Goal: Check status: Check status

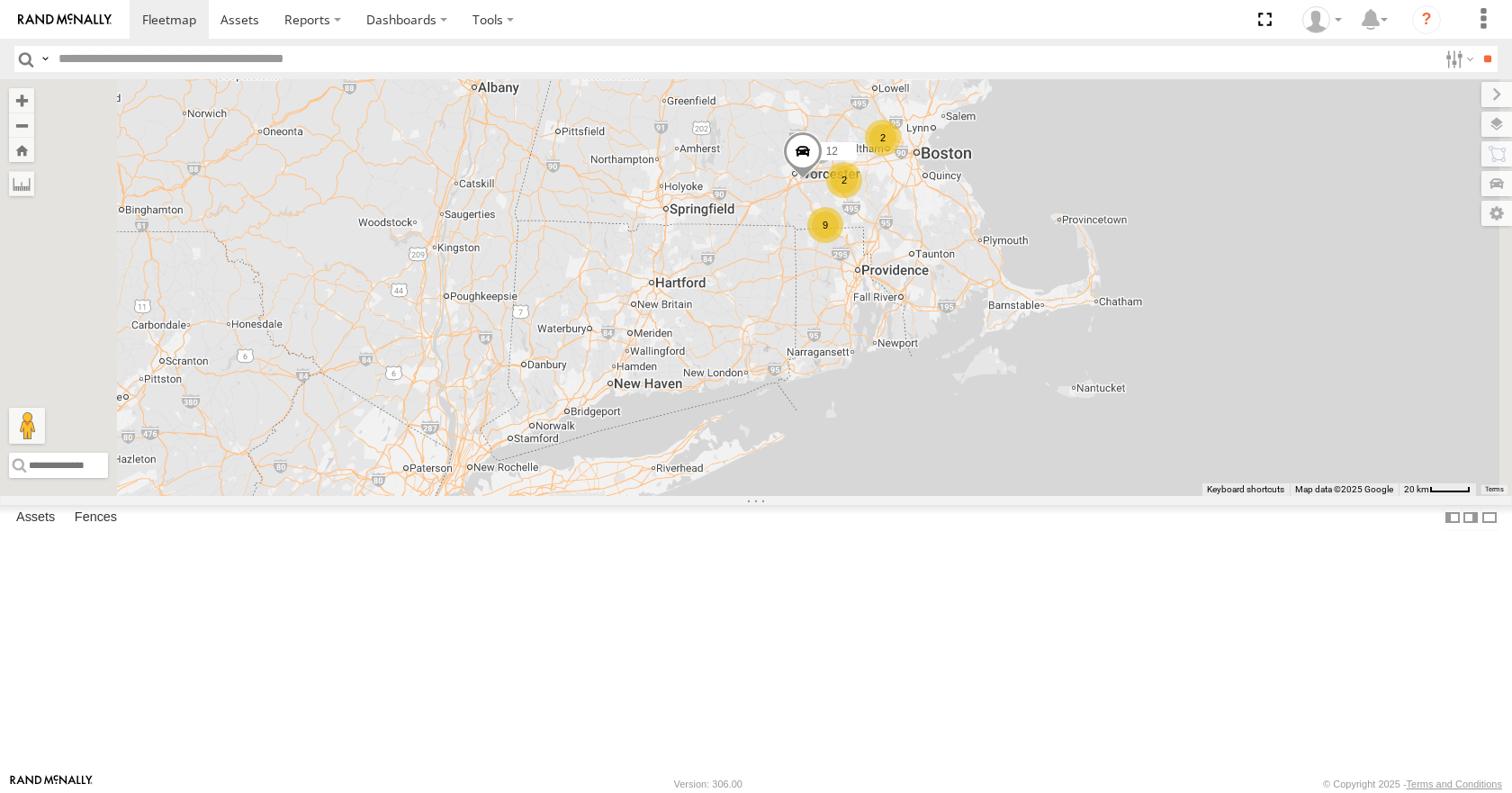
drag, startPoint x: 1139, startPoint y: 150, endPoint x: 1118, endPoint y: 322, distance: 173.3
click at [1118, 322] on div "35 14 08 04 03 9 2 2 12" at bounding box center [756, 287] width 1512 height 416
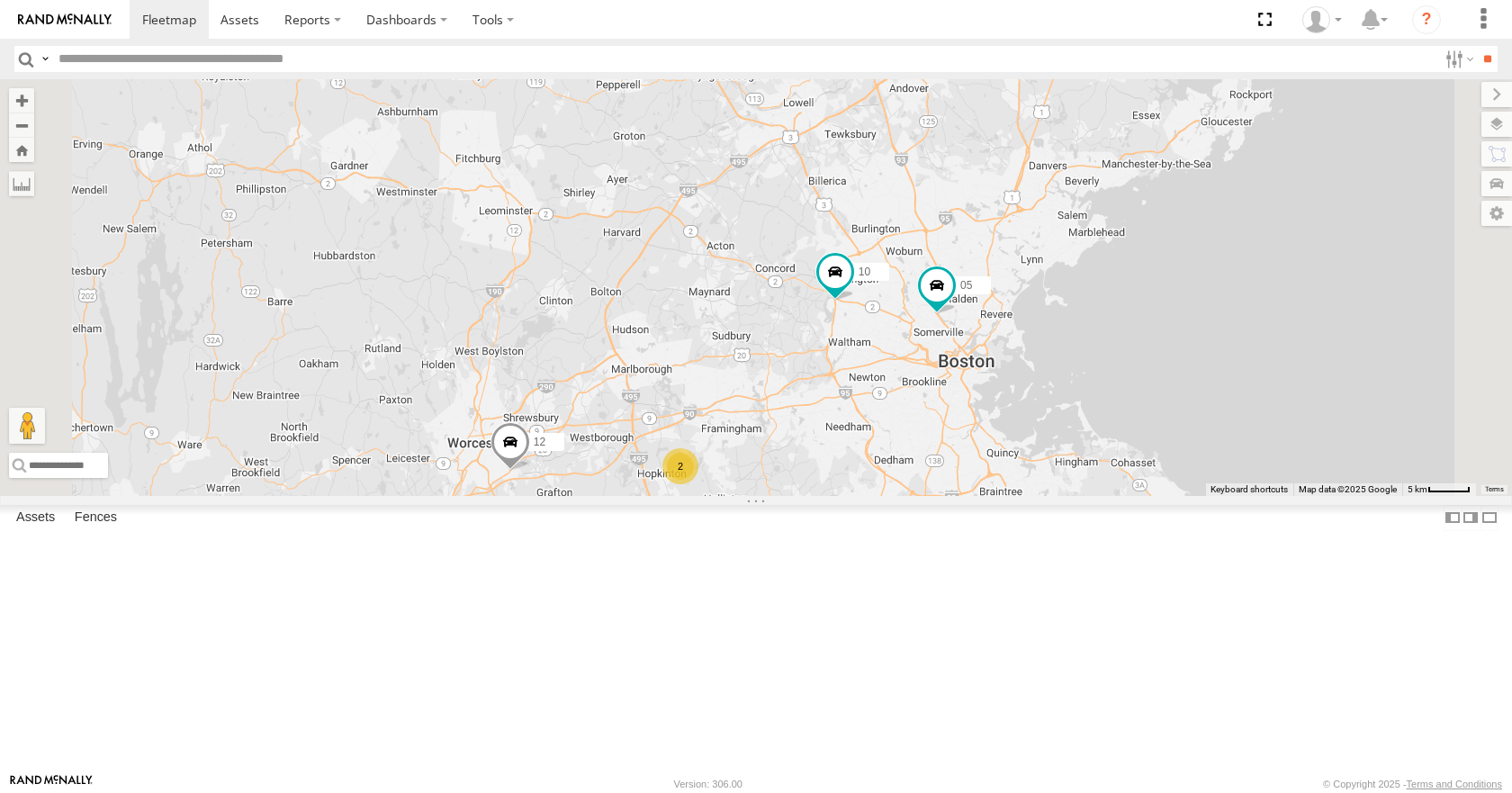
drag, startPoint x: 998, startPoint y: 326, endPoint x: 964, endPoint y: 373, distance: 58.0
click at [964, 373] on div "35 14 08 04 03 12 10 05 3 5 2" at bounding box center [756, 287] width 1512 height 416
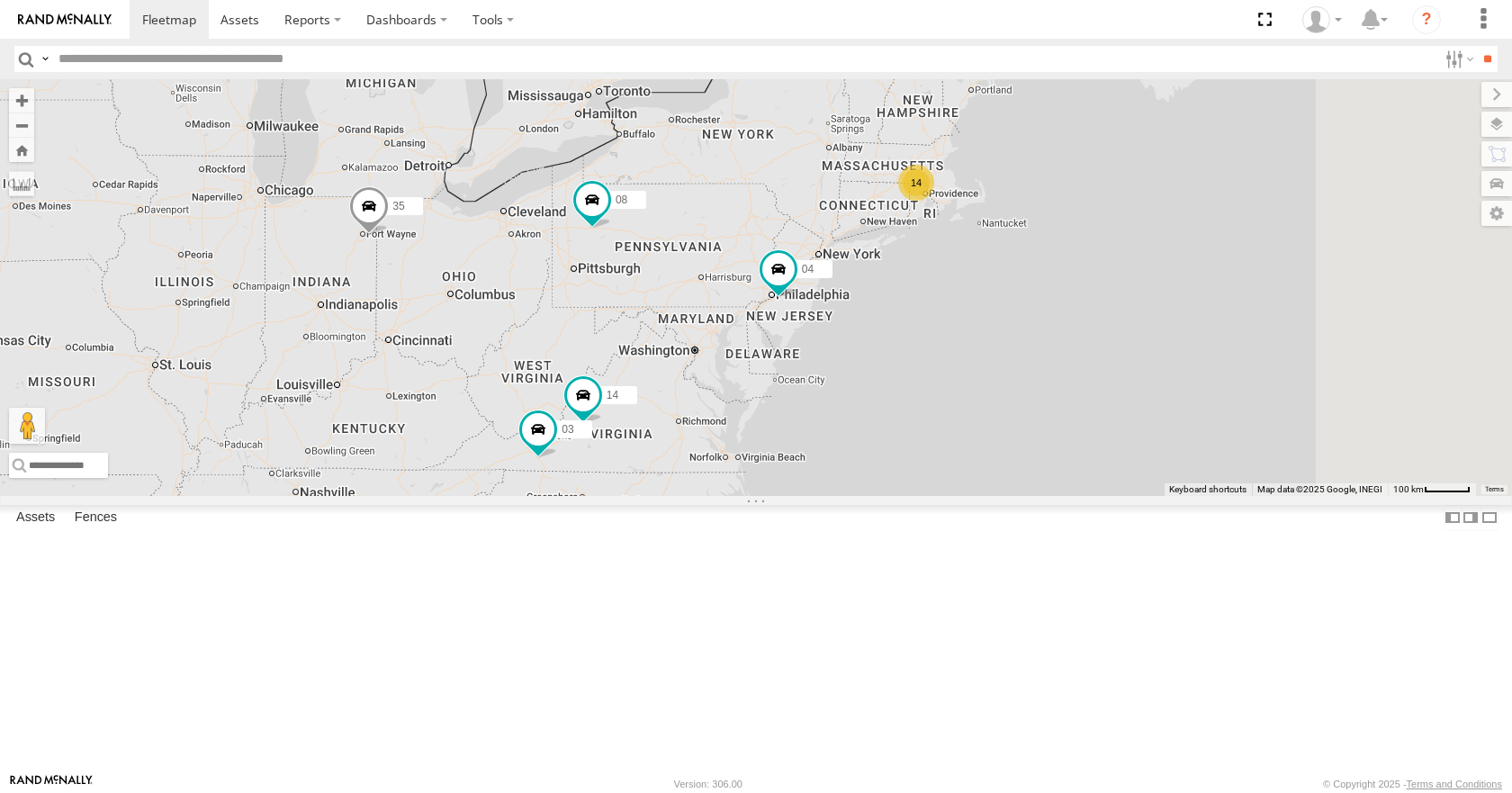
drag, startPoint x: 1264, startPoint y: 314, endPoint x: 1162, endPoint y: 365, distance: 114.0
click at [1162, 365] on div "14 35 14 08 04 3 03" at bounding box center [756, 287] width 1512 height 416
drag, startPoint x: 1035, startPoint y: 319, endPoint x: 975, endPoint y: 342, distance: 64.3
click at [975, 342] on div "14 35 14 08 04 3 03" at bounding box center [756, 287] width 1512 height 416
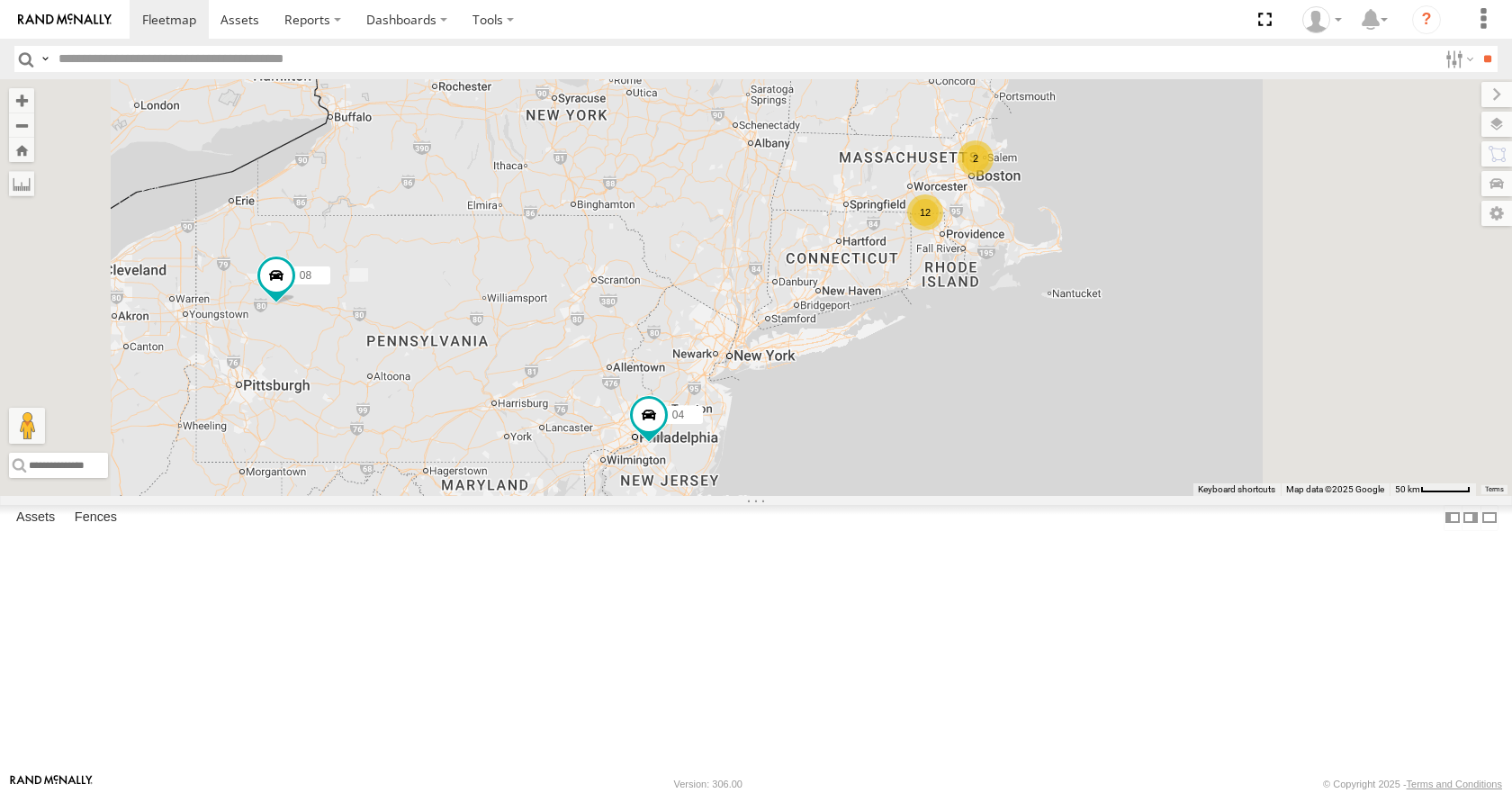
drag, startPoint x: 1053, startPoint y: 347, endPoint x: 967, endPoint y: 381, distance: 92.5
click at [967, 381] on div "35 14 08 04 03 12 2" at bounding box center [756, 287] width 1512 height 416
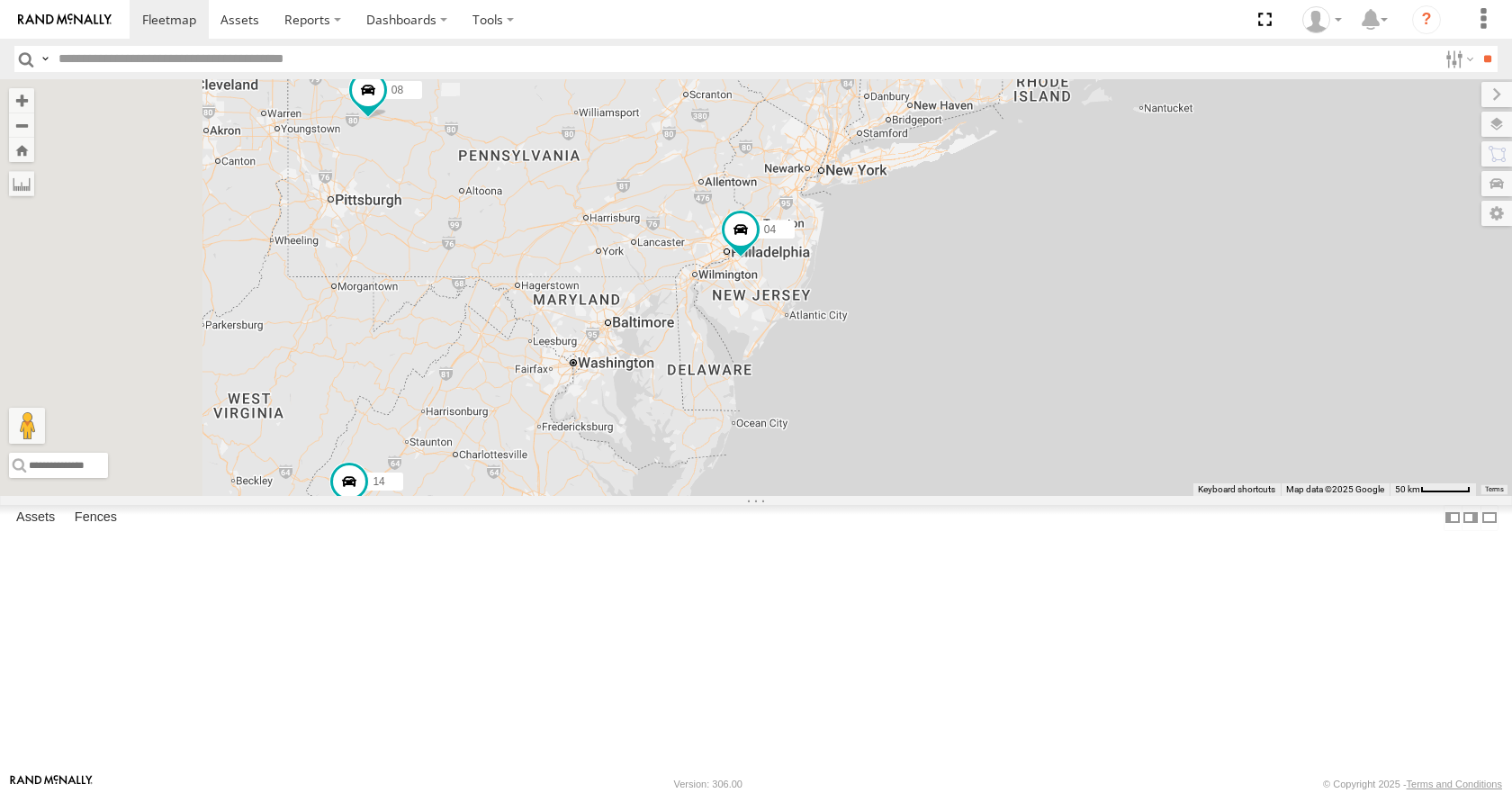
drag, startPoint x: 952, startPoint y: 386, endPoint x: 1091, endPoint y: 180, distance: 248.5
click at [1091, 180] on div "35 14 08 04 03 12 2" at bounding box center [756, 287] width 1512 height 416
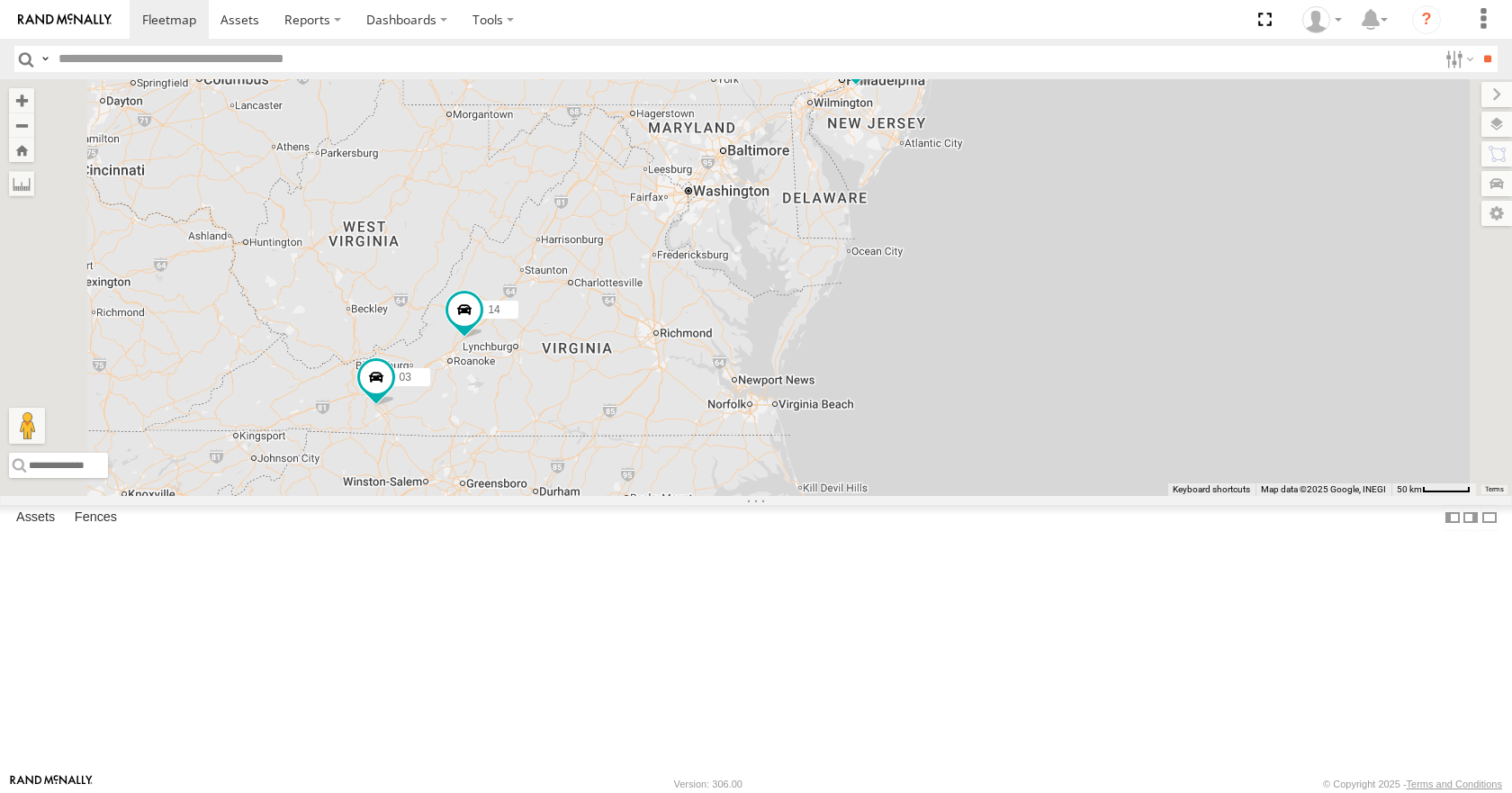
drag, startPoint x: 947, startPoint y: 487, endPoint x: 995, endPoint y: 365, distance: 131.1
click at [995, 365] on div "35 08 04 12 2 14 3 03" at bounding box center [756, 287] width 1512 height 416
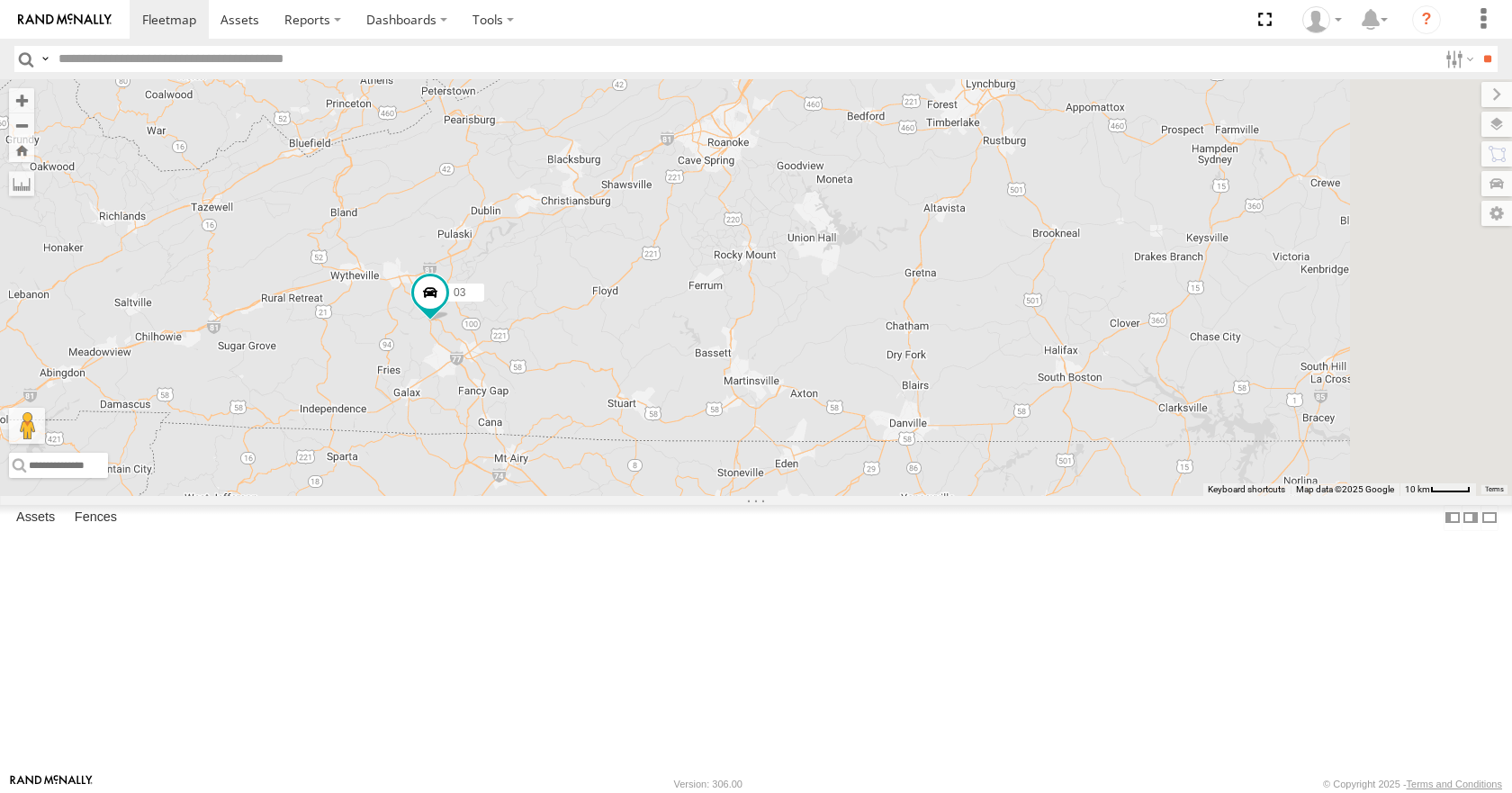
drag, startPoint x: 1010, startPoint y: 419, endPoint x: 785, endPoint y: 371, distance: 230.1
click at [785, 371] on div "35 08 04 14 03" at bounding box center [756, 287] width 1512 height 416
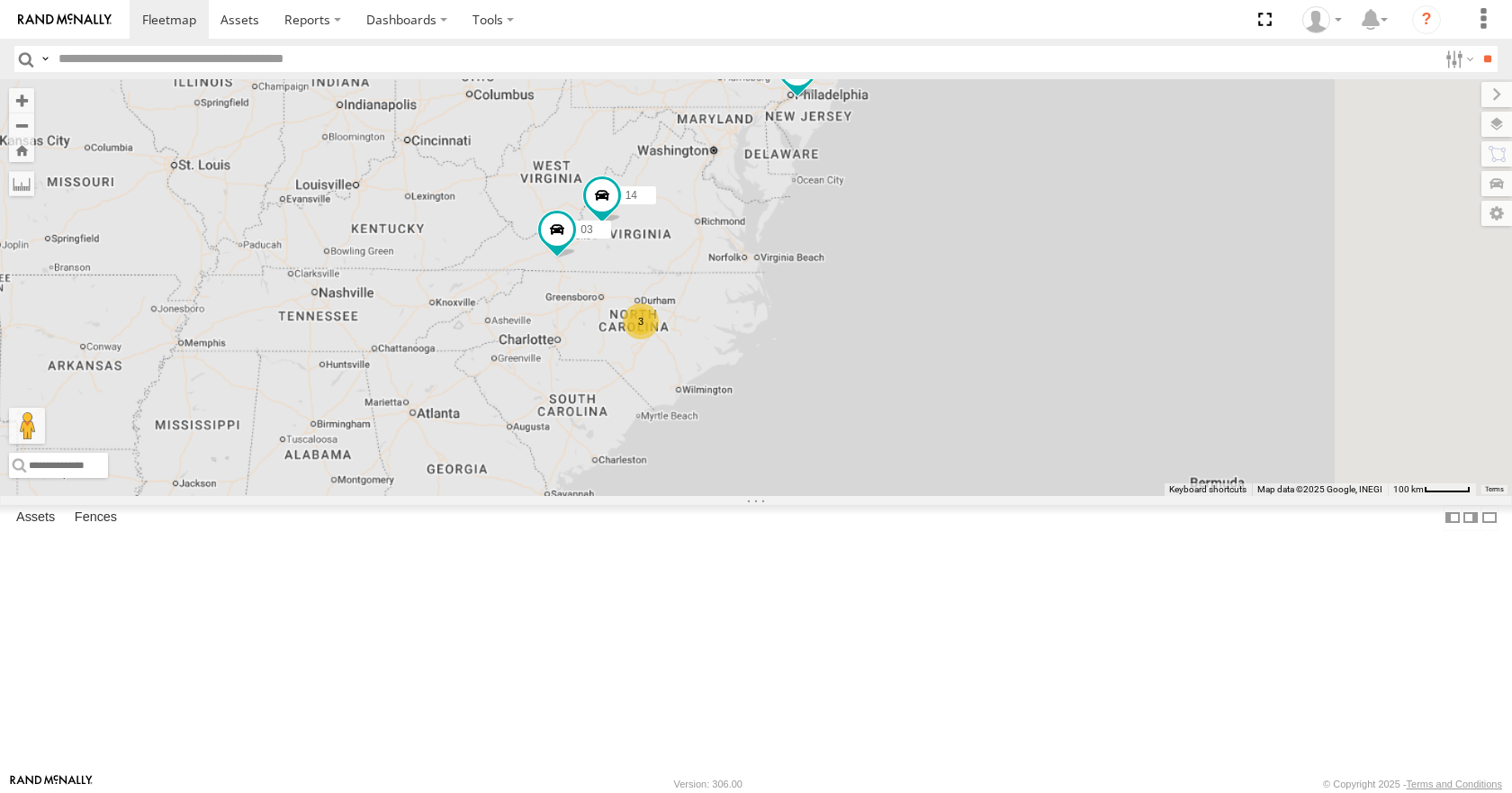
drag, startPoint x: 1131, startPoint y: 455, endPoint x: 957, endPoint y: 375, distance: 191.5
click at [957, 375] on div "35 08 04 14 03 14 3" at bounding box center [756, 287] width 1512 height 416
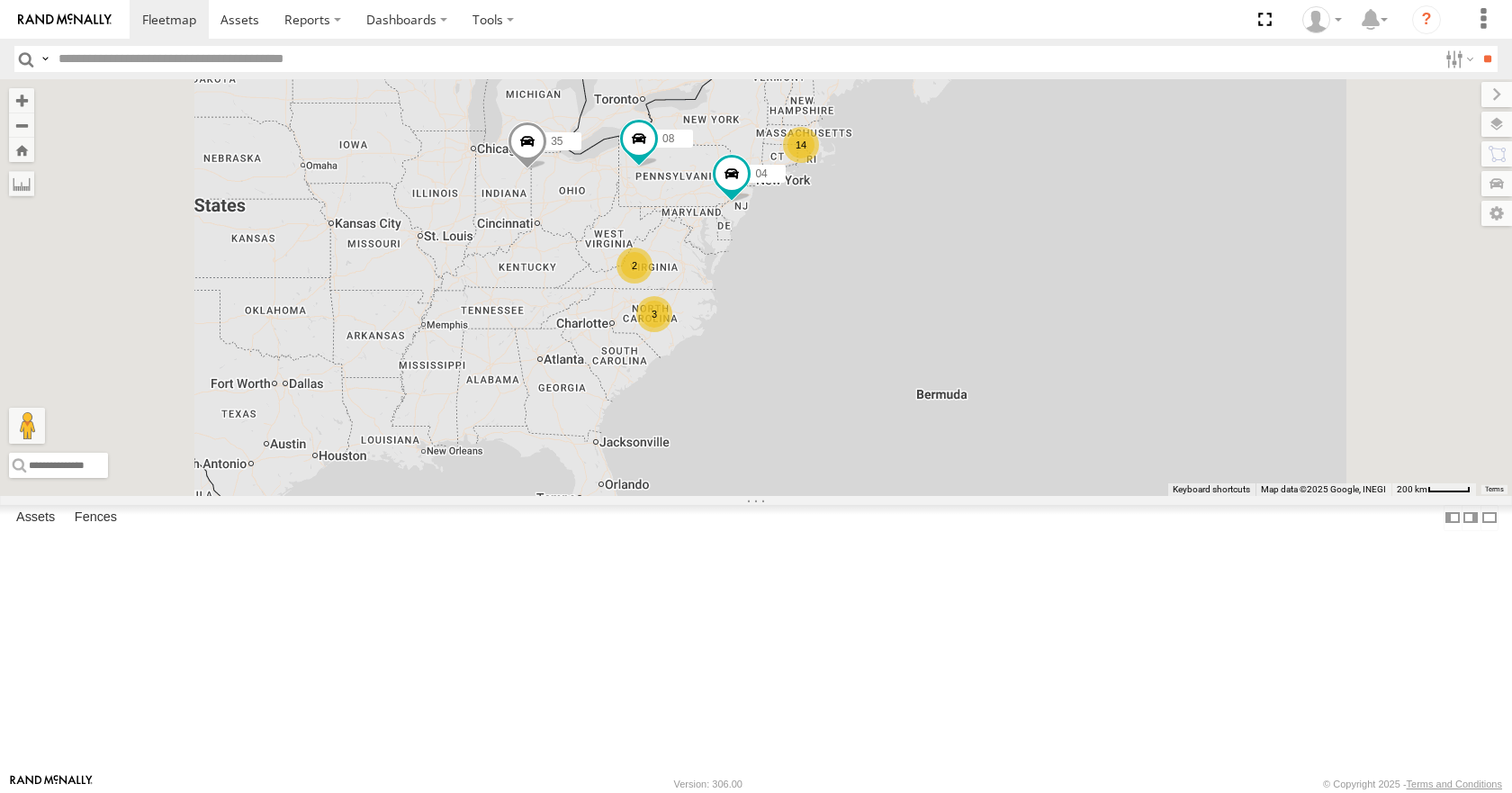
drag, startPoint x: 984, startPoint y: 355, endPoint x: 940, endPoint y: 426, distance: 83.5
click at [940, 426] on div "35 08 04 14 2 3" at bounding box center [756, 287] width 1512 height 416
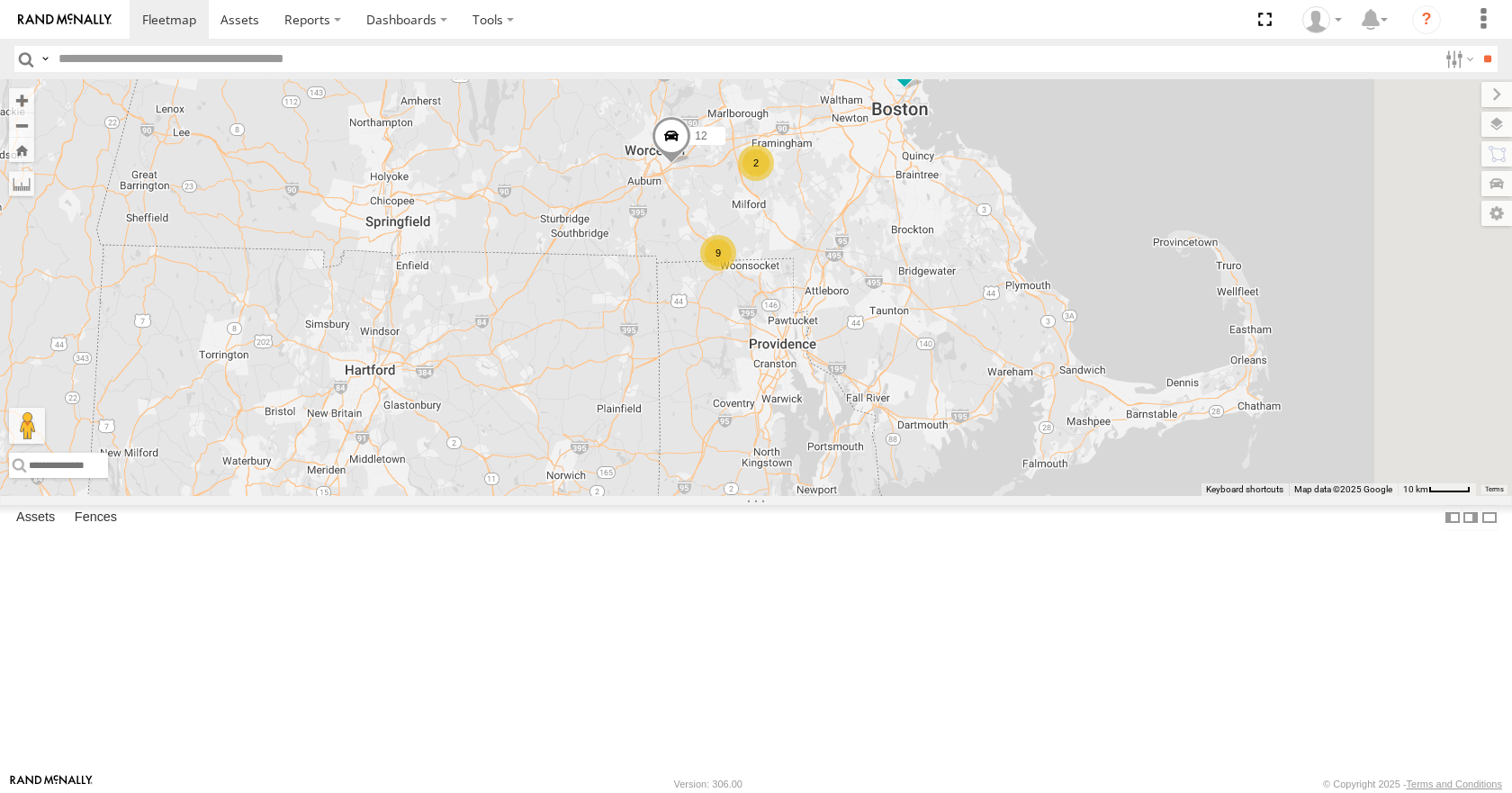
drag, startPoint x: 1019, startPoint y: 176, endPoint x: 886, endPoint y: 330, distance: 203.5
click at [886, 330] on div "35 08 04 10 12 05 9 2" at bounding box center [756, 287] width 1512 height 416
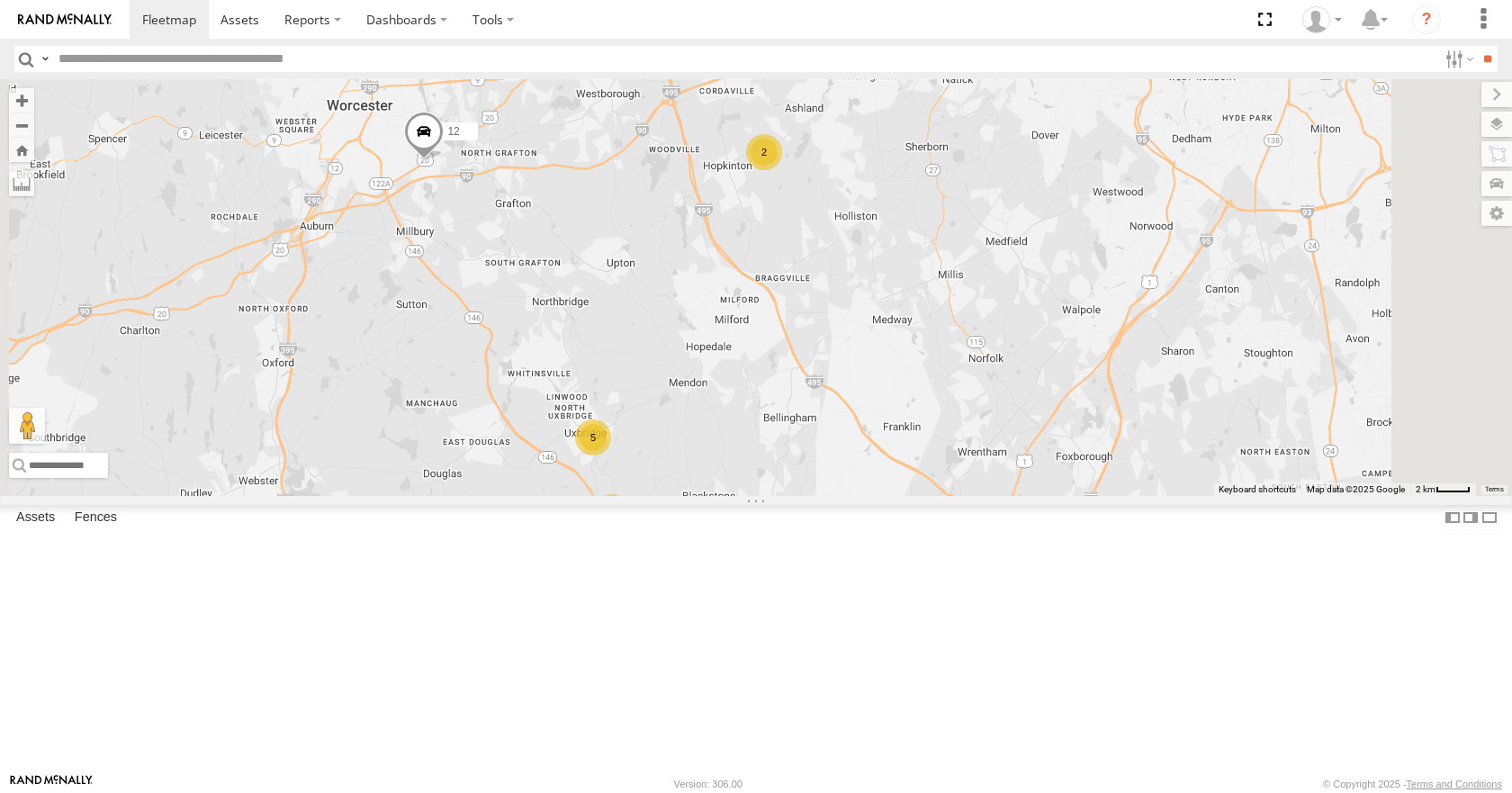
drag, startPoint x: 971, startPoint y: 259, endPoint x: 947, endPoint y: 311, distance: 57.3
click at [947, 311] on div "35 08 04 10 12 05 3 5 2 02" at bounding box center [756, 287] width 1512 height 416
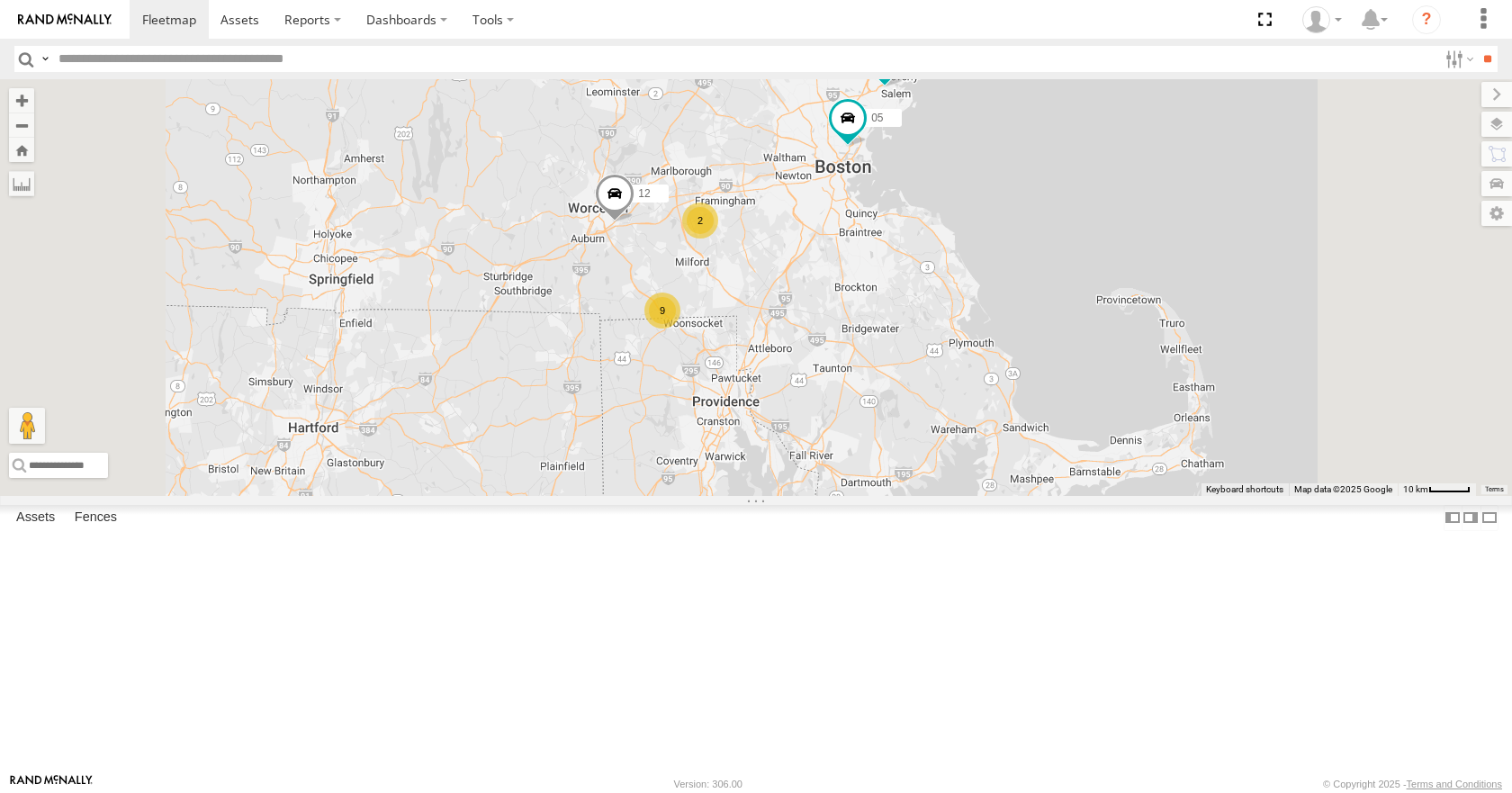
drag, startPoint x: 1047, startPoint y: 252, endPoint x: 1014, endPoint y: 306, distance: 63.3
click at [1014, 306] on div "35 08 04 10 12 05 9 2" at bounding box center [756, 287] width 1512 height 416
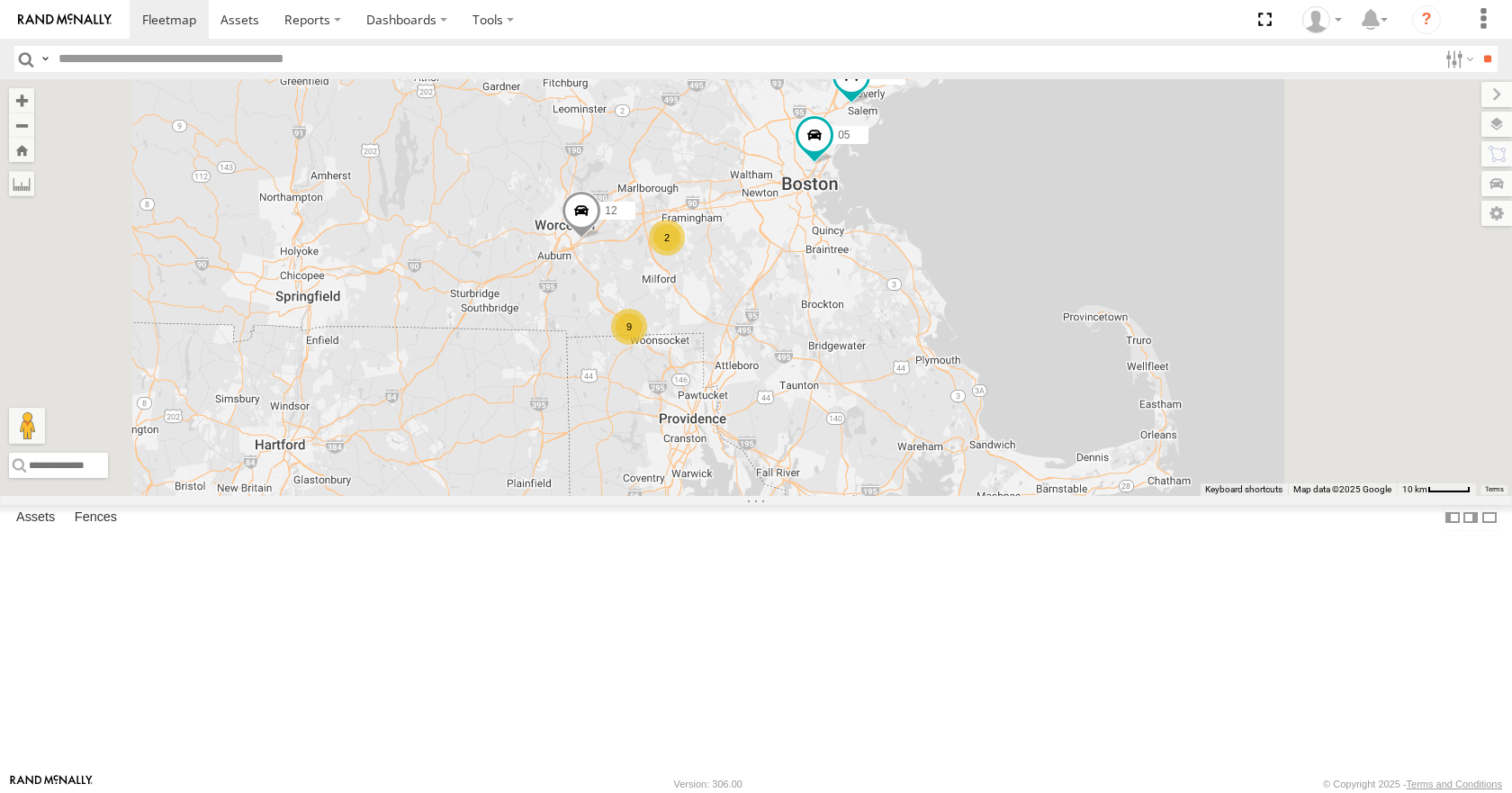
drag, startPoint x: 1014, startPoint y: 306, endPoint x: 973, endPoint y: 328, distance: 46.5
click at [973, 328] on div "35 08 04 10 12 05 9 2" at bounding box center [756, 287] width 1512 height 416
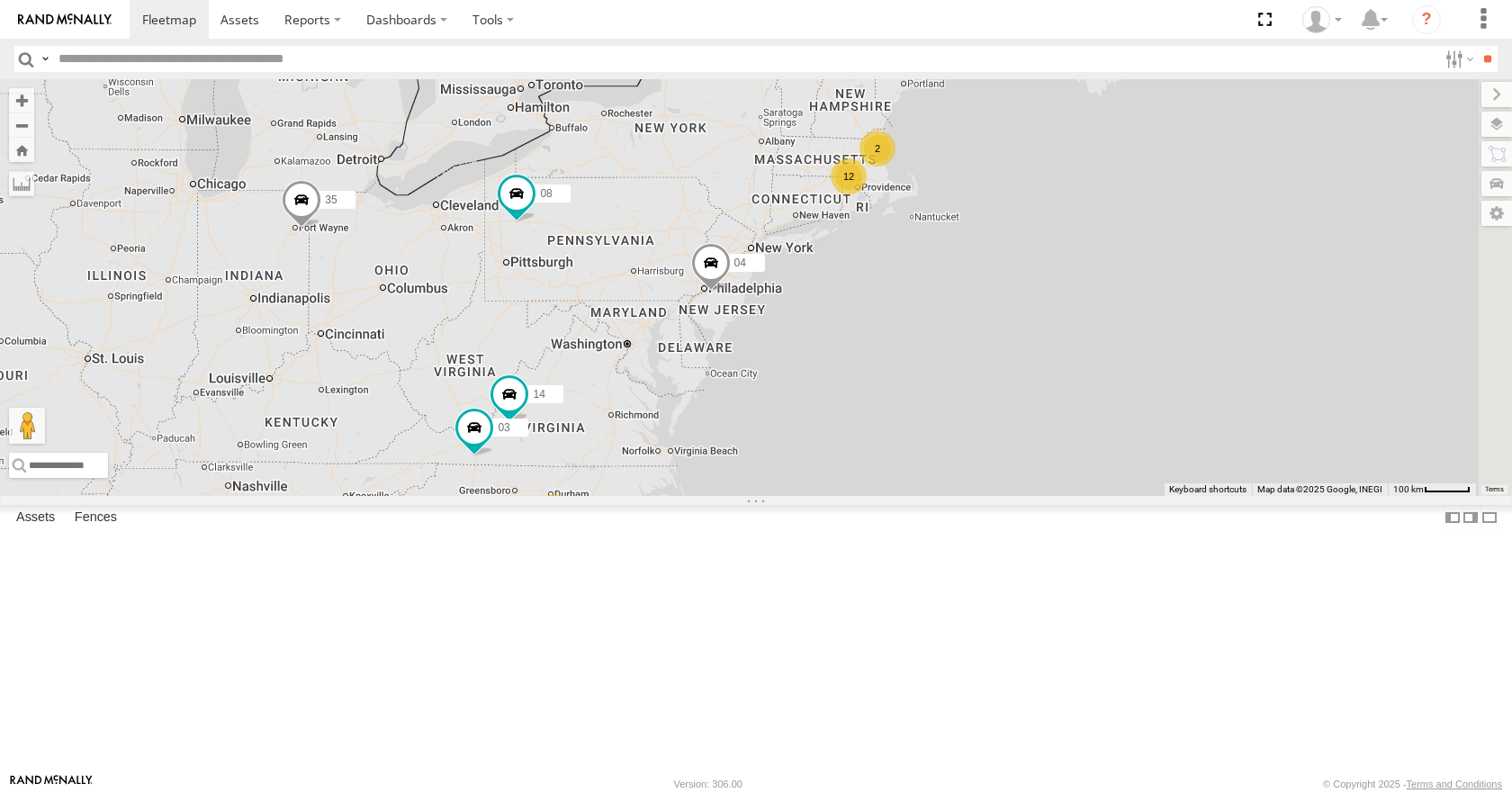
drag, startPoint x: 978, startPoint y: 373, endPoint x: 810, endPoint y: 416, distance: 173.4
click at [810, 416] on div "12 35 2 14 08 04 3 03" at bounding box center [756, 287] width 1512 height 416
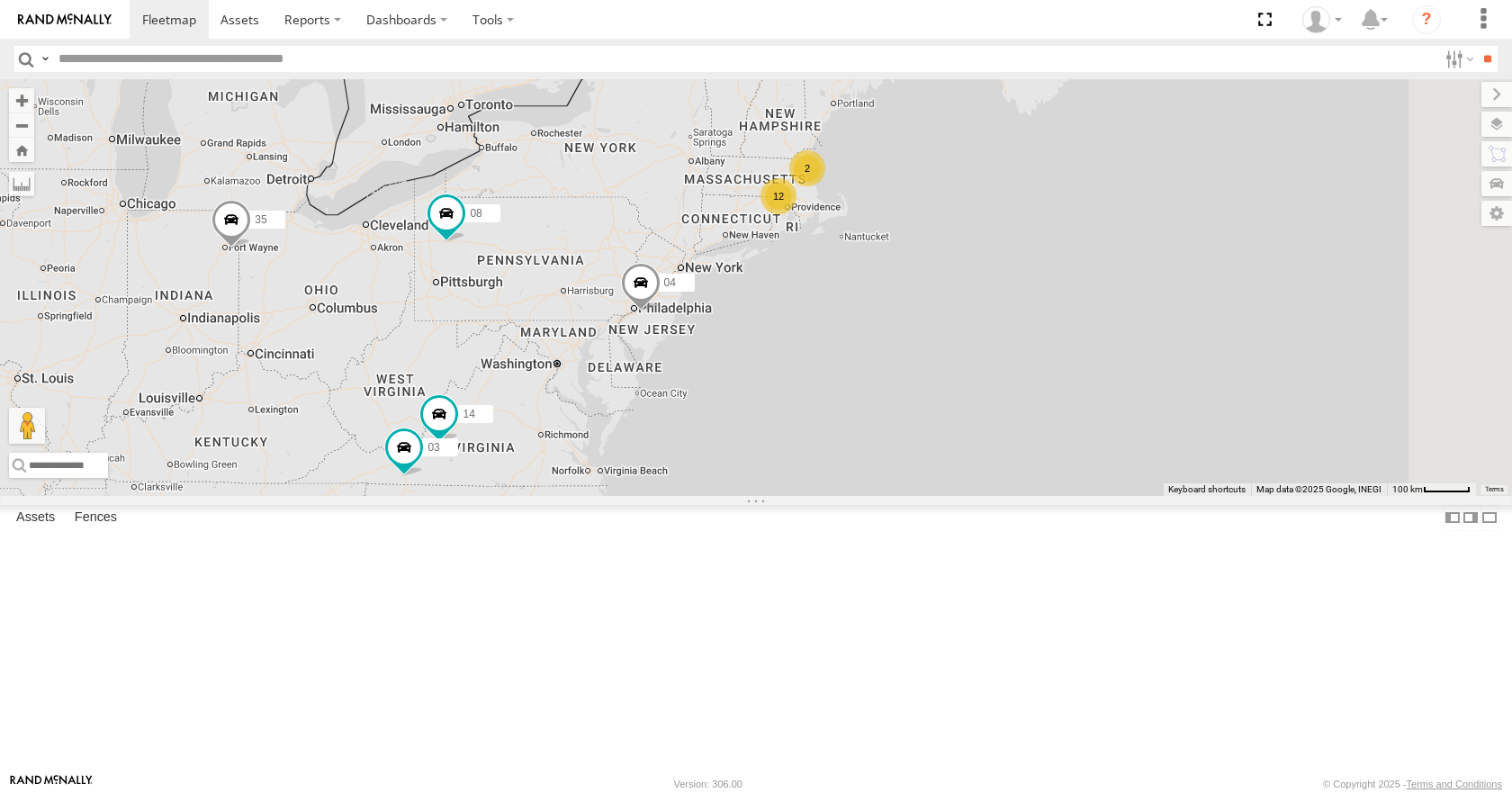
drag, startPoint x: 928, startPoint y: 339, endPoint x: 797, endPoint y: 372, distance: 135.1
click at [797, 372] on div "12 35 2 14 08 04 3 03" at bounding box center [756, 287] width 1512 height 416
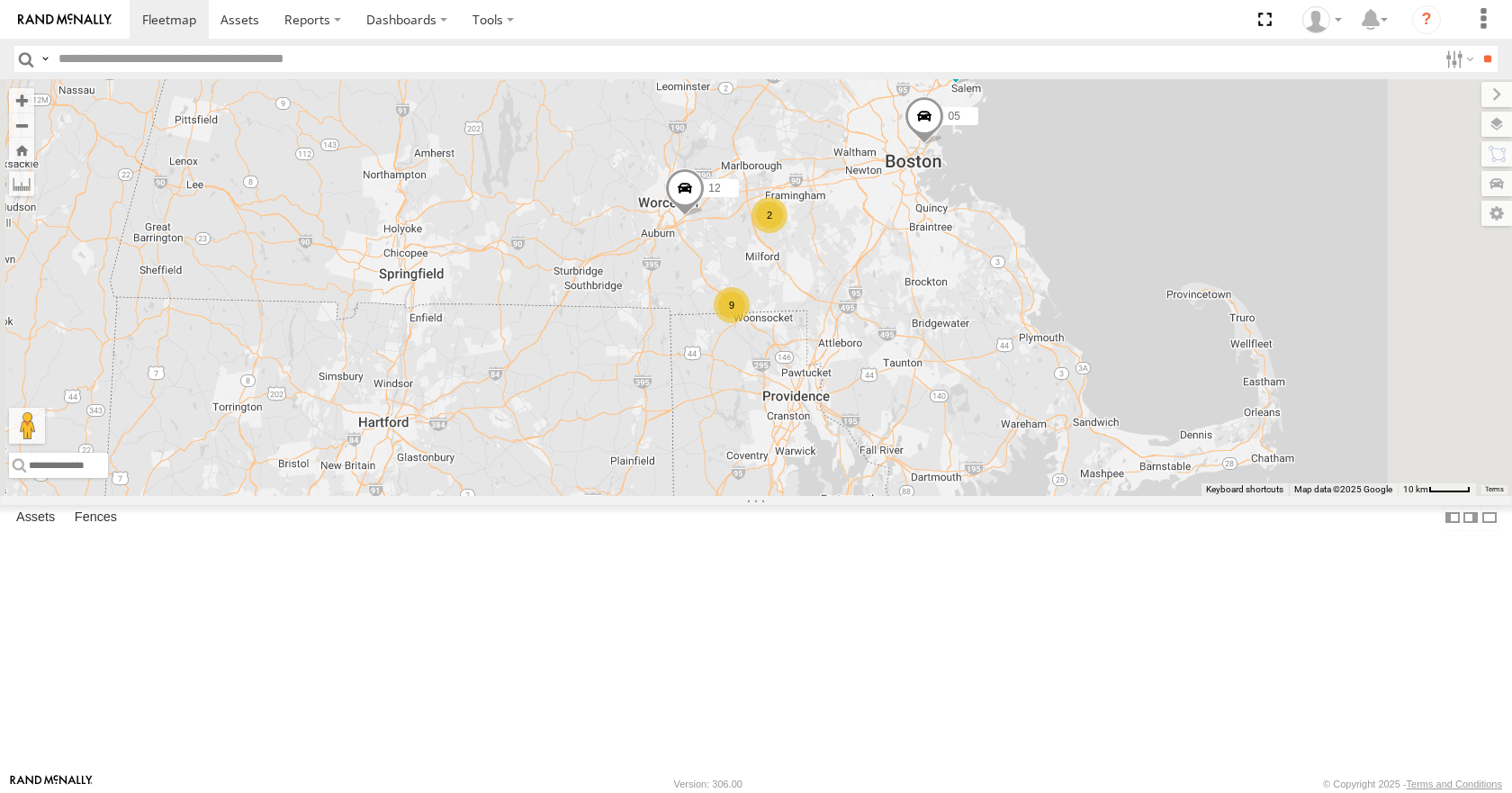
drag, startPoint x: 978, startPoint y: 323, endPoint x: 842, endPoint y: 455, distance: 189.5
click at [842, 455] on div "35 14 08 04 03 10 12 05 9 2" at bounding box center [756, 287] width 1512 height 416
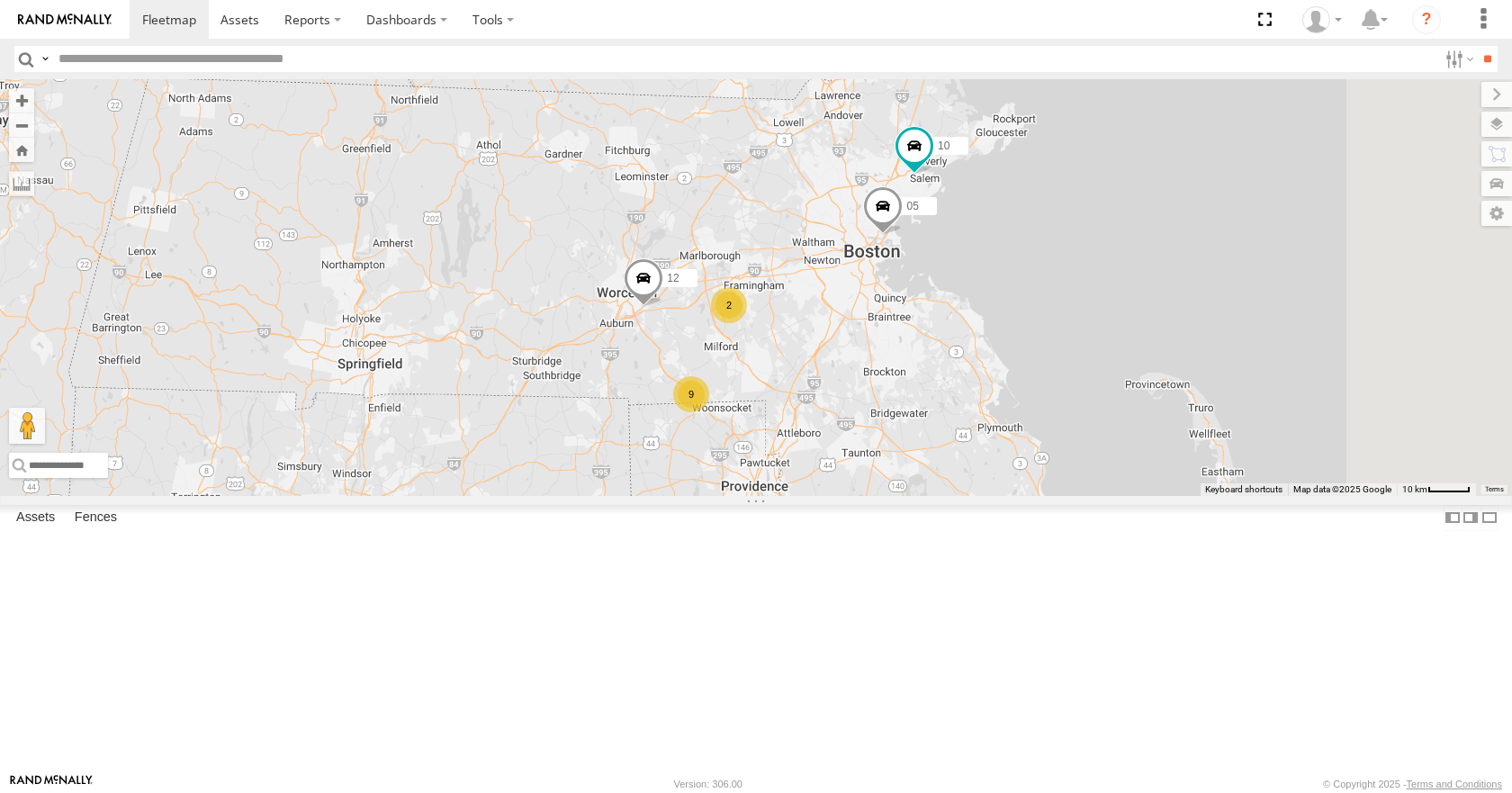
drag, startPoint x: 852, startPoint y: 376, endPoint x: 837, endPoint y: 449, distance: 74.5
click at [837, 449] on div "35 14 08 04 03 10 12 05 9 2" at bounding box center [756, 287] width 1512 height 416
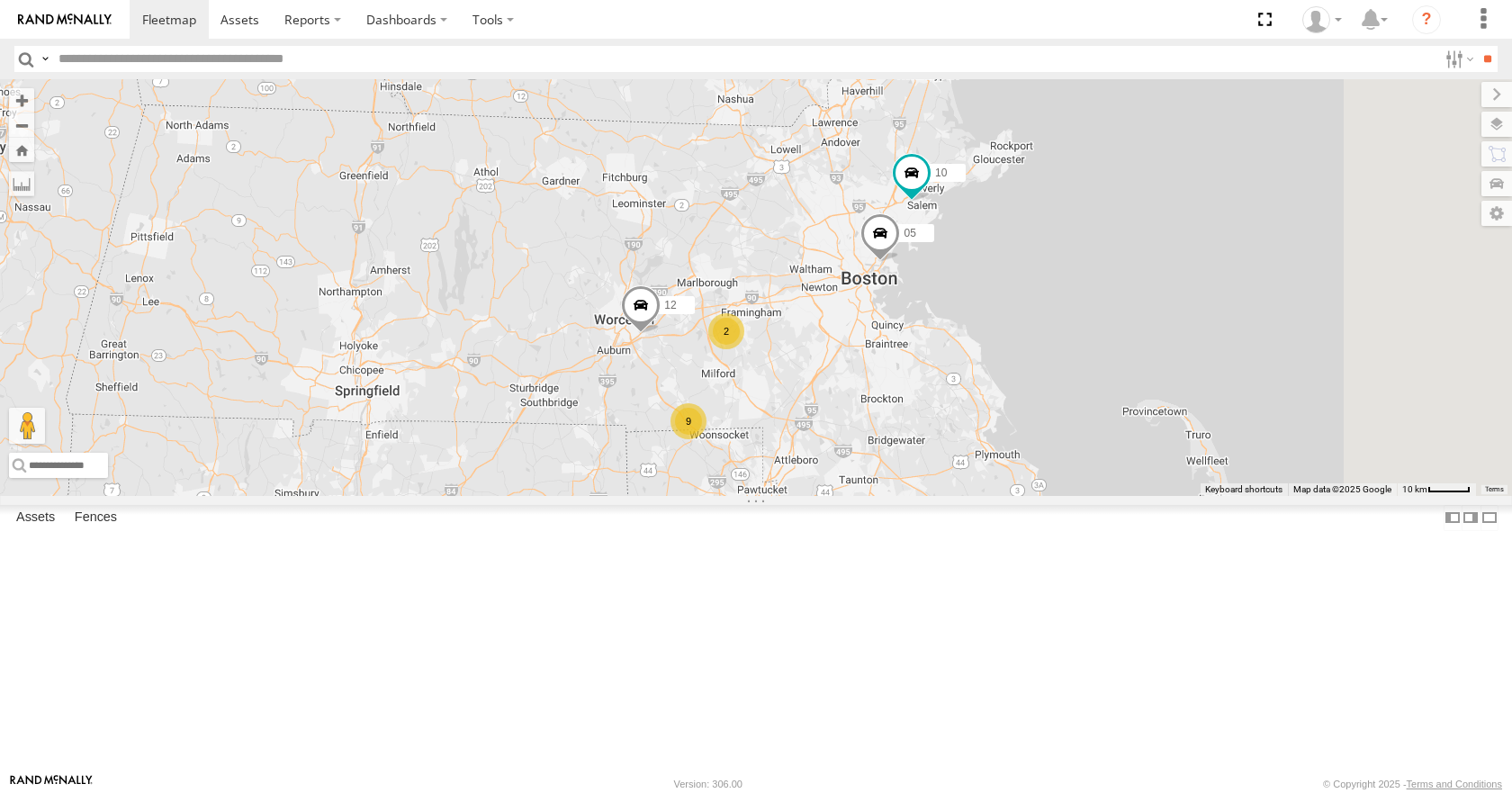
drag, startPoint x: 837, startPoint y: 378, endPoint x: 881, endPoint y: 394, distance: 46.8
click at [881, 394] on div "35 14 08 04 03 10 12 05 9 2" at bounding box center [756, 287] width 1512 height 416
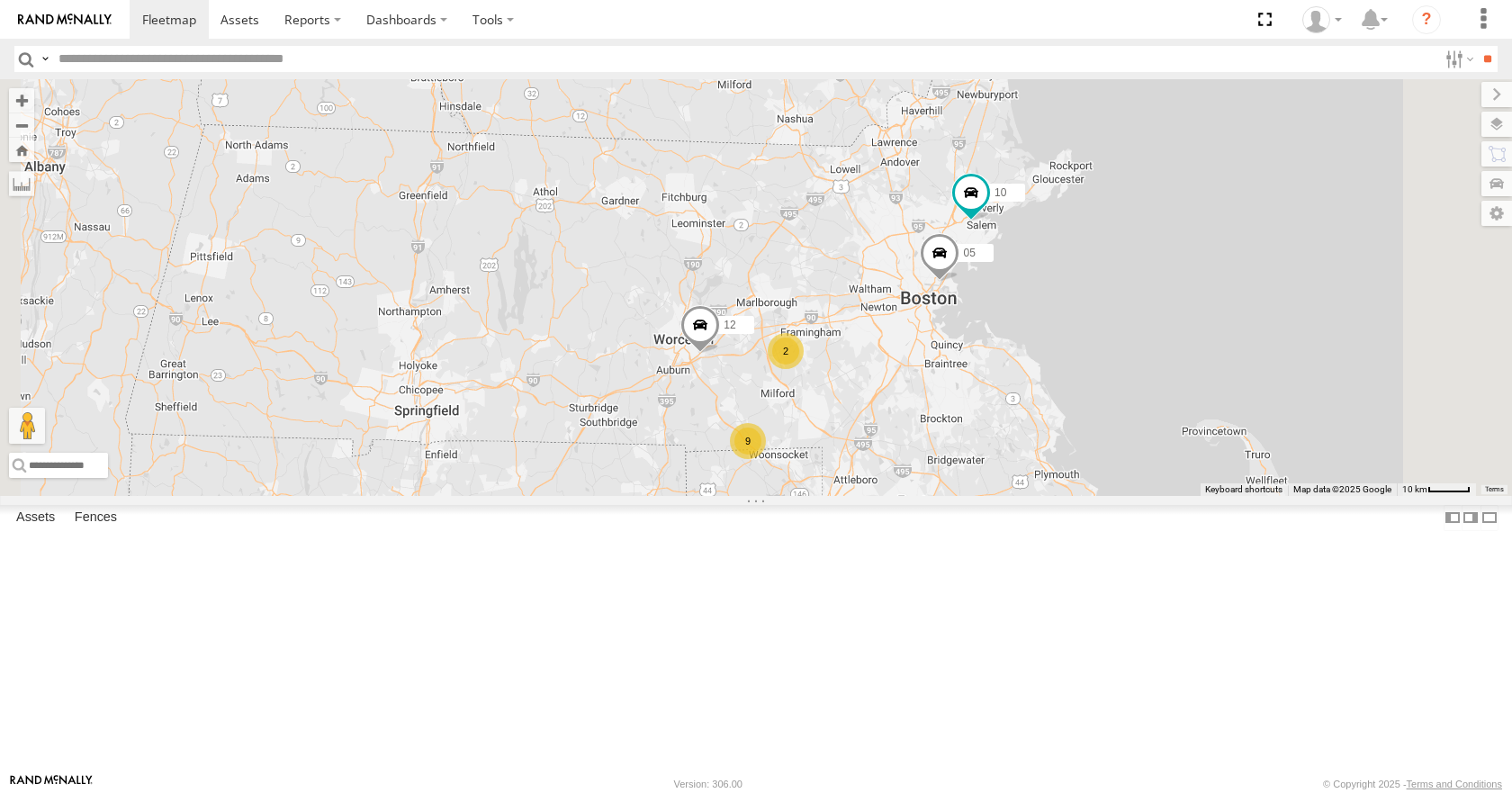
drag, startPoint x: 885, startPoint y: 385, endPoint x: 904, endPoint y: 387, distance: 19.1
click at [904, 387] on div "35 14 08 04 03 10 12 05 9 2" at bounding box center [756, 287] width 1512 height 416
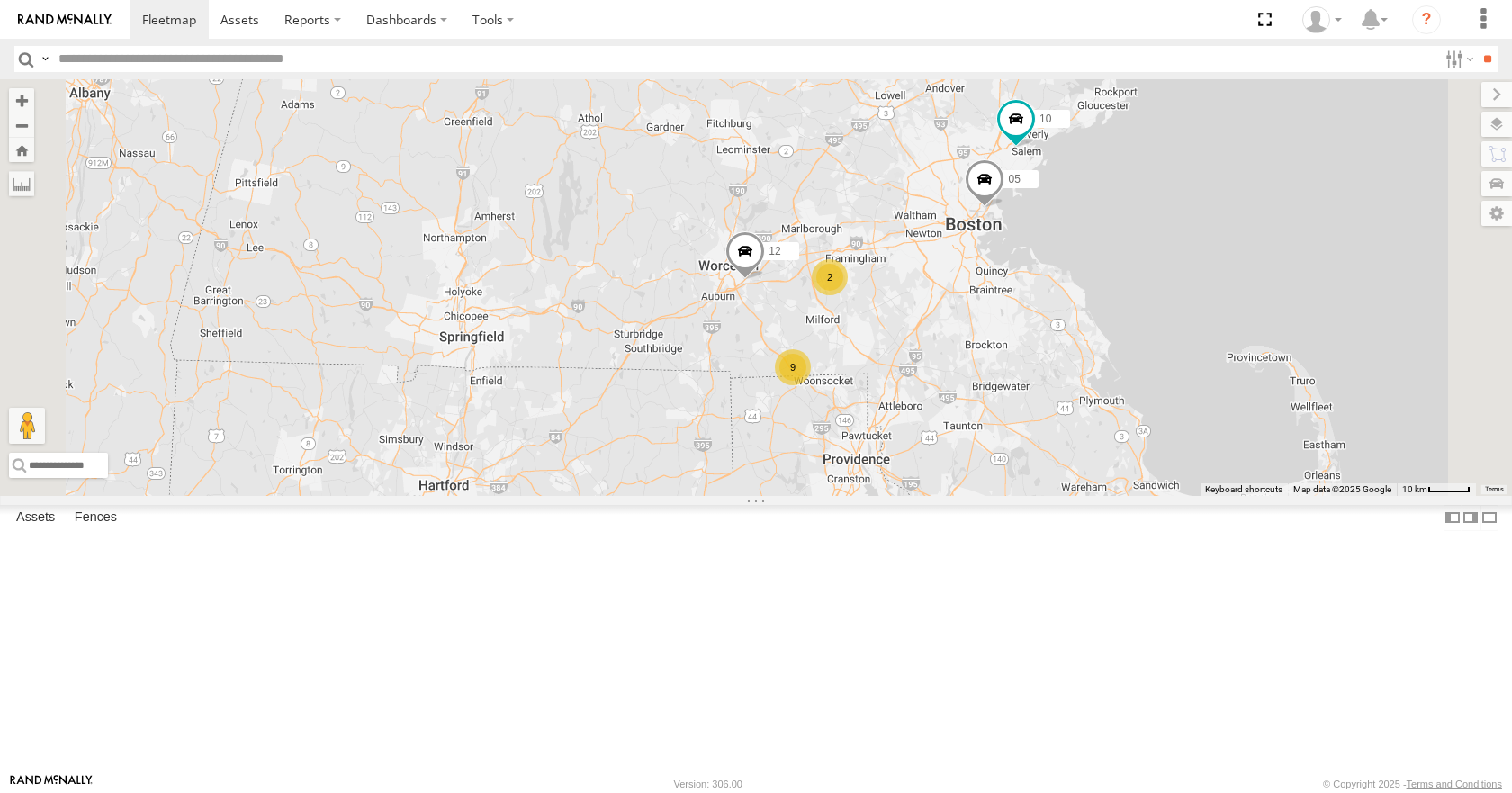
drag, startPoint x: 904, startPoint y: 387, endPoint x: 950, endPoint y: 310, distance: 89.7
click at [950, 310] on div "35 14 08 04 03 10 12 05 9 2" at bounding box center [756, 287] width 1512 height 416
drag, startPoint x: 950, startPoint y: 310, endPoint x: 868, endPoint y: 338, distance: 86.6
click at [868, 338] on div "35 14 08 04 03 10 12 05 9 2" at bounding box center [756, 287] width 1512 height 416
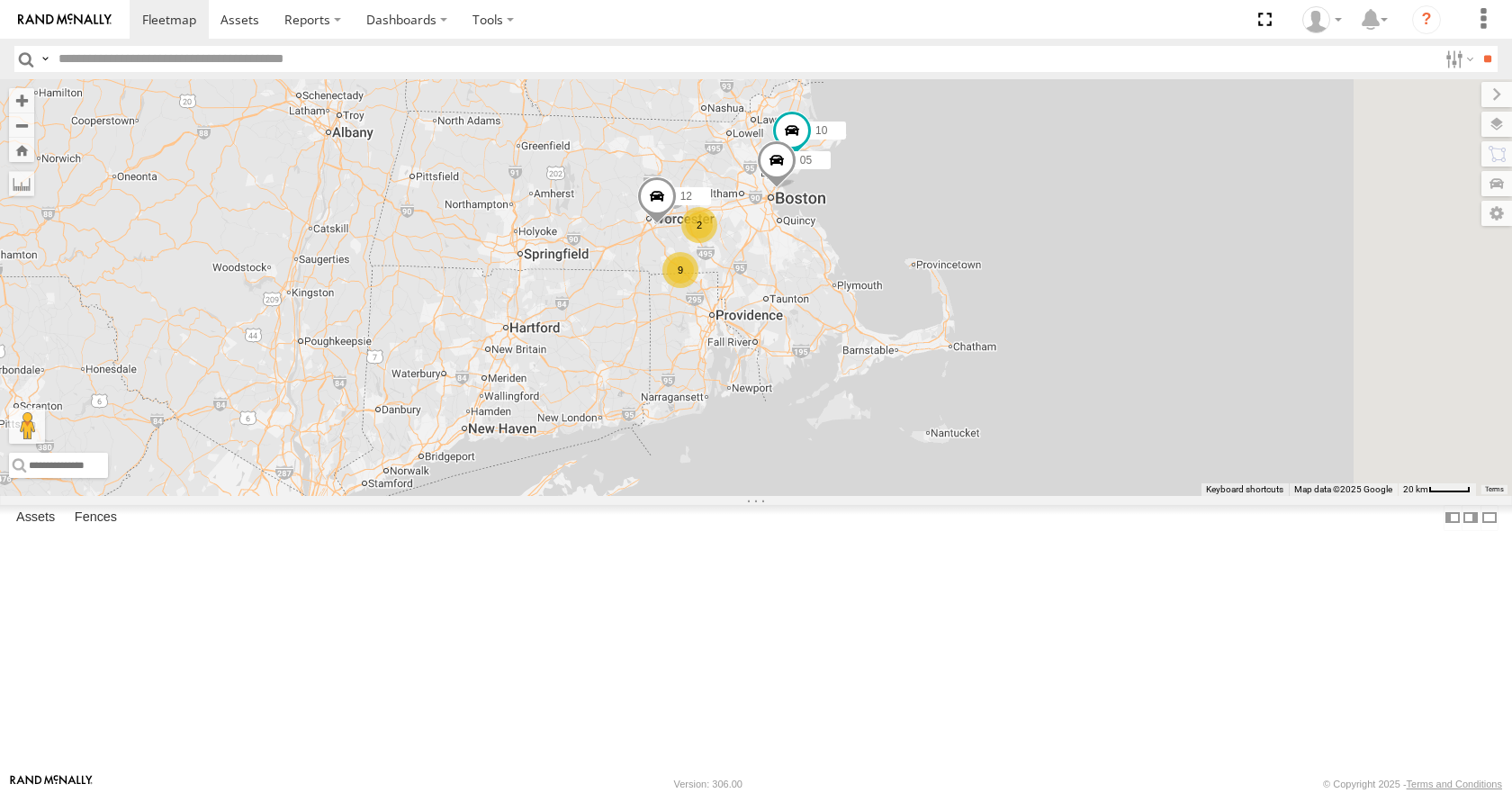
drag, startPoint x: 939, startPoint y: 329, endPoint x: 879, endPoint y: 338, distance: 60.7
click at [692, 203] on span "12" at bounding box center [686, 197] width 12 height 13
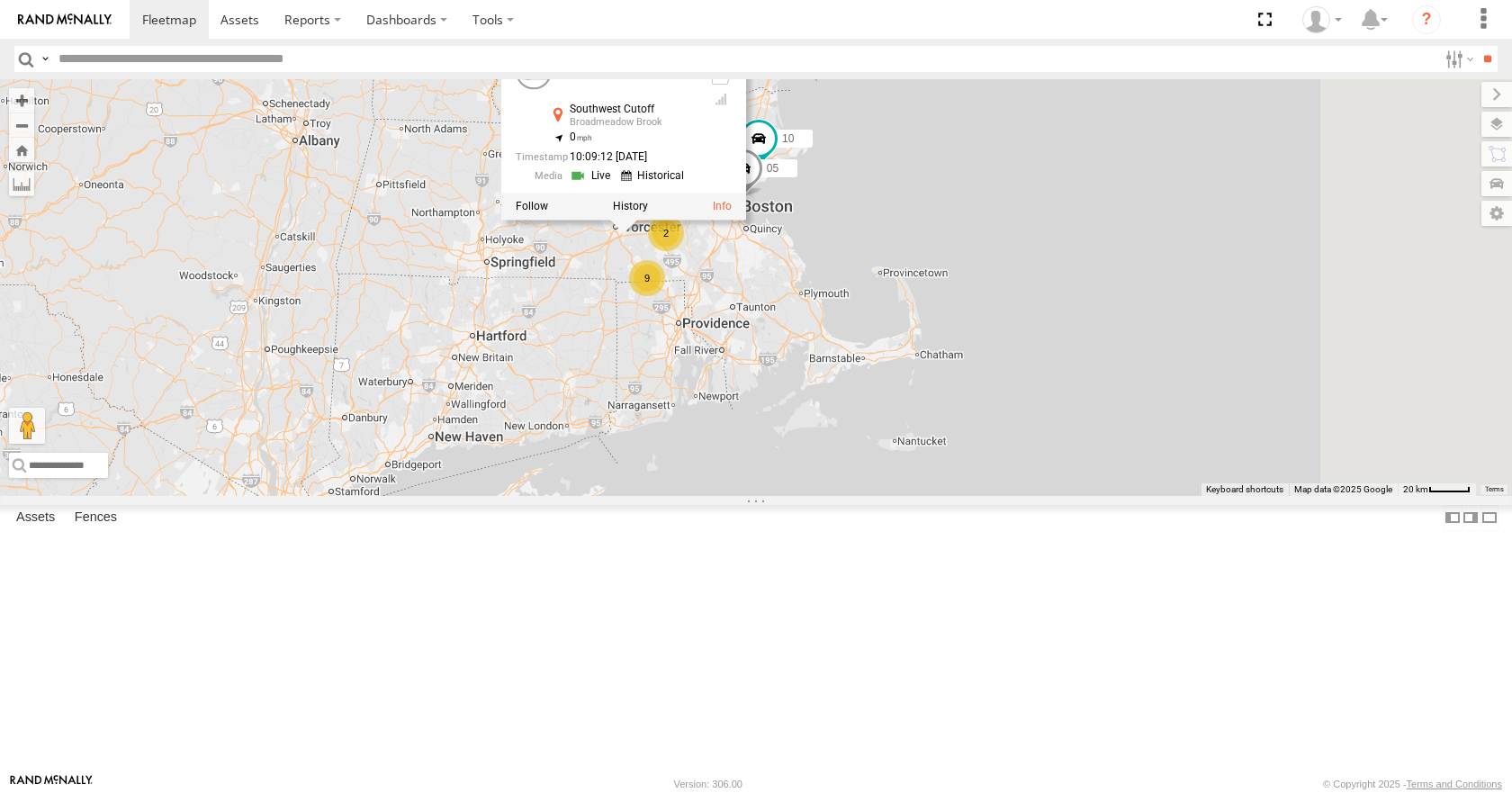
click at [1124, 380] on div "35 14 08 04 03 9 10 2 12 05 12 All Assets Southwest Cutoff Broadmeadow Brook 42…" at bounding box center [756, 287] width 1512 height 416
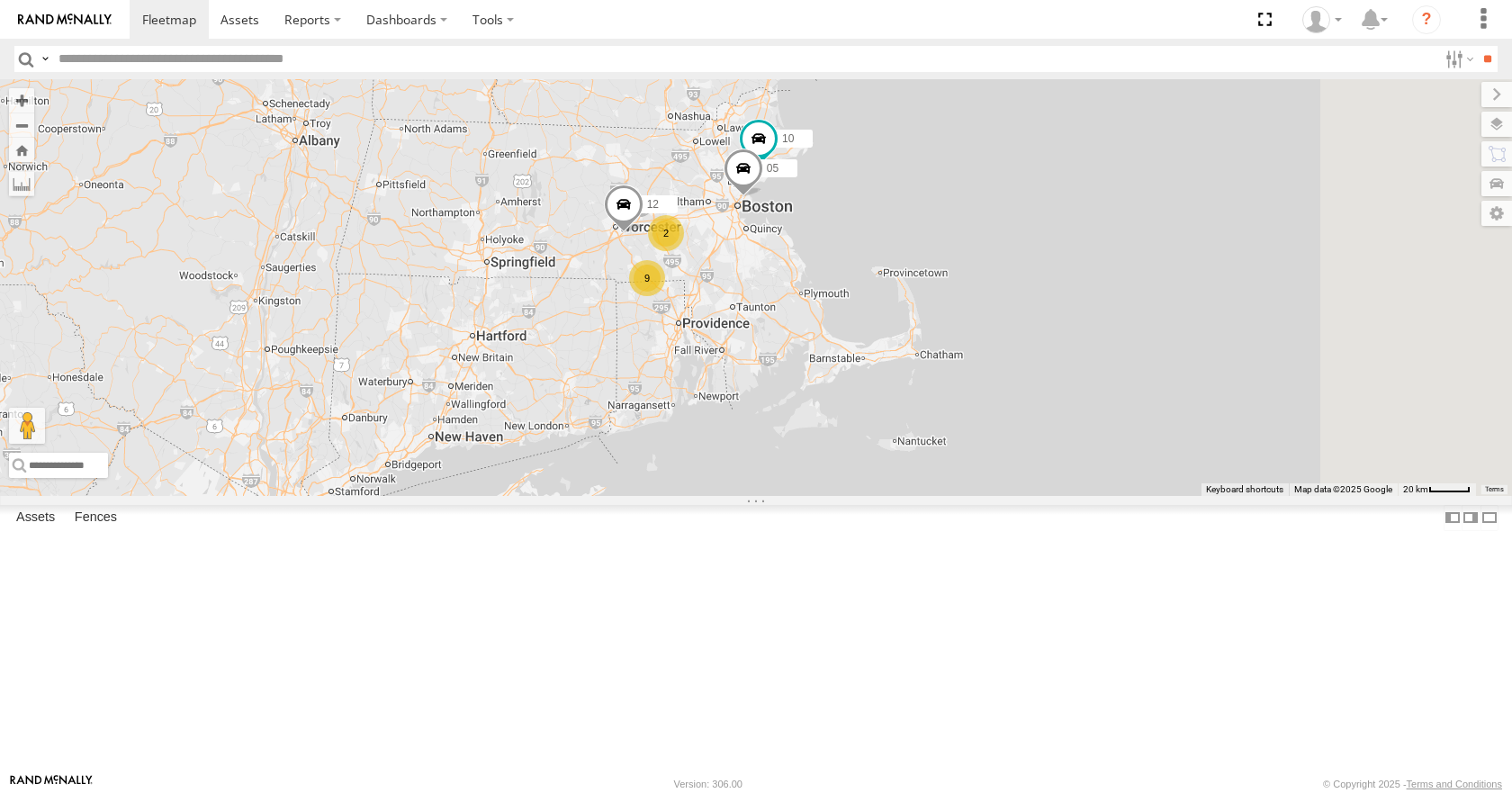
drag, startPoint x: 1052, startPoint y: 361, endPoint x: 1023, endPoint y: 380, distance: 34.7
click at [1023, 380] on div "35 14 08 04 03 9 10 2 12 05" at bounding box center [756, 287] width 1512 height 416
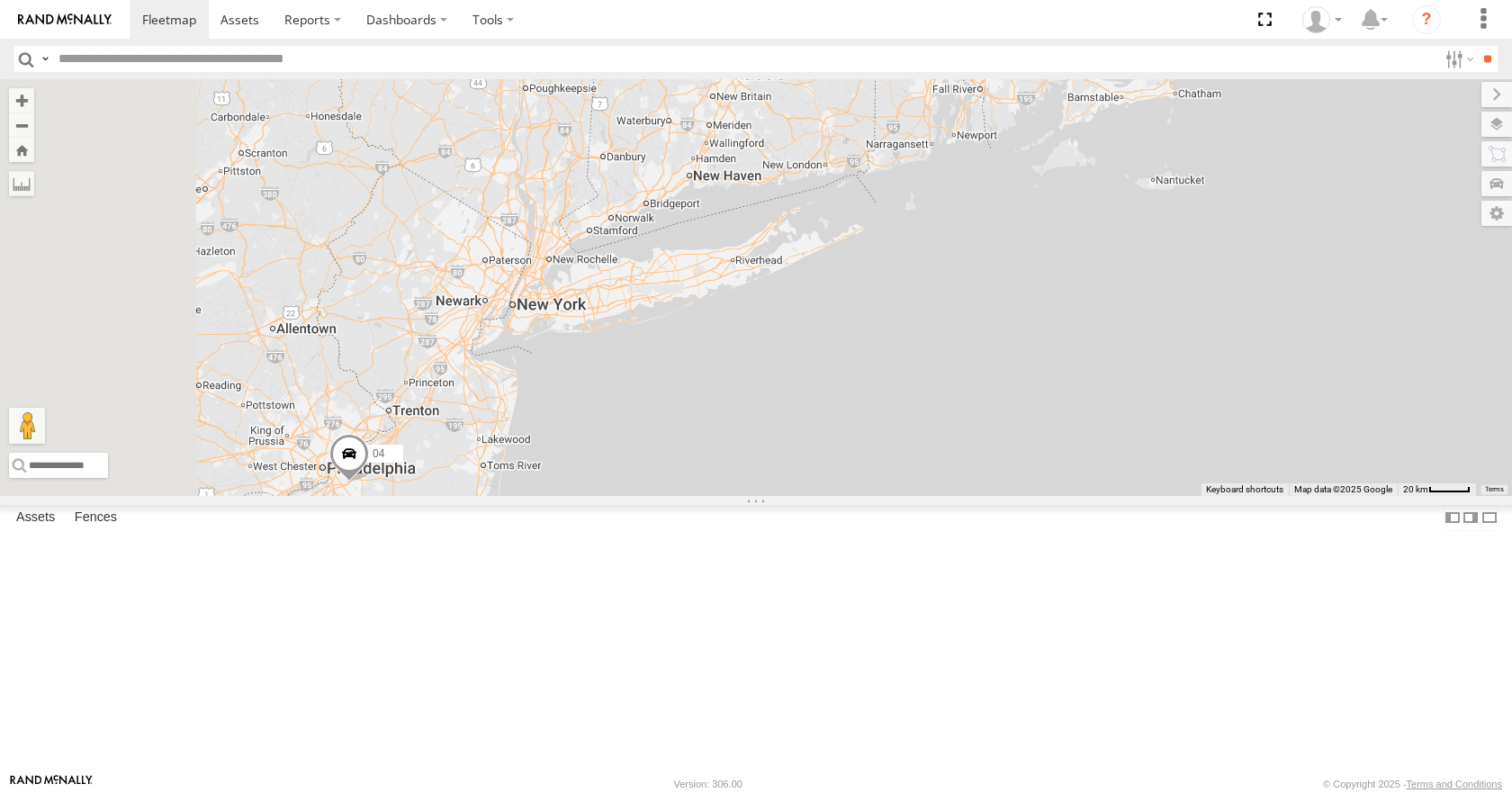
drag, startPoint x: 720, startPoint y: 556, endPoint x: 1033, endPoint y: 257, distance: 432.9
click at [1033, 257] on div "35 14 08 04 03 9 10 2 12 05" at bounding box center [756, 287] width 1512 height 416
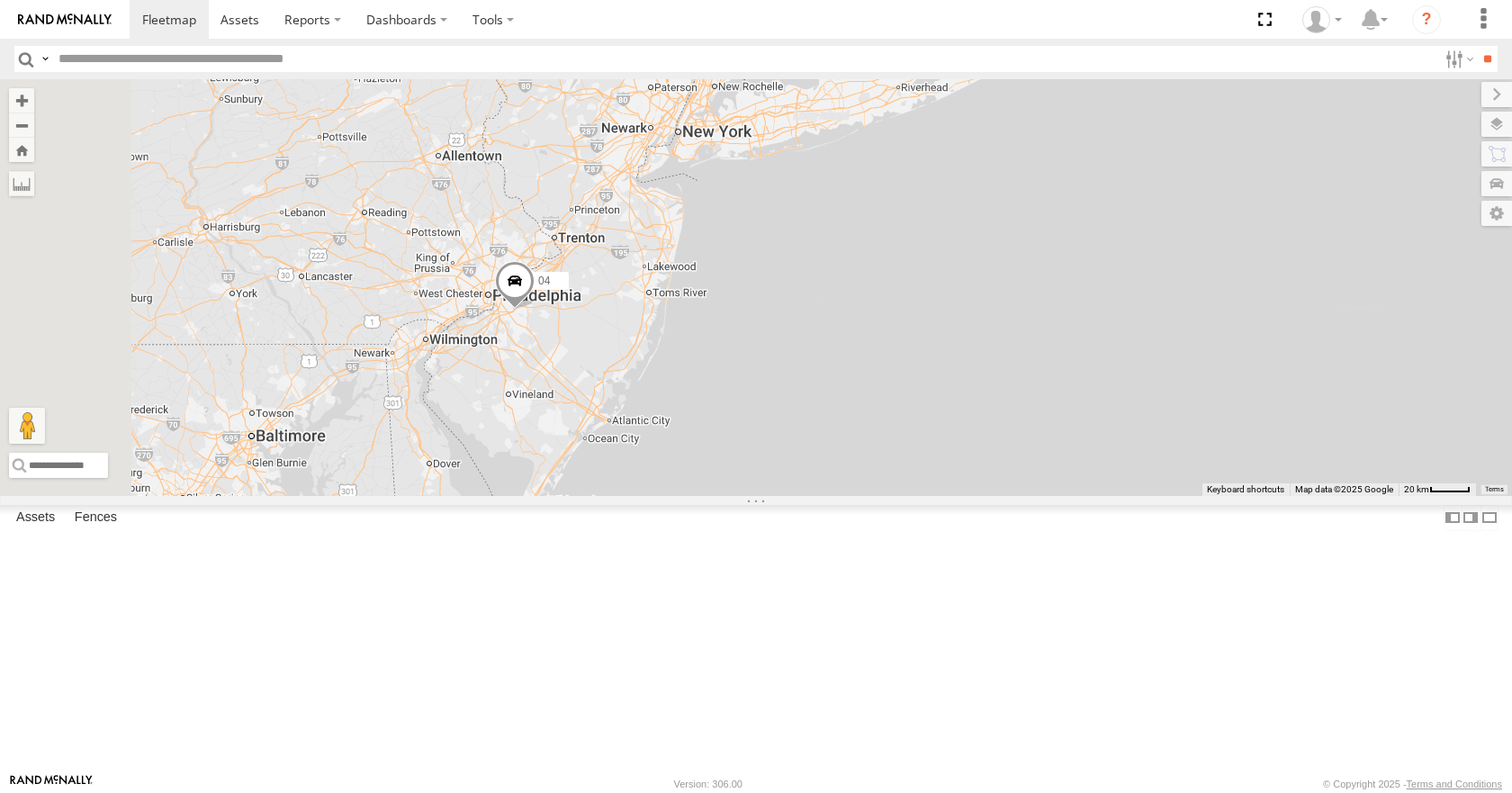
drag, startPoint x: 735, startPoint y: 557, endPoint x: 1081, endPoint y: 136, distance: 544.9
click at [1081, 136] on div "35 14 08 04 03 9 10 2 12 05" at bounding box center [756, 287] width 1512 height 416
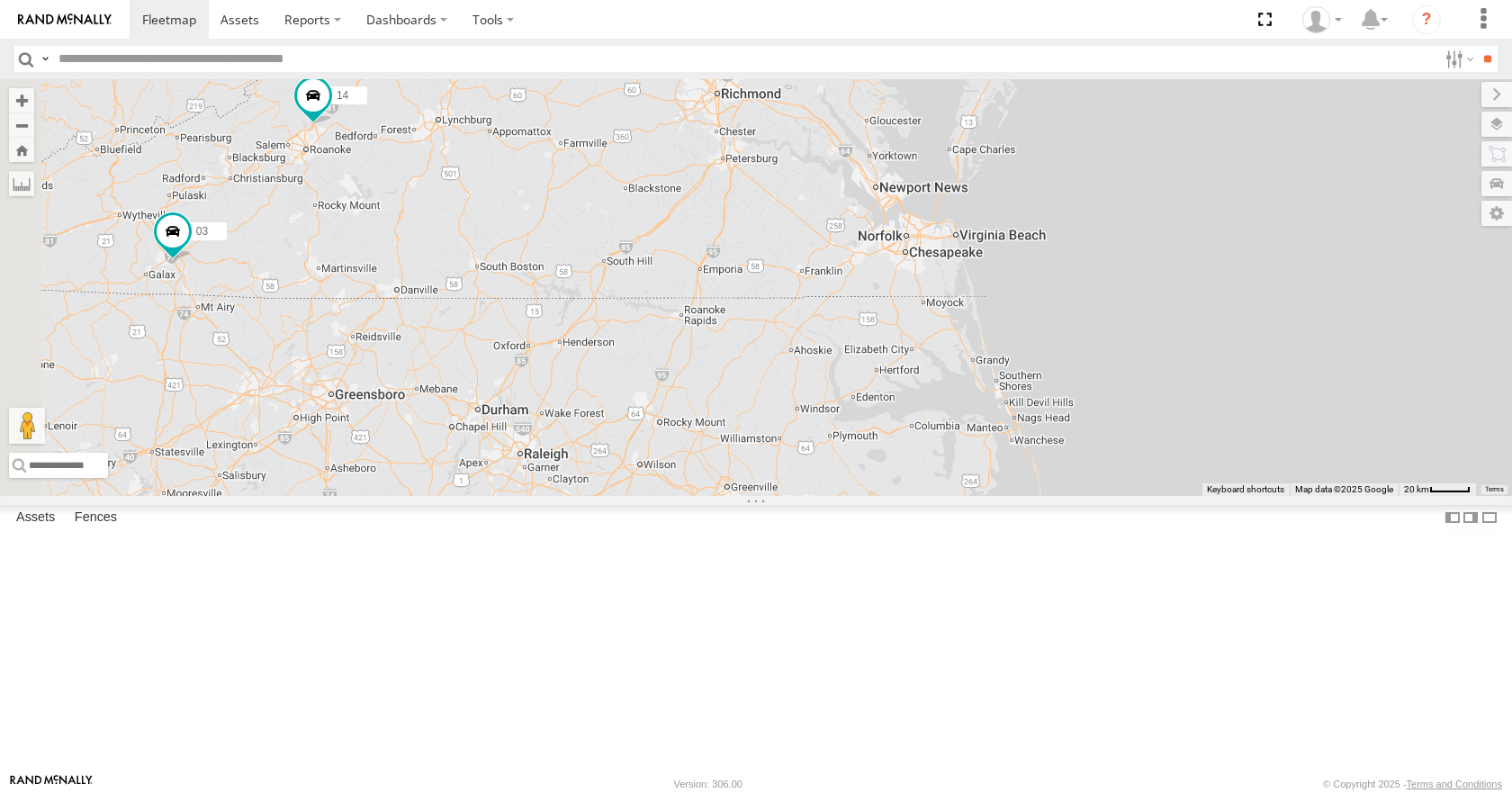
drag, startPoint x: 760, startPoint y: 605, endPoint x: 1121, endPoint y: 241, distance: 512.7
click at [1121, 241] on div "35 14 08 04 03 9 10 2 12 05" at bounding box center [756, 287] width 1512 height 416
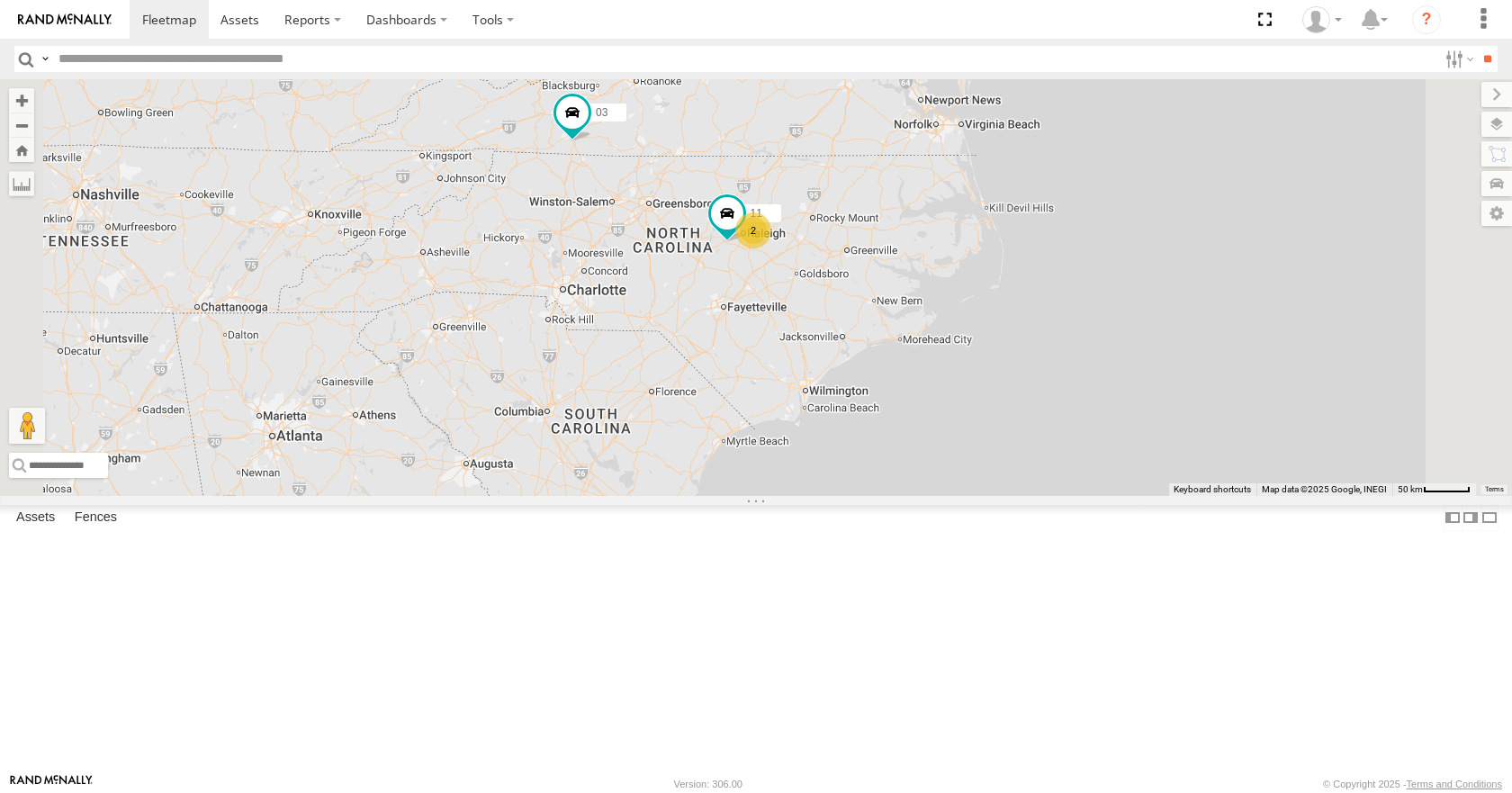
drag, startPoint x: 934, startPoint y: 575, endPoint x: 866, endPoint y: 360, distance: 225.5
click at [866, 360] on div "35 08 04 14 03 11 2" at bounding box center [756, 287] width 1512 height 416
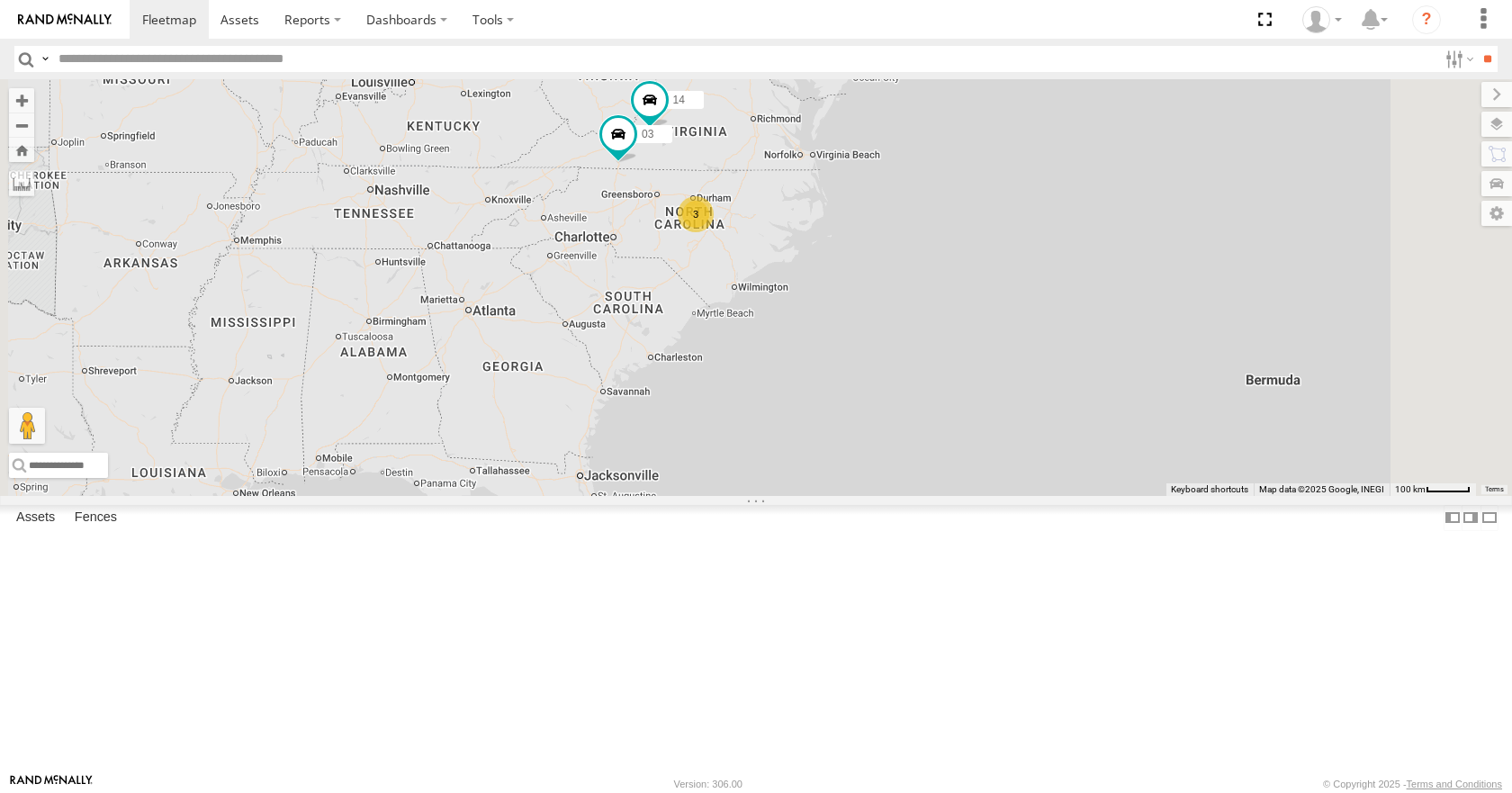
drag, startPoint x: 760, startPoint y: 370, endPoint x: 857, endPoint y: 357, distance: 97.9
click at [857, 357] on div "35 08 04 14 03 3" at bounding box center [756, 287] width 1512 height 416
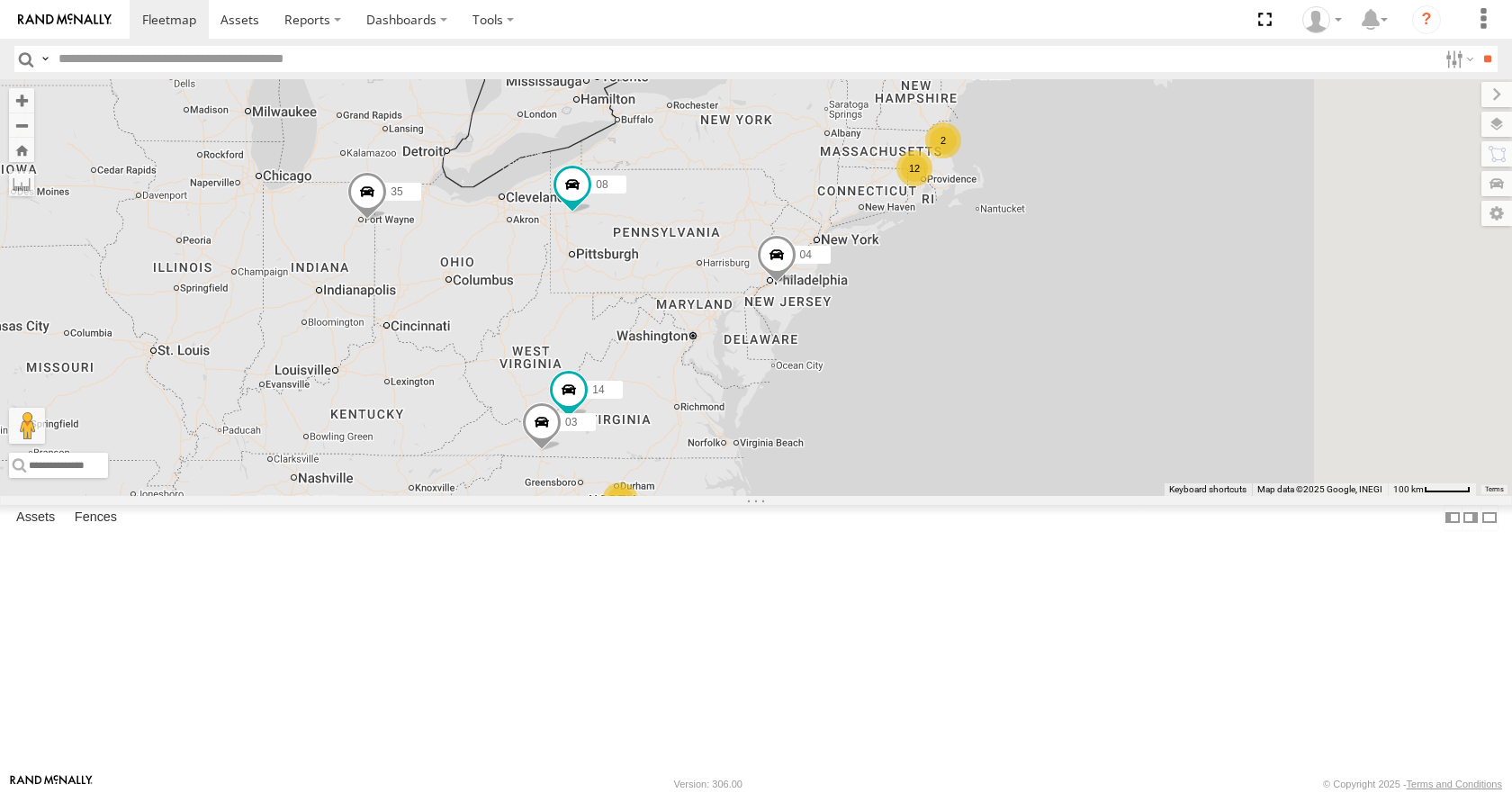
drag, startPoint x: 1048, startPoint y: 393, endPoint x: 941, endPoint y: 429, distance: 112.9
click at [941, 429] on div "35 14 08 04 3 03 12 2" at bounding box center [756, 287] width 1512 height 416
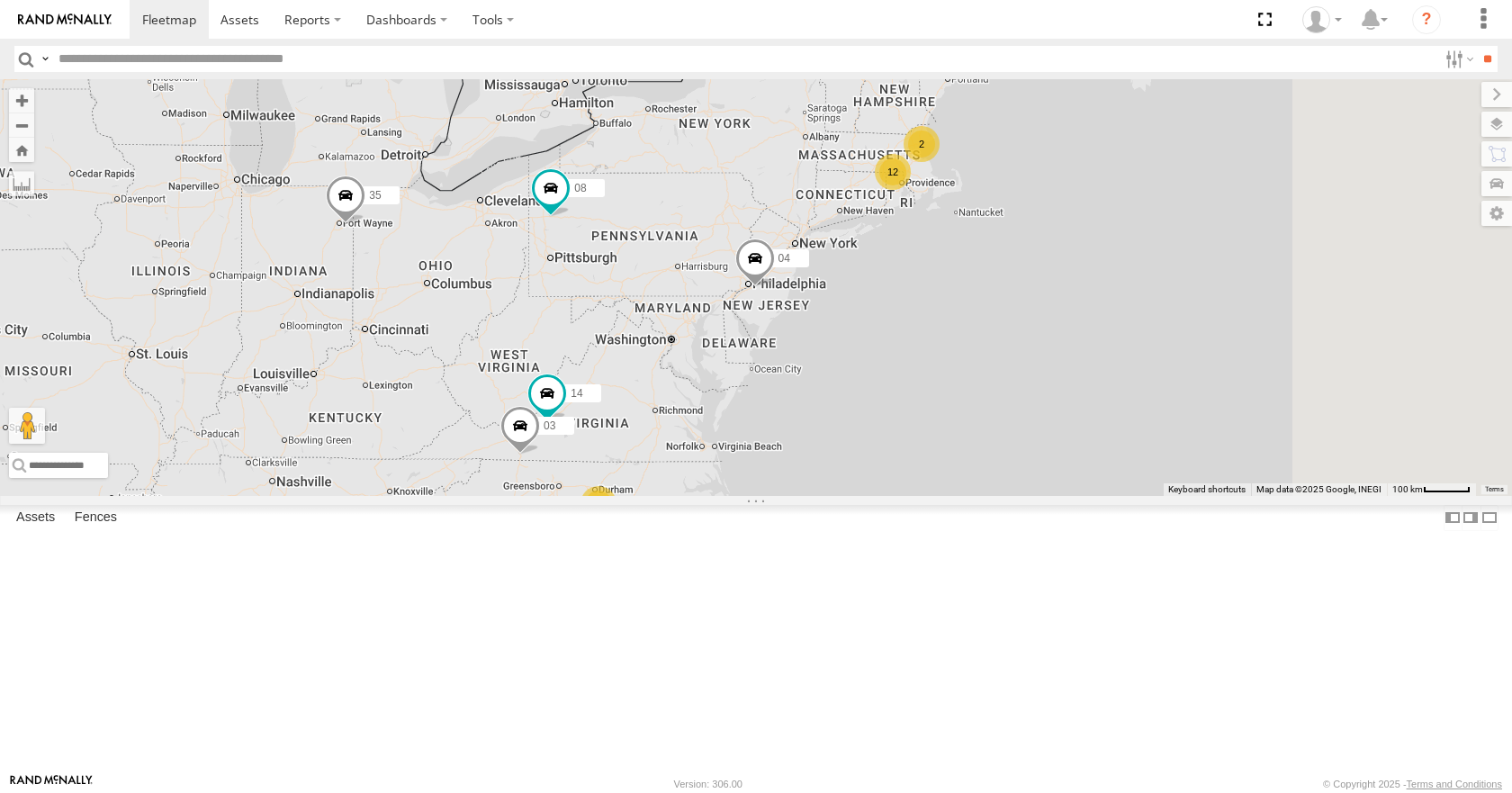
drag, startPoint x: 950, startPoint y: 372, endPoint x: 927, endPoint y: 375, distance: 23.2
click at [927, 375] on div "35 14 08 04 3 03 12 2" at bounding box center [756, 287] width 1512 height 416
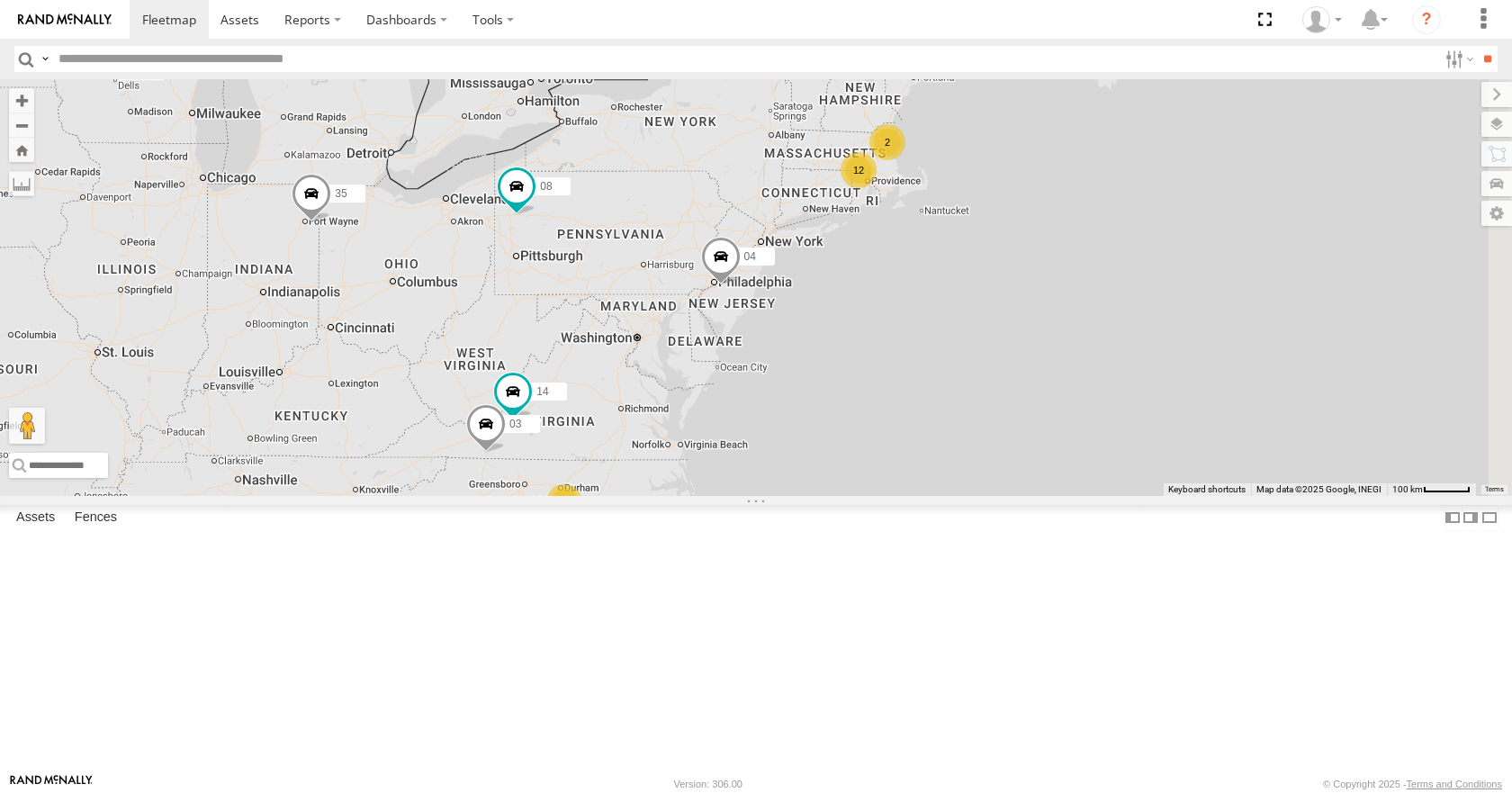
drag, startPoint x: 913, startPoint y: 356, endPoint x: 880, endPoint y: 352, distance: 33.2
click at [880, 352] on div "35 14 08 04 3 03 12 2" at bounding box center [756, 287] width 1512 height 416
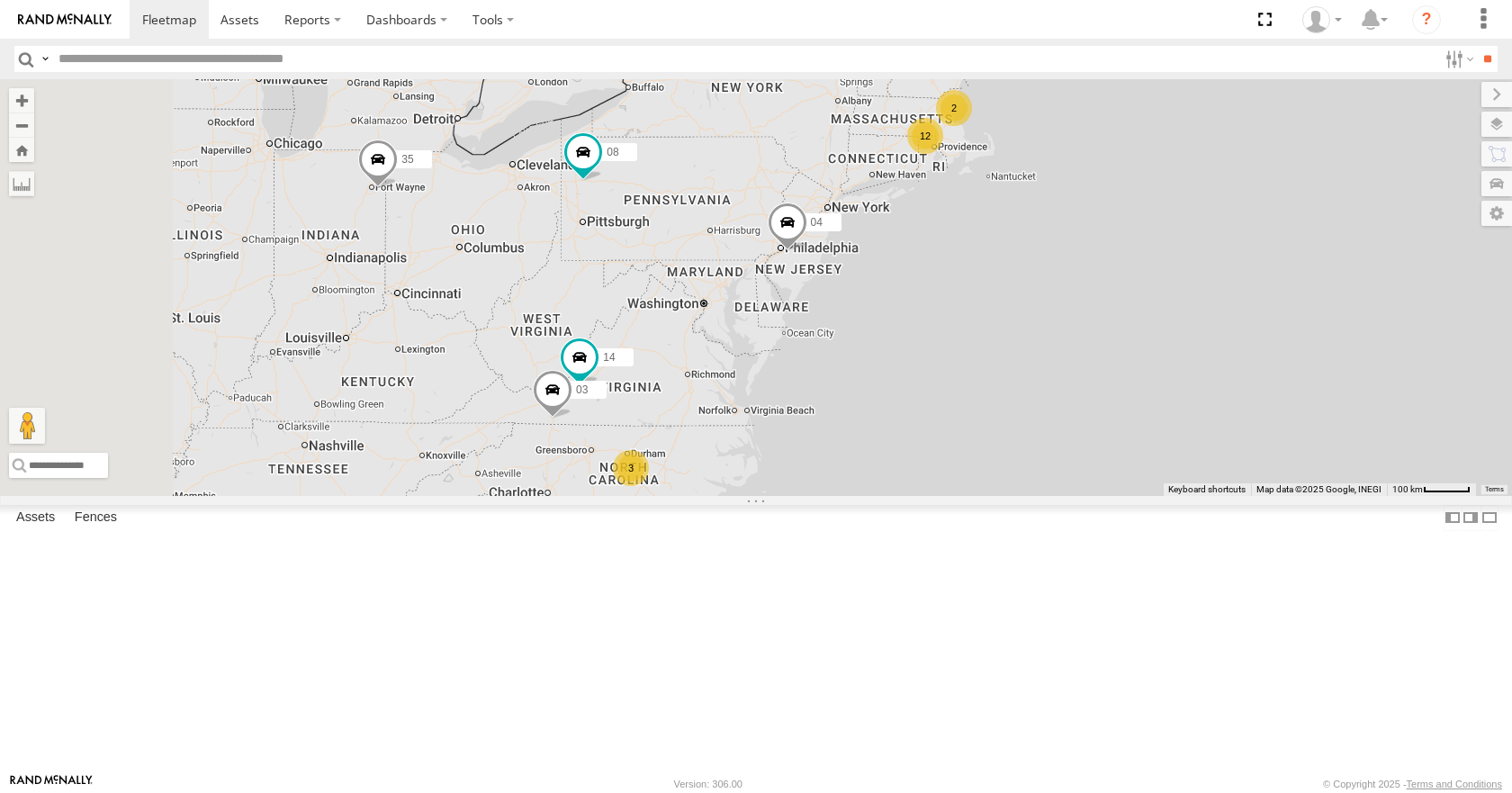
drag, startPoint x: 861, startPoint y: 477, endPoint x: 969, endPoint y: 422, distance: 121.2
click at [969, 422] on div "35 14 08 04 03 12 2 3" at bounding box center [756, 287] width 1512 height 416
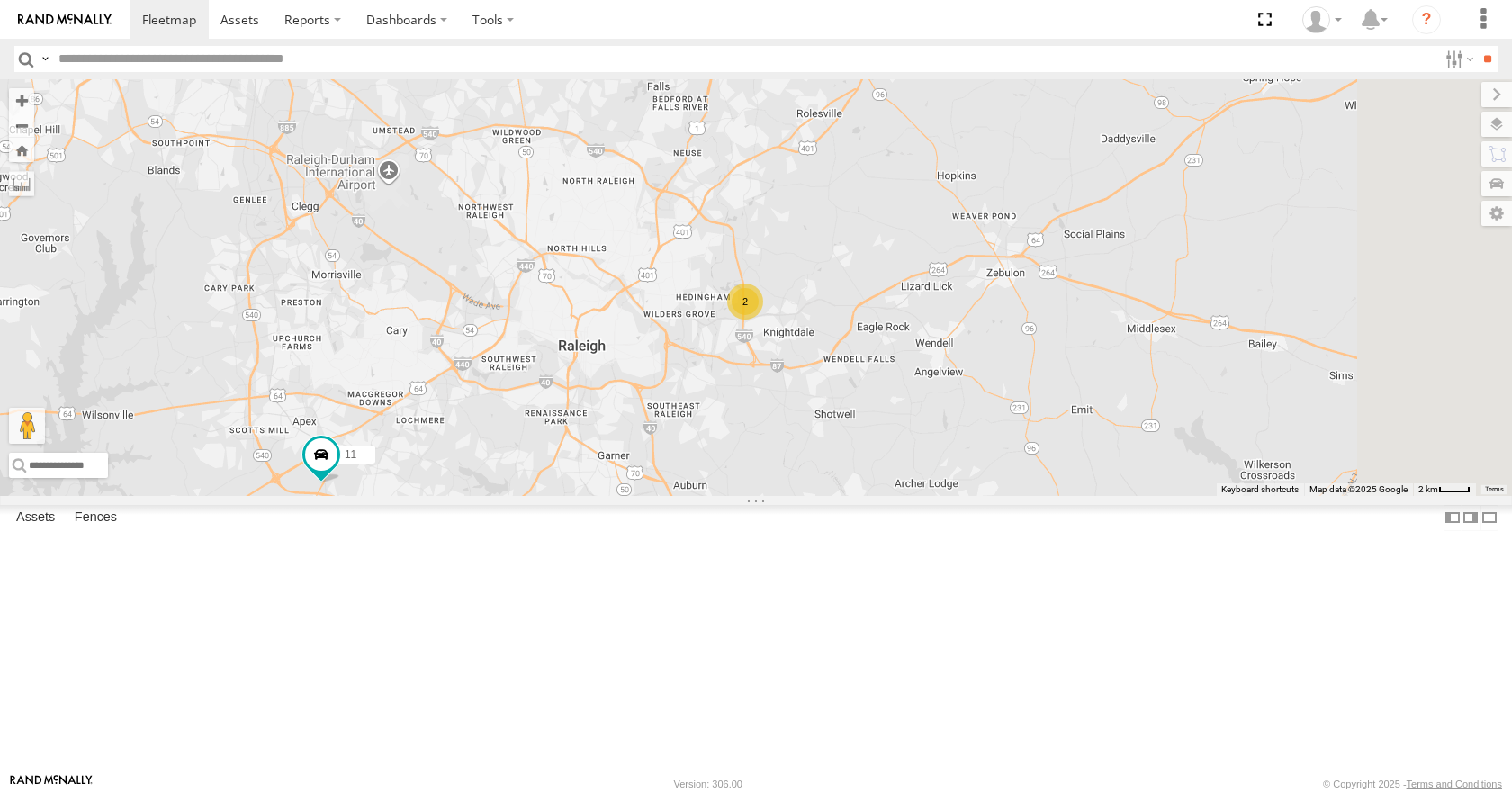
drag, startPoint x: 1181, startPoint y: 309, endPoint x: 897, endPoint y: 452, distance: 318.0
click at [897, 452] on div "35 14 08 04 03 11 2" at bounding box center [756, 287] width 1512 height 416
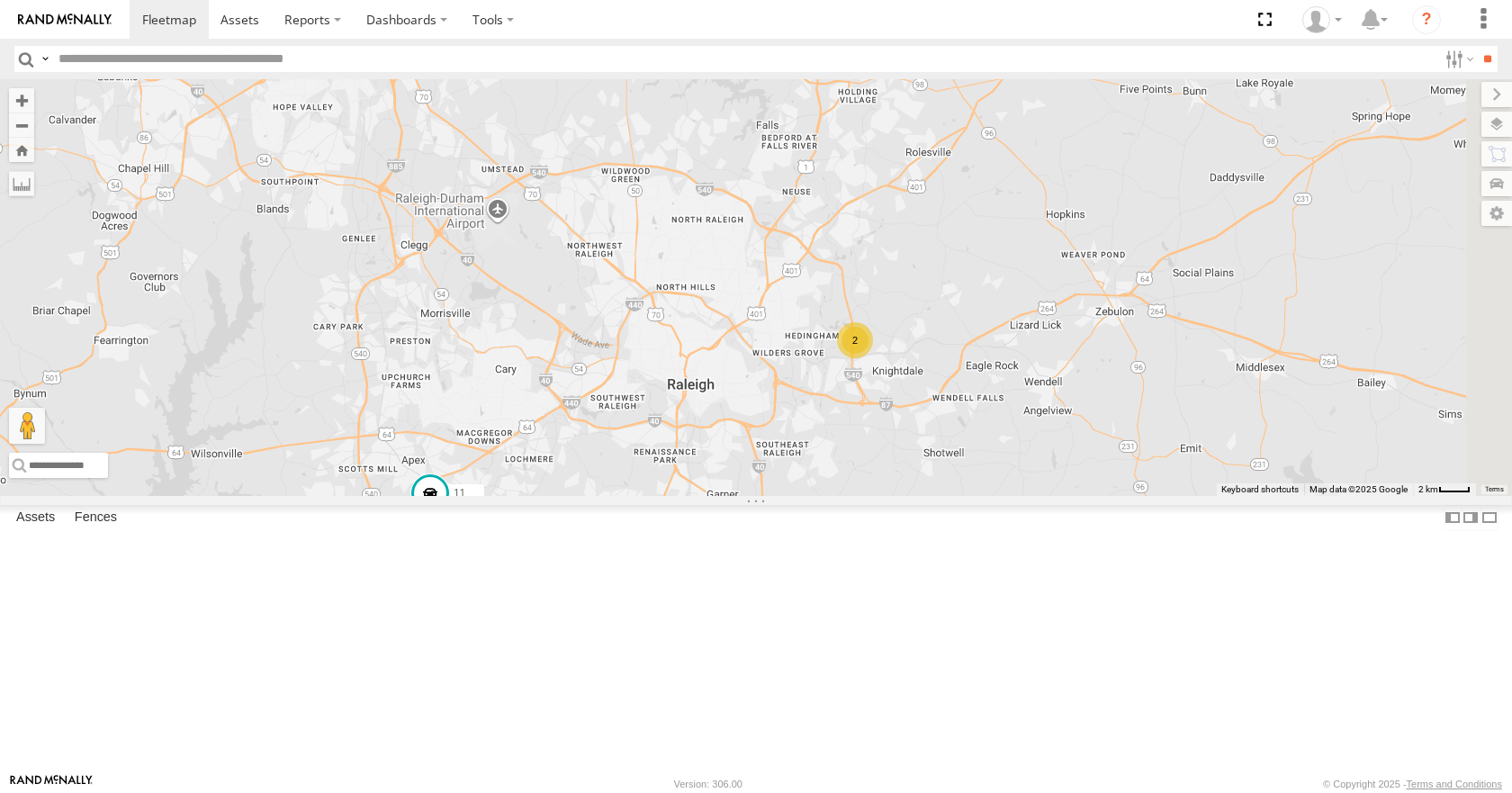
drag, startPoint x: 831, startPoint y: 408, endPoint x: 963, endPoint y: 454, distance: 139.8
click at [963, 454] on div "35 14 08 04 03 11 2" at bounding box center [756, 287] width 1512 height 416
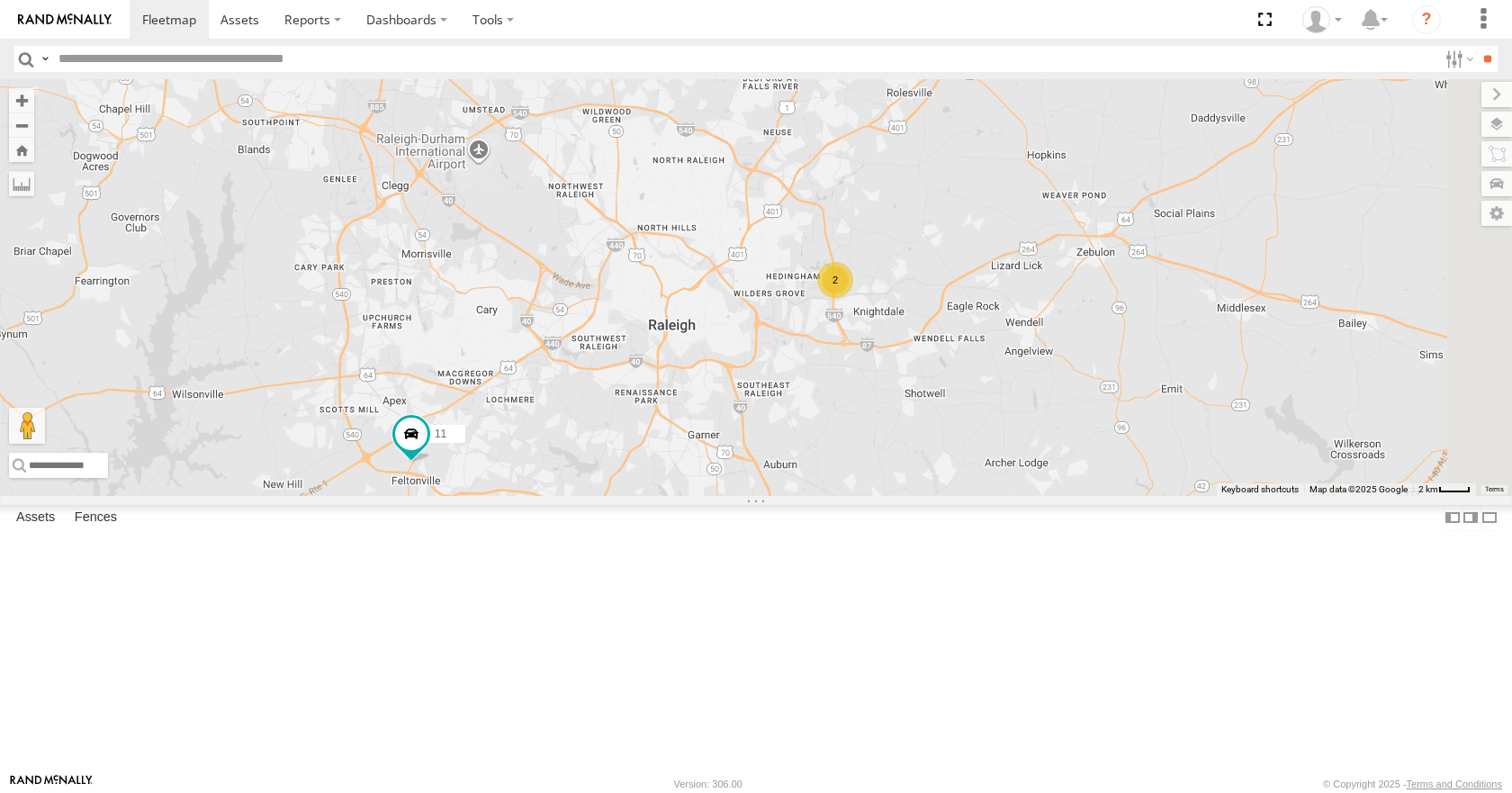
drag, startPoint x: 963, startPoint y: 454, endPoint x: 940, endPoint y: 389, distance: 68.9
click at [940, 389] on div "35 14 08 04 03 11 2" at bounding box center [756, 287] width 1512 height 416
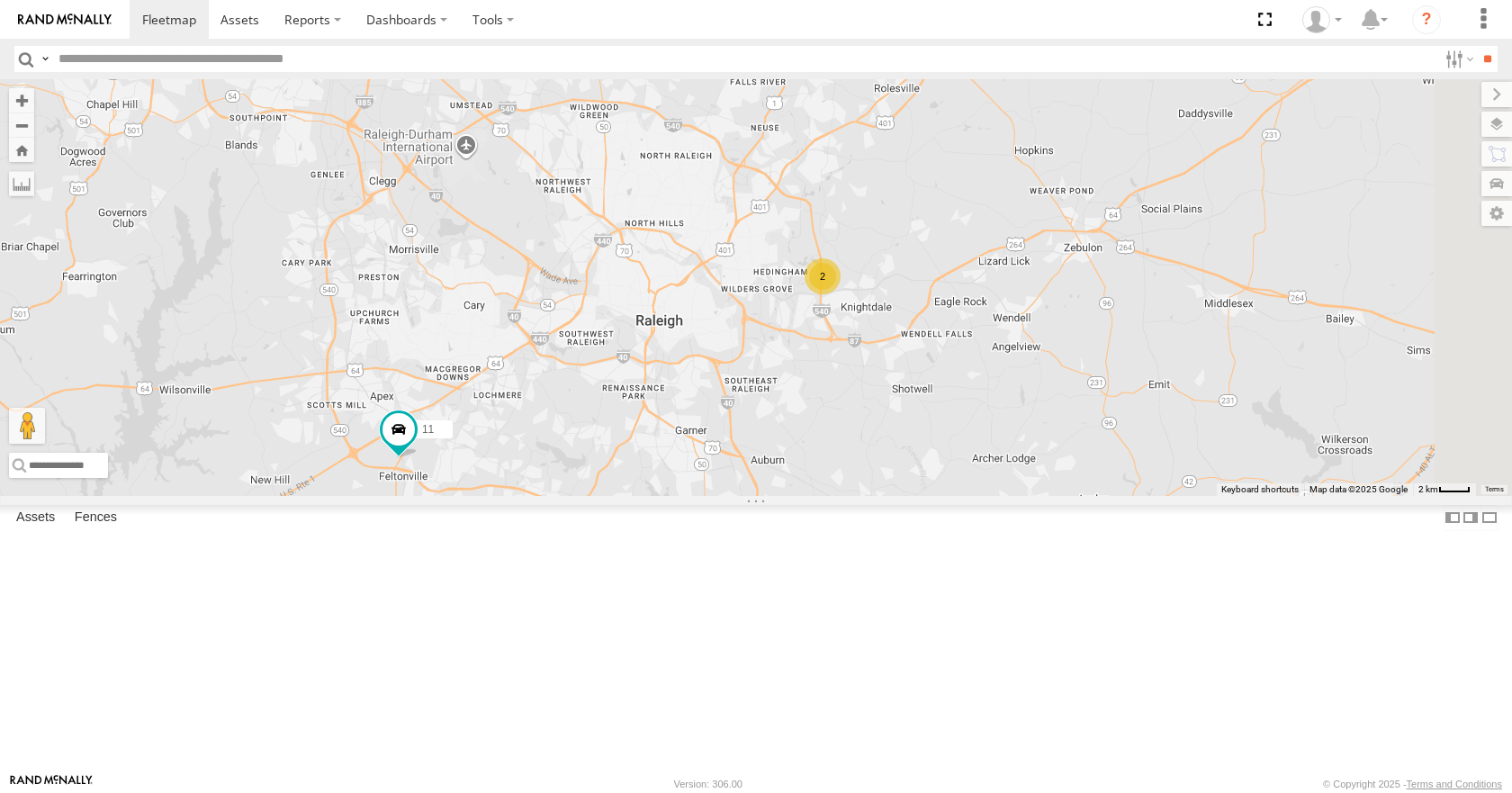
drag, startPoint x: 895, startPoint y: 351, endPoint x: 849, endPoint y: 362, distance: 47.3
click at [849, 362] on div "35 14 08 04 03 11 2" at bounding box center [756, 287] width 1512 height 416
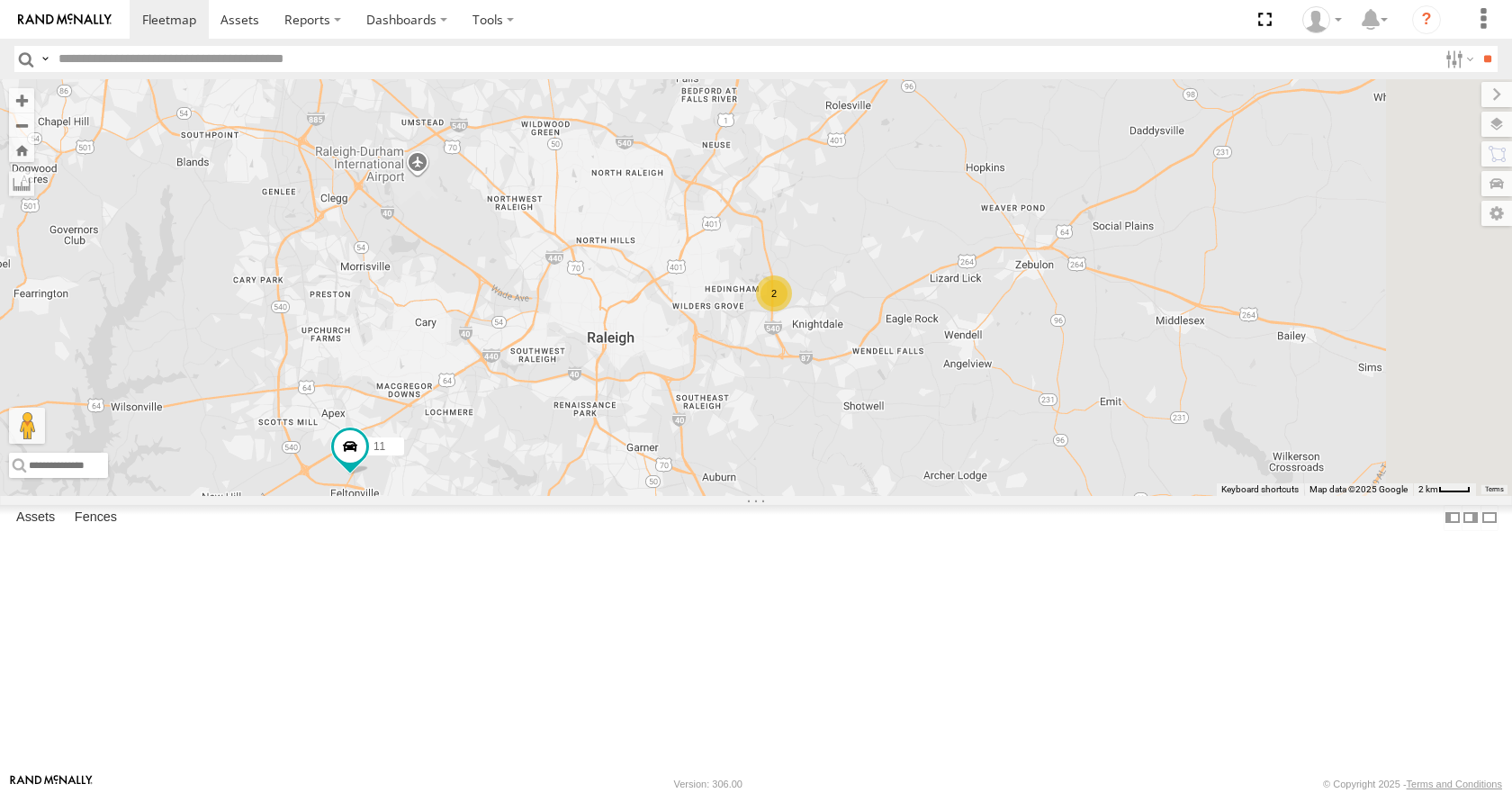
drag, startPoint x: 856, startPoint y: 291, endPoint x: 842, endPoint y: 302, distance: 17.8
click at [842, 302] on div "35 14 08 04 03 11 2" at bounding box center [756, 287] width 1512 height 416
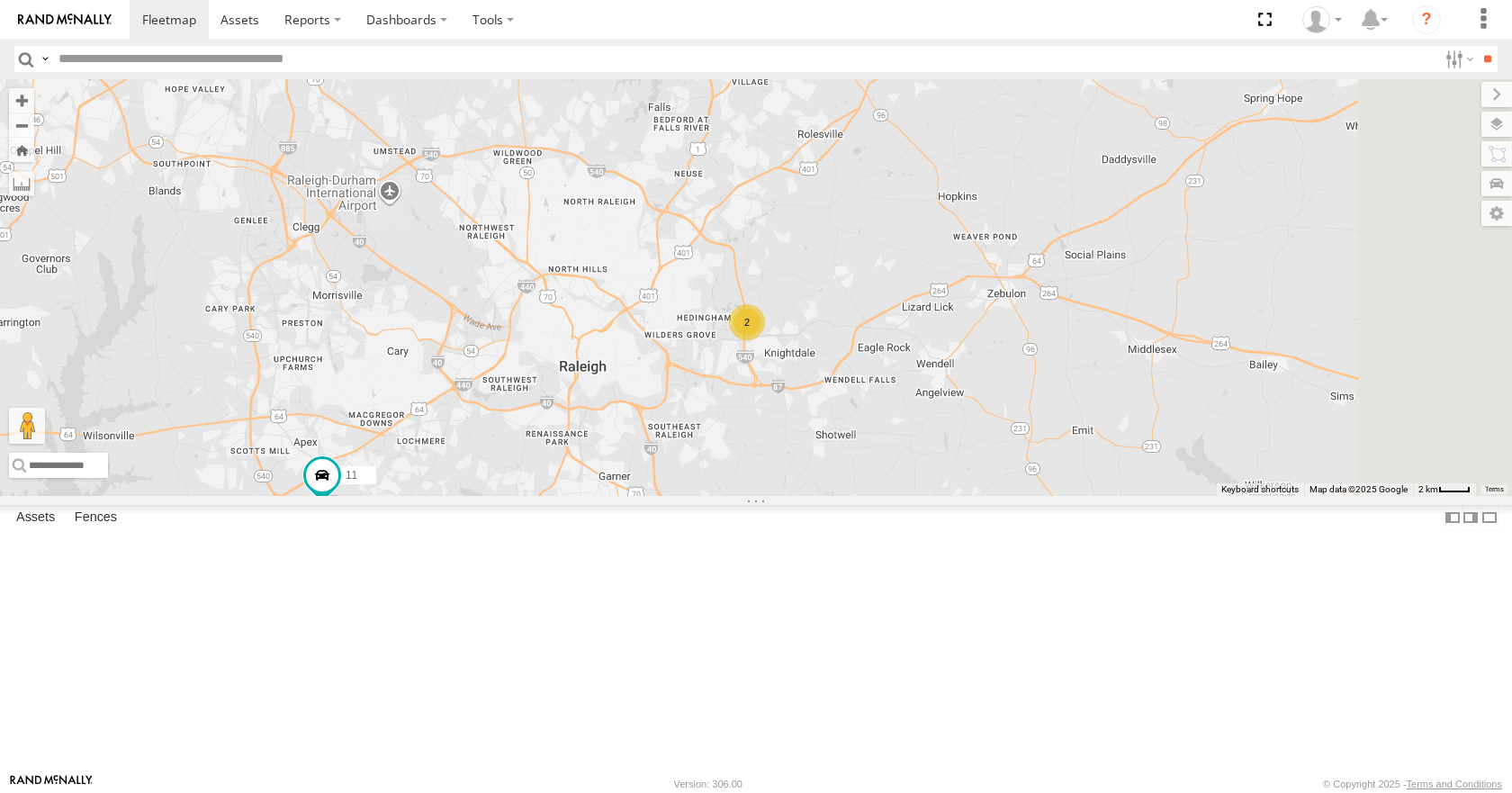
drag, startPoint x: 906, startPoint y: 209, endPoint x: 919, endPoint y: 223, distance: 19.1
click at [893, 229] on div "35 14 08 04 03 11 2" at bounding box center [756, 287] width 1512 height 416
drag, startPoint x: 960, startPoint y: 196, endPoint x: 956, endPoint y: 220, distance: 24.3
click at [956, 220] on div "35 14 08 04 03 11 2" at bounding box center [756, 287] width 1512 height 416
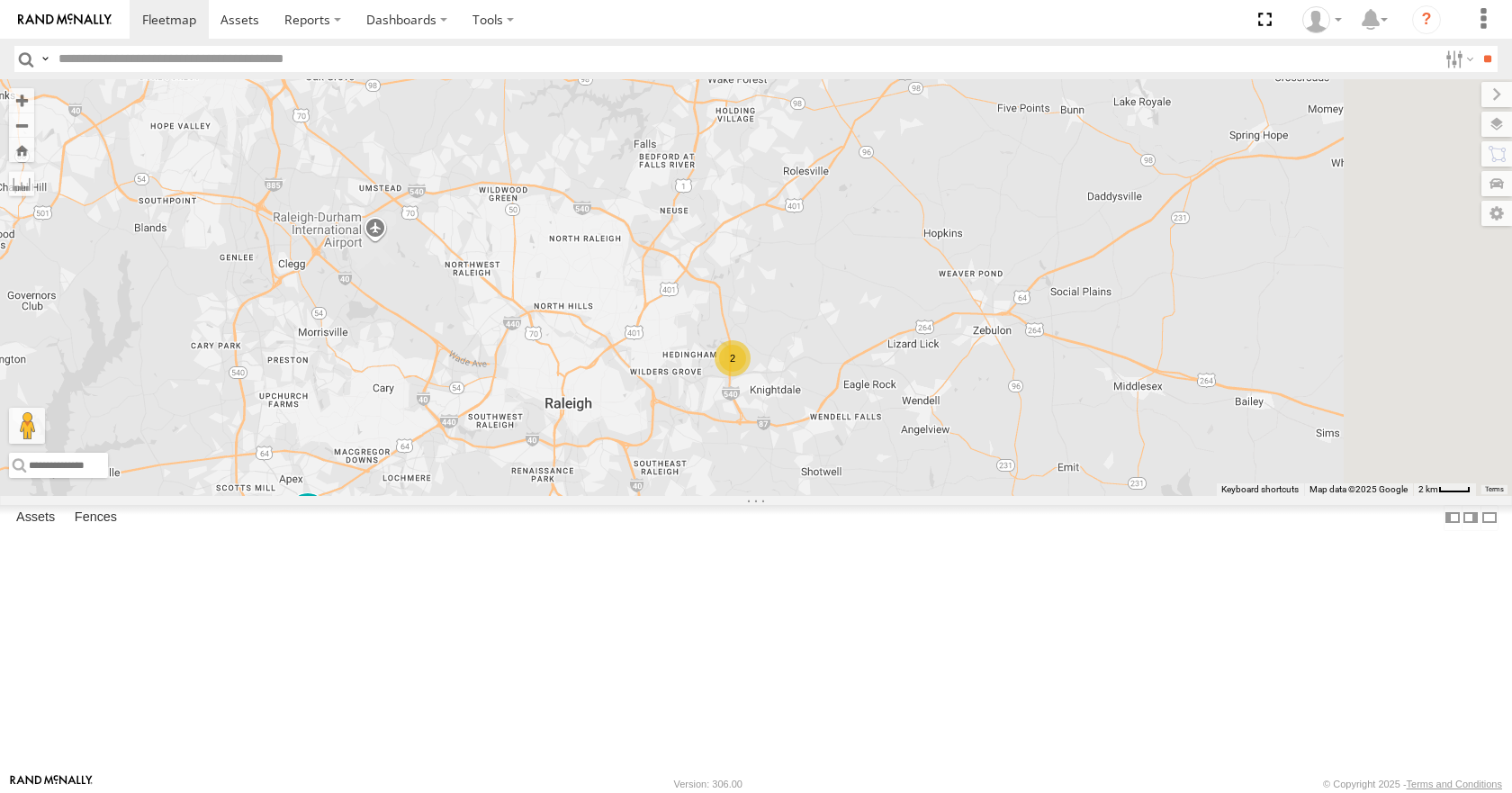
drag, startPoint x: 972, startPoint y: 180, endPoint x: 972, endPoint y: 195, distance: 15.0
click at [972, 195] on div "35 14 08 04 03 11 2" at bounding box center [756, 287] width 1512 height 416
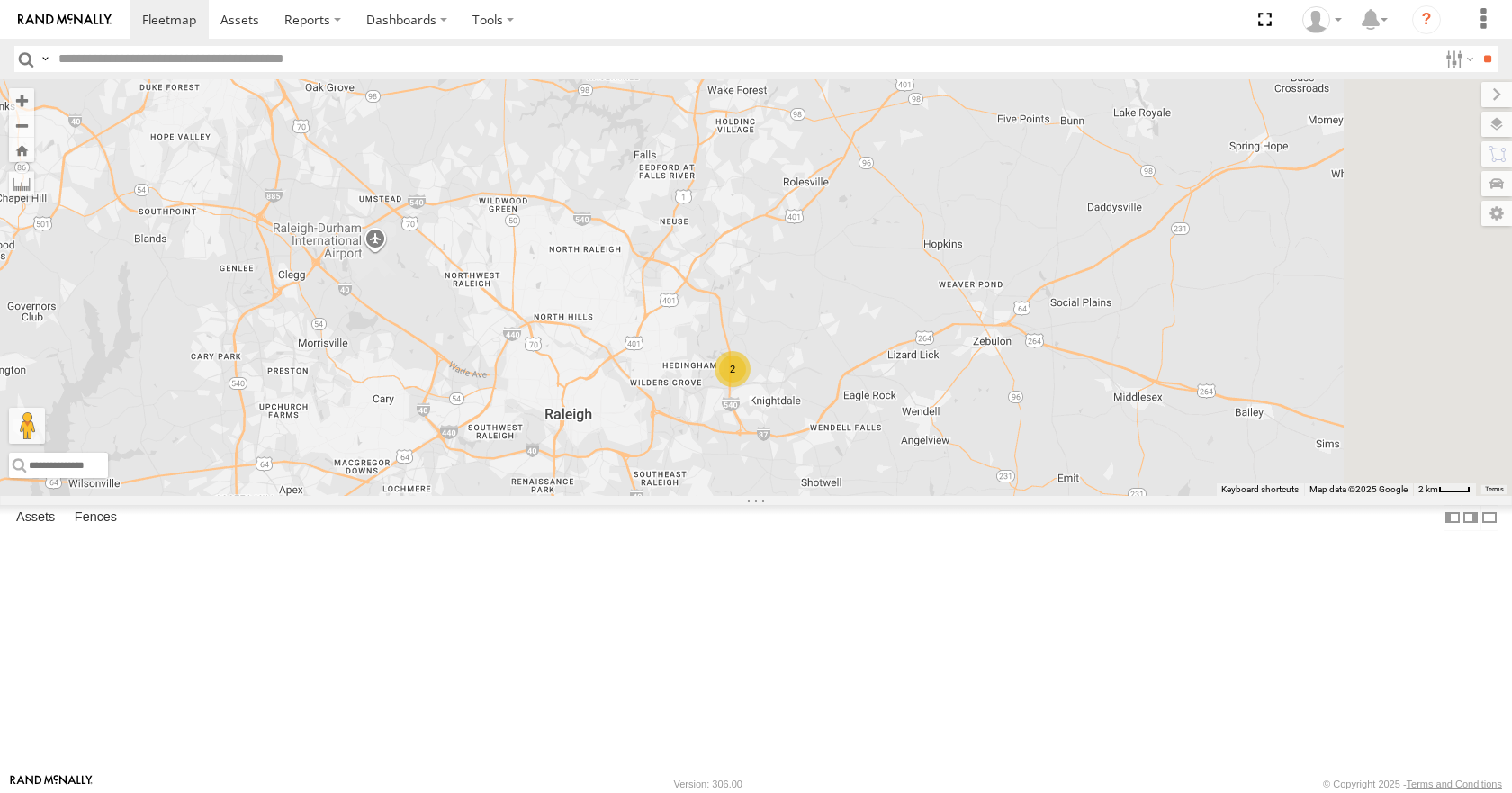
drag, startPoint x: 1022, startPoint y: 137, endPoint x: 1036, endPoint y: 148, distance: 17.8
click at [1036, 148] on div "35 14 08 04 03 11 2" at bounding box center [756, 287] width 1512 height 416
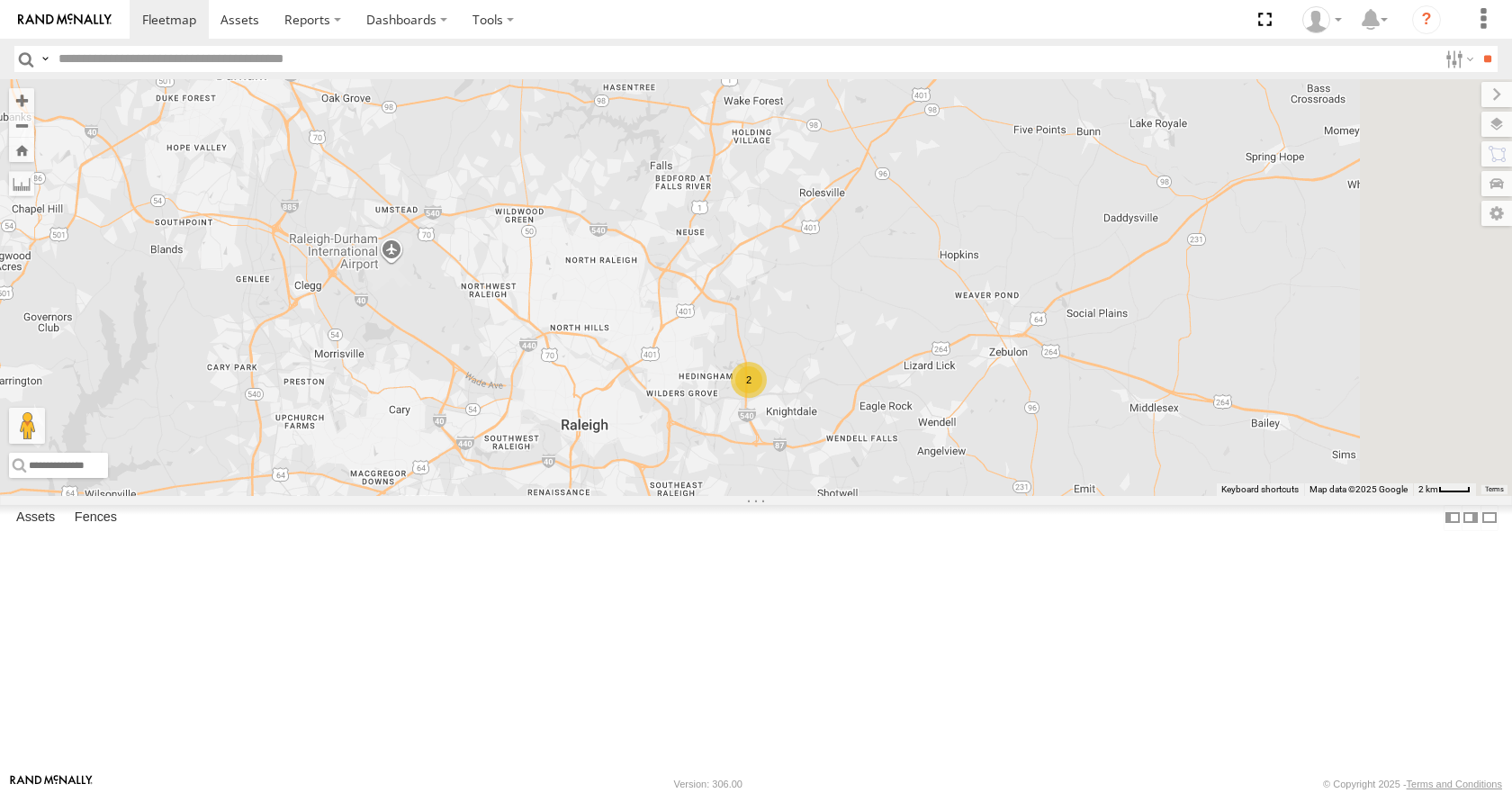
drag, startPoint x: 997, startPoint y: 255, endPoint x: 1028, endPoint y: 234, distance: 37.4
click at [1028, 234] on div "35 14 08 04 03 11 2" at bounding box center [756, 287] width 1512 height 416
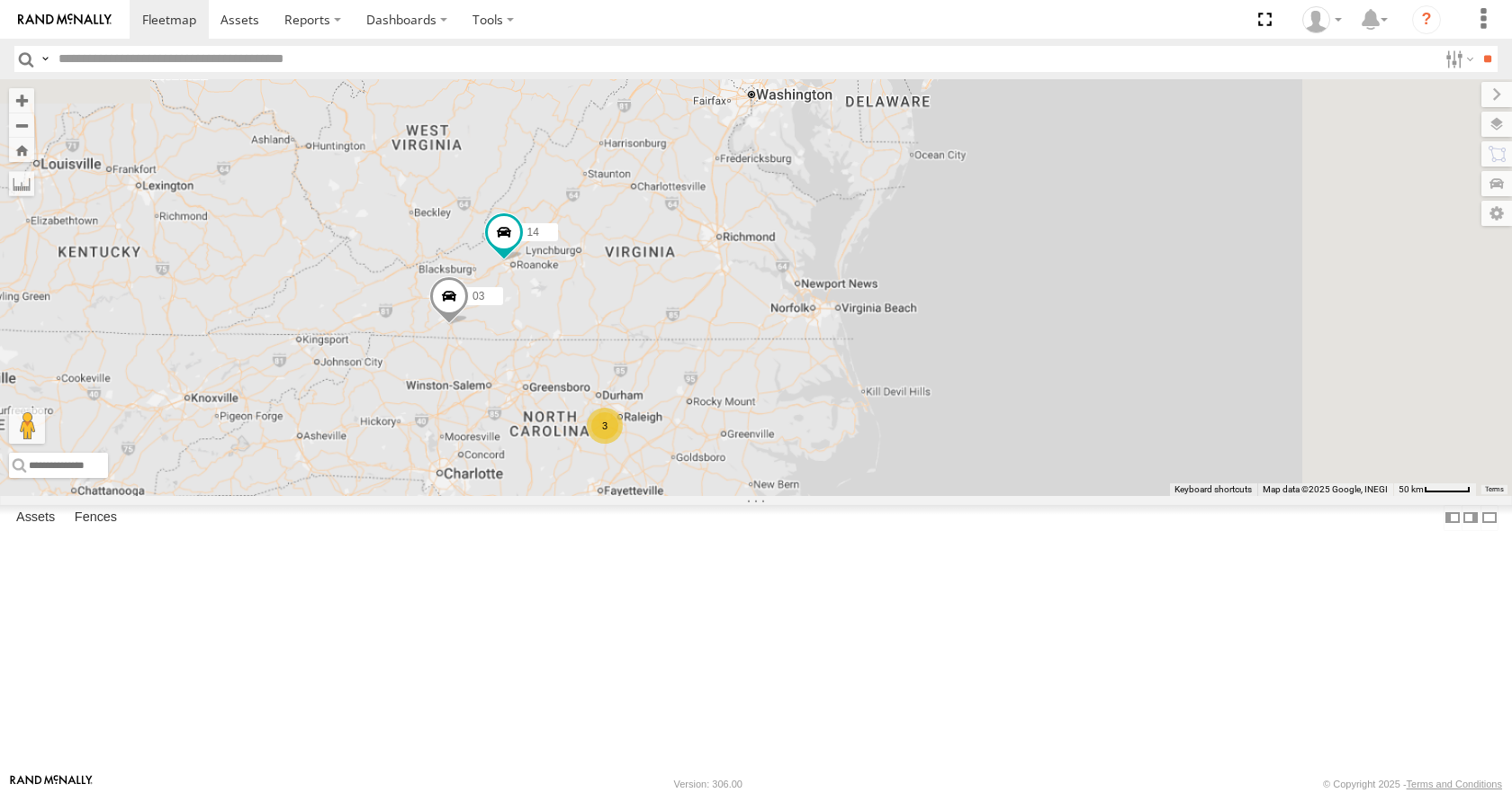
drag, startPoint x: 954, startPoint y: 224, endPoint x: 834, endPoint y: 466, distance: 270.1
click at [834, 466] on div "35 14 08 04 03 3" at bounding box center [756, 287] width 1512 height 416
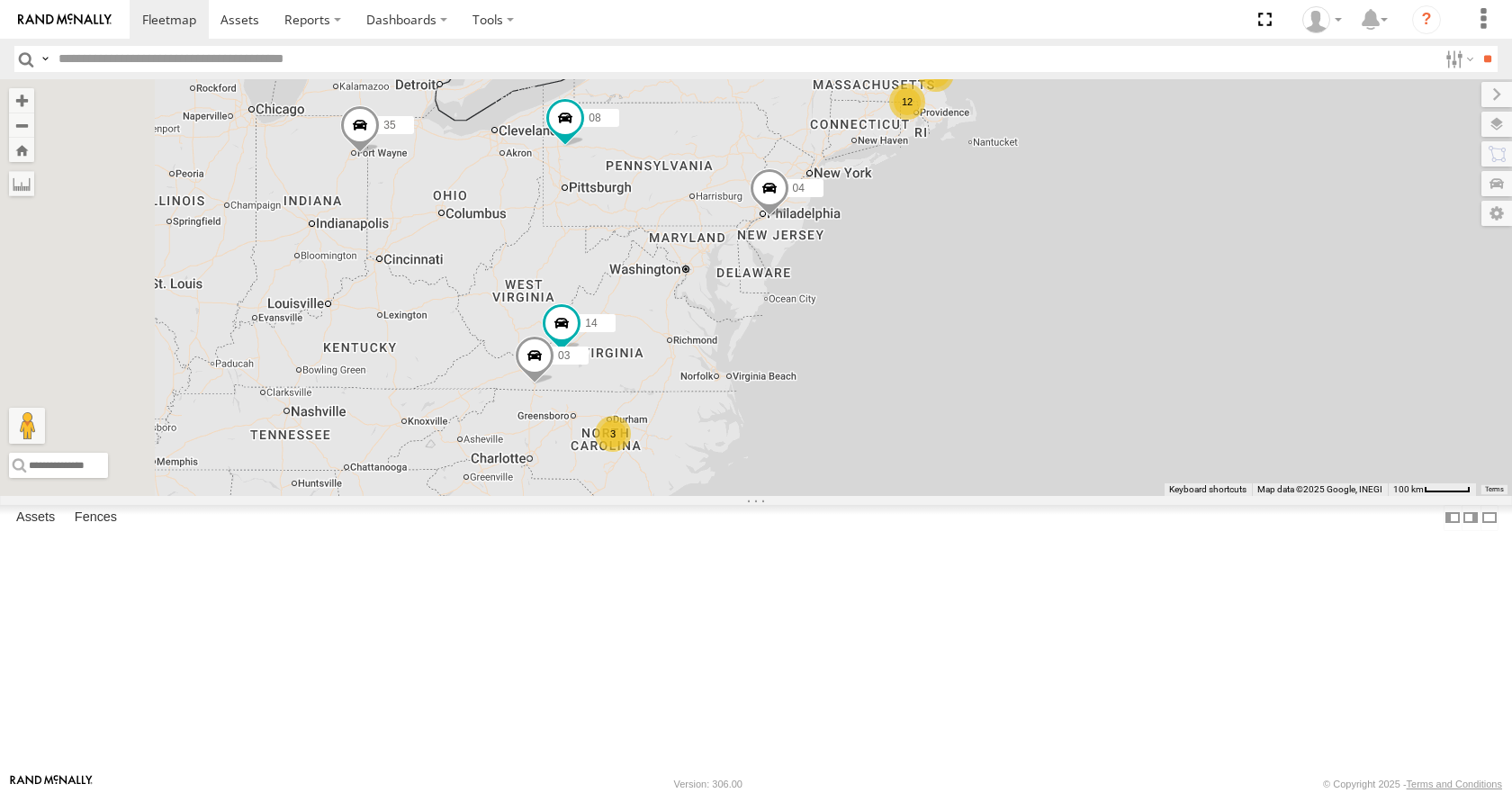
drag, startPoint x: 808, startPoint y: 345, endPoint x: 880, endPoint y: 342, distance: 72.1
click at [880, 342] on div "35 08 04 12 2 14 3 03" at bounding box center [756, 287] width 1512 height 416
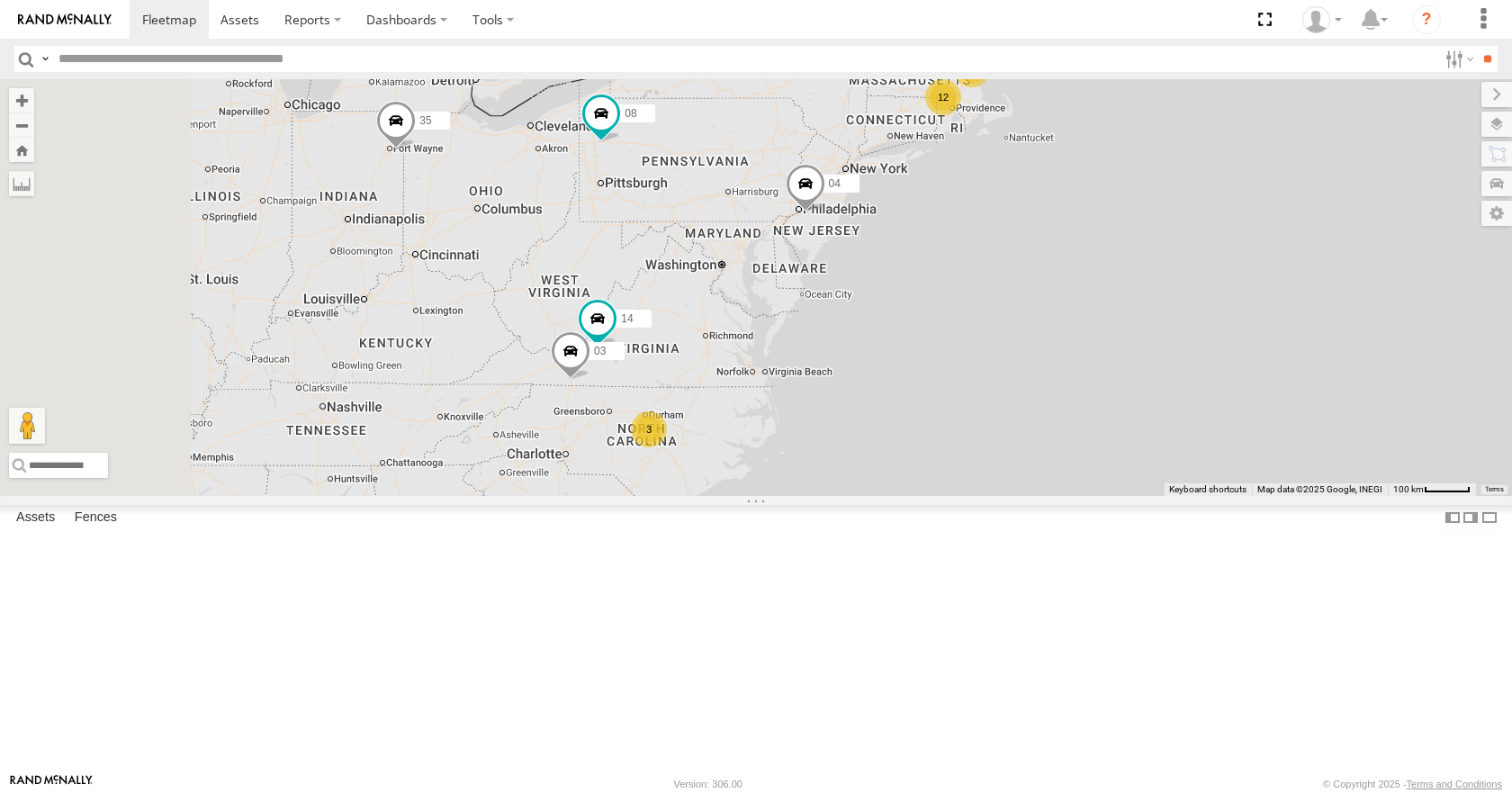
drag, startPoint x: 908, startPoint y: 270, endPoint x: 951, endPoint y: 266, distance: 43.2
click at [951, 266] on div "35 08 04 12 2 14 3 03" at bounding box center [756, 287] width 1512 height 416
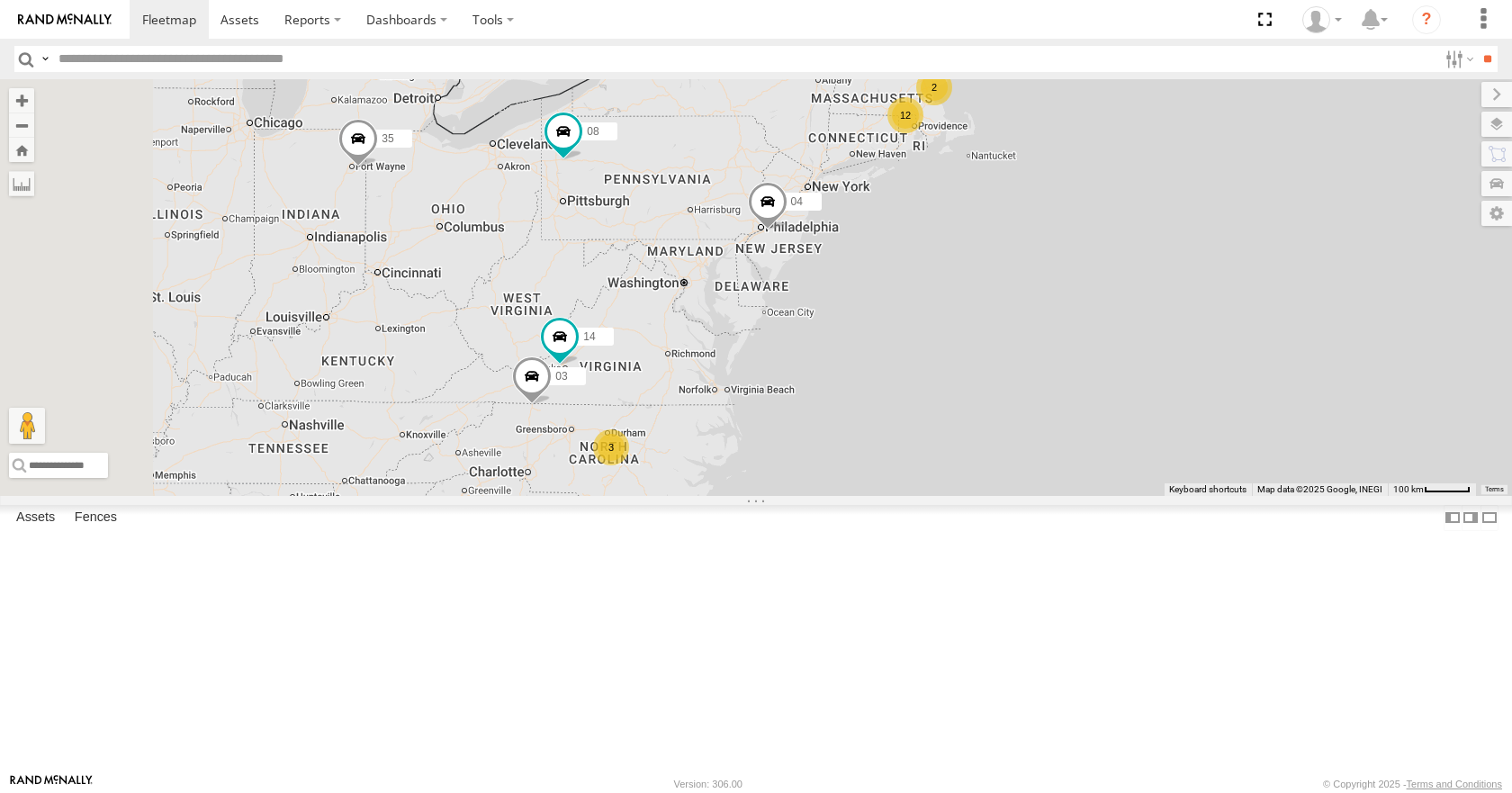
drag, startPoint x: 1021, startPoint y: 454, endPoint x: 983, endPoint y: 474, distance: 42.9
click at [983, 474] on div "35 08 04 12 2 14 3 03" at bounding box center [756, 287] width 1512 height 416
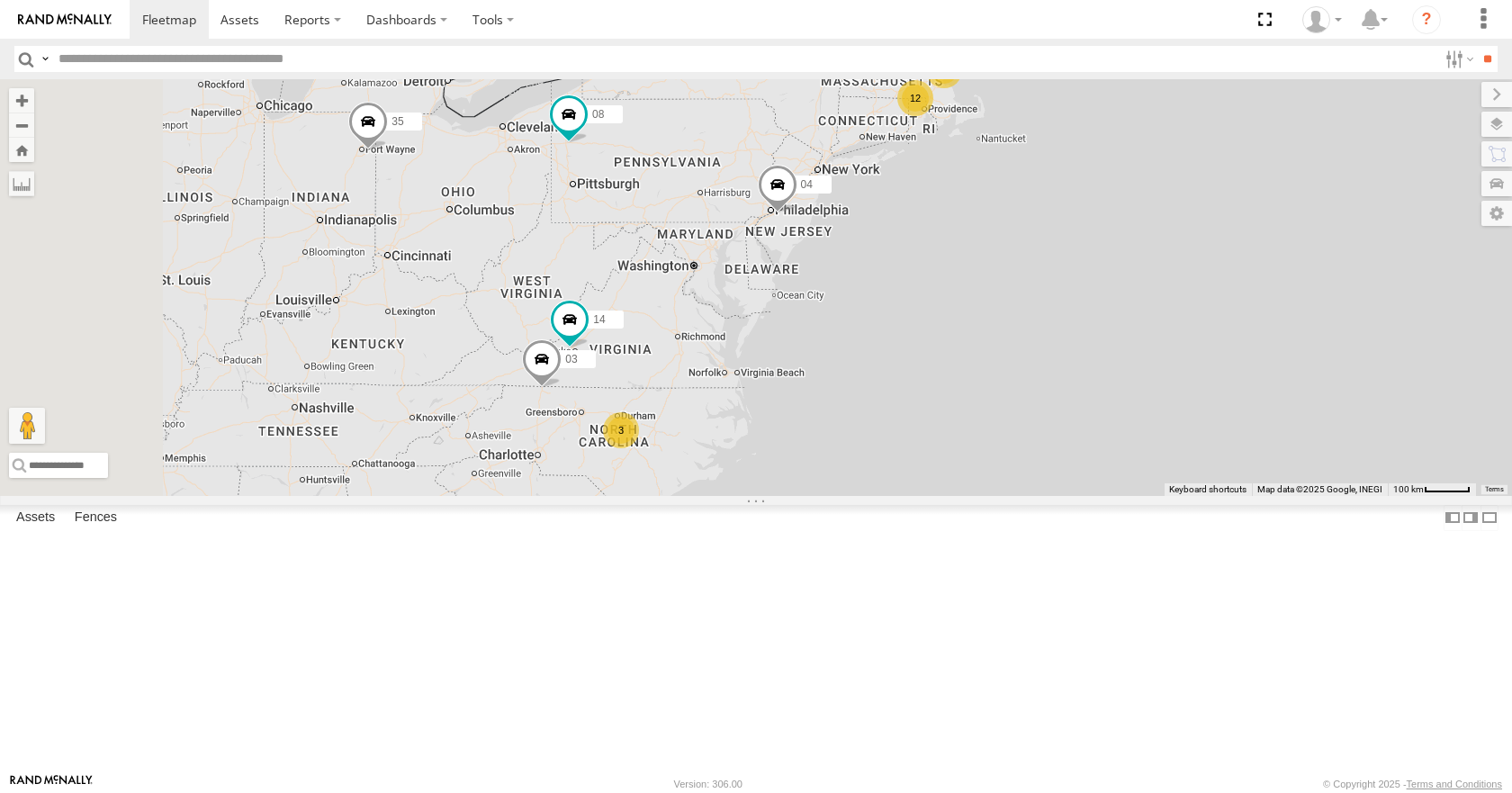
drag, startPoint x: 932, startPoint y: 286, endPoint x: 946, endPoint y: 262, distance: 27.8
click at [946, 262] on div "35 08 04 12 2 14 3 03" at bounding box center [756, 287] width 1512 height 416
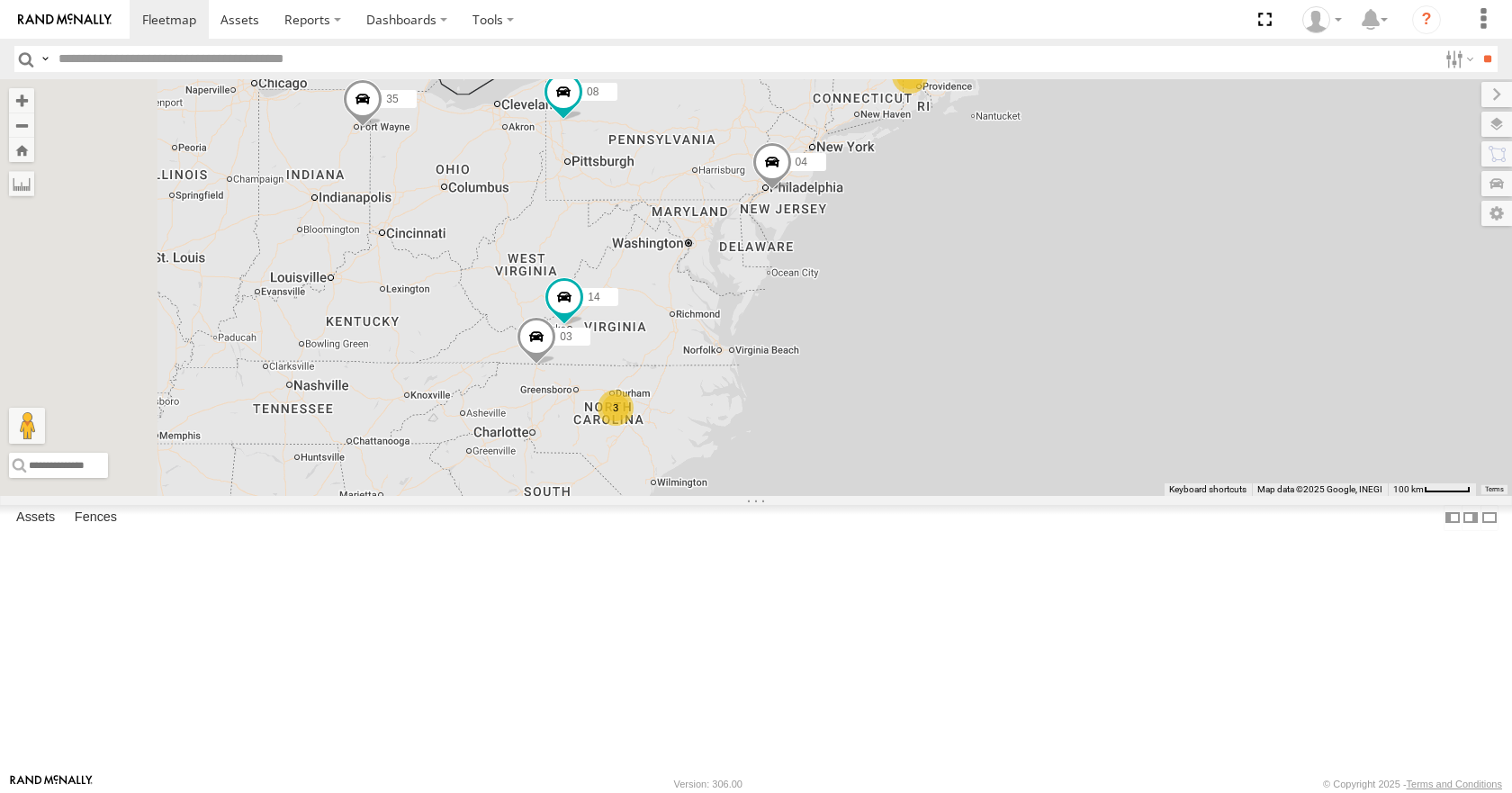
drag, startPoint x: 946, startPoint y: 262, endPoint x: 941, endPoint y: 245, distance: 17.7
click at [941, 245] on div "35 08 04 12 2 14 3 03" at bounding box center [756, 287] width 1512 height 416
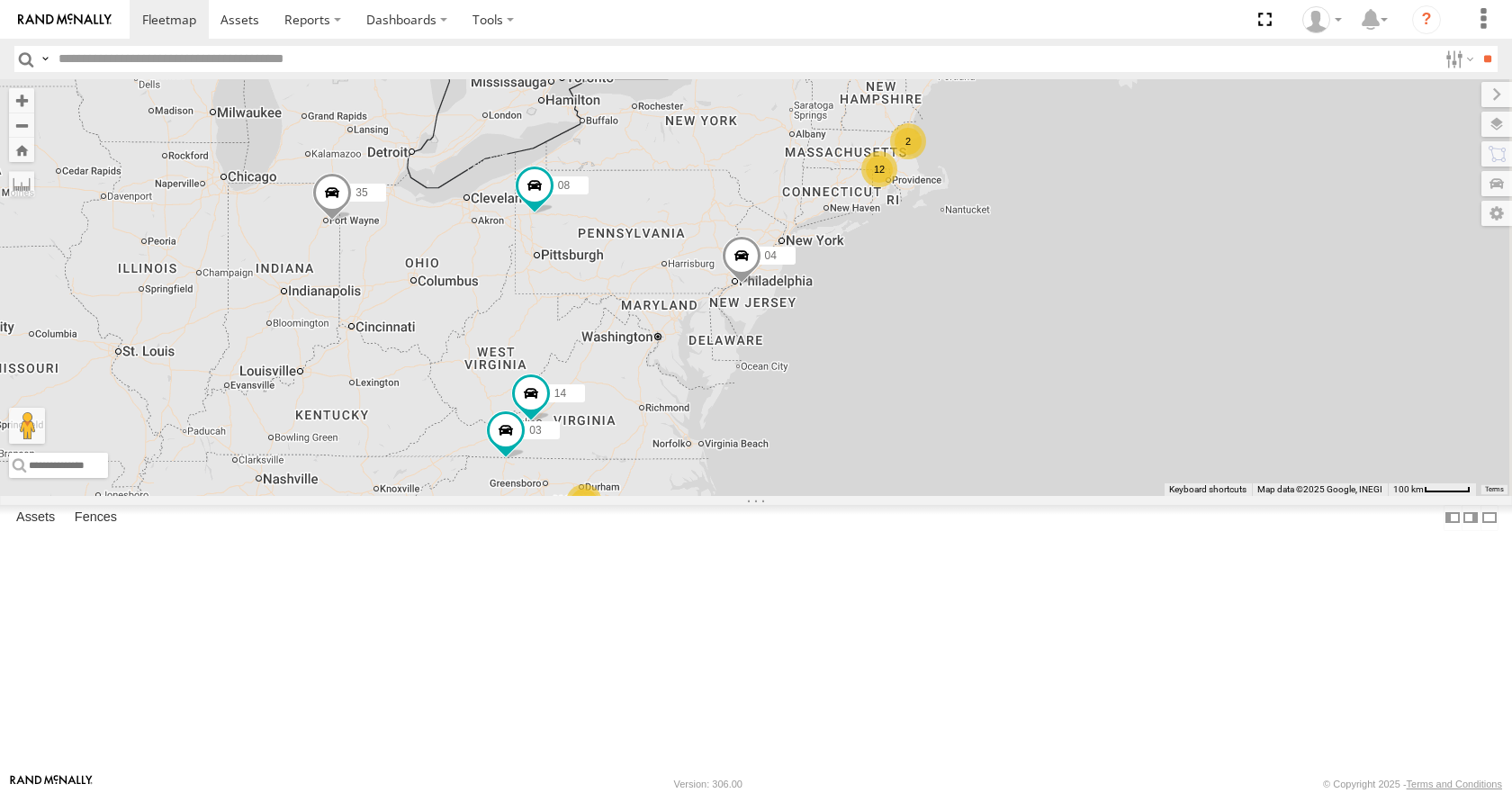
drag, startPoint x: 1086, startPoint y: 371, endPoint x: 948, endPoint y: 405, distance: 142.1
click at [762, 285] on span at bounding box center [741, 260] width 40 height 49
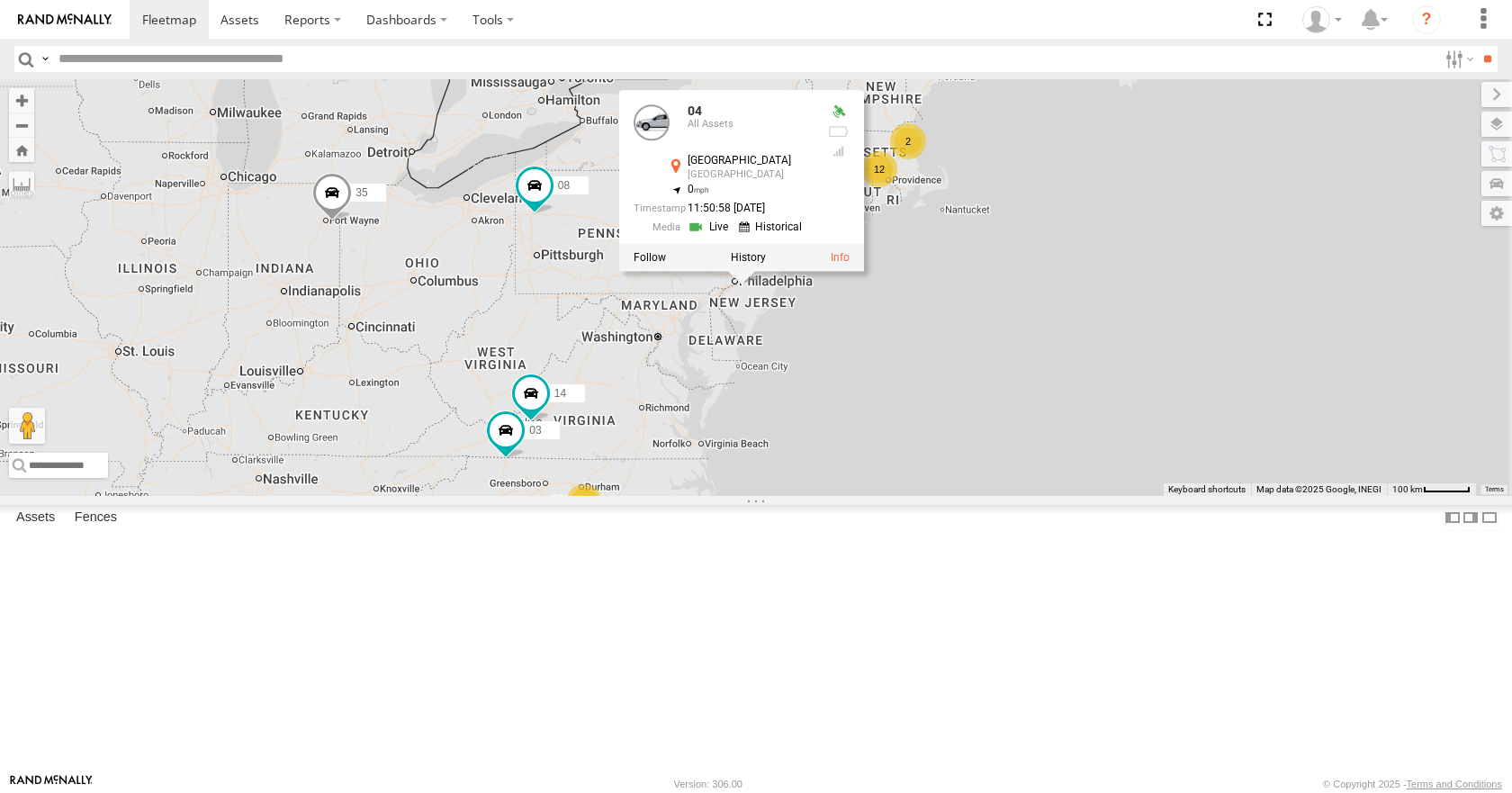
click at [962, 495] on div "12 35 2 14 08 04 3 03 04 All Assets [GEOGRAPHIC_DATA] [GEOGRAPHIC_DATA] 39.8848…" at bounding box center [756, 287] width 1512 height 416
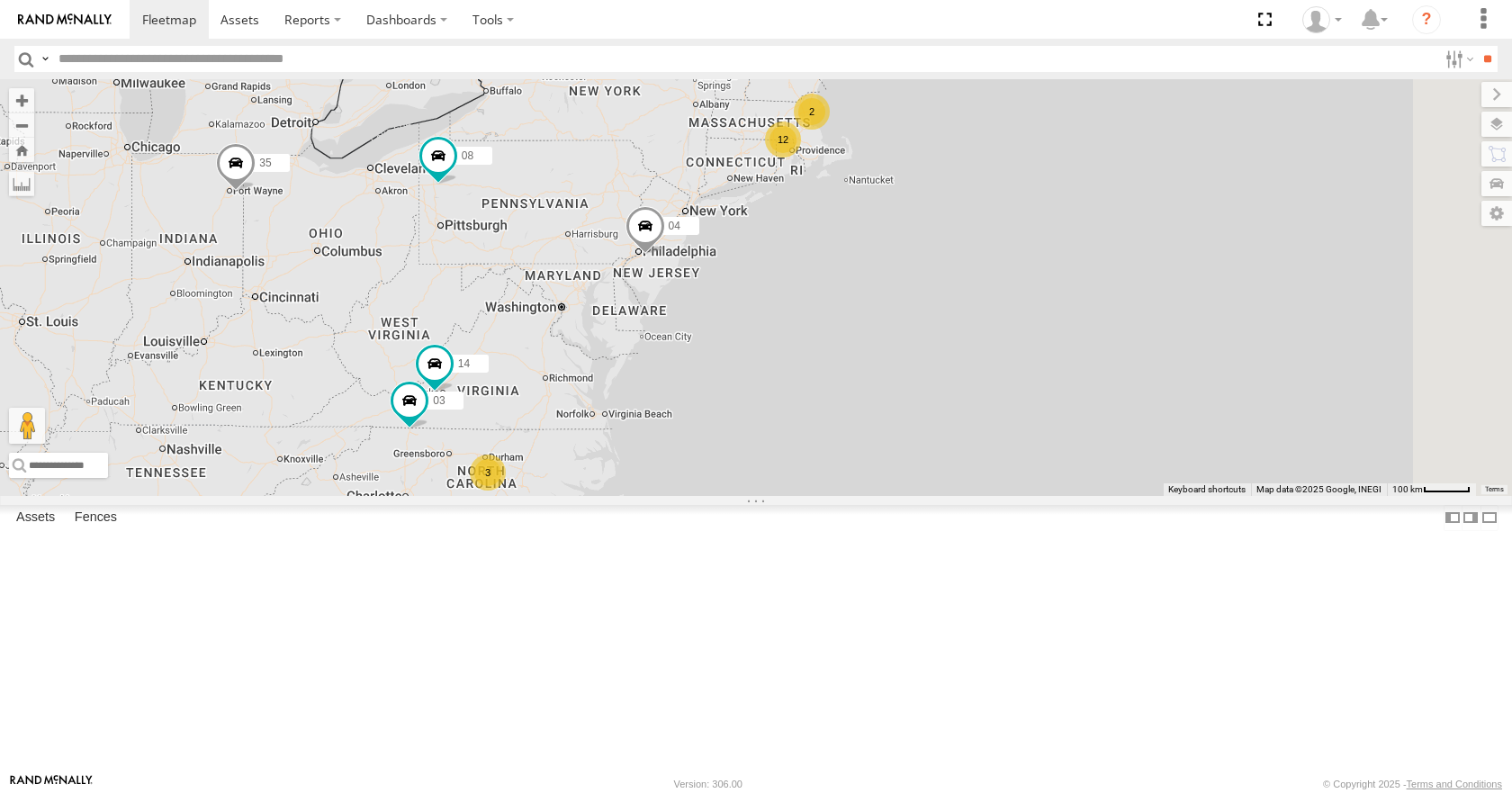
drag, startPoint x: 861, startPoint y: 411, endPoint x: 763, endPoint y: 382, distance: 102.2
click at [763, 382] on div "12 35 2 14 08 04 3 03" at bounding box center [756, 287] width 1512 height 416
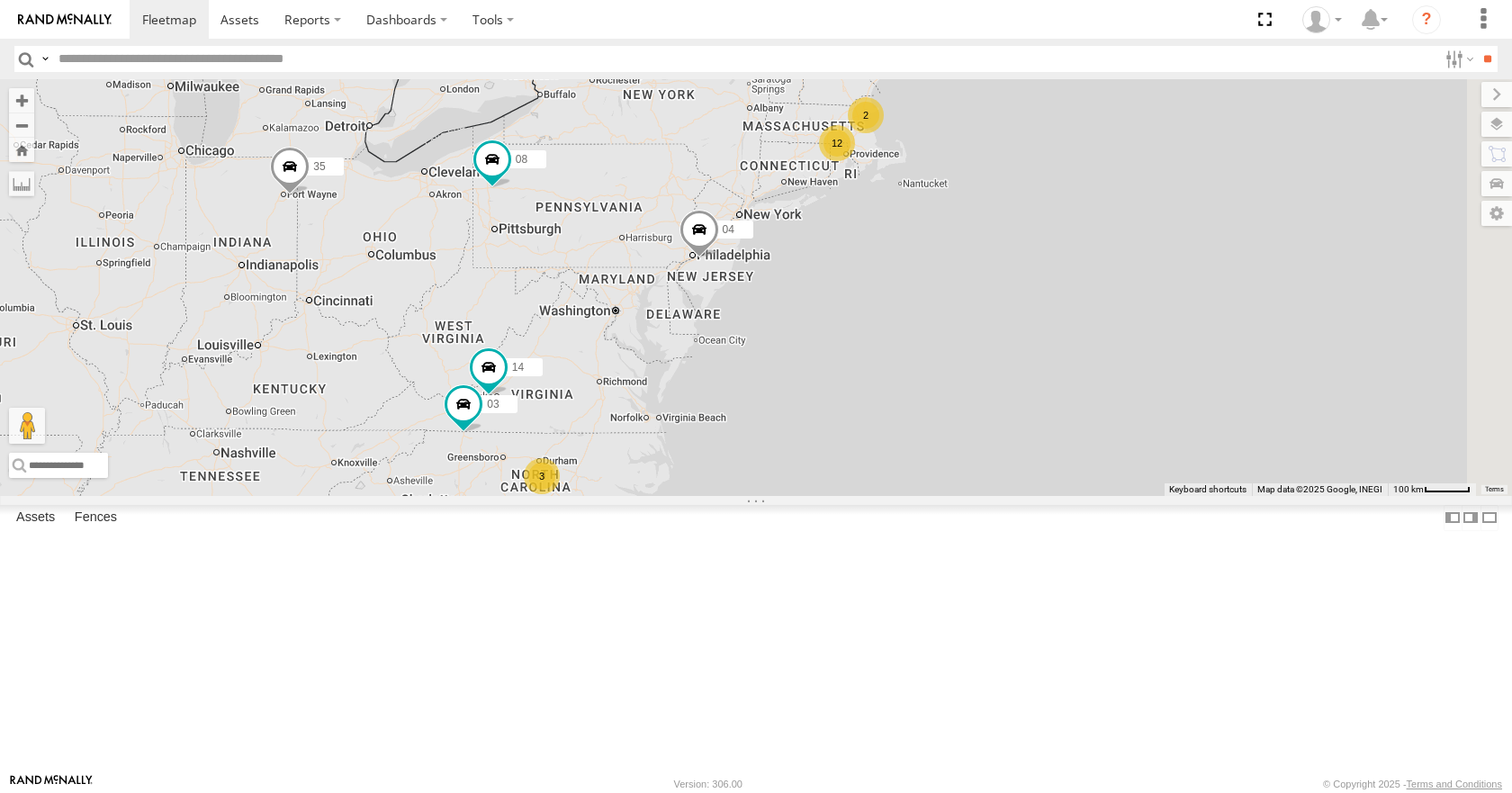
drag, startPoint x: 751, startPoint y: 317, endPoint x: 807, endPoint y: 320, distance: 56.1
click at [807, 320] on div "12 35 2 14 08 04 3 03" at bounding box center [756, 287] width 1512 height 416
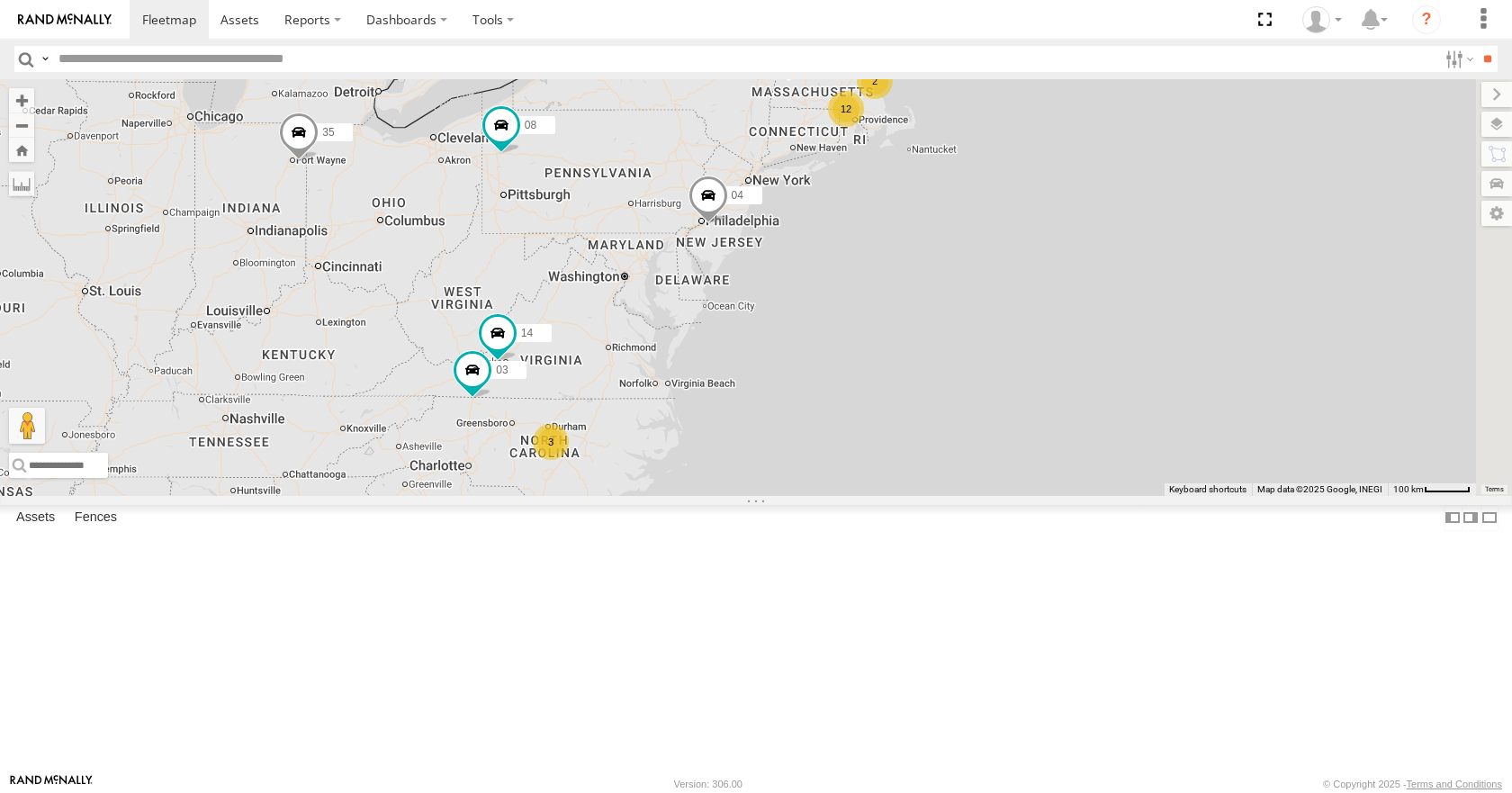
drag, startPoint x: 826, startPoint y: 445, endPoint x: 825, endPoint y: 406, distance: 39.0
click at [825, 406] on div "12 35 2 14 08 04 3 03" at bounding box center [756, 287] width 1512 height 416
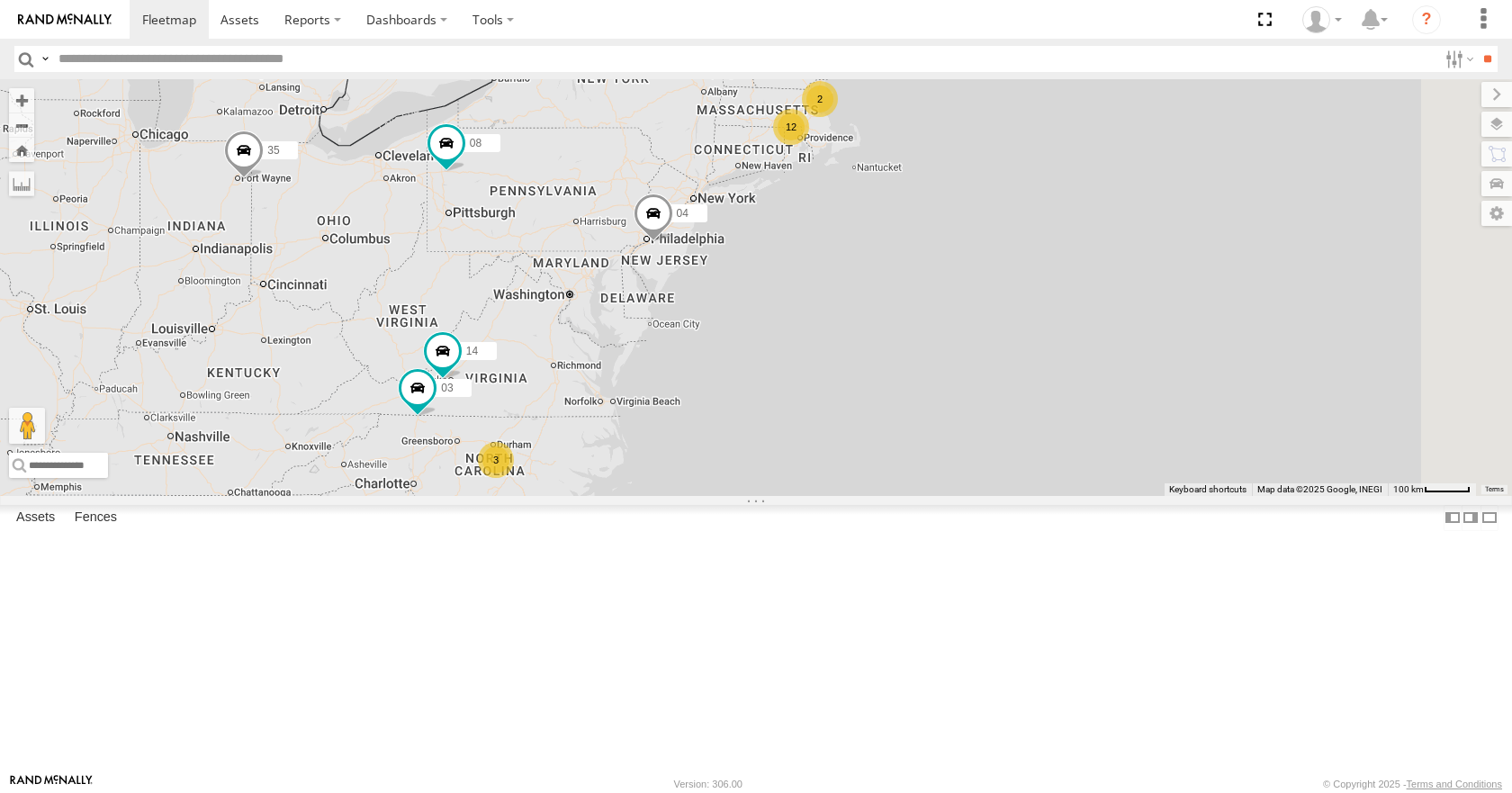
drag, startPoint x: 815, startPoint y: 294, endPoint x: 760, endPoint y: 310, distance: 57.3
click at [760, 310] on div "12 35 2 14 08 04 3 03" at bounding box center [756, 287] width 1512 height 416
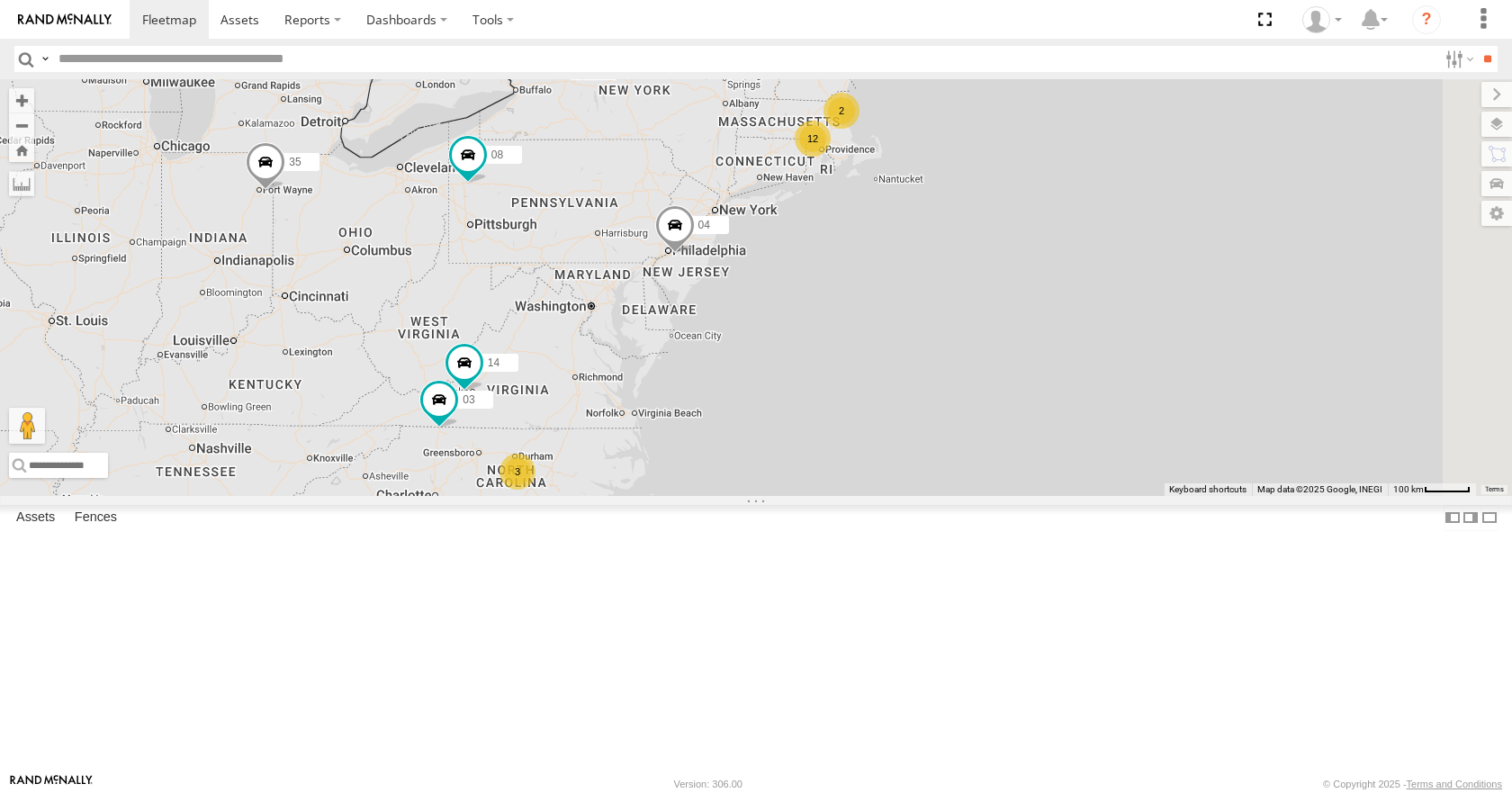
drag, startPoint x: 817, startPoint y: 190, endPoint x: 842, endPoint y: 202, distance: 27.7
click at [842, 202] on div "12 35 2 14 08 04 3 03" at bounding box center [756, 287] width 1512 height 416
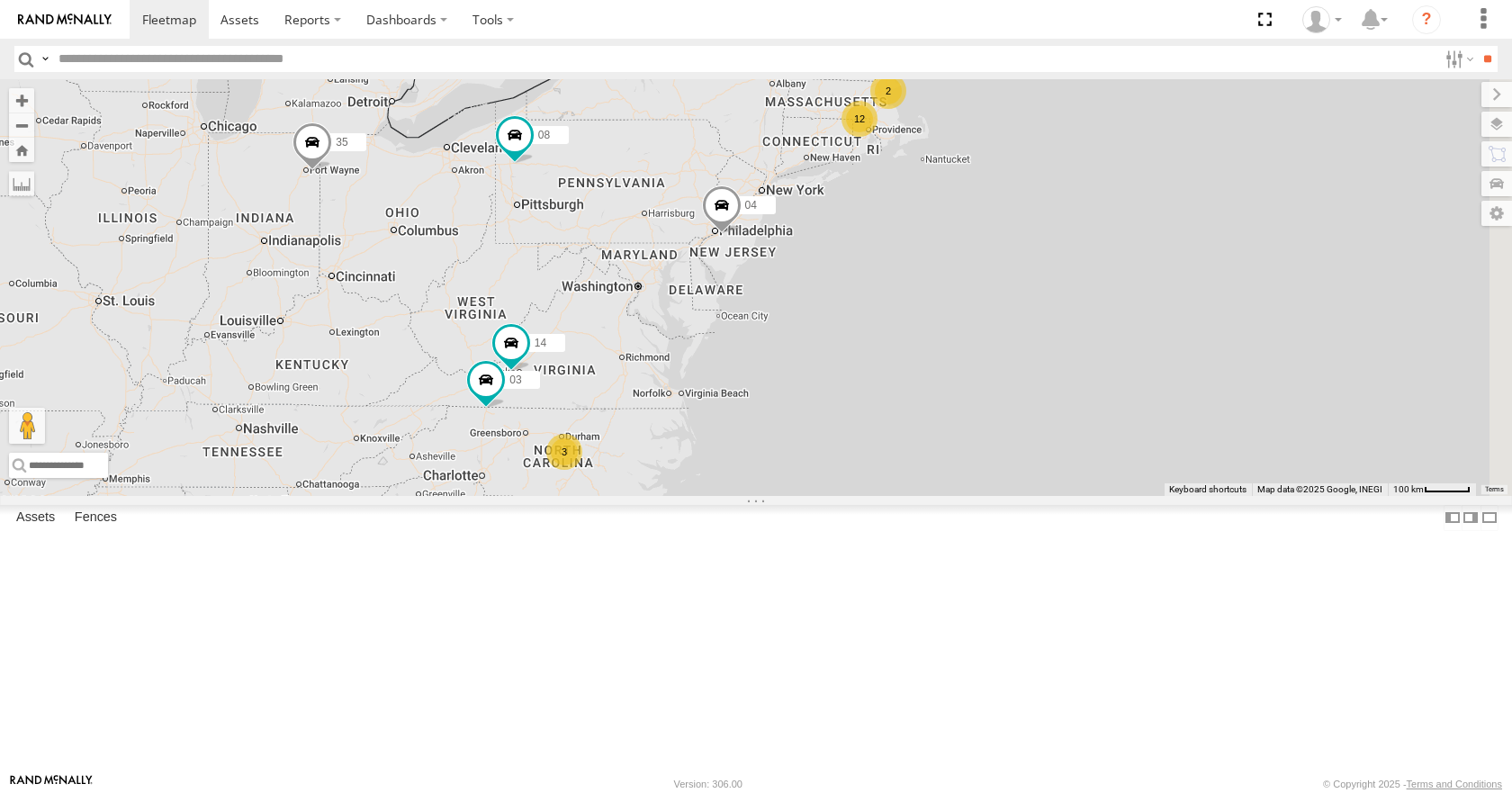
drag, startPoint x: 850, startPoint y: 205, endPoint x: 902, endPoint y: 185, distance: 55.7
click at [902, 185] on div "12 35 2 14 08 04 3 03" at bounding box center [756, 287] width 1512 height 416
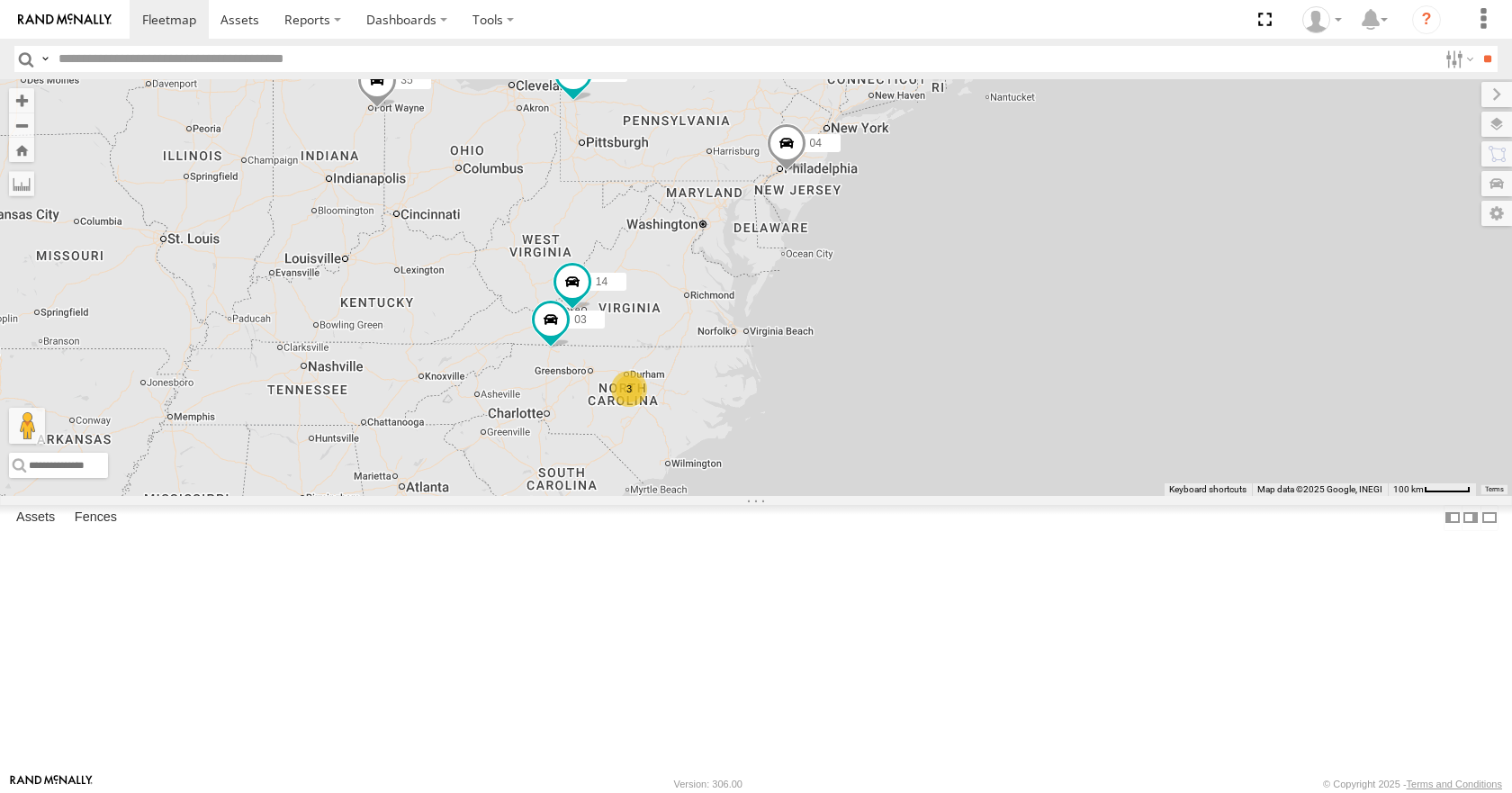
drag, startPoint x: 930, startPoint y: 382, endPoint x: 992, endPoint y: 319, distance: 88.4
click at [992, 319] on div "35 14 08 04 03 12 2 3" at bounding box center [756, 287] width 1512 height 416
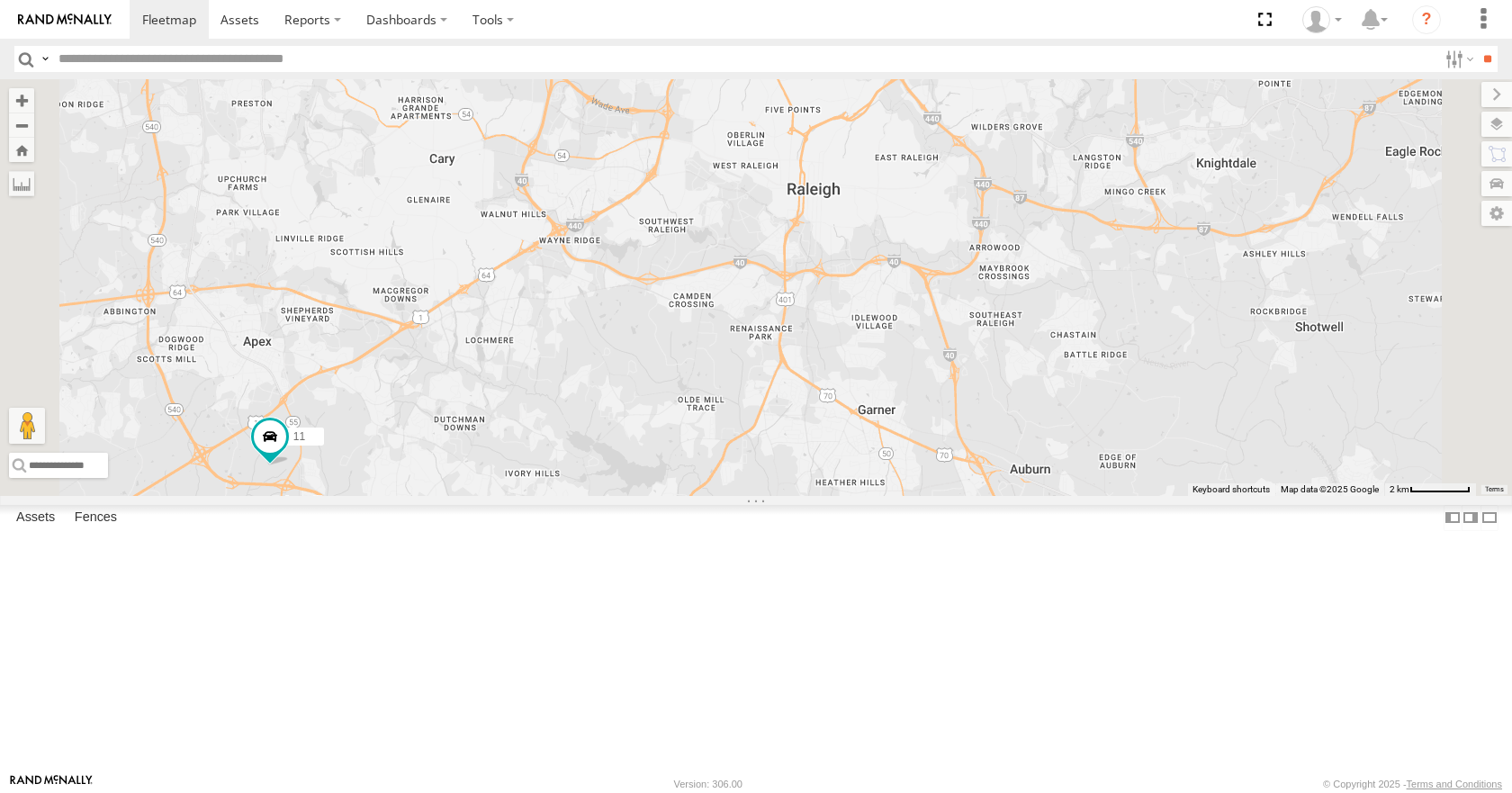
drag, startPoint x: 781, startPoint y: 326, endPoint x: 840, endPoint y: 541, distance: 222.9
click at [840, 495] on div "35 14 08 04 03 11" at bounding box center [756, 287] width 1512 height 416
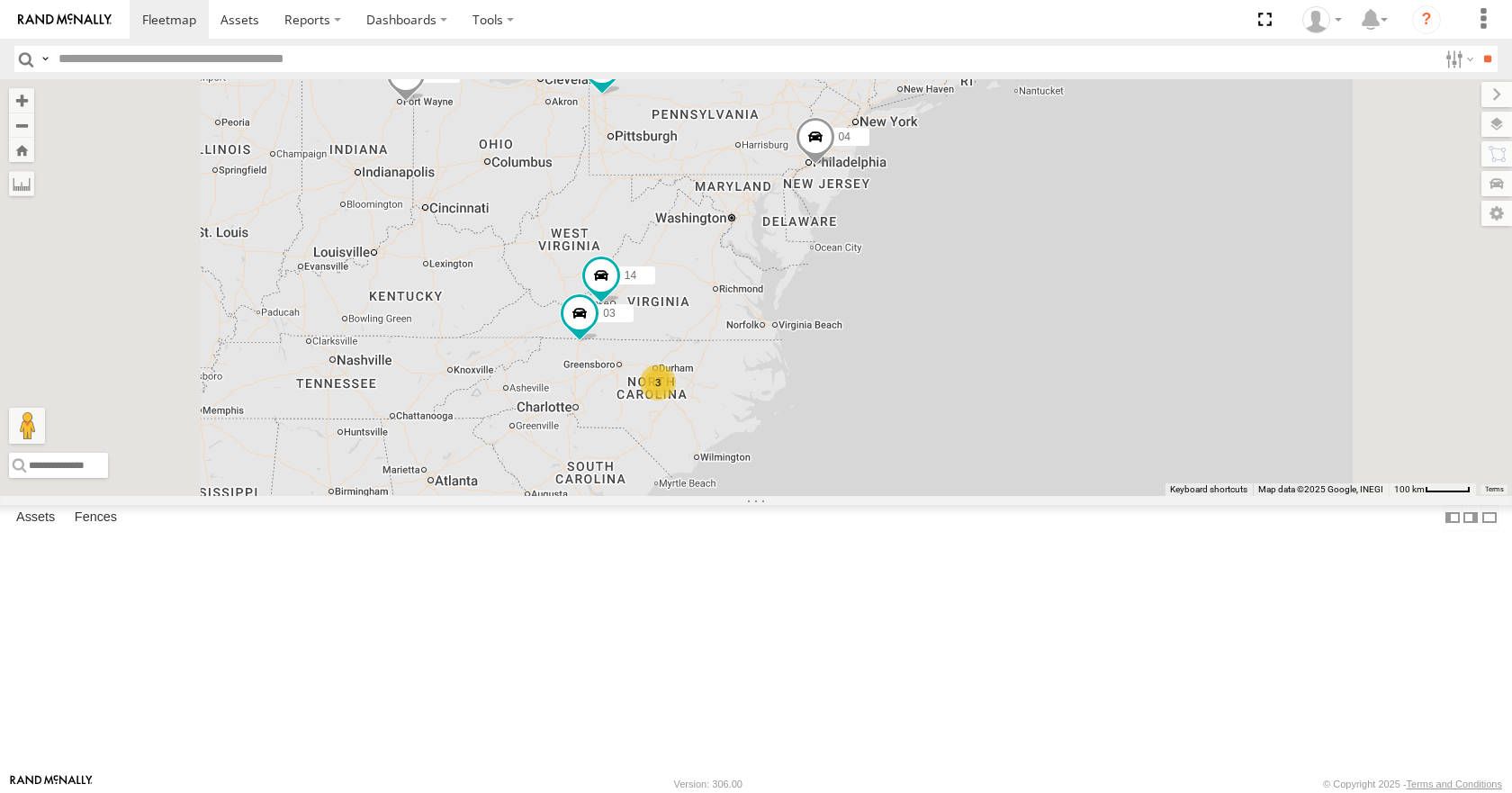
click at [882, 495] on div "35 14 08 04 03 12 2 3" at bounding box center [756, 287] width 1512 height 416
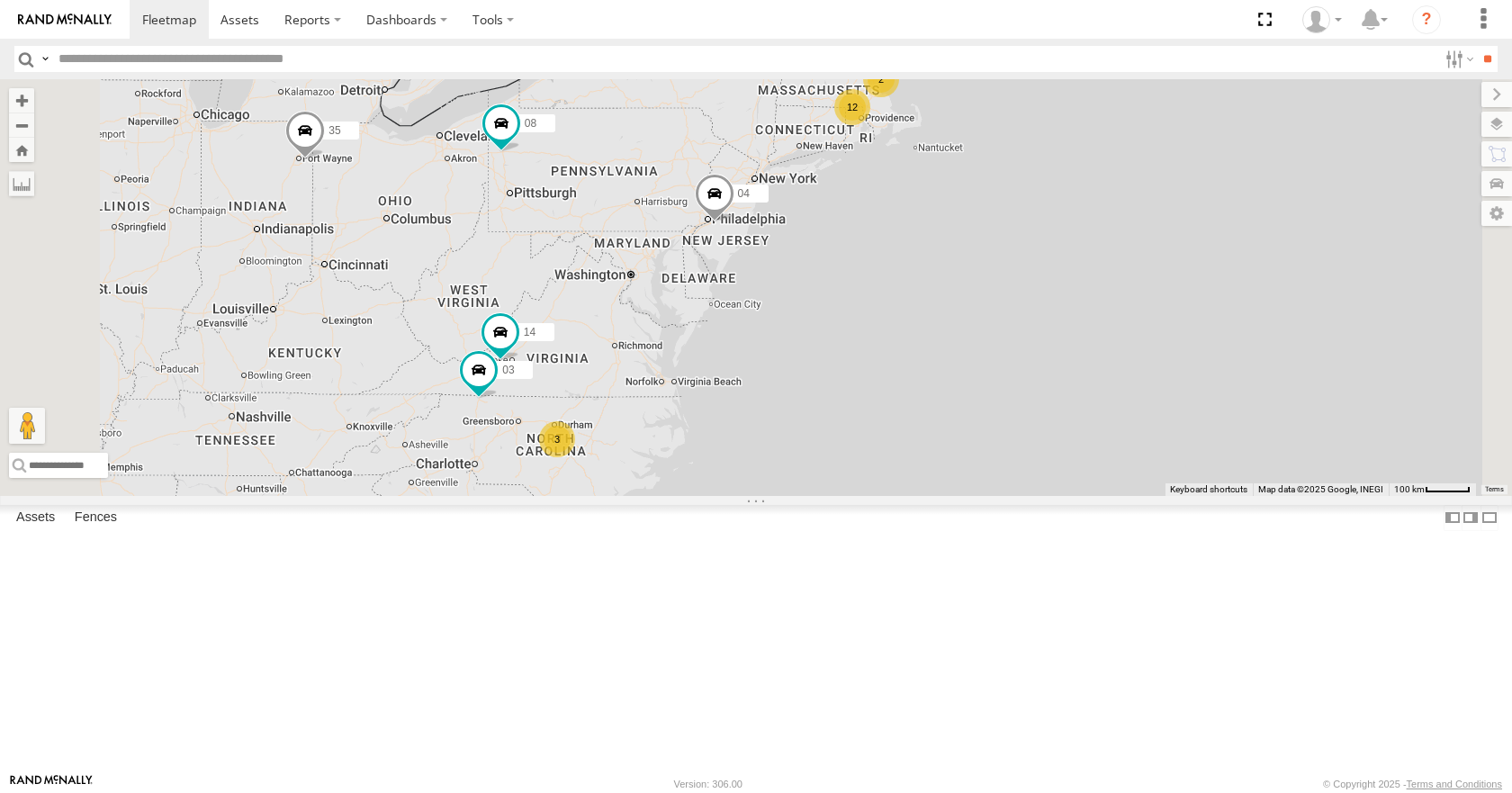
drag, startPoint x: 970, startPoint y: 305, endPoint x: 860, endPoint y: 381, distance: 133.7
click at [860, 381] on div "35 14 08 04 03 12 2 3" at bounding box center [756, 287] width 1512 height 416
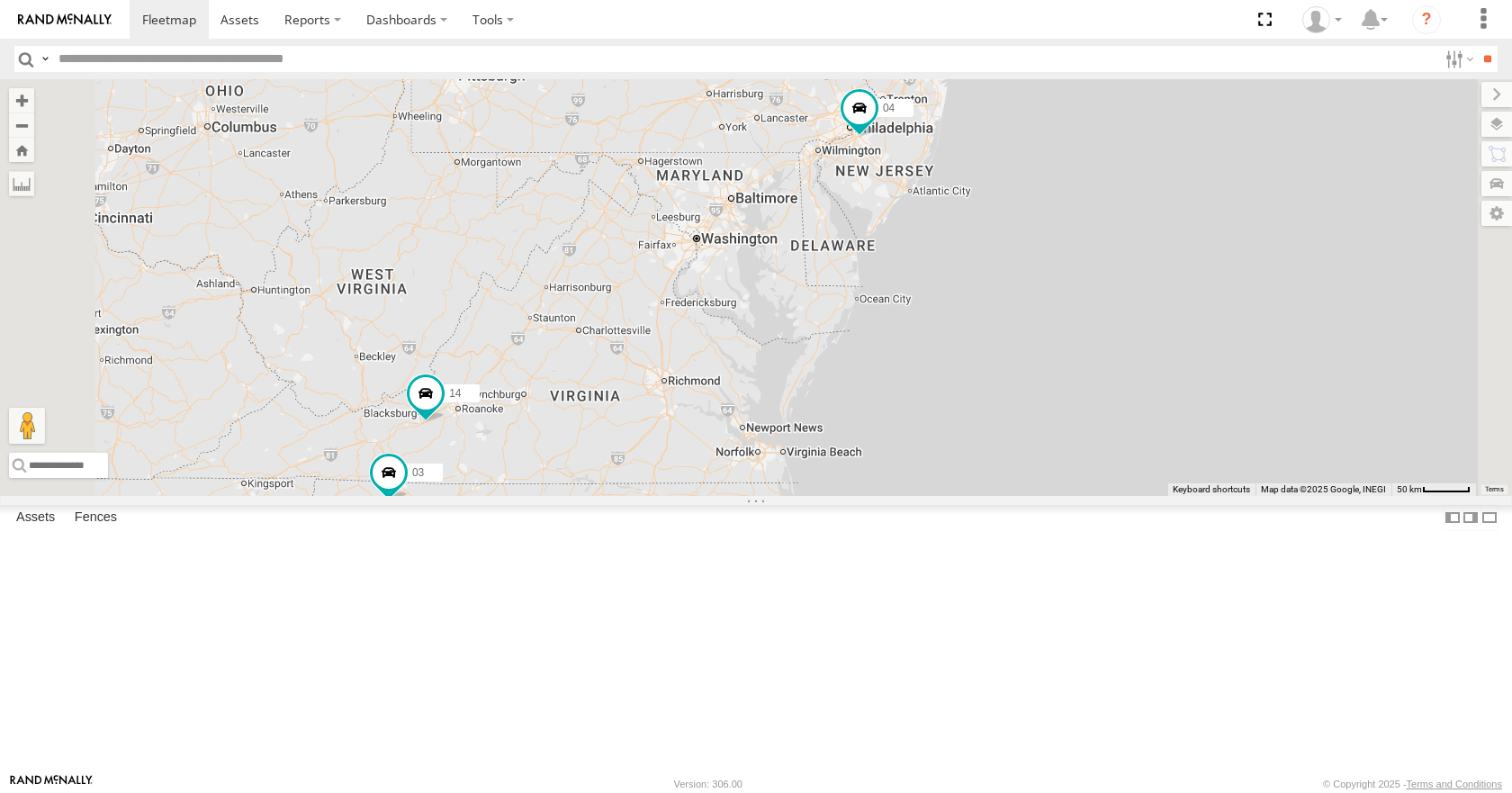
drag, startPoint x: 1053, startPoint y: 496, endPoint x: 995, endPoint y: 508, distance: 59.2
click at [995, 495] on div "35 14 08 04 03 11 2" at bounding box center [756, 287] width 1512 height 416
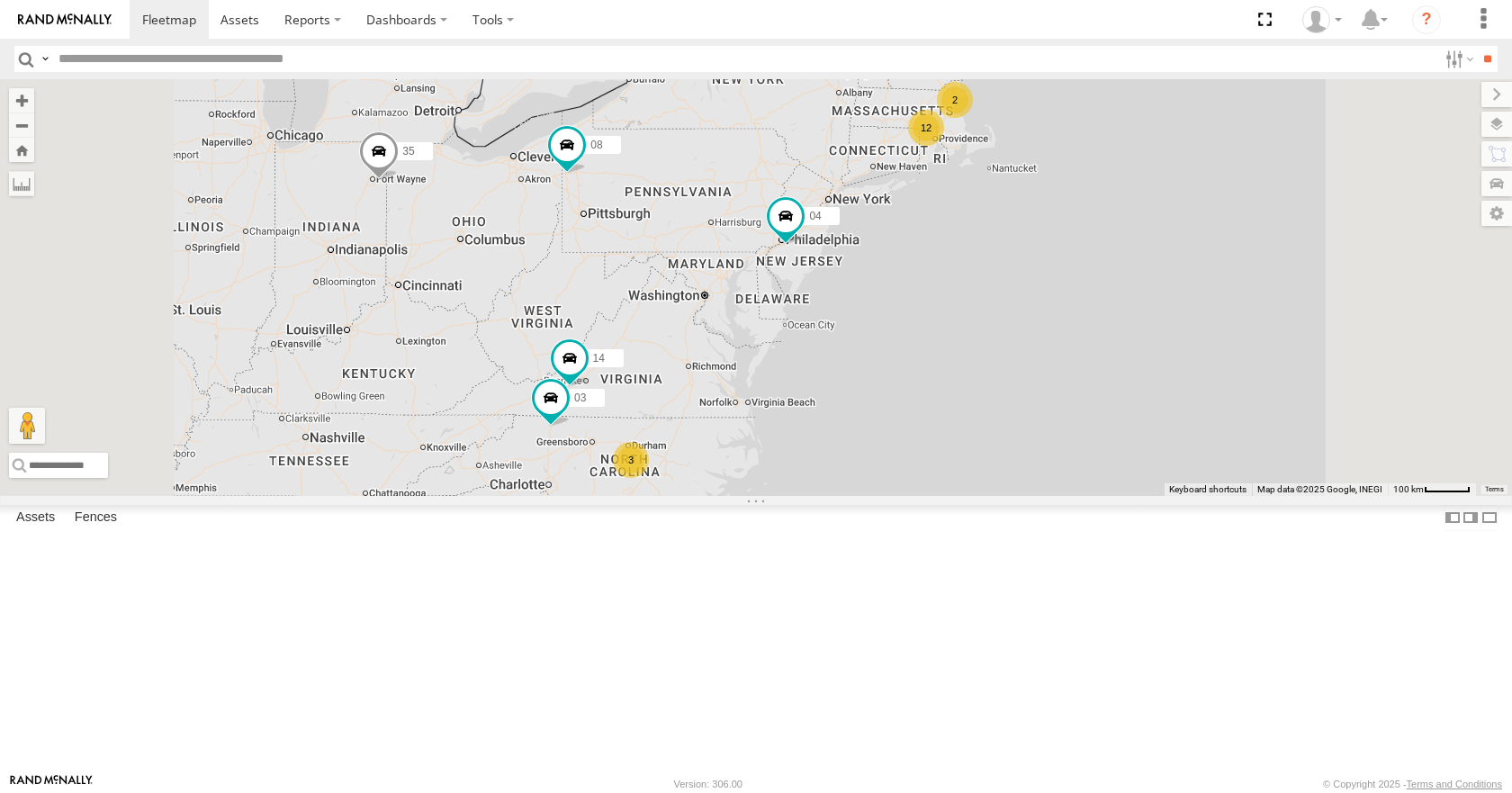
drag, startPoint x: 966, startPoint y: 468, endPoint x: 951, endPoint y: 460, distance: 17.0
click at [951, 460] on div "35 14 08 04 03 12 2 3" at bounding box center [756, 287] width 1512 height 416
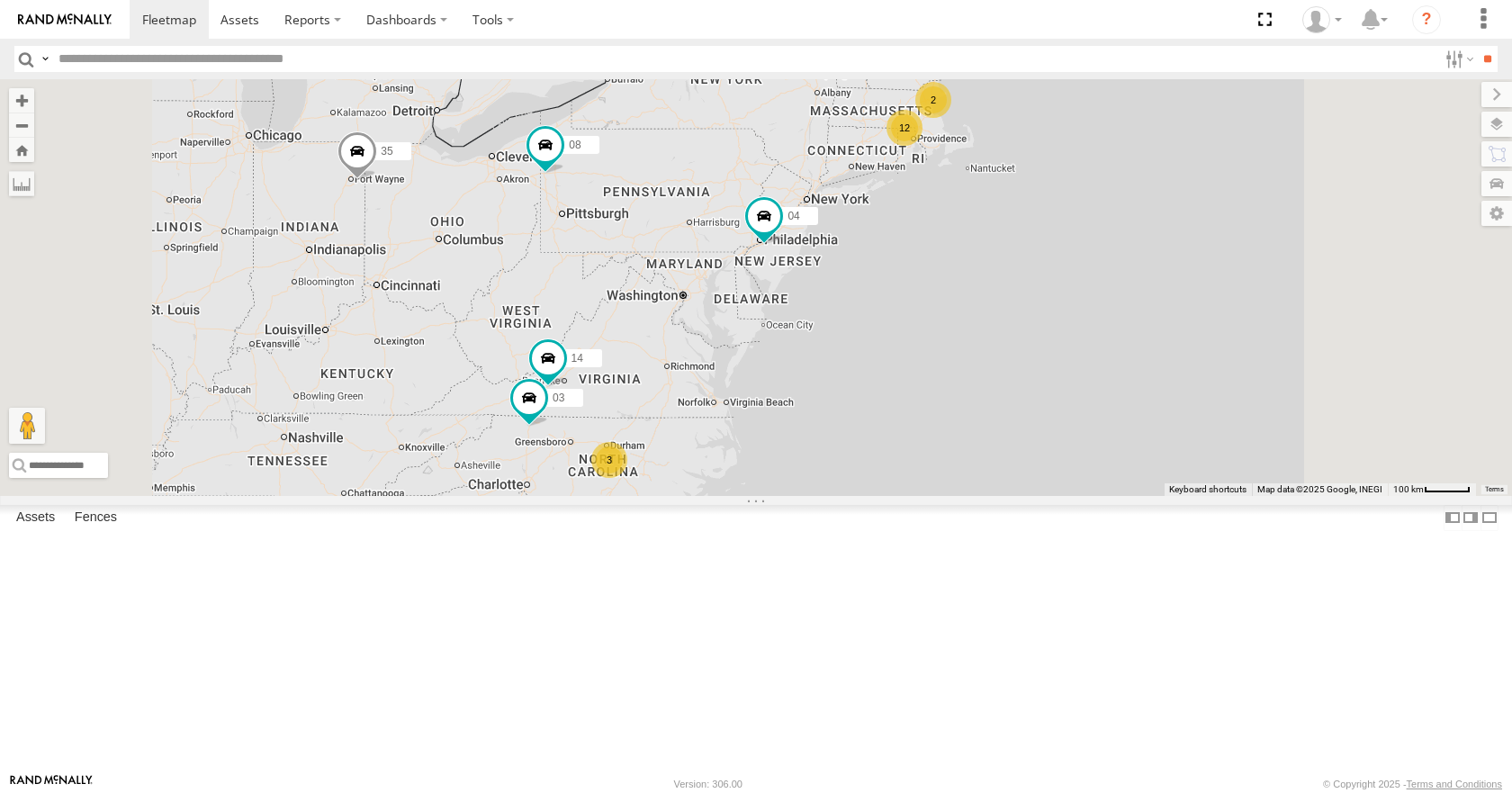
drag, startPoint x: 945, startPoint y: 347, endPoint x: 919, endPoint y: 346, distance: 26.0
click at [919, 346] on div "35 14 08 04 03 12 2 3" at bounding box center [756, 287] width 1512 height 416
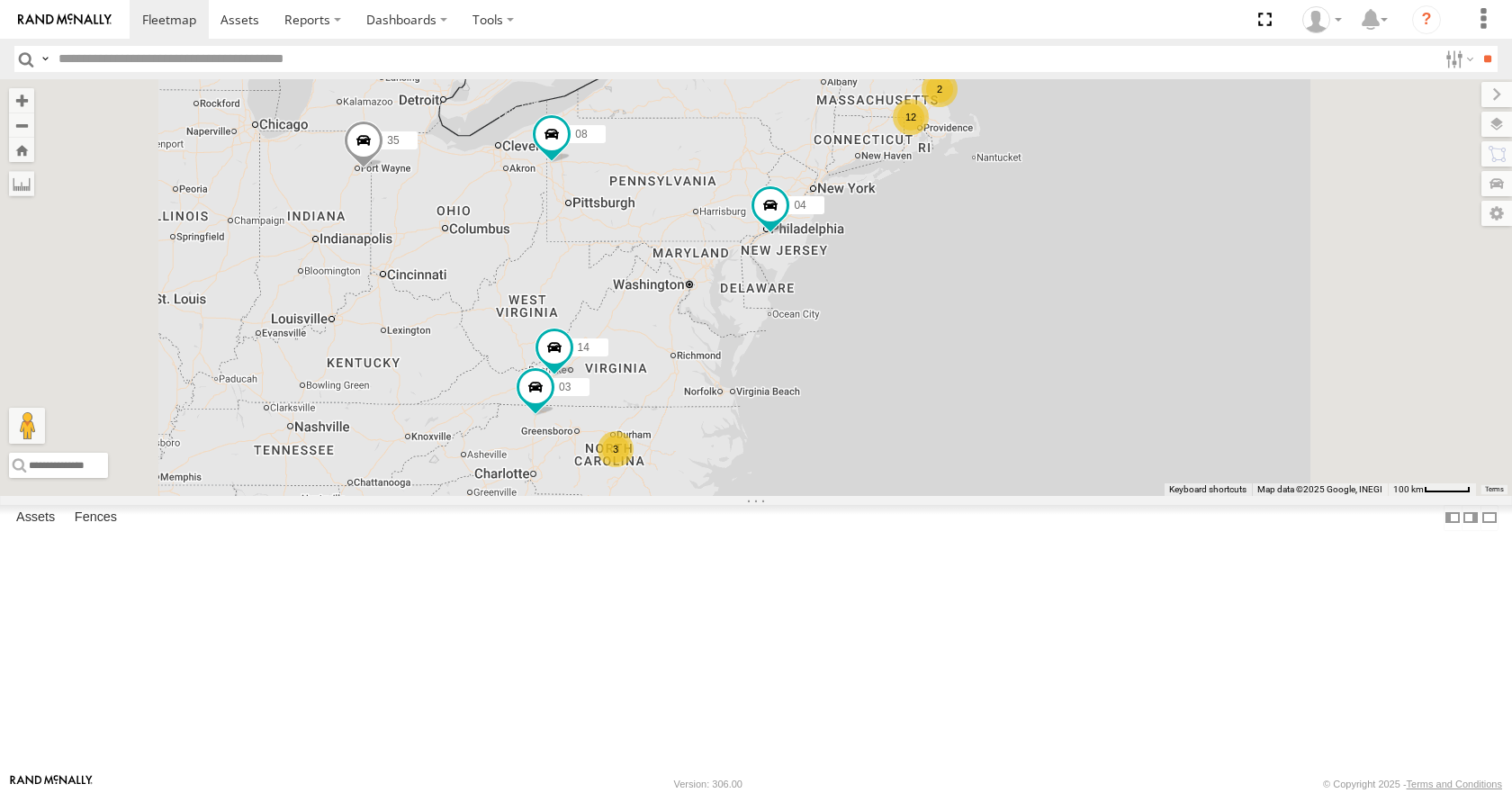
drag, startPoint x: 910, startPoint y: 305, endPoint x: 915, endPoint y: 294, distance: 12.1
click at [915, 294] on div "35 14 08 04 03 12 2 3" at bounding box center [756, 287] width 1512 height 416
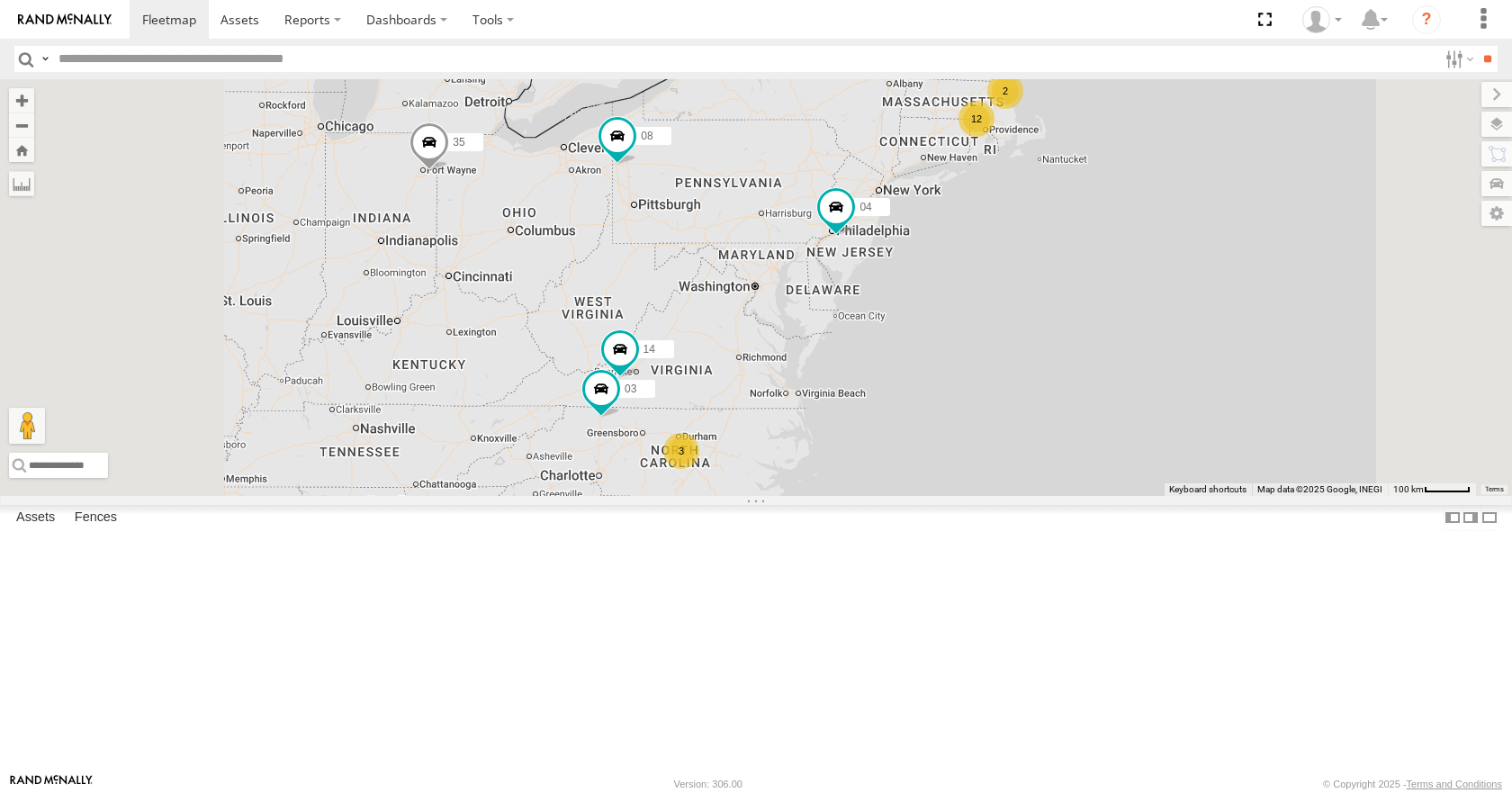
drag, startPoint x: 952, startPoint y: 172, endPoint x: 1022, endPoint y: 175, distance: 70.1
click at [1022, 175] on div "35 14 08 04 03 12 2 3" at bounding box center [756, 287] width 1512 height 416
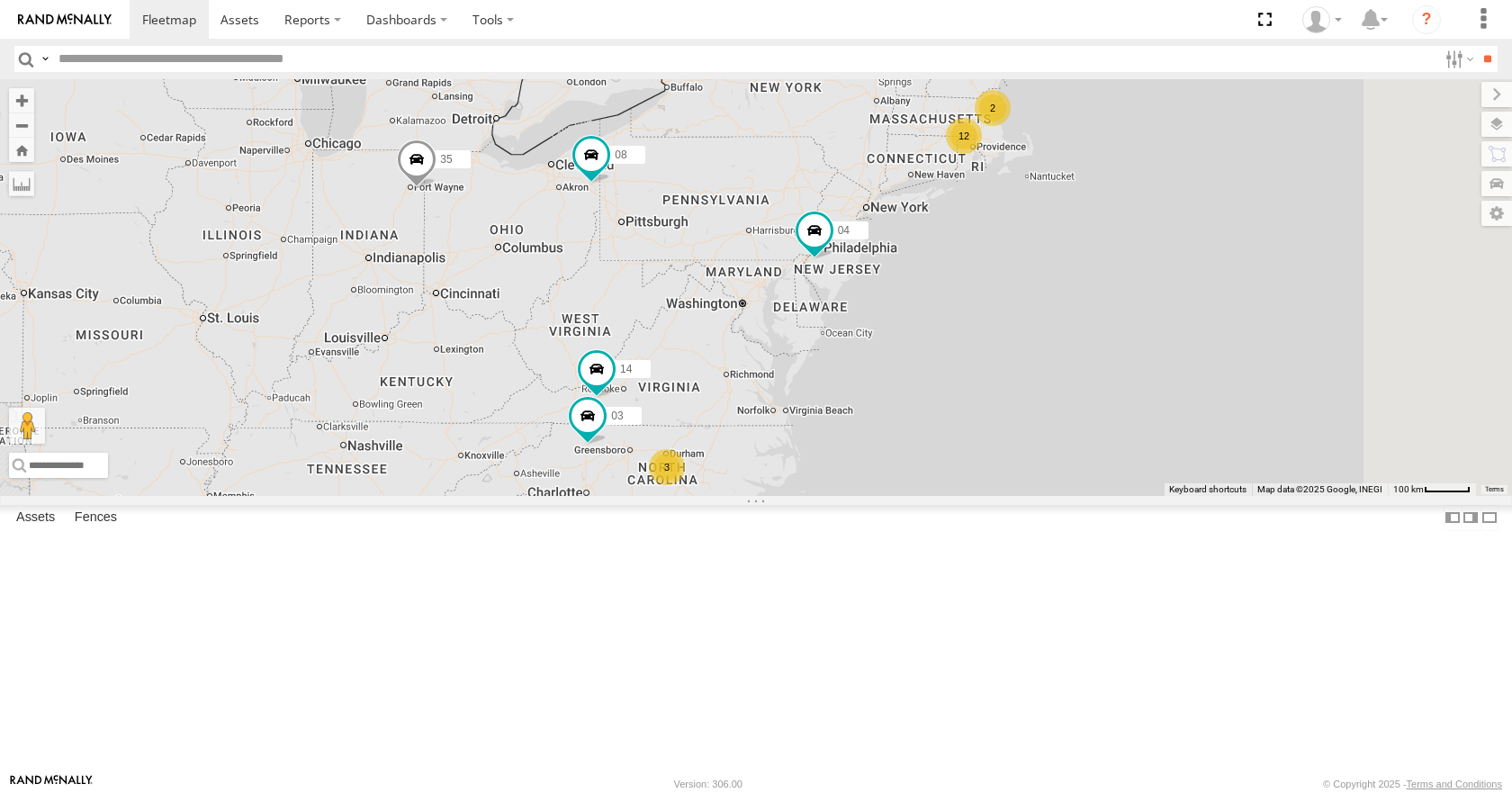
drag, startPoint x: 1048, startPoint y: 356, endPoint x: 985, endPoint y: 358, distance: 63.0
click at [985, 358] on div "12 35 2 14 08 04 3 03" at bounding box center [756, 287] width 1512 height 416
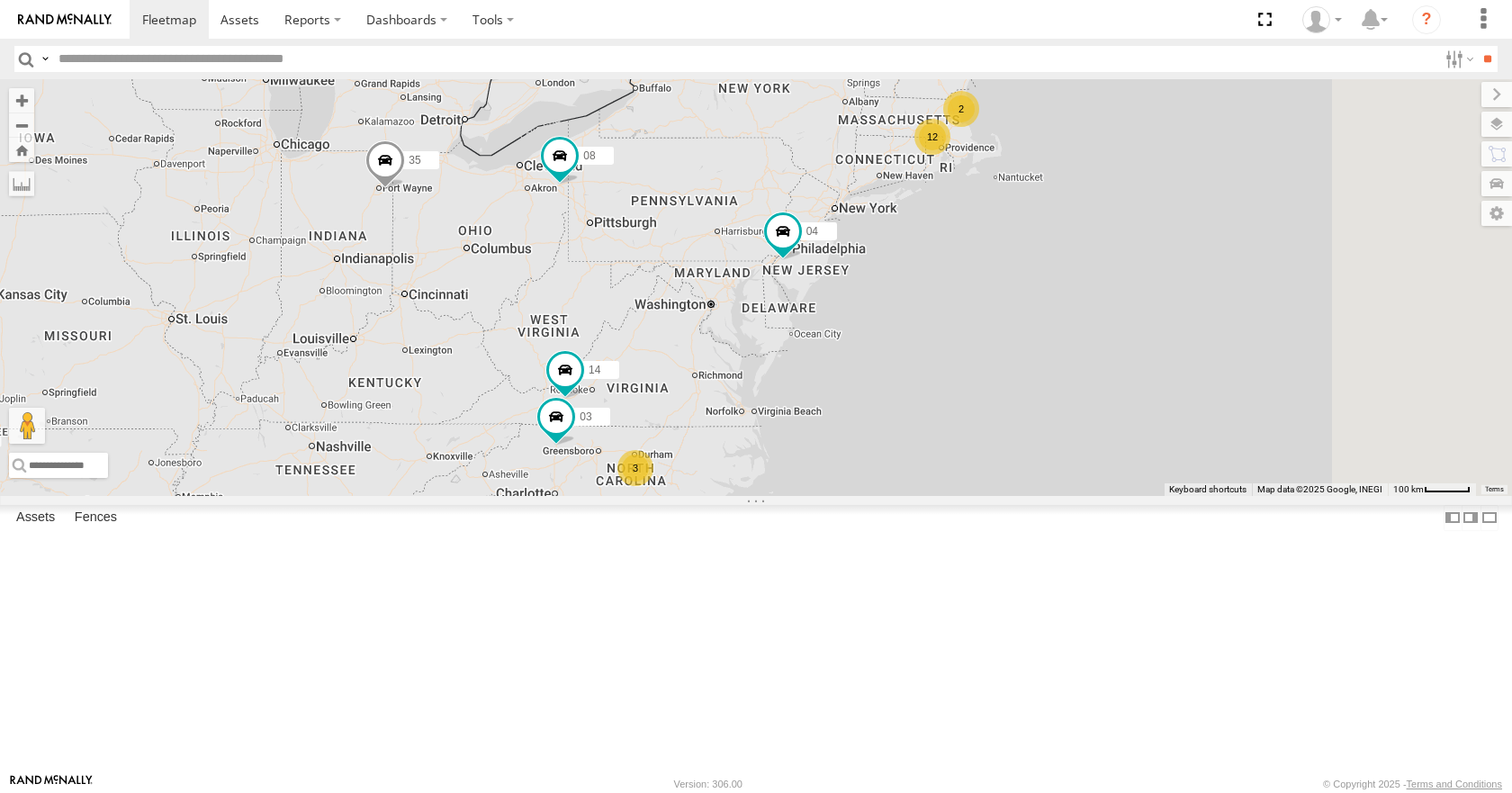
drag, startPoint x: 1059, startPoint y: 284, endPoint x: 1025, endPoint y: 284, distance: 34.0
click at [1025, 284] on div "12 35 2 14 08 04 3 03" at bounding box center [756, 287] width 1512 height 416
drag, startPoint x: 1025, startPoint y: 284, endPoint x: 1015, endPoint y: 284, distance: 10.0
click at [1015, 284] on div "12 35 2 14 08 04 3 03" at bounding box center [756, 287] width 1512 height 416
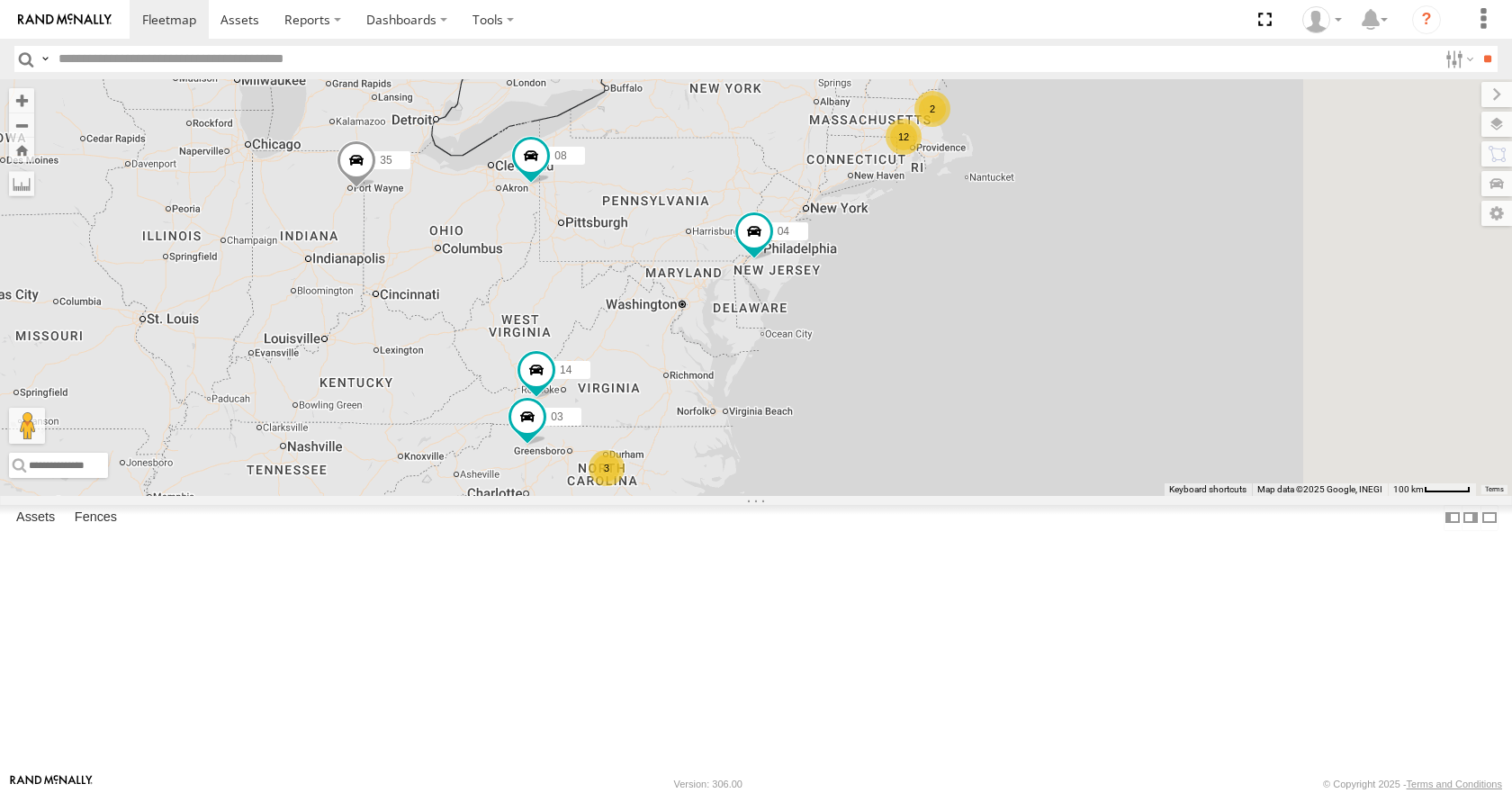
drag, startPoint x: 1013, startPoint y: 270, endPoint x: 992, endPoint y: 270, distance: 21.0
click at [992, 270] on div "12 35 2 14 08 04 3 03" at bounding box center [756, 287] width 1512 height 416
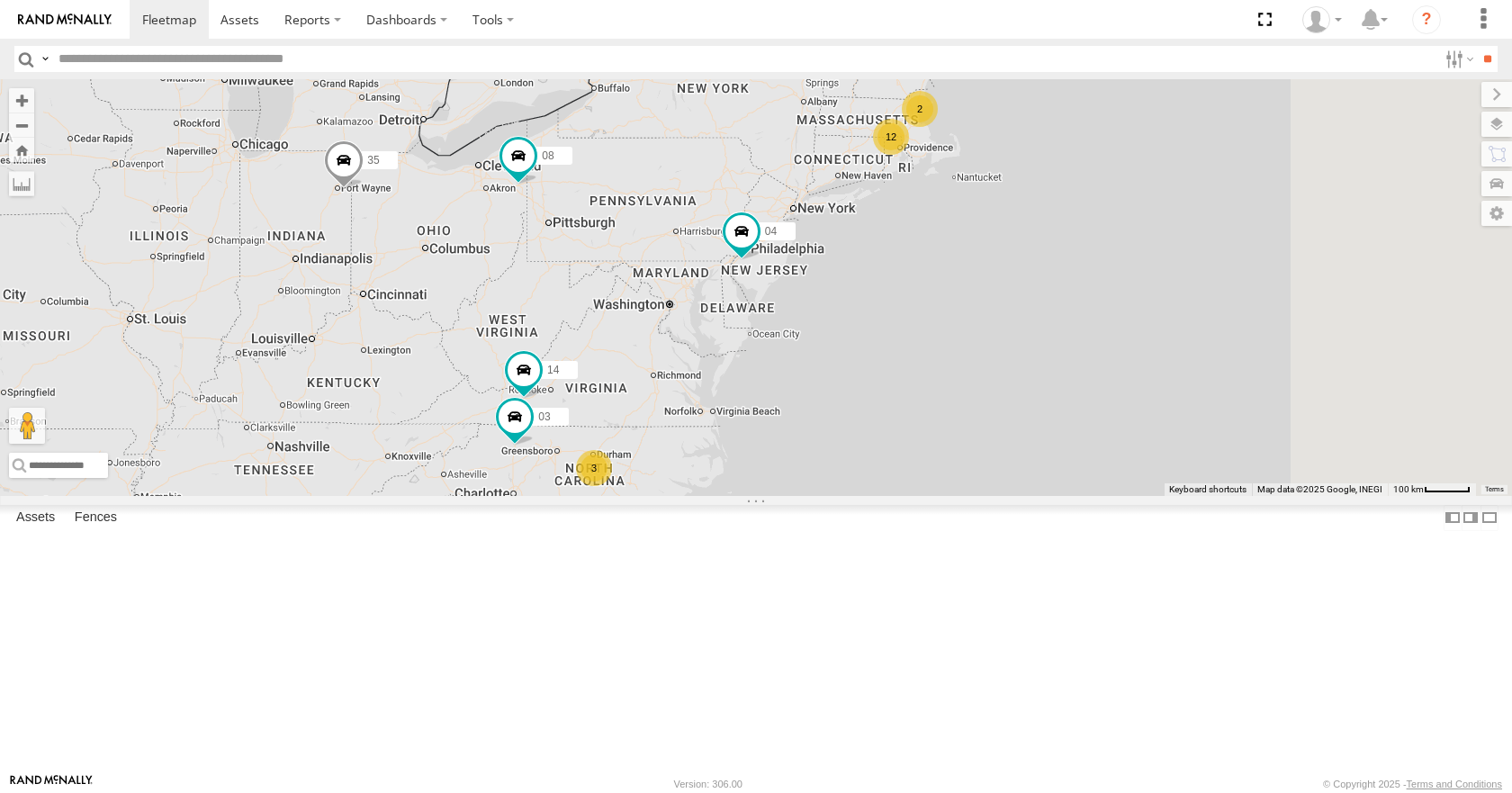
drag, startPoint x: 968, startPoint y: 262, endPoint x: 946, endPoint y: 262, distance: 22.0
click at [946, 262] on div "12 35 2 14 08 04 3 03" at bounding box center [756, 287] width 1512 height 416
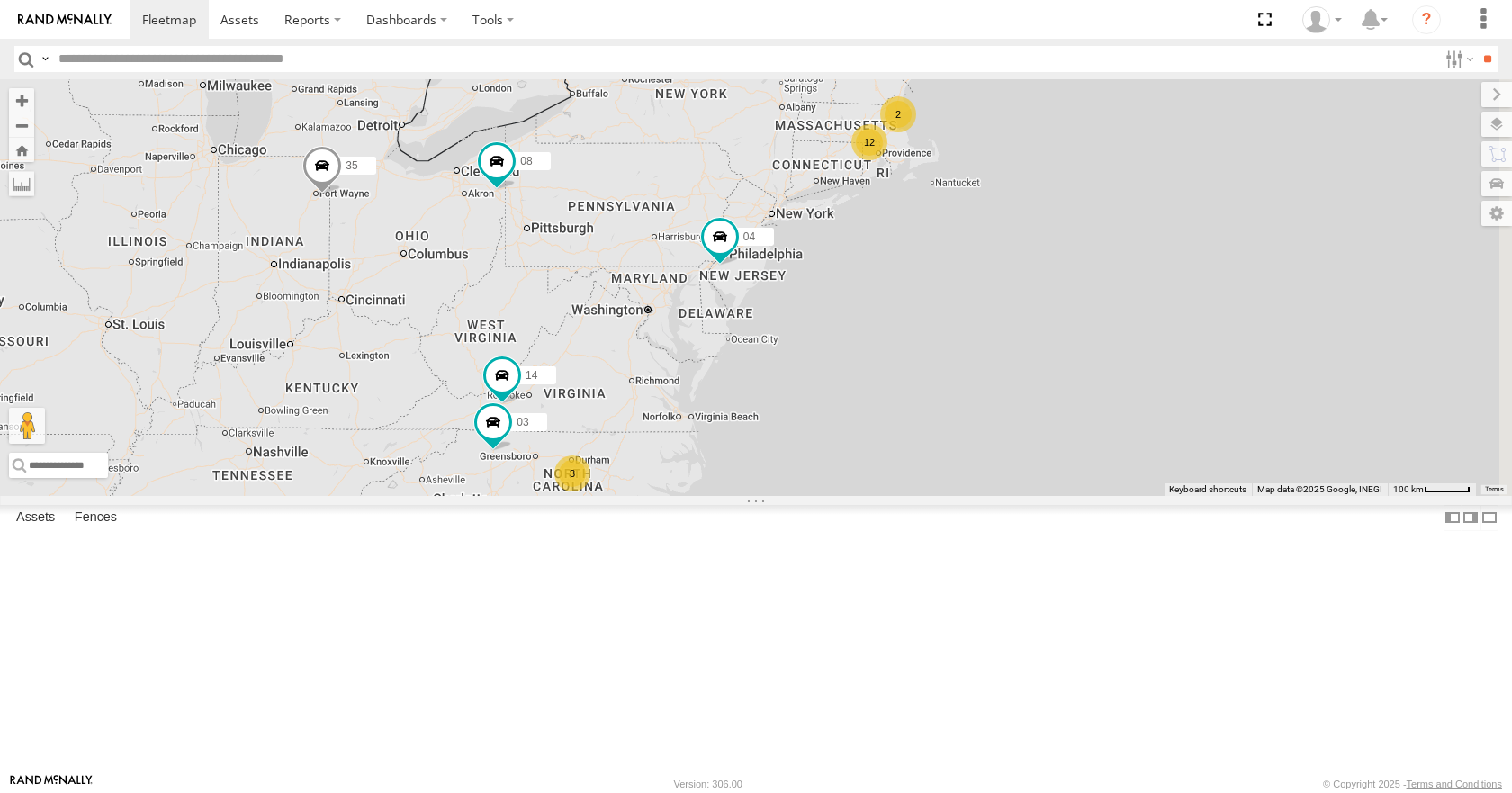
drag, startPoint x: 928, startPoint y: 201, endPoint x: 914, endPoint y: 206, distance: 14.9
click at [914, 206] on div "12 35 2 14 08 04 3 03" at bounding box center [756, 287] width 1512 height 416
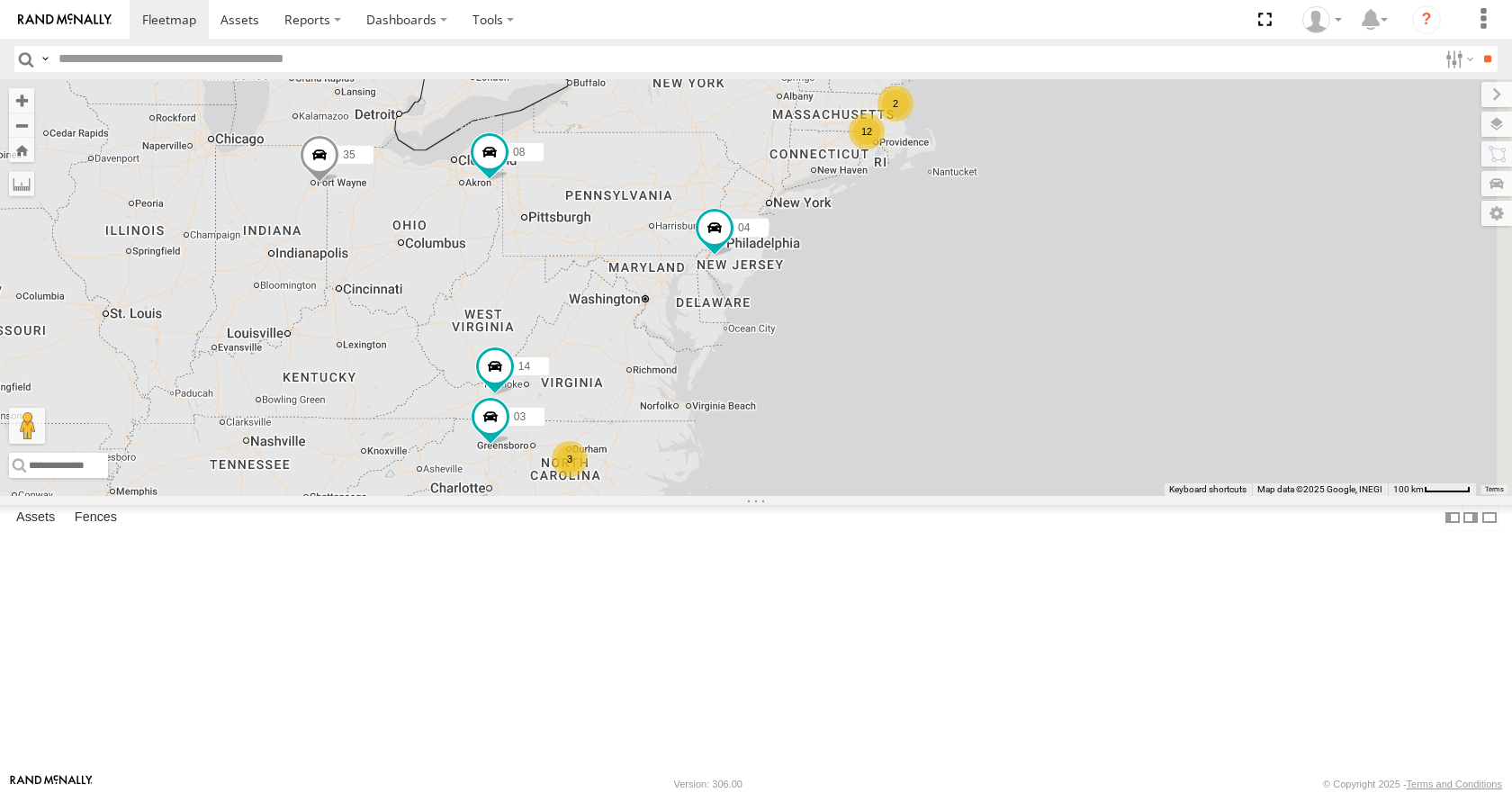
drag, startPoint x: 1020, startPoint y: 342, endPoint x: 871, endPoint y: 338, distance: 149.1
click at [871, 338] on div "12 35 2 14 08 04 3 03" at bounding box center [756, 287] width 1512 height 416
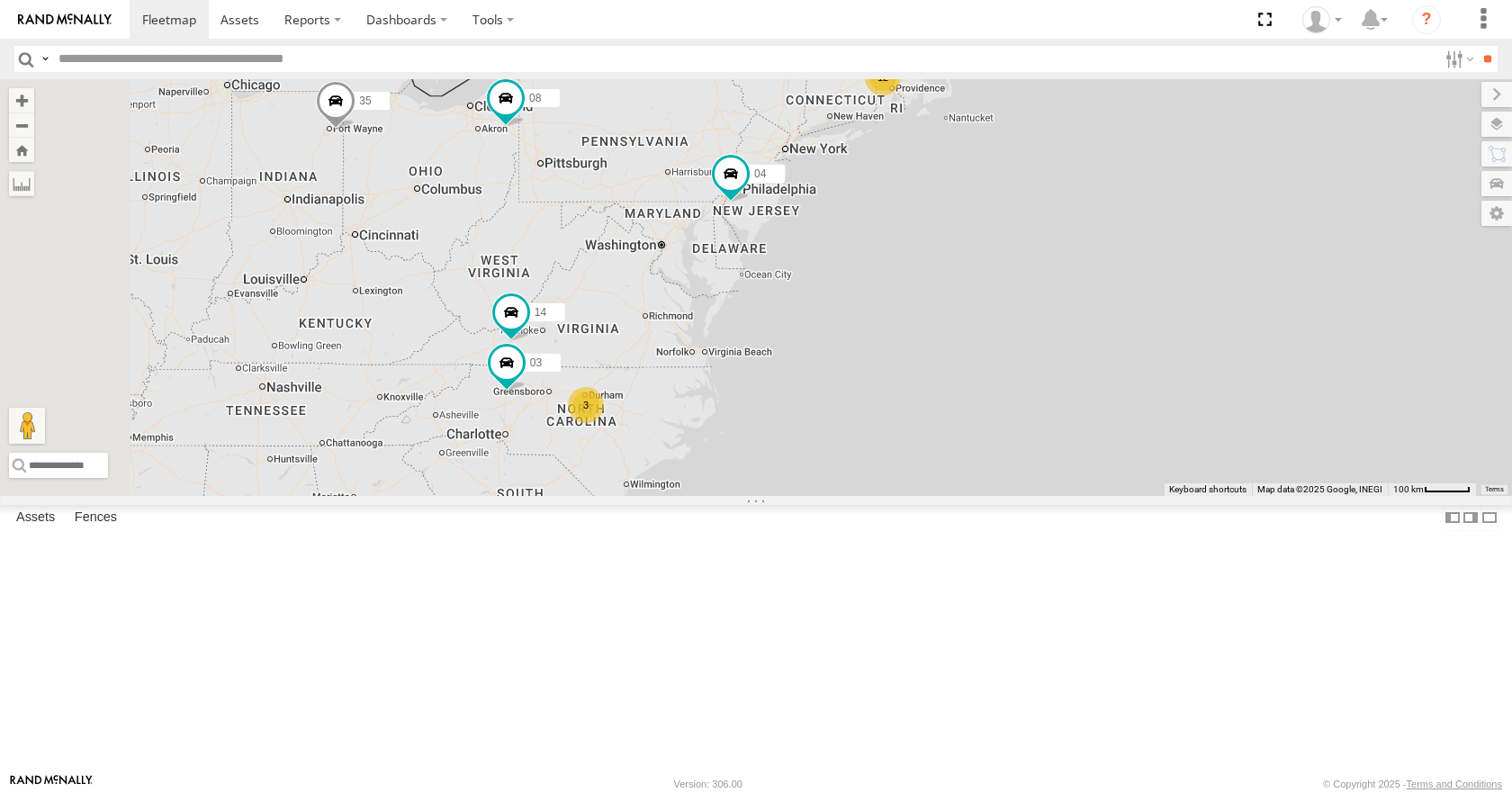
drag, startPoint x: 799, startPoint y: 346, endPoint x: 832, endPoint y: 356, distance: 34.5
click at [832, 356] on div "35 14 08 04 03 12 2 3" at bounding box center [756, 287] width 1512 height 416
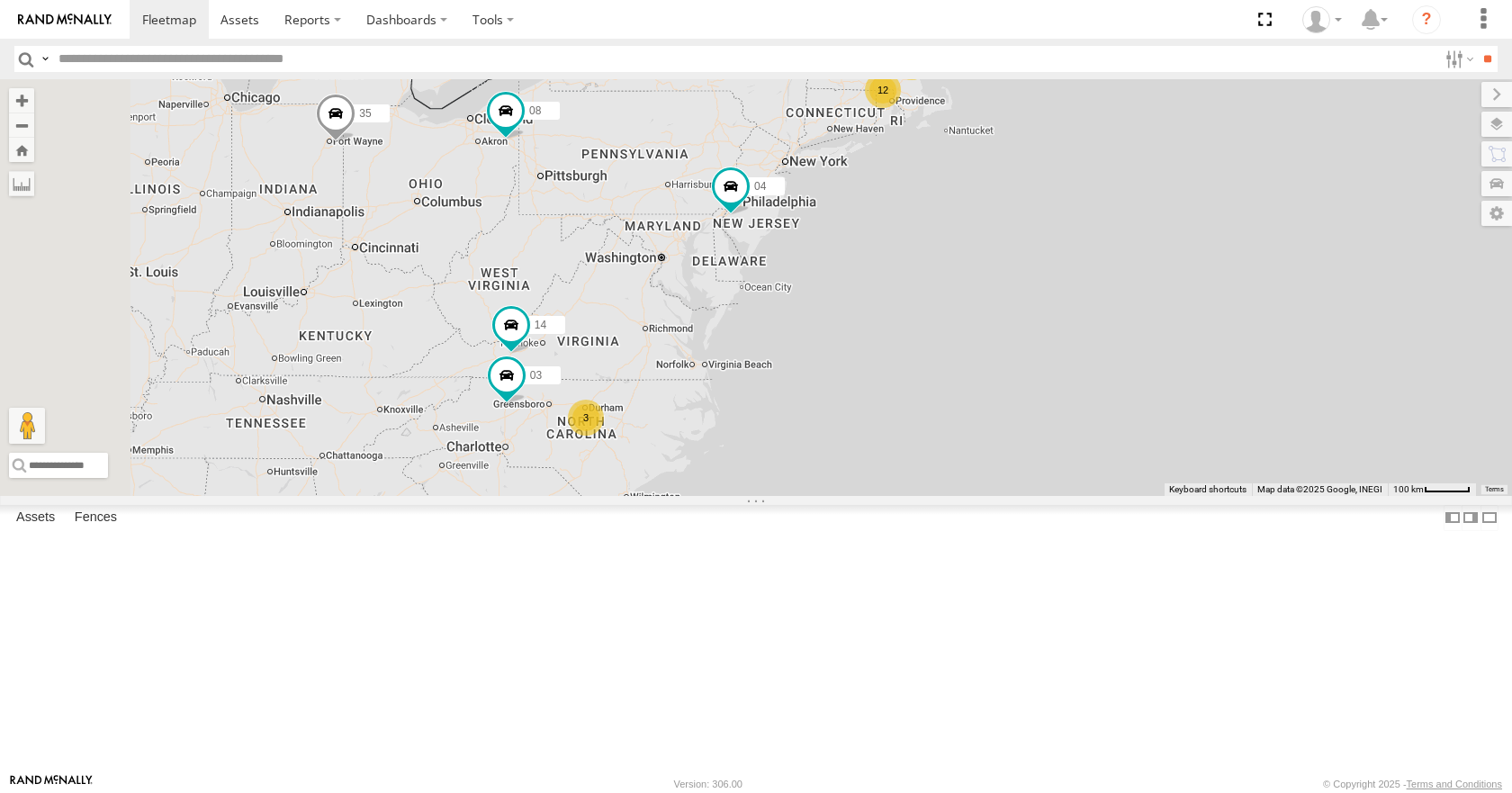
drag, startPoint x: 855, startPoint y: 247, endPoint x: 853, endPoint y: 260, distance: 13.2
click at [853, 260] on div "35 14 08 04 03 12 2 3" at bounding box center [756, 287] width 1512 height 416
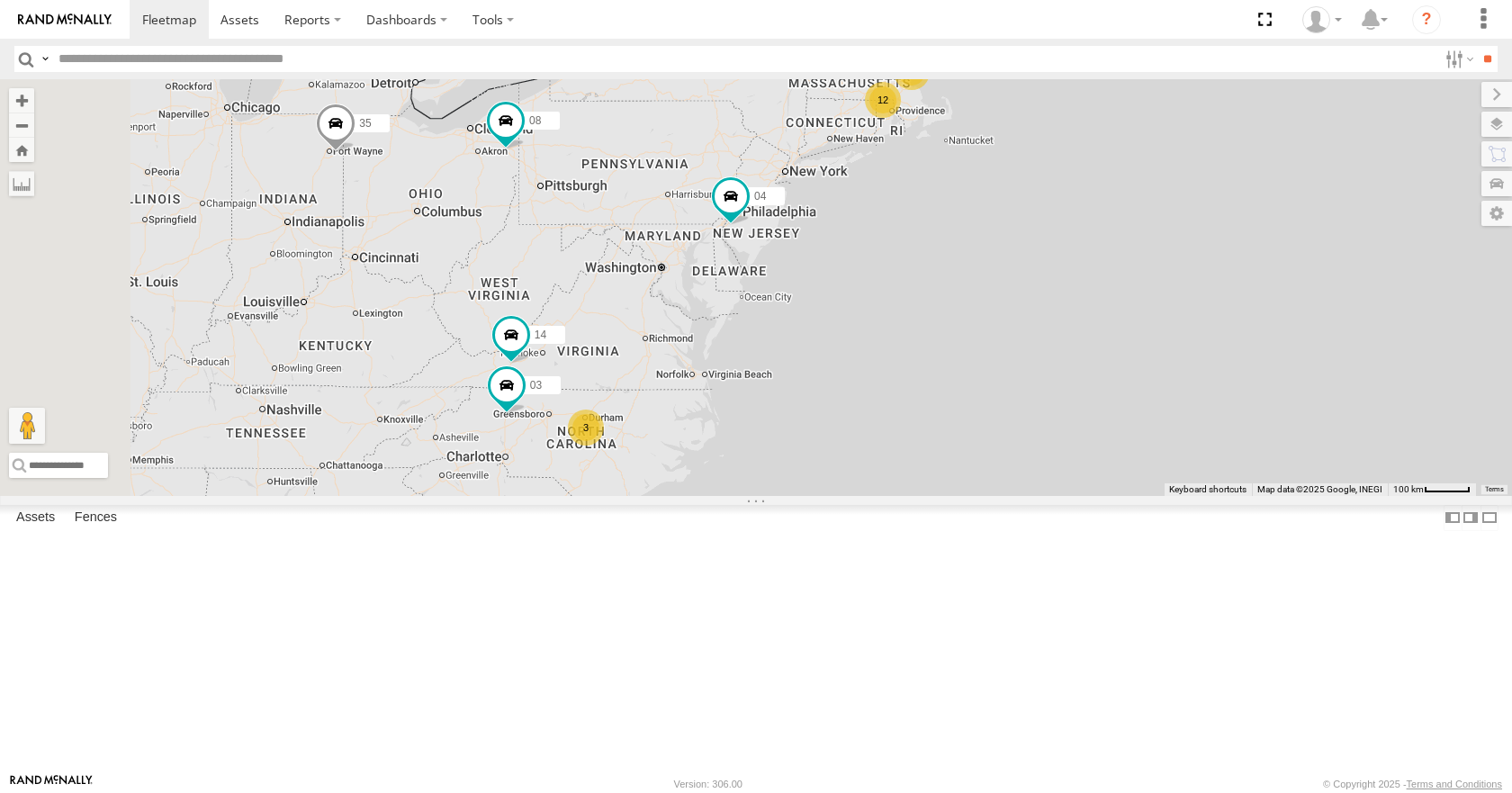
drag, startPoint x: 934, startPoint y: 150, endPoint x: 934, endPoint y: 163, distance: 13.0
click at [934, 163] on div "35 14 08 04 03 12 2 3" at bounding box center [756, 287] width 1512 height 416
drag, startPoint x: 921, startPoint y: 168, endPoint x: 930, endPoint y: 167, distance: 9.1
click at [930, 167] on div "35 14 08 04 03 12 2 3" at bounding box center [756, 287] width 1512 height 416
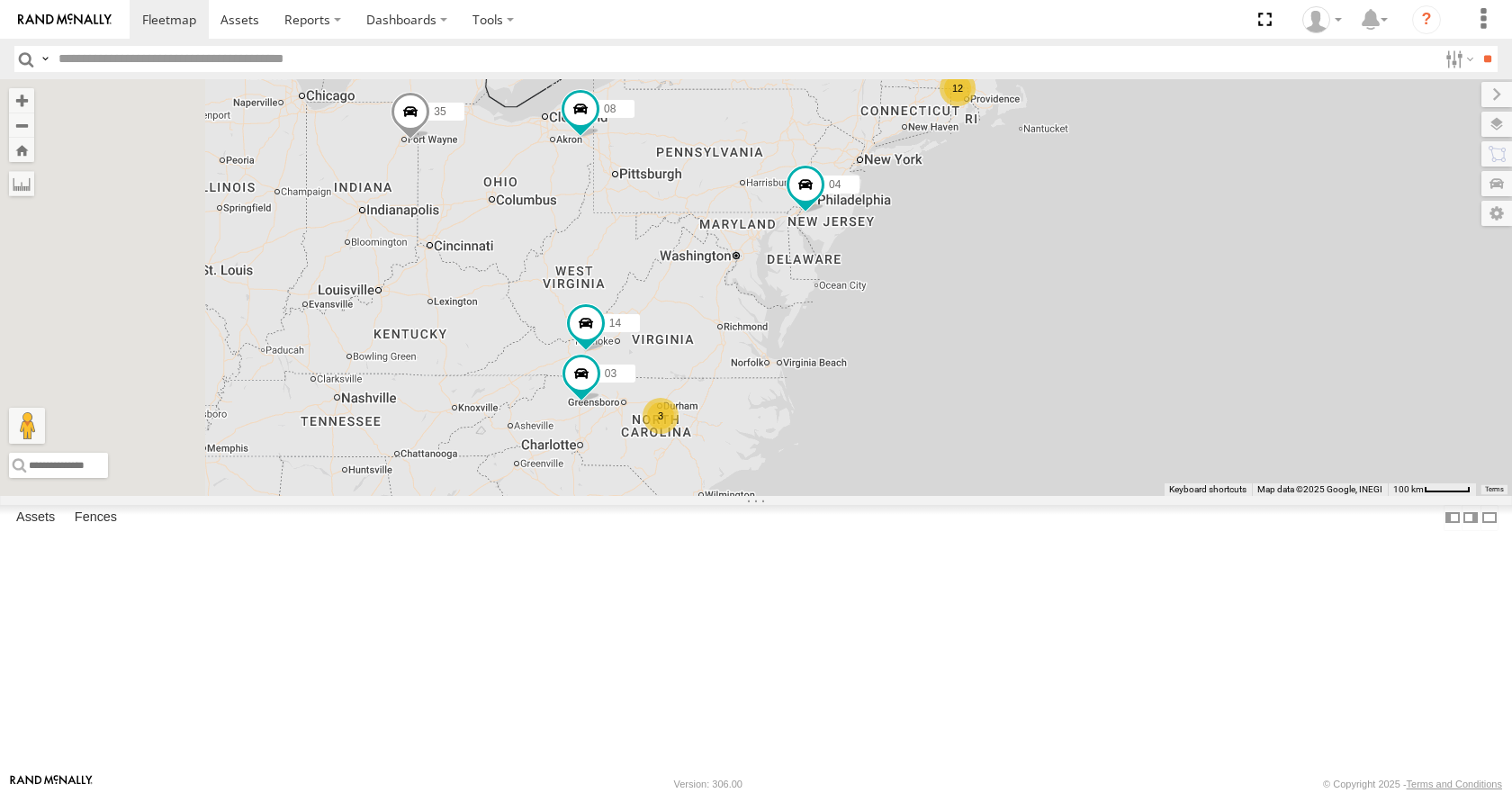
drag, startPoint x: 935, startPoint y: 165, endPoint x: 1005, endPoint y: 155, distance: 70.7
click at [1005, 155] on div "35 14 08 04 03 12 2 3" at bounding box center [756, 287] width 1512 height 416
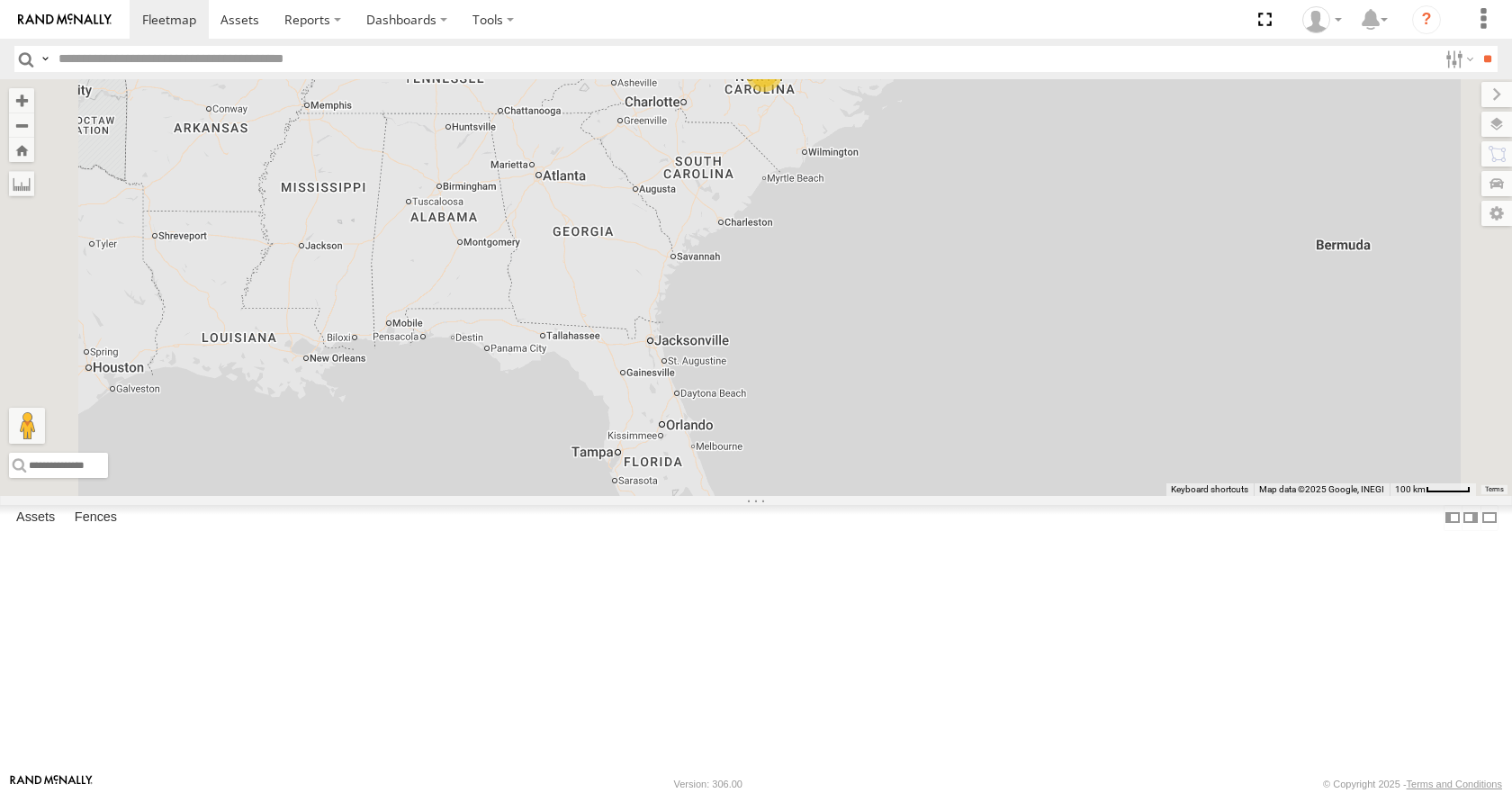
drag, startPoint x: 860, startPoint y: 624, endPoint x: 860, endPoint y: 421, distance: 203.0
click at [860, 421] on div "35 08 04 12 2 14 3 03" at bounding box center [756, 287] width 1512 height 416
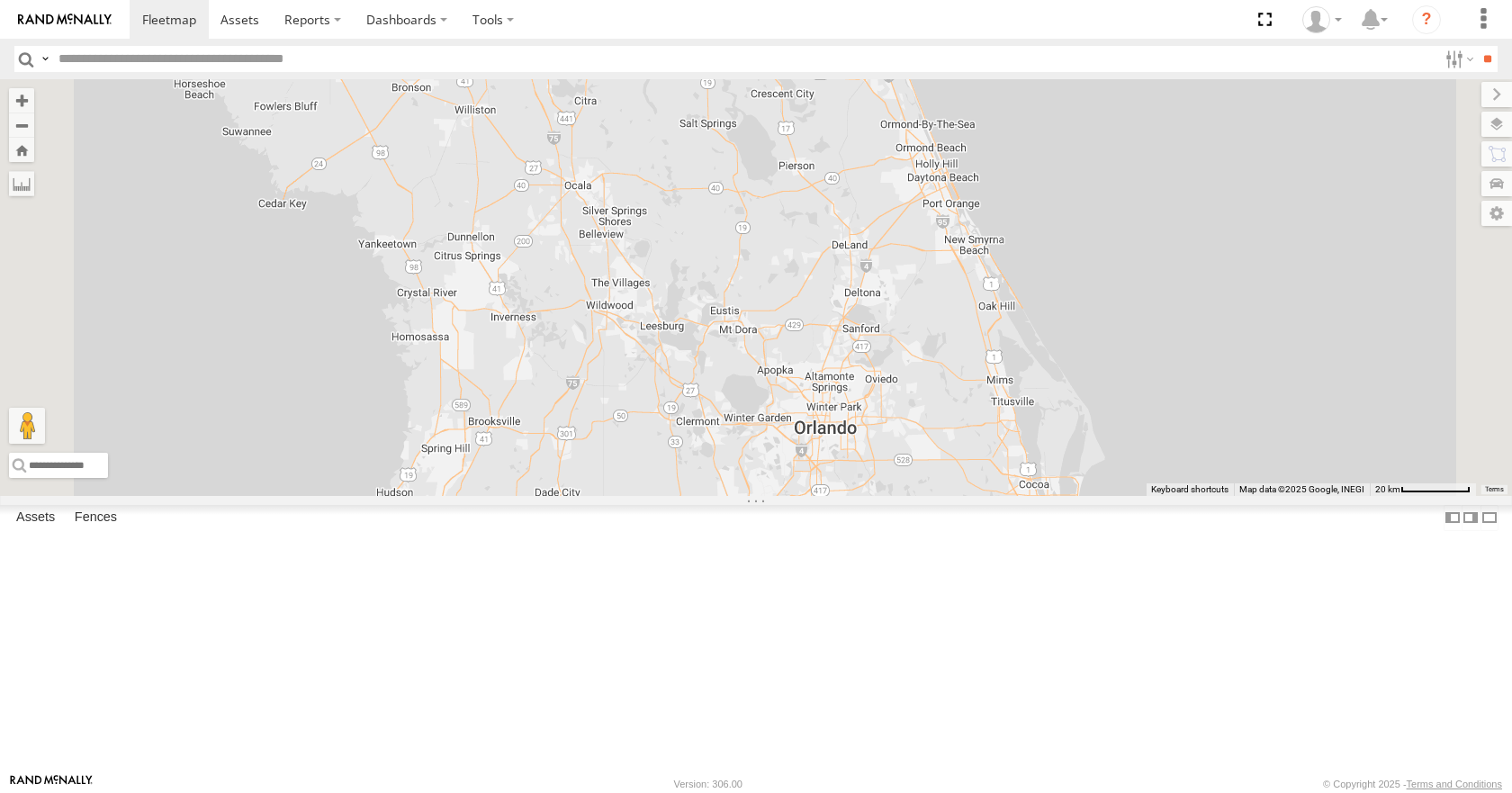
drag, startPoint x: 870, startPoint y: 340, endPoint x: 847, endPoint y: 426, distance: 89.0
click at [847, 426] on div "35 08 04 14 03" at bounding box center [756, 287] width 1512 height 416
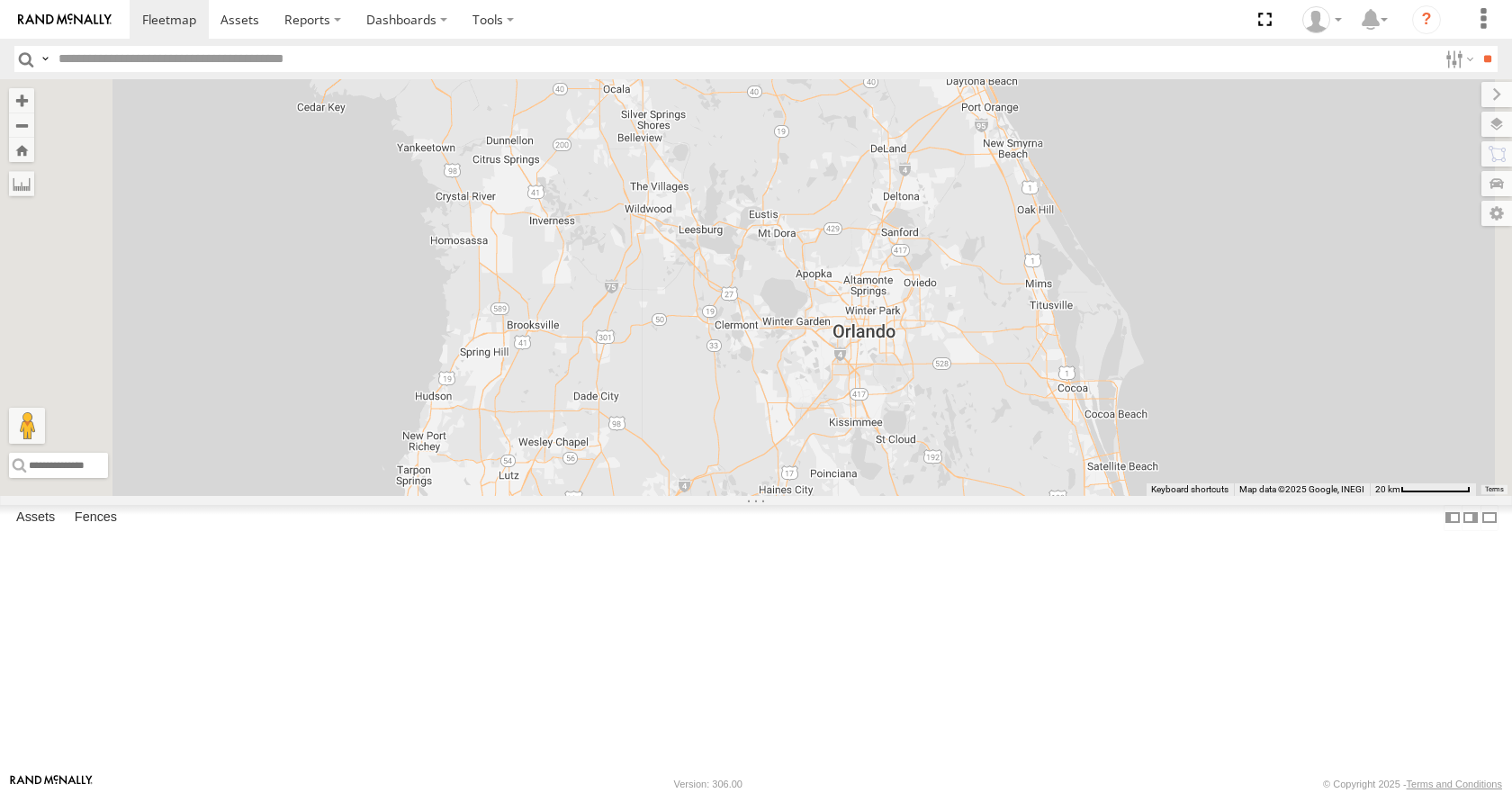
drag, startPoint x: 983, startPoint y: 375, endPoint x: 1031, endPoint y: 259, distance: 125.5
click at [1031, 259] on div "35 08 04 14 03" at bounding box center [756, 287] width 1512 height 416
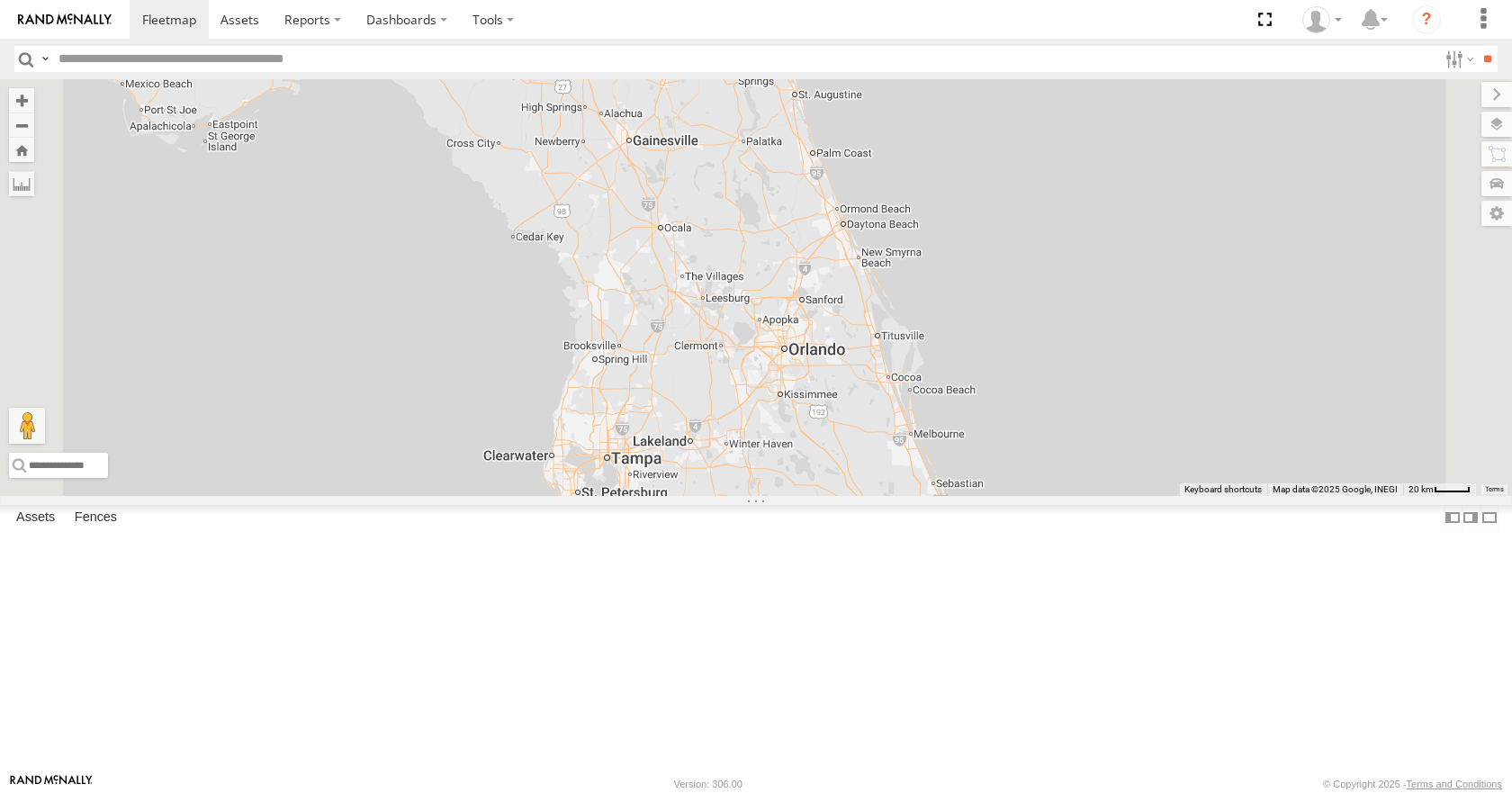
drag, startPoint x: 968, startPoint y: 302, endPoint x: 943, endPoint y: 385, distance: 86.7
click at [943, 385] on div "35 08 04 14 03" at bounding box center [756, 287] width 1512 height 416
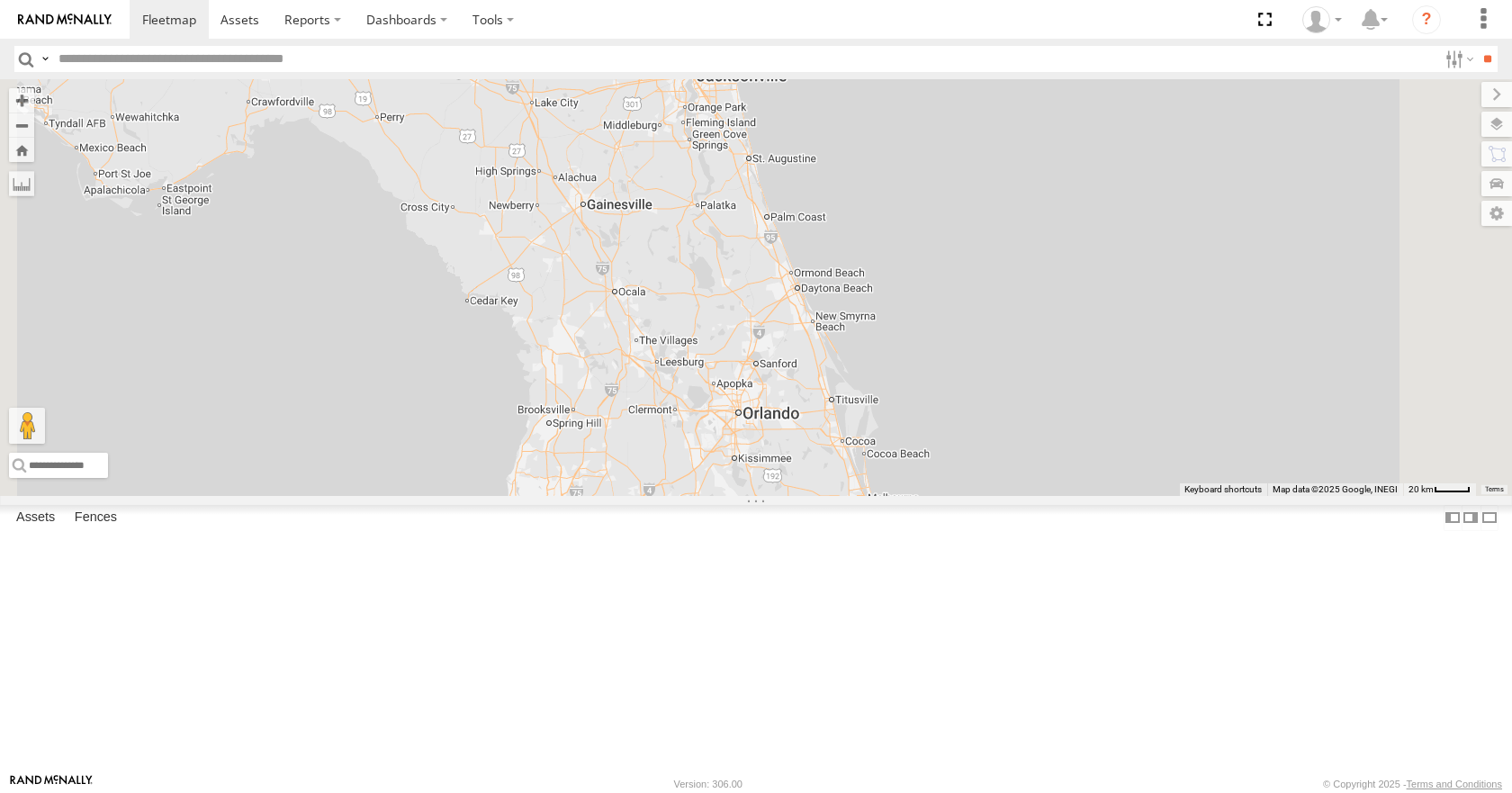
drag, startPoint x: 949, startPoint y: 308, endPoint x: 900, endPoint y: 374, distance: 82.2
click at [900, 374] on div "35 08 04 14 03" at bounding box center [756, 287] width 1512 height 416
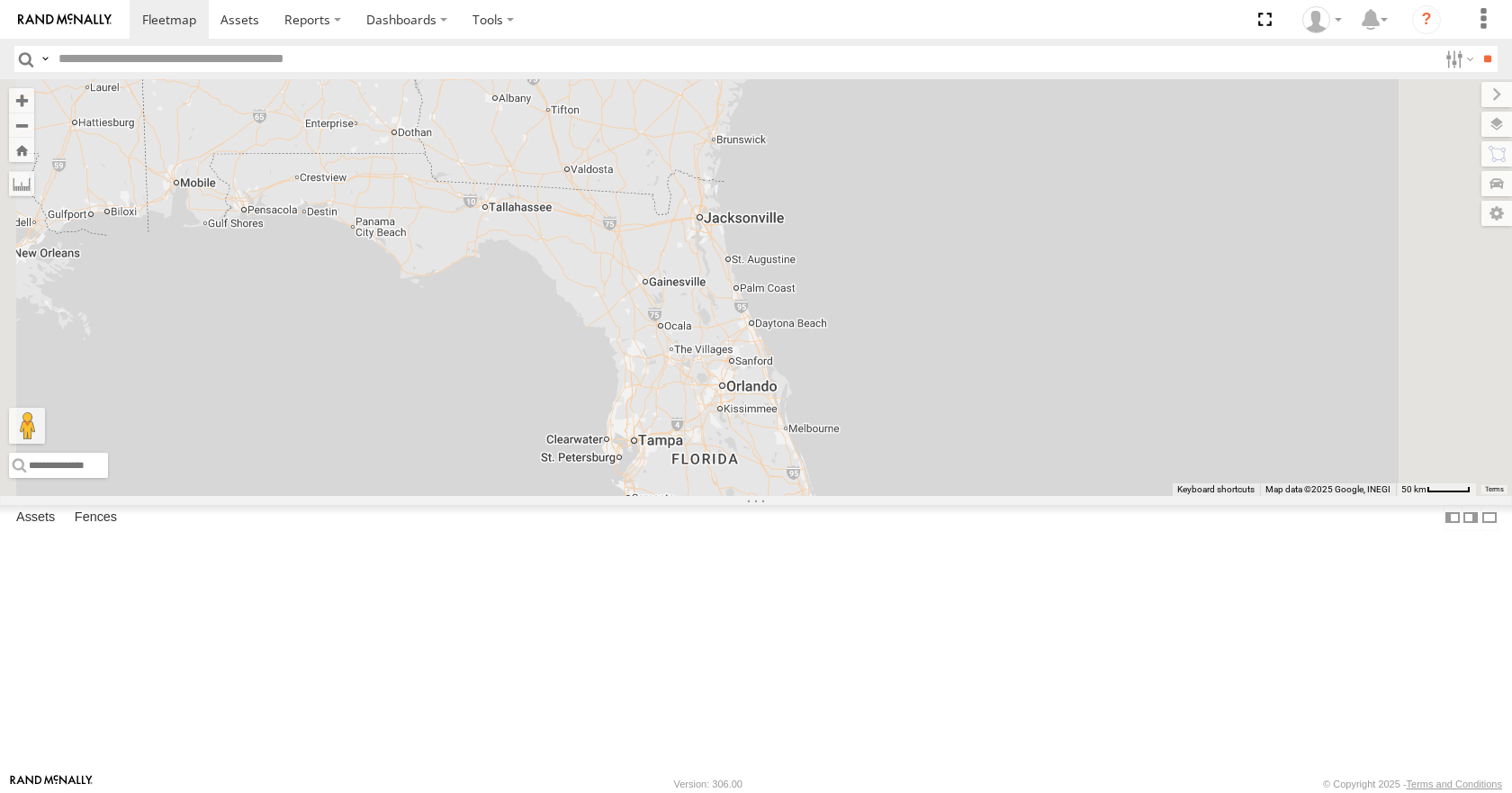
drag, startPoint x: 921, startPoint y: 259, endPoint x: 941, endPoint y: 316, distance: 60.4
click at [941, 316] on div "35 08 04 14 03" at bounding box center [756, 287] width 1512 height 416
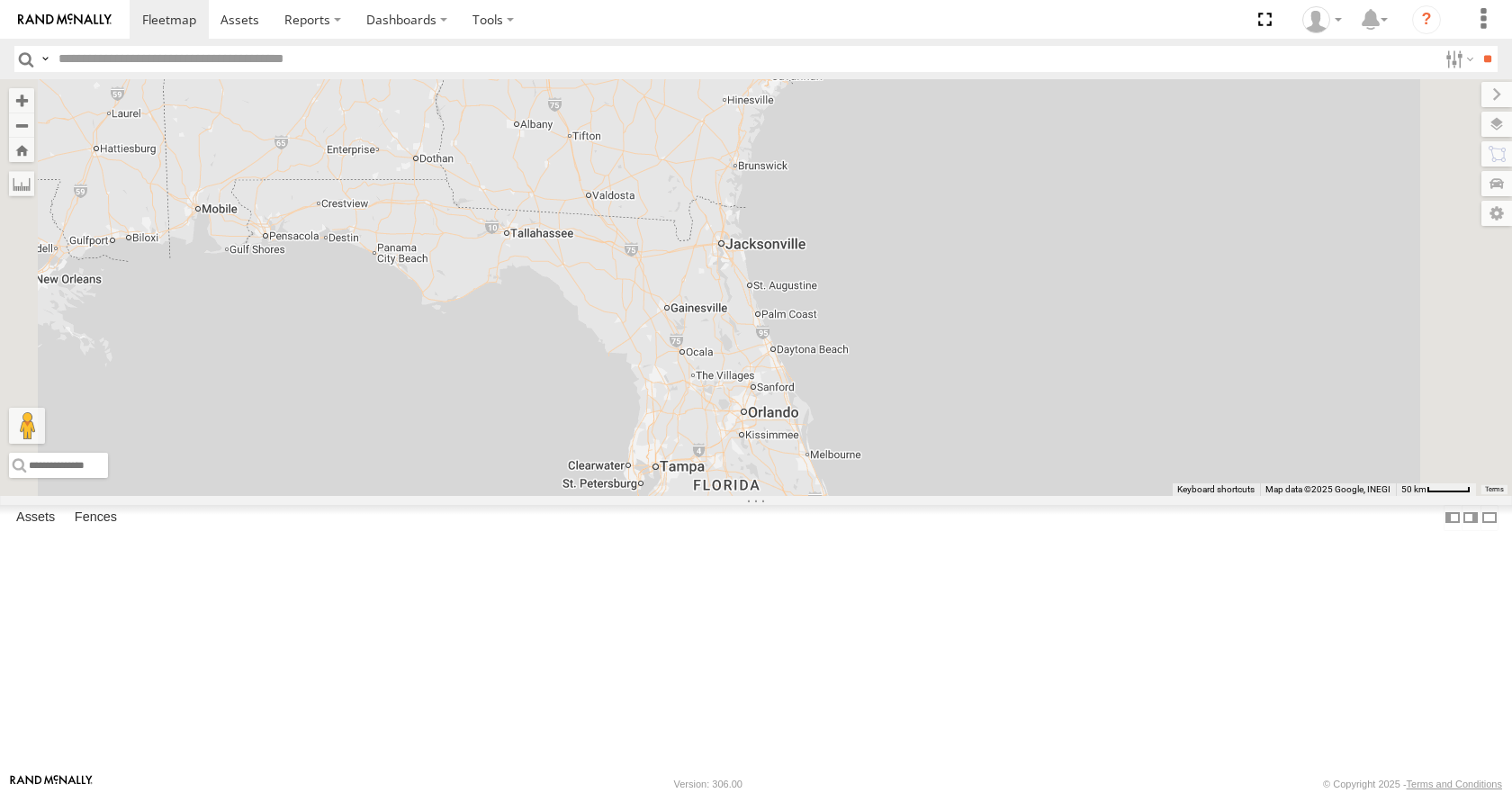
drag, startPoint x: 952, startPoint y: 266, endPoint x: 972, endPoint y: 290, distance: 31.2
click at [972, 290] on div "35 08 04 14 03" at bounding box center [756, 287] width 1512 height 416
drag, startPoint x: 1015, startPoint y: 190, endPoint x: 1007, endPoint y: 203, distance: 15.3
click at [1007, 203] on div "35 08 04 14 03" at bounding box center [756, 287] width 1512 height 416
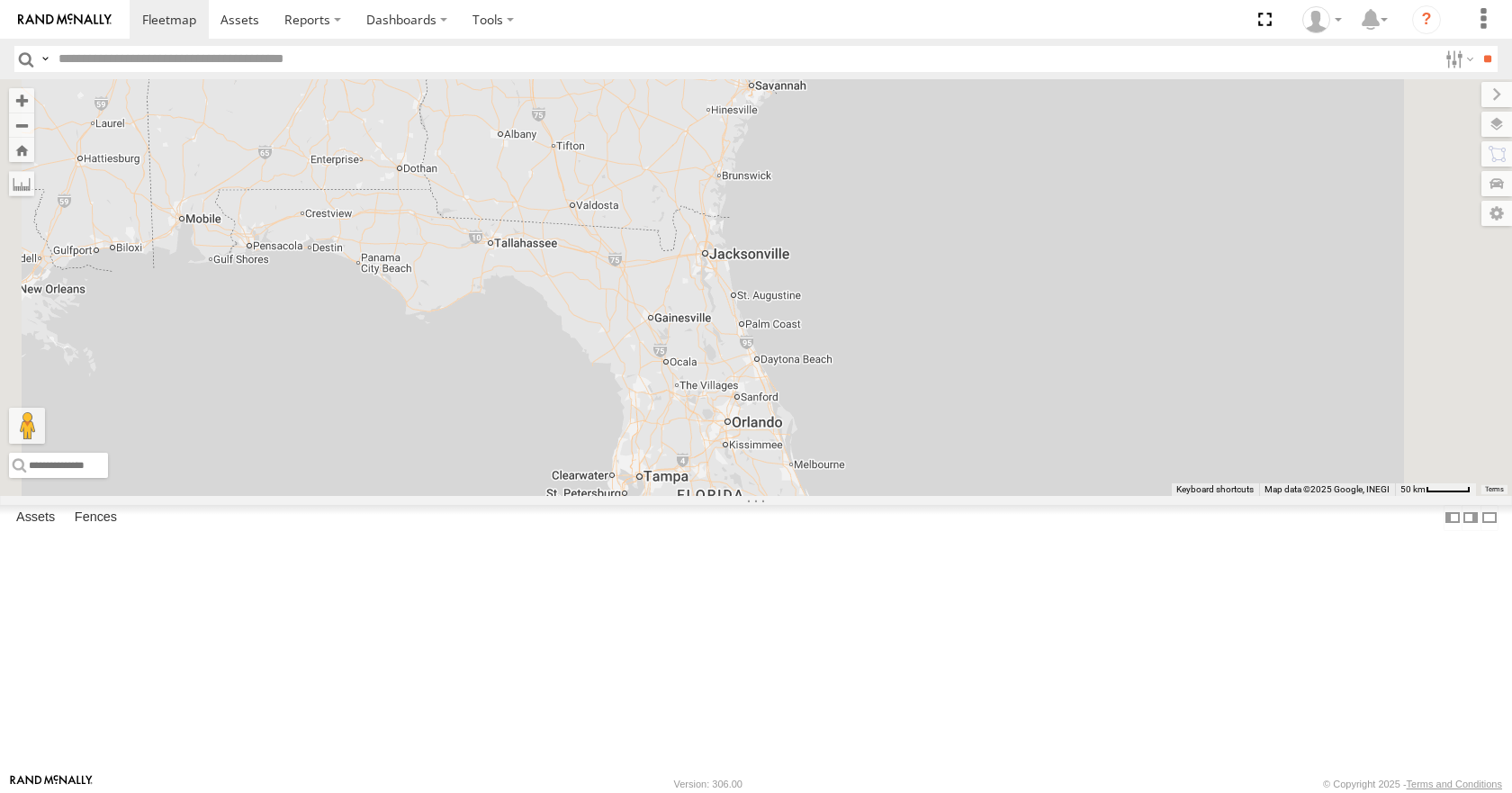
drag, startPoint x: 1087, startPoint y: 118, endPoint x: 1074, endPoint y: 121, distance: 13.3
click at [1074, 121] on div "35 08 04 14 03" at bounding box center [756, 287] width 1512 height 416
drag, startPoint x: 1092, startPoint y: 194, endPoint x: 1087, endPoint y: 206, distance: 13.0
click at [1087, 206] on div "35 08 04 14 03" at bounding box center [756, 287] width 1512 height 416
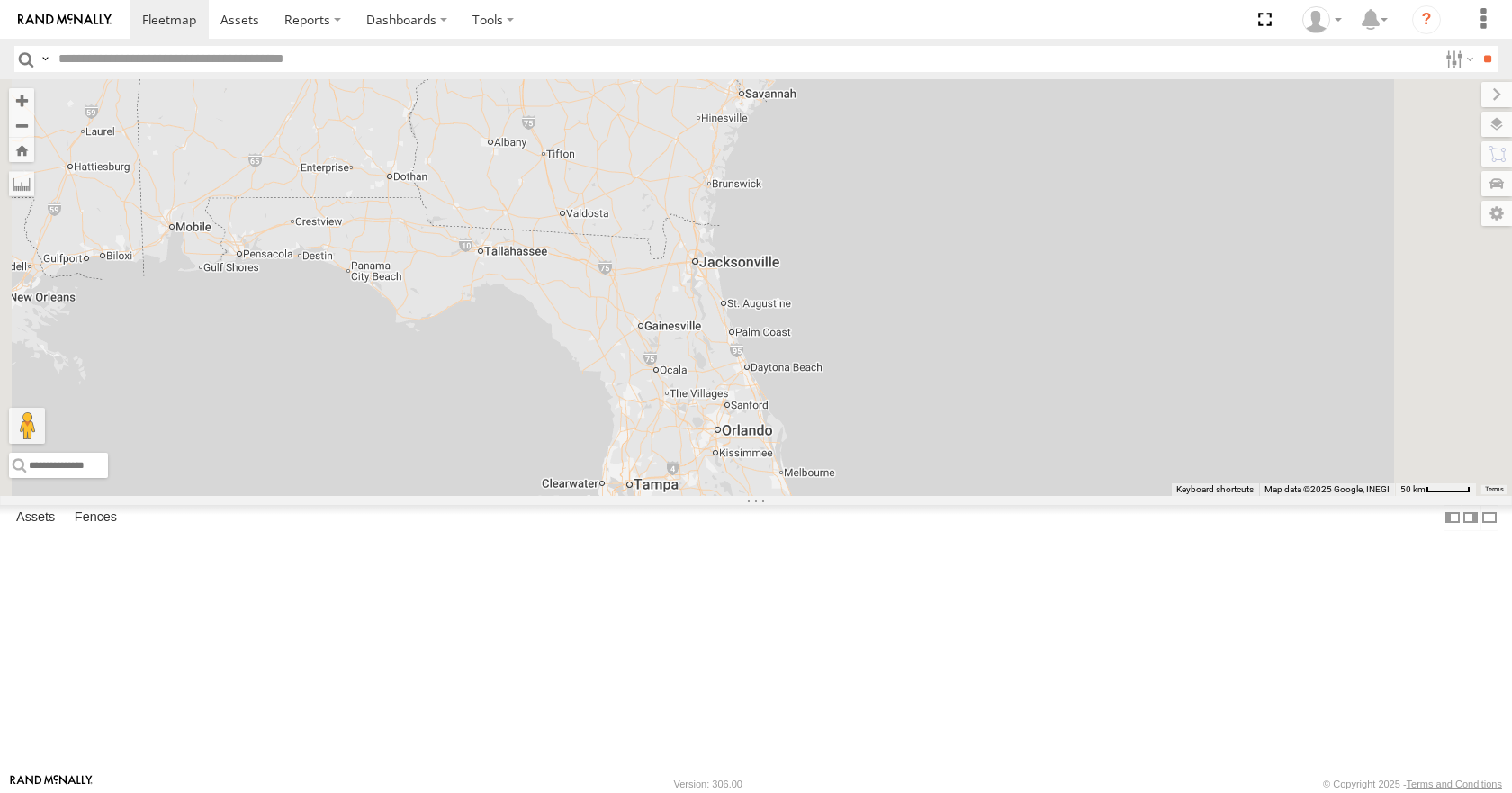
click at [1055, 126] on div "35 08 04 14 03" at bounding box center [756, 287] width 1512 height 416
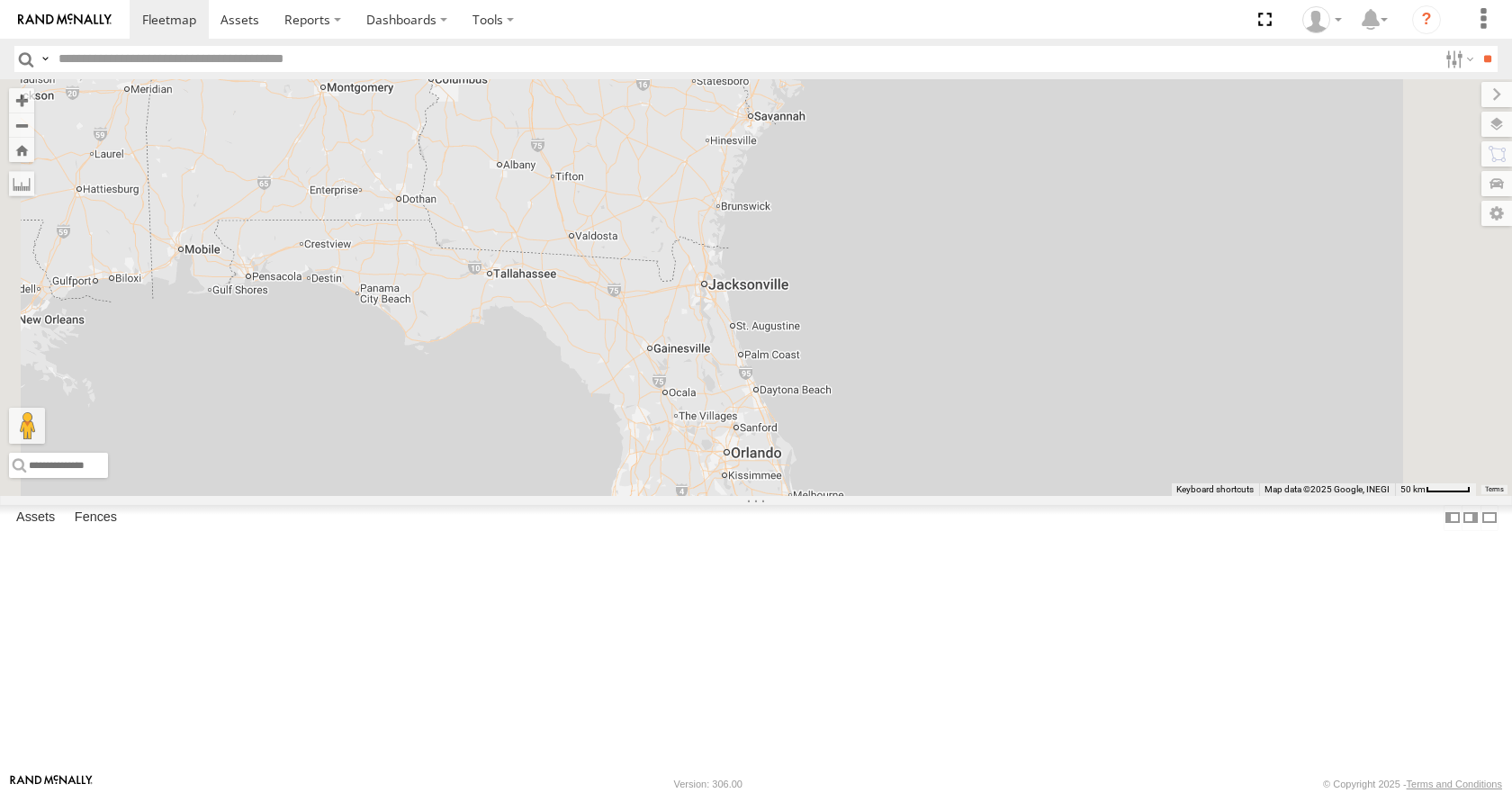
drag, startPoint x: 860, startPoint y: 325, endPoint x: 875, endPoint y: 354, distance: 32.6
click at [875, 354] on div "35 08 04 14 03" at bounding box center [756, 287] width 1512 height 416
drag, startPoint x: 1005, startPoint y: 231, endPoint x: 1013, endPoint y: 250, distance: 20.6
click at [1013, 250] on div "35 08 04 14 03" at bounding box center [756, 287] width 1512 height 416
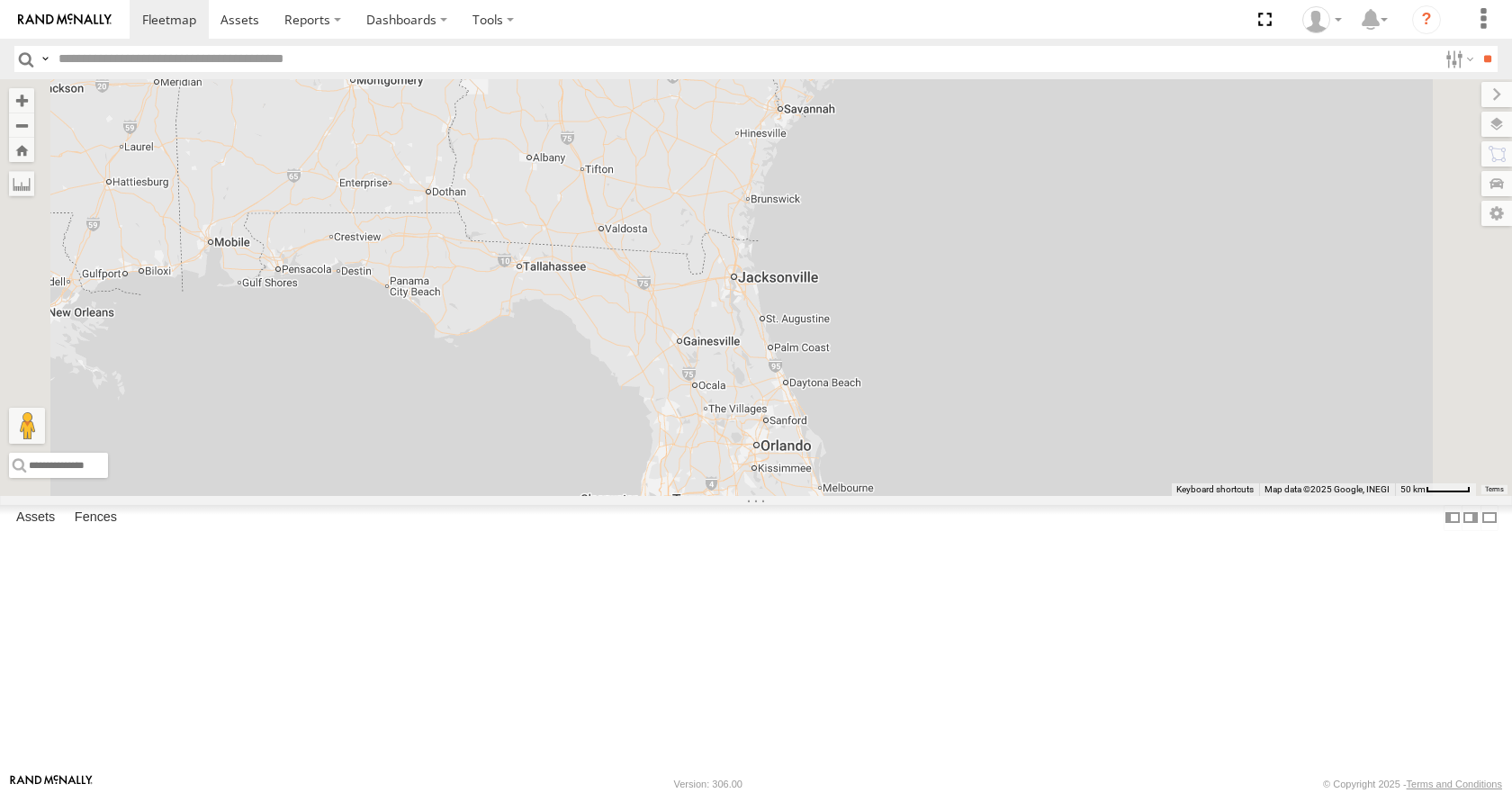
drag, startPoint x: 1097, startPoint y: 144, endPoint x: 1125, endPoint y: 112, distance: 42.5
click at [1125, 112] on div "35 08 04 14 03" at bounding box center [756, 287] width 1512 height 416
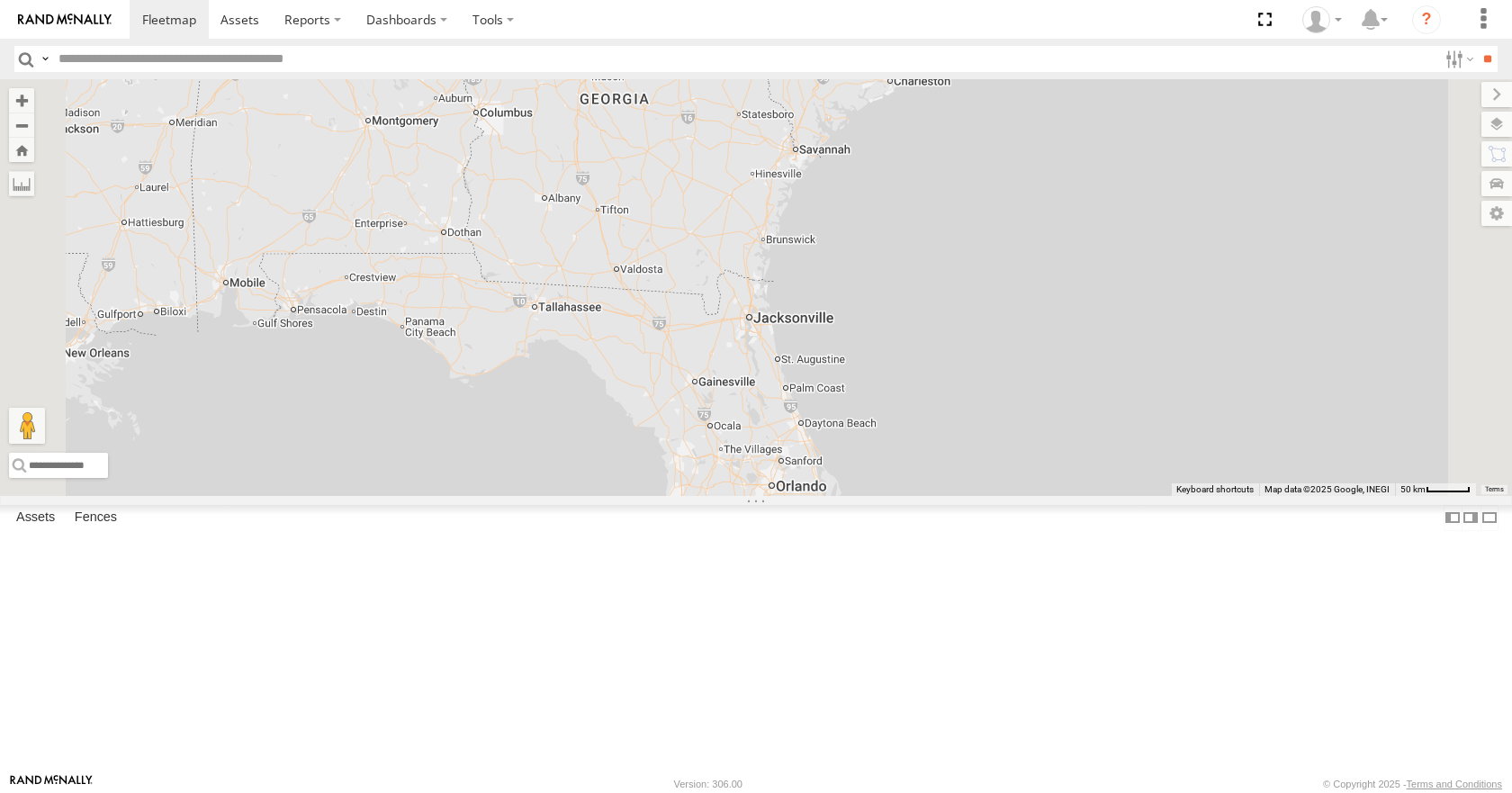
drag, startPoint x: 1142, startPoint y: 188, endPoint x: 1149, endPoint y: 234, distance: 46.5
click at [1149, 234] on div "35 08 04 14 03" at bounding box center [756, 287] width 1512 height 416
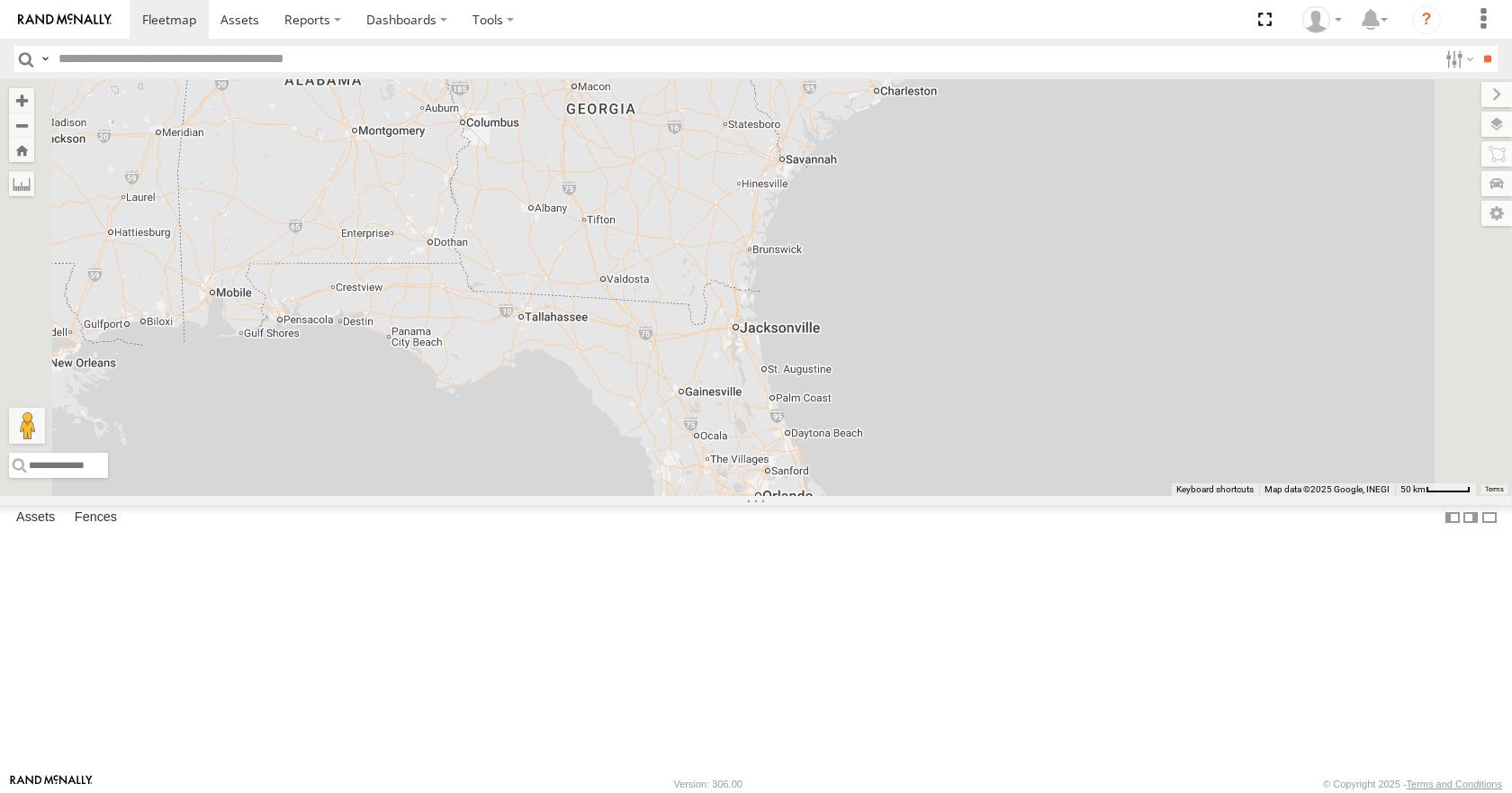
drag, startPoint x: 1139, startPoint y: 181, endPoint x: 1124, endPoint y: 190, distance: 17.5
click at [1124, 190] on div "35 08 04 14 03" at bounding box center [756, 287] width 1512 height 416
drag, startPoint x: 1120, startPoint y: 247, endPoint x: 1135, endPoint y: 248, distance: 15.0
click at [1135, 248] on div "35 08 04 14 03" at bounding box center [756, 287] width 1512 height 416
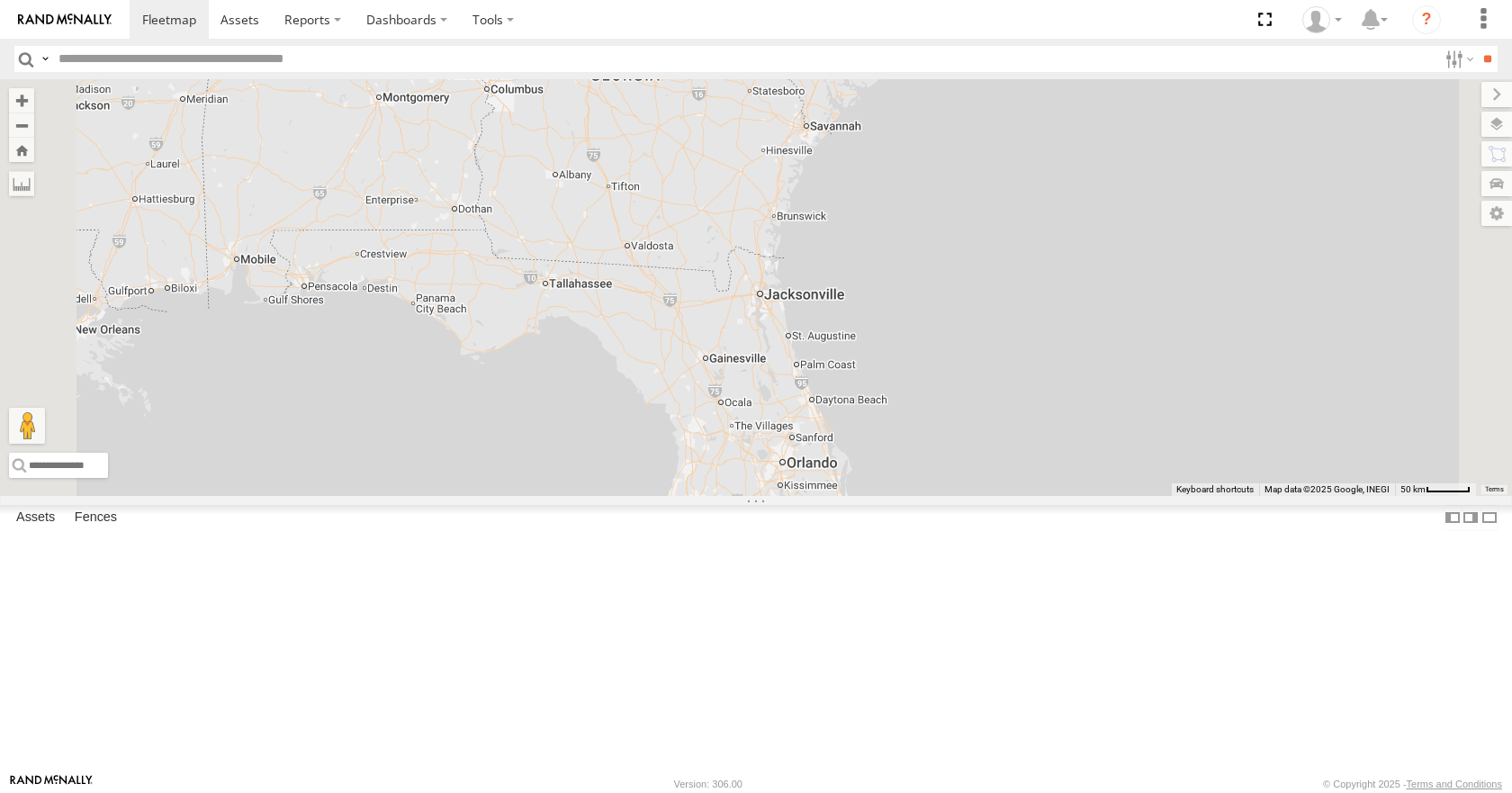
drag, startPoint x: 1126, startPoint y: 177, endPoint x: 1133, endPoint y: 133, distance: 44.6
click at [1133, 133] on div "35 08 04 14 03" at bounding box center [756, 287] width 1512 height 416
drag, startPoint x: 1158, startPoint y: 220, endPoint x: 1164, endPoint y: 229, distance: 10.8
click at [1164, 229] on div "35 08 04 14 03" at bounding box center [756, 287] width 1512 height 416
click at [1147, 160] on div "35 08 04 14 03" at bounding box center [756, 287] width 1512 height 416
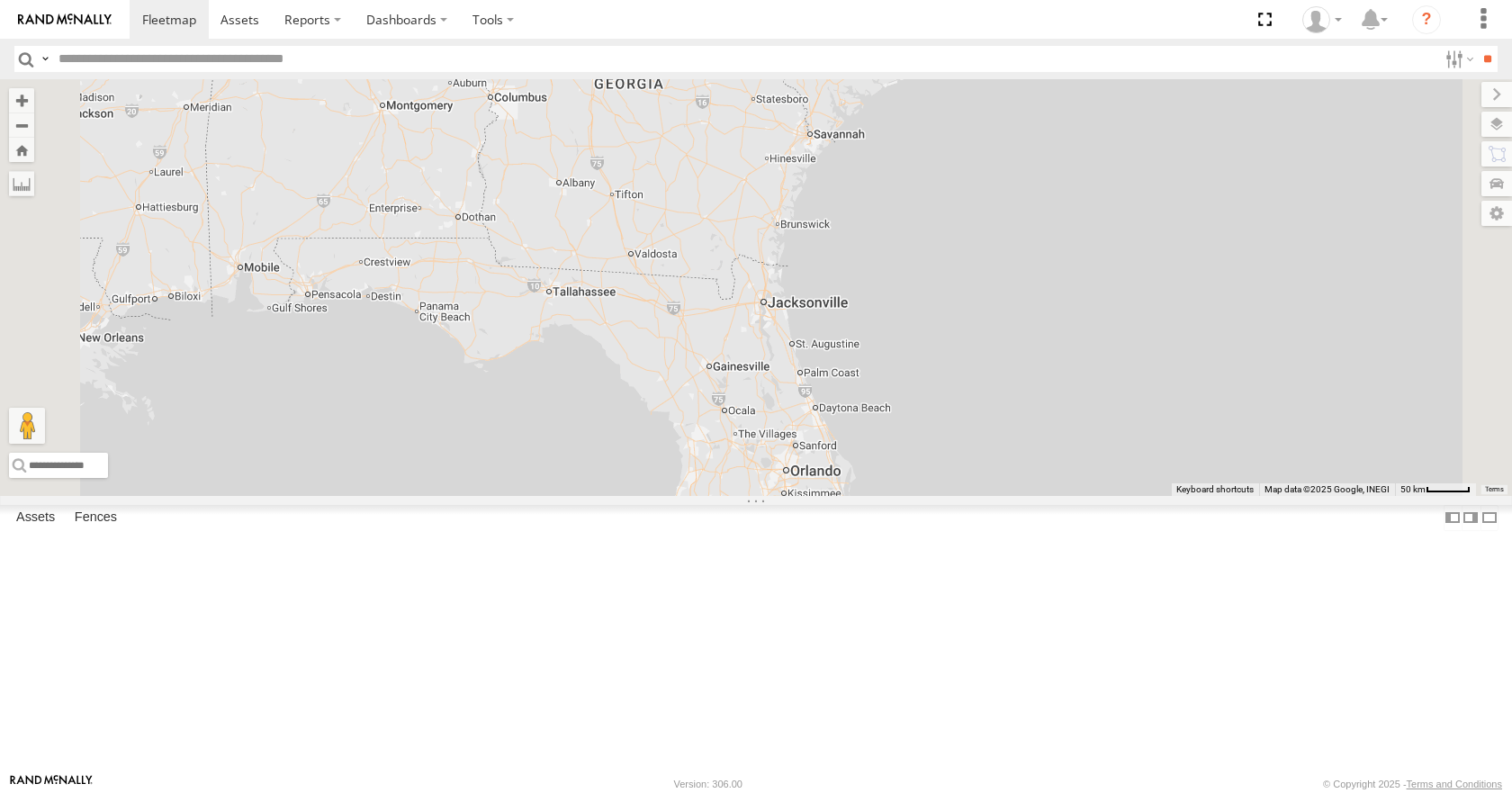
click at [1244, 100] on div "35 08 04 14 03" at bounding box center [756, 287] width 1512 height 416
drag, startPoint x: 1237, startPoint y: 148, endPoint x: 1223, endPoint y: 180, distance: 34.9
click at [1223, 180] on div "35 08 04 14 03" at bounding box center [756, 287] width 1512 height 416
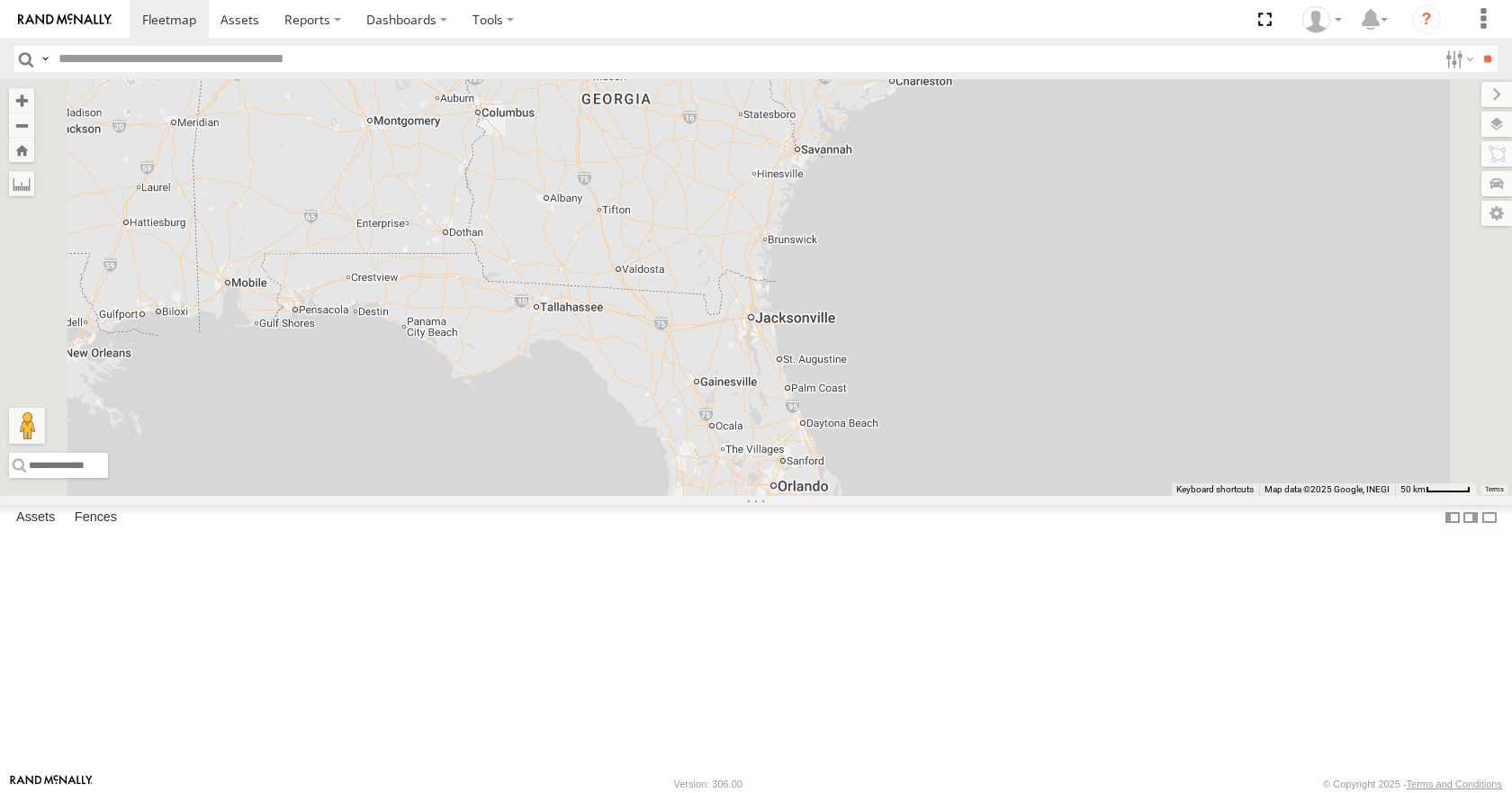
drag, startPoint x: 1254, startPoint y: 87, endPoint x: 1241, endPoint y: 103, distance: 20.6
click at [1241, 103] on div "35 08 04 14 03" at bounding box center [756, 287] width 1512 height 416
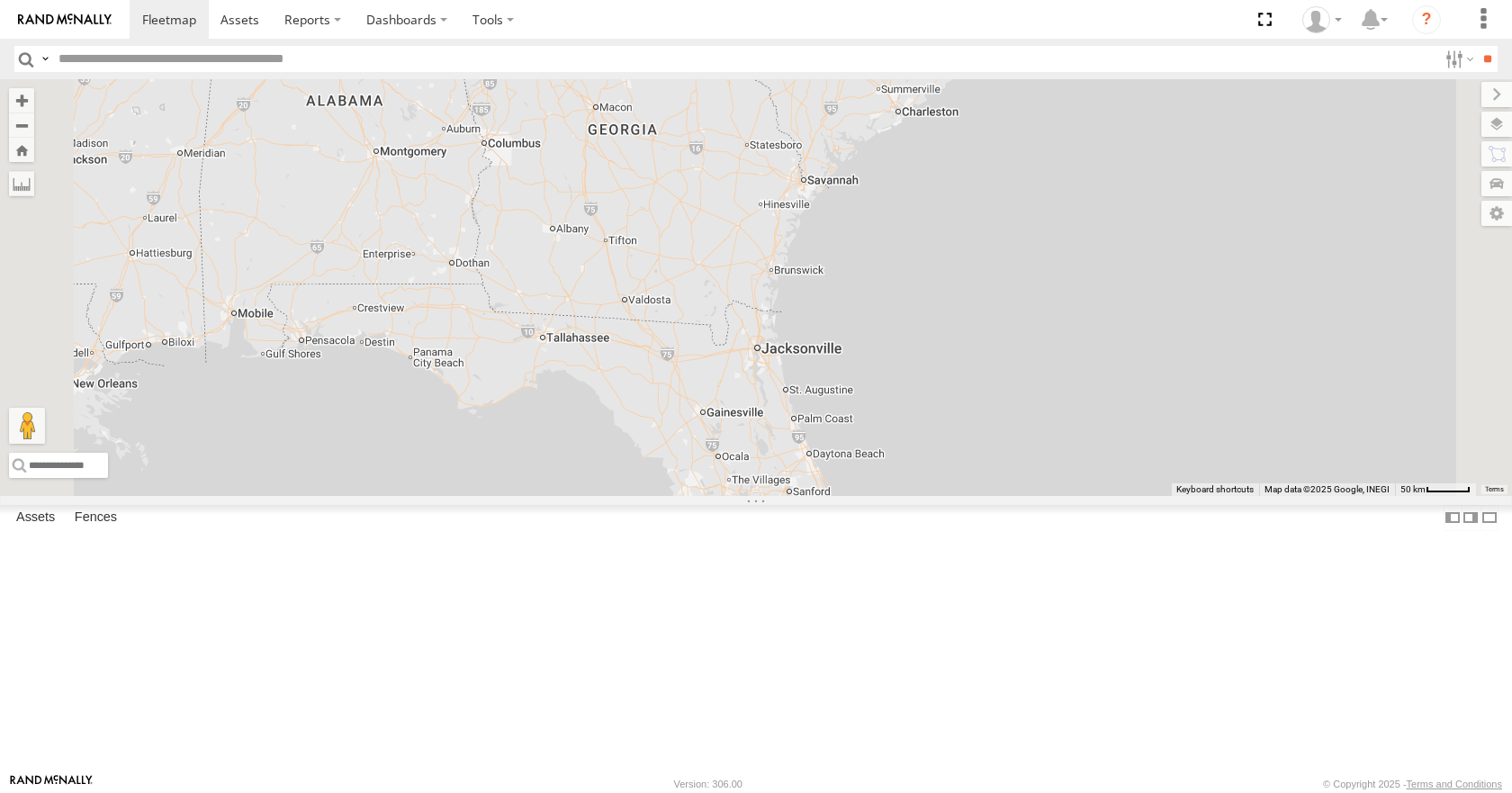
drag, startPoint x: 1225, startPoint y: 151, endPoint x: 1231, endPoint y: 185, distance: 34.5
click at [1231, 185] on div "35 08 04 14 03" at bounding box center [756, 287] width 1512 height 416
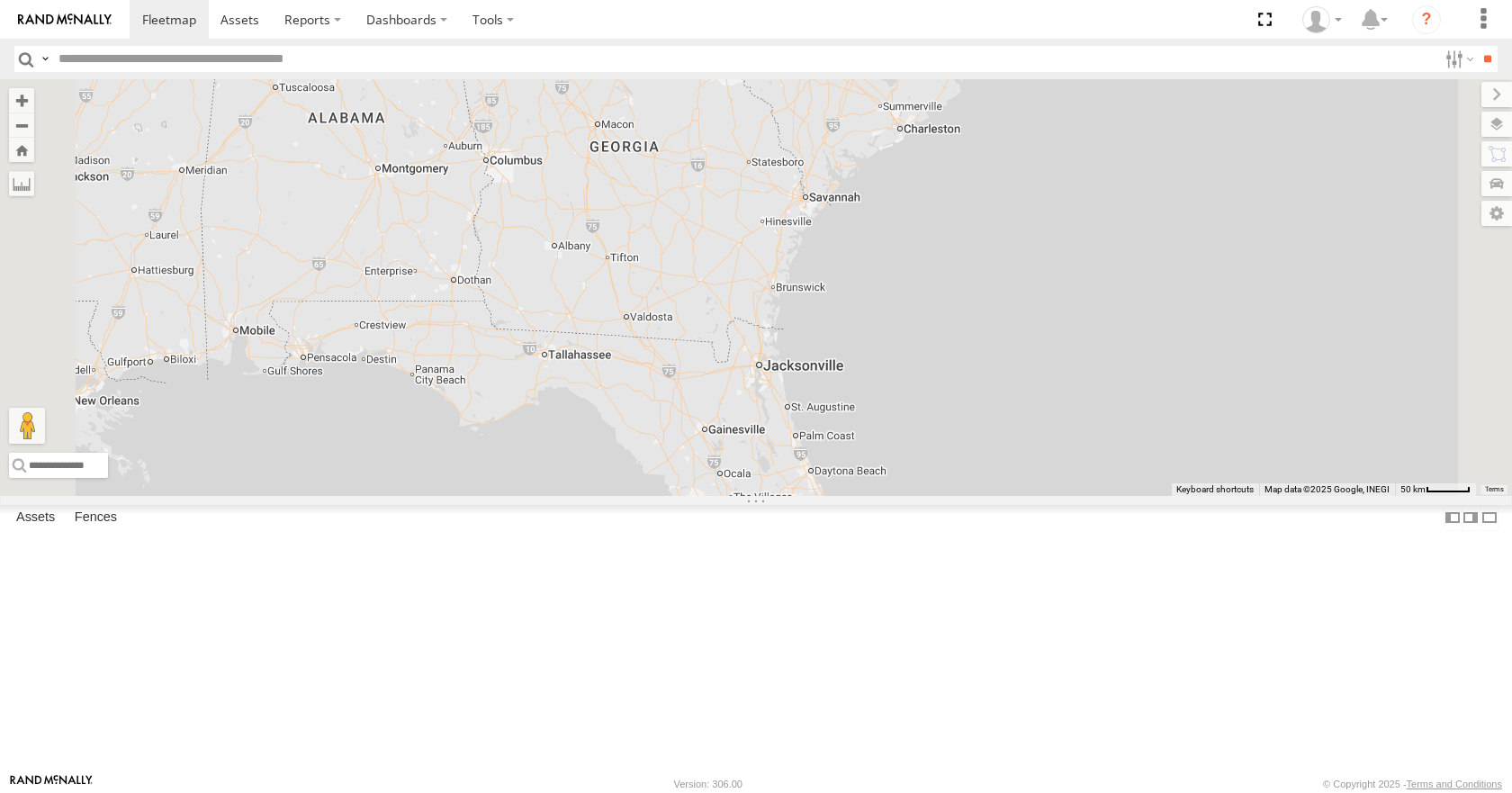
click at [1236, 159] on div "35 08 04 14 03" at bounding box center [756, 287] width 1512 height 416
click at [1322, 111] on div "35 08 04 14 03" at bounding box center [756, 287] width 1512 height 416
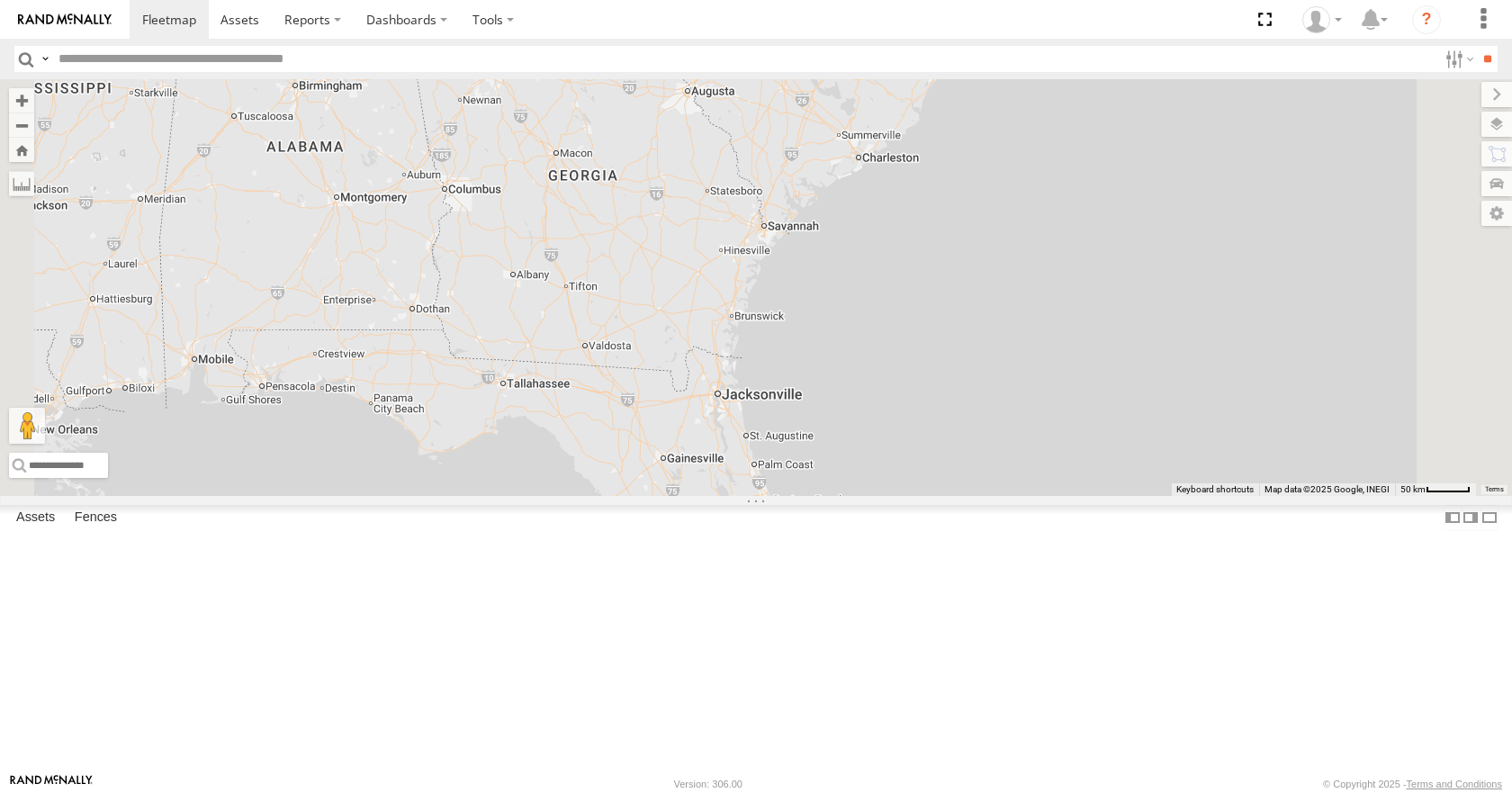
drag, startPoint x: 1323, startPoint y: 177, endPoint x: 1286, endPoint y: 202, distance: 44.7
click at [1286, 202] on div "35 08 04 14 03" at bounding box center [756, 287] width 1512 height 416
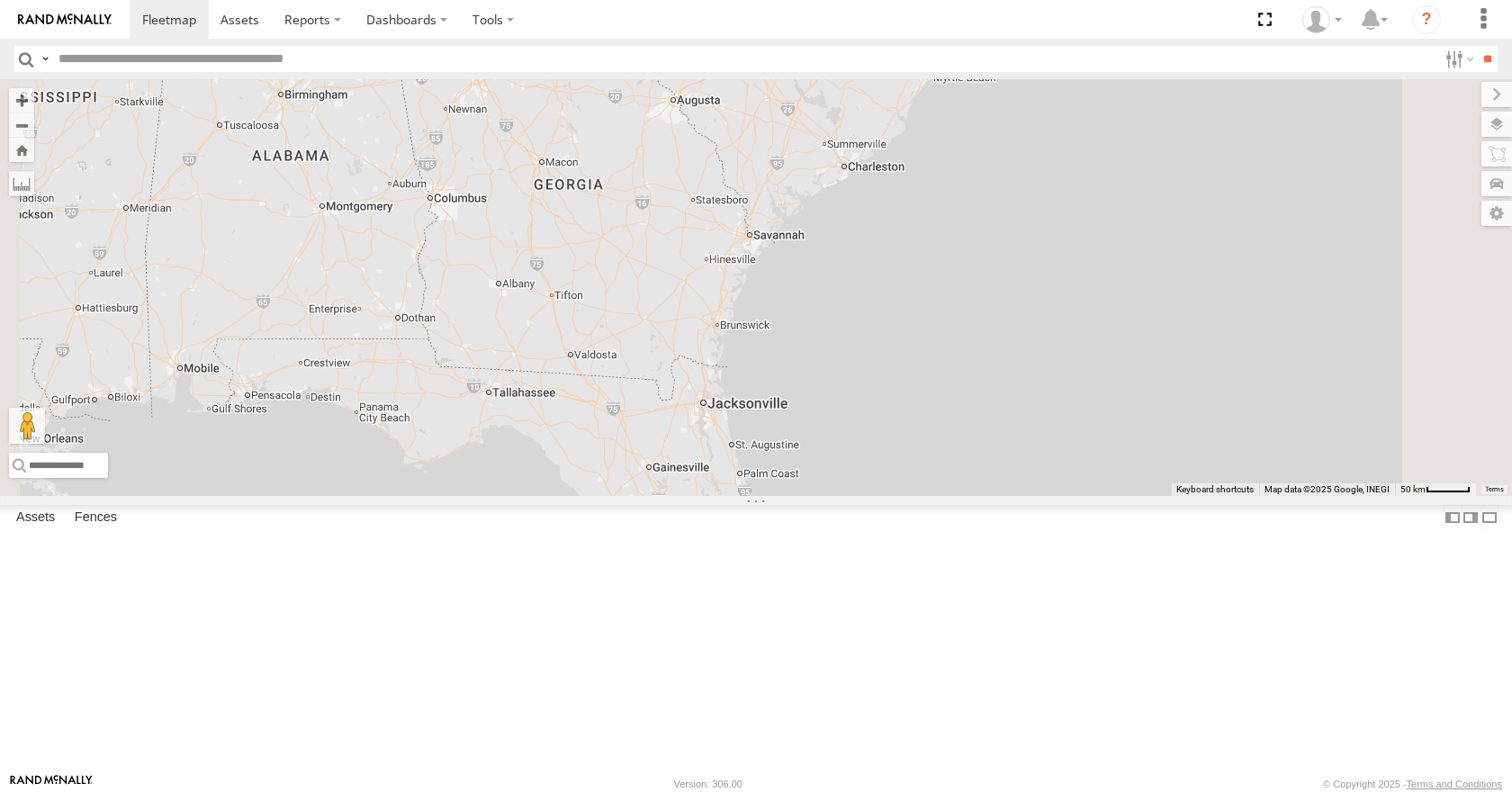
drag, startPoint x: 1272, startPoint y: 134, endPoint x: 1263, endPoint y: 150, distance: 18.4
click at [1263, 150] on div "35 08 04 14 03" at bounding box center [756, 287] width 1512 height 416
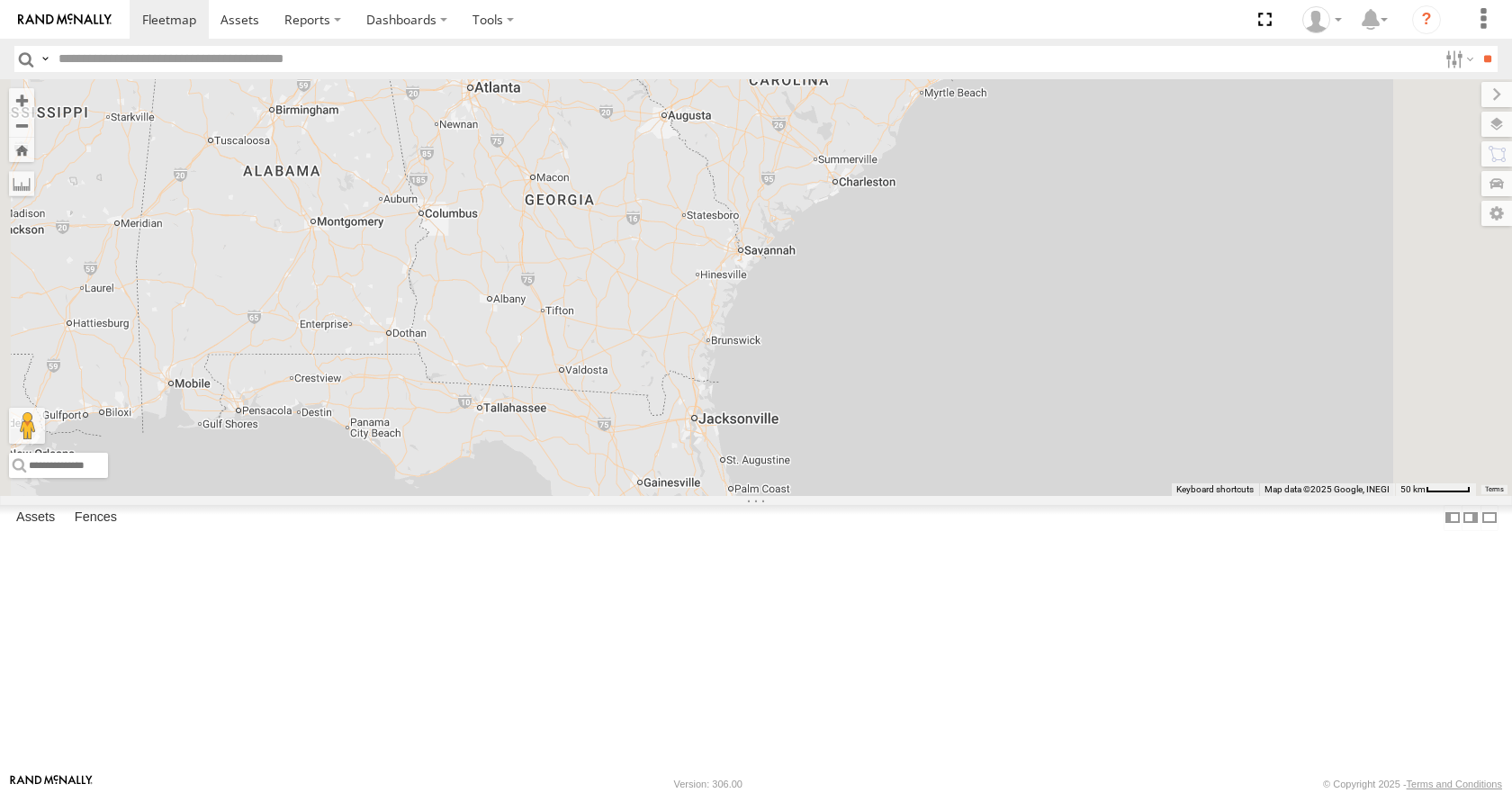
drag, startPoint x: 1251, startPoint y: 104, endPoint x: 1241, endPoint y: 116, distance: 15.6
click at [1241, 116] on div "35 08 04 14 03" at bounding box center [756, 287] width 1512 height 416
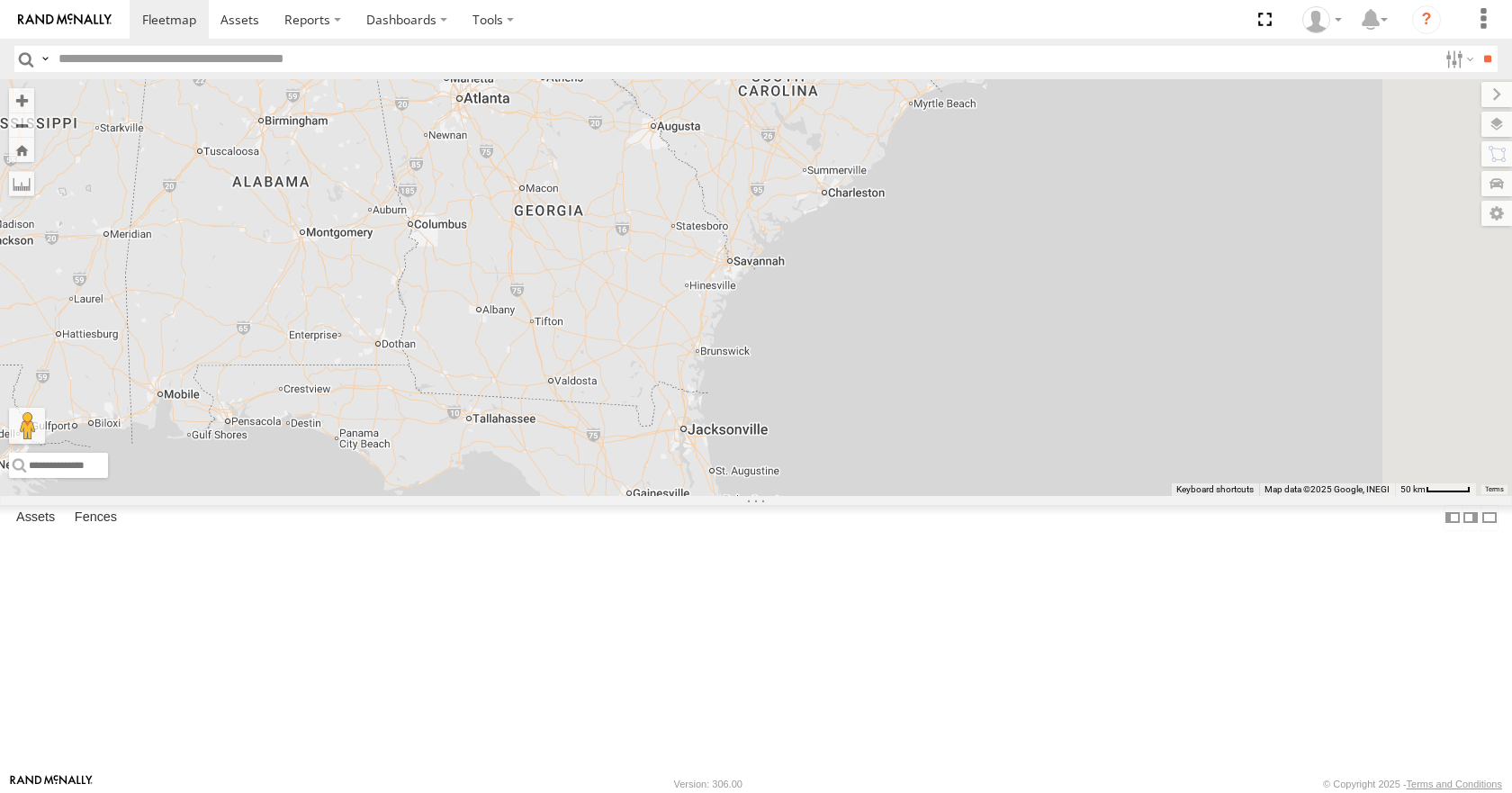
click at [1311, 90] on div "35 08 04 14 03" at bounding box center [756, 287] width 1512 height 416
drag, startPoint x: 1330, startPoint y: 130, endPoint x: 1312, endPoint y: 138, distance: 19.7
click at [1312, 138] on div "35 08 04 14 03" at bounding box center [756, 287] width 1512 height 416
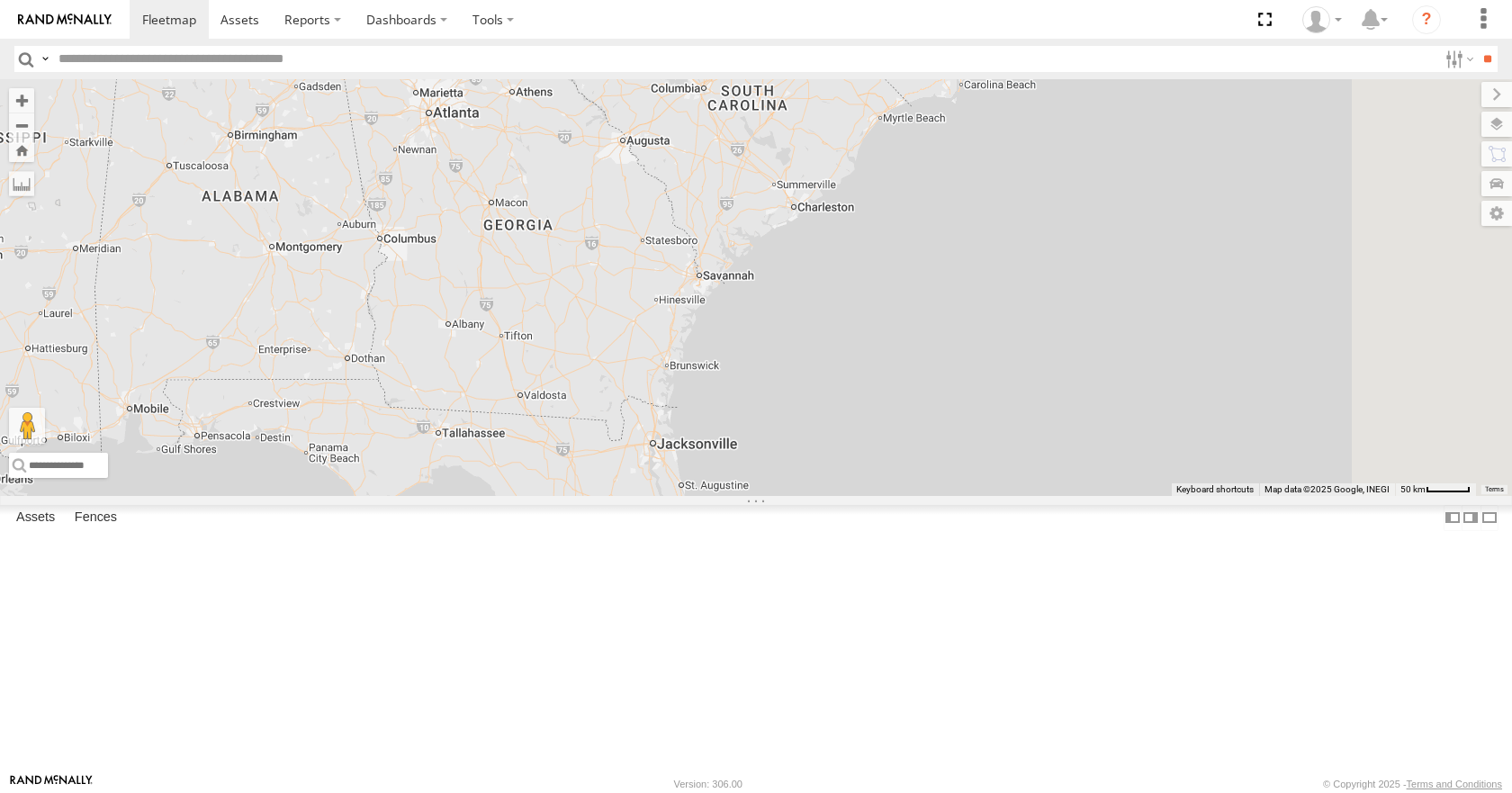
drag, startPoint x: 1319, startPoint y: 170, endPoint x: 1308, endPoint y: 192, distance: 24.6
click at [1308, 192] on div "35 08 04 14 03" at bounding box center [756, 287] width 1512 height 416
drag, startPoint x: 1203, startPoint y: 213, endPoint x: 1220, endPoint y: 184, distance: 33.6
click at [1220, 184] on div "35 08 04 14 03 2" at bounding box center [756, 287] width 1512 height 416
drag, startPoint x: 1229, startPoint y: 242, endPoint x: 1245, endPoint y: 227, distance: 21.9
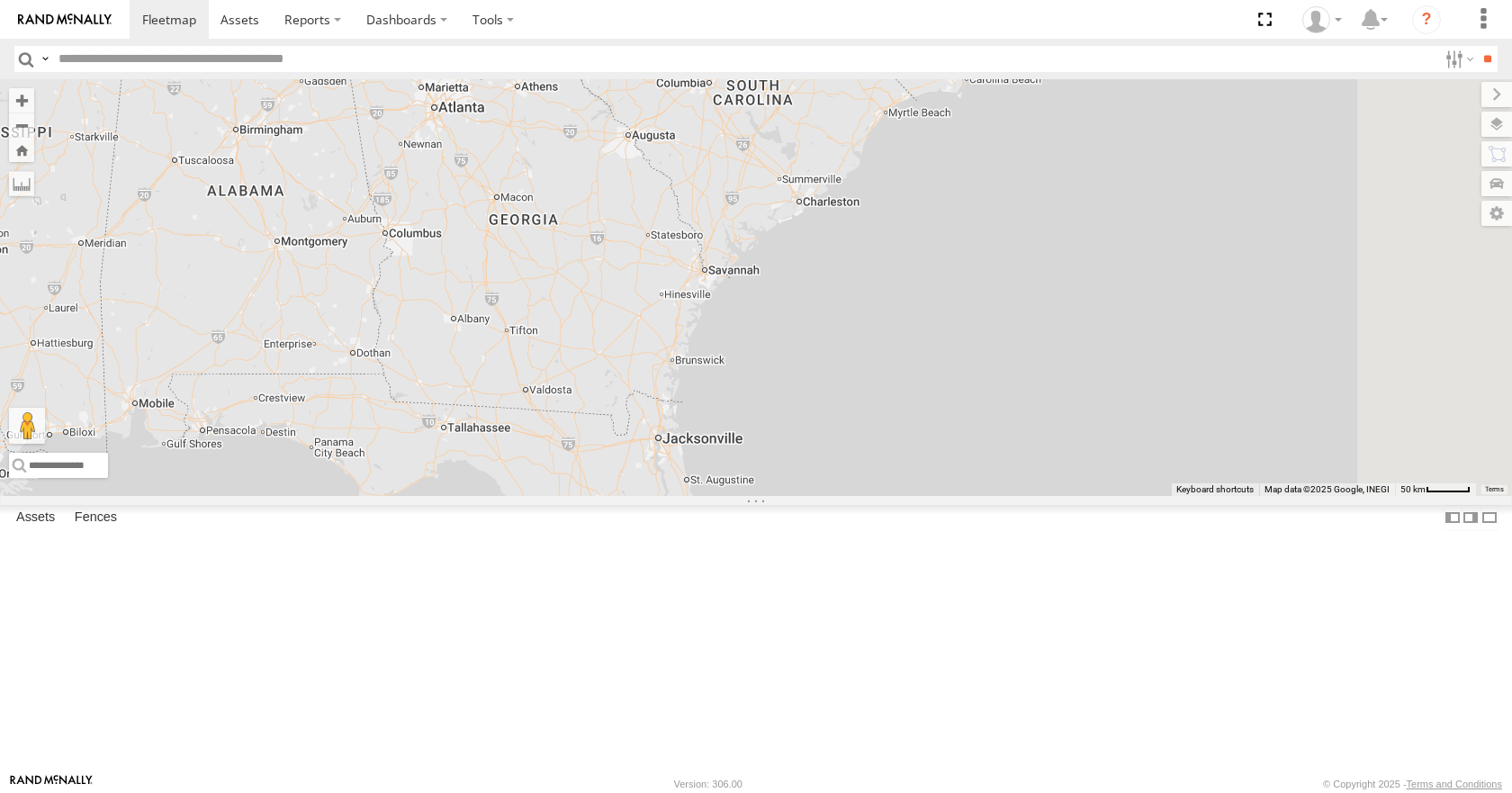
click at [1245, 227] on div "35 08 04 14 03 2" at bounding box center [756, 287] width 1512 height 416
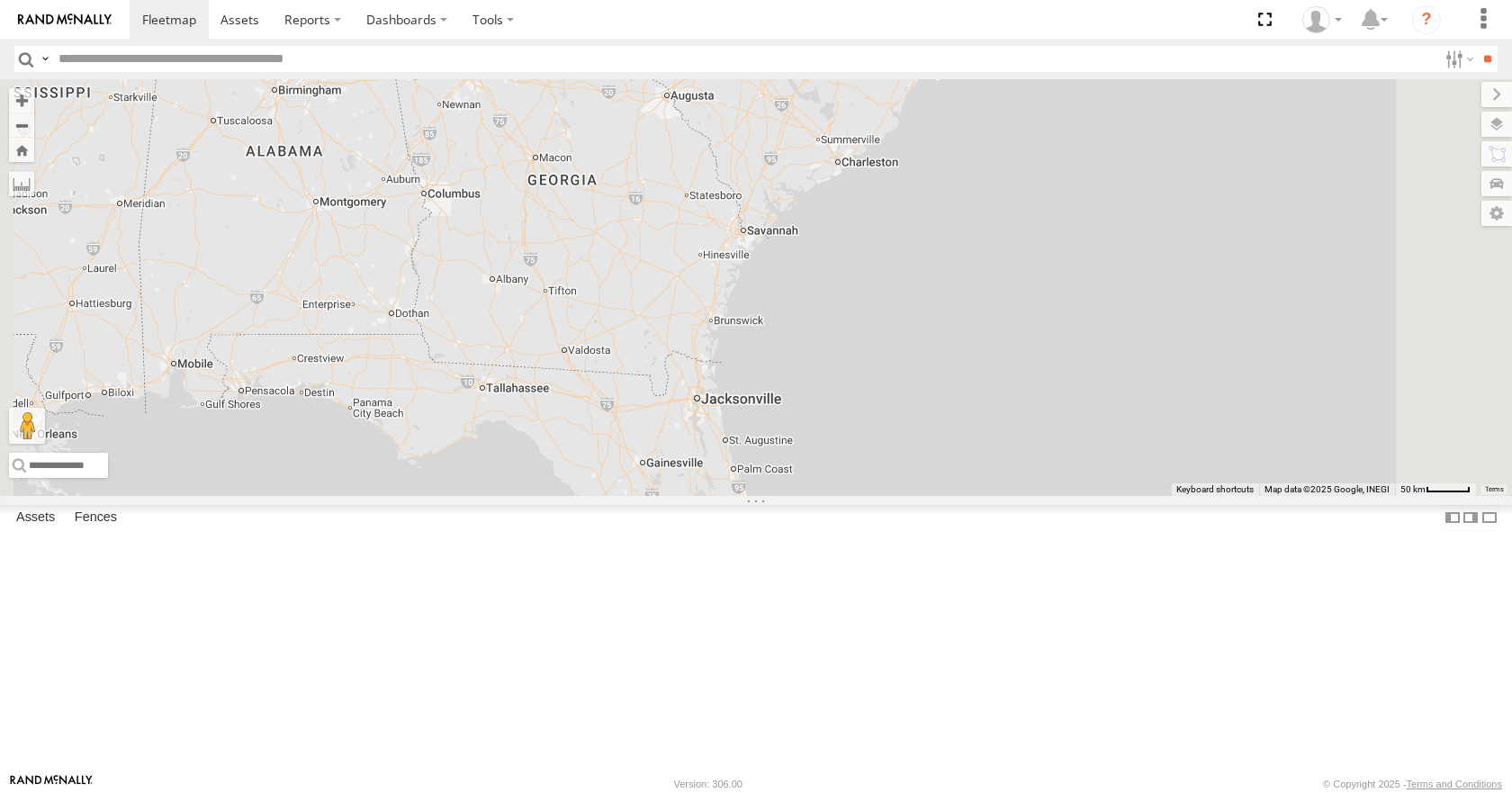
drag, startPoint x: 1172, startPoint y: 209, endPoint x: 1201, endPoint y: 180, distance: 41.0
click at [1201, 180] on div "35 08 04 14 03 2" at bounding box center [756, 287] width 1512 height 416
drag, startPoint x: 1191, startPoint y: 239, endPoint x: 1206, endPoint y: 235, distance: 15.5
click at [1206, 235] on div "35 08 04 14 03 2" at bounding box center [756, 287] width 1512 height 416
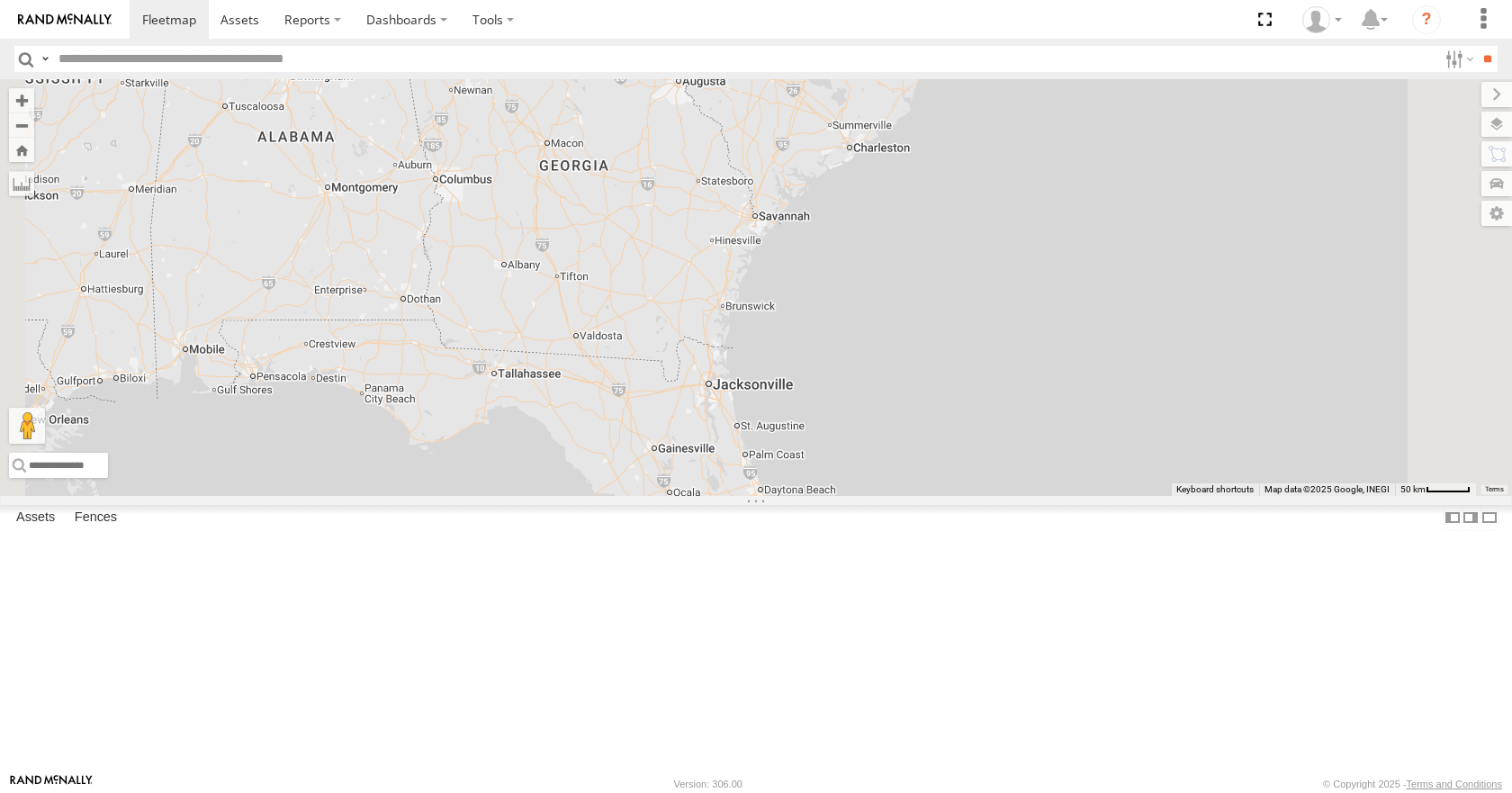
drag, startPoint x: 1081, startPoint y: 256, endPoint x: 1079, endPoint y: 245, distance: 11.2
click at [1079, 241] on div "35 08 04 14 03 2" at bounding box center [756, 287] width 1512 height 416
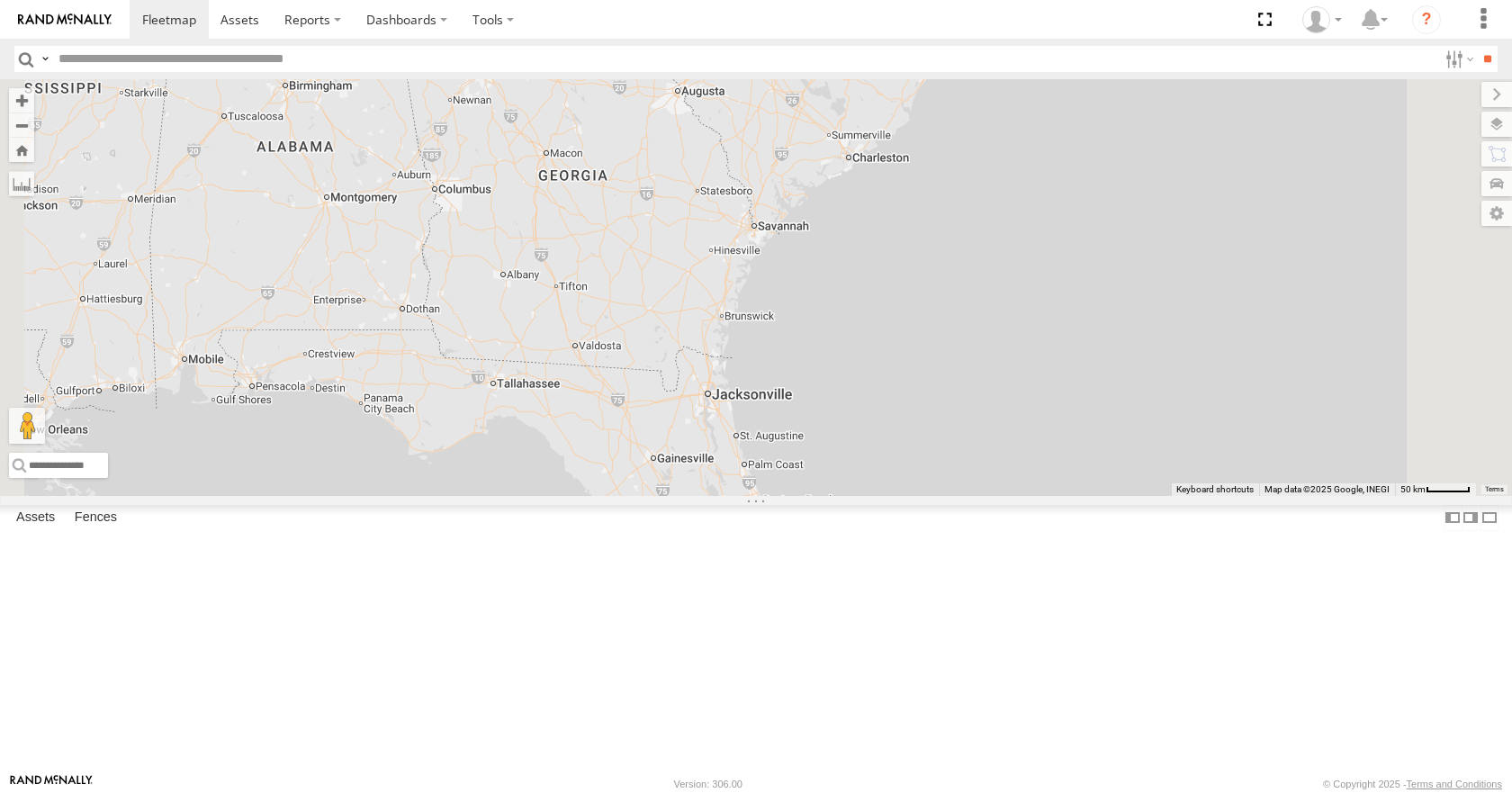
drag, startPoint x: 1102, startPoint y: 310, endPoint x: 1109, endPoint y: 328, distance: 19.3
click at [1109, 328] on div "35 08 04 14 03 2" at bounding box center [756, 287] width 1512 height 416
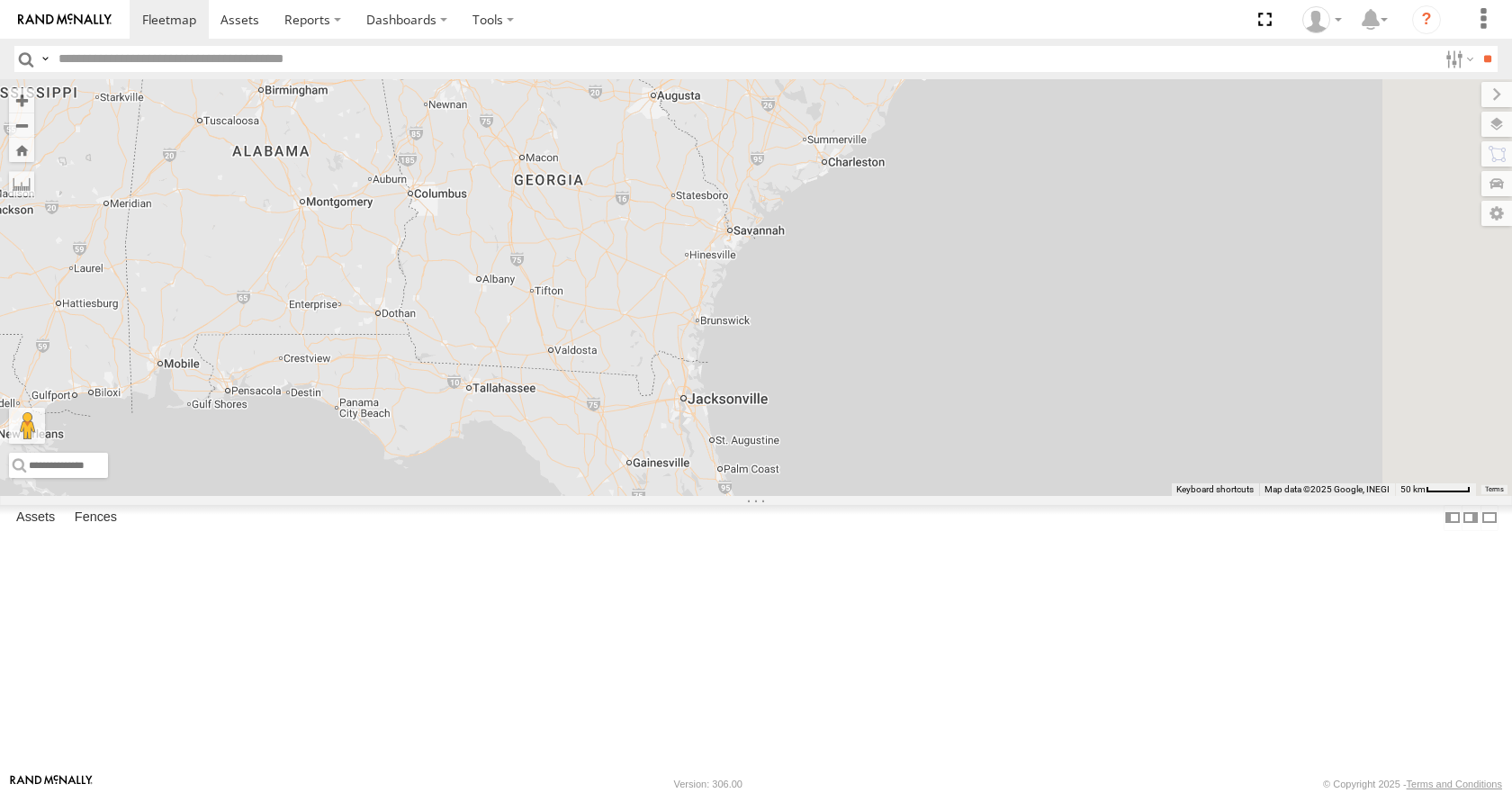
drag, startPoint x: 1012, startPoint y: 340, endPoint x: 985, endPoint y: 341, distance: 27.0
click at [985, 341] on div "35 08 04 14 03 2" at bounding box center [756, 287] width 1512 height 416
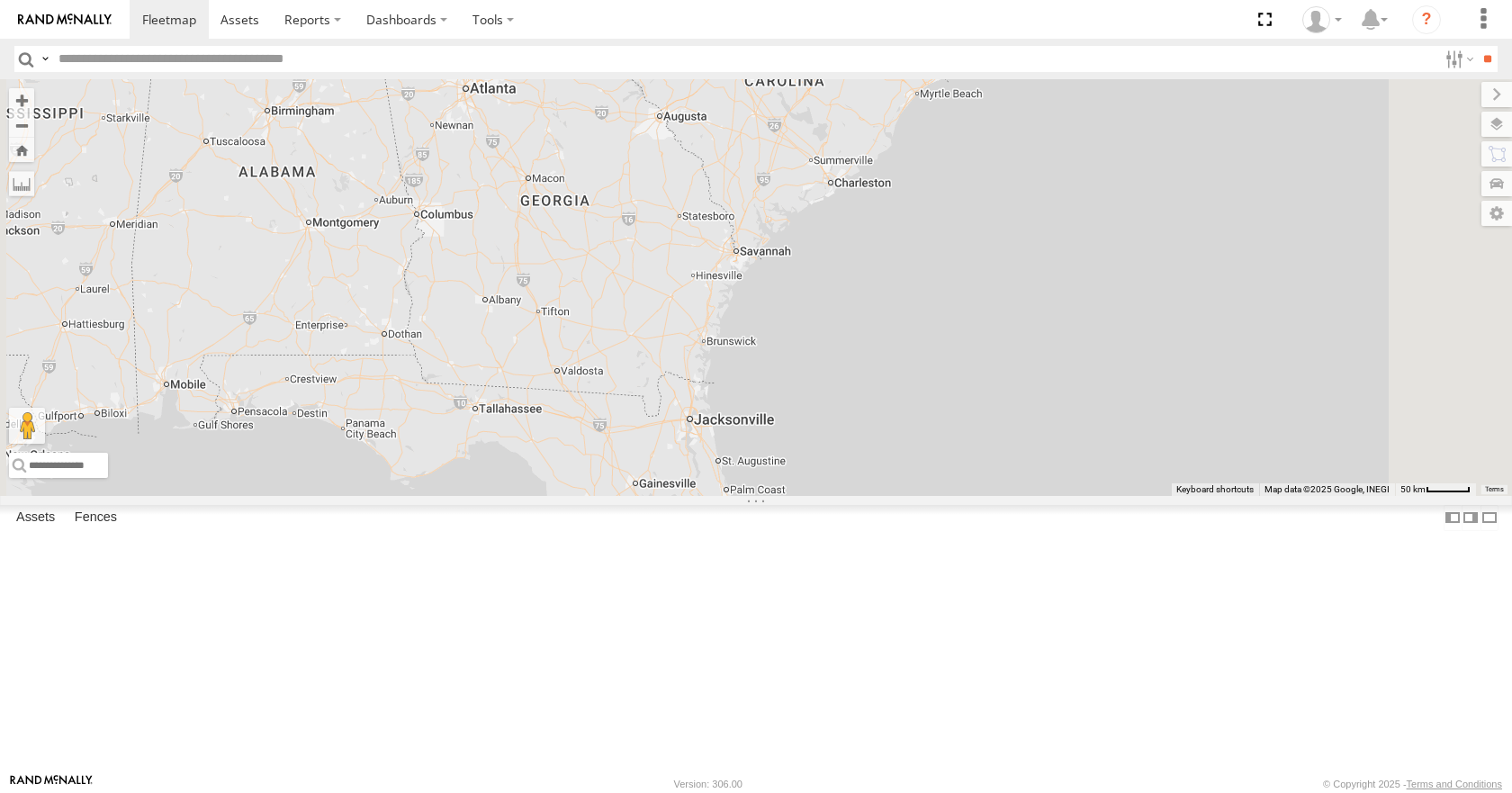
drag, startPoint x: 964, startPoint y: 405, endPoint x: 974, endPoint y: 435, distance: 31.6
click at [974, 435] on div "35 08 04 14 03 2" at bounding box center [756, 287] width 1512 height 416
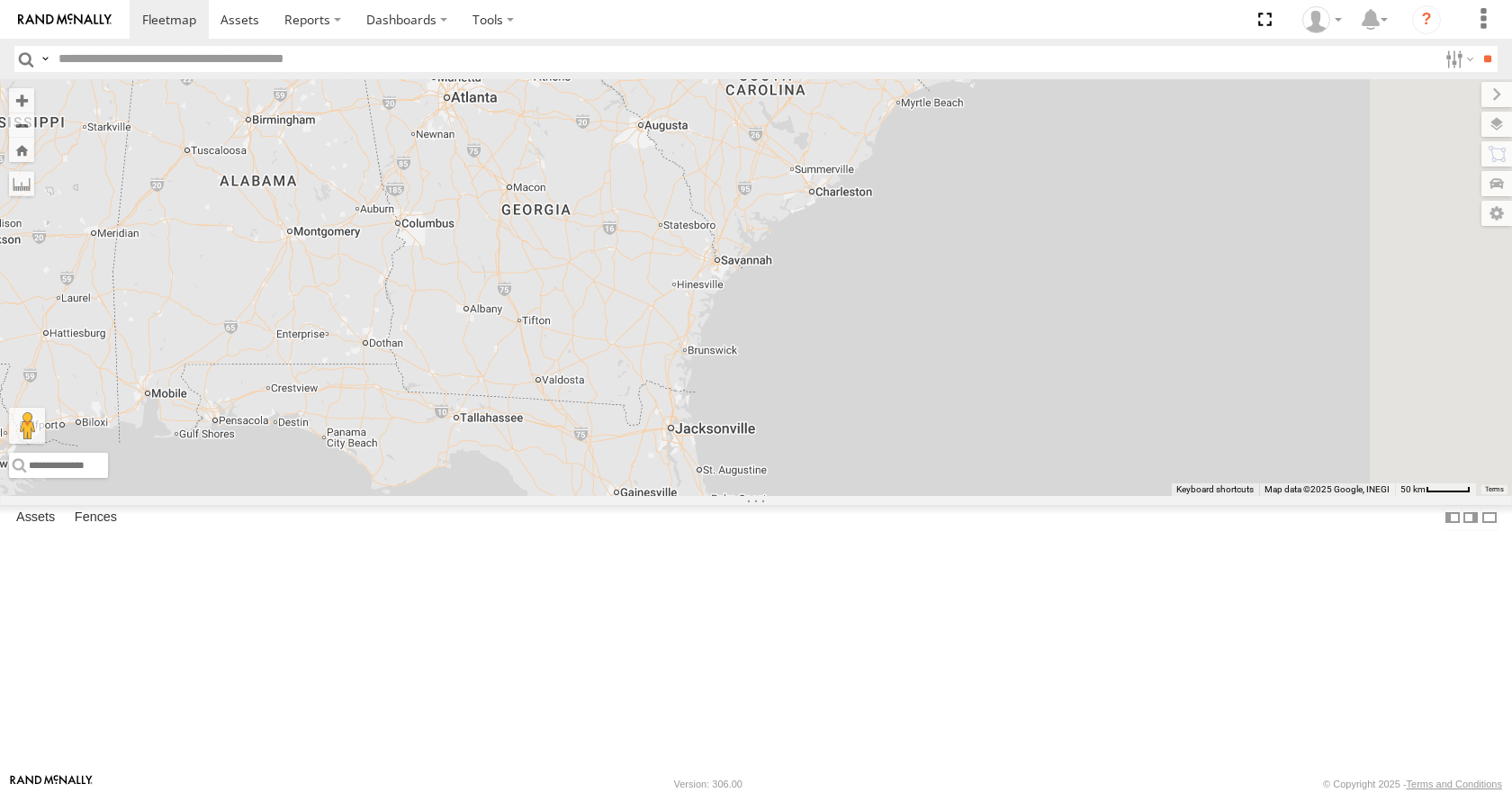
drag, startPoint x: 932, startPoint y: 350, endPoint x: 906, endPoint y: 351, distance: 26.0
click at [906, 351] on div "35 08 04 14 03 2" at bounding box center [756, 287] width 1512 height 416
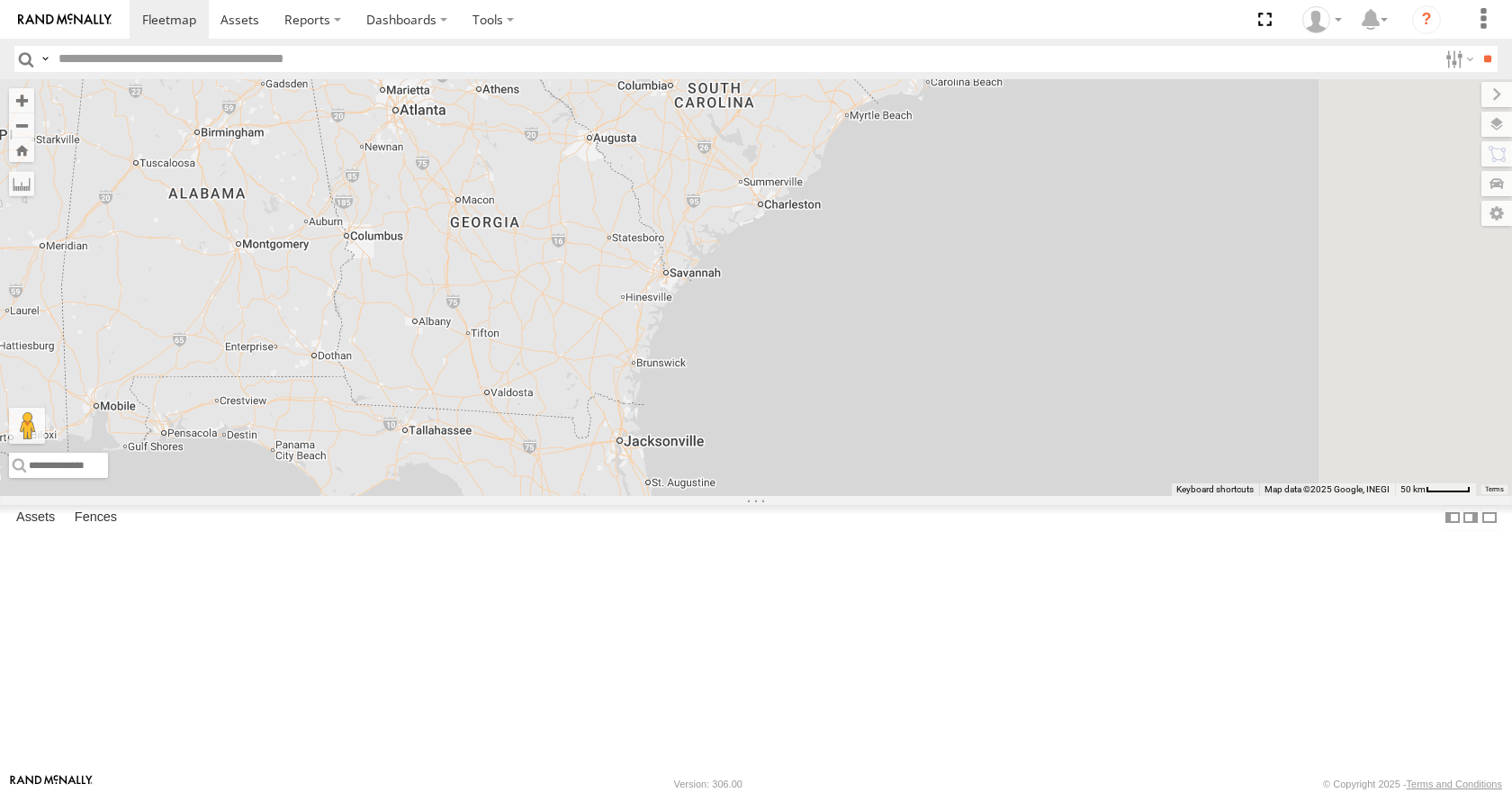
drag, startPoint x: 907, startPoint y: 394, endPoint x: 889, endPoint y: 408, distance: 22.8
click at [889, 408] on div "35 08 04 14 03 2" at bounding box center [756, 287] width 1512 height 416
drag, startPoint x: 881, startPoint y: 461, endPoint x: 877, endPoint y: 470, distance: 9.8
click at [877, 470] on div "35 08 04 14 03 2" at bounding box center [756, 287] width 1512 height 416
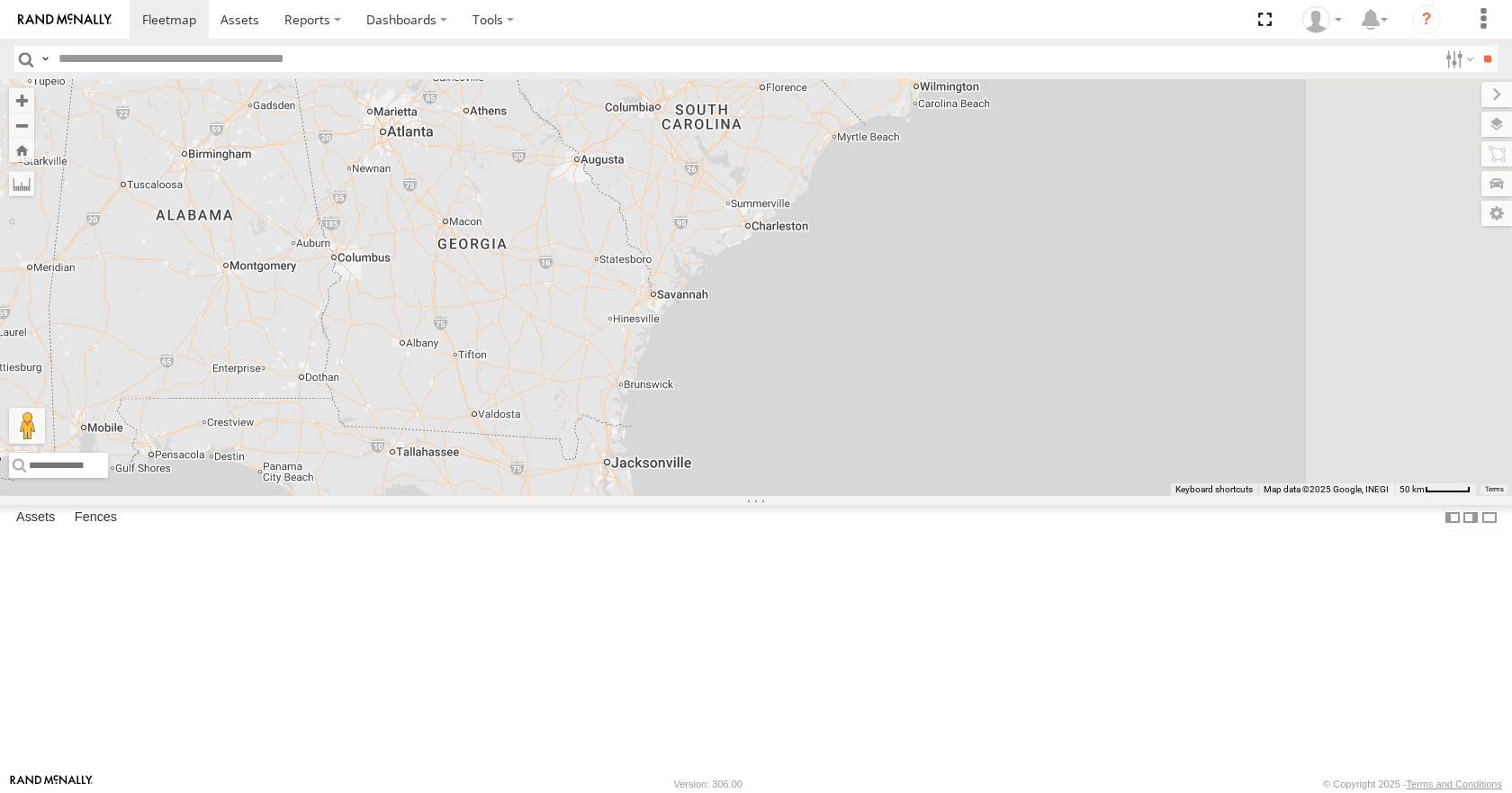
drag, startPoint x: 870, startPoint y: 517, endPoint x: 861, endPoint y: 557, distance: 41.0
click at [861, 495] on div "35 08 04 14 03 2" at bounding box center [756, 287] width 1512 height 416
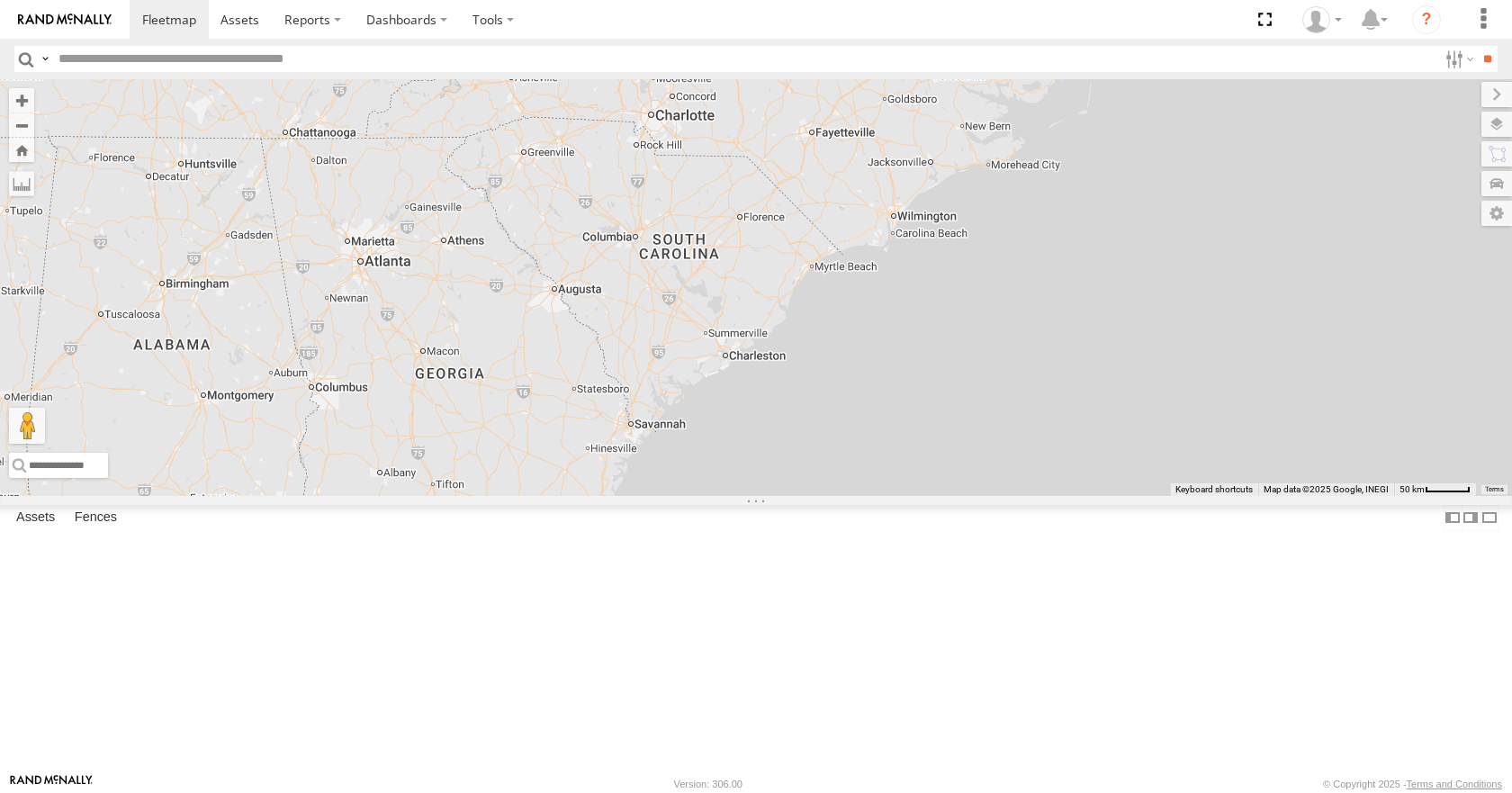
drag, startPoint x: 860, startPoint y: 603, endPoint x: 856, endPoint y: 648, distance: 45.2
click at [856, 495] on div "35 08 04 14 03 11 2" at bounding box center [756, 287] width 1512 height 416
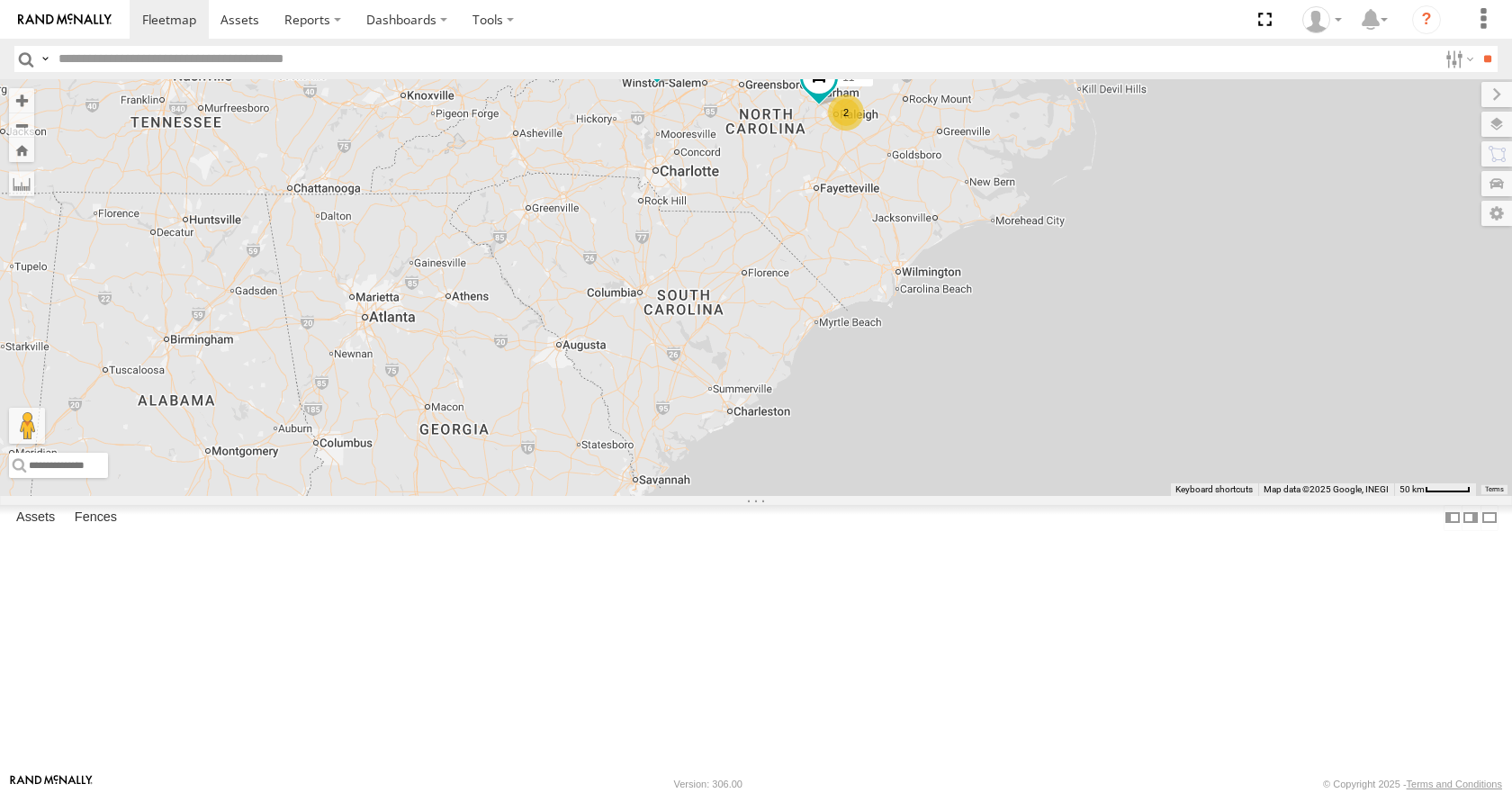
drag, startPoint x: 887, startPoint y: 505, endPoint x: 888, endPoint y: 568, distance: 63.0
click at [888, 495] on div "35 08 04 14 03 11 2" at bounding box center [756, 287] width 1512 height 416
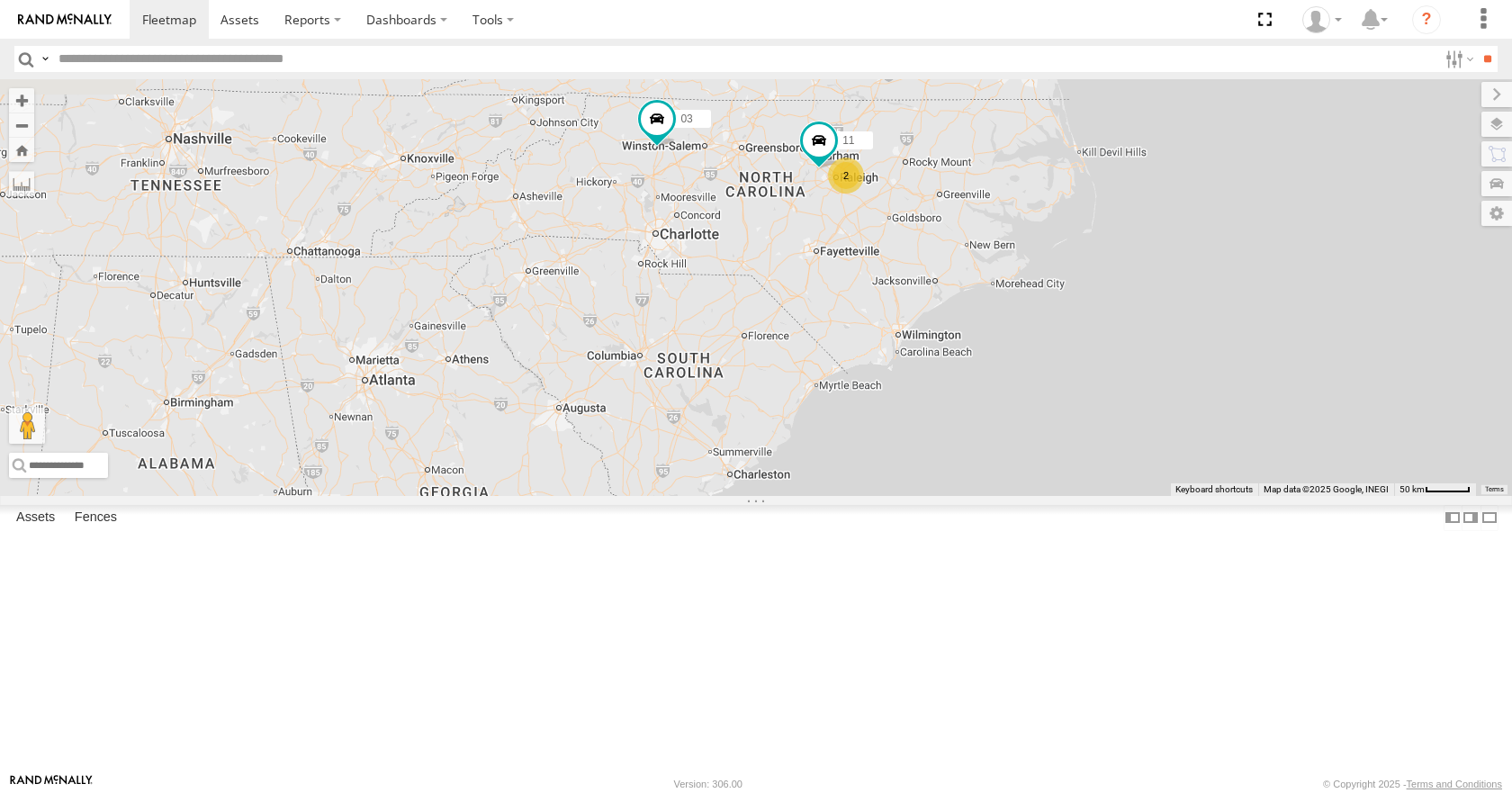
drag
click at [912, 495] on div "35 08 04 14 03 11 2" at bounding box center [756, 287] width 1512 height 416
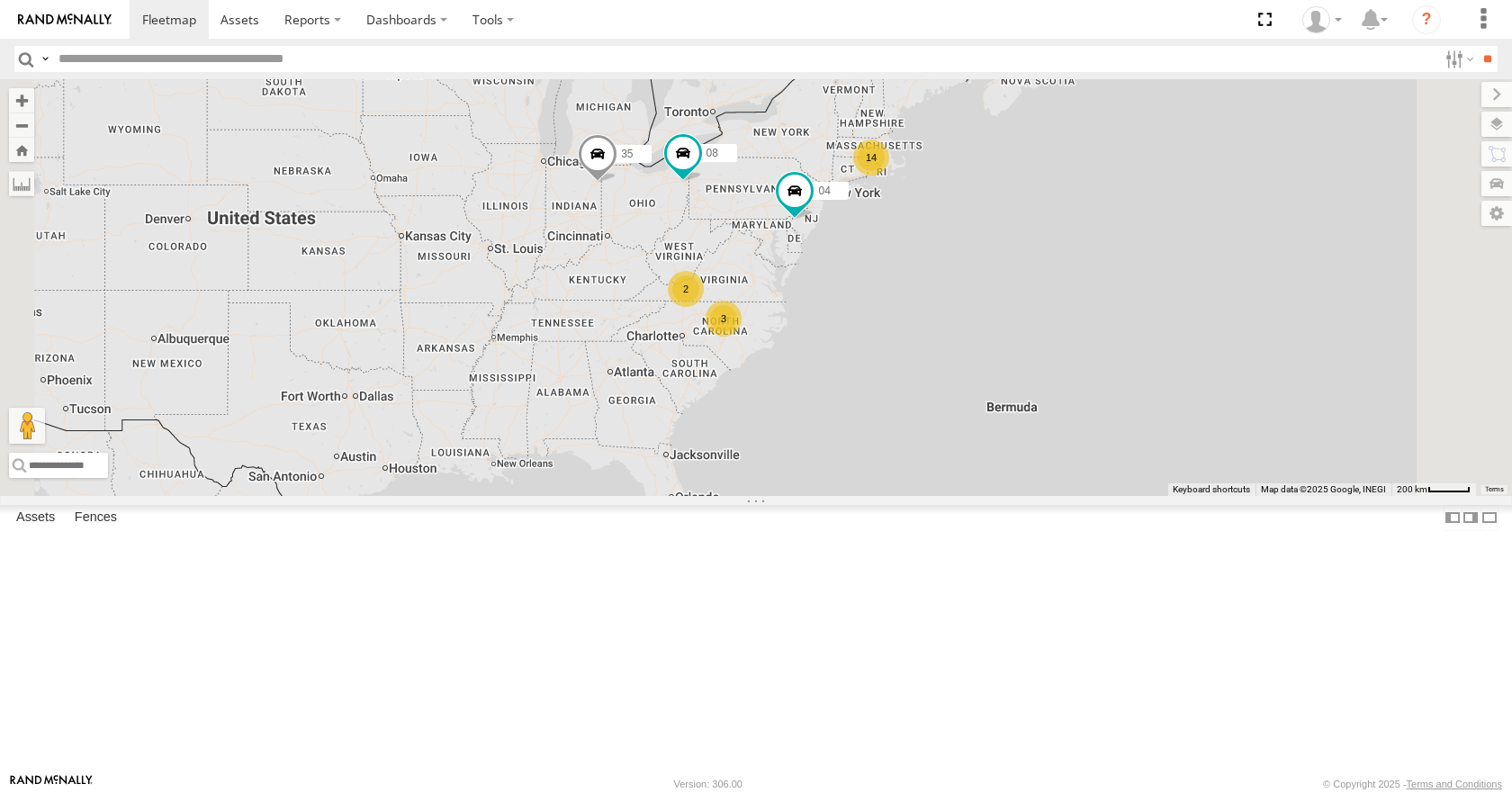
click at [994, 331] on div "35 08 04 14 2 3" at bounding box center [756, 287] width 1512 height 416
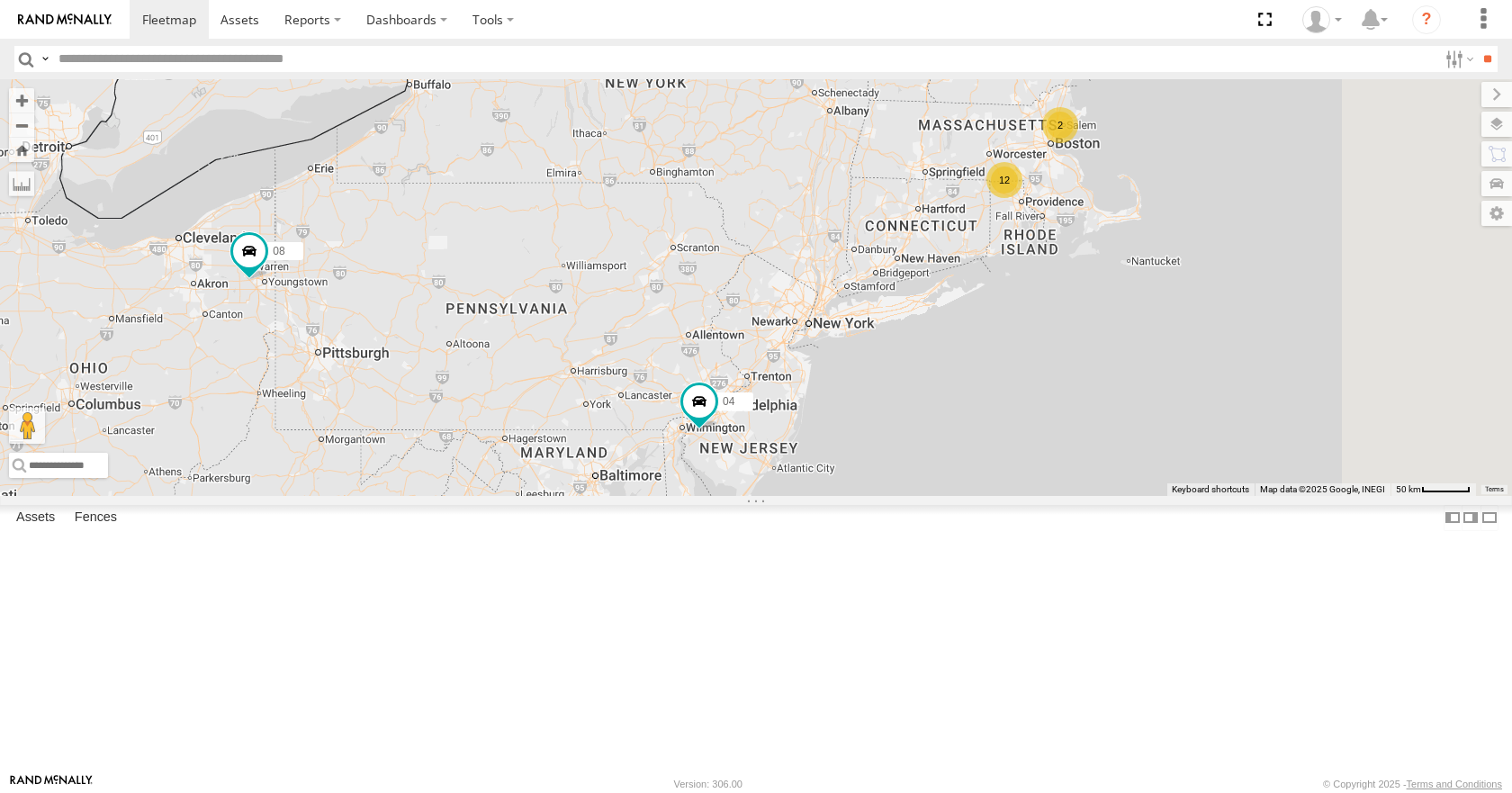
click at [1026, 414] on div "35 08 04 14 12 2" at bounding box center [756, 287] width 1512 height 416
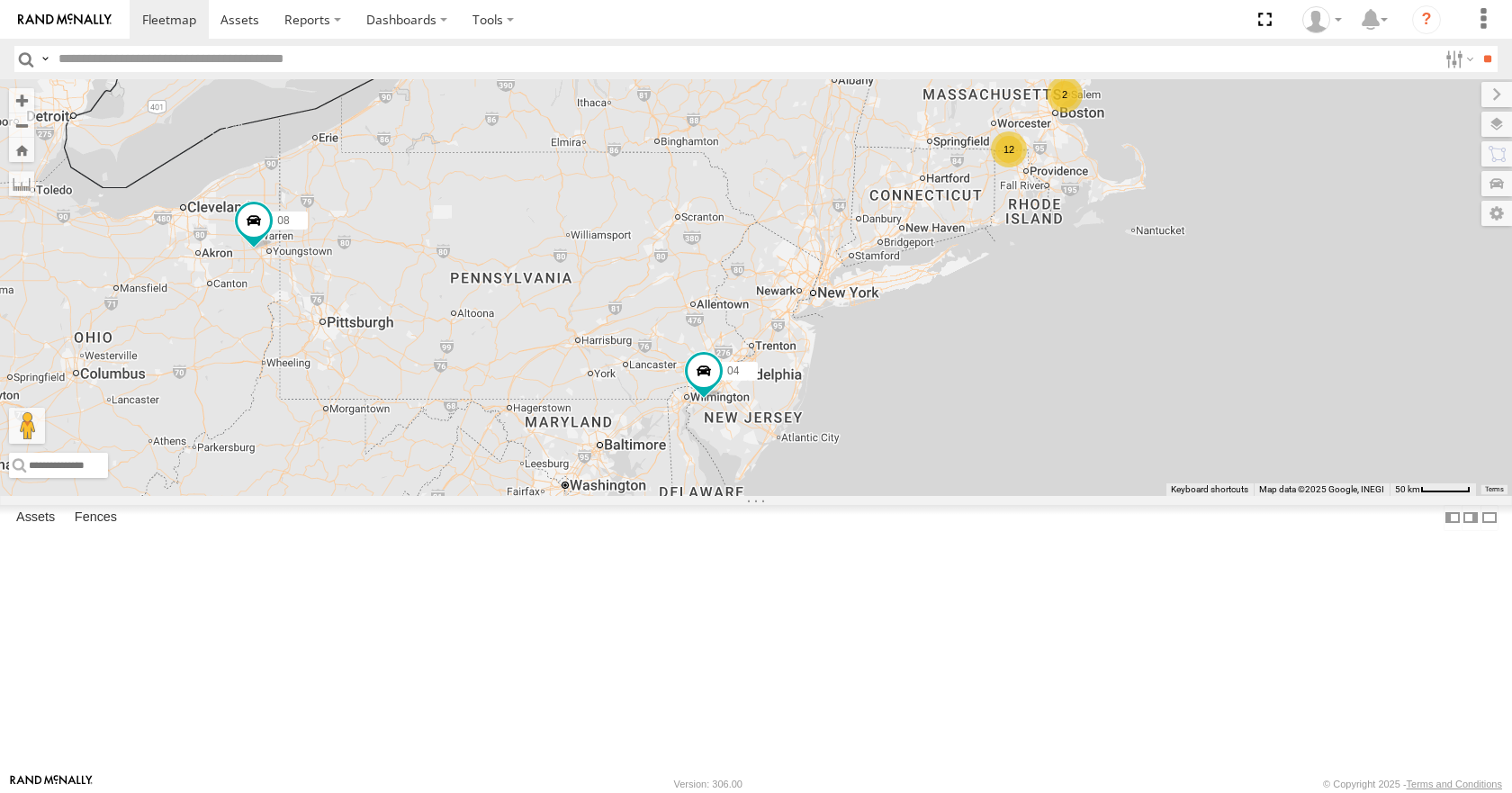
click at [1139, 319] on div "35 08 04 14 12 2" at bounding box center [756, 287] width 1512 height 416
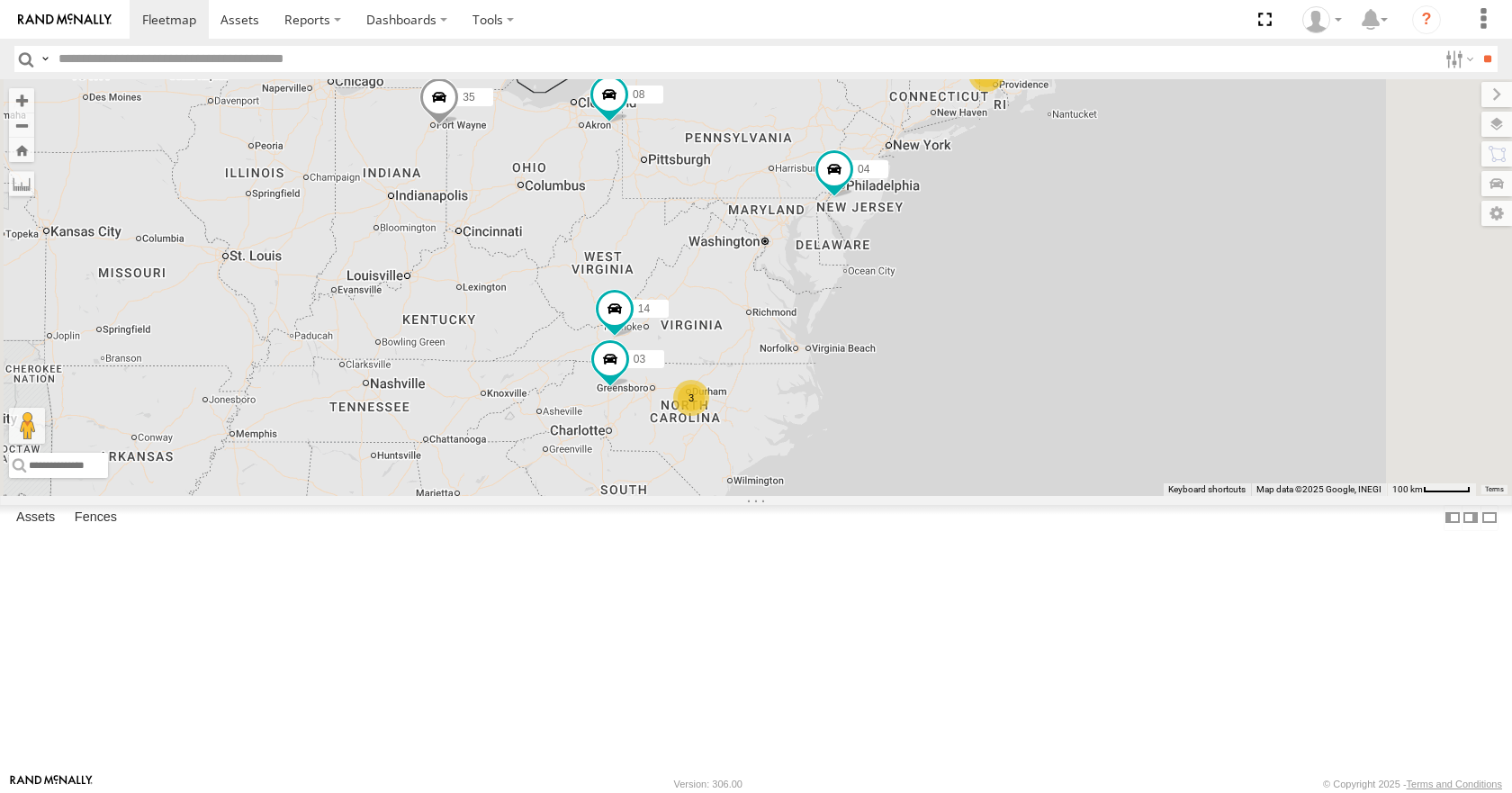
click at [1095, 231] on div "35 08 04 14 03 12 2 3" at bounding box center [756, 287] width 1512 height 416
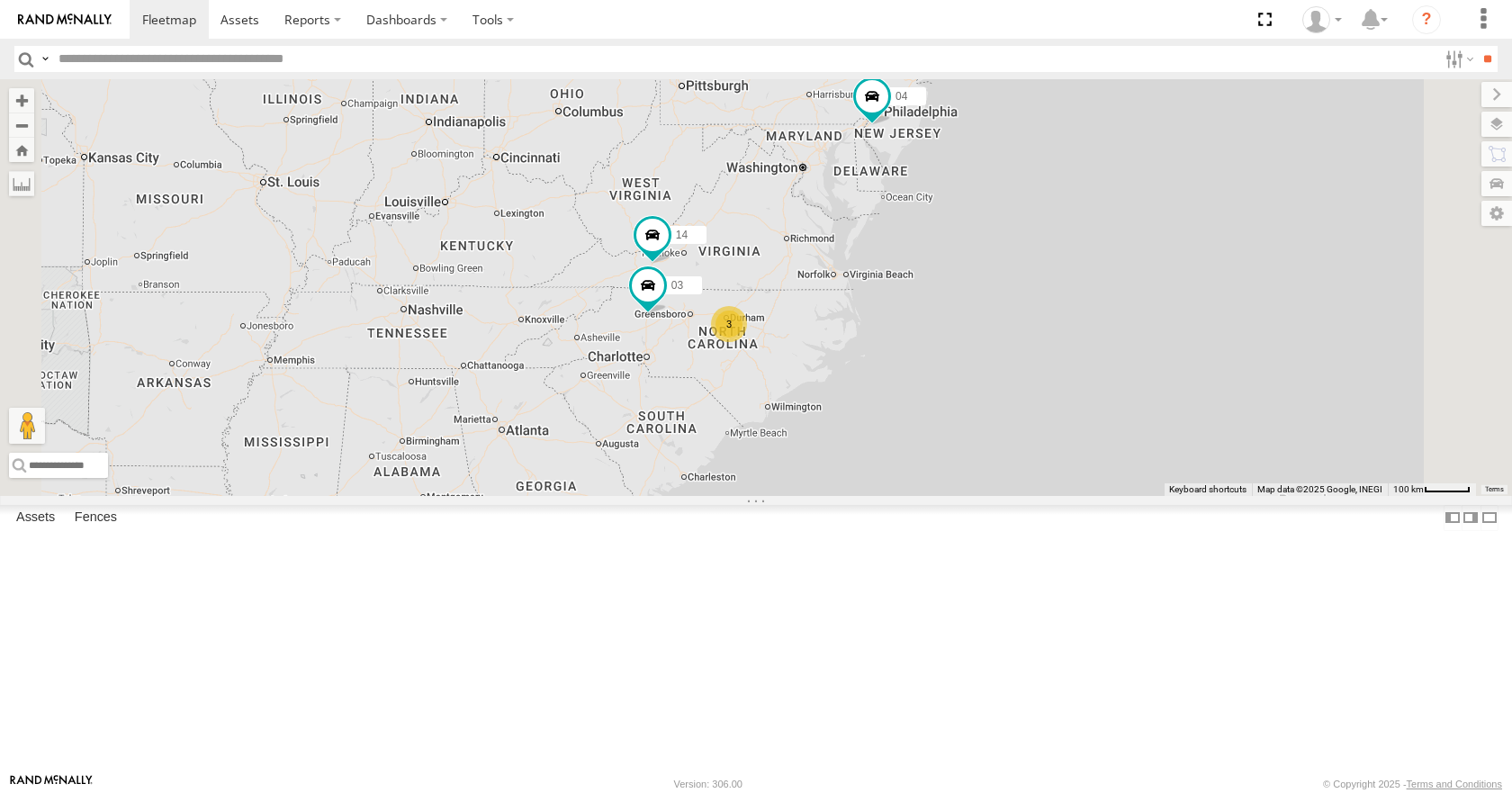
click at [1015, 191] on div "35 08 04 14 03 12 2 3" at bounding box center [756, 287] width 1512 height 416
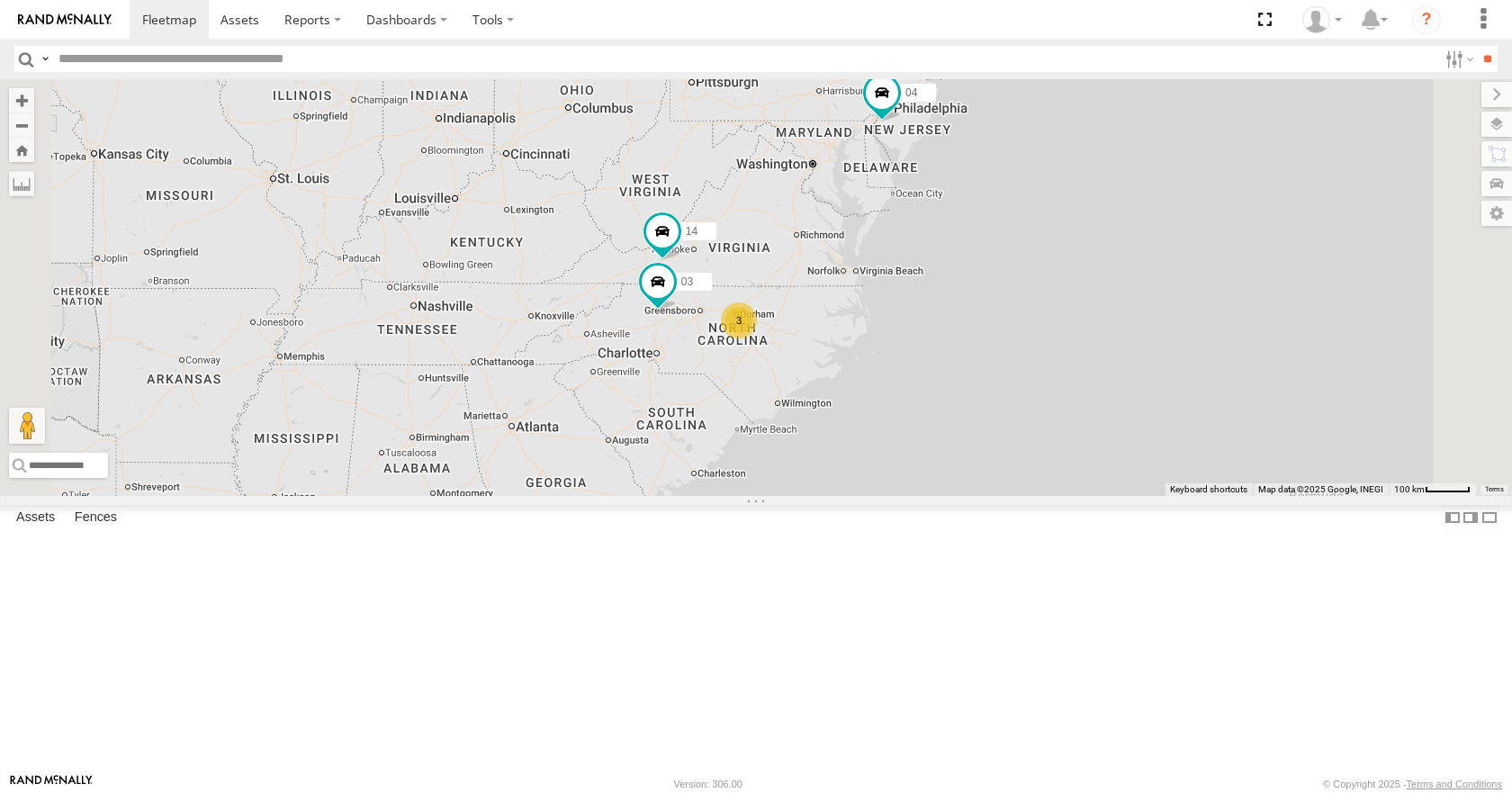
click at [1010, 192] on div "35 08 04 14 03 12 2 3" at bounding box center [756, 287] width 1512 height 416
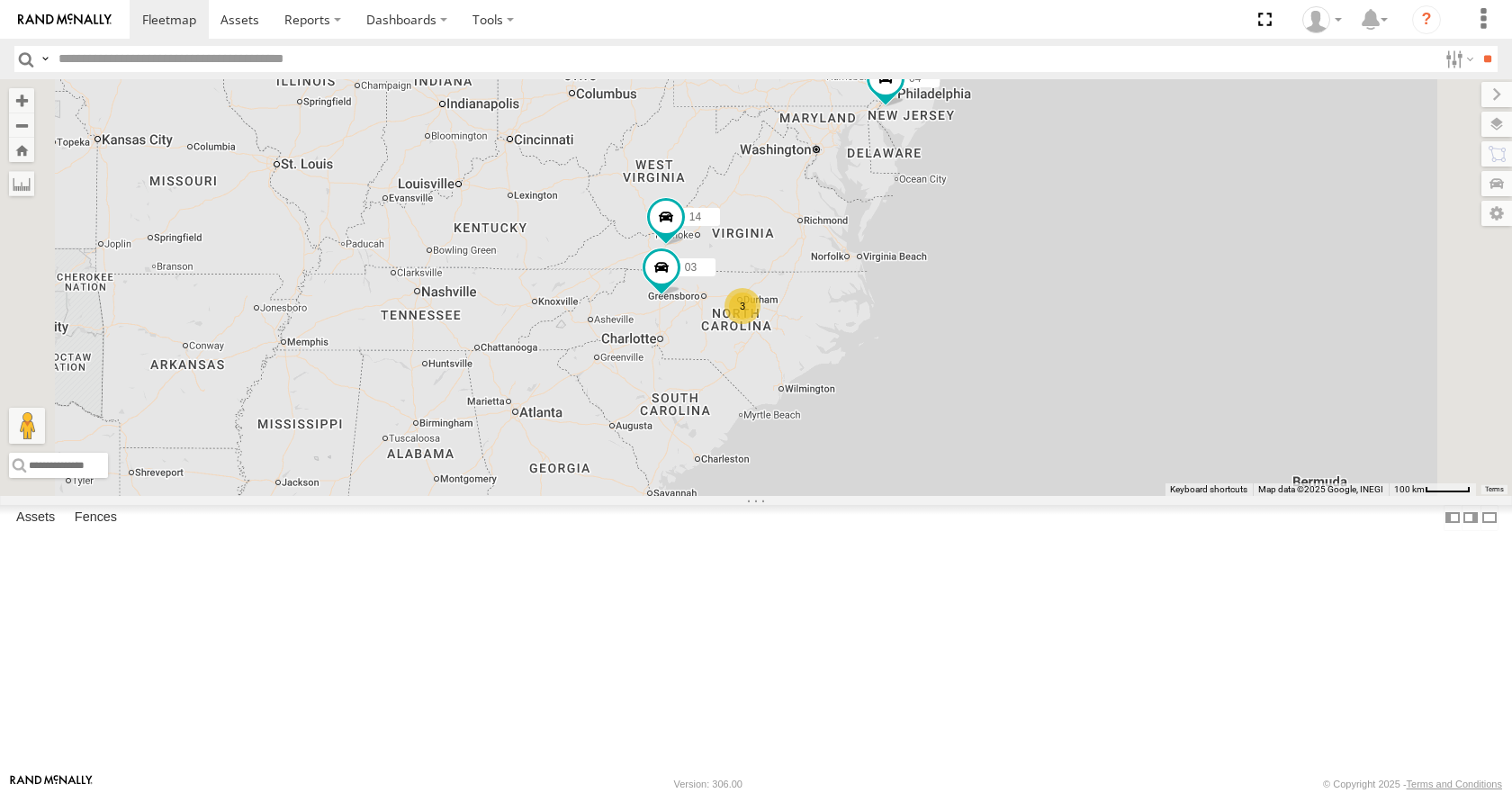
click at [1012, 186] on div "35 08 04 14 03 12 2 3" at bounding box center [756, 287] width 1512 height 416
click at [1024, 185] on div "35 08 04 14 03 12 2 3" at bounding box center [756, 287] width 1512 height 416
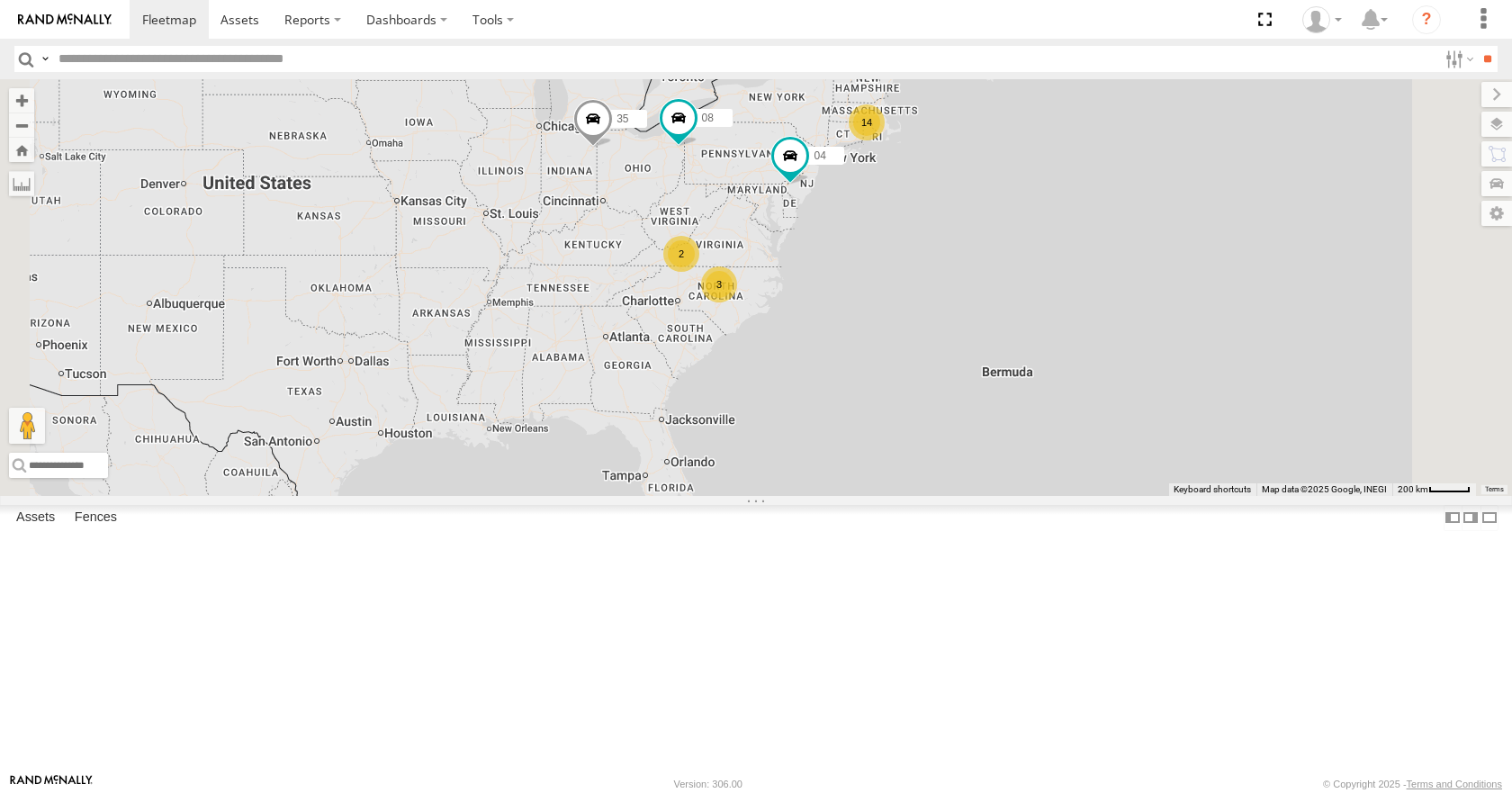
click at [964, 318] on div "35 08 04 14 2 3" at bounding box center [756, 287] width 1512 height 416
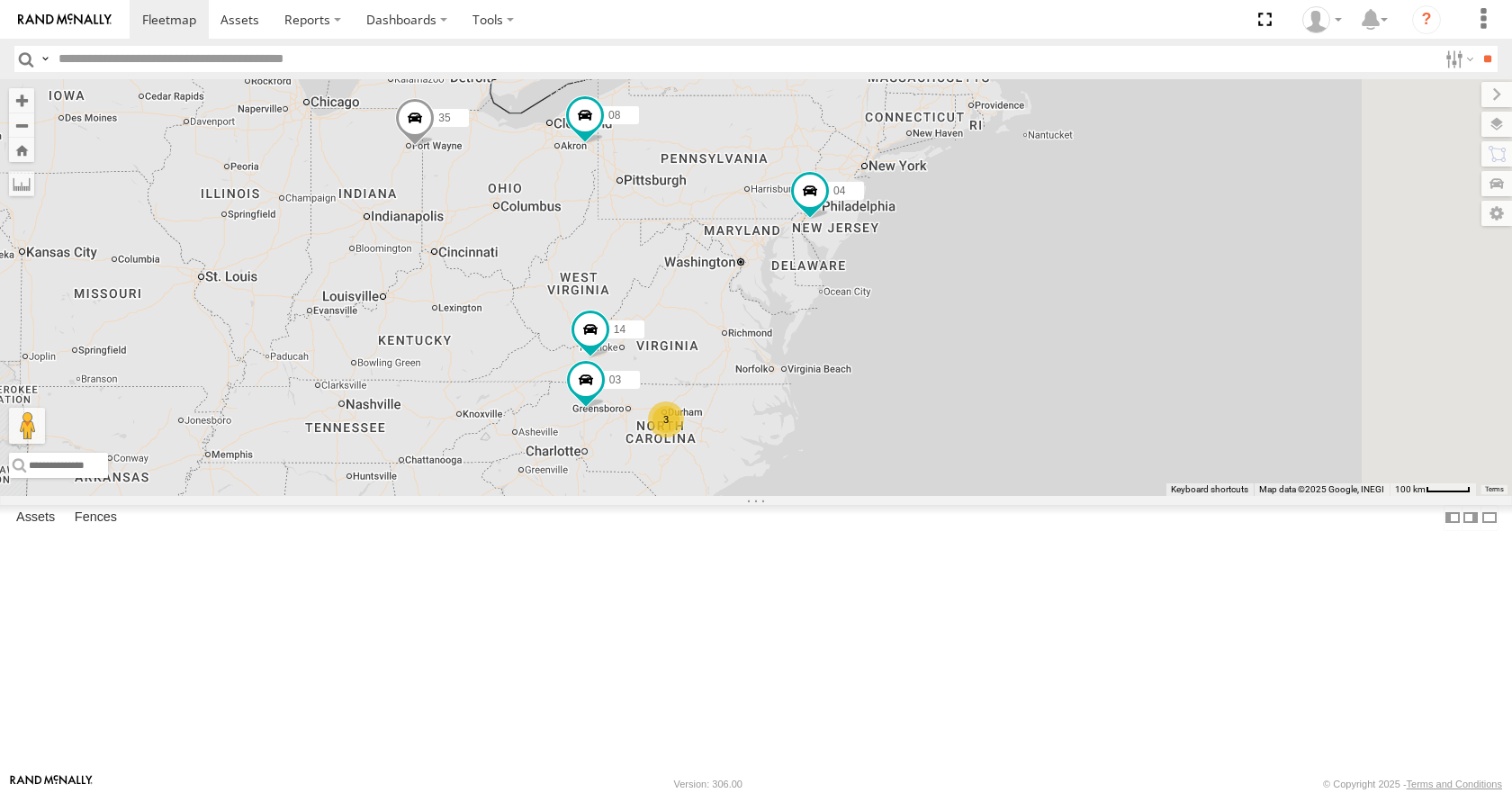
click at [840, 495] on div "35 08 04 14 3 03" at bounding box center [756, 287] width 1512 height 416
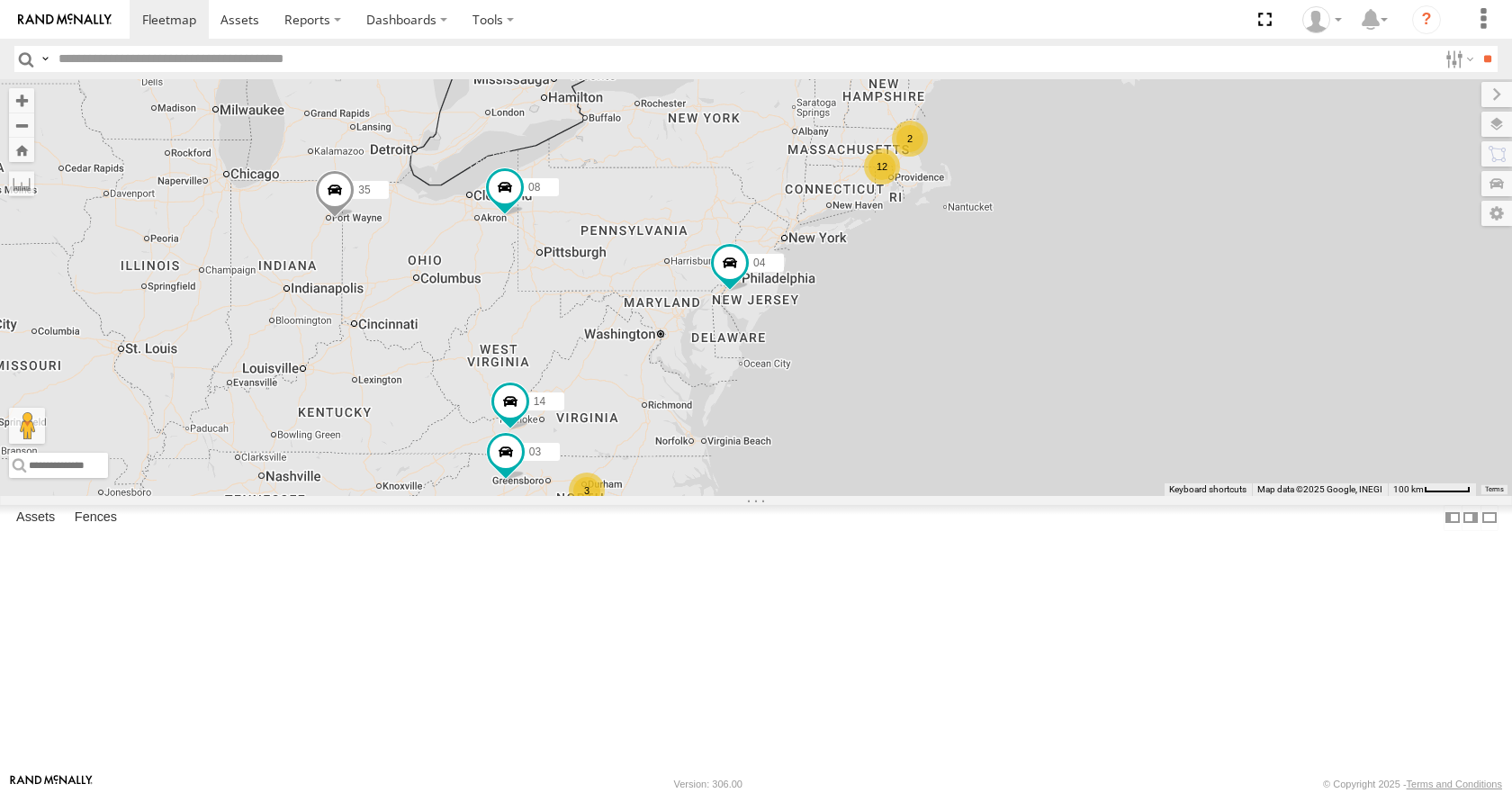
click at [879, 381] on div "35 08 04 14 3 03 12 2" at bounding box center [756, 287] width 1512 height 416
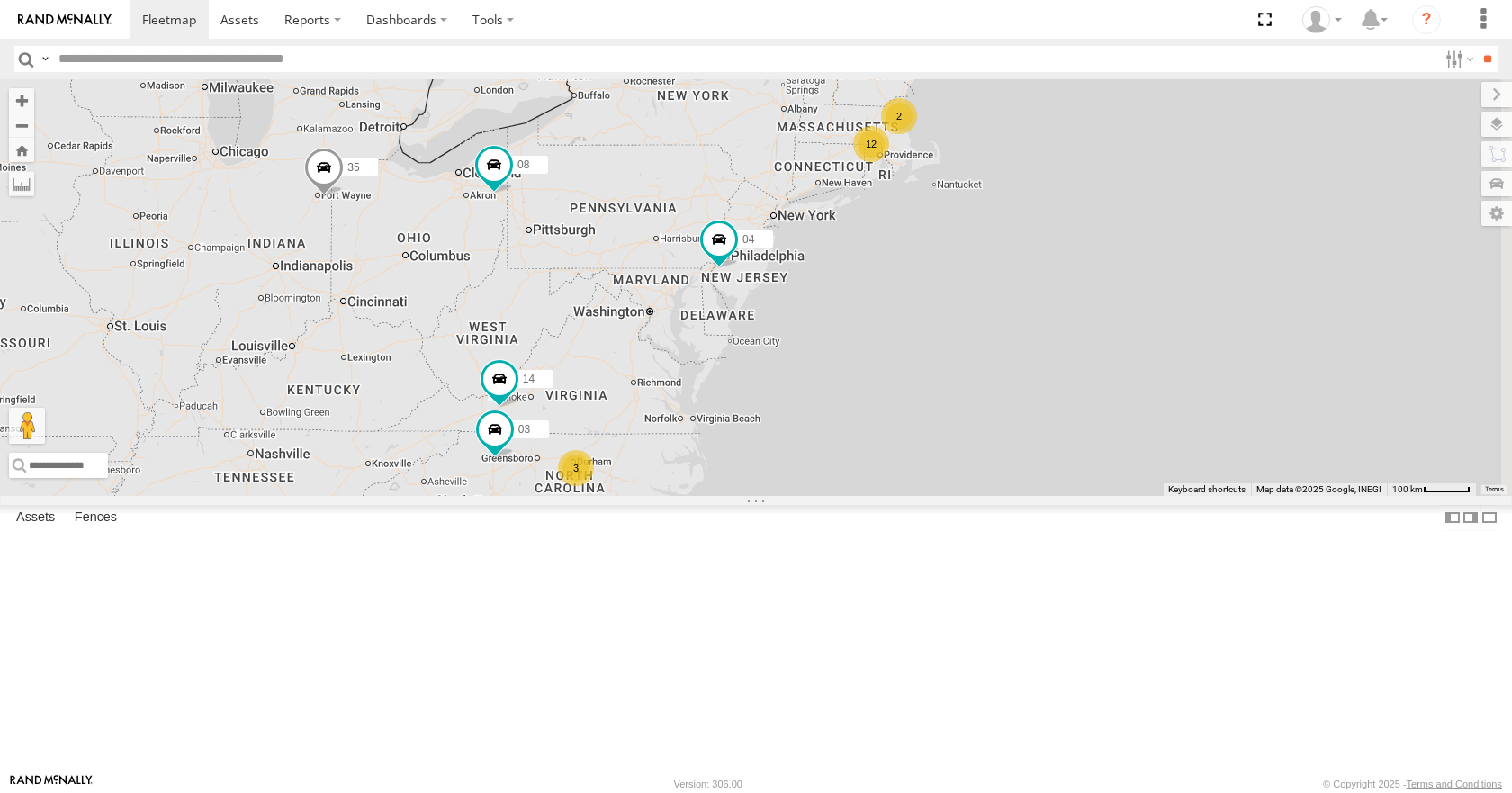
click at [842, 321] on div "35 08 04 14 3 03 12 2" at bounding box center [756, 287] width 1512 height 416
click at [858, 343] on div "35 08 04 14 3 03 12 2" at bounding box center [756, 287] width 1512 height 416
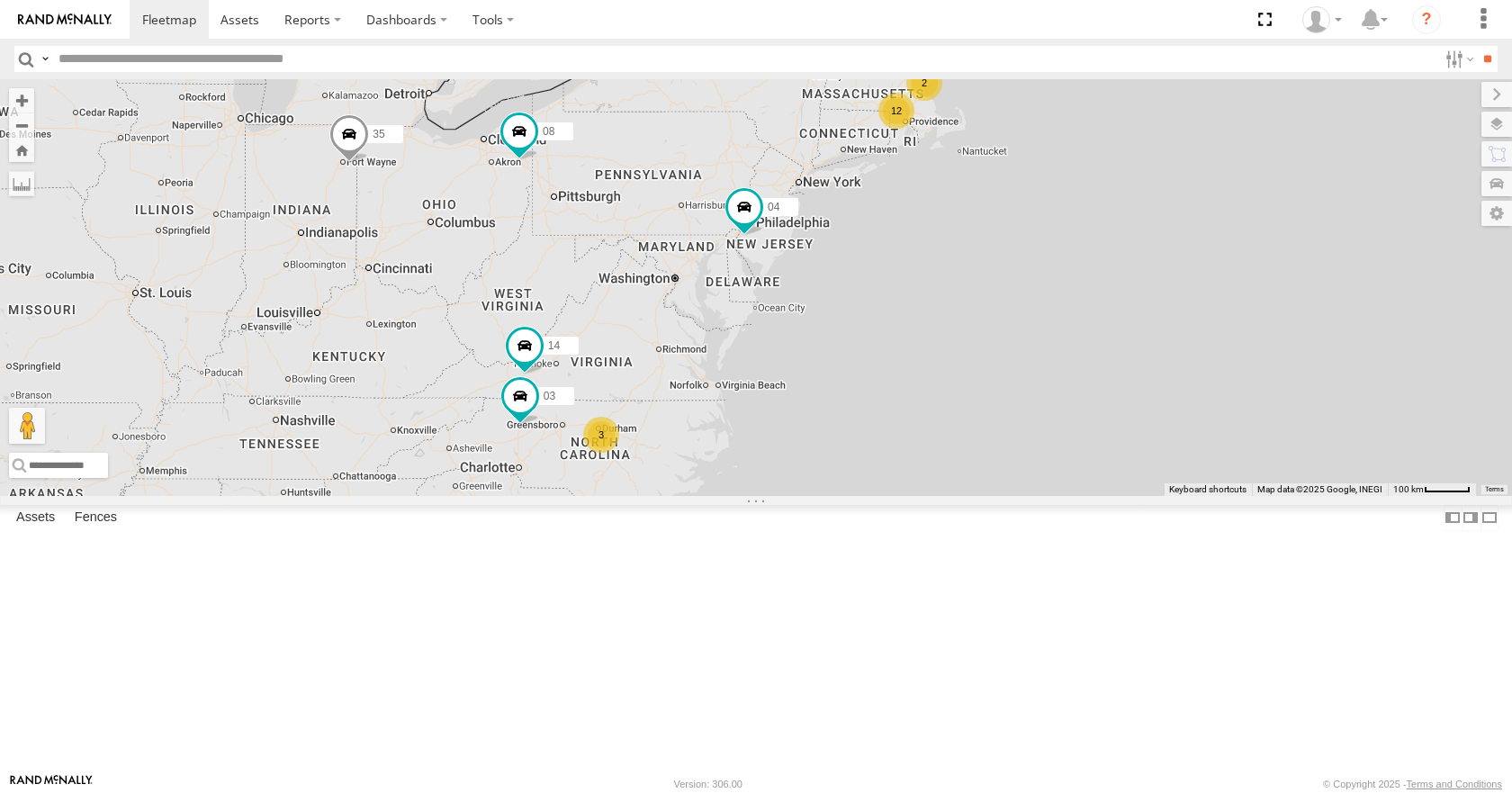
click at [879, 295] on div "35 08 04 14 3 03 12 2" at bounding box center [756, 287] width 1512 height 416
click at [878, 325] on div "35 08 04 14 3 03 12 2" at bounding box center [756, 287] width 1512 height 416
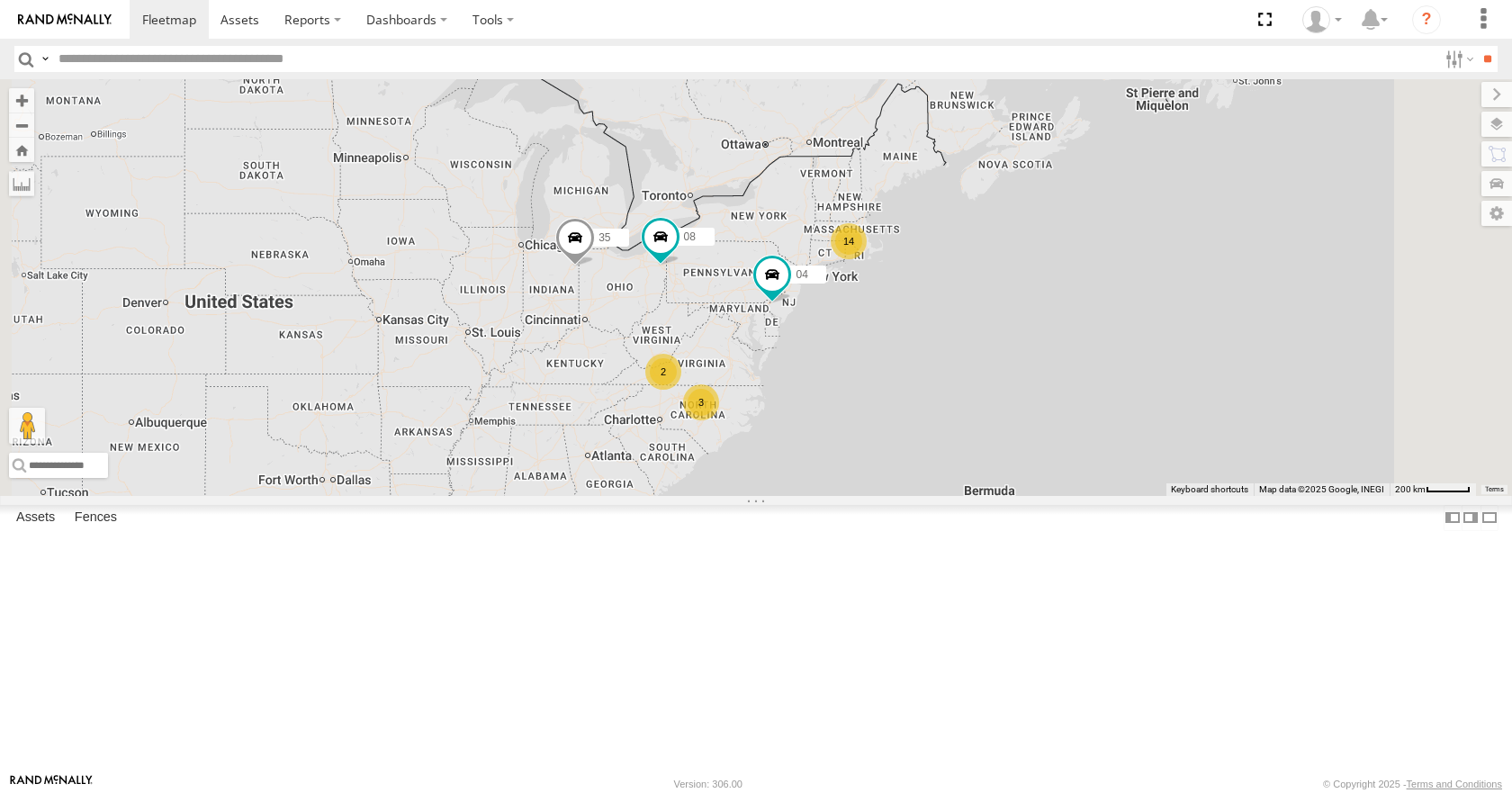
click at [982, 495] on div "35 08 04 14 2 3" at bounding box center [756, 287] width 1512 height 416
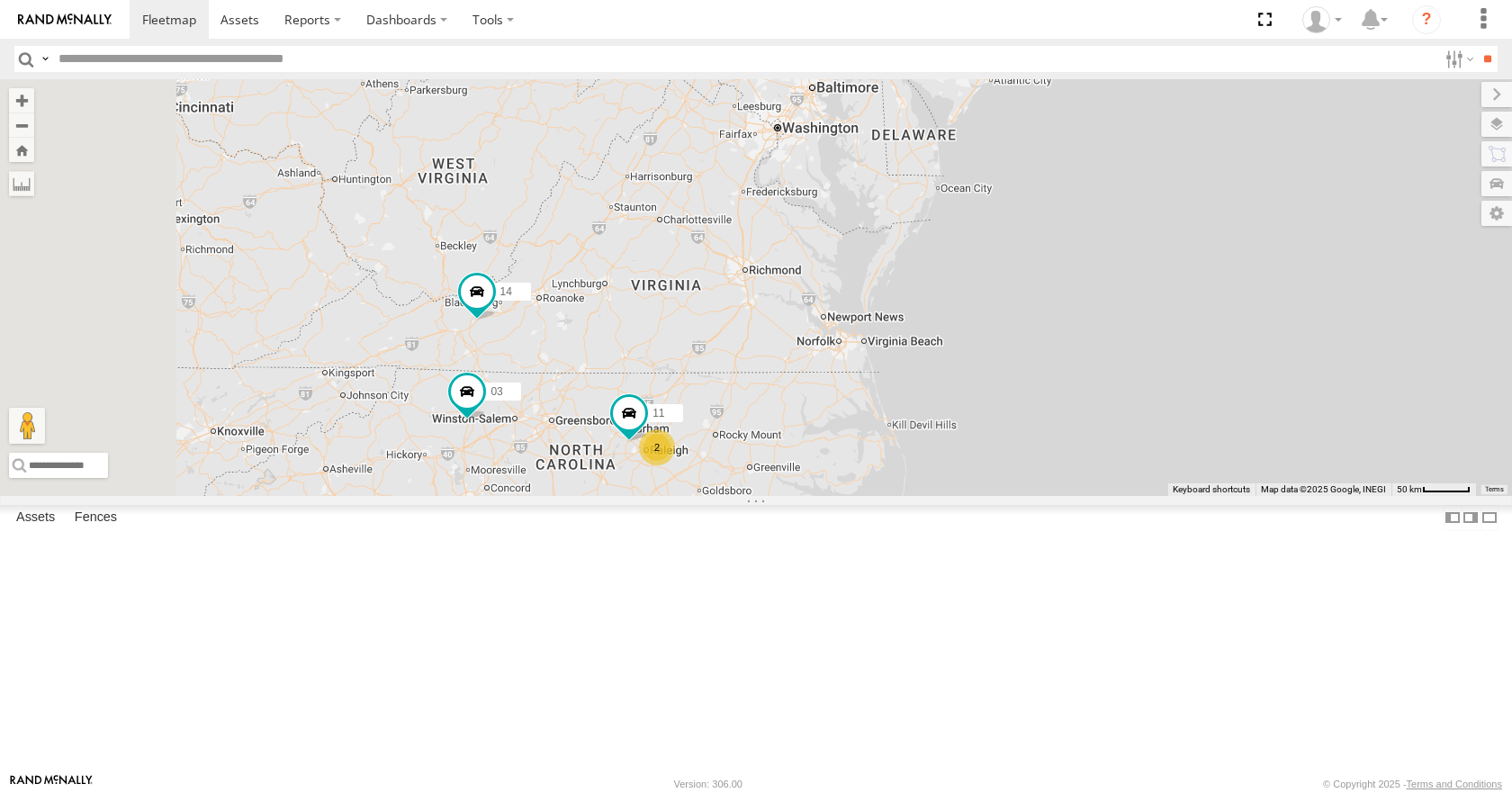
click at [906, 465] on div "35 08 04 14 03 11 2" at bounding box center [756, 287] width 1512 height 416
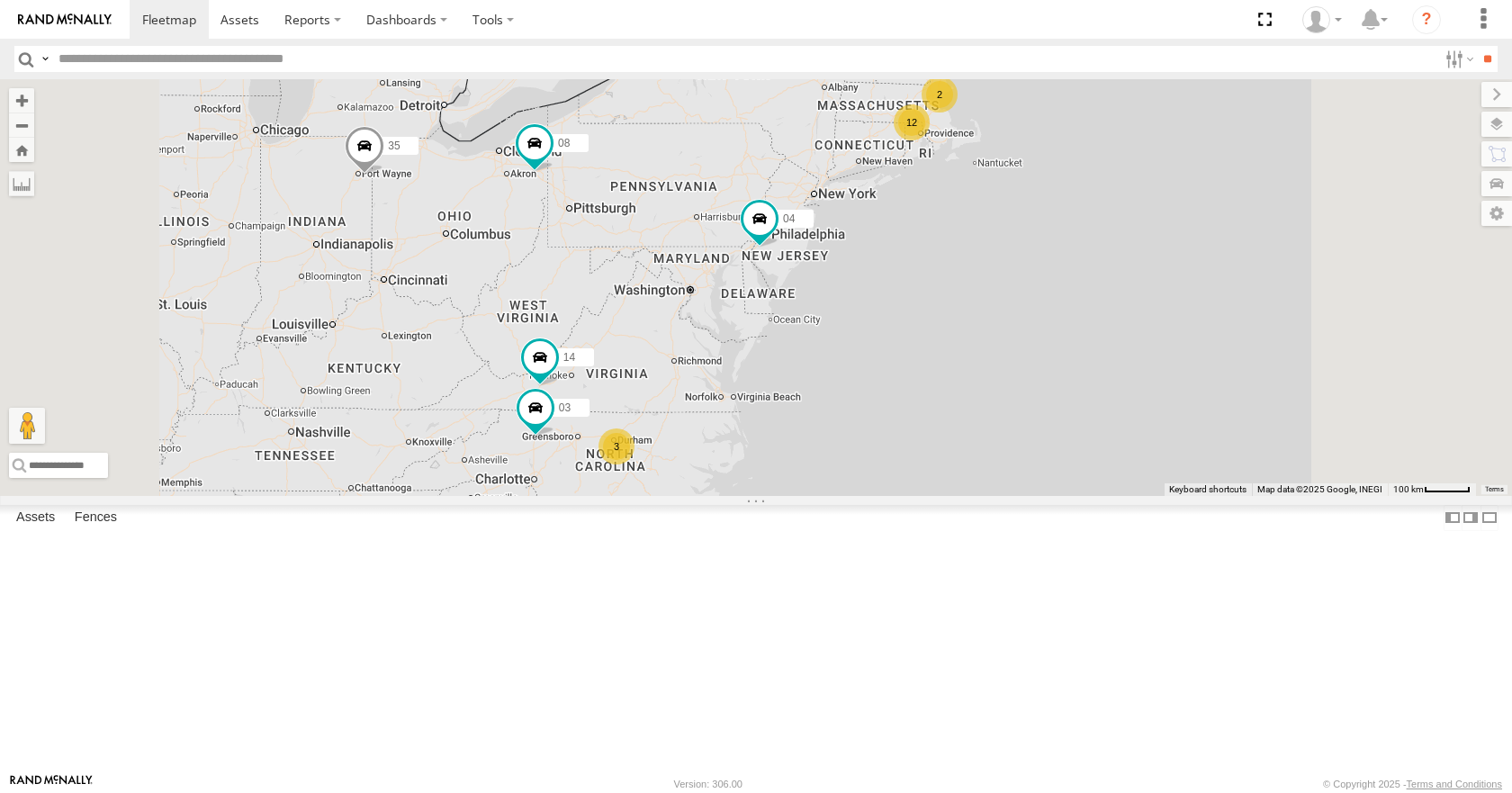
click at [889, 481] on div "35 08 04 12 2 14 3 03" at bounding box center [756, 287] width 1512 height 416
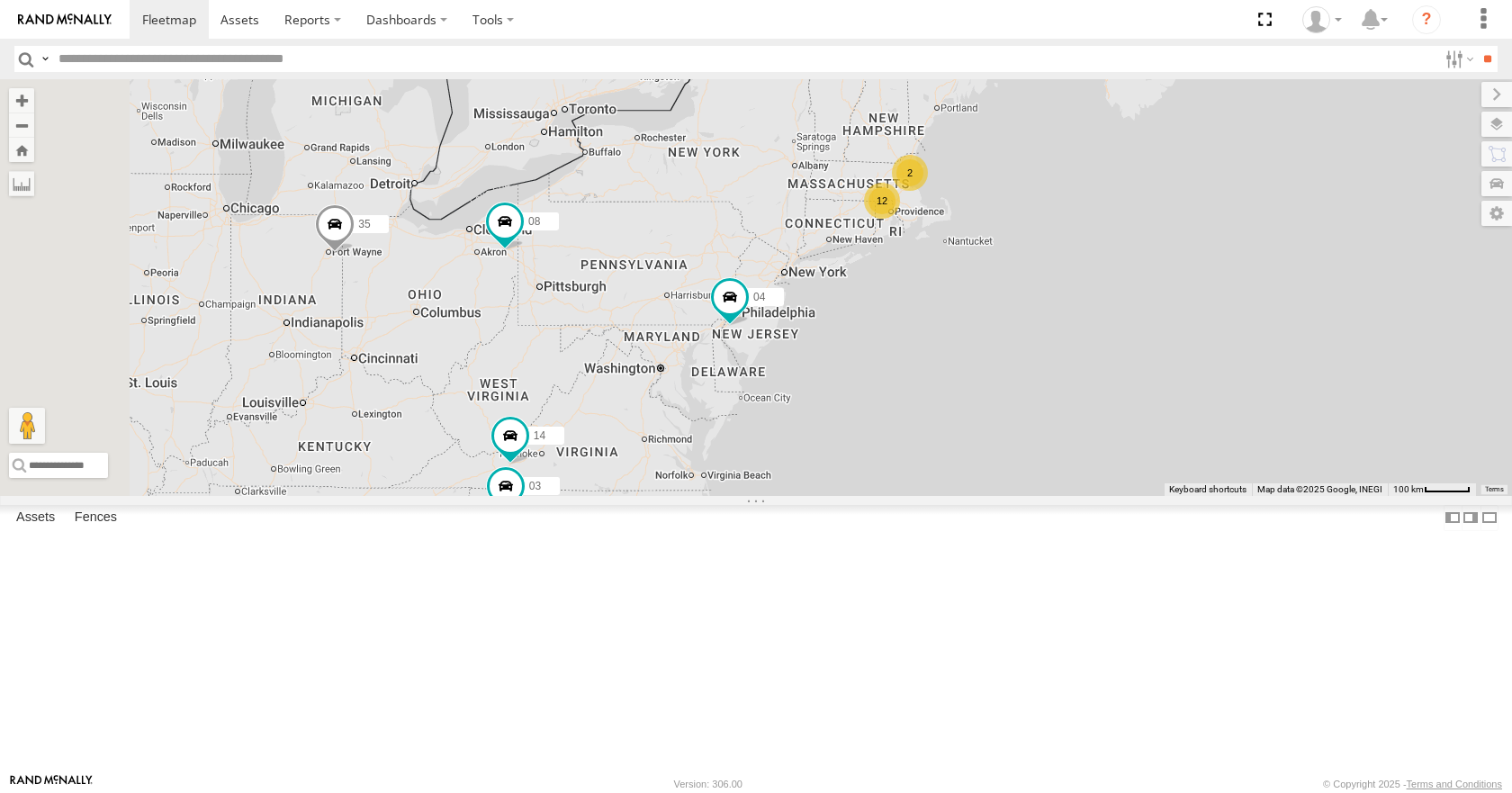
click at [855, 495] on div "35 08 04 12 2 14 3 03" at bounding box center [756, 287] width 1512 height 416
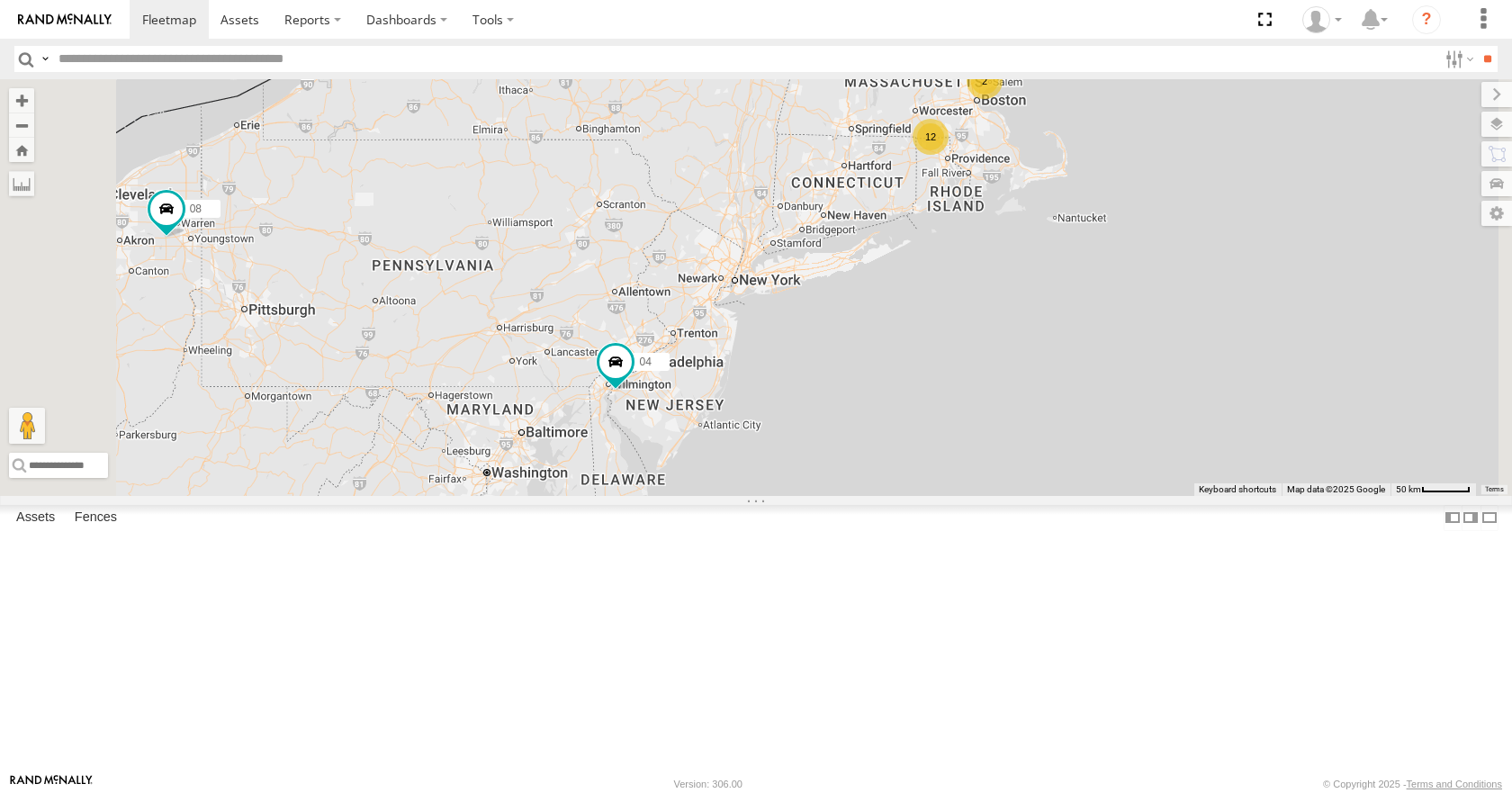
drag, startPoint x: 1097, startPoint y: 371, endPoint x: 953, endPoint y: 488, distance: 185.5
click at [953, 488] on div "35 14 08 04 03 12 2" at bounding box center [756, 287] width 1512 height 416
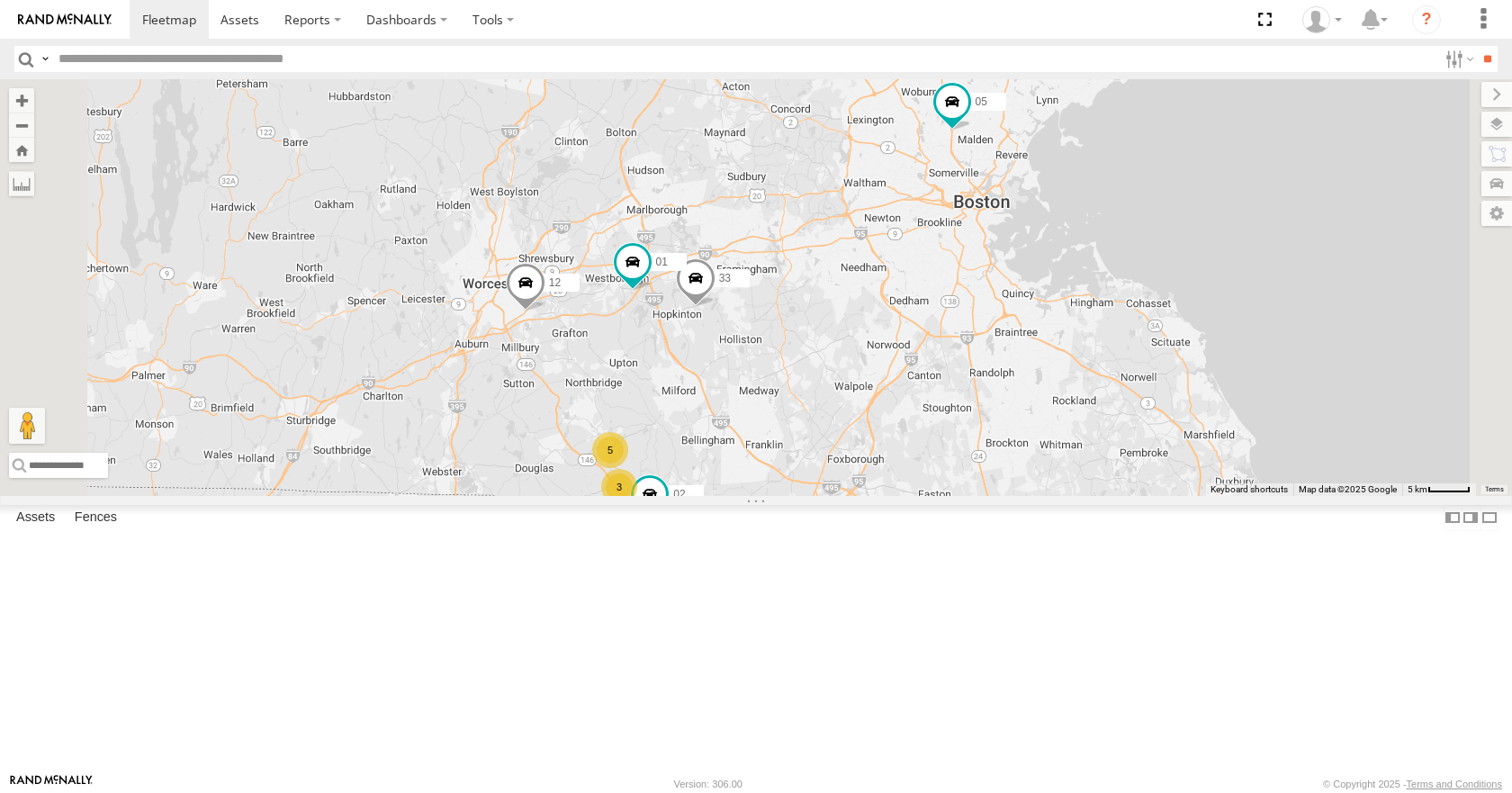
drag, startPoint x: 965, startPoint y: 340, endPoint x: 1049, endPoint y: 469, distance: 153.9
click at [1049, 469] on div "35 14 08 04 03 12 10 33 05 01 3 5 02" at bounding box center [756, 287] width 1512 height 416
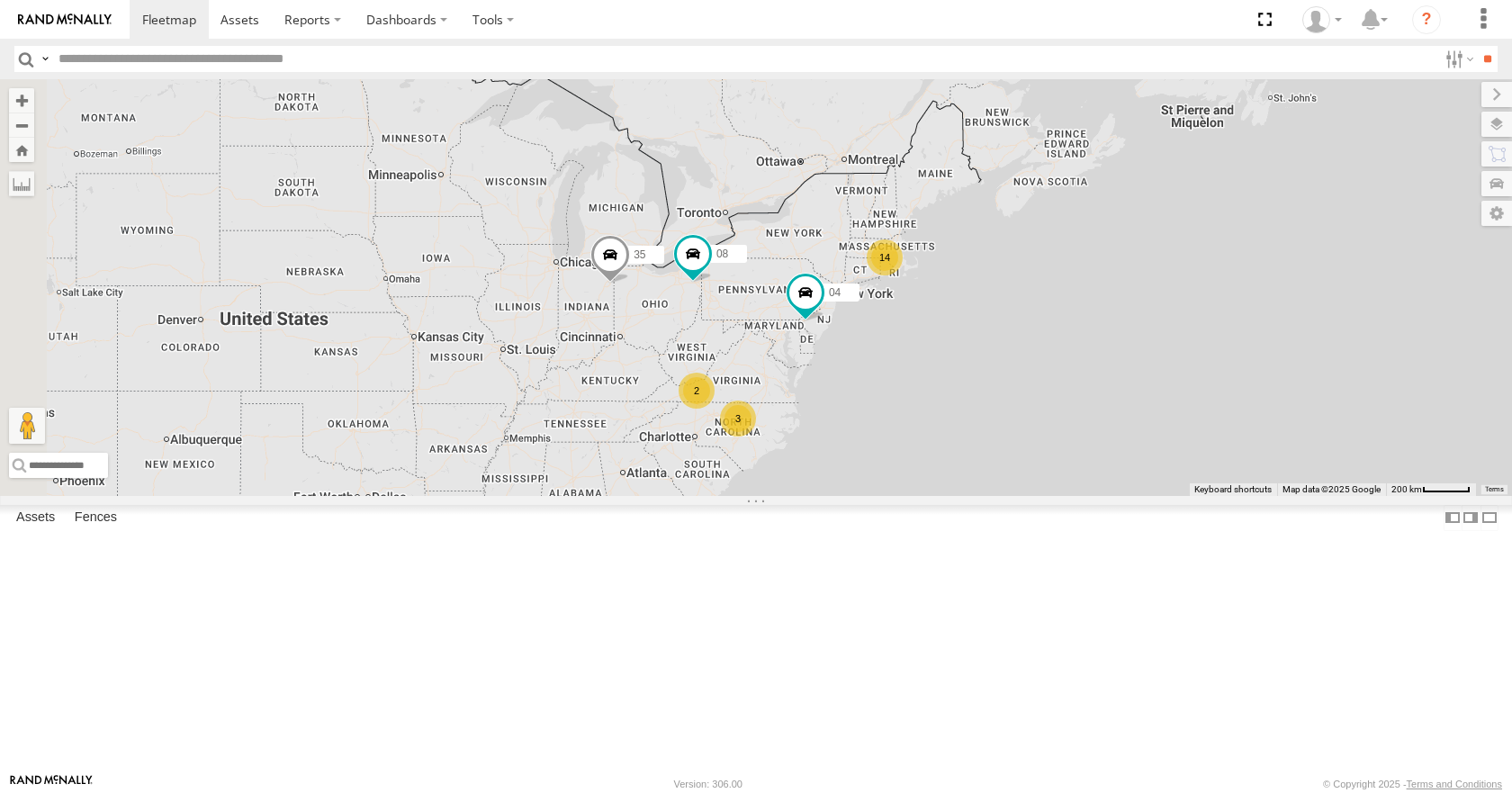
drag, startPoint x: 728, startPoint y: 656, endPoint x: 1124, endPoint y: 457, distance: 443.2
click at [1124, 457] on div "35 08 04 14 2 3" at bounding box center [756, 287] width 1512 height 416
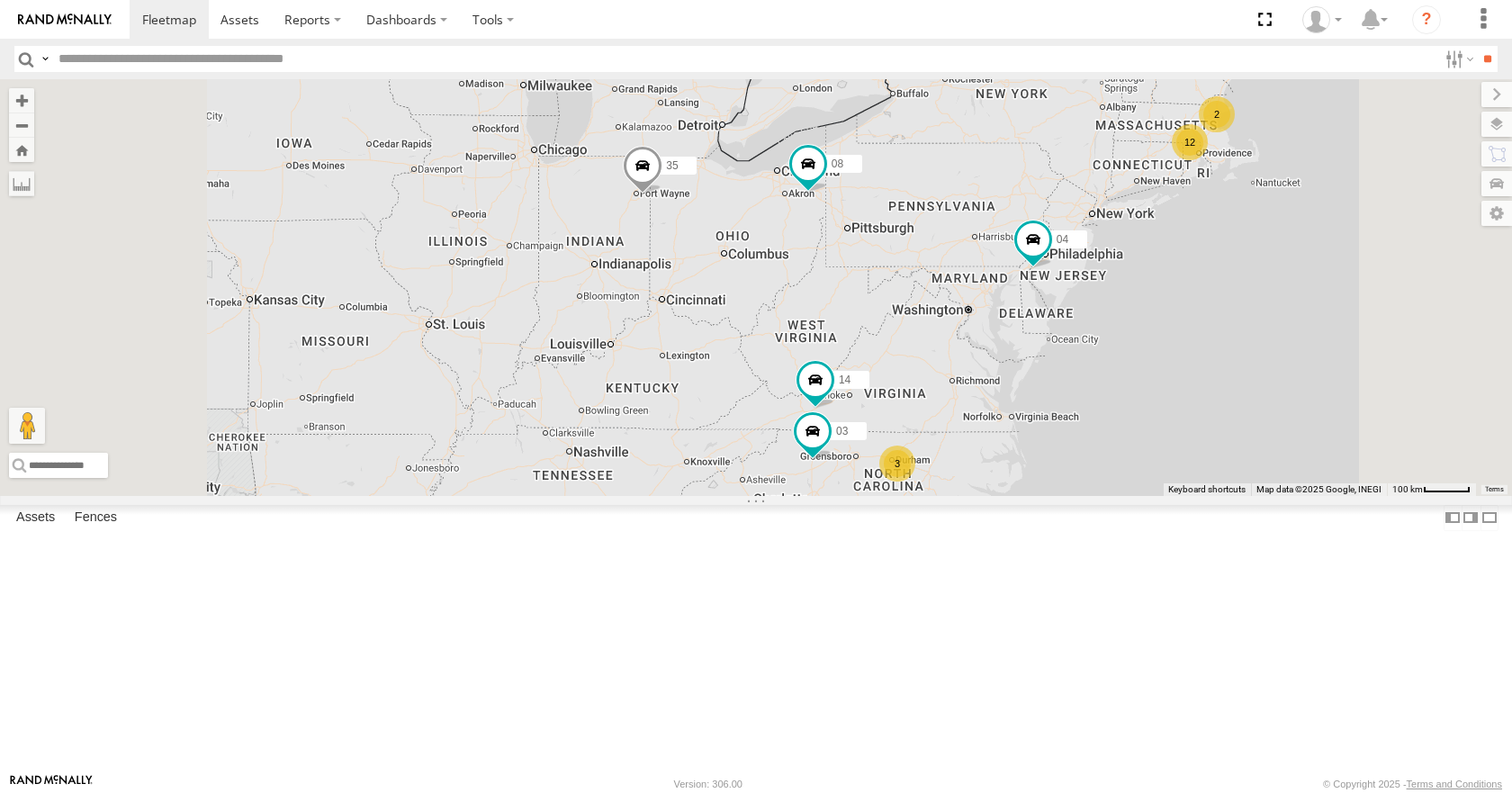
drag, startPoint x: 847, startPoint y: 465, endPoint x: 864, endPoint y: 387, distance: 79.8
click at [864, 387] on div "35 08 04 12 2 14 3 03" at bounding box center [756, 287] width 1512 height 416
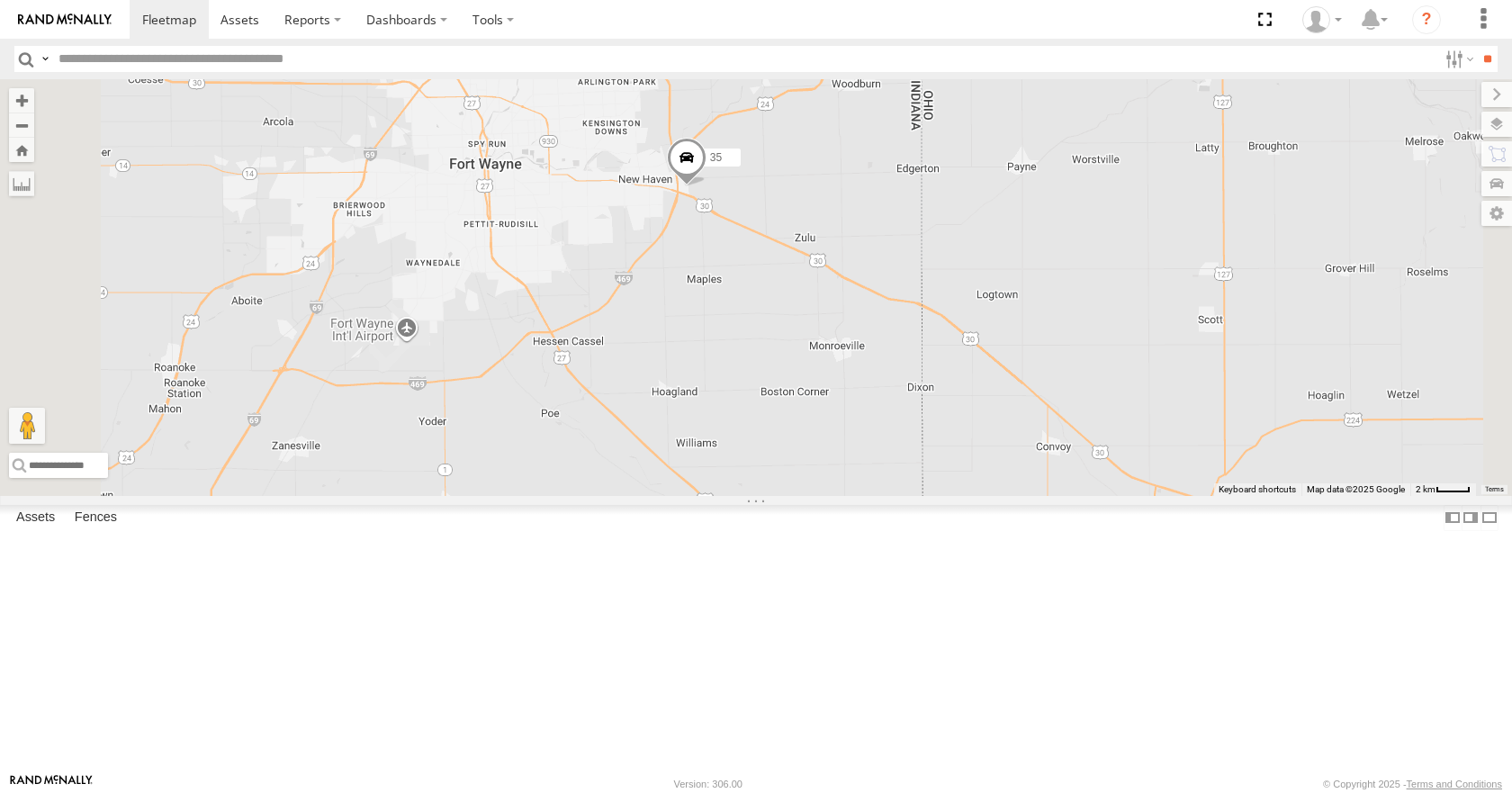
drag, startPoint x: 847, startPoint y: 225, endPoint x: 836, endPoint y: 328, distance: 103.6
click at [836, 328] on div "35 08 04 14 03" at bounding box center [756, 287] width 1512 height 416
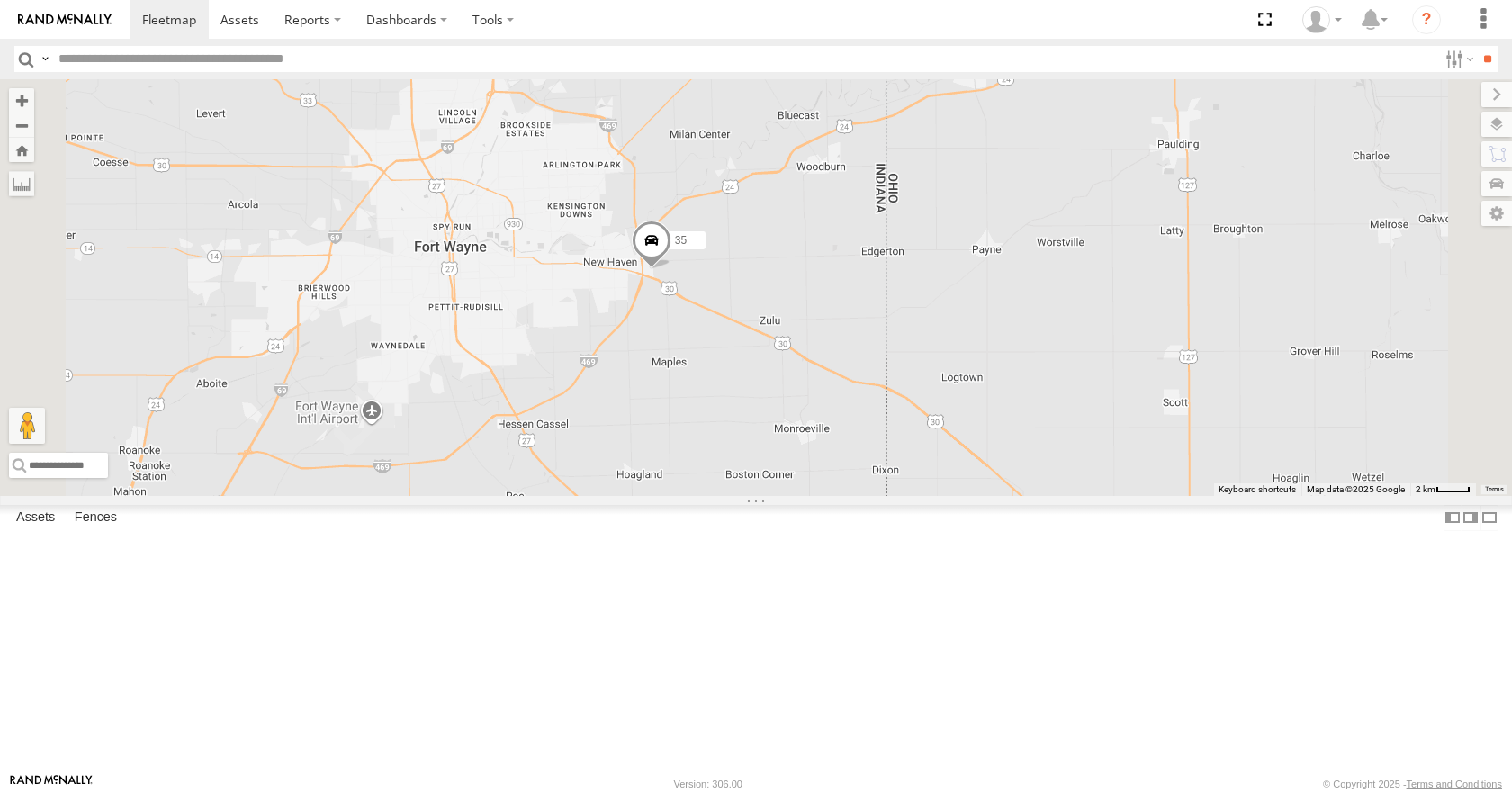
drag, startPoint x: 867, startPoint y: 309, endPoint x: 837, endPoint y: 378, distance: 75.2
click at [837, 378] on div "35 08 04 14 03" at bounding box center [756, 287] width 1512 height 416
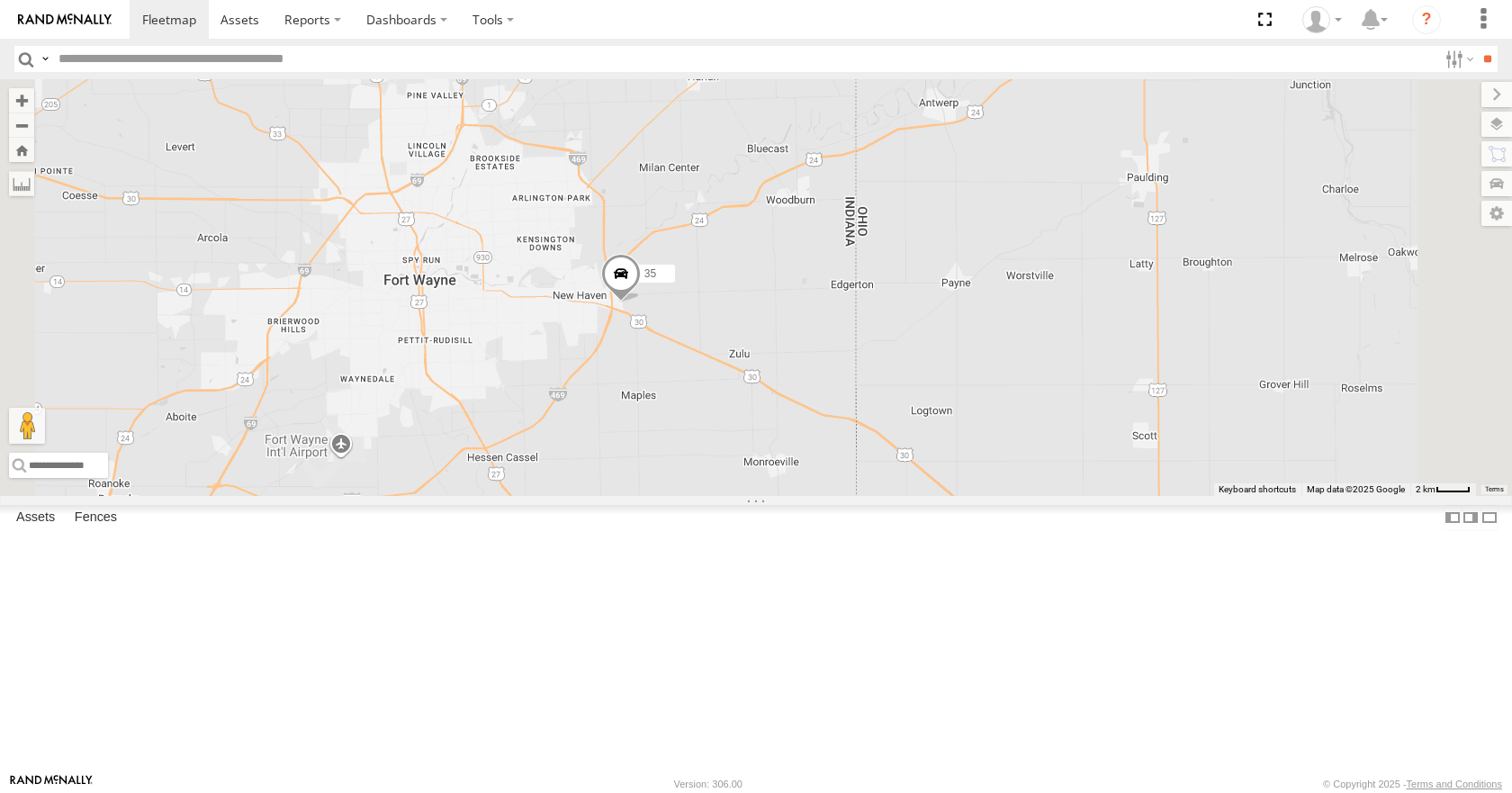
drag, startPoint x: 837, startPoint y: 378, endPoint x: 806, endPoint y: 414, distance: 47.5
click at [806, 414] on div "35 08 04 14 03" at bounding box center [756, 287] width 1512 height 416
drag, startPoint x: 782, startPoint y: 305, endPoint x: 755, endPoint y: 364, distance: 64.9
click at [755, 364] on div "35 08 04 14 03" at bounding box center [756, 287] width 1512 height 416
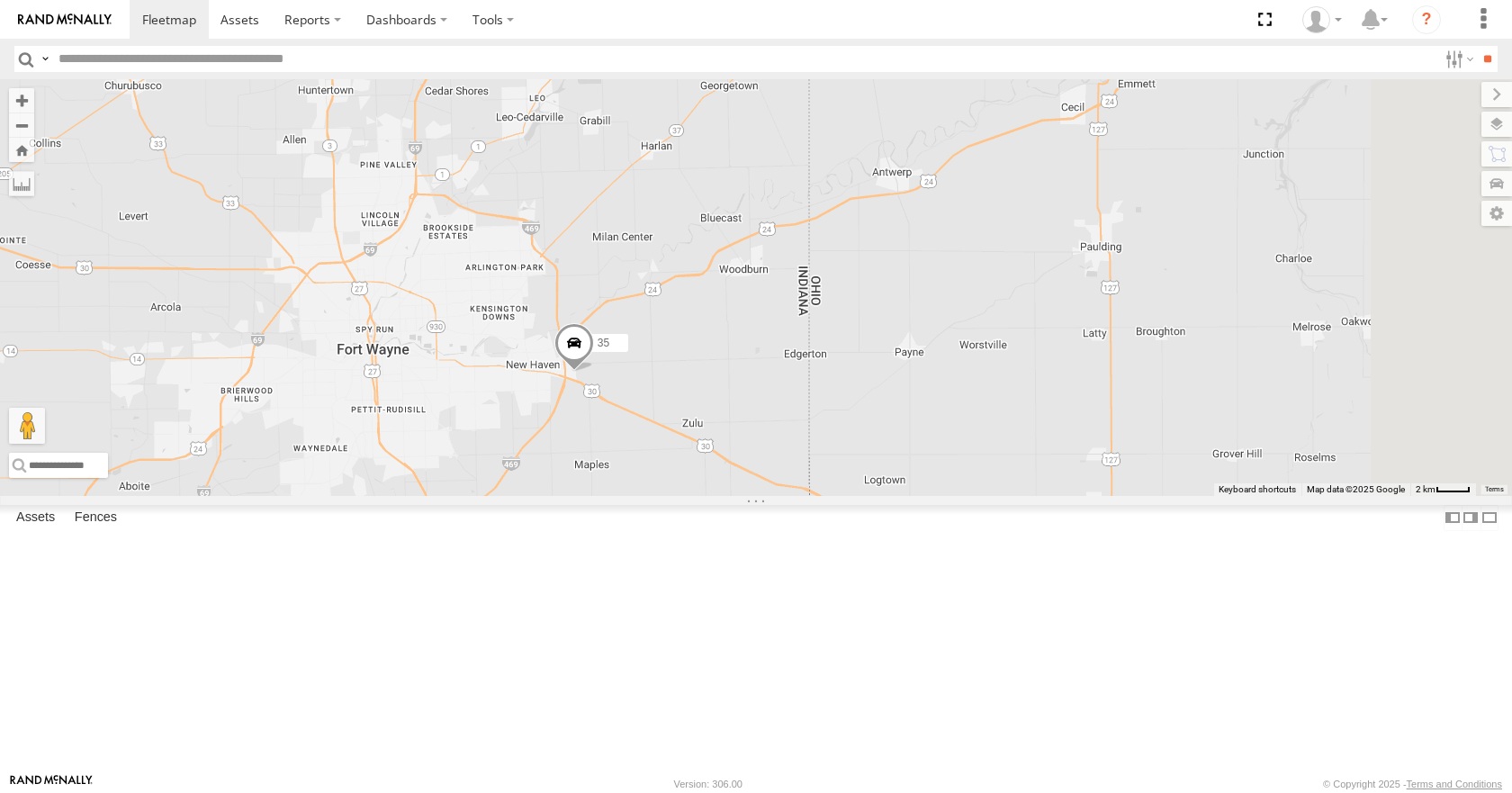
drag, startPoint x: 779, startPoint y: 211, endPoint x: 756, endPoint y: 220, distance: 24.7
click at [756, 220] on div "35 08 04 14 03" at bounding box center [756, 287] width 1512 height 416
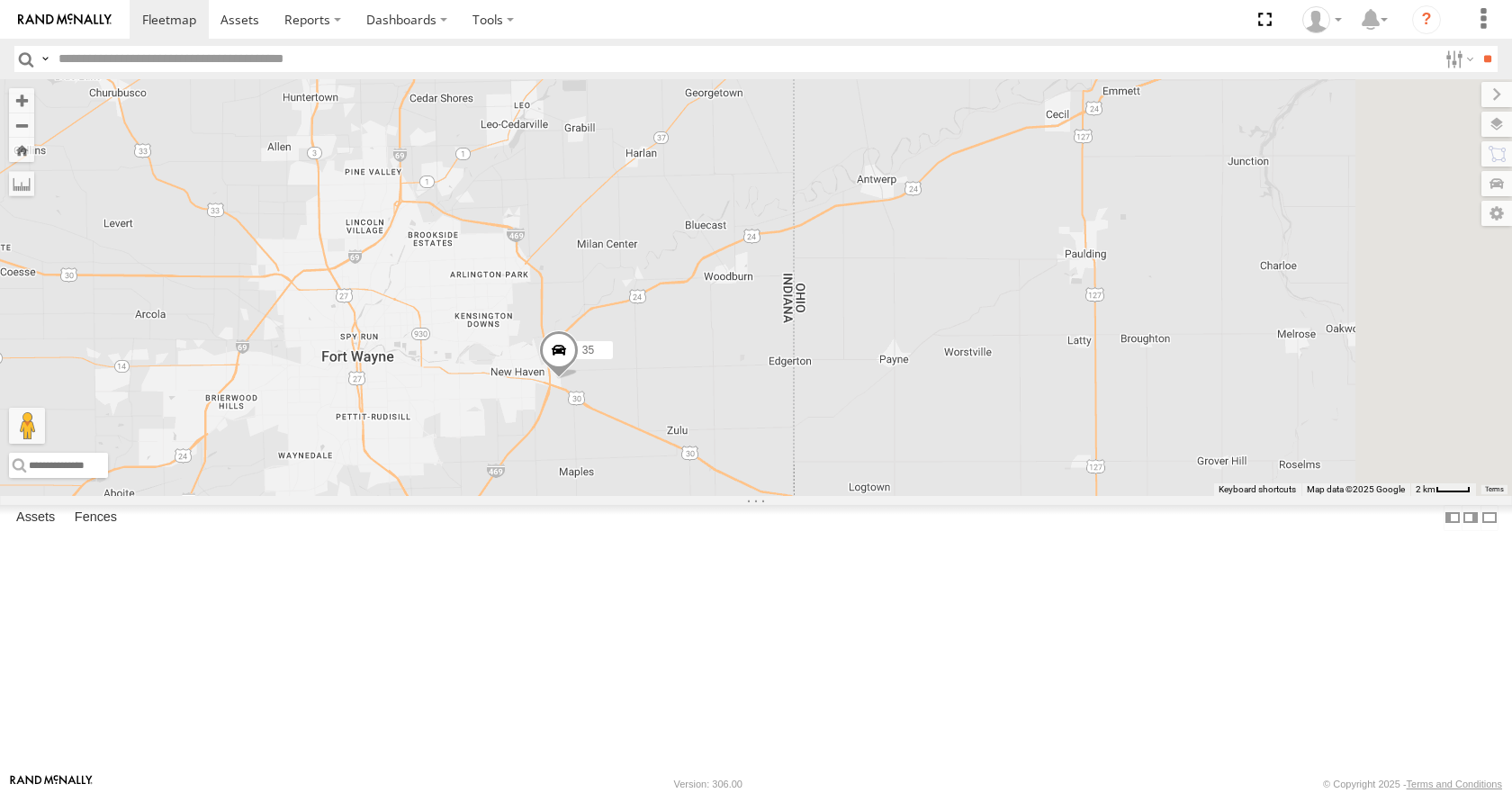
drag, startPoint x: 900, startPoint y: 102, endPoint x: 882, endPoint y: 110, distance: 19.7
click at [882, 110] on div "35 08 04 14 03" at bounding box center [756, 287] width 1512 height 416
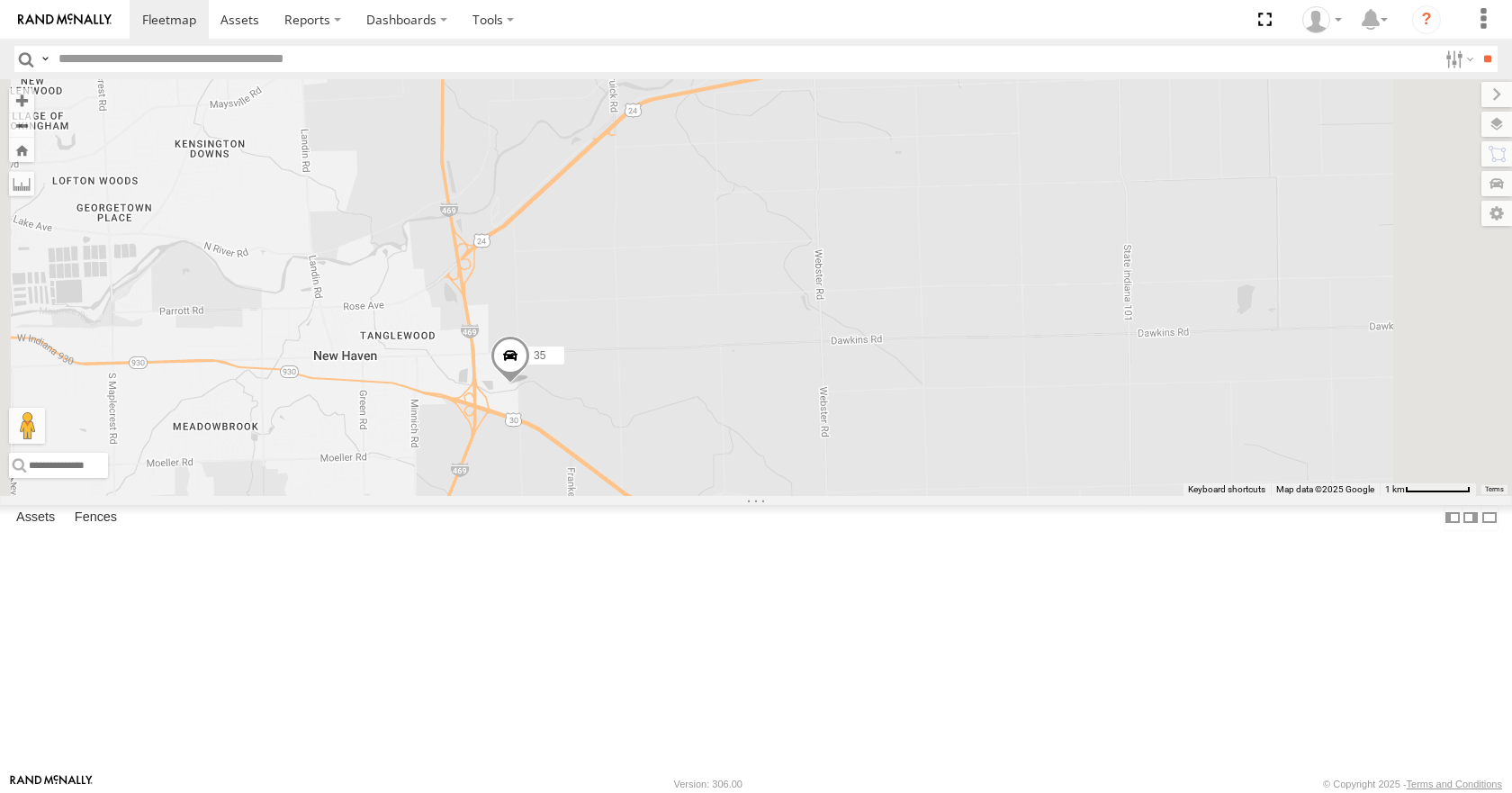
drag, startPoint x: 800, startPoint y: 499, endPoint x: 926, endPoint y: 476, distance: 128.1
click at [926, 476] on div "35 08 04 14 03" at bounding box center [756, 287] width 1512 height 416
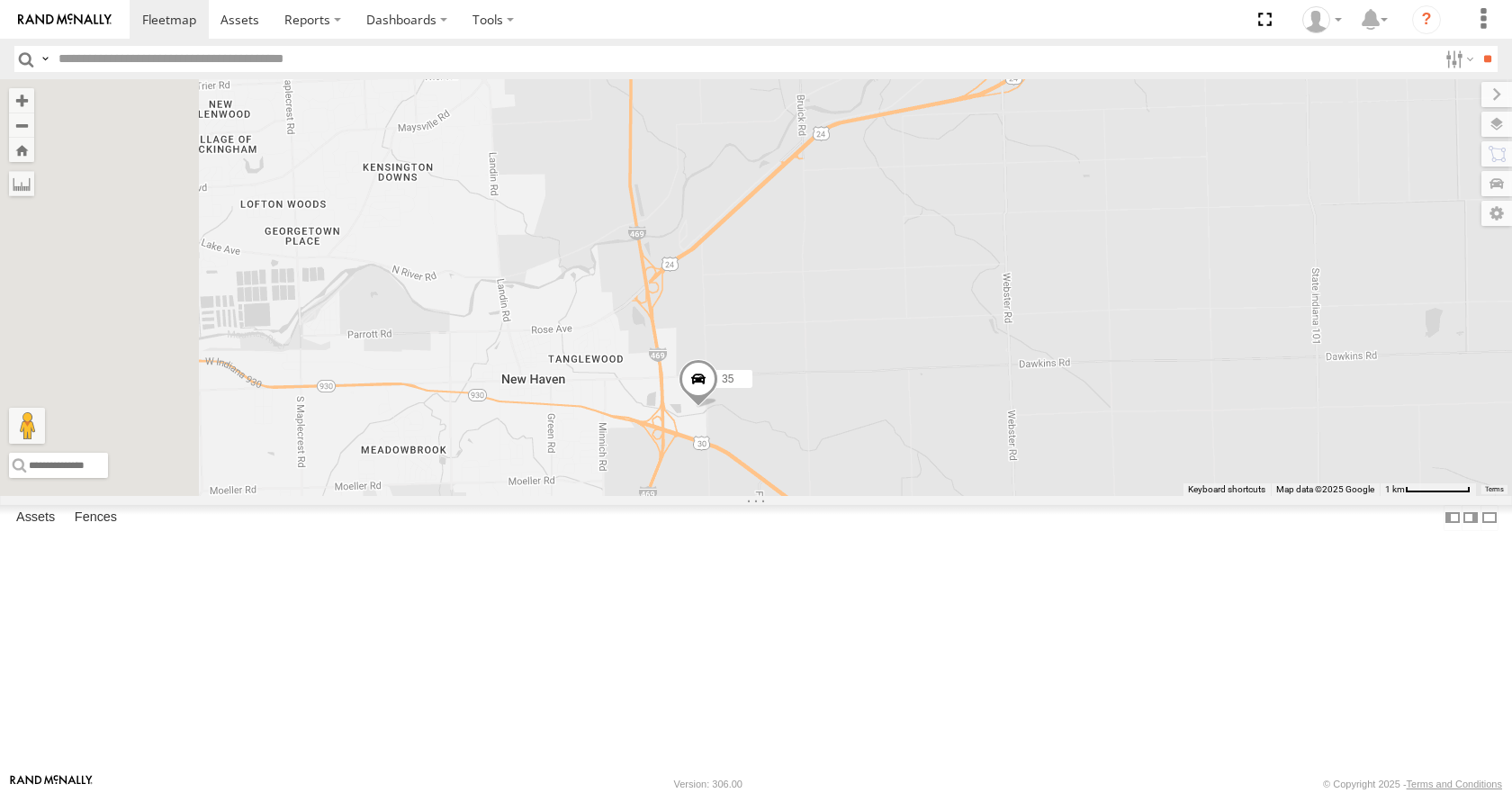
drag, startPoint x: 809, startPoint y: 316, endPoint x: 930, endPoint y: 381, distance: 137.4
click at [930, 381] on div "35 08 04 14 03" at bounding box center [756, 287] width 1512 height 416
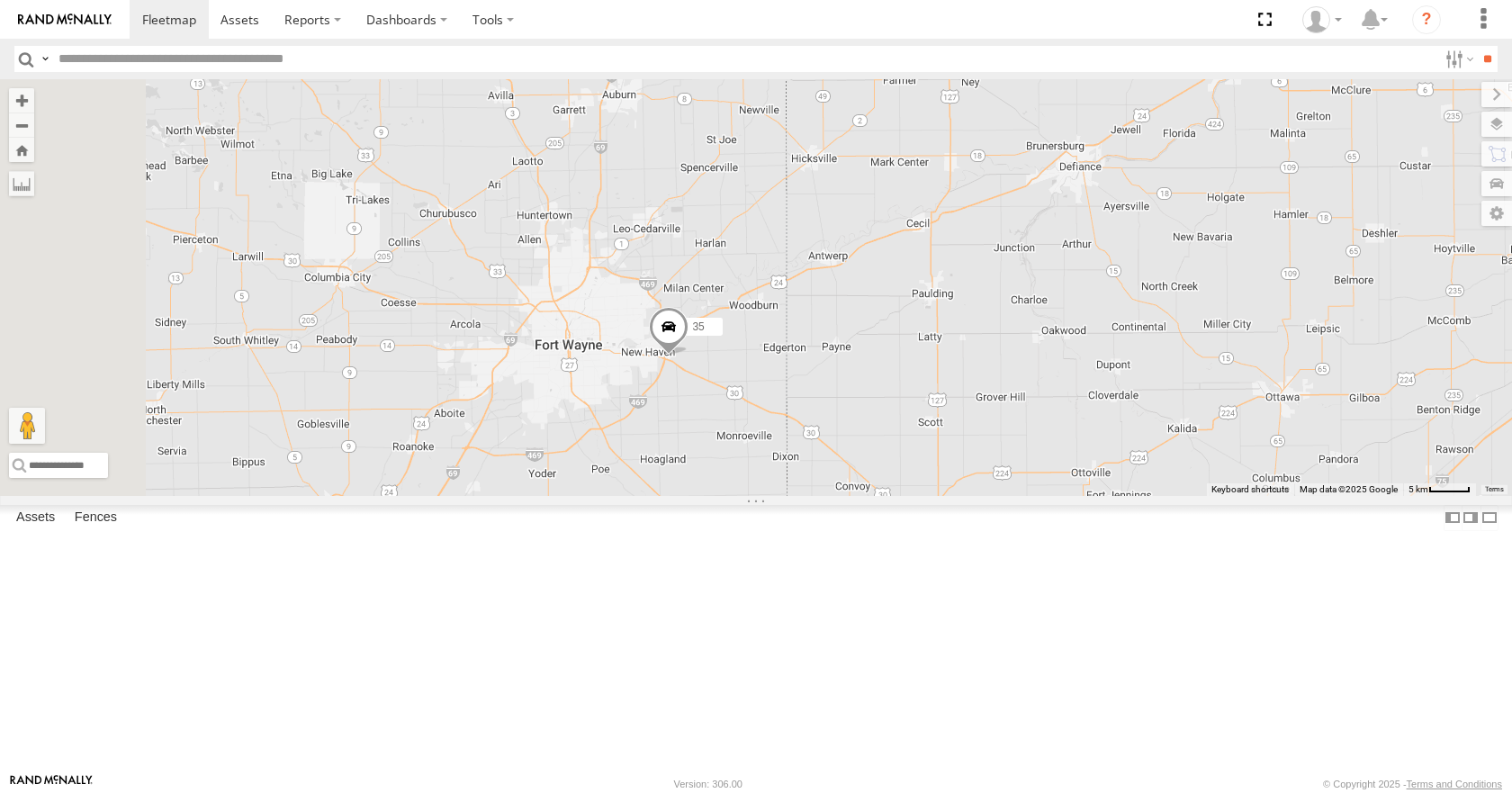
drag, startPoint x: 821, startPoint y: 454, endPoint x: 849, endPoint y: 454, distance: 28.0
click at [849, 454] on div "35 08 04 14 03" at bounding box center [756, 287] width 1512 height 416
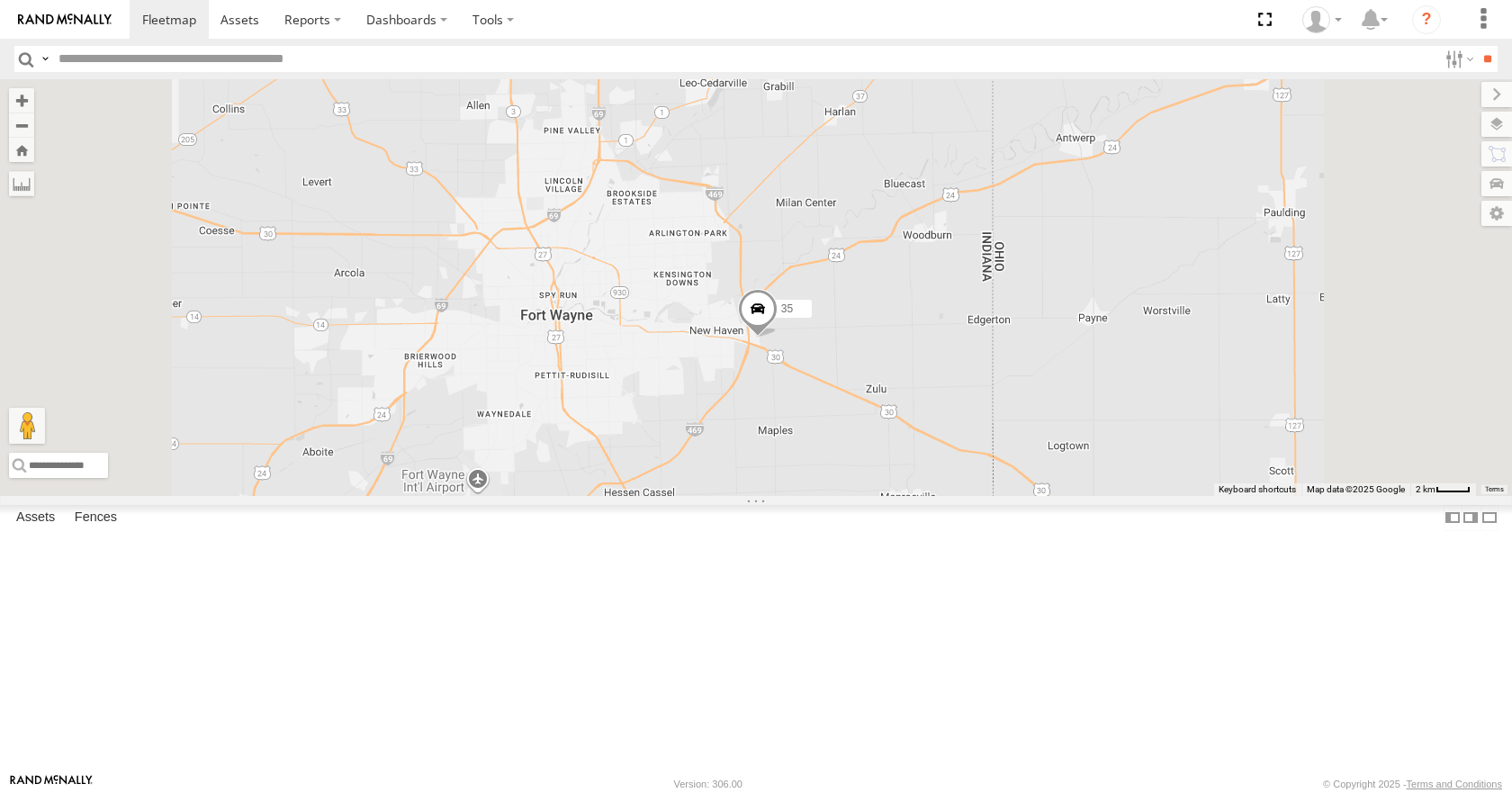
click at [916, 495] on div "35 08 04 14 03" at bounding box center [756, 287] width 1512 height 416
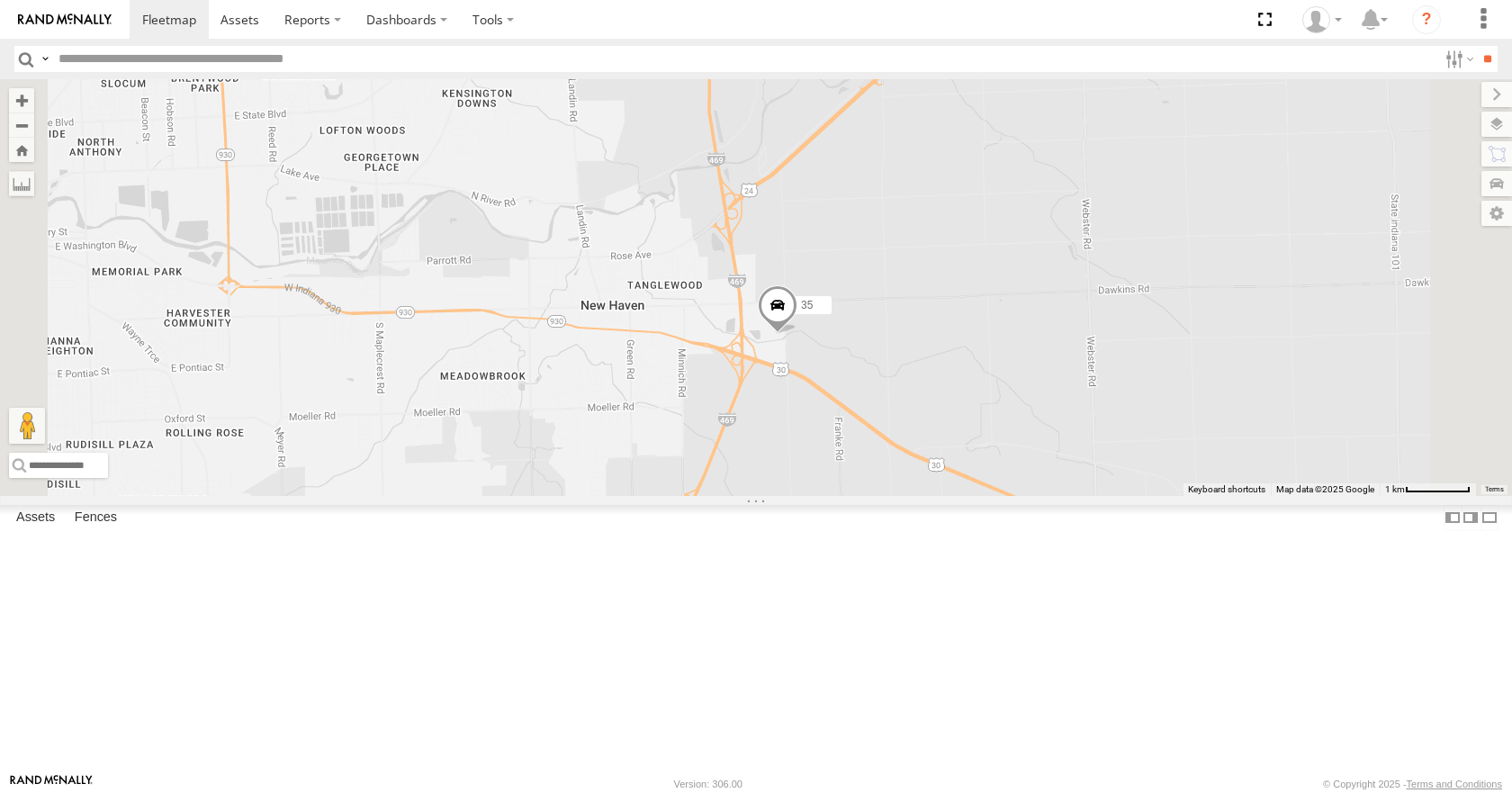
drag, startPoint x: 987, startPoint y: 388, endPoint x: 941, endPoint y: 430, distance: 62.3
click at [941, 431] on div "35 08 04 14 03" at bounding box center [756, 287] width 1512 height 416
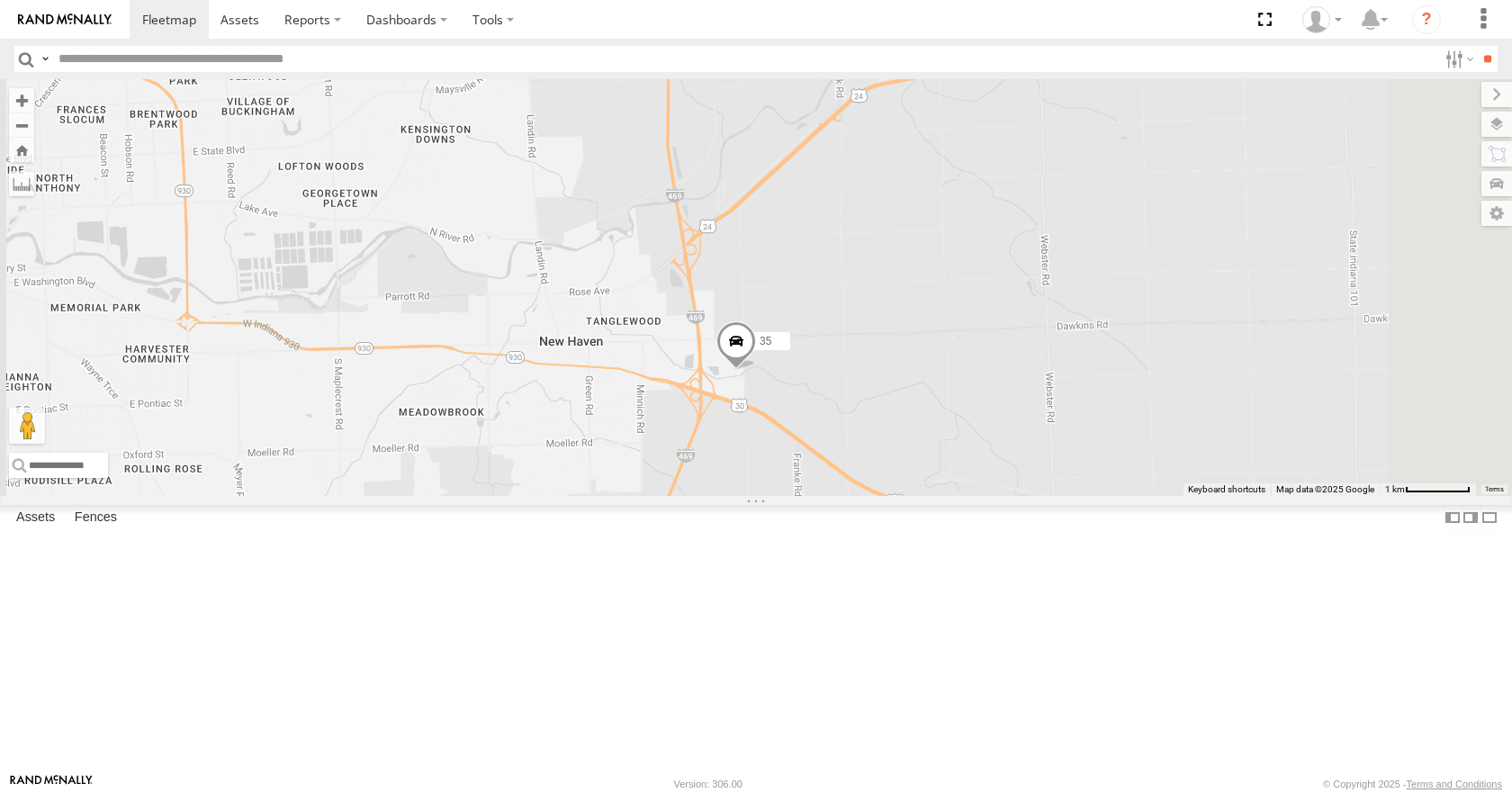
drag, startPoint x: 981, startPoint y: 373, endPoint x: 935, endPoint y: 412, distance: 60.3
click at [935, 412] on div "35 08 04 14 03" at bounding box center [756, 287] width 1512 height 416
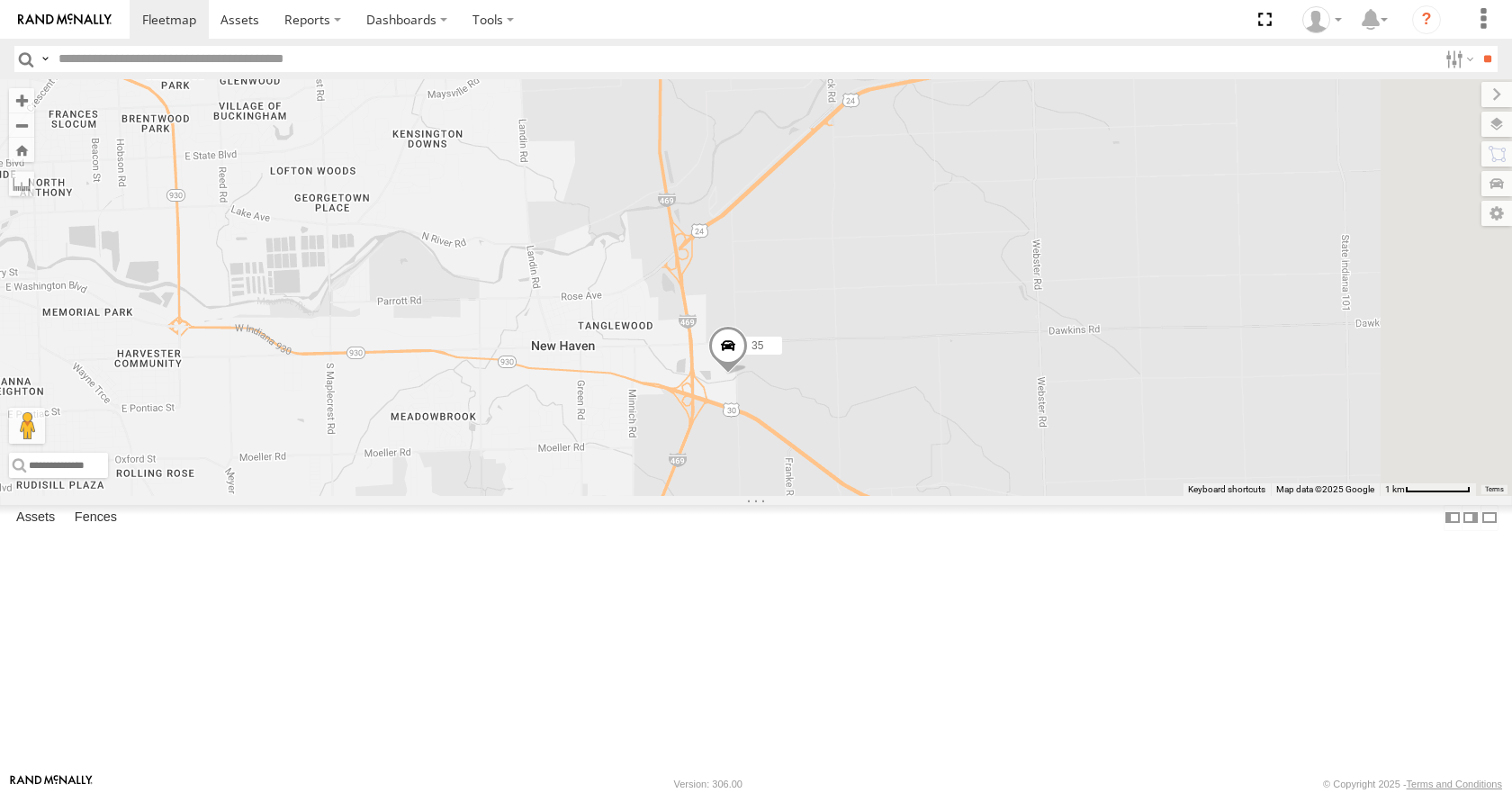
drag, startPoint x: 960, startPoint y: 303, endPoint x: 930, endPoint y: 393, distance: 94.9
click at [930, 393] on div "35 08 04 14 03" at bounding box center [756, 287] width 1512 height 416
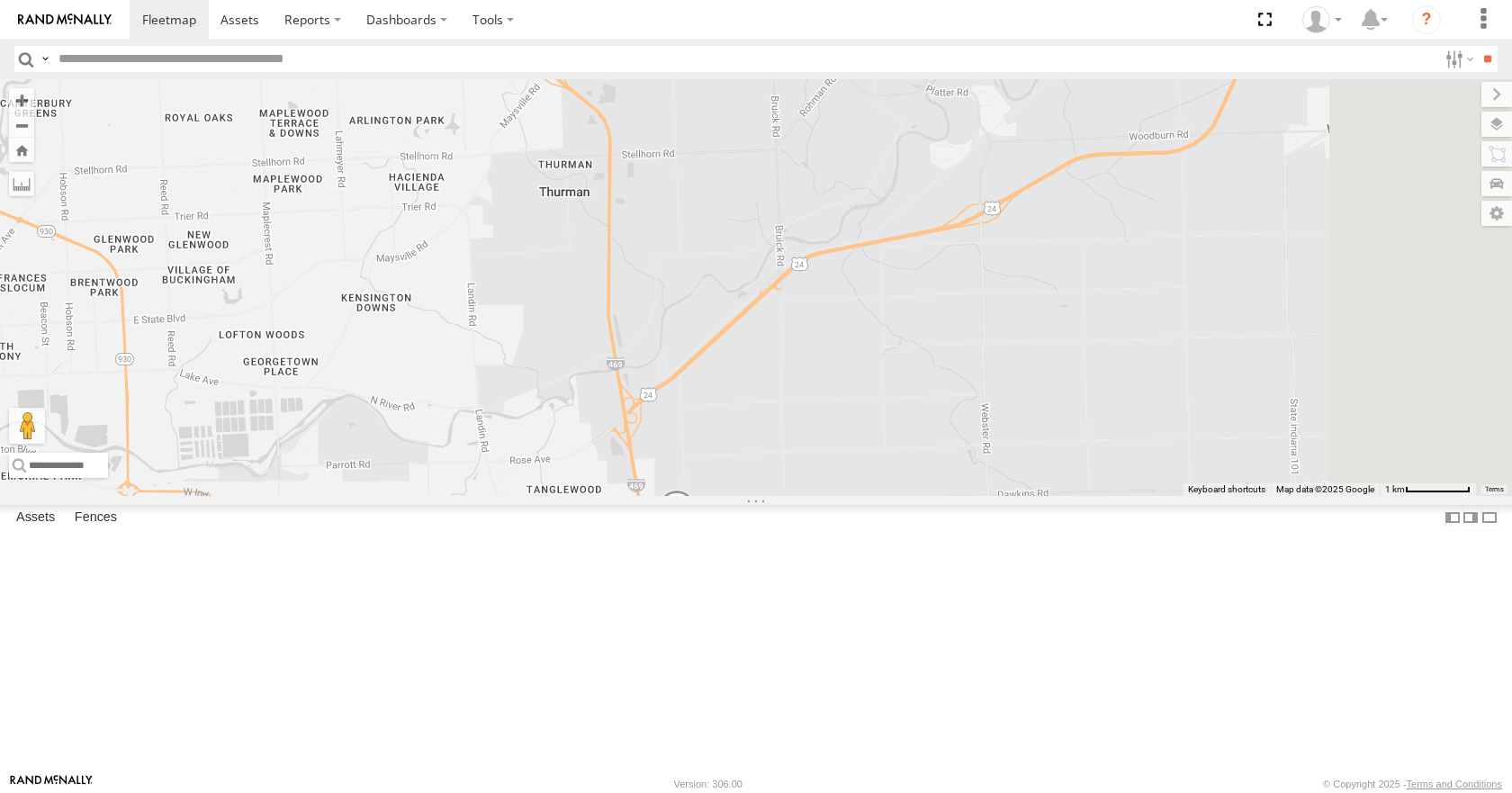
drag, startPoint x: 910, startPoint y: 582, endPoint x: 904, endPoint y: 611, distance: 29.6
click at [904, 495] on div "35 08 04 14 03" at bounding box center [756, 287] width 1512 height 416
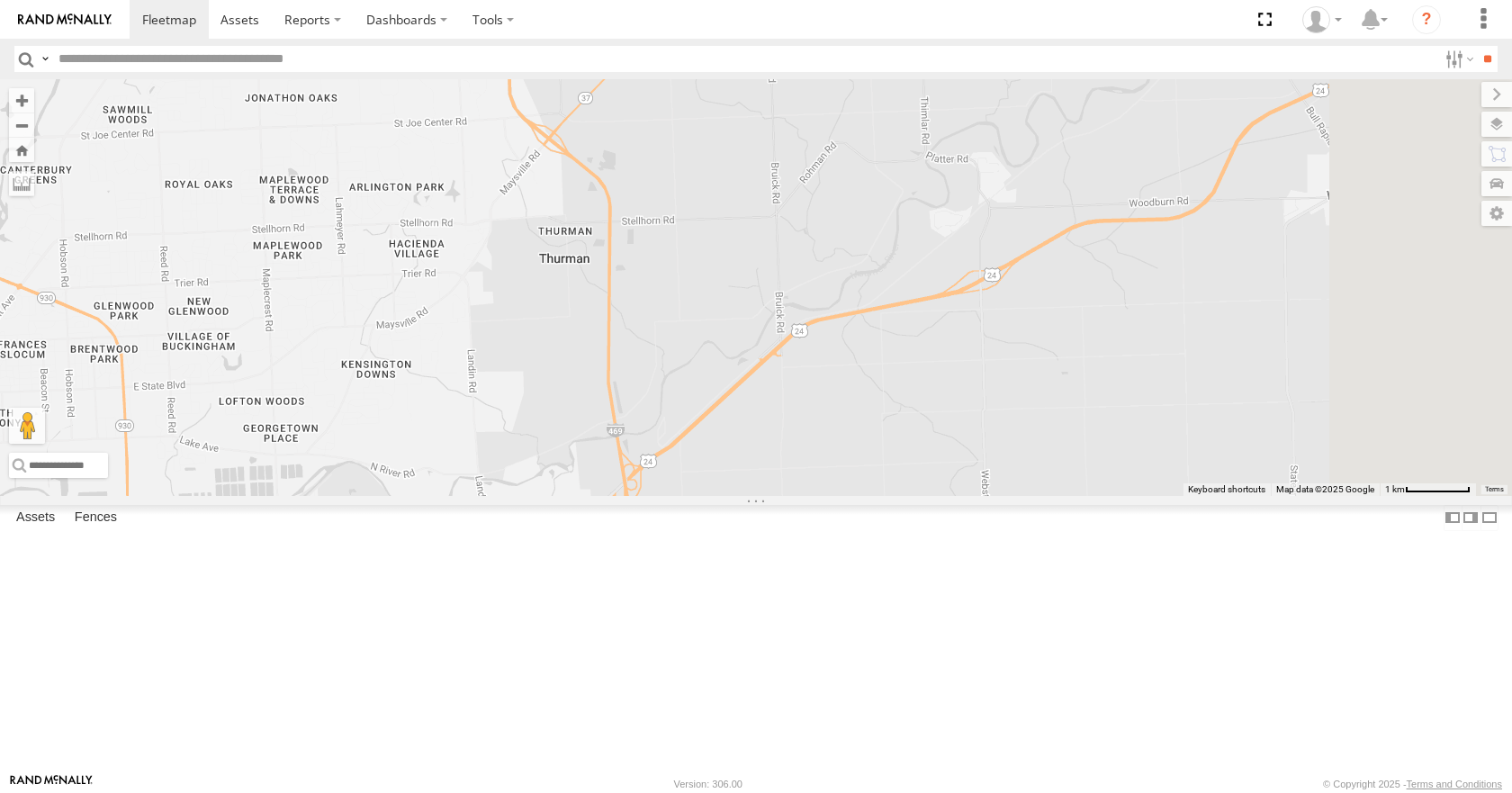
drag, startPoint x: 891, startPoint y: 425, endPoint x: 891, endPoint y: 501, distance: 76.0
click at [891, 495] on div "35 08 04 14 03" at bounding box center [756, 287] width 1512 height 416
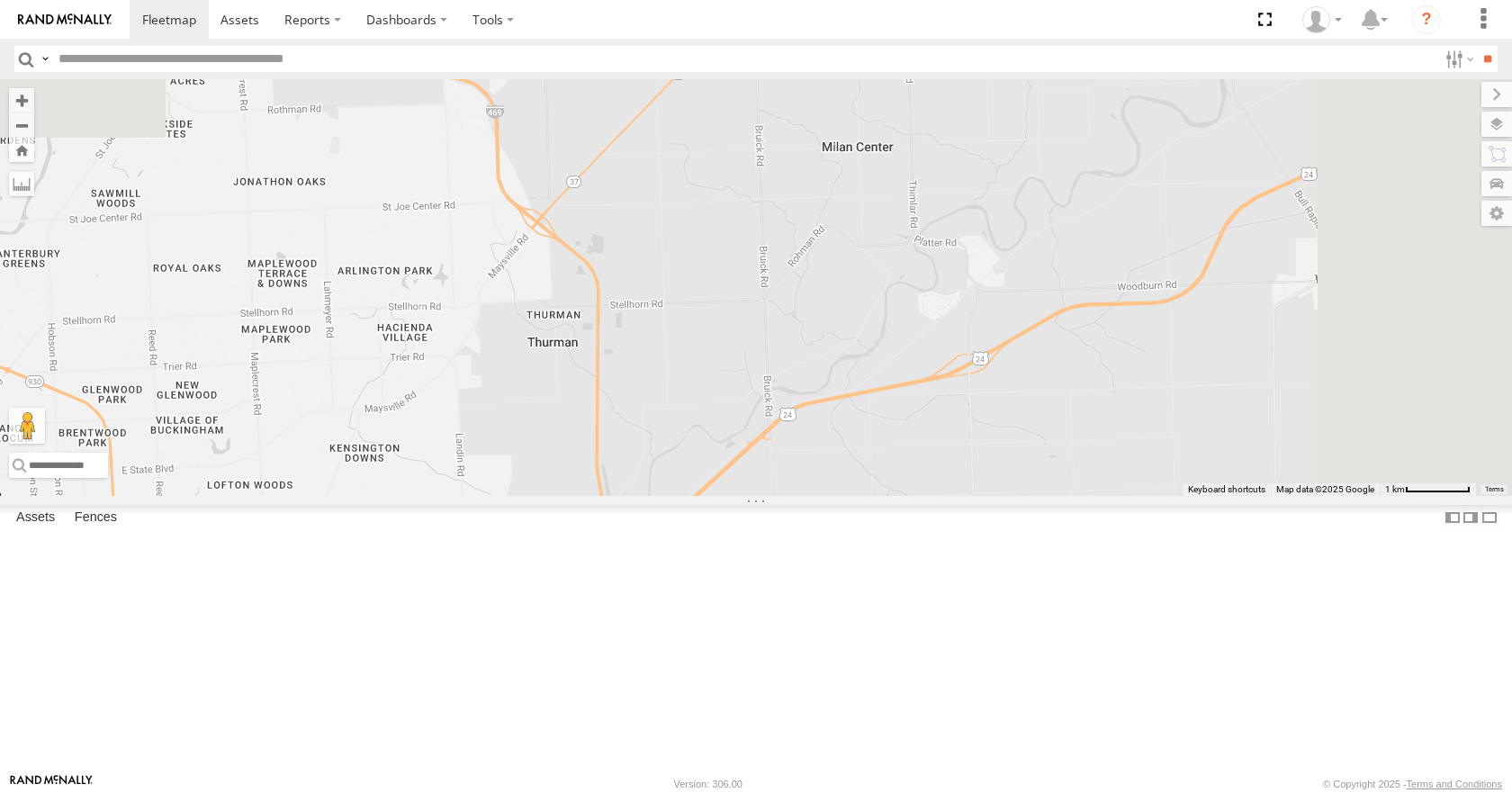
drag, startPoint x: 907, startPoint y: 305, endPoint x: 895, endPoint y: 396, distance: 91.8
click at [895, 396] on div "35 08 04 14 03" at bounding box center [756, 287] width 1512 height 416
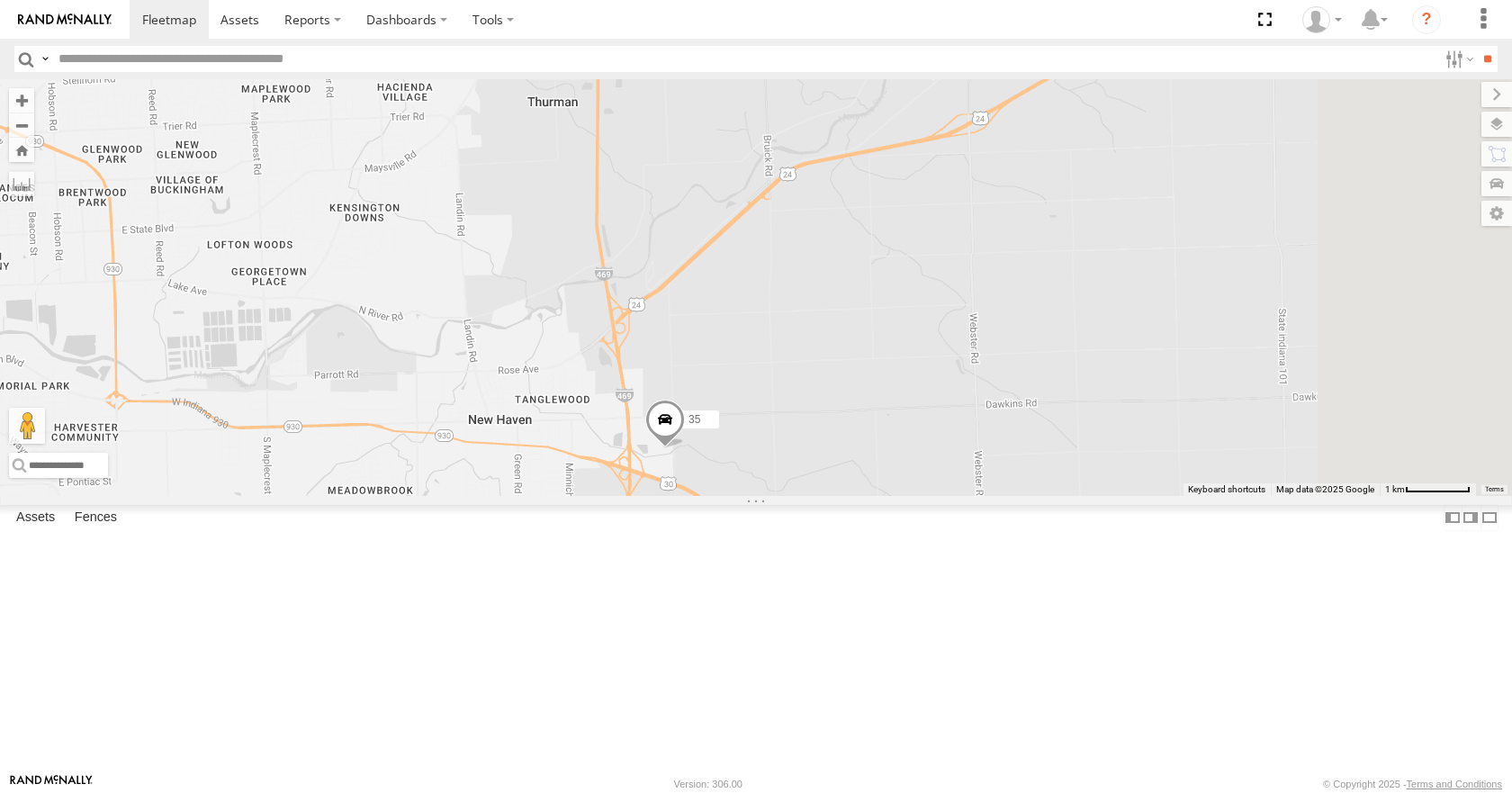
drag, startPoint x: 891, startPoint y: 525, endPoint x: 891, endPoint y: 276, distance: 249.0
click at [891, 276] on div "35 08 04 14 03" at bounding box center [756, 287] width 1512 height 416
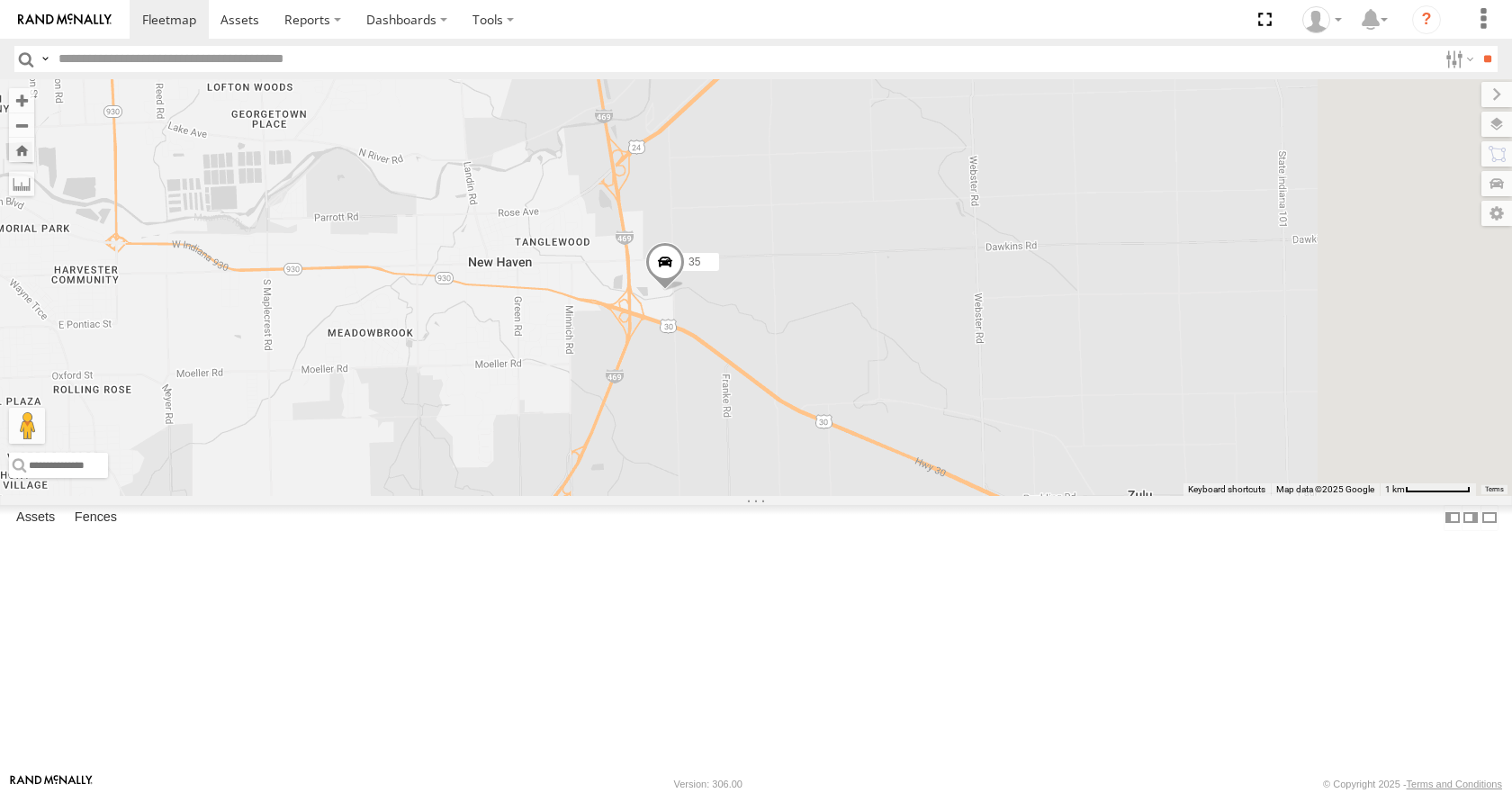
drag, startPoint x: 897, startPoint y: 498, endPoint x: 896, endPoint y: 342, distance: 156.0
click at [896, 342] on div "35 08 04 14 03" at bounding box center [756, 287] width 1512 height 416
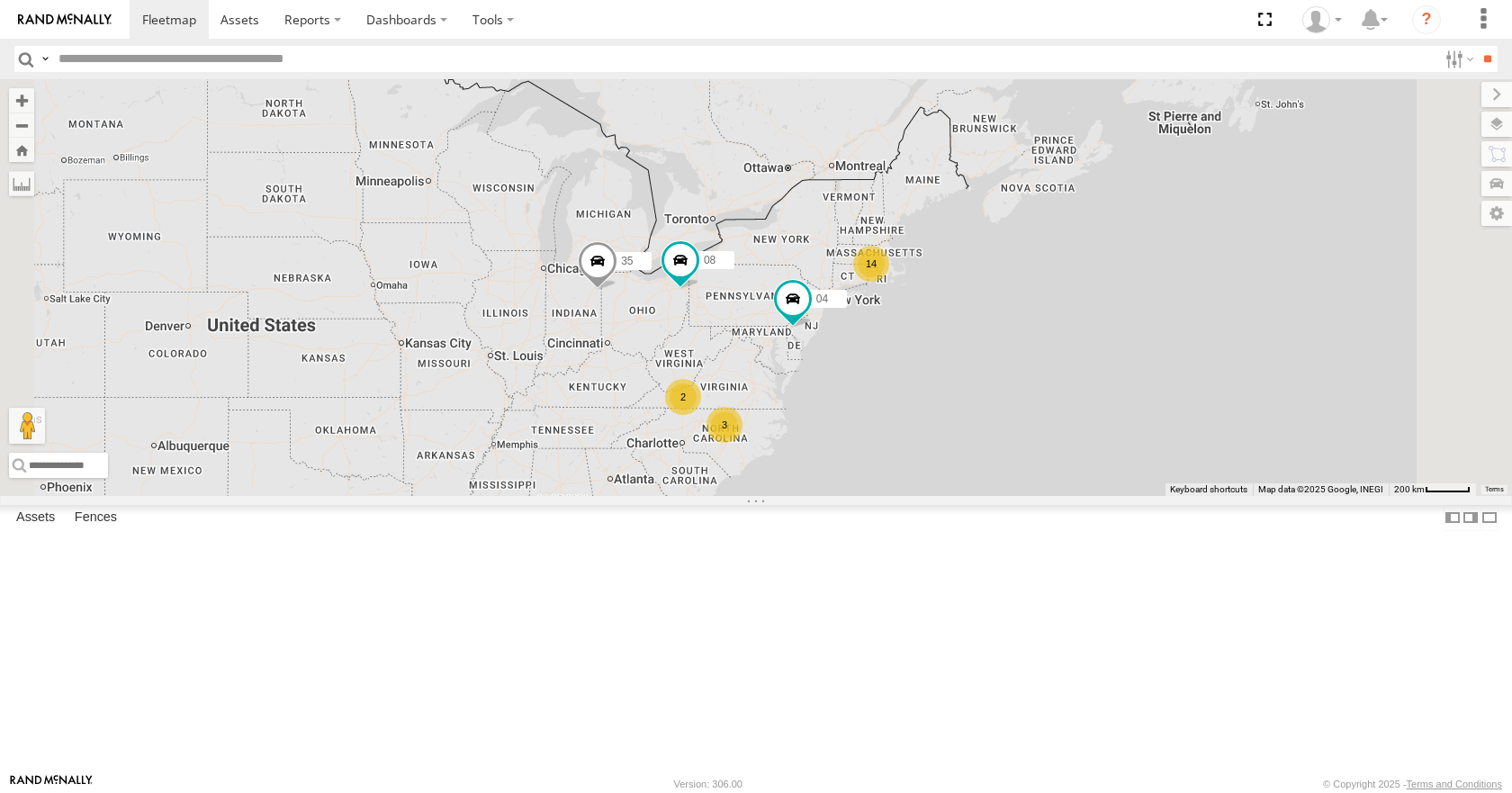
drag, startPoint x: 1071, startPoint y: 541, endPoint x: 953, endPoint y: 472, distance: 136.7
click at [953, 472] on div "35 08 04 14 2 3" at bounding box center [756, 287] width 1512 height 416
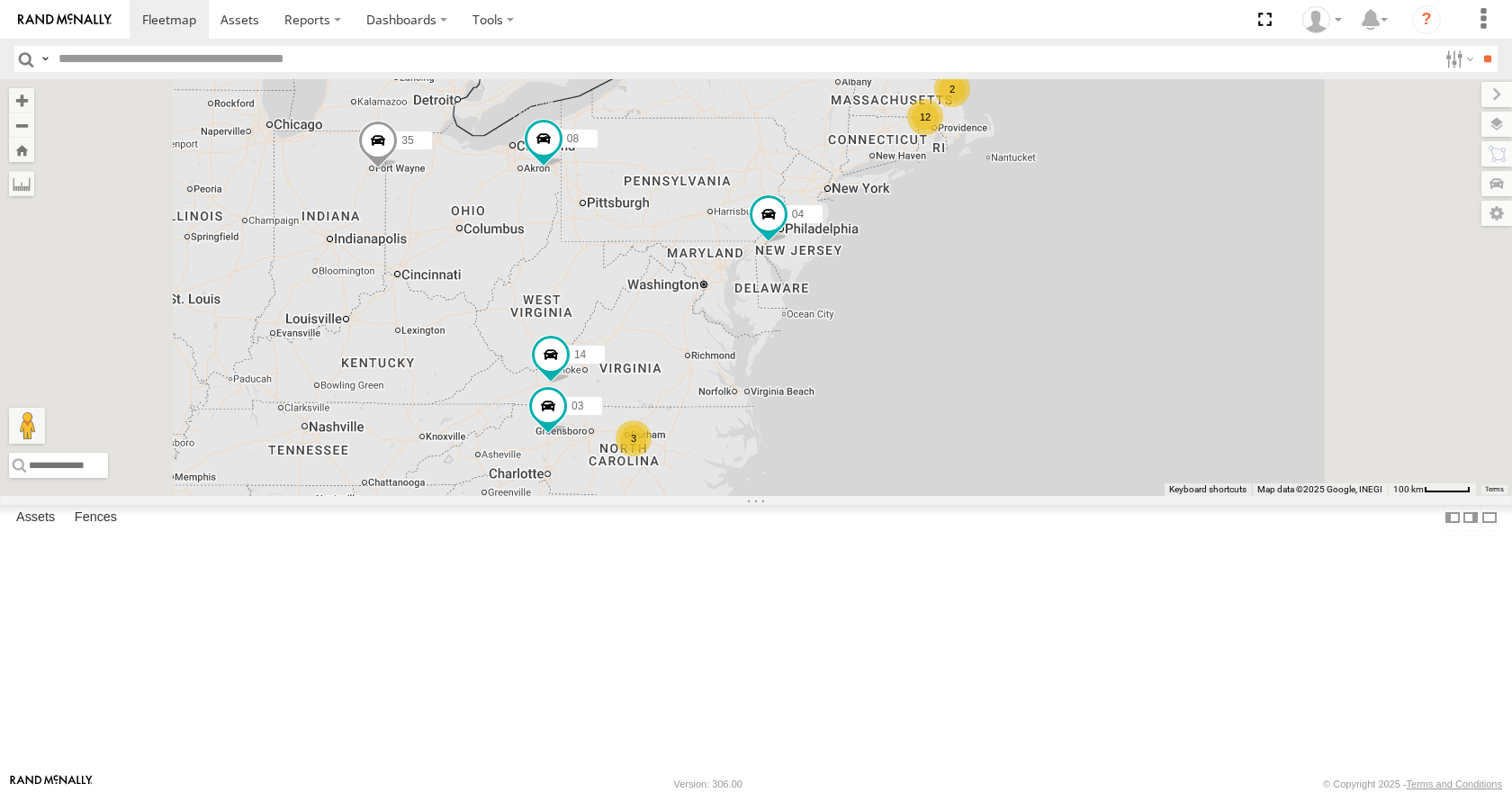
drag, startPoint x: 969, startPoint y: 442, endPoint x: 924, endPoint y: 424, distance: 48.5
click at [924, 424] on div "35 08 04 12 2 14 3 03" at bounding box center [756, 287] width 1512 height 416
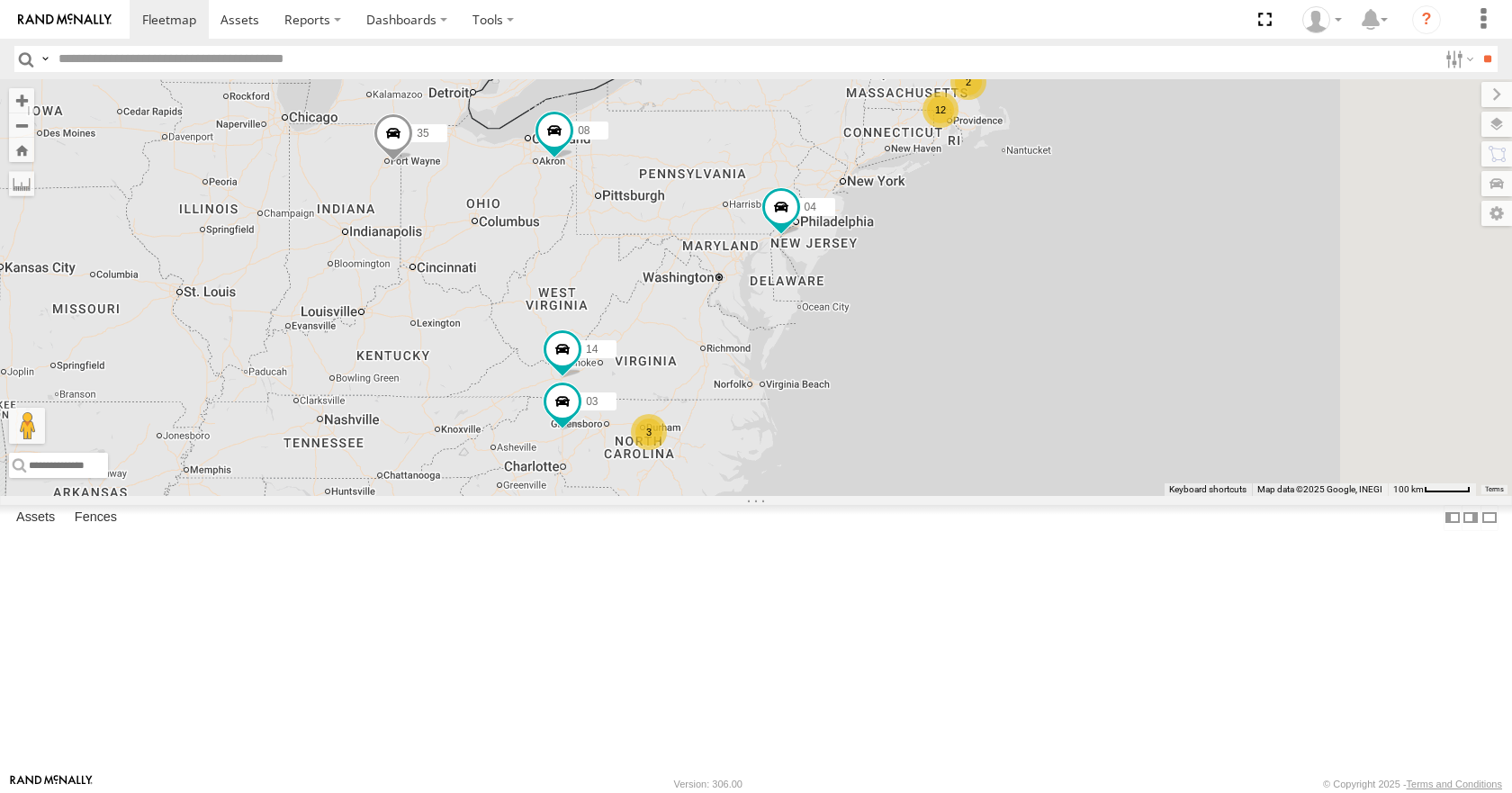
drag, startPoint x: 952, startPoint y: 392, endPoint x: 875, endPoint y: 362, distance: 82.6
click at [875, 362] on div "12 35 2 14 08 04 3 03" at bounding box center [756, 287] width 1512 height 416
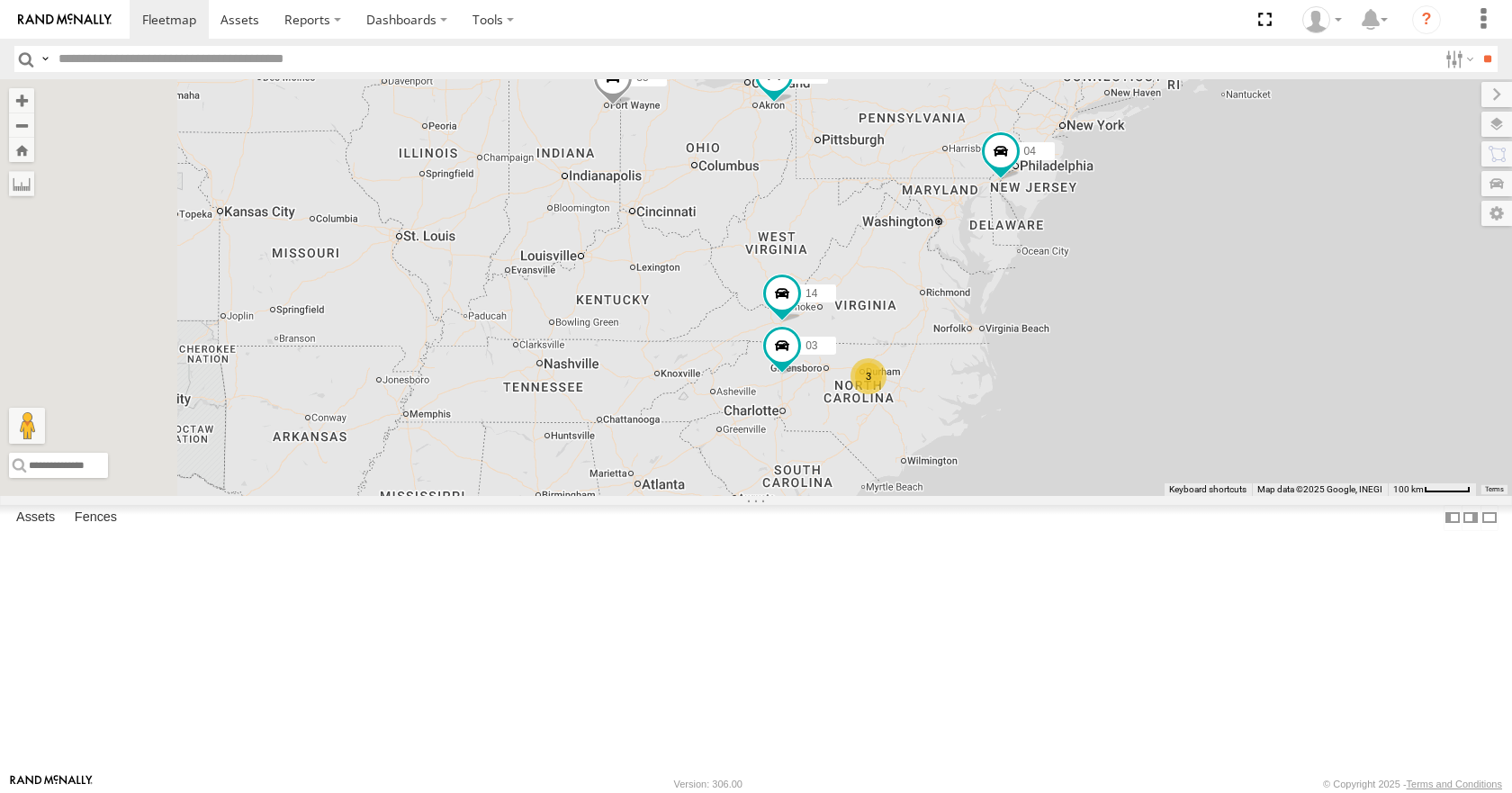
drag, startPoint x: 710, startPoint y: 402, endPoint x: 952, endPoint y: 339, distance: 250.1
click at [952, 339] on div "12 35 2 14 08 04 3 03" at bounding box center [756, 287] width 1512 height 416
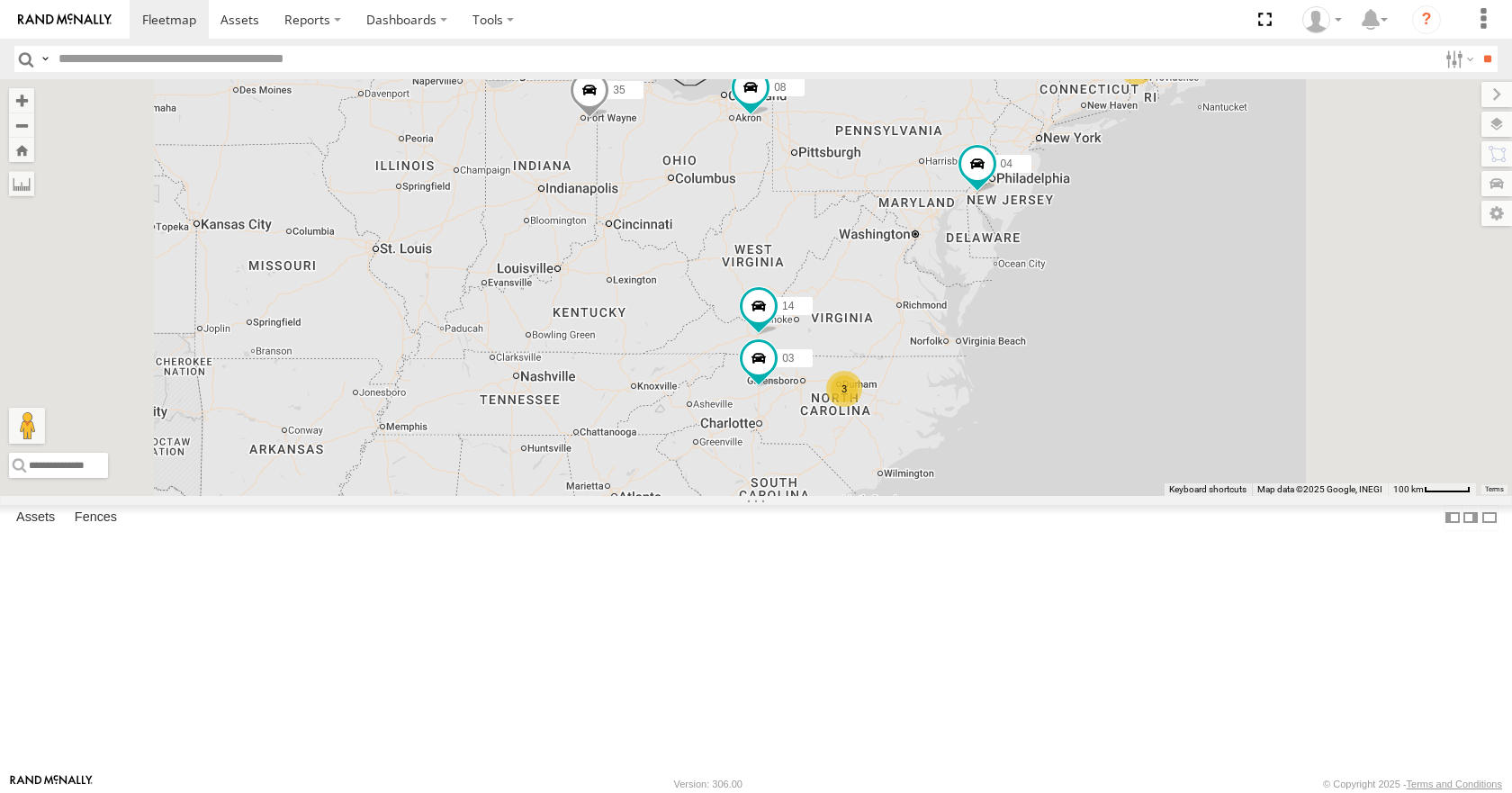
drag, startPoint x: 775, startPoint y: 312, endPoint x: 745, endPoint y: 329, distance: 34.5
click at [745, 329] on div "35 08 04 12 2 14 3 03" at bounding box center [756, 287] width 1512 height 416
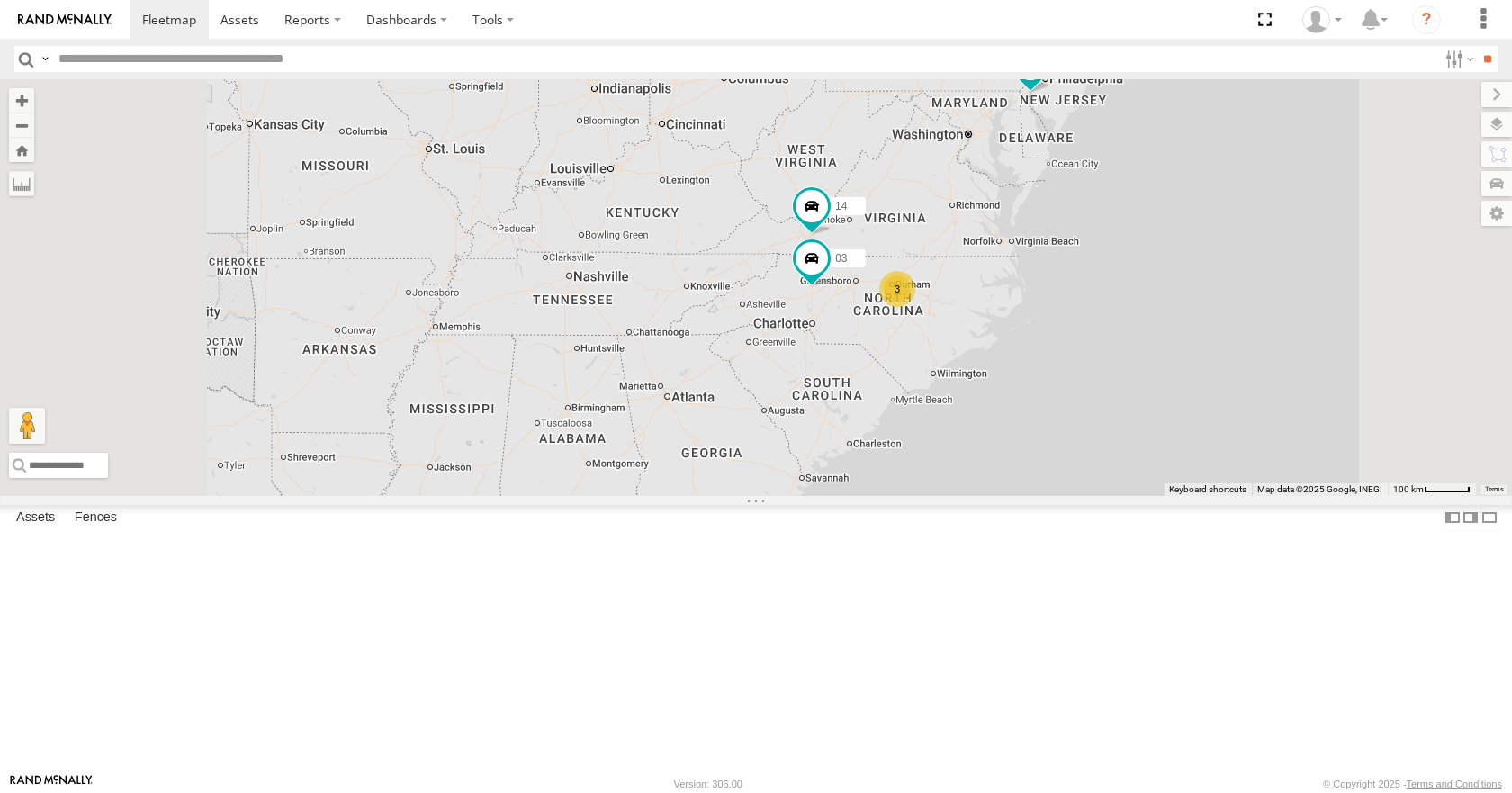
drag, startPoint x: 588, startPoint y: 373, endPoint x: 642, endPoint y: 273, distance: 113.6
click at [642, 273] on div "35 08 04 12 2 14 3 03" at bounding box center [756, 287] width 1512 height 416
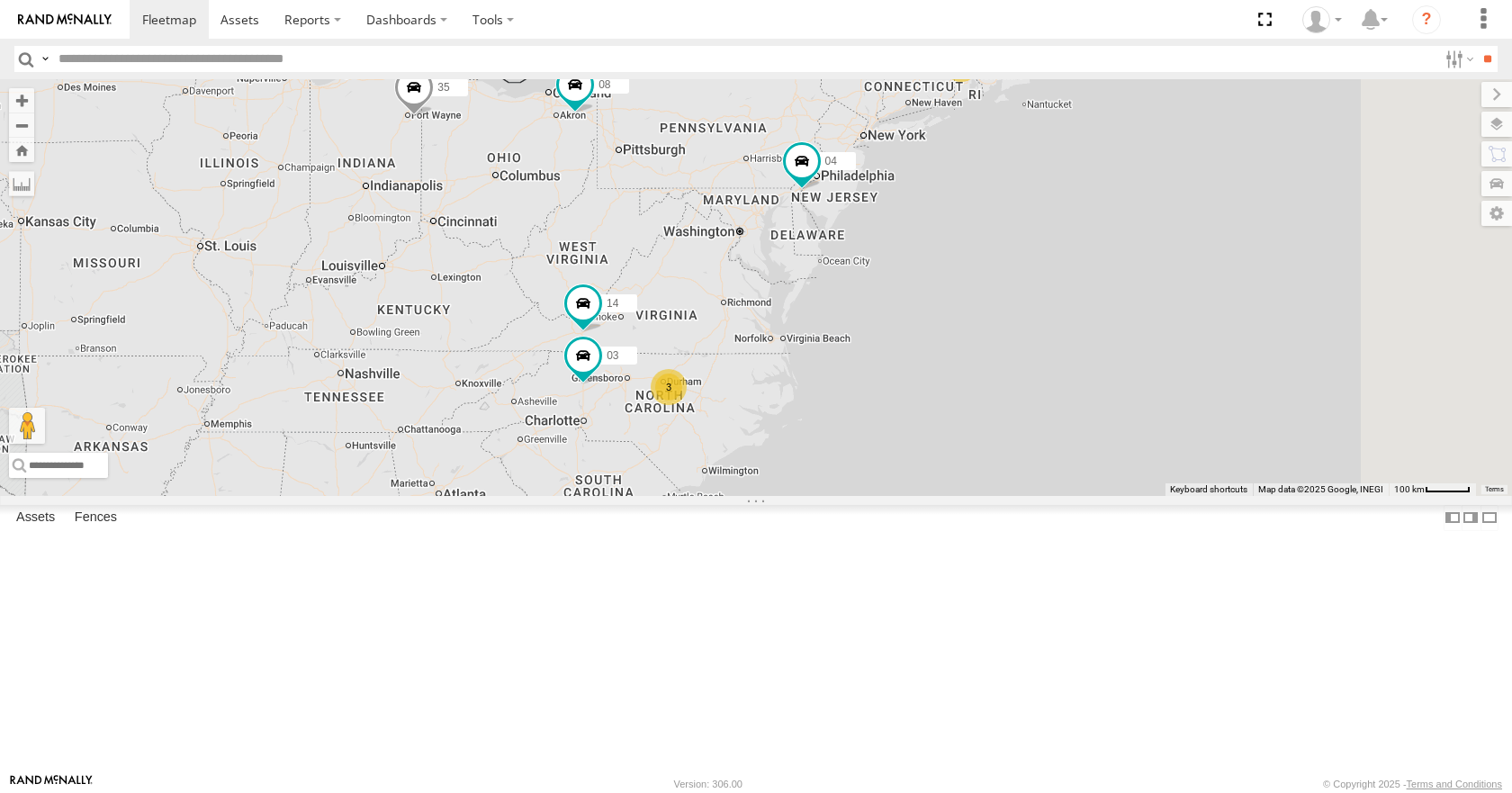
drag, startPoint x: 1262, startPoint y: 144, endPoint x: 1028, endPoint y: 243, distance: 254.1
click at [1028, 243] on div "35 08 04 12 2 14 3 03" at bounding box center [756, 287] width 1512 height 416
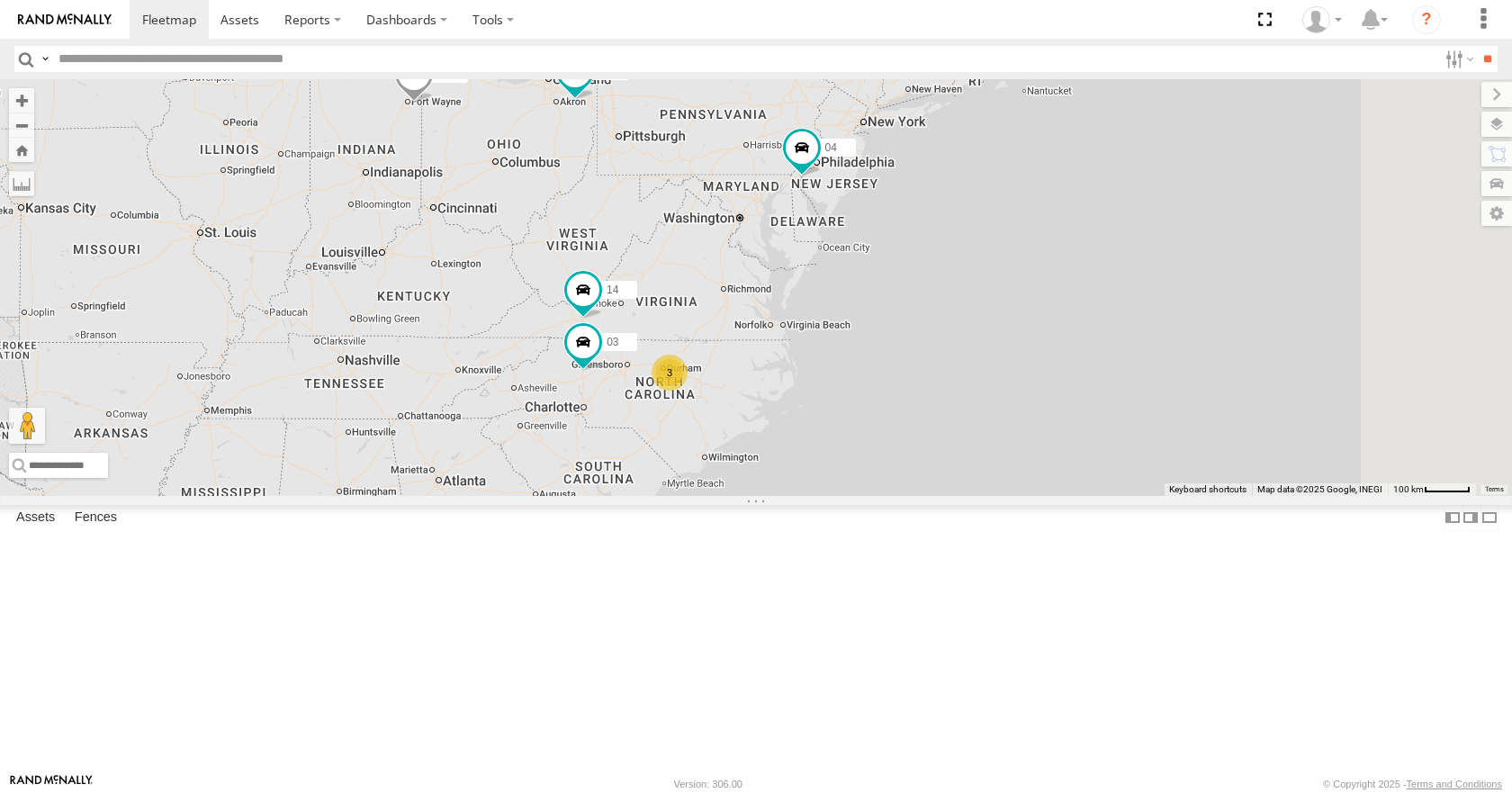
drag, startPoint x: 803, startPoint y: 376, endPoint x: 808, endPoint y: 354, distance: 22.6
click at [808, 354] on div "35 08 04 12 2 14 3 03" at bounding box center [756, 287] width 1512 height 416
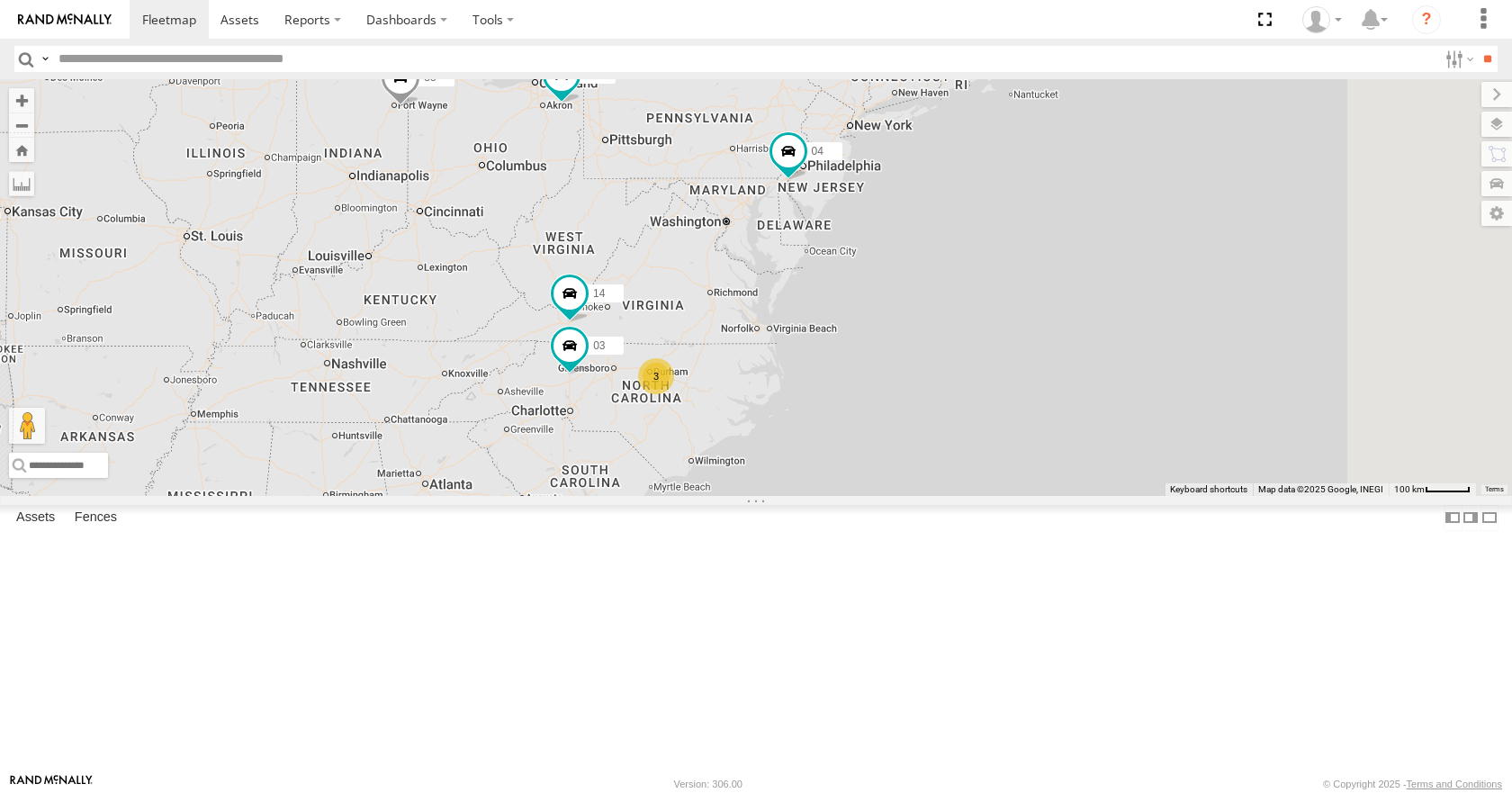
drag, startPoint x: 889, startPoint y: 263, endPoint x: 866, endPoint y: 268, distance: 23.5
click at [866, 268] on div "35 08 04 12 2 14 3 03" at bounding box center [756, 287] width 1512 height 416
drag, startPoint x: 920, startPoint y: 234, endPoint x: 944, endPoint y: 196, distance: 44.9
click at [944, 196] on div "35 08 04 12 2 14 3 03" at bounding box center [756, 287] width 1512 height 416
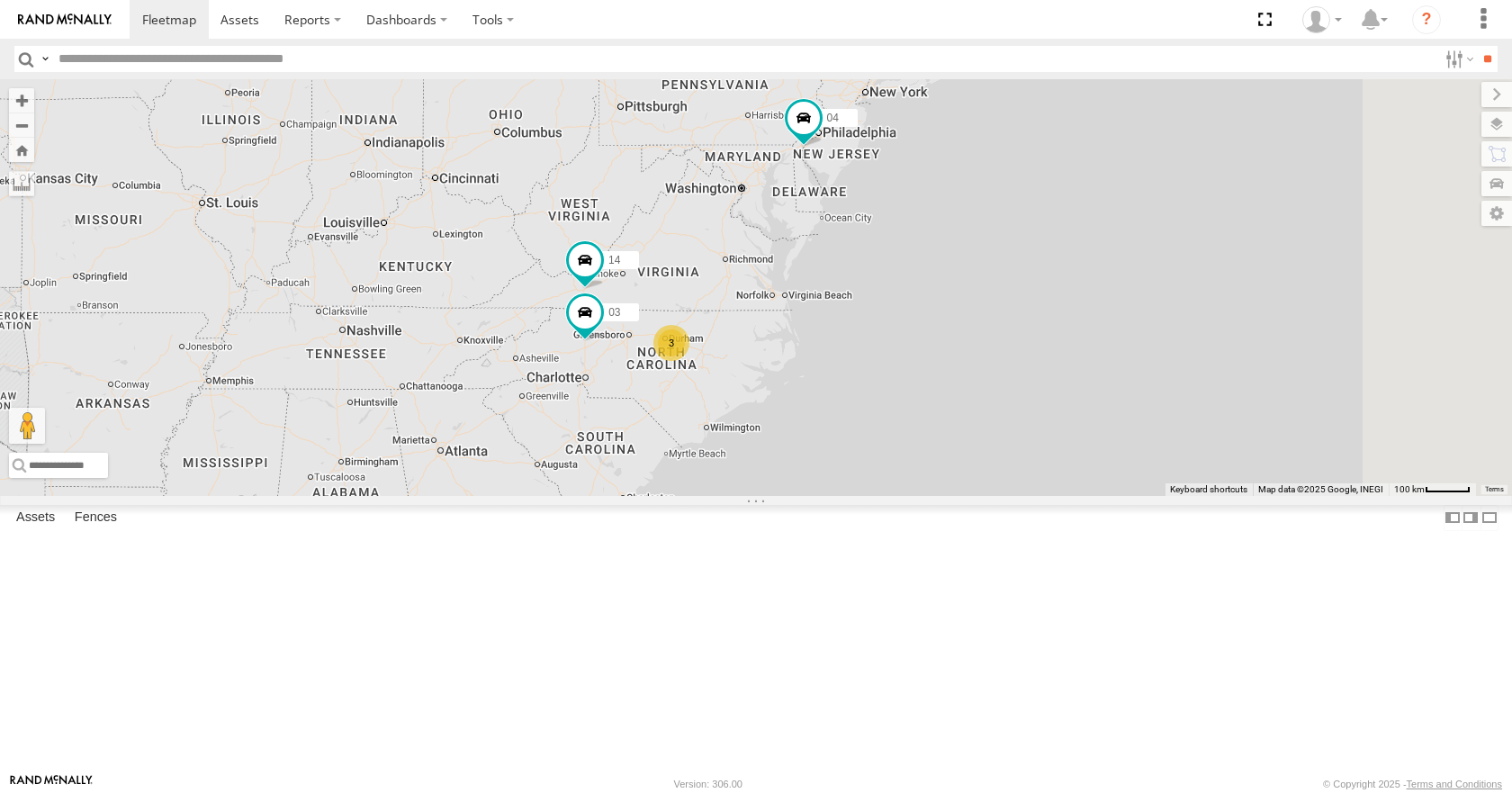
drag, startPoint x: 930, startPoint y: 234, endPoint x: 940, endPoint y: 250, distance: 18.9
click at [938, 253] on div "35 08 04 12 2 14 3 03" at bounding box center [756, 287] width 1512 height 416
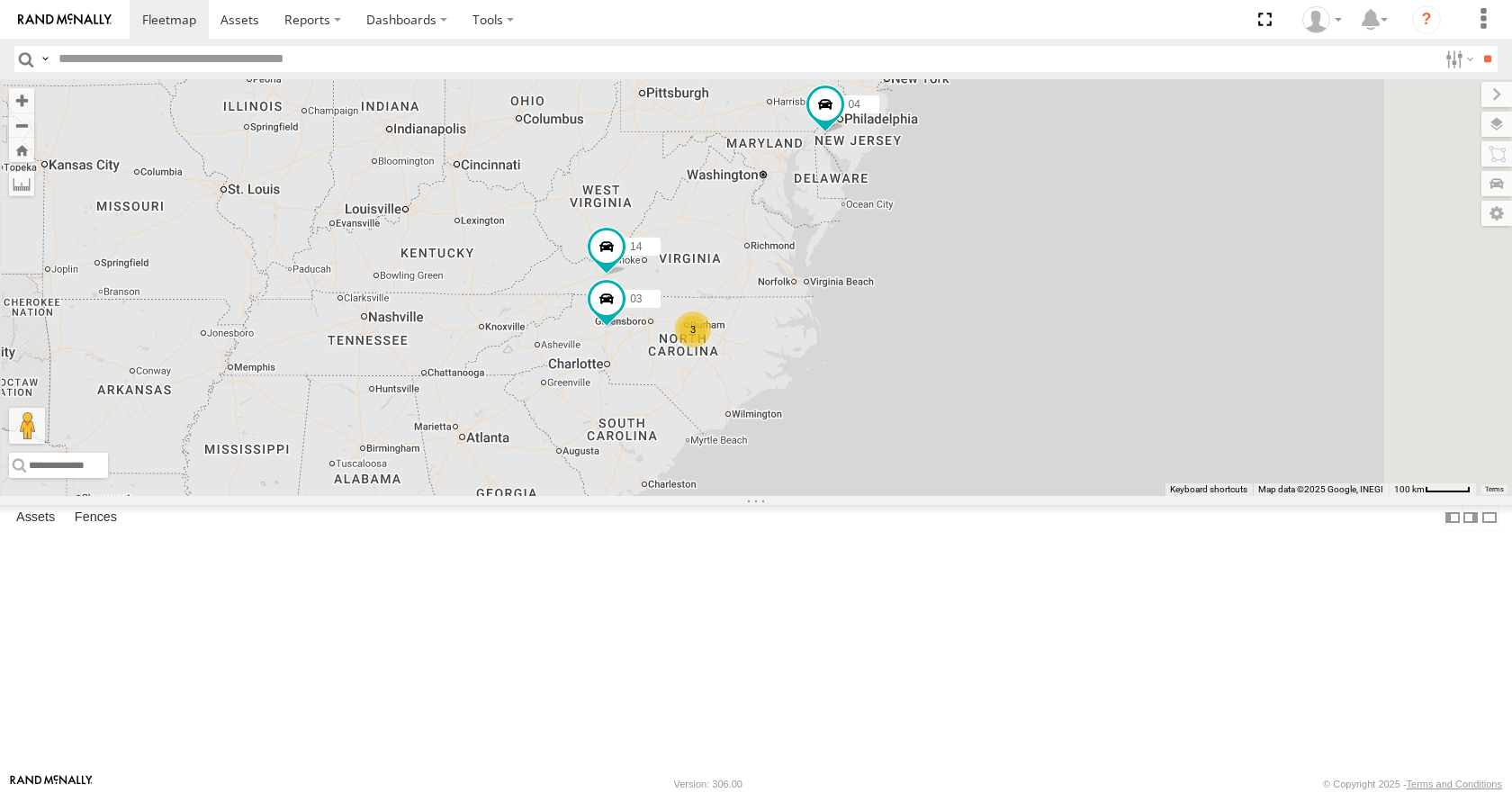
drag, startPoint x: 949, startPoint y: 220, endPoint x: 963, endPoint y: 188, distance: 34.9
click at [963, 188] on div "35 08 04 12 2 14 3 03" at bounding box center [756, 287] width 1512 height 416
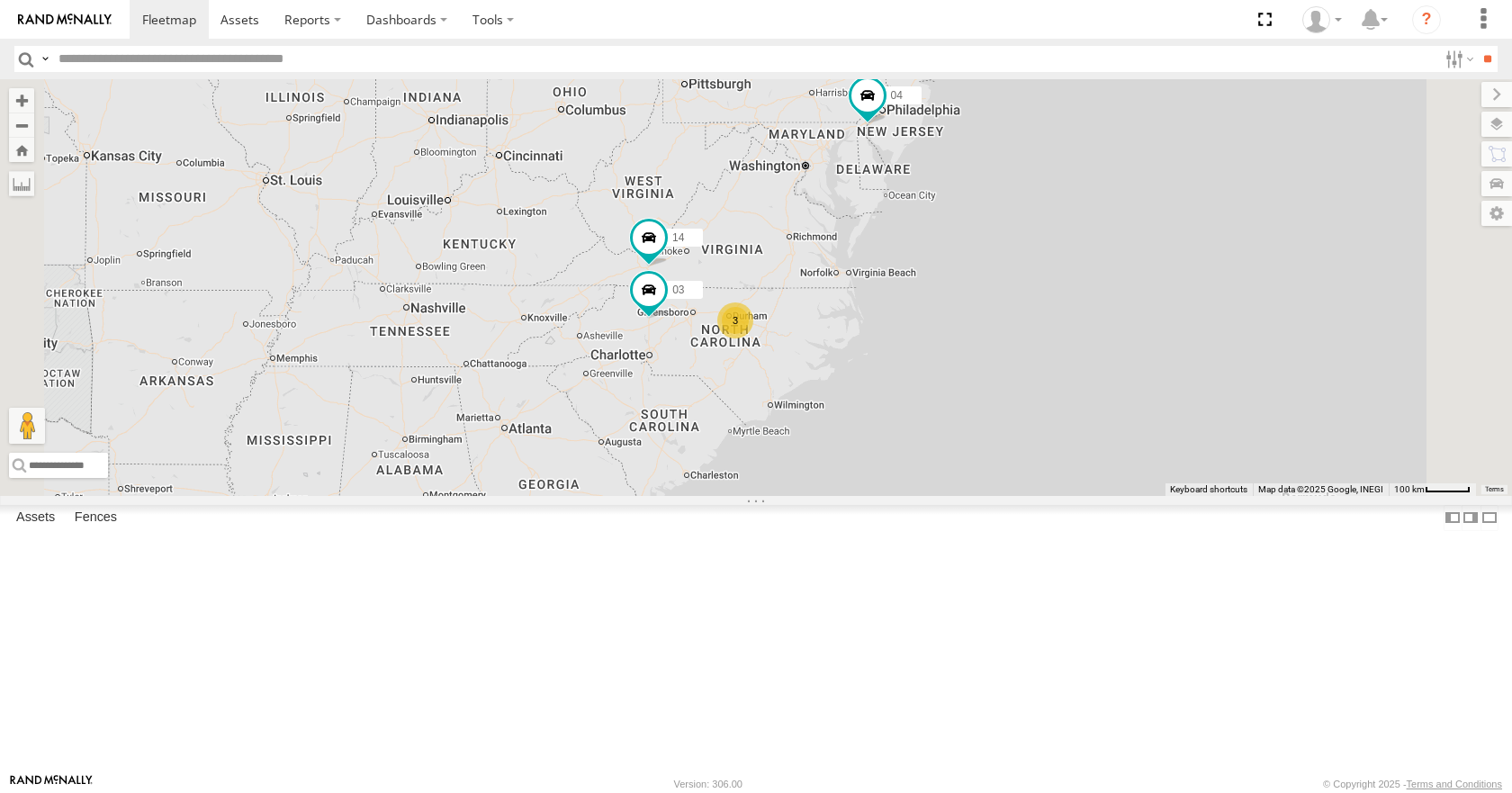
drag, startPoint x: 963, startPoint y: 188, endPoint x: 1010, endPoint y: 187, distance: 47.0
click at [1010, 187] on div "35 08 04 12 2 14 3 03" at bounding box center [756, 287] width 1512 height 416
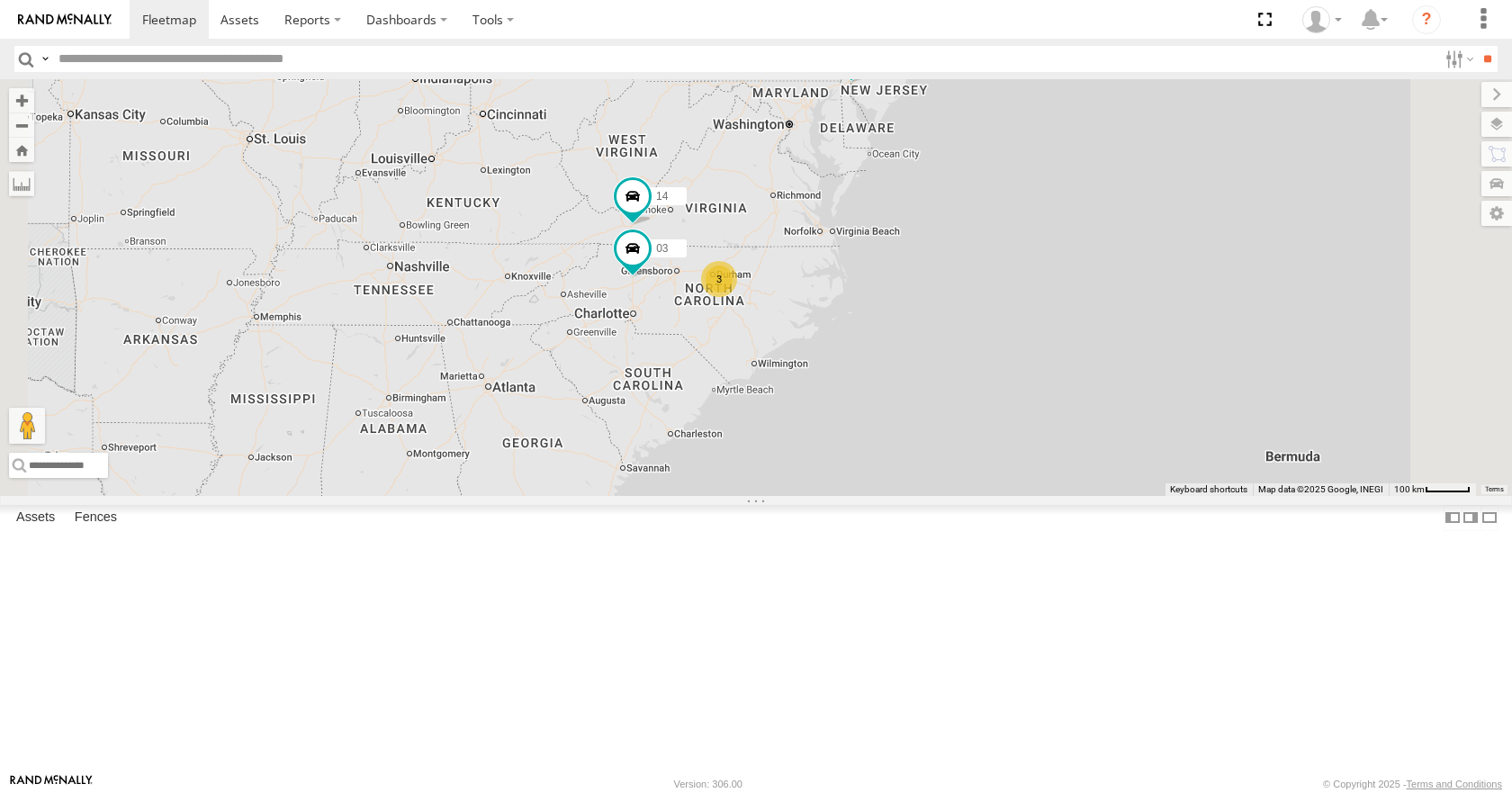
drag, startPoint x: 786, startPoint y: 433, endPoint x: 769, endPoint y: 389, distance: 47.2
click at [769, 389] on div "35 08 04 12 2 14 3 03" at bounding box center [756, 287] width 1512 height 416
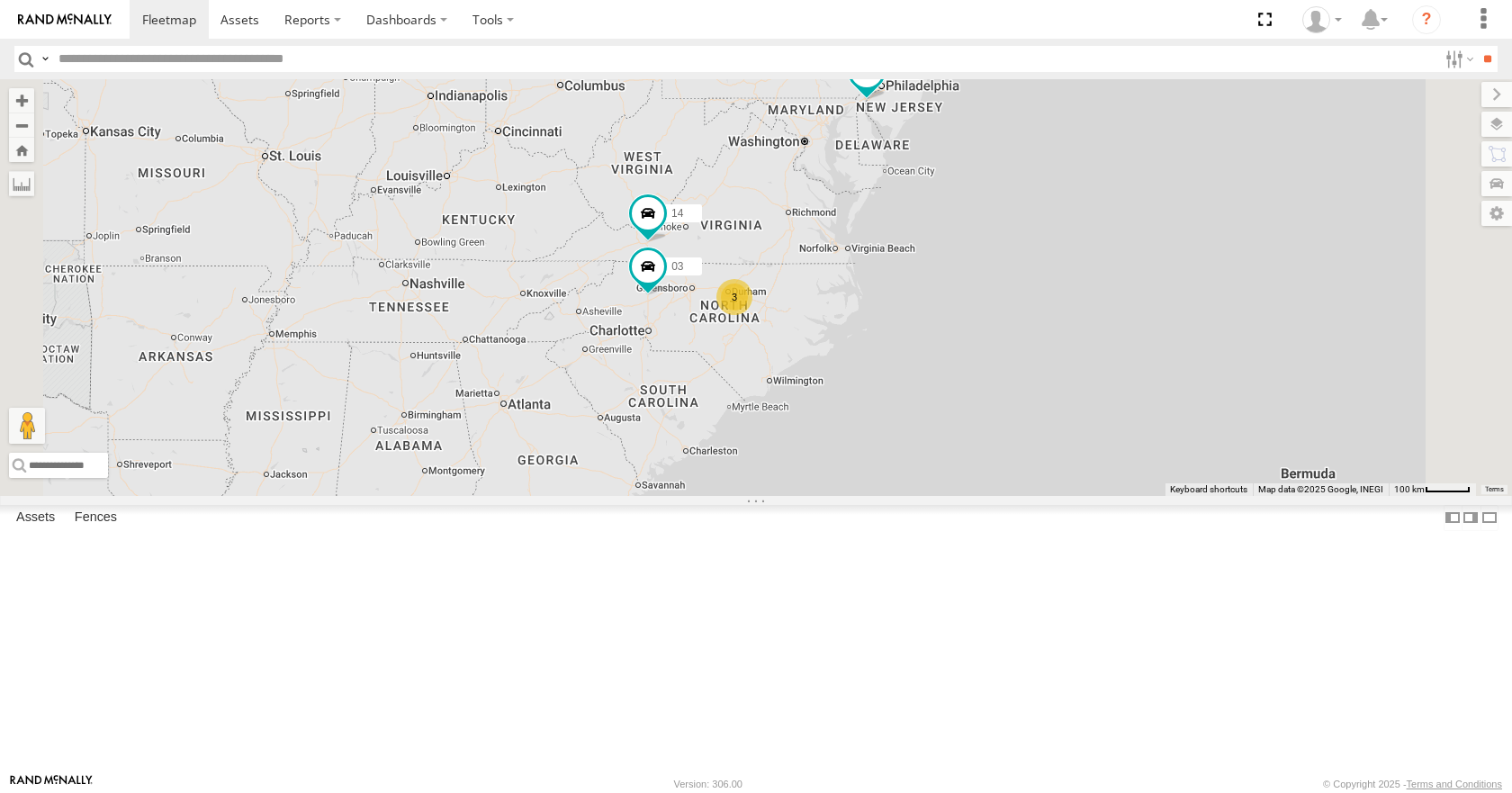
drag, startPoint x: 776, startPoint y: 330, endPoint x: 794, endPoint y: 349, distance: 26.2
click at [794, 349] on div "35 08 04 12 2 14 3 03" at bounding box center [756, 287] width 1512 height 416
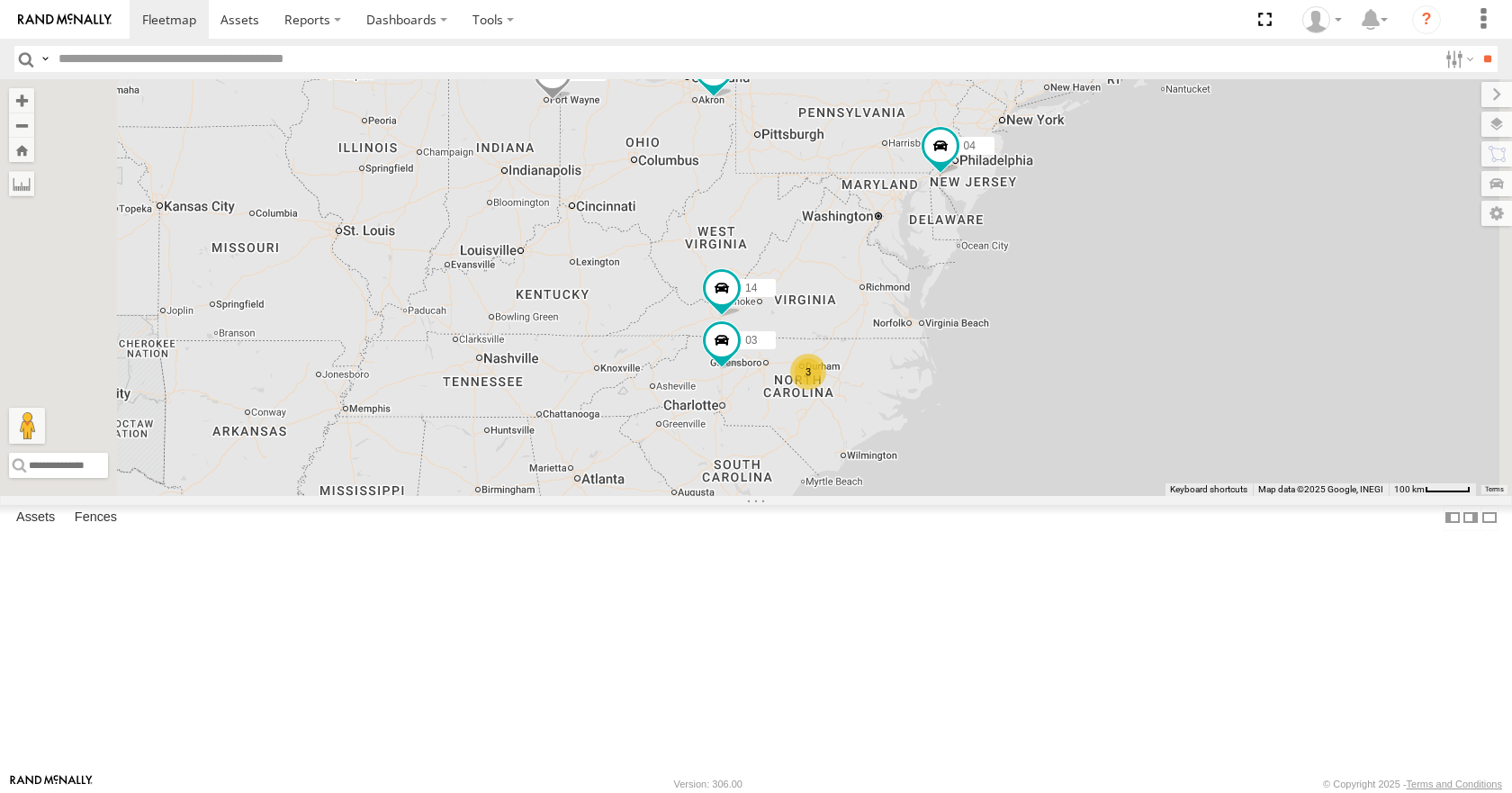
drag, startPoint x: 729, startPoint y: 207, endPoint x: 808, endPoint y: 285, distance: 111.0
click at [808, 285] on div "35 08 04 12 2 14 3 03" at bounding box center [756, 287] width 1512 height 416
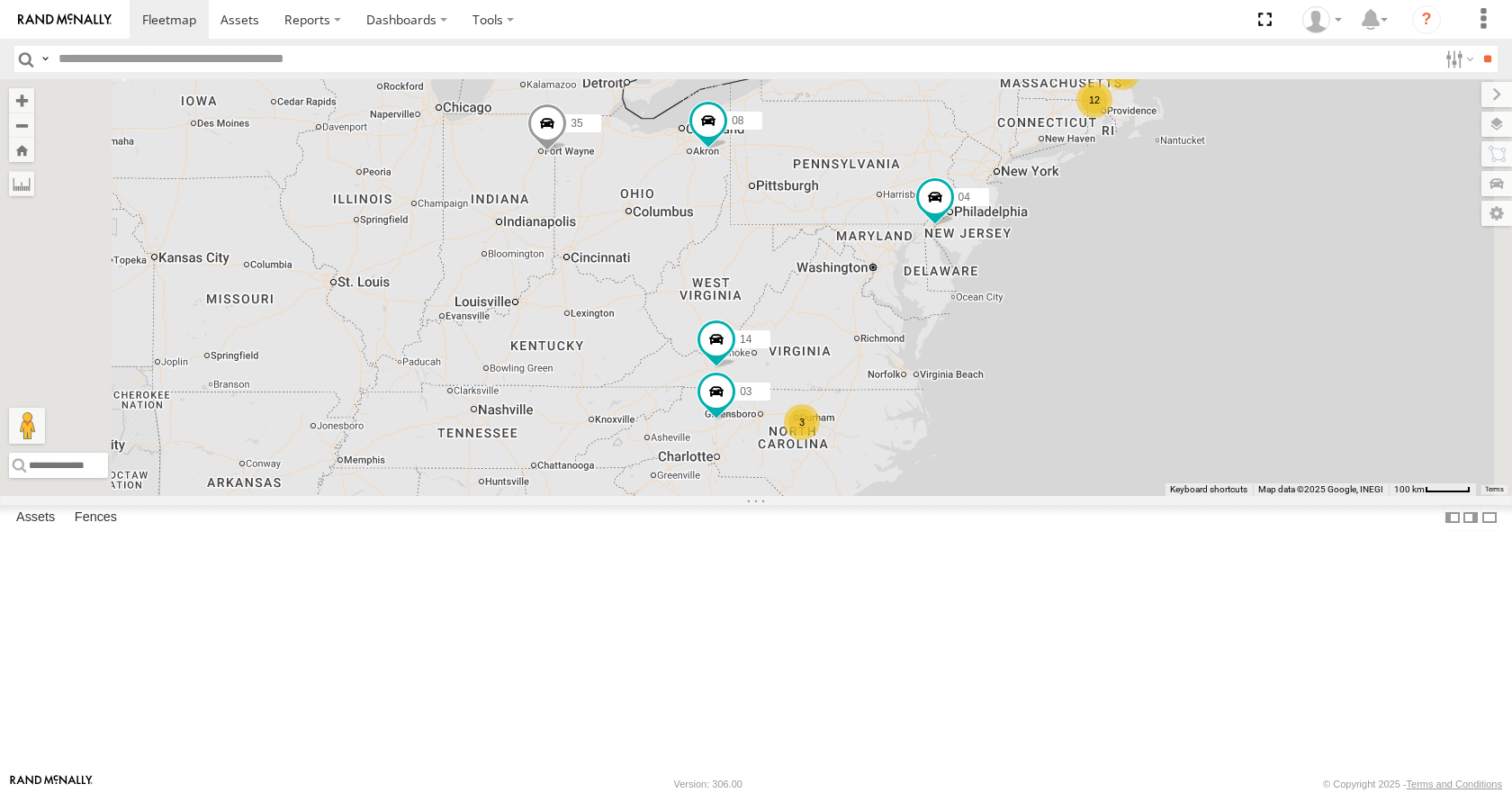
drag, startPoint x: 816, startPoint y: 115, endPoint x: 810, endPoint y: 175, distance: 60.3
click at [810, 175] on div "35 08 04 12 2 14 3 03" at bounding box center [756, 287] width 1512 height 416
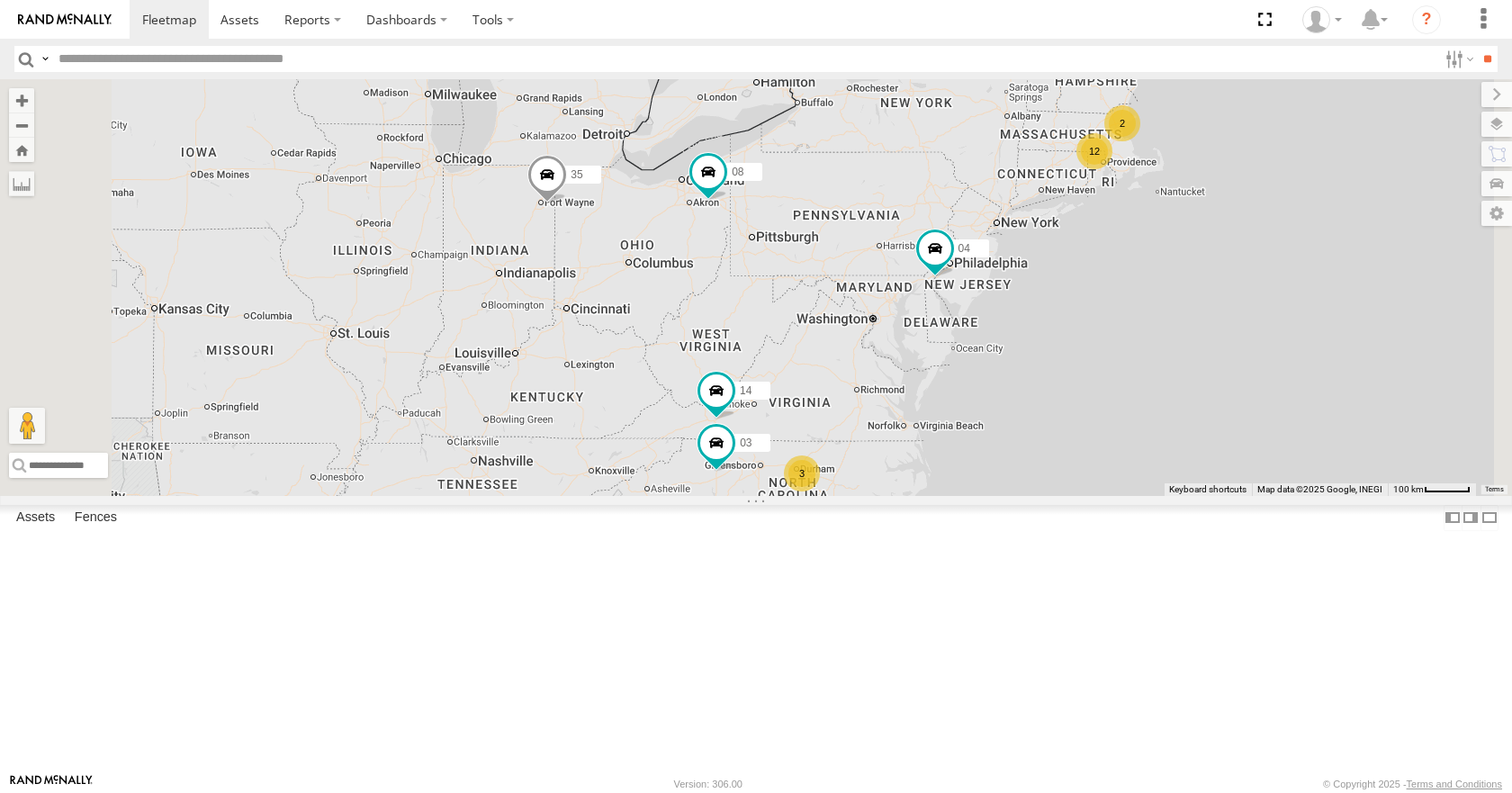
drag, startPoint x: 787, startPoint y: 108, endPoint x: 787, endPoint y: 194, distance: 86.0
click at [787, 194] on div "35 08 04 12 2 14 3 03" at bounding box center [756, 287] width 1512 height 416
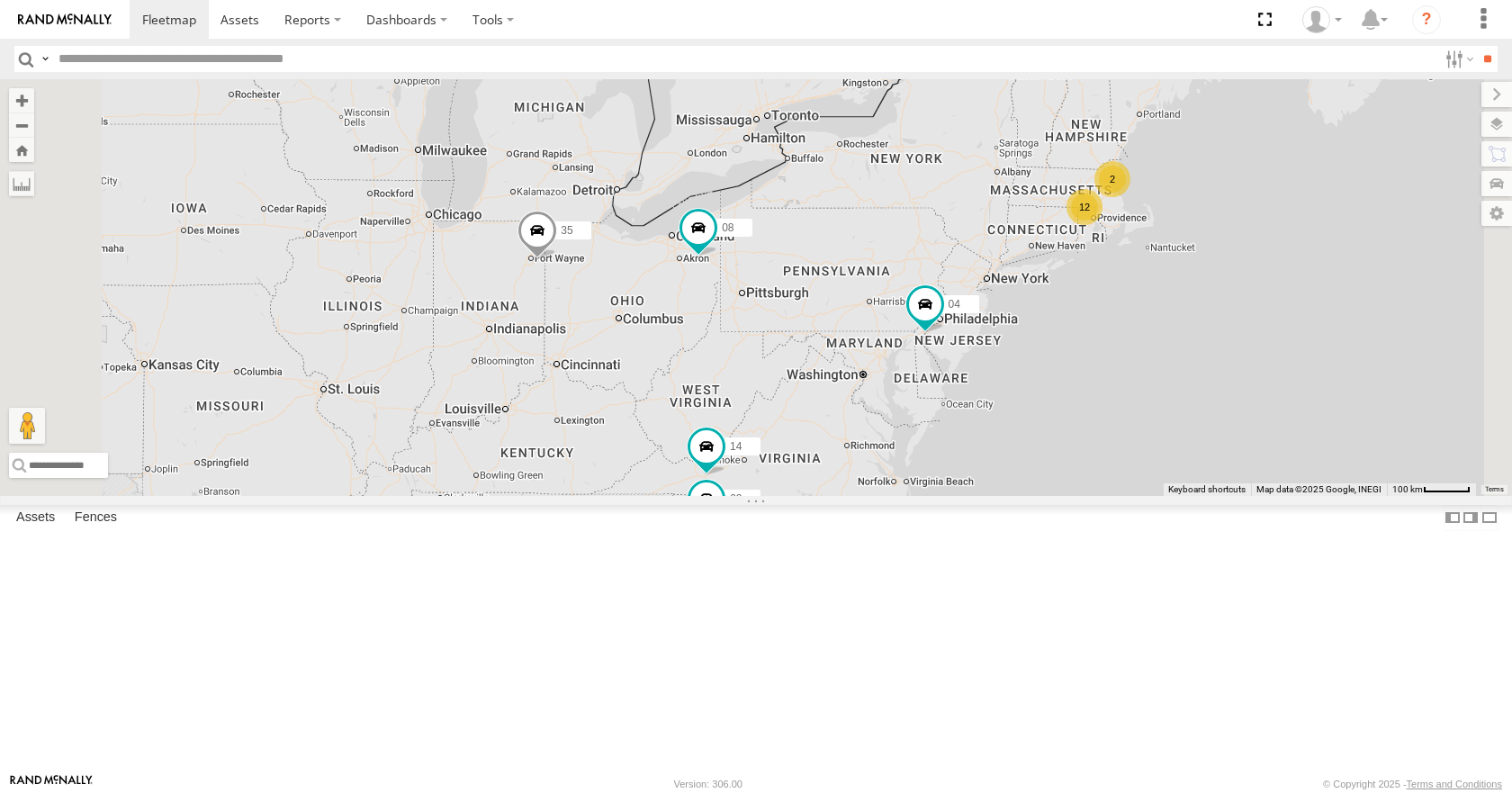
drag, startPoint x: 777, startPoint y: 144, endPoint x: 767, endPoint y: 172, distance: 29.7
click at [767, 172] on div "35 08 04 12 2 14 3 03" at bounding box center [756, 287] width 1512 height 416
drag, startPoint x: 784, startPoint y: 144, endPoint x: 781, endPoint y: 154, distance: 10.4
click at [781, 154] on div "35 08 04 12 2 14 3 03" at bounding box center [756, 287] width 1512 height 416
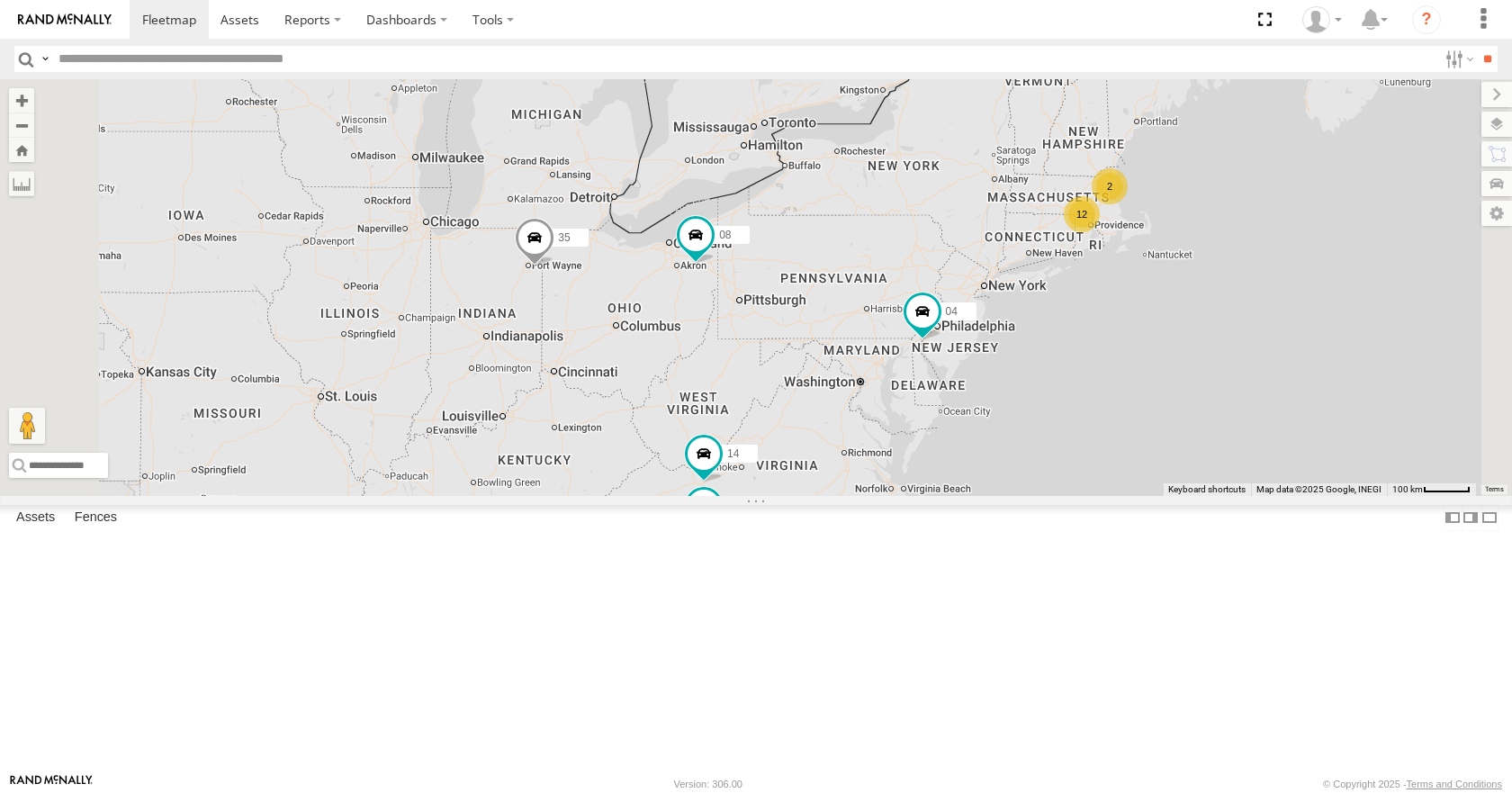
drag, startPoint x: 802, startPoint y: 112, endPoint x: 791, endPoint y: 127, distance: 18.6
click at [791, 127] on div "35 08 04 12 2 14 3 03" at bounding box center [756, 287] width 1512 height 416
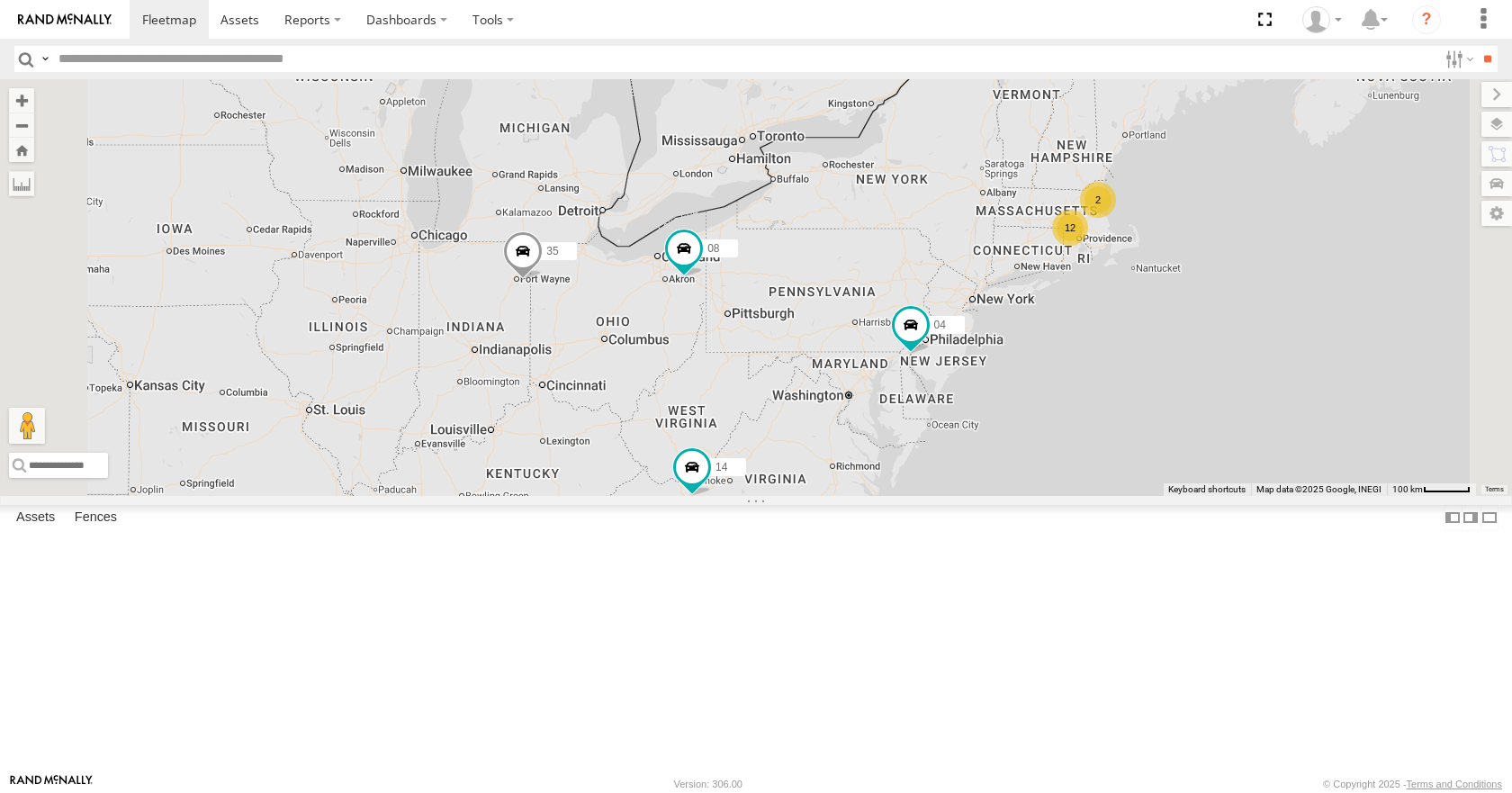
drag, startPoint x: 931, startPoint y: 99, endPoint x: 917, endPoint y: 109, distance: 17.2
click at [917, 109] on div "35 08 04 12 2 14 3 03" at bounding box center [756, 287] width 1512 height 416
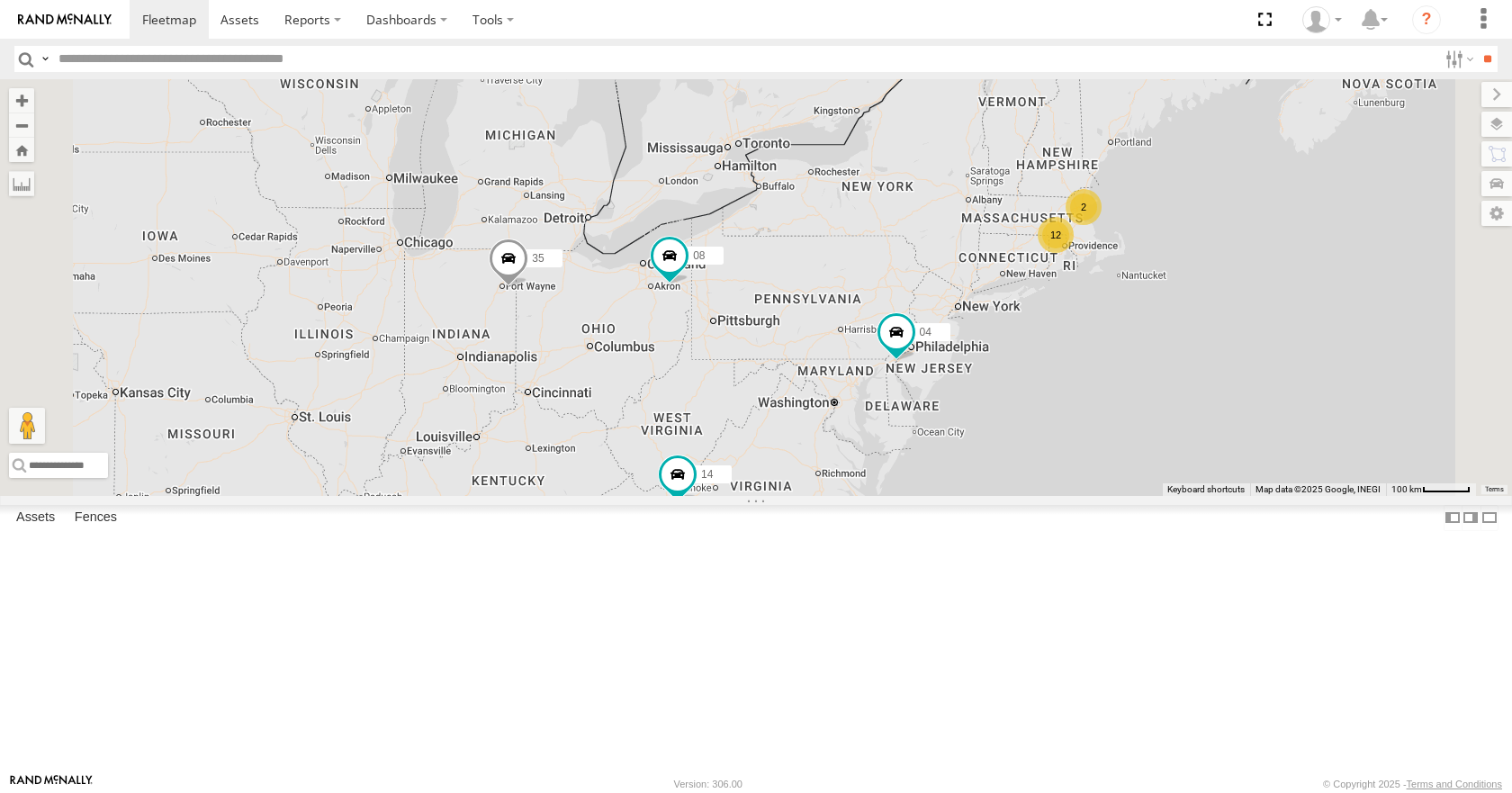
drag, startPoint x: 908, startPoint y: 139, endPoint x: 883, endPoint y: 149, distance: 26.9
click at [883, 149] on div "35 08 04 12 2 14 3 03" at bounding box center [756, 287] width 1512 height 416
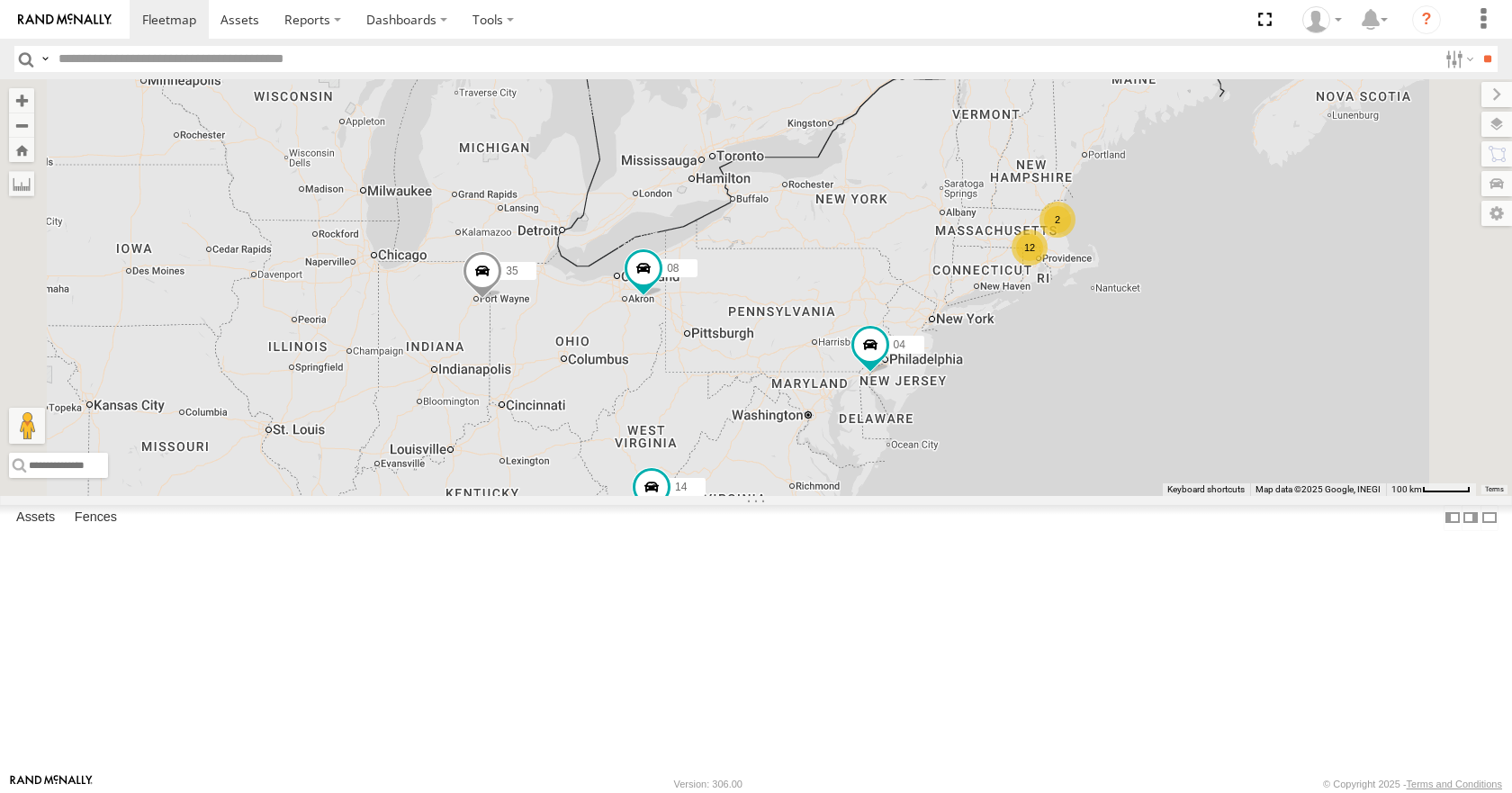
drag, startPoint x: 1118, startPoint y: 170, endPoint x: 1194, endPoint y: 141, distance: 81.3
click at [1194, 141] on div "35 08 04 12 2 14 3 03" at bounding box center [756, 287] width 1512 height 416
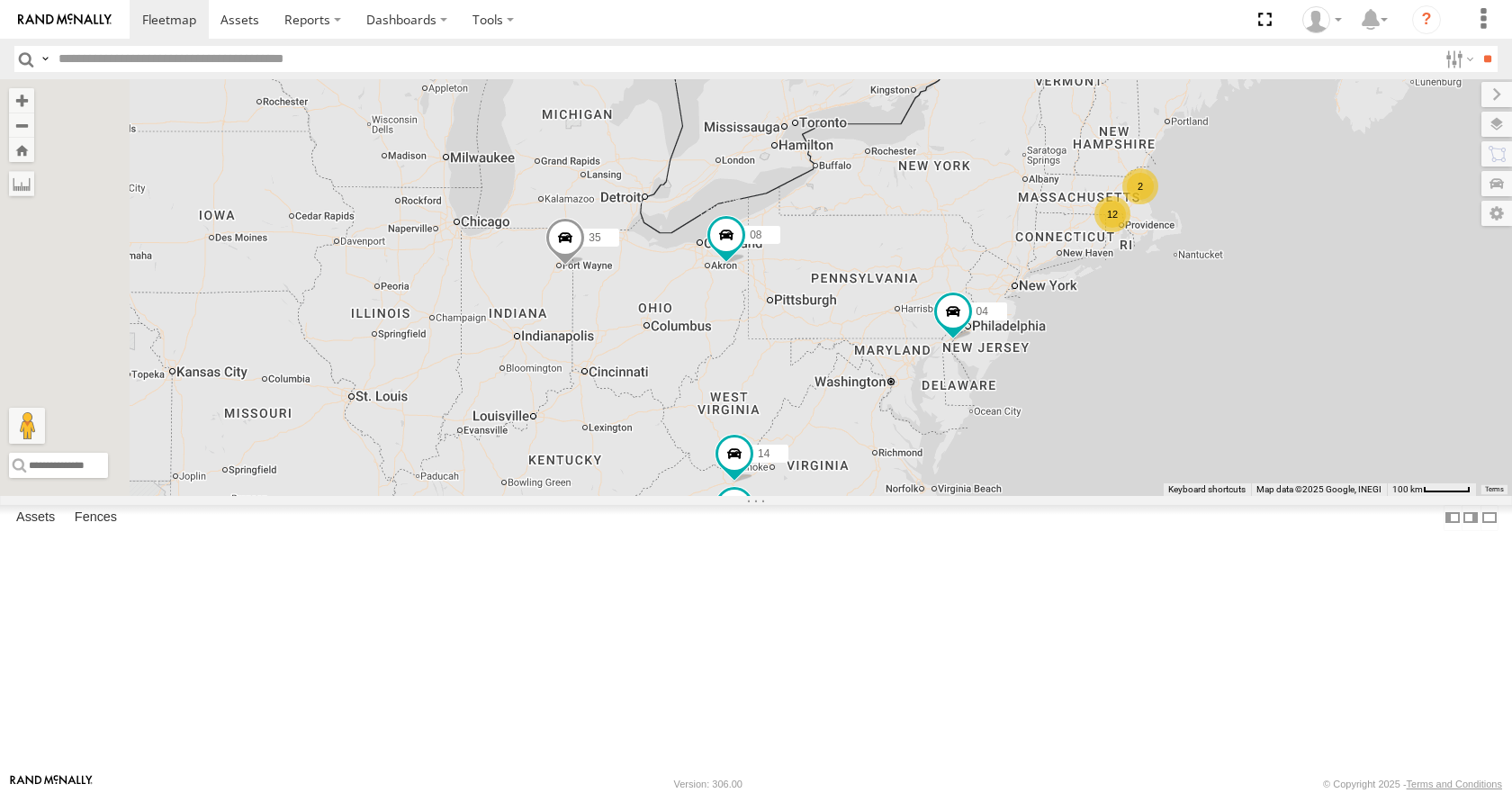
drag, startPoint x: 1180, startPoint y: 186, endPoint x: 1210, endPoint y: 167, distance: 35.5
click at [1210, 167] on div "35 08 04 12 2 14 3 03" at bounding box center [756, 287] width 1512 height 416
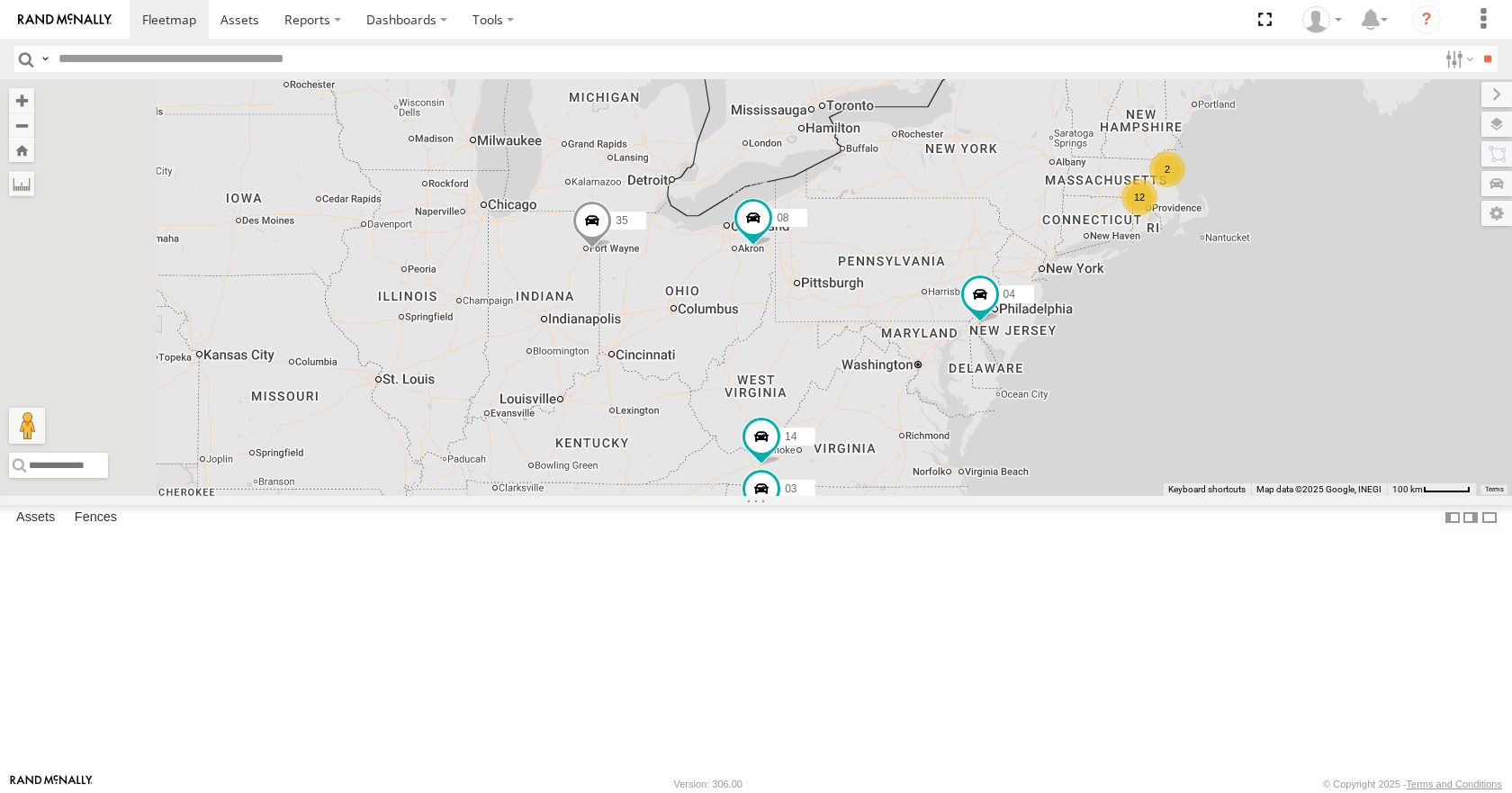
drag, startPoint x: 1004, startPoint y: 232, endPoint x: 1010, endPoint y: 201, distance: 31.6
click at [1010, 201] on div "35 08 04 12 2 14 3 03" at bounding box center [756, 287] width 1512 height 416
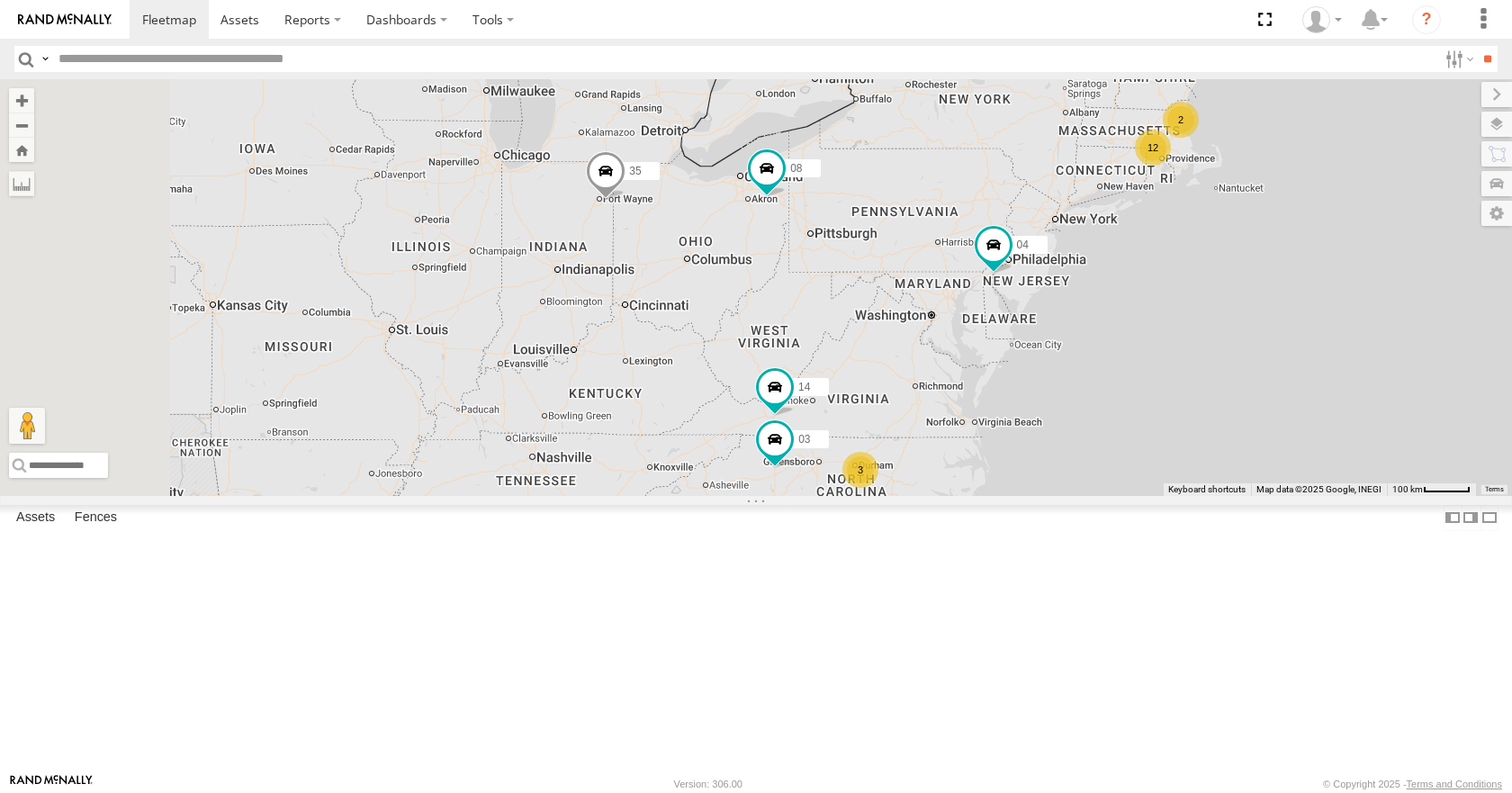
drag, startPoint x: 1091, startPoint y: 190, endPoint x: 1091, endPoint y: 177, distance: 13.0
click at [1091, 177] on div "35 08 04 12 2 14 3 03" at bounding box center [756, 287] width 1512 height 416
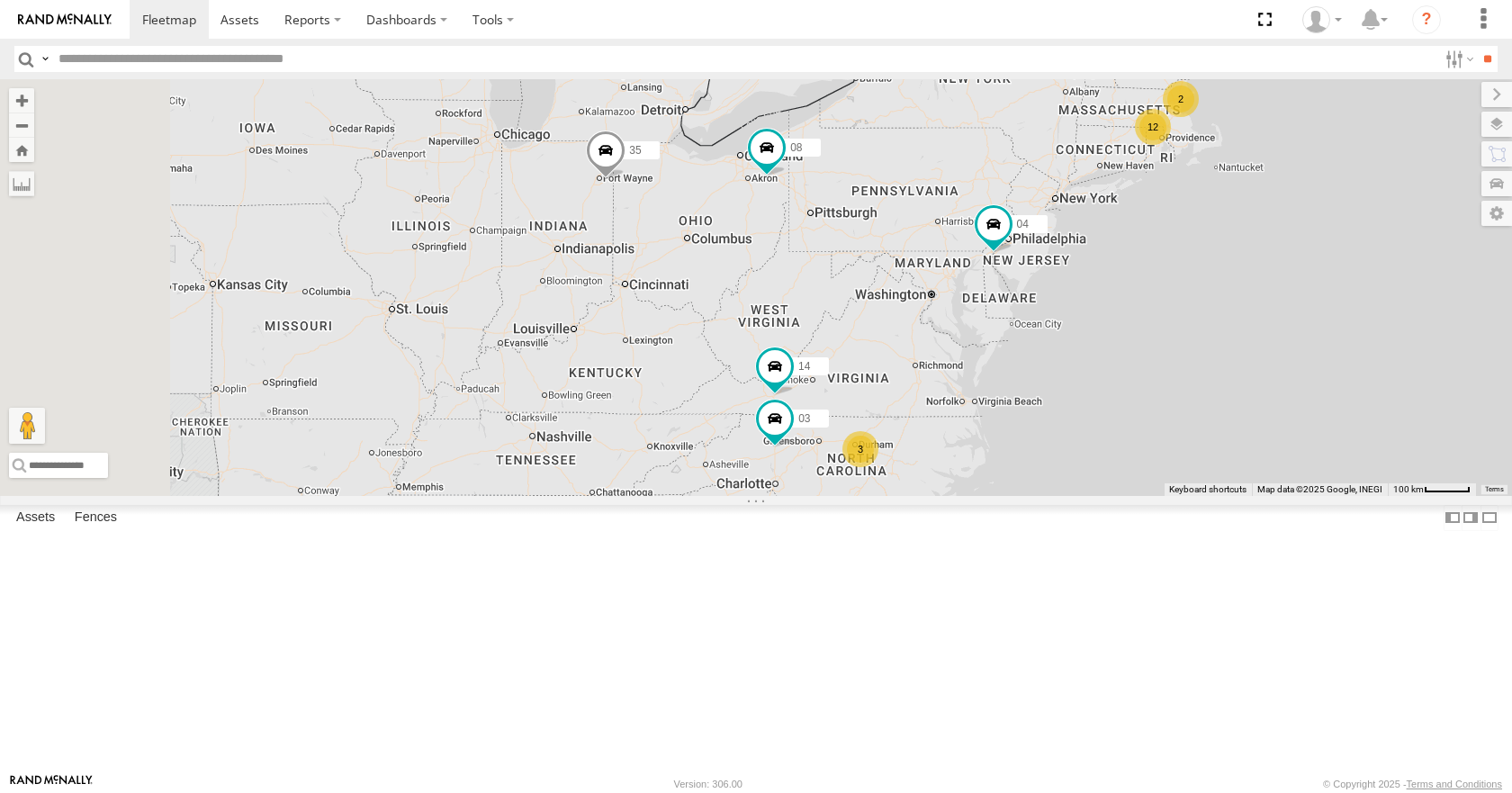
drag, startPoint x: 1069, startPoint y: 199, endPoint x: 1074, endPoint y: 165, distance: 34.4
click at [1074, 165] on div "35 08 04 12 2 14 3 03" at bounding box center [756, 287] width 1512 height 416
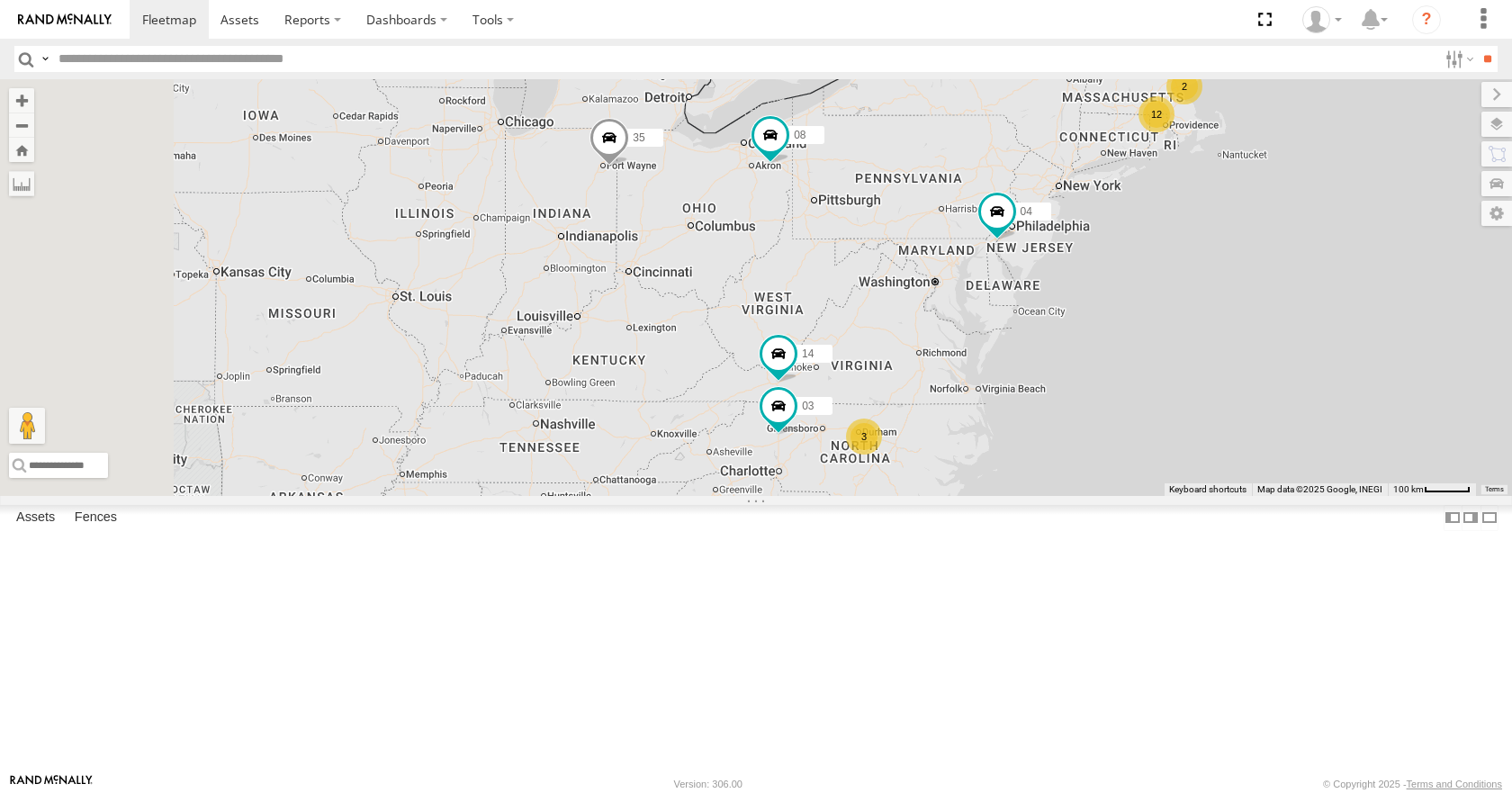
drag, startPoint x: 1092, startPoint y: 177, endPoint x: 1092, endPoint y: 208, distance: 31.0
click at [1092, 208] on div "35 08 04 12 2 14 3 03" at bounding box center [756, 287] width 1512 height 416
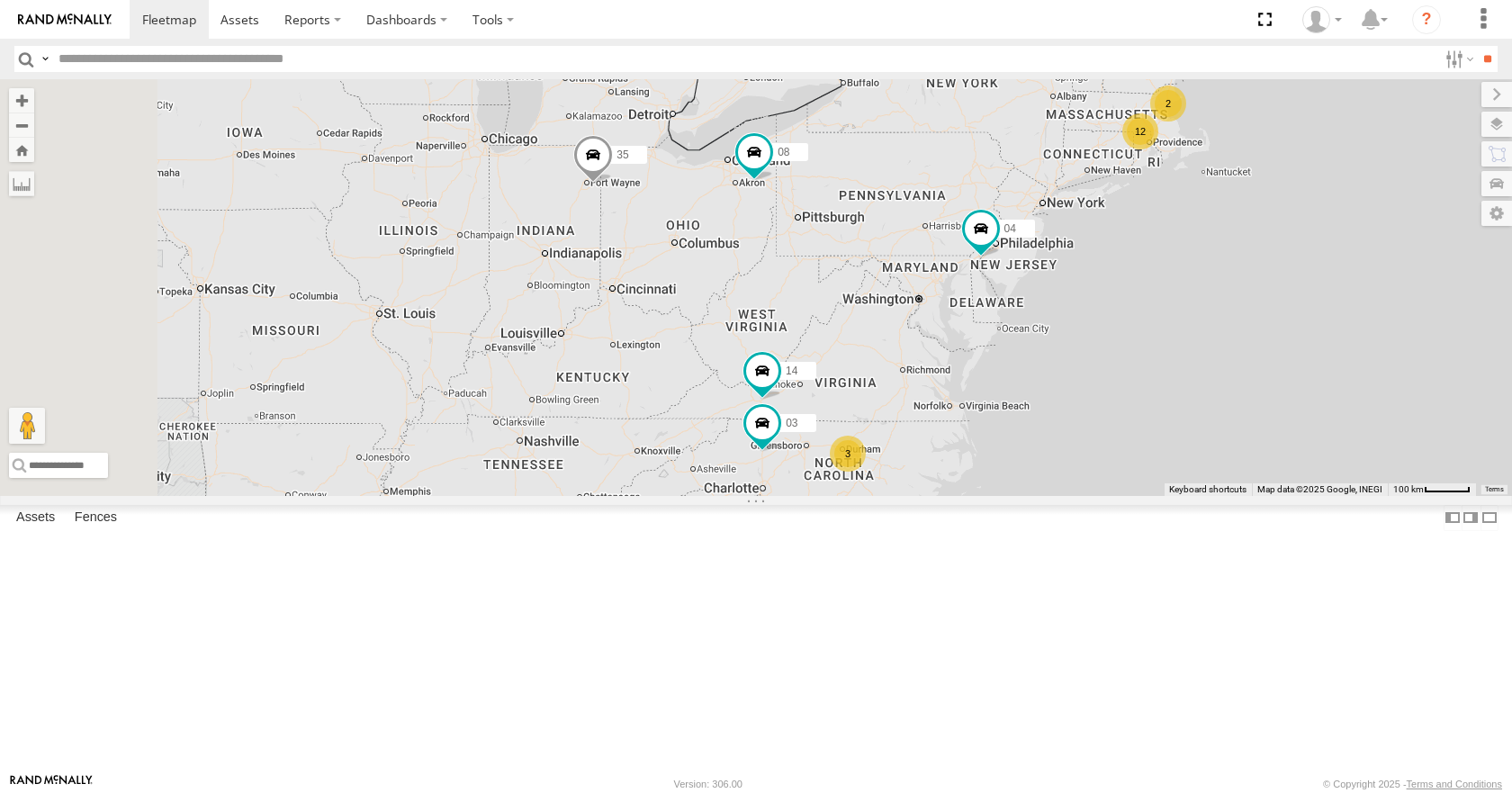
drag, startPoint x: 1004, startPoint y: 199, endPoint x: 984, endPoint y: 222, distance: 30.5
click at [984, 222] on div "35 08 04 12 2 14 3 03" at bounding box center [756, 287] width 1512 height 416
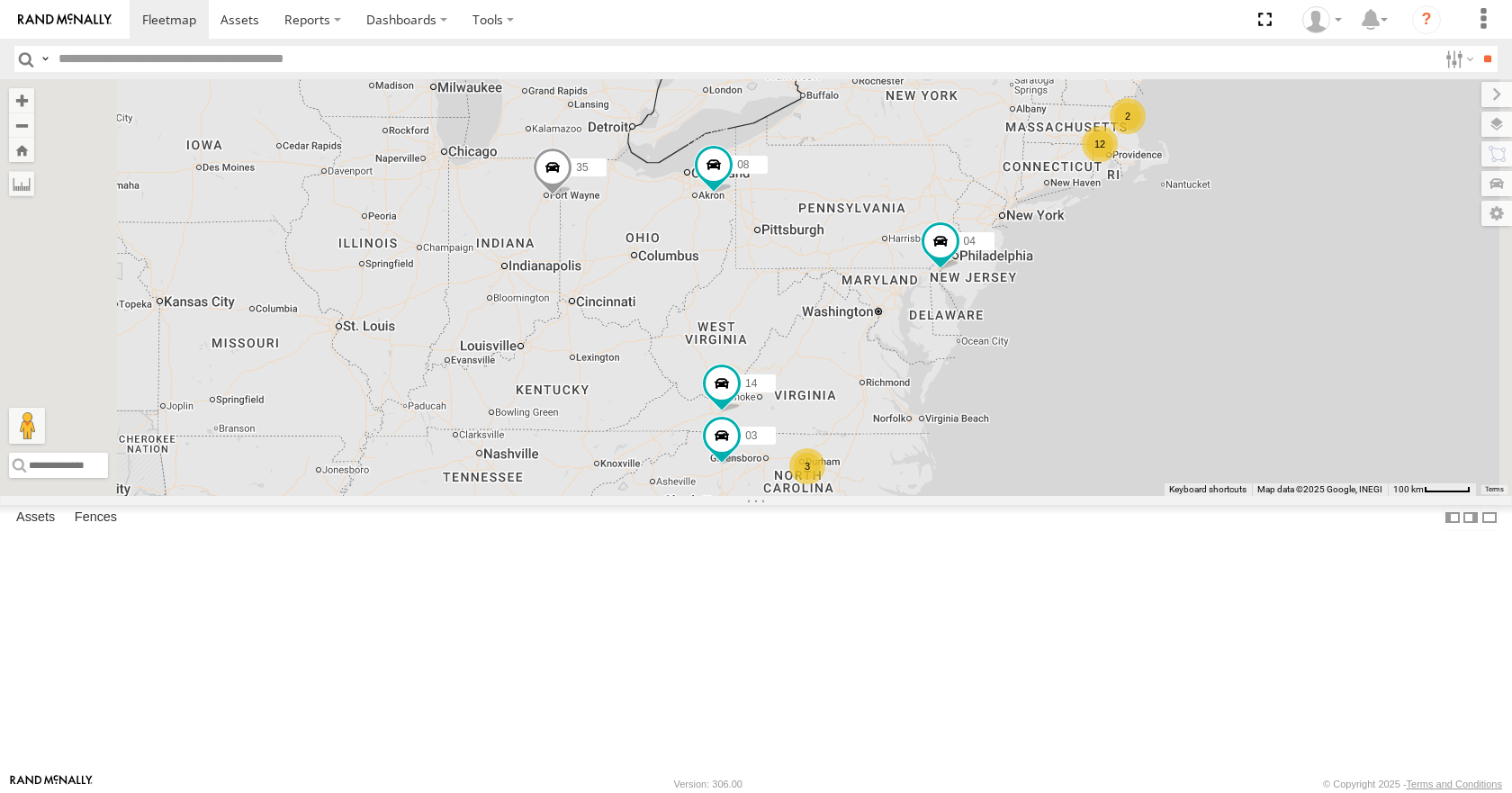
drag, startPoint x: 1016, startPoint y: 174, endPoint x: 978, endPoint y: 186, distance: 39.8
click at [978, 186] on div "35 08 04 12 2 14 3 03" at bounding box center [756, 287] width 1512 height 416
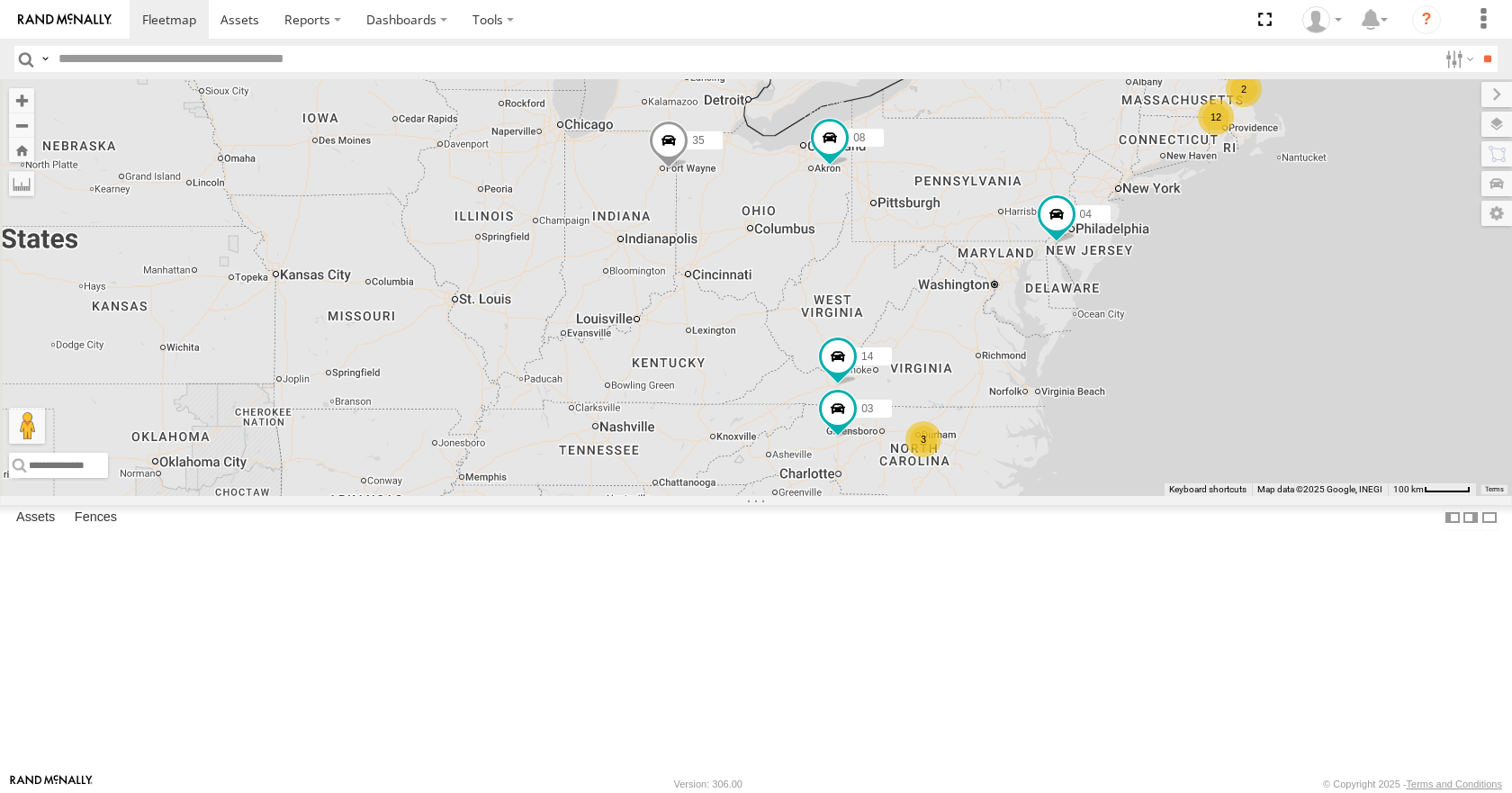
drag, startPoint x: 683, startPoint y: 443, endPoint x: 829, endPoint y: 419, distance: 148.0
click at [829, 419] on div "35 08 04 12 2 14 3 03" at bounding box center [756, 287] width 1512 height 416
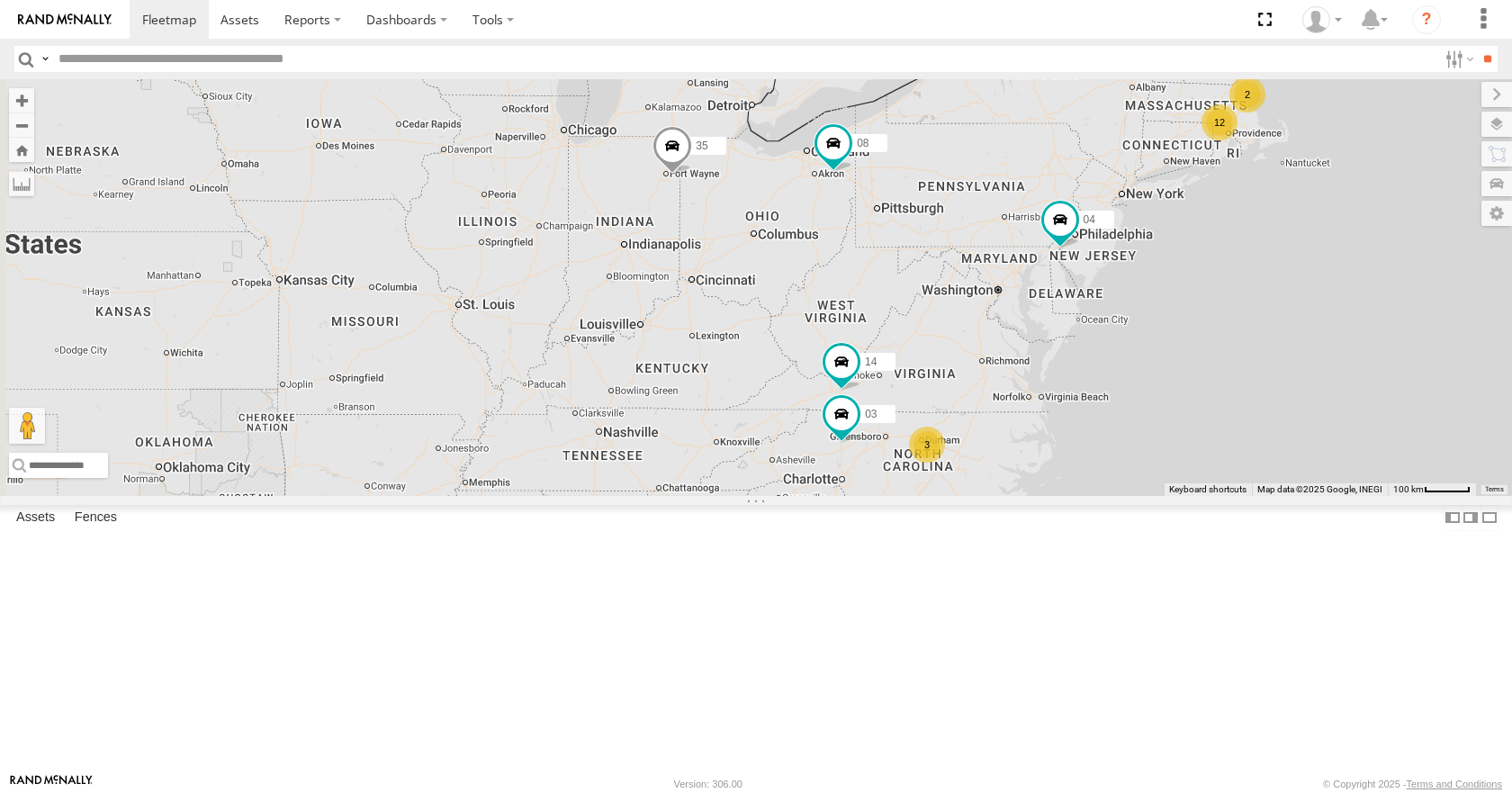
click at [843, 316] on div "35 08 04 12 2 14 3 03" at bounding box center [756, 287] width 1512 height 416
drag, startPoint x: 916, startPoint y: 192, endPoint x: 921, endPoint y: 214, distance: 22.6
click at [921, 214] on div "35 08 04 12 2 14 3 03" at bounding box center [756, 287] width 1512 height 416
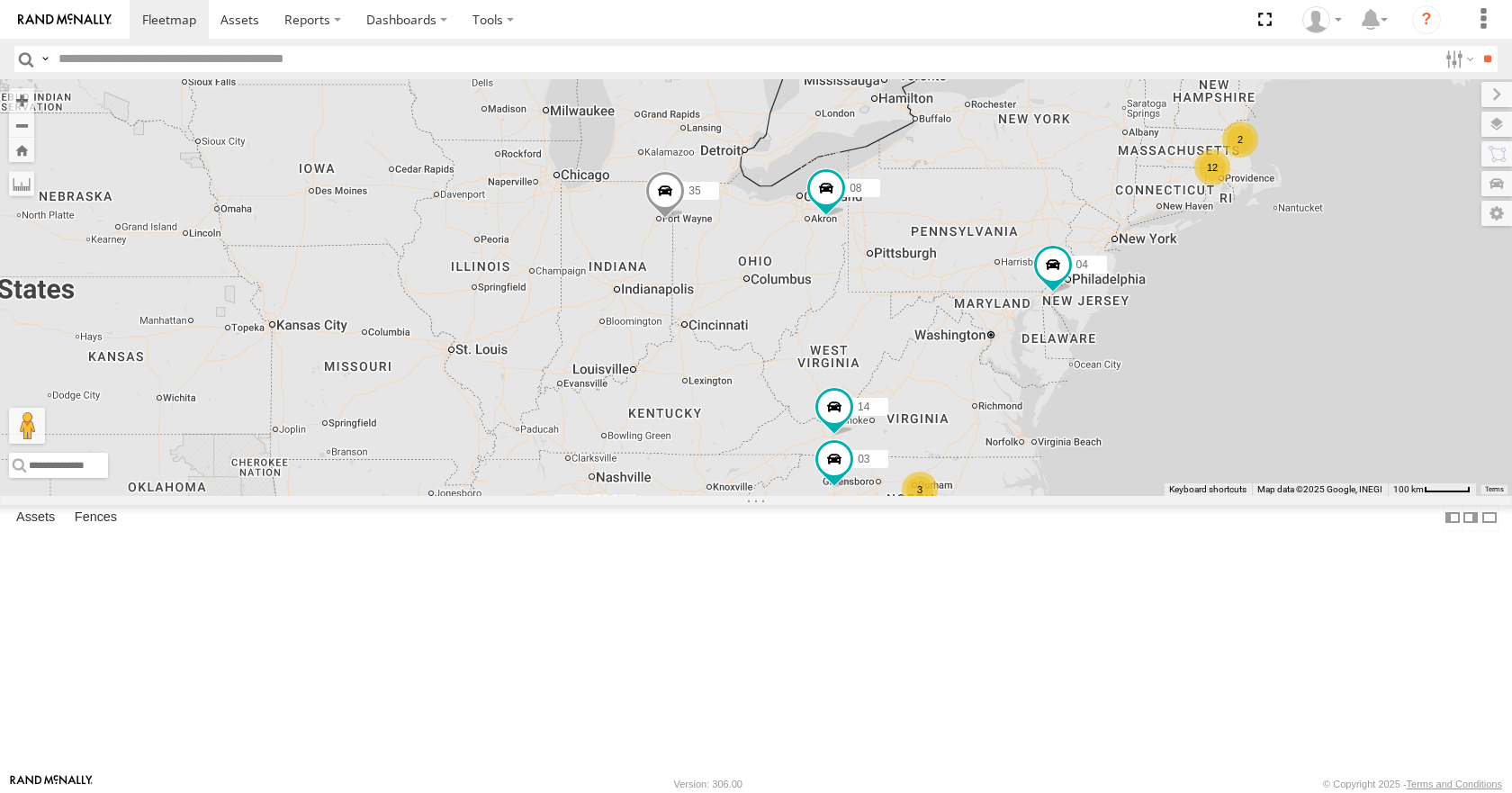
drag, startPoint x: 918, startPoint y: 155, endPoint x: 906, endPoint y: 190, distance: 37.0
click at [906, 190] on div "35 08 04 12 2 14 3 03" at bounding box center [756, 287] width 1512 height 416
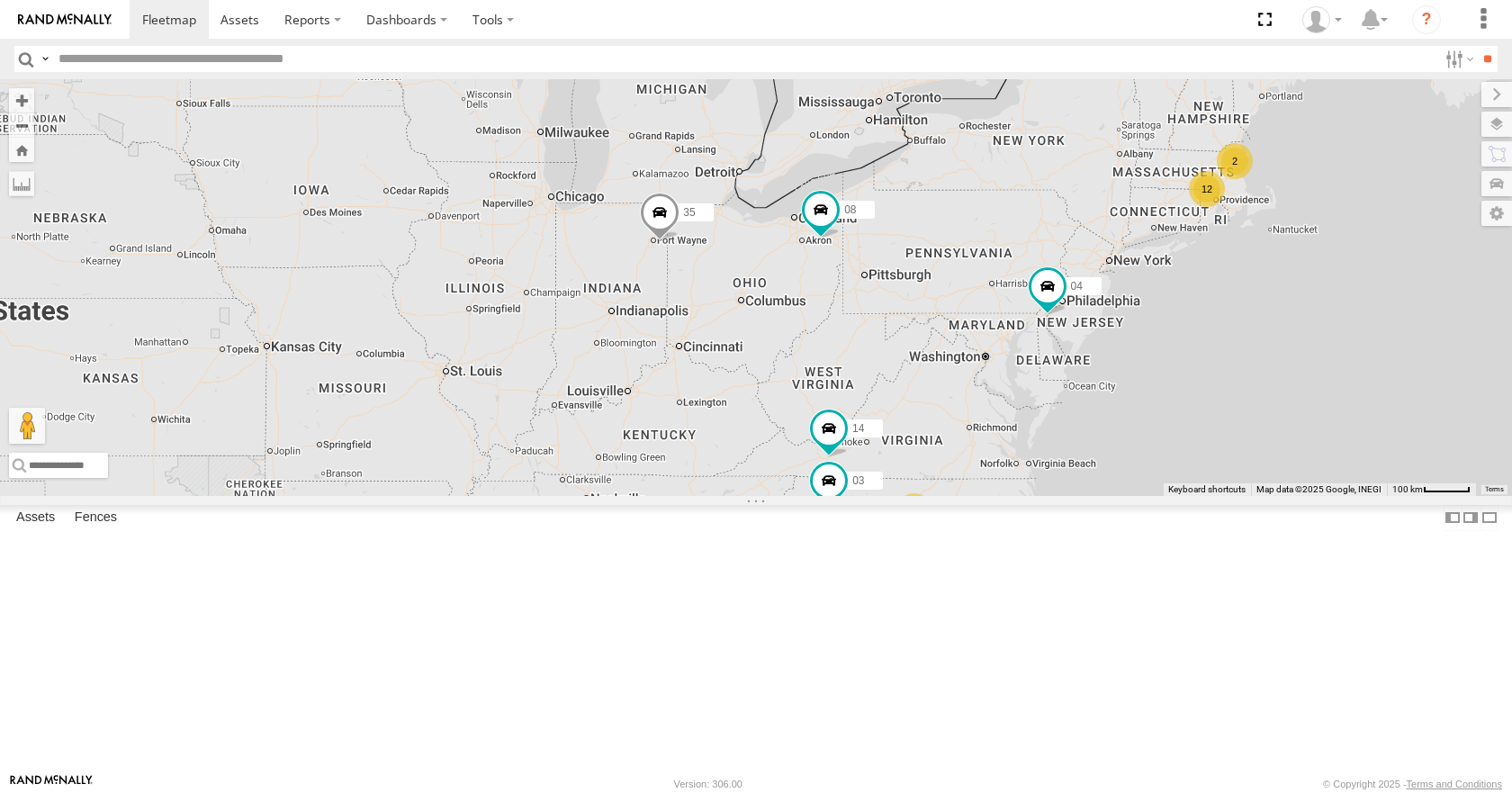
drag, startPoint x: 895, startPoint y: 132, endPoint x: 887, endPoint y: 159, distance: 28.2
click at [887, 159] on div "35 08 04 12 2 14 3 03" at bounding box center [756, 287] width 1512 height 416
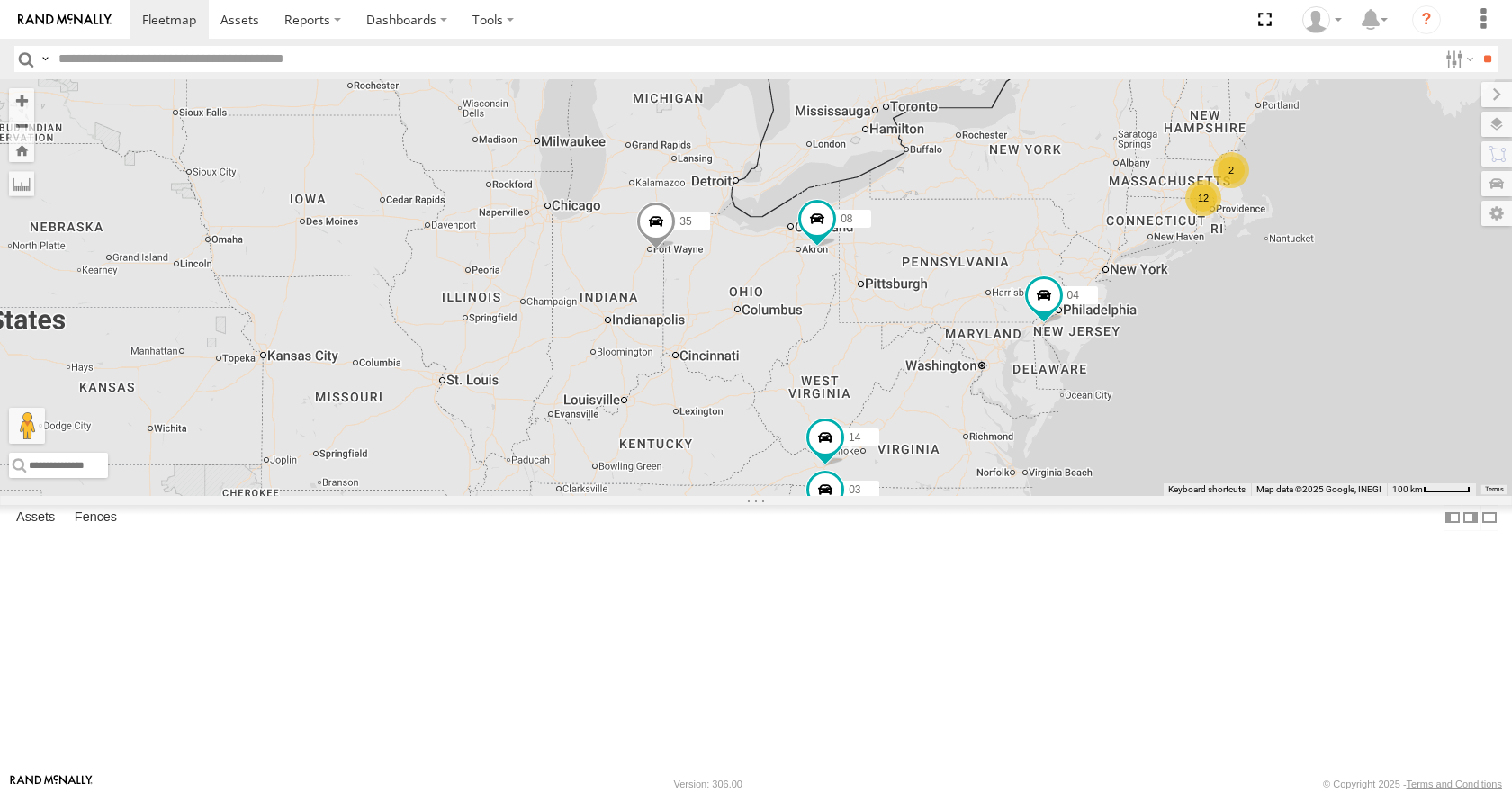
drag, startPoint x: 915, startPoint y: 129, endPoint x: 912, endPoint y: 142, distance: 13.3
click at [912, 142] on div "35 08 04 12 2 14 3 03" at bounding box center [756, 287] width 1512 height 416
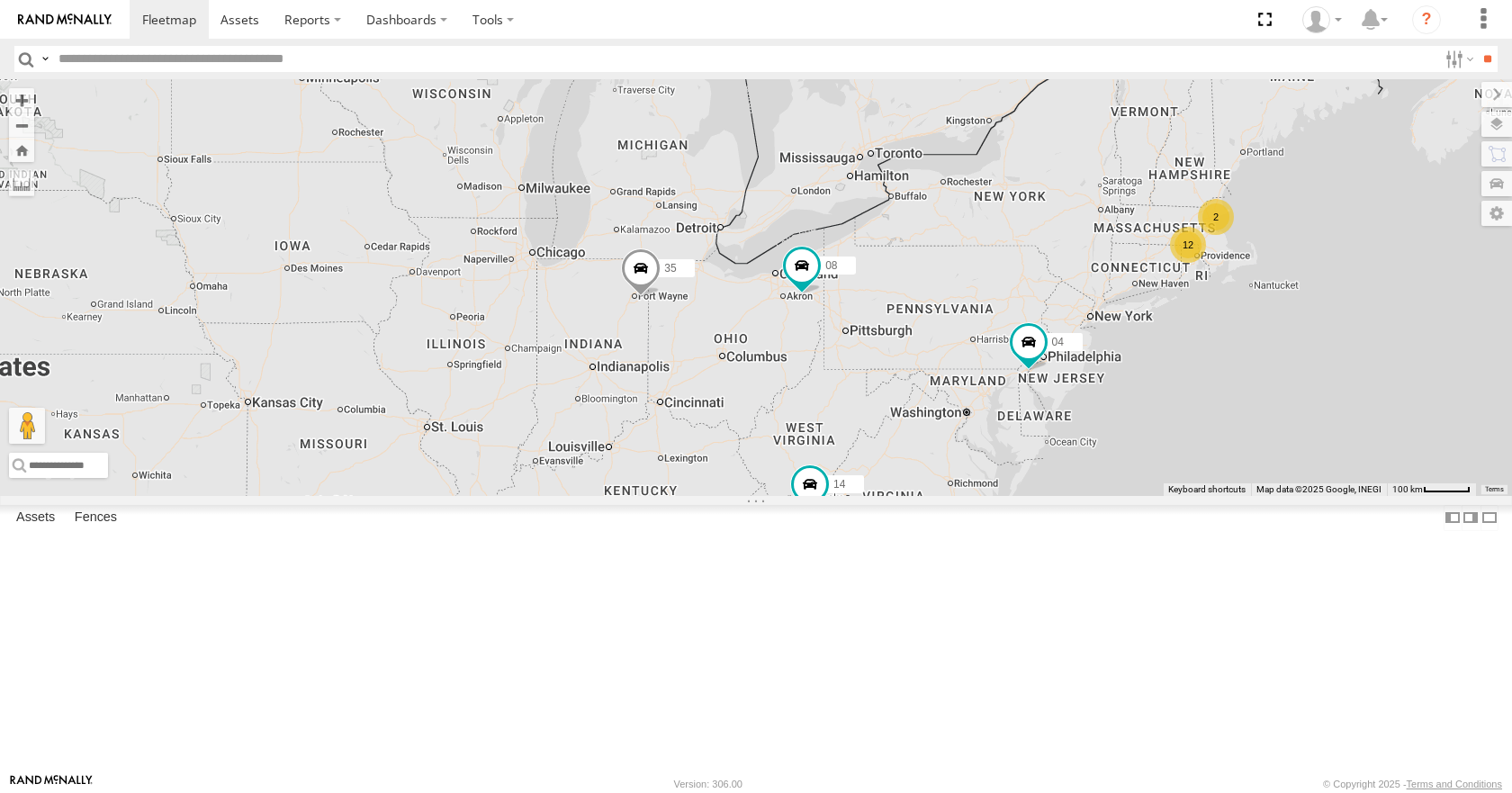
drag, startPoint x: 921, startPoint y: 95, endPoint x: 907, endPoint y: 144, distance: 51.0
click at [907, 144] on div "35 08 04 12 2 14 3 03" at bounding box center [756, 287] width 1512 height 416
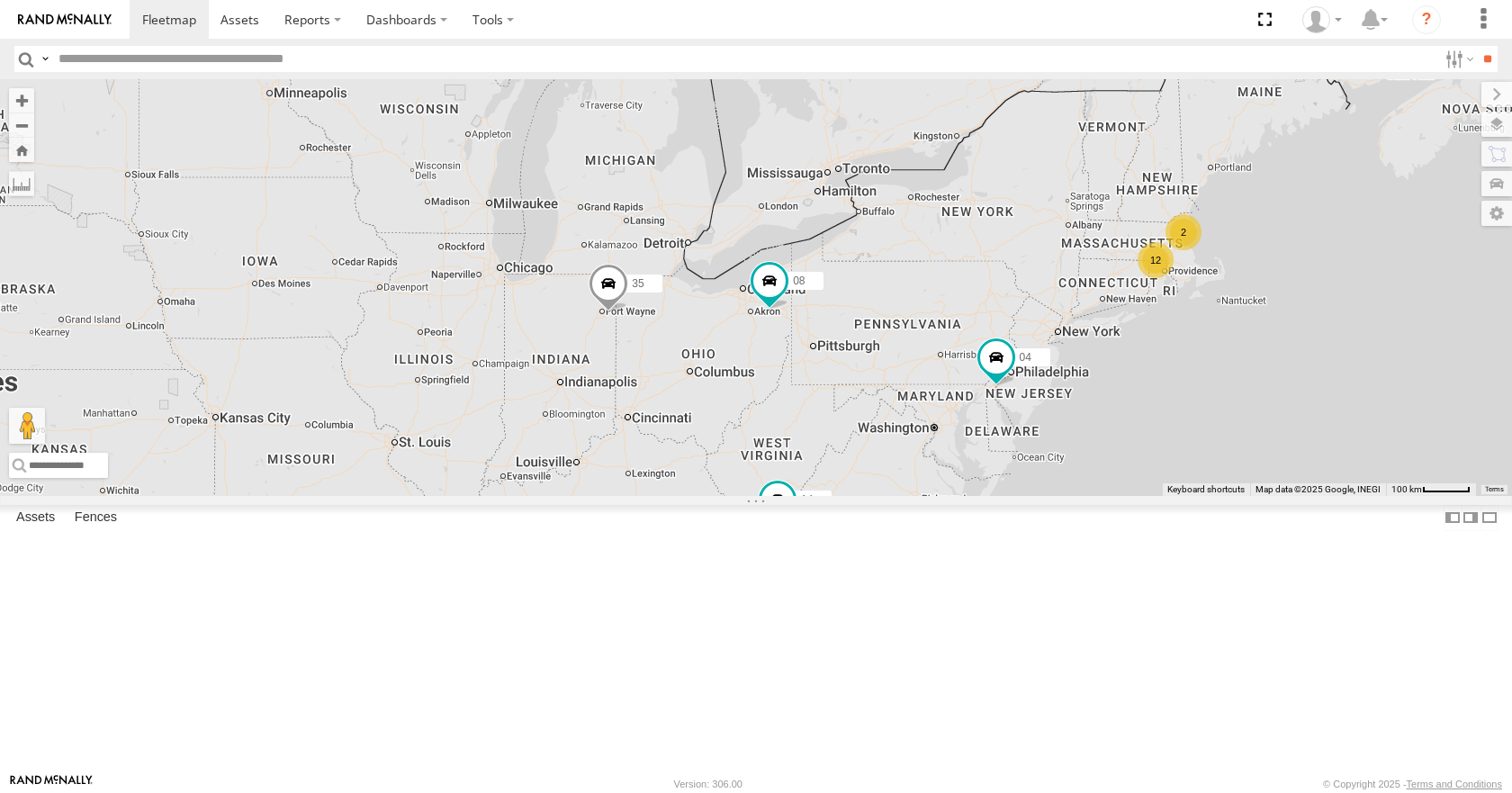
drag, startPoint x: 1051, startPoint y: 99, endPoint x: 1012, endPoint y: 120, distance: 44.3
click at [1012, 120] on div "35 08 04 12 2 14 3 03" at bounding box center [756, 287] width 1512 height 416
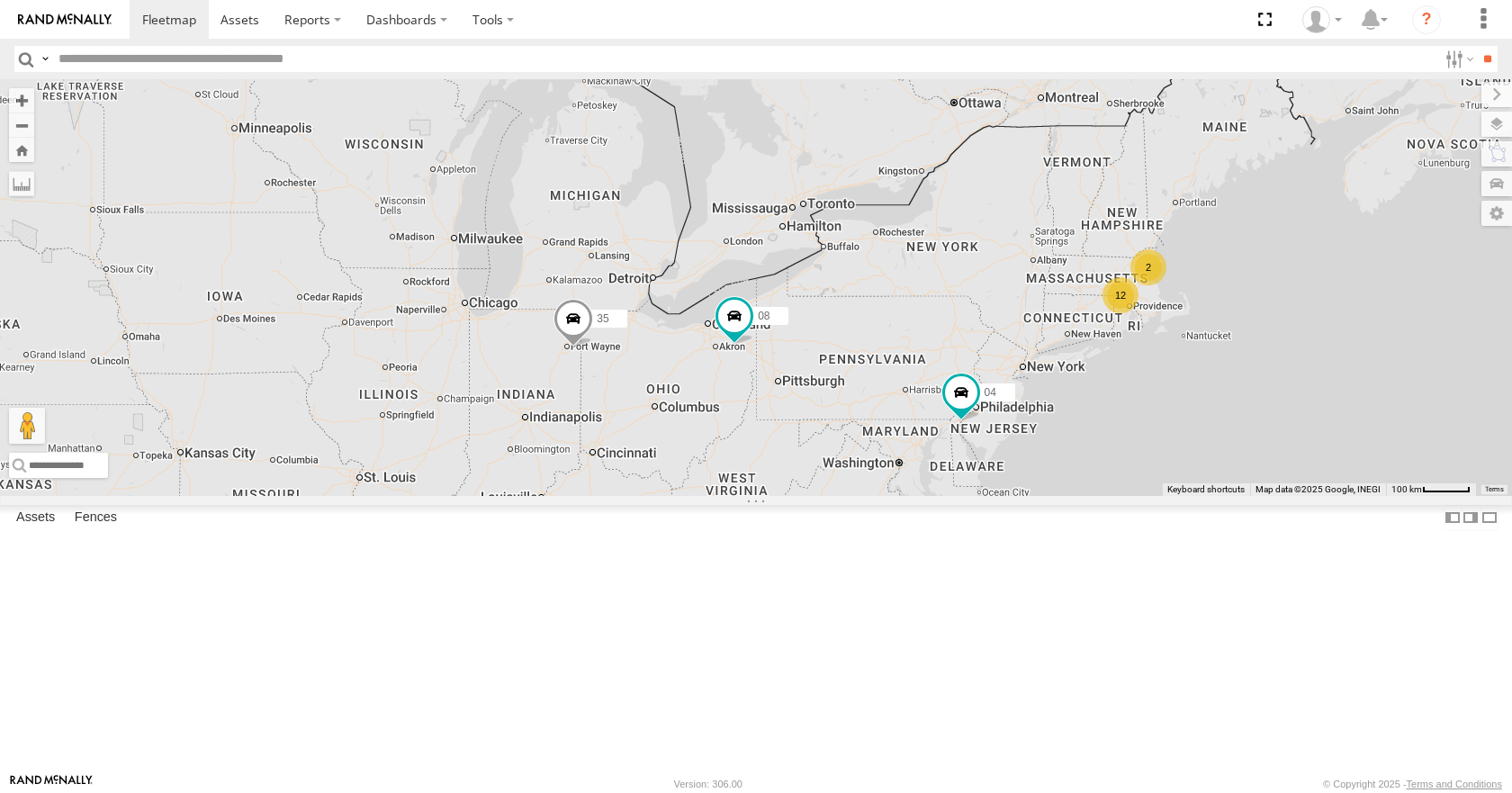
drag, startPoint x: 1005, startPoint y: 163, endPoint x: 981, endPoint y: 193, distance: 38.4
click at [981, 193] on div "35 08 04 12 2 14 3 03" at bounding box center [756, 287] width 1512 height 416
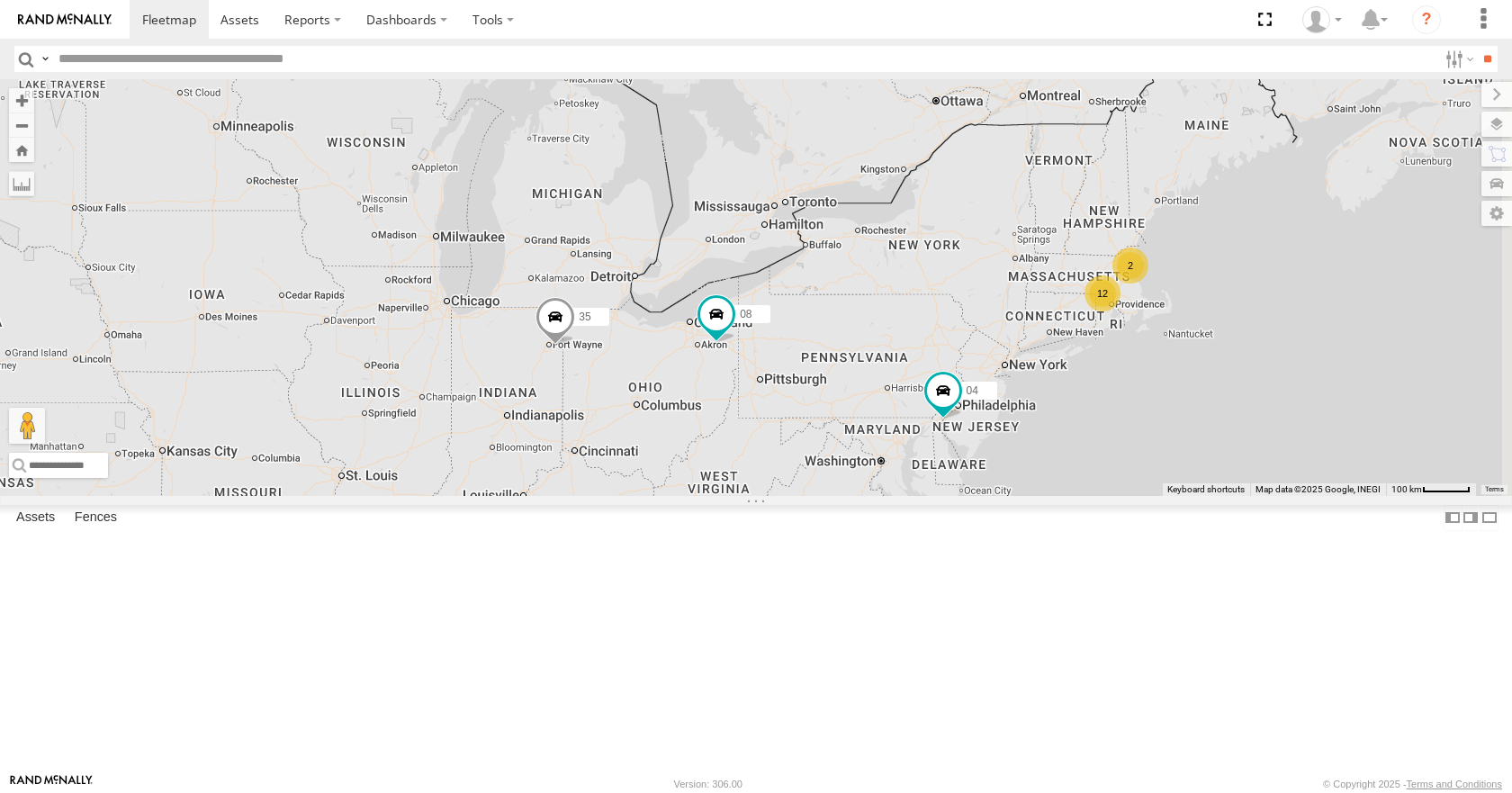
drag, startPoint x: 982, startPoint y: 178, endPoint x: 966, endPoint y: 175, distance: 16.3
click at [966, 175] on div "35 08 04 12 2 14 3 03" at bounding box center [756, 287] width 1512 height 416
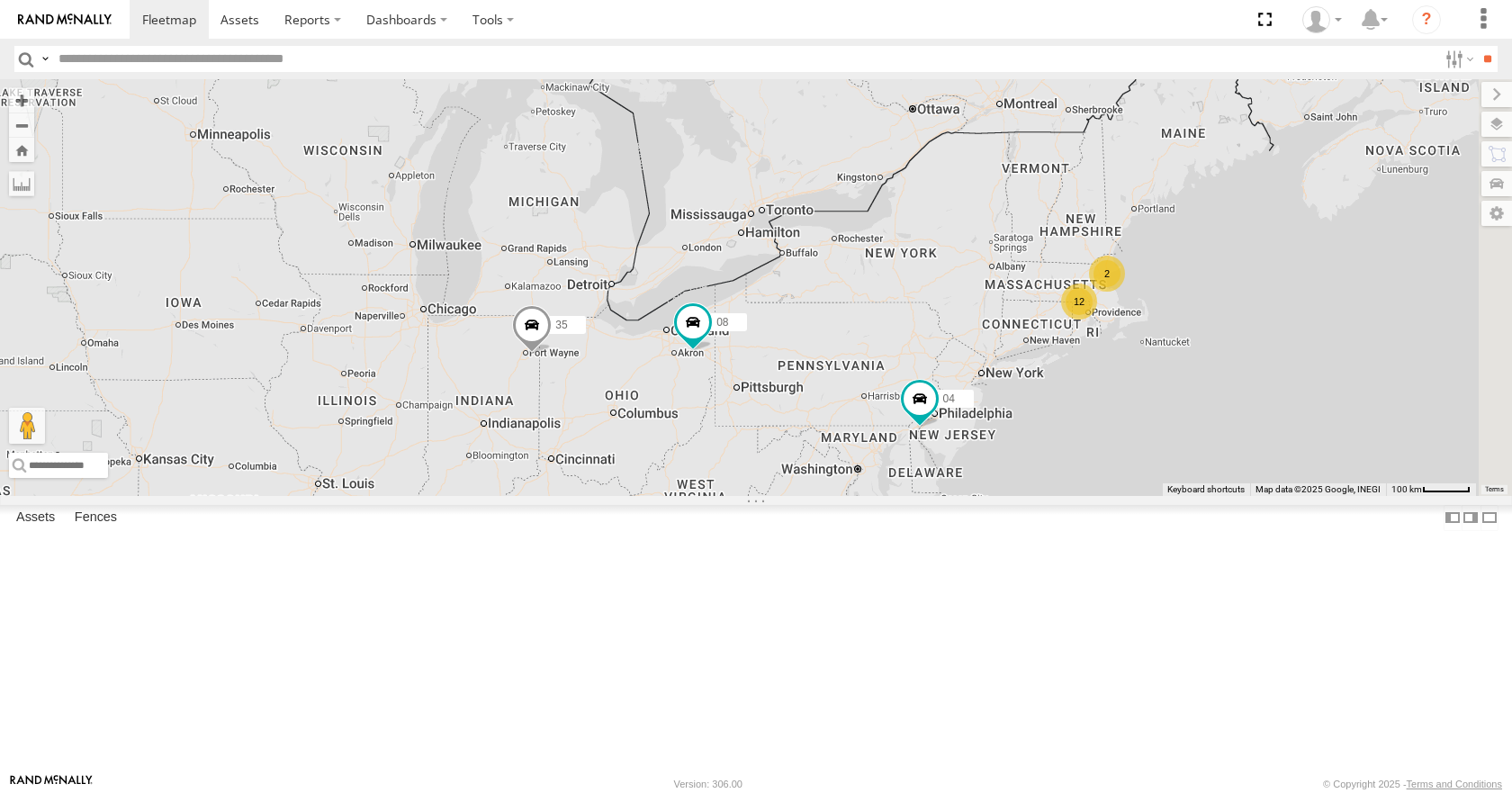
drag, startPoint x: 1033, startPoint y: 102, endPoint x: 1010, endPoint y: 111, distance: 24.7
click at [1010, 111] on div "35 08 04 12 2 14 3 03" at bounding box center [756, 287] width 1512 height 416
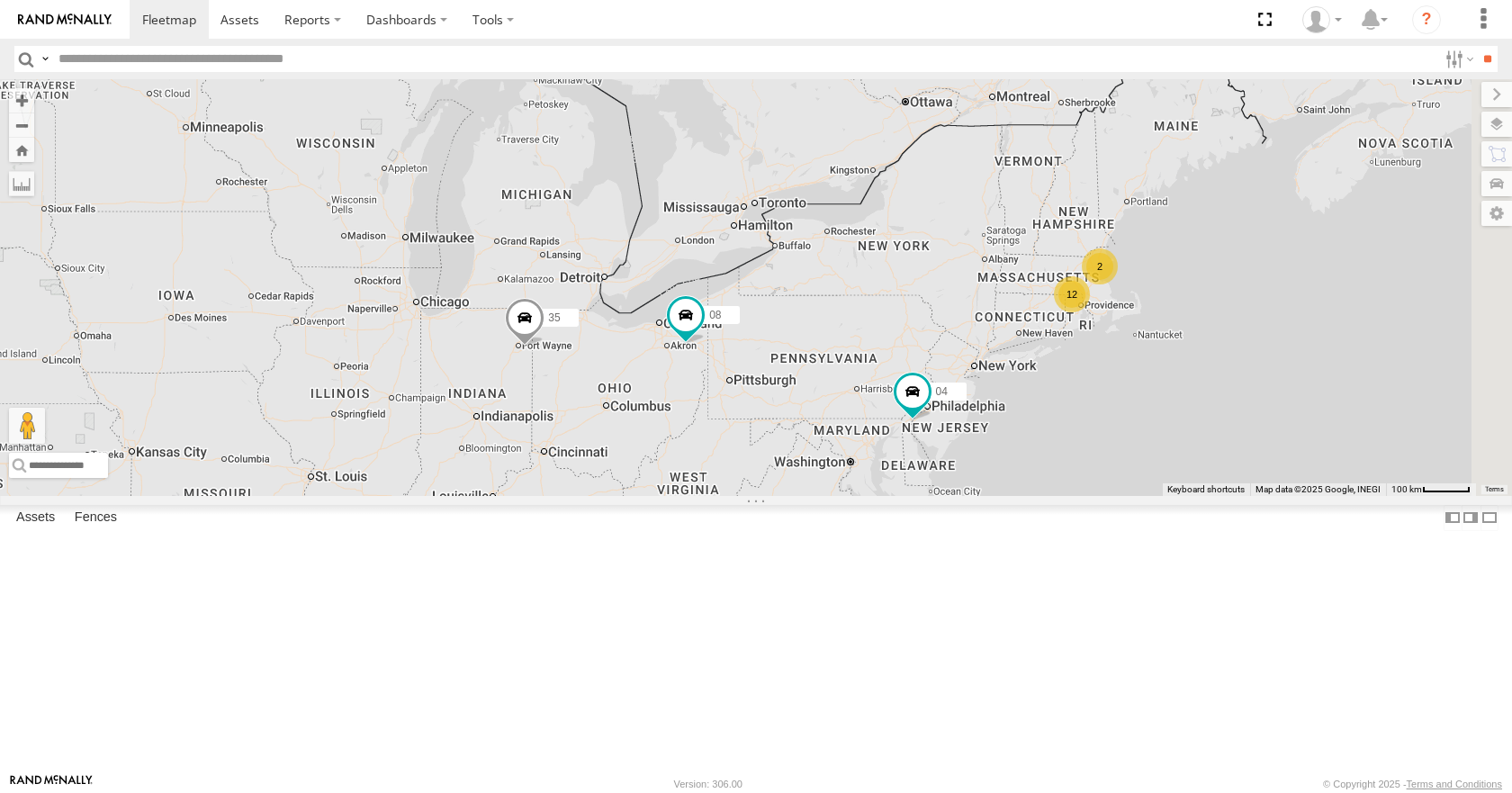
drag, startPoint x: 1163, startPoint y: 252, endPoint x: 1145, endPoint y: 229, distance: 29.2
click at [1145, 229] on div "35 08 04 12 2 14 3 03" at bounding box center [756, 287] width 1512 height 416
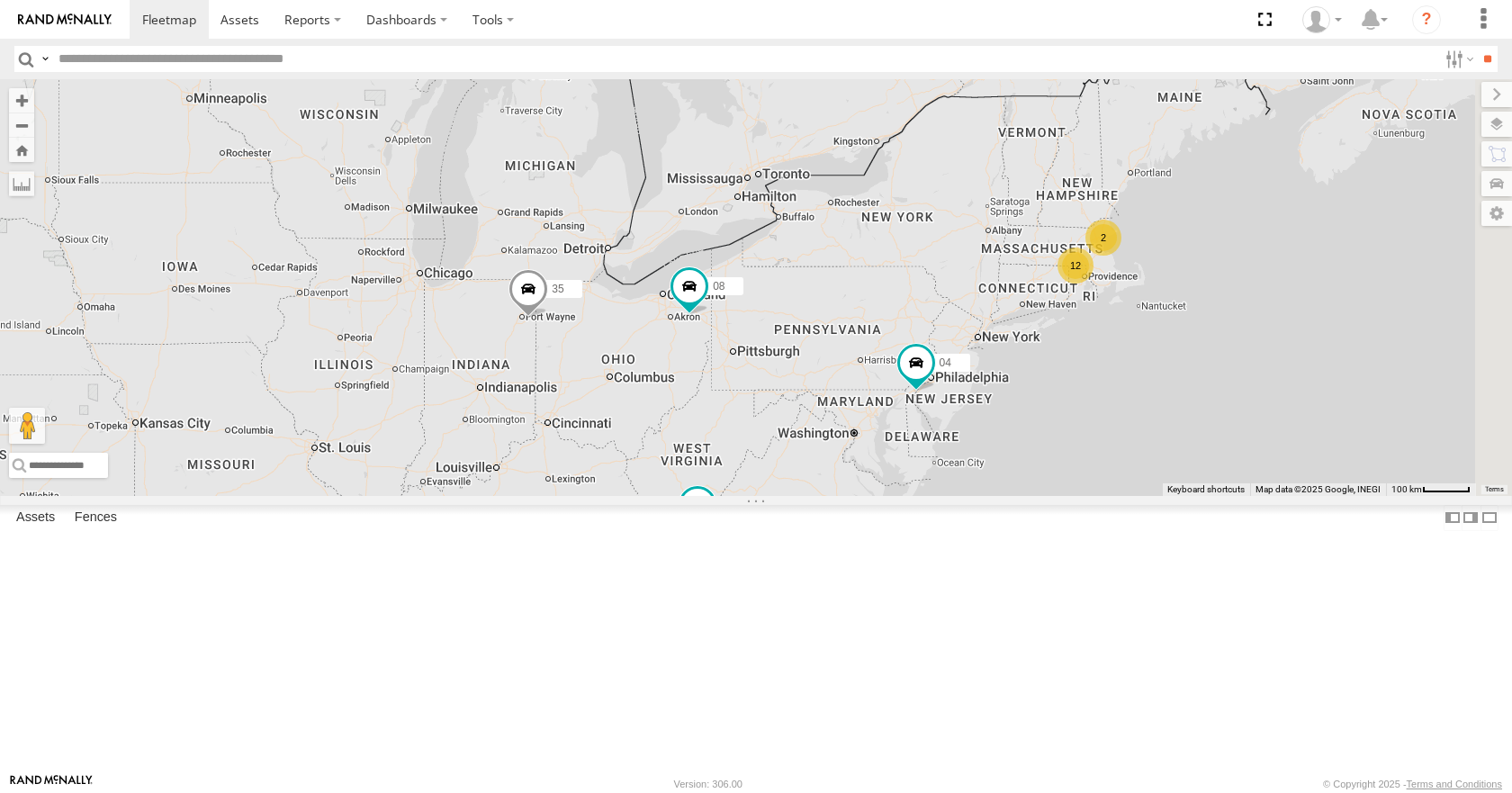
drag, startPoint x: 1233, startPoint y: 228, endPoint x: 1247, endPoint y: 207, distance: 25.2
click at [1247, 207] on div "35 08 04 12 2 14 3 03" at bounding box center [756, 287] width 1512 height 416
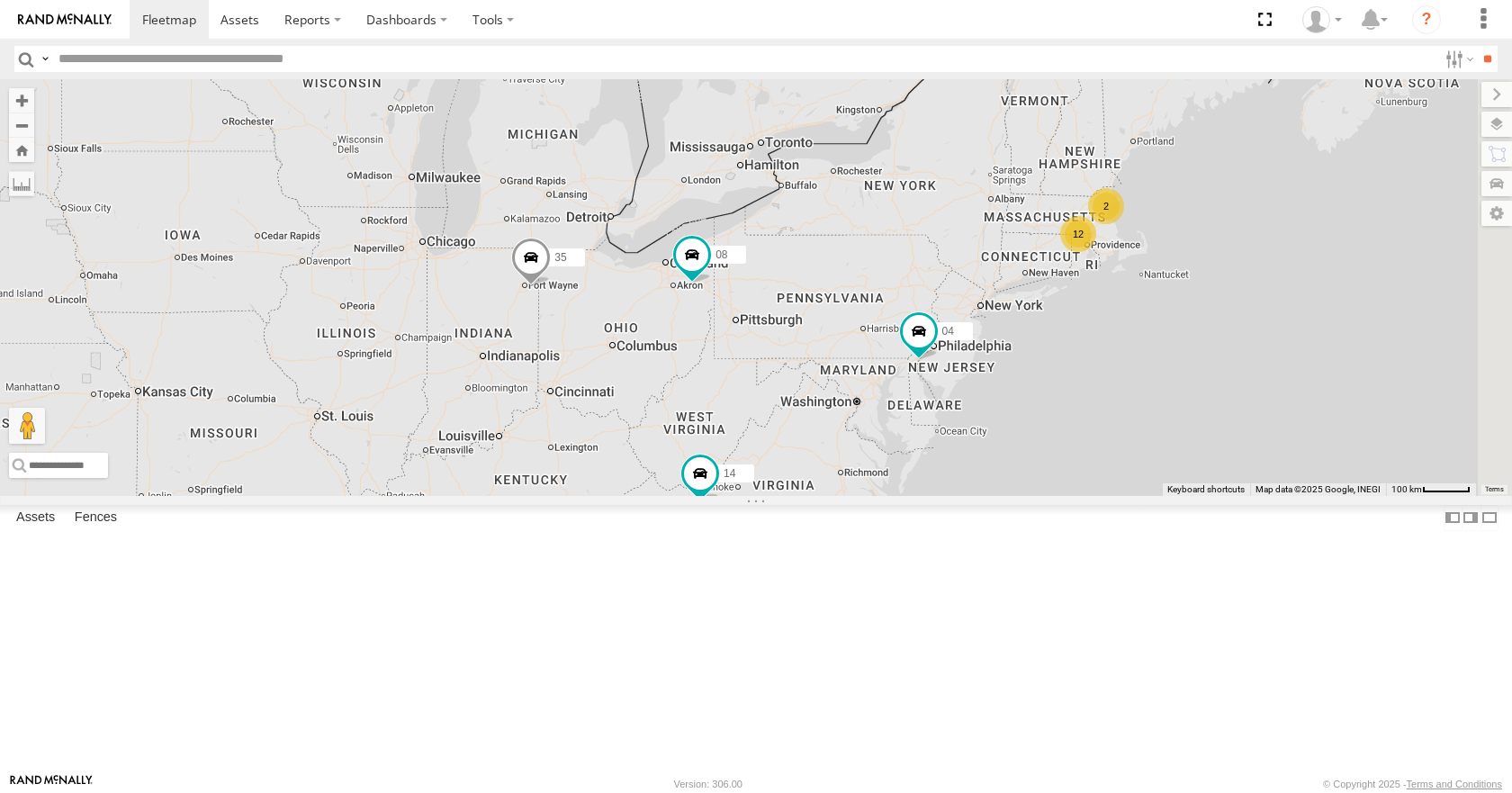
drag, startPoint x: 1074, startPoint y: 350, endPoint x: 1077, endPoint y: 315, distance: 35.1
click at [1077, 315] on div "35 08 04 12 2 14 3 03" at bounding box center [756, 287] width 1512 height 416
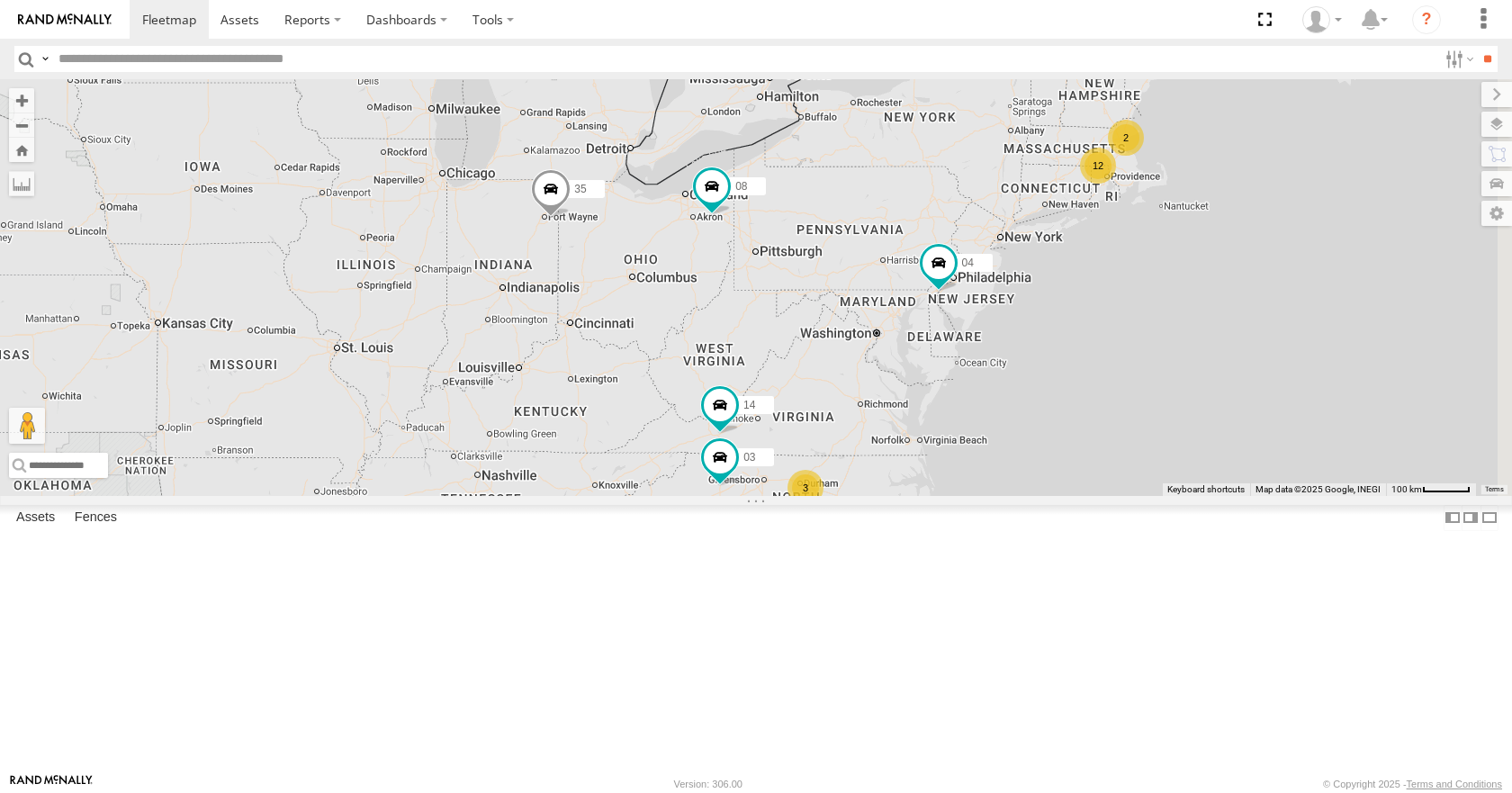
drag, startPoint x: 1109, startPoint y: 330, endPoint x: 1131, endPoint y: 262, distance: 71.5
click at [1131, 262] on div "35 08 04 12 2 14 3 03" at bounding box center [756, 287] width 1512 height 416
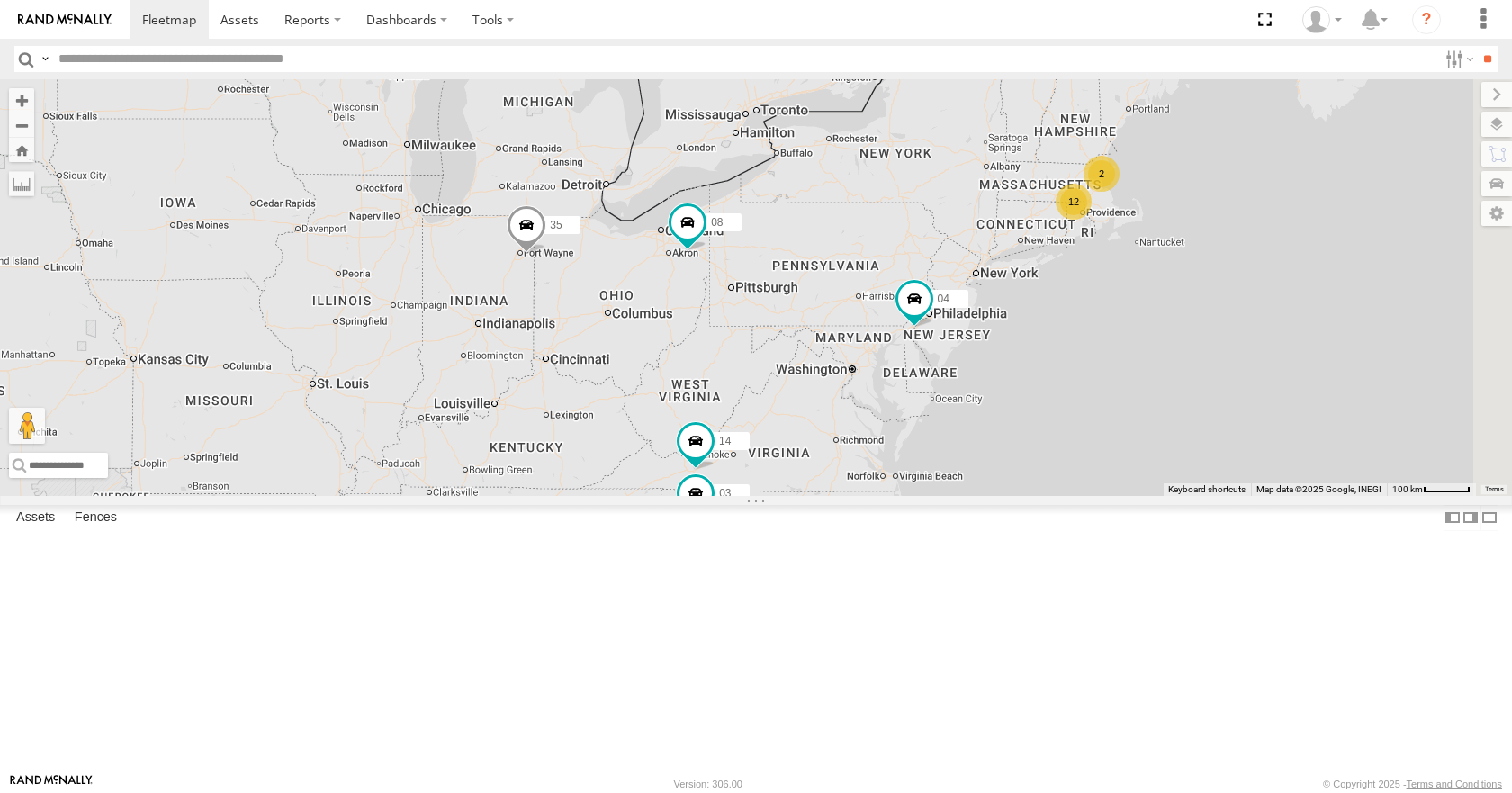
click at [1075, 265] on div "35 08 04 12 2 14 3 03" at bounding box center [756, 287] width 1512 height 416
click at [1074, 201] on div "35 08 04 12 2 14 3 03" at bounding box center [756, 287] width 1512 height 416
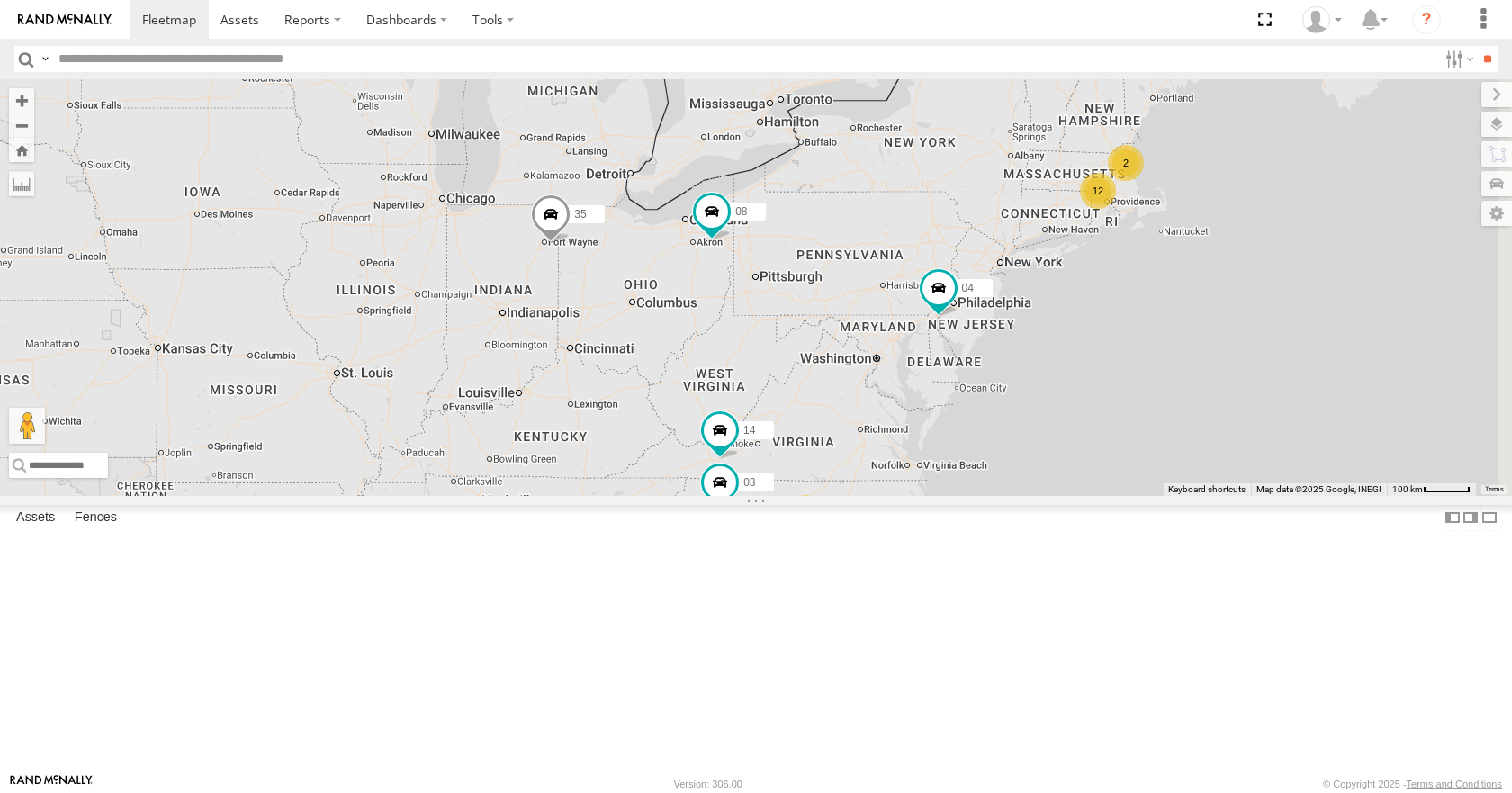
click at [1036, 208] on div "35 08 04 12 2 14 3 03" at bounding box center [756, 287] width 1512 height 416
click at [1042, 234] on div "35 08 04 12 2 14 3 03" at bounding box center [756, 287] width 1512 height 416
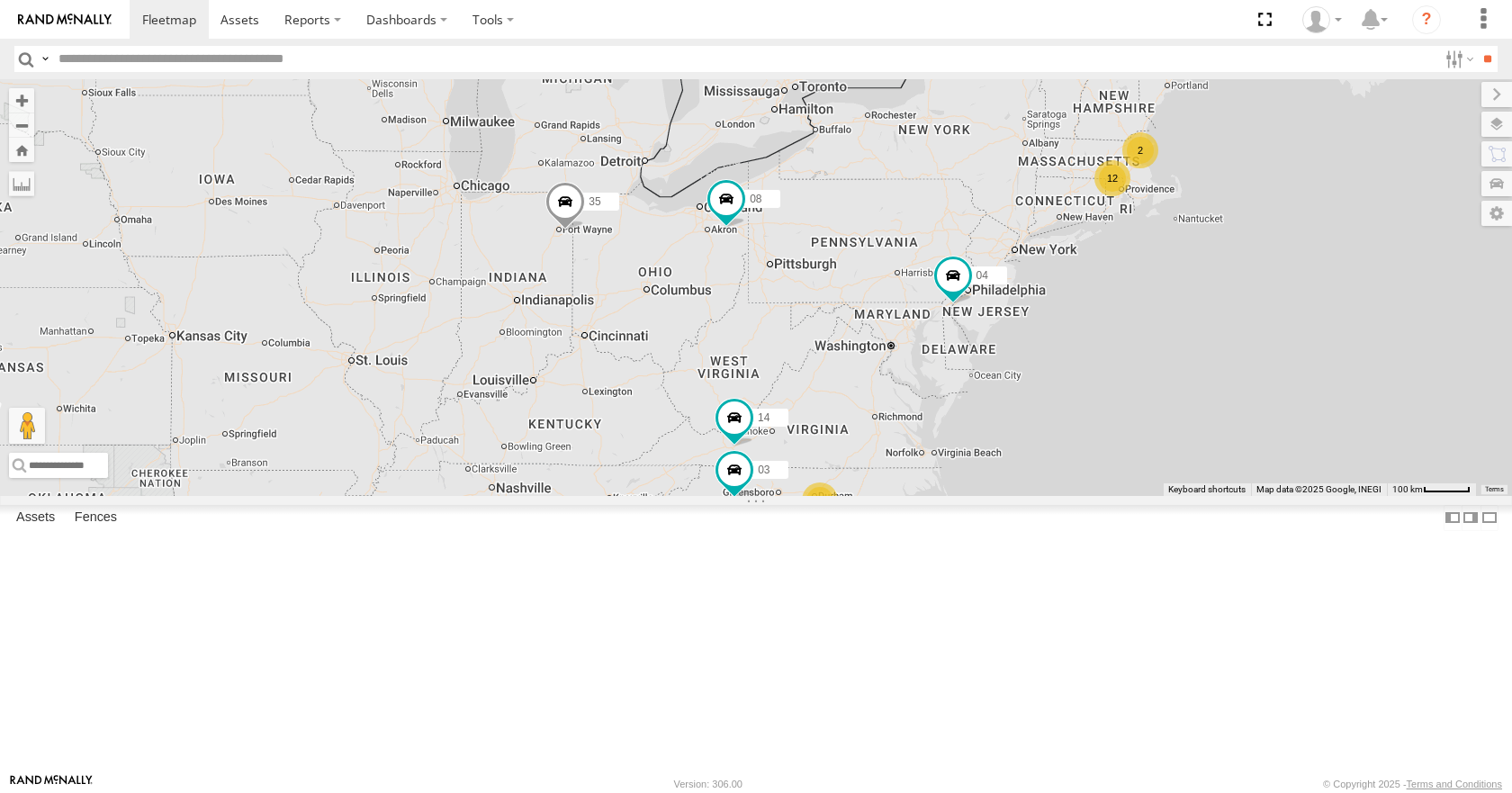
click at [1044, 258] on div "35 08 04 12 2 14 3 03" at bounding box center [756, 287] width 1512 height 416
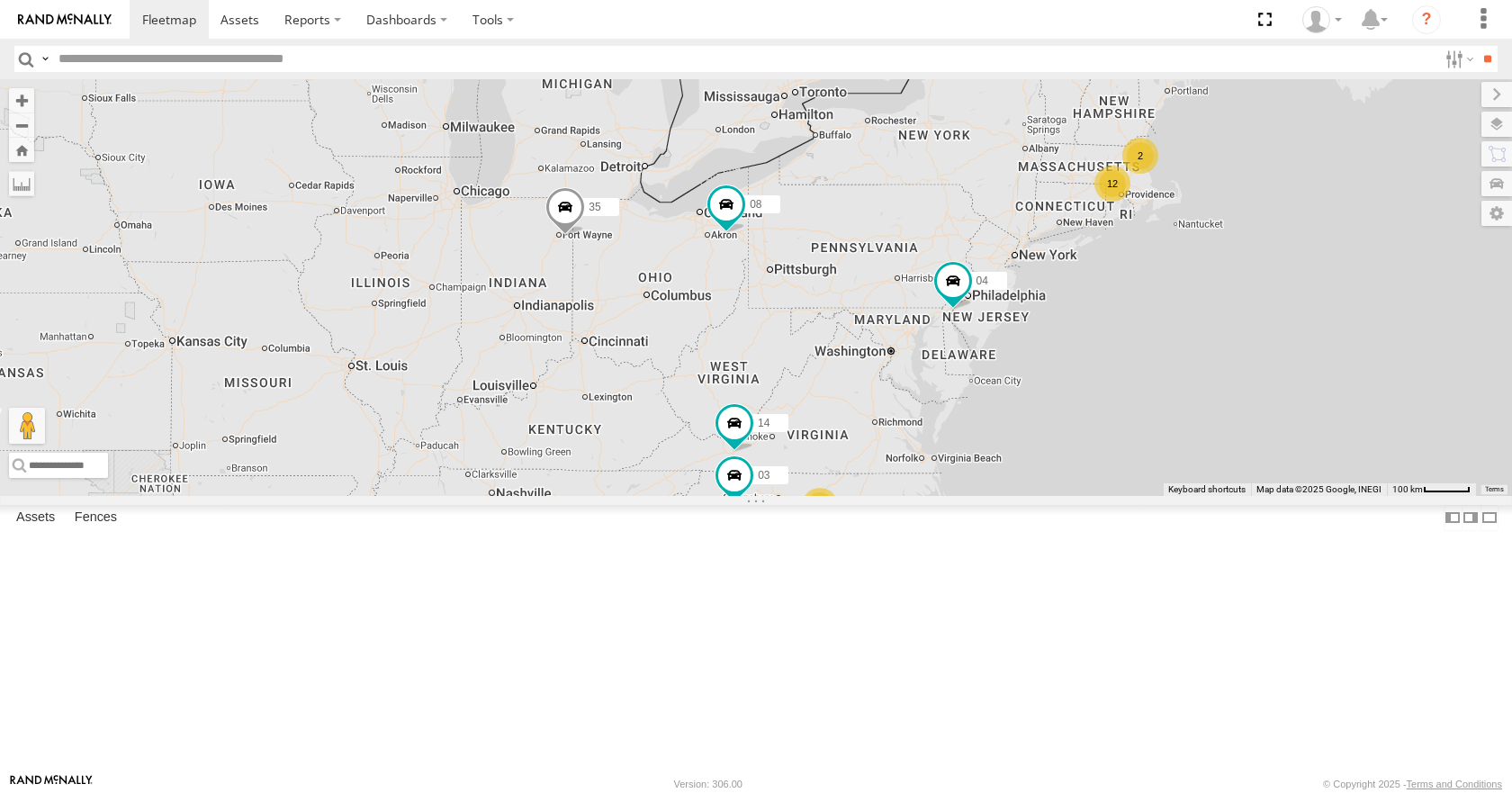
click at [981, 255] on div "35 08 04 12 2 14 3 03" at bounding box center [756, 287] width 1512 height 416
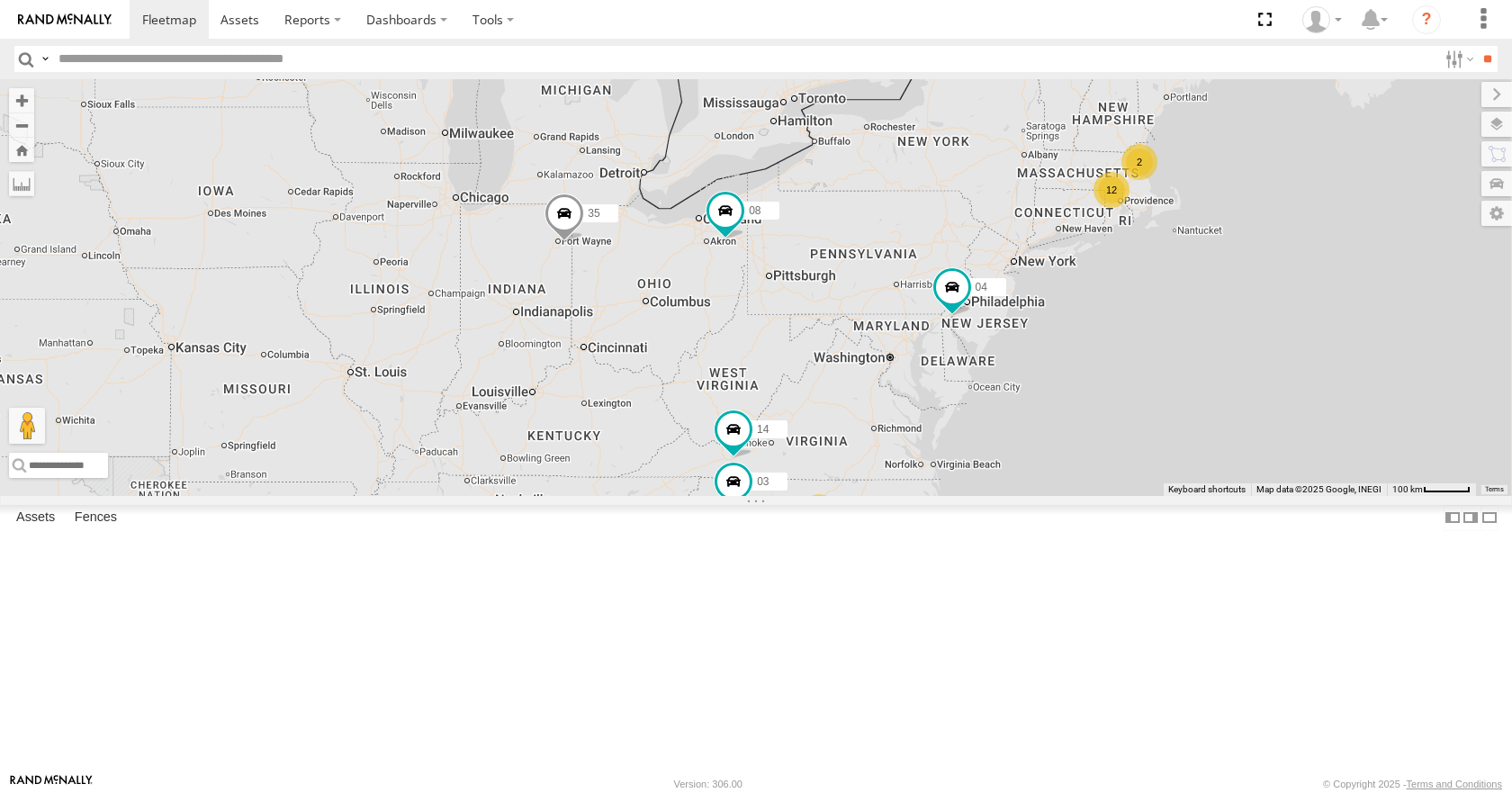
click at [998, 222] on div "35 08 04 12 2 14 3 03" at bounding box center [756, 287] width 1512 height 416
click at [1033, 215] on div "35 08 04 12 2 14 3 03" at bounding box center [756, 287] width 1512 height 416
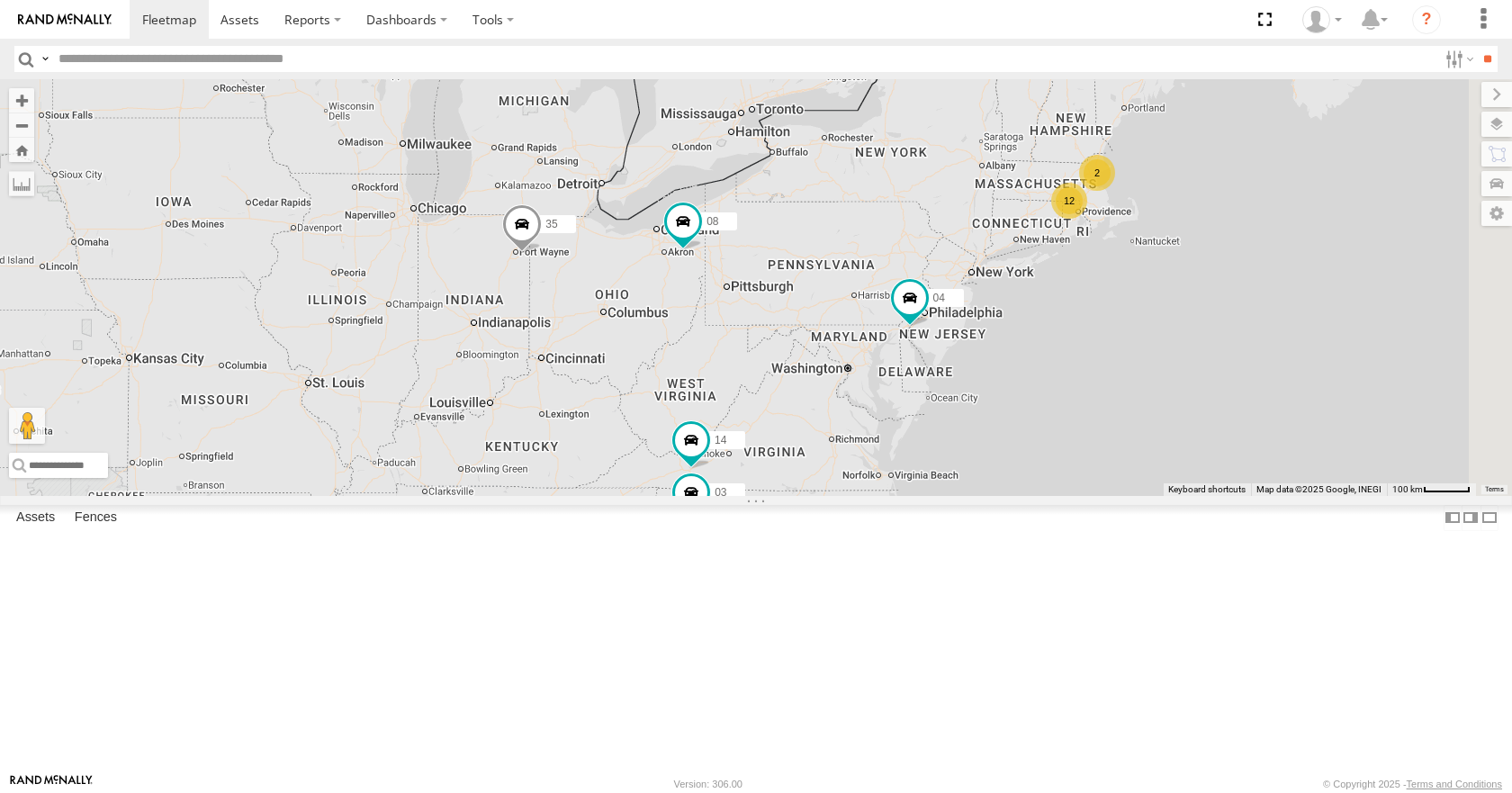
click at [981, 262] on div "35 08 04 12 2 14 3 03" at bounding box center [756, 287] width 1512 height 416
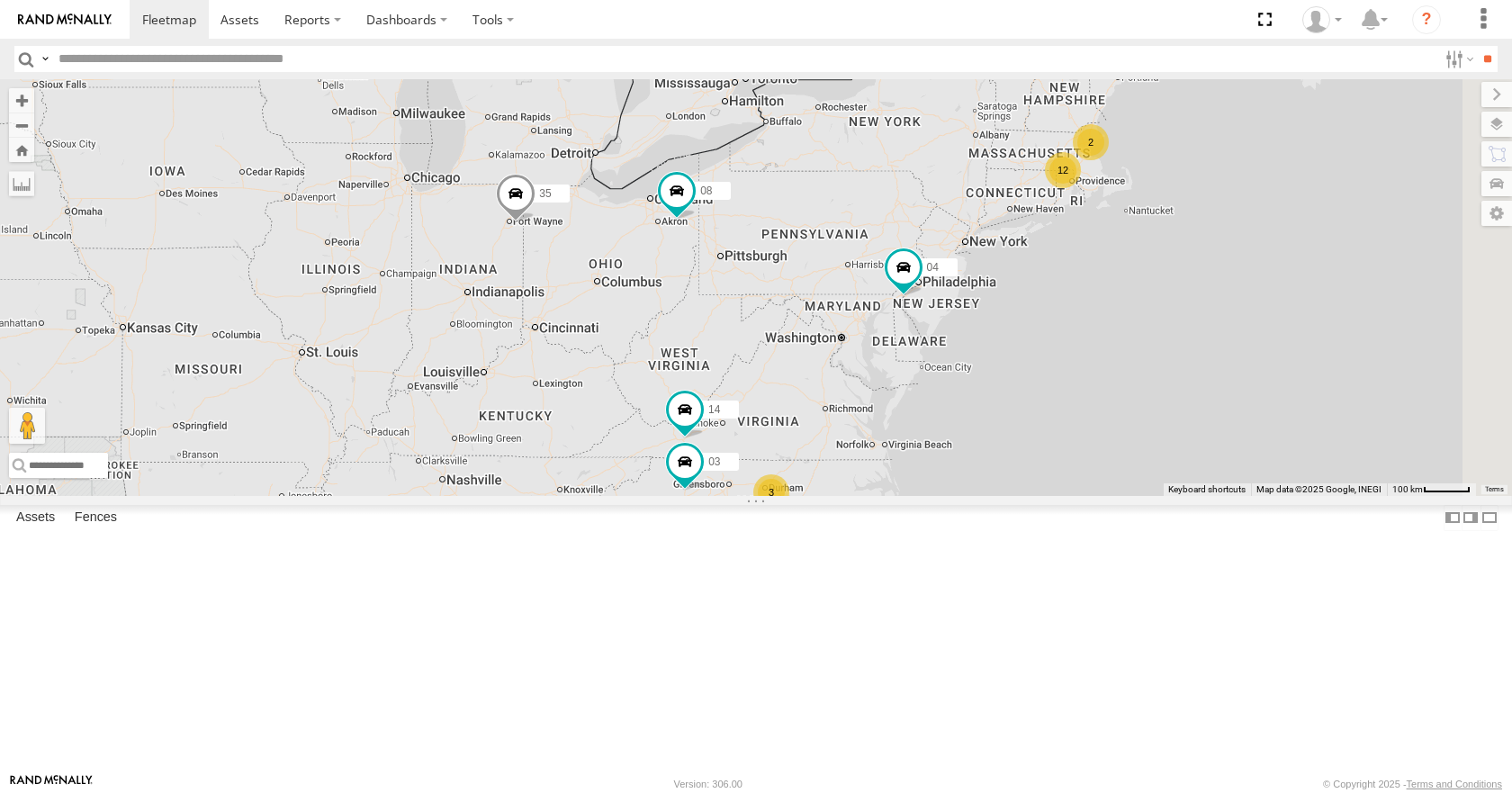
click at [955, 268] on div "35 08 04 12 2 14 3 03" at bounding box center [756, 287] width 1512 height 416
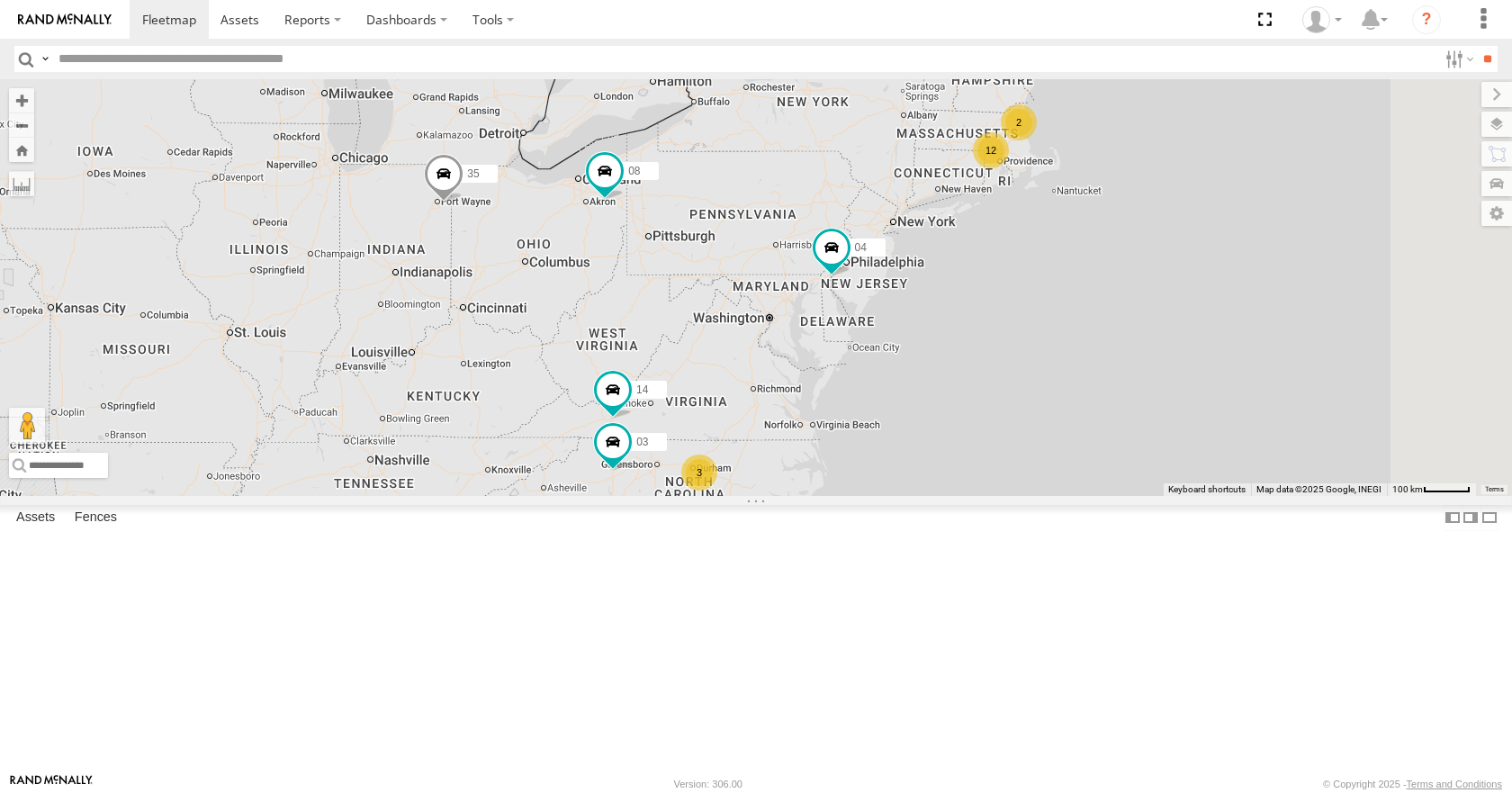
click at [914, 167] on div "35 08 04 12 2 14 3 03" at bounding box center [756, 287] width 1512 height 416
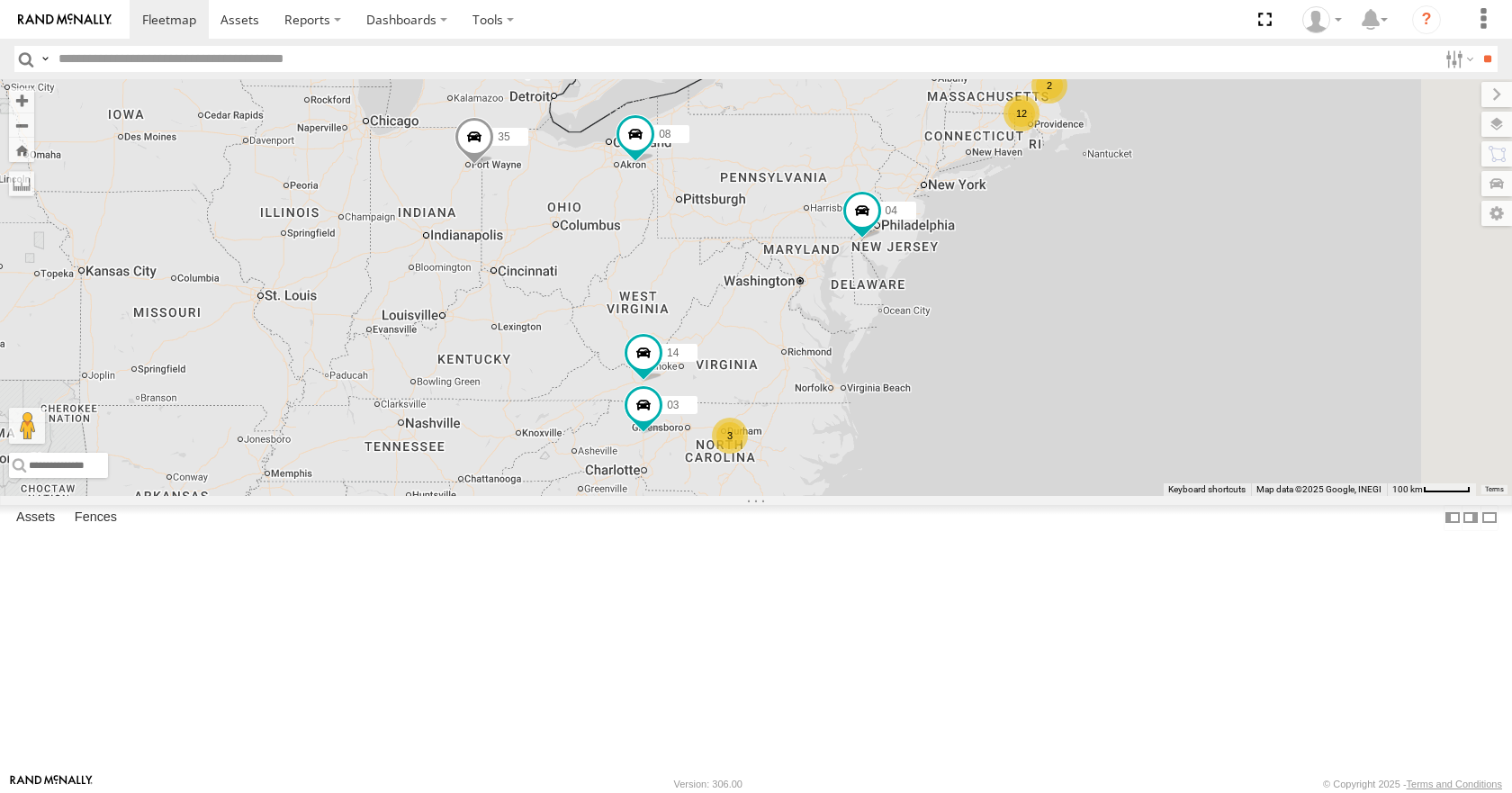
click at [991, 357] on div "35 08 04 12 2 14 3 03" at bounding box center [756, 287] width 1512 height 416
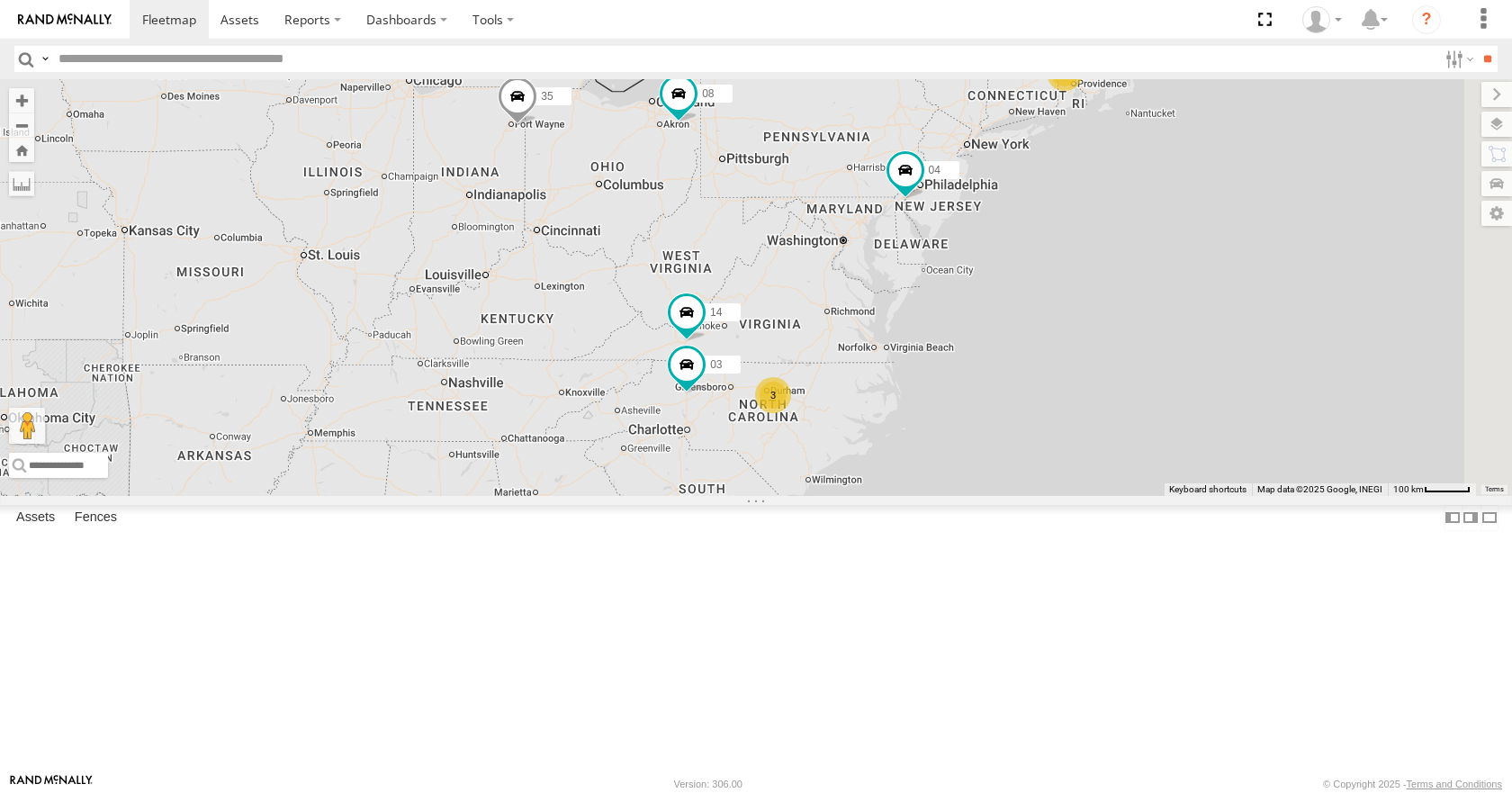
click at [1042, 250] on div "35 08 04 12 2 14 3 03" at bounding box center [756, 287] width 1512 height 416
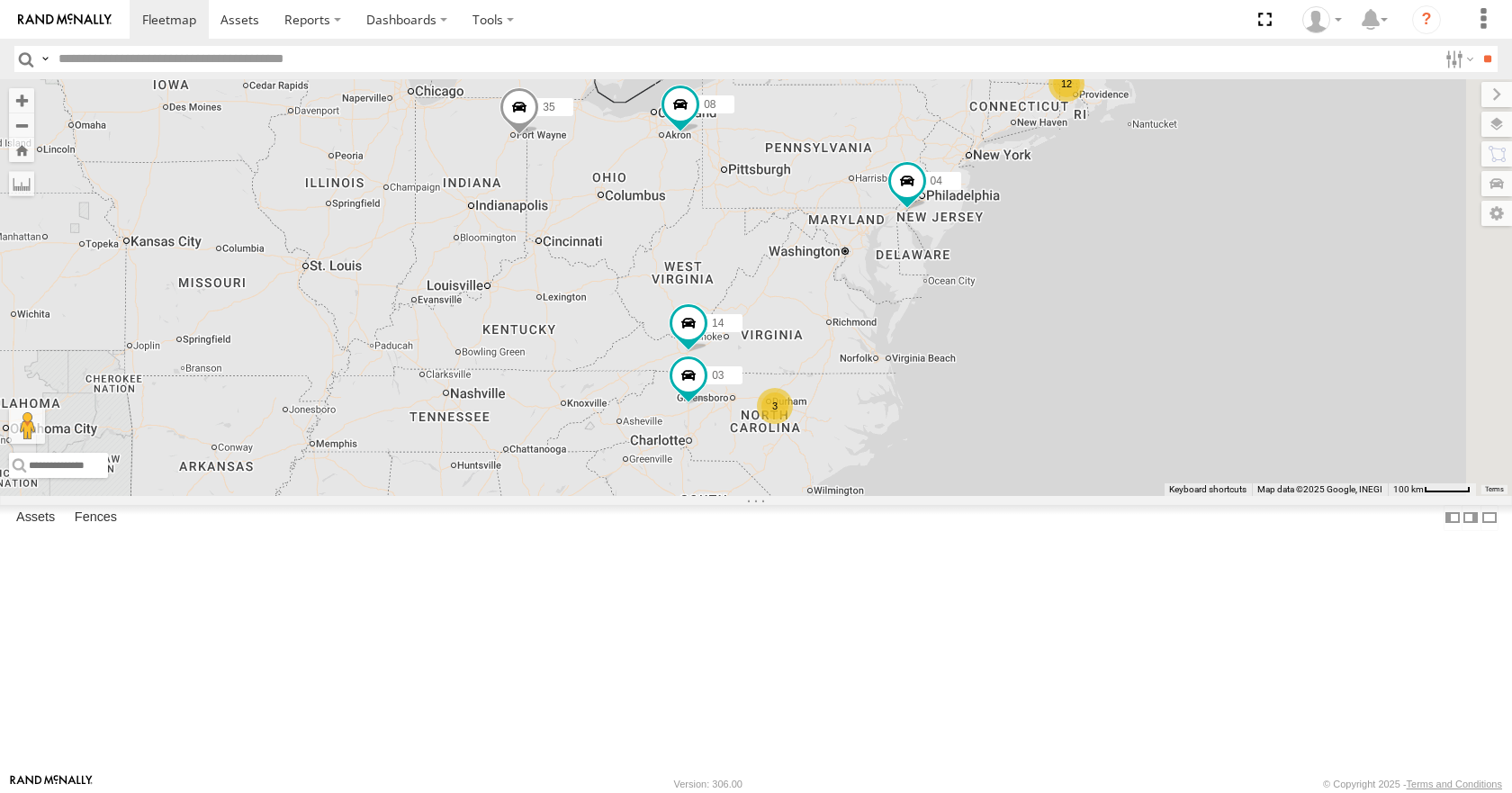
click at [1043, 307] on div "35 08 04 12 2 14 3 03" at bounding box center [756, 287] width 1512 height 416
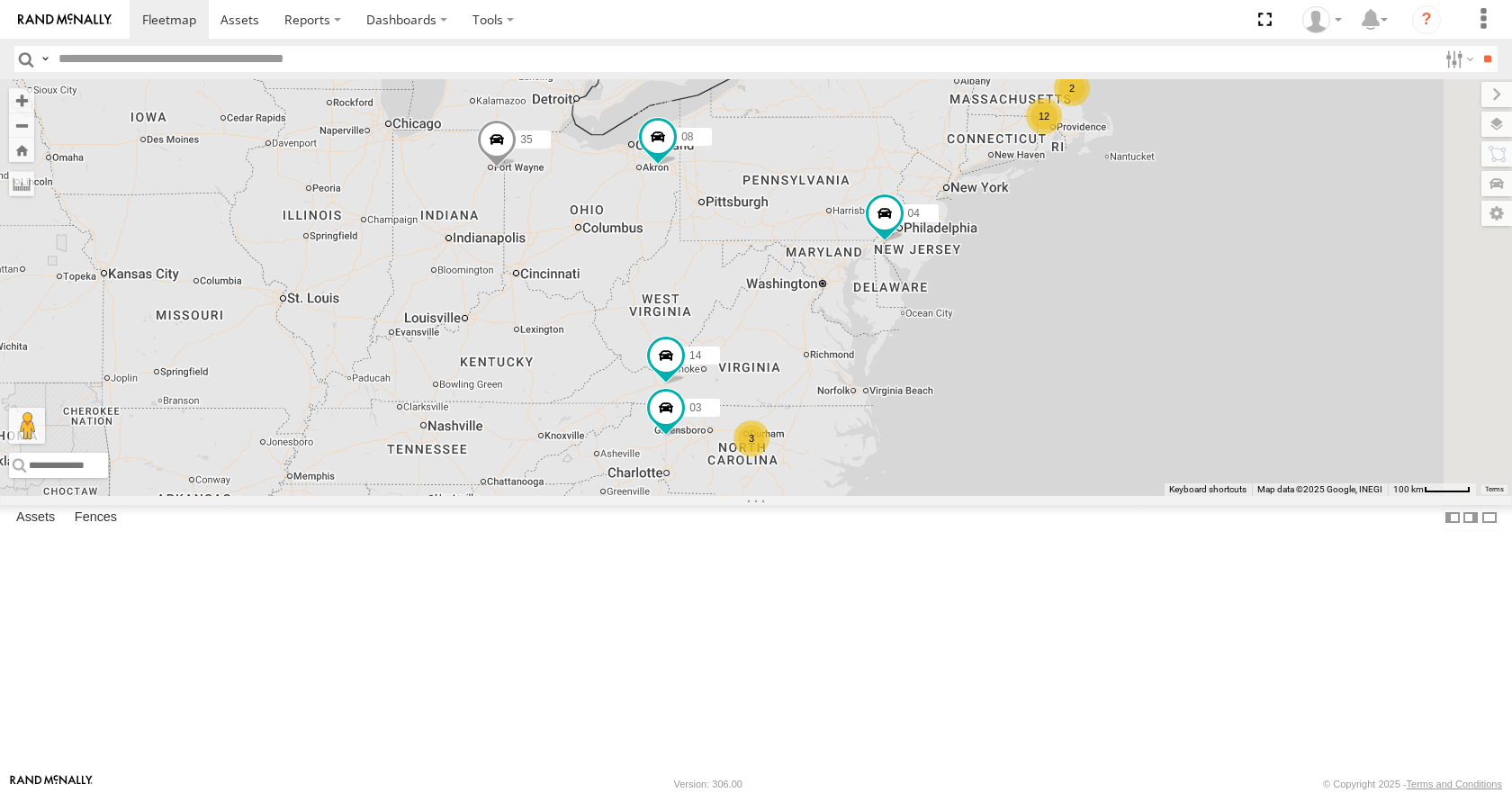
click at [1026, 289] on div "35 08 04 12 2 14 3 03" at bounding box center [756, 287] width 1512 height 416
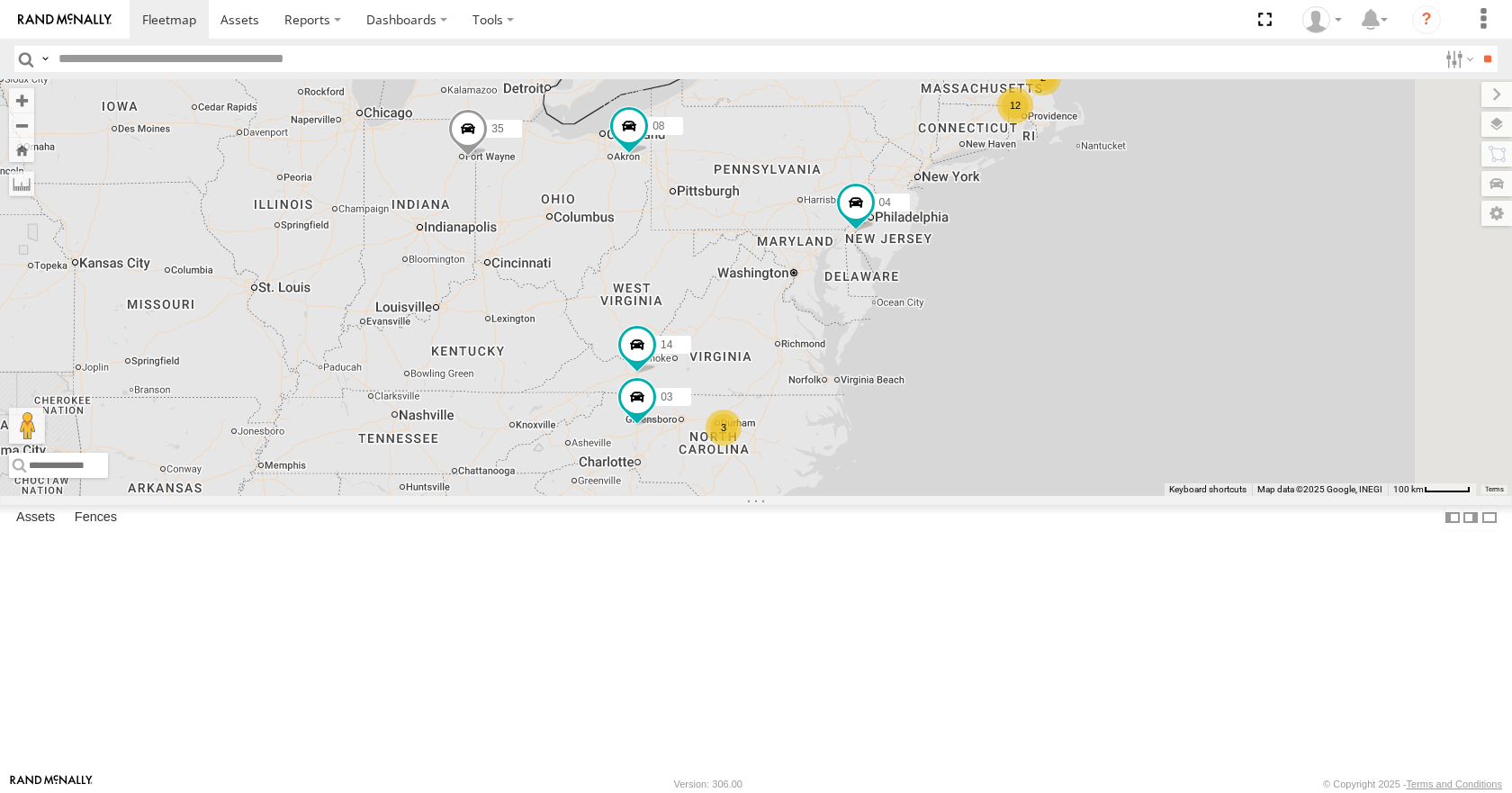
click at [1054, 175] on div "35 08 04 12 2 14 3 03" at bounding box center [756, 287] width 1512 height 416
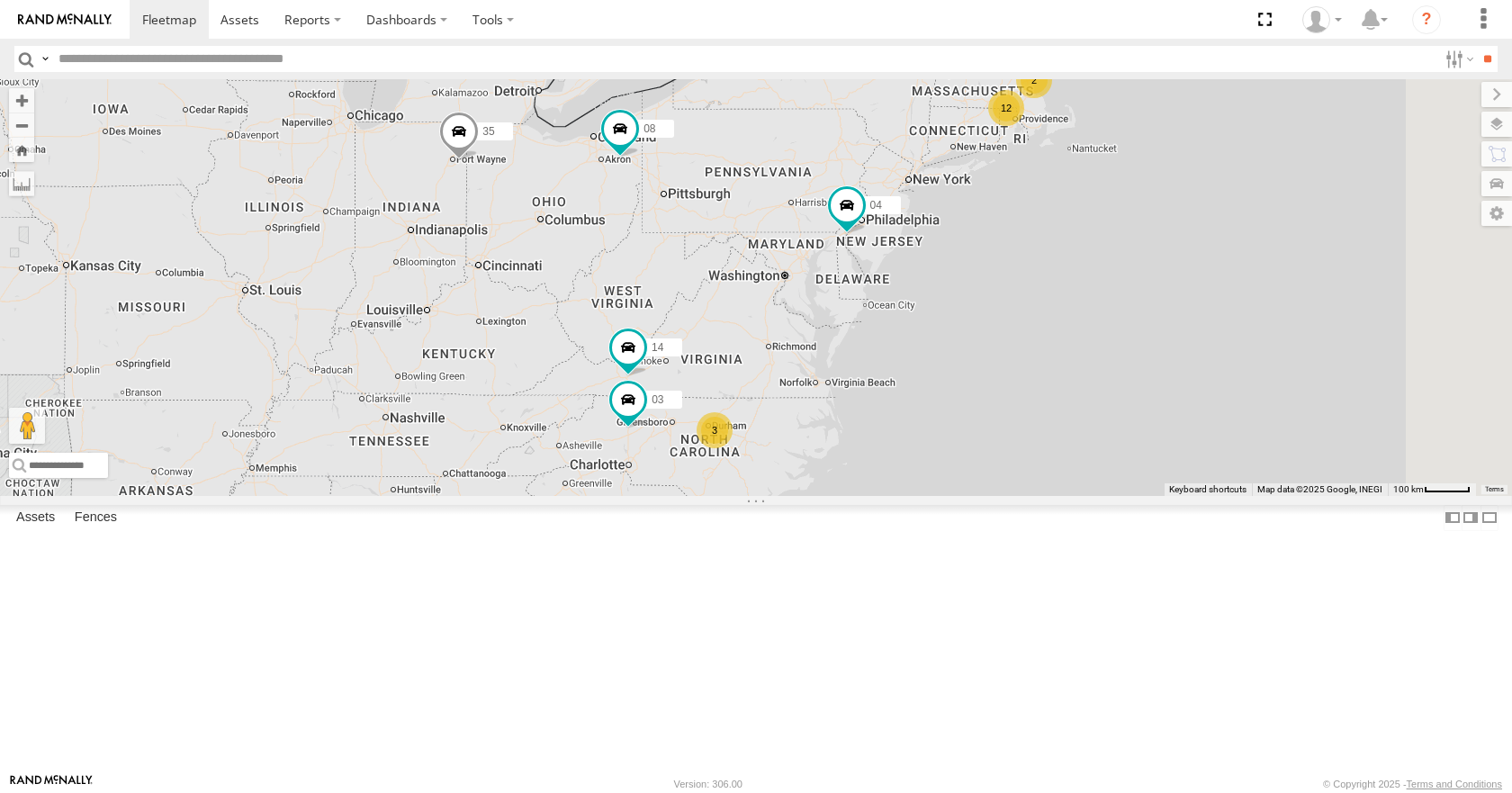
click at [1047, 175] on div "35 08 04 12 2 14 3 03" at bounding box center [756, 287] width 1512 height 416
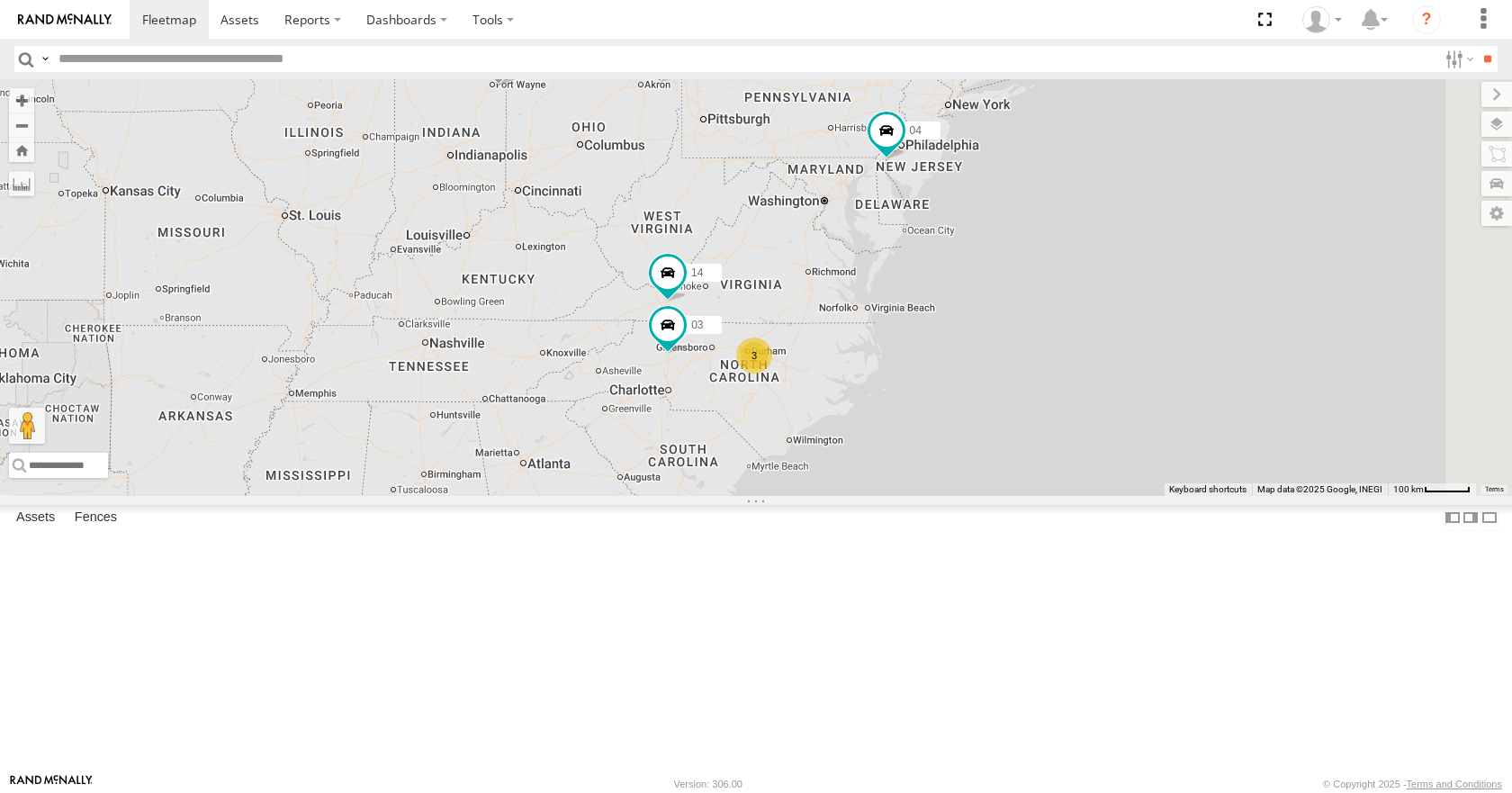
click at [987, 398] on div "35 08 04 12 2 14 3 03" at bounding box center [756, 287] width 1512 height 416
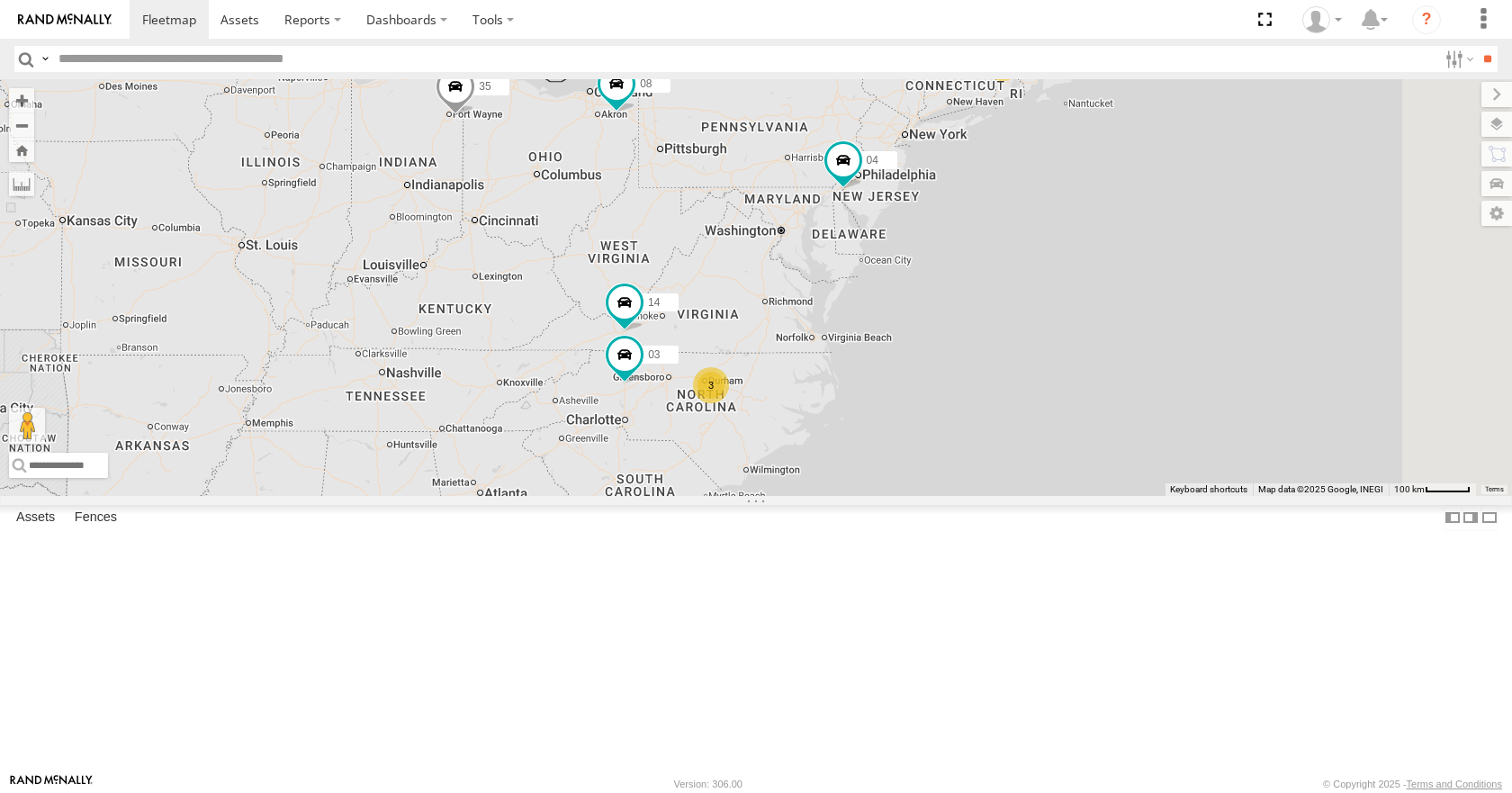
click at [939, 429] on div "35 08 04 12 2 14 3 03" at bounding box center [756, 287] width 1512 height 416
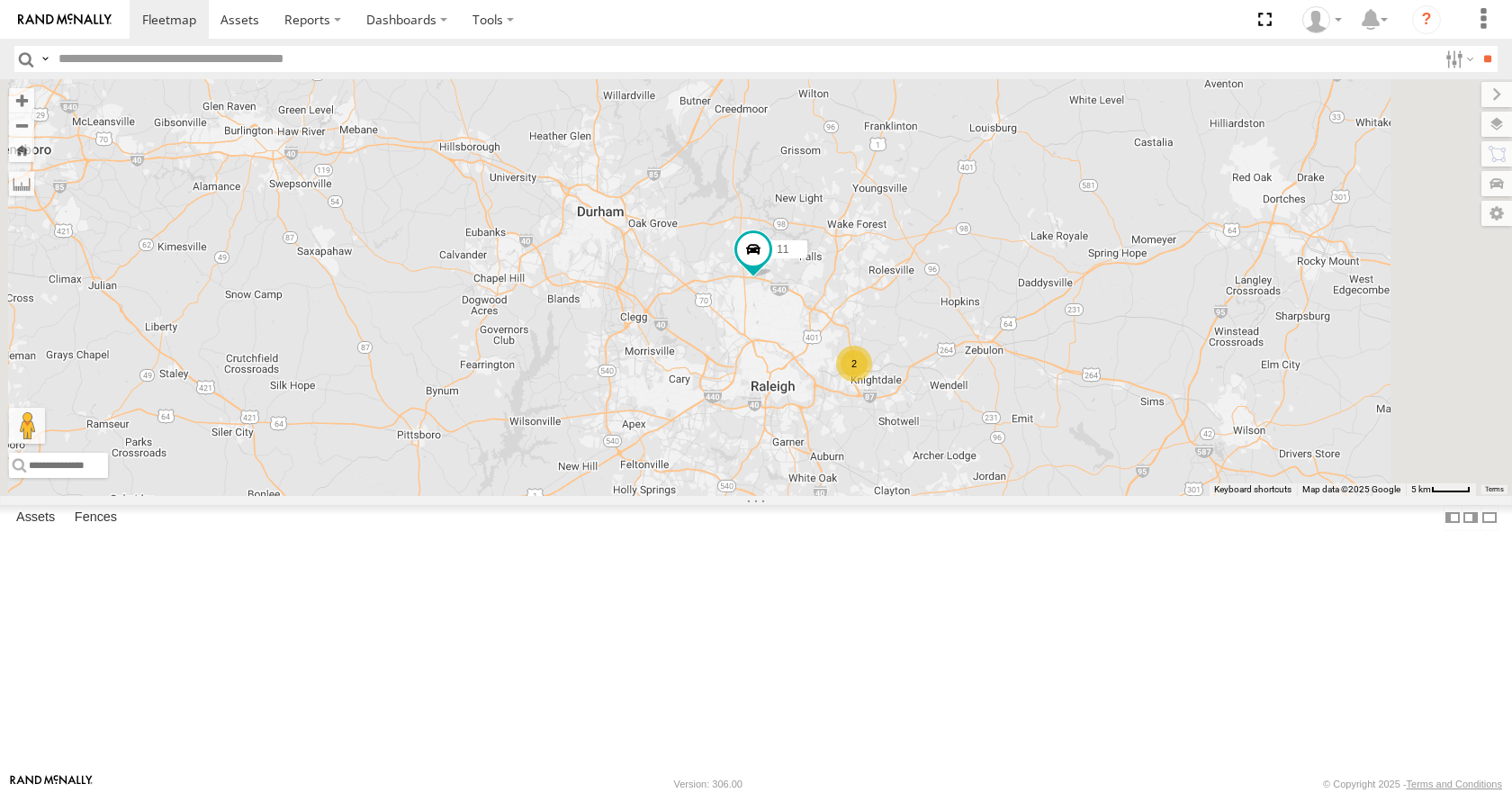
click at [913, 491] on div "35 08 04 14 03 11 2" at bounding box center [756, 287] width 1512 height 416
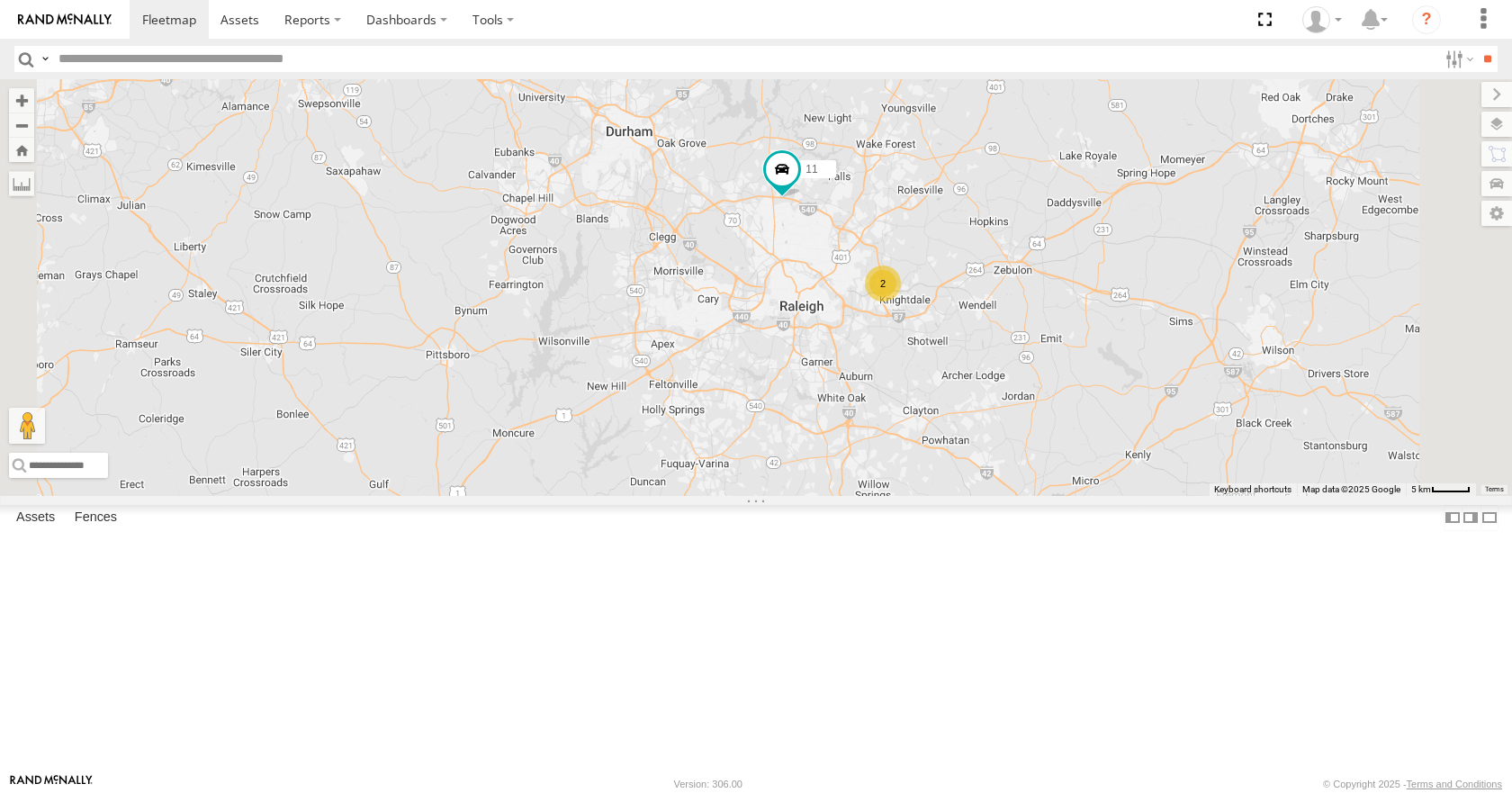
click at [992, 445] on div "35 08 04 14 03 11 2" at bounding box center [756, 287] width 1512 height 416
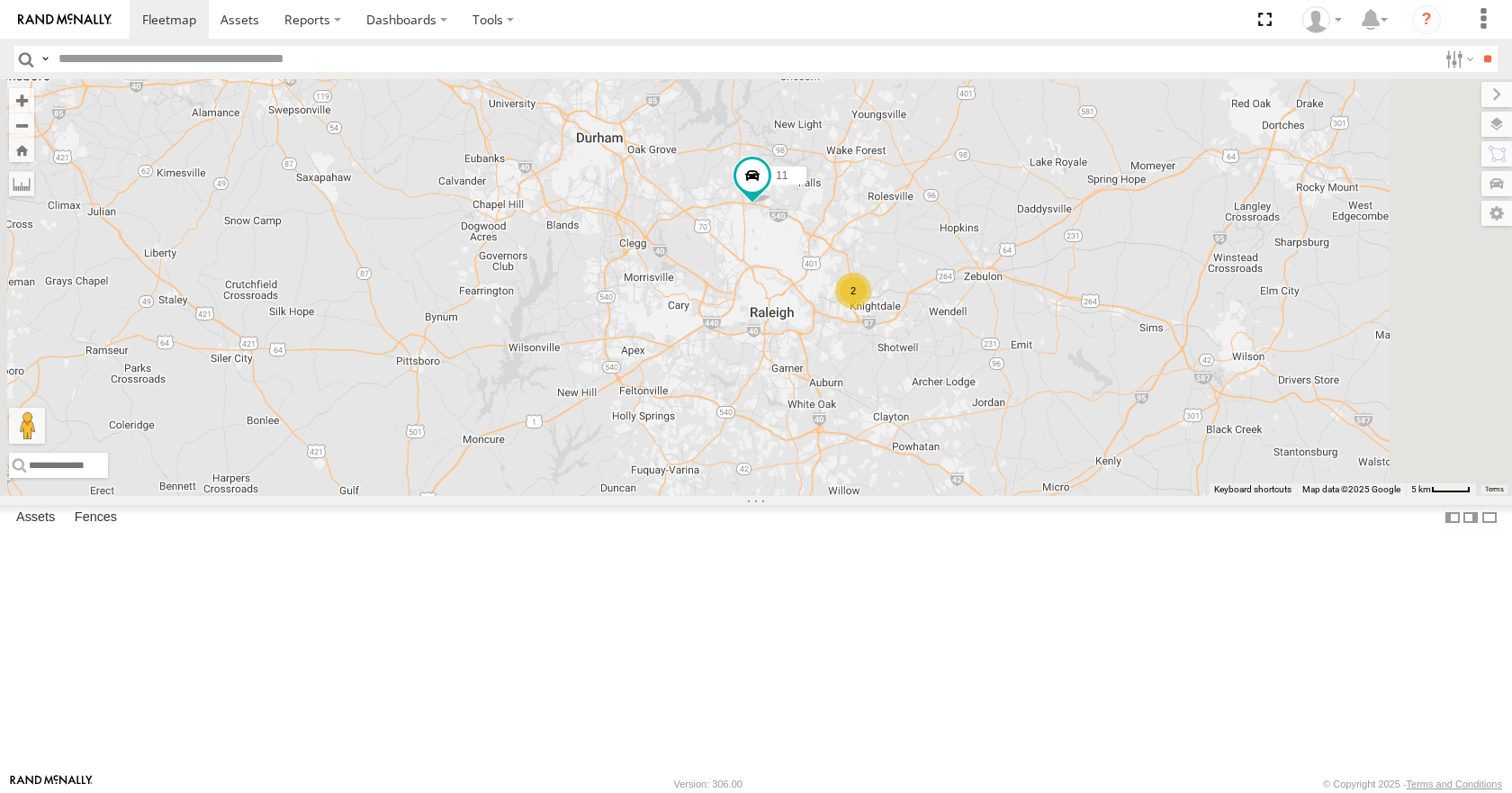
click at [995, 454] on div "35 08 04 14 03 11 2" at bounding box center [756, 287] width 1512 height 416
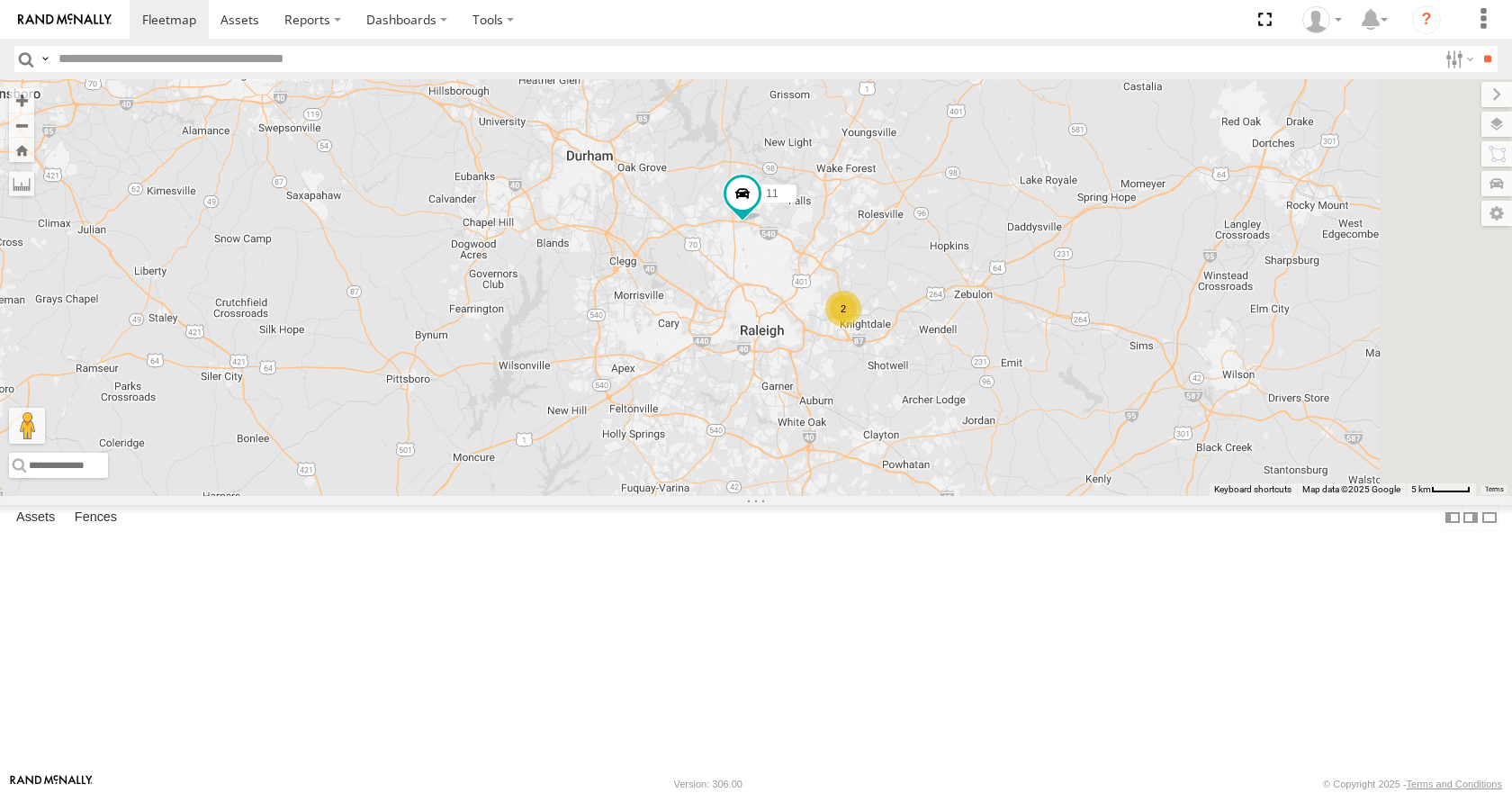
click at [983, 471] on div "35 08 04 14 03 11 2" at bounding box center [756, 287] width 1512 height 416
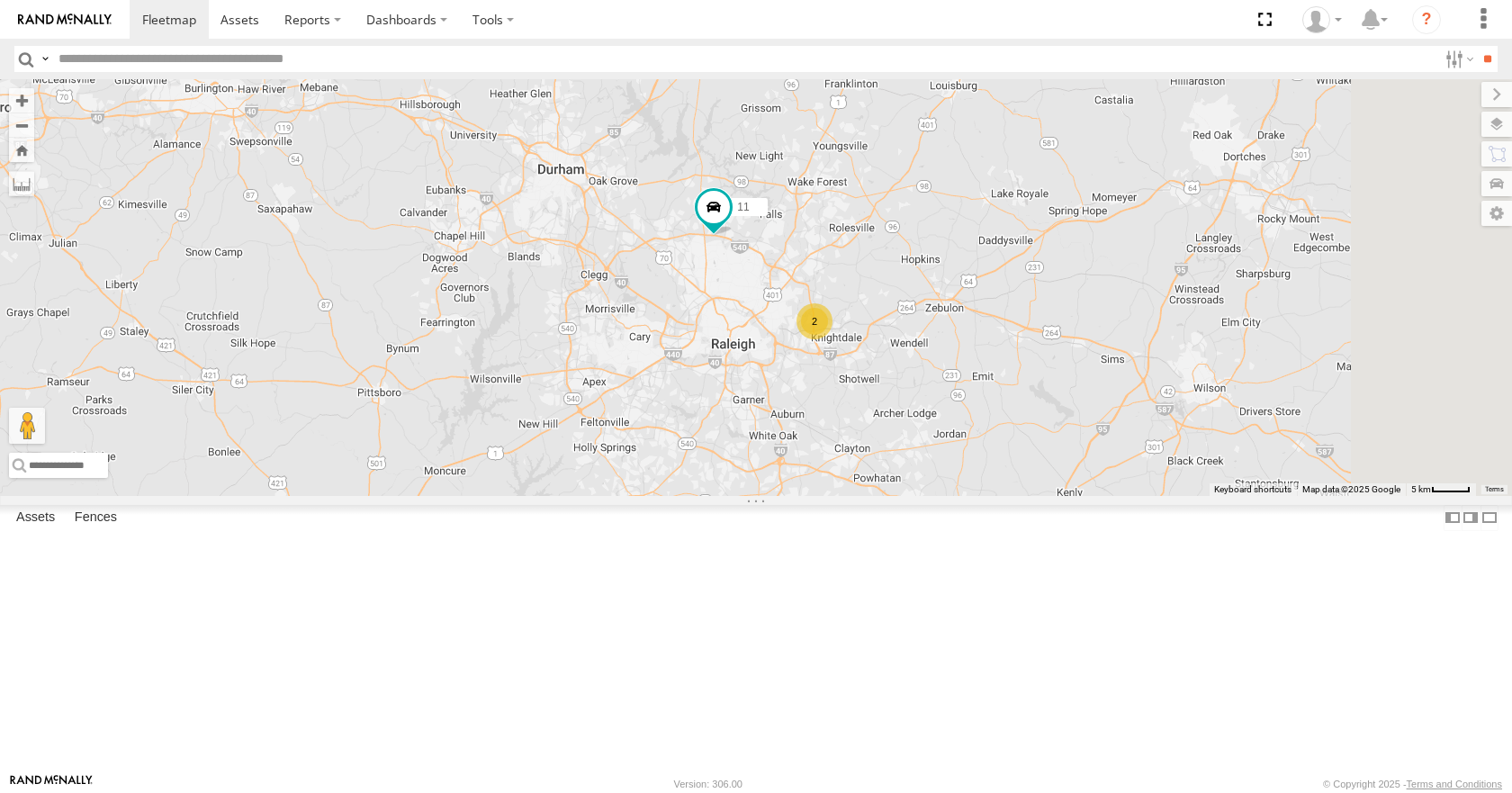
click at [958, 478] on div "35 08 04 14 03 11 2" at bounding box center [756, 287] width 1512 height 416
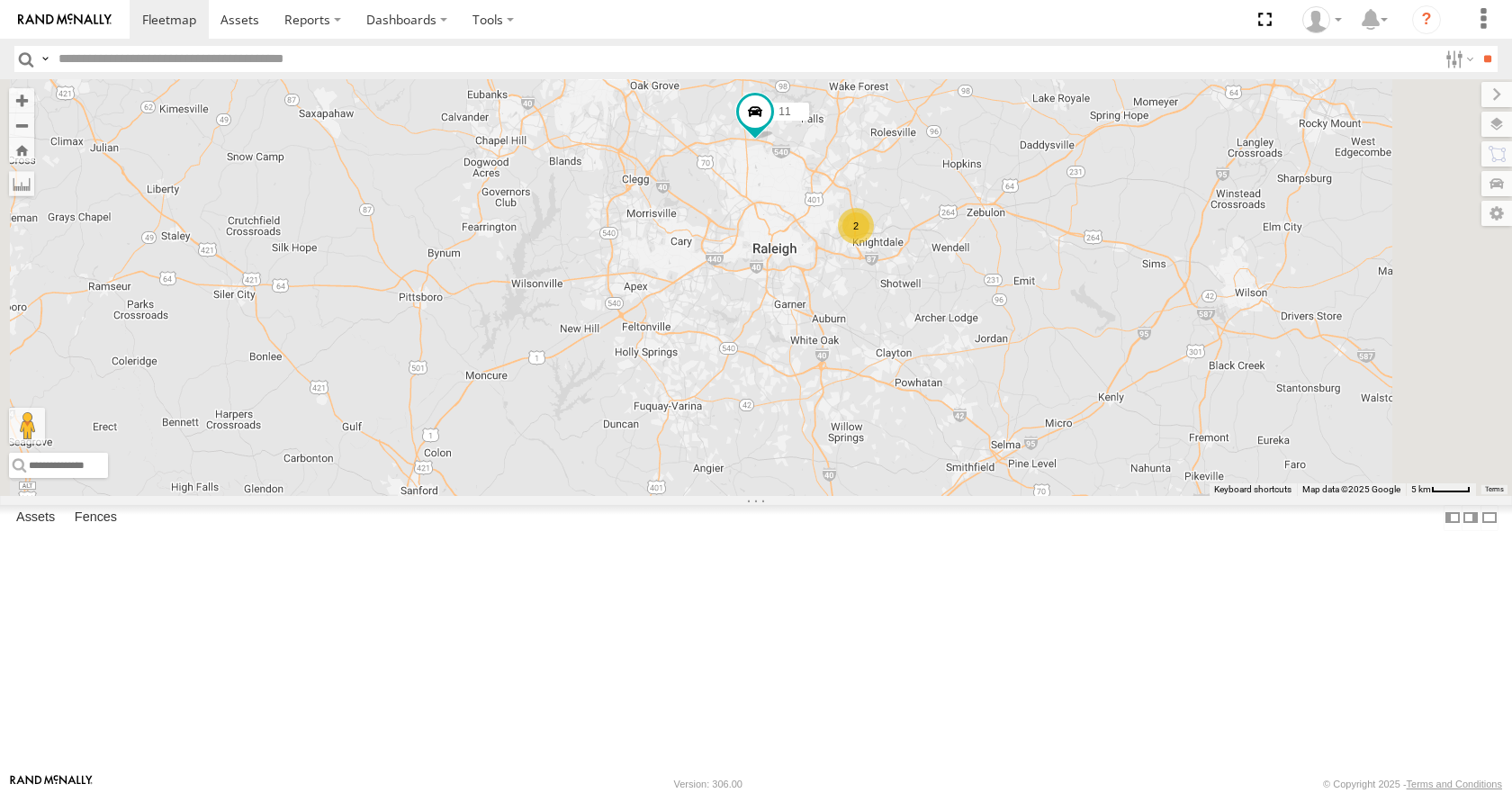
click at [998, 386] on div "35 08 04 14 03 11 2" at bounding box center [756, 287] width 1512 height 416
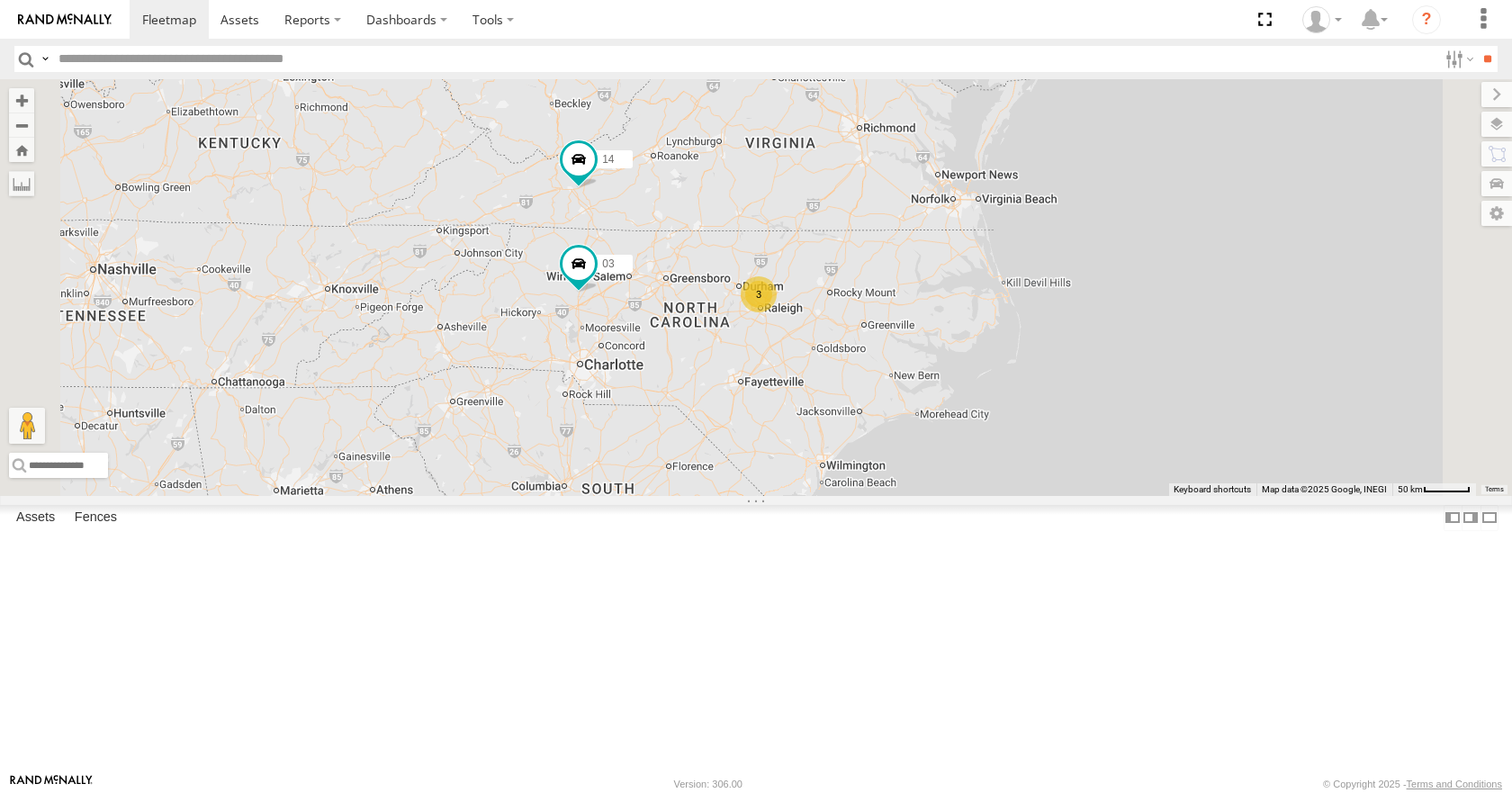
click at [886, 422] on div "35 08 04 14 03 3" at bounding box center [756, 287] width 1512 height 416
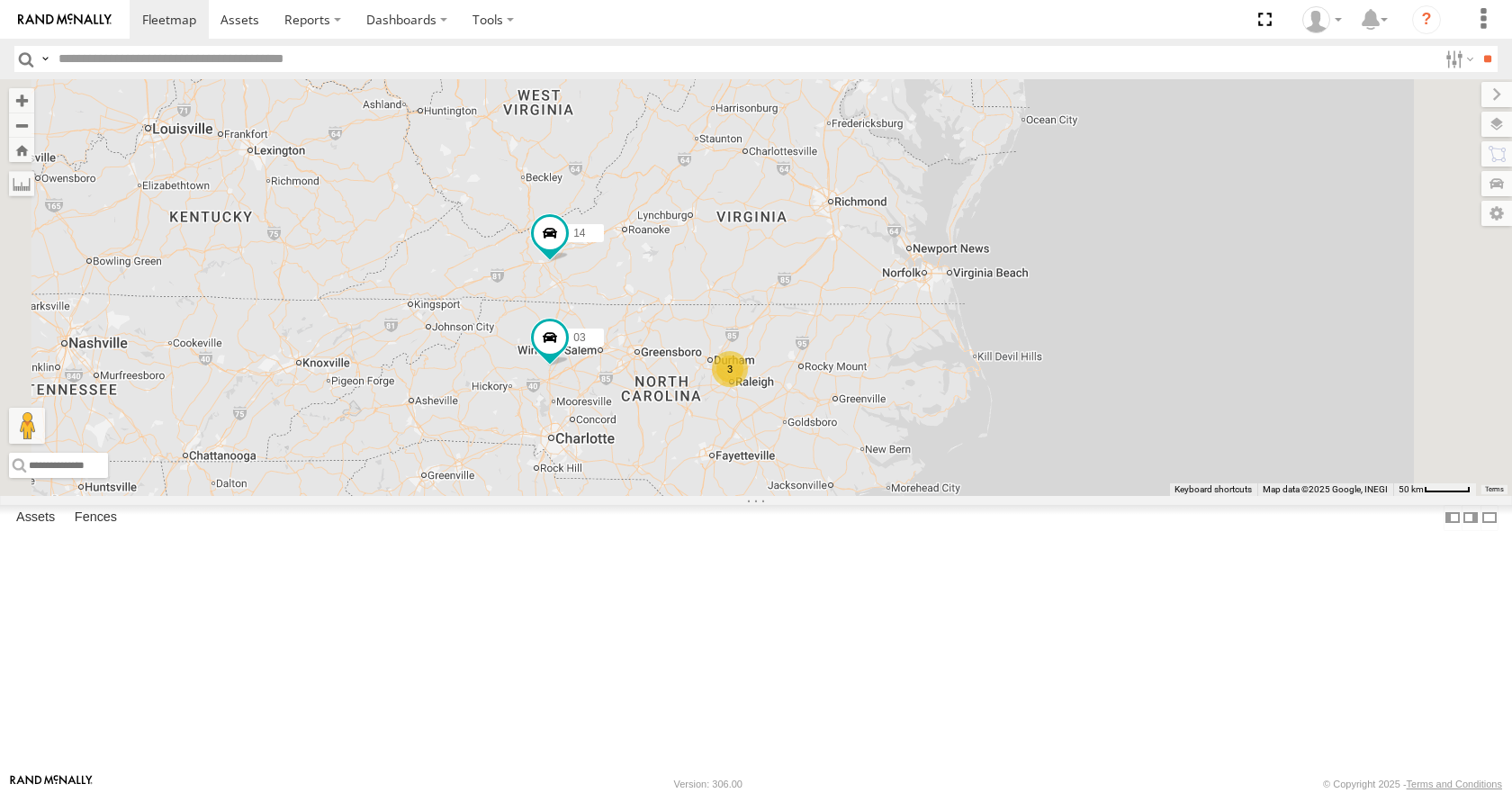
click at [953, 367] on div "35 08 04 14 03 3" at bounding box center [756, 287] width 1512 height 416
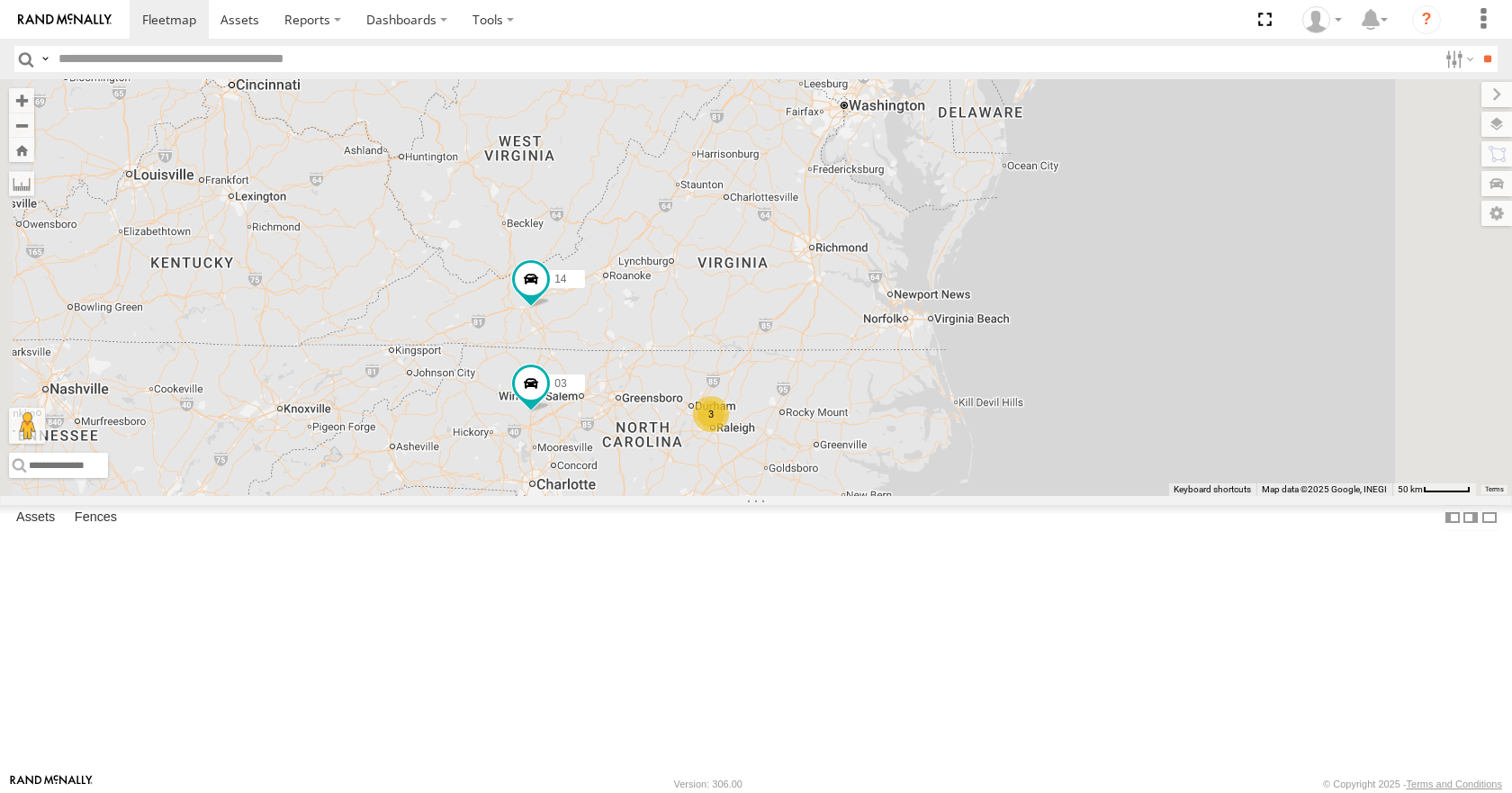
click at [963, 385] on div "35 08 04 14 03 3" at bounding box center [756, 287] width 1512 height 416
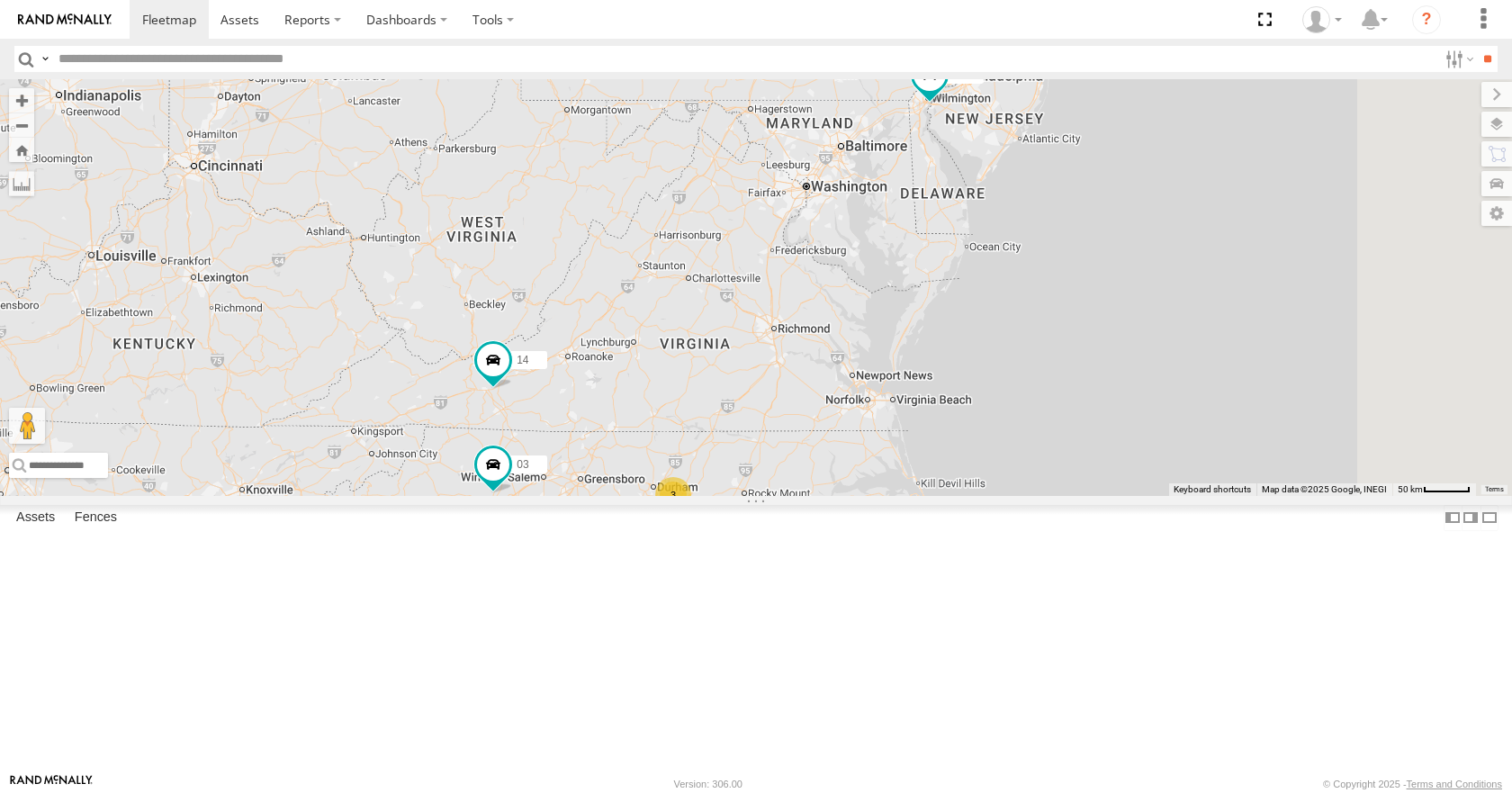
click at [949, 390] on div "35 08 04 14 03 3" at bounding box center [756, 287] width 1512 height 416
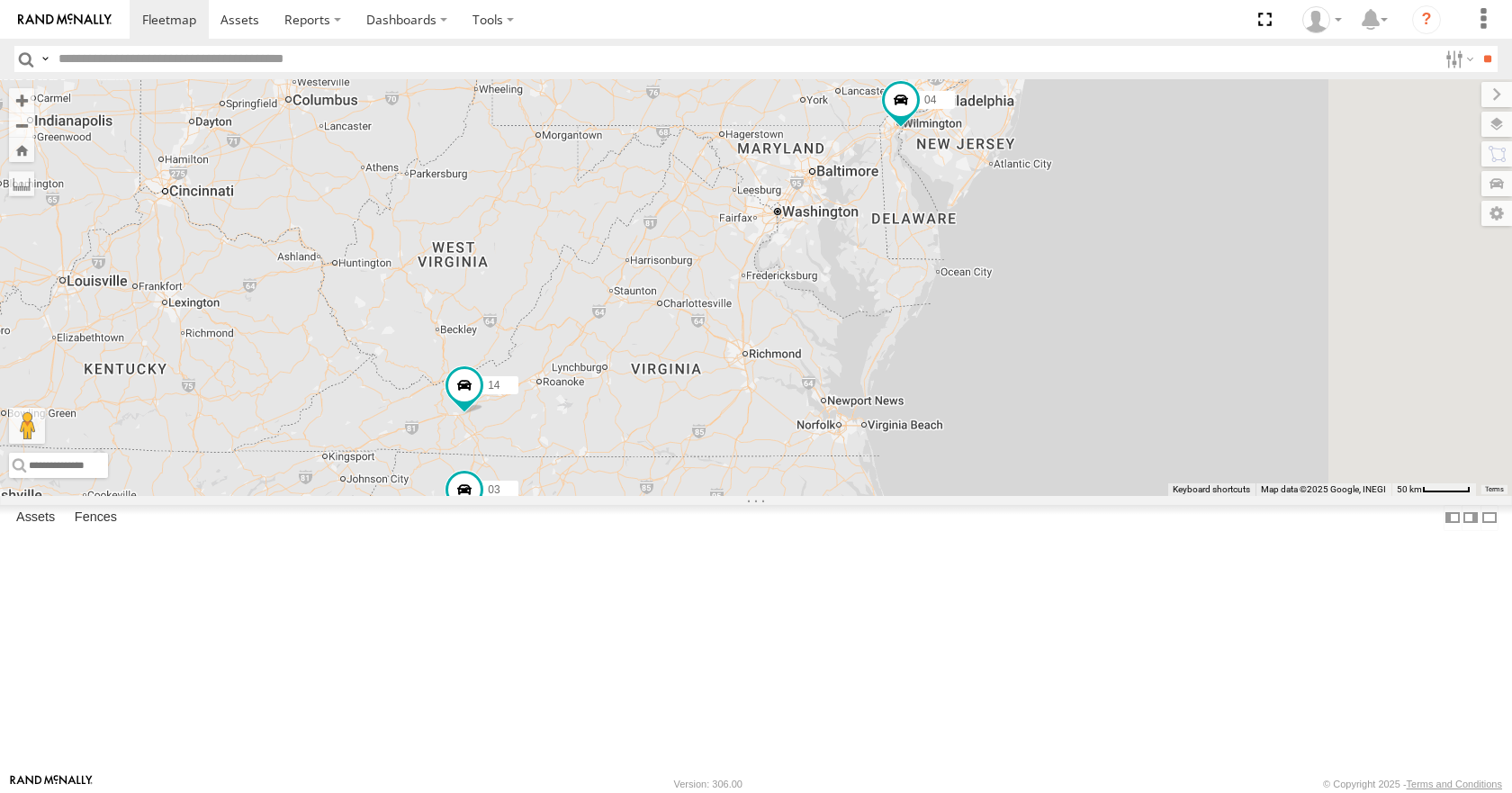
click at [993, 323] on div "35 08 04 14 03 3" at bounding box center [756, 287] width 1512 height 416
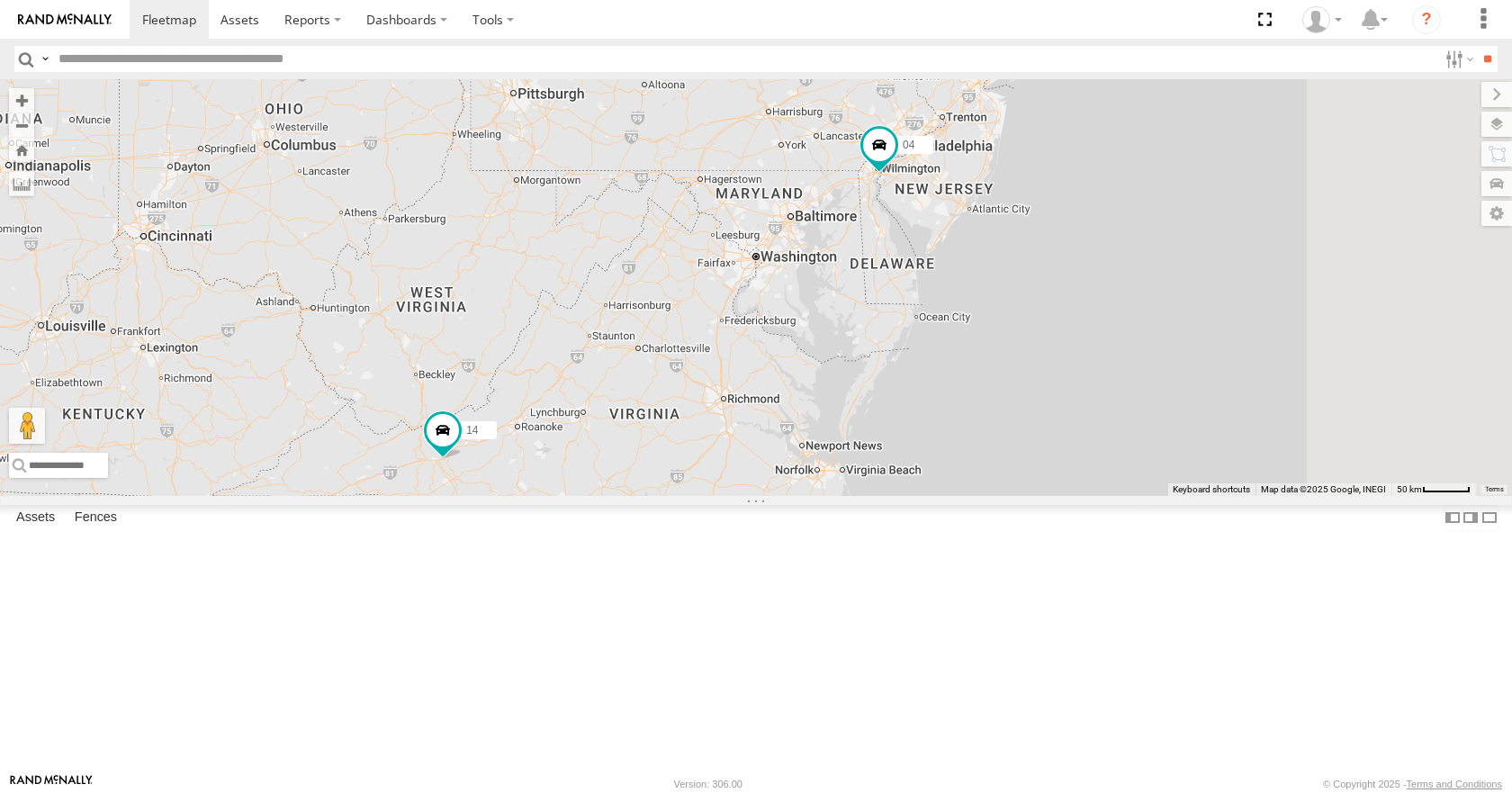
click at [974, 316] on div "35 08 04 14 03 3" at bounding box center [756, 287] width 1512 height 416
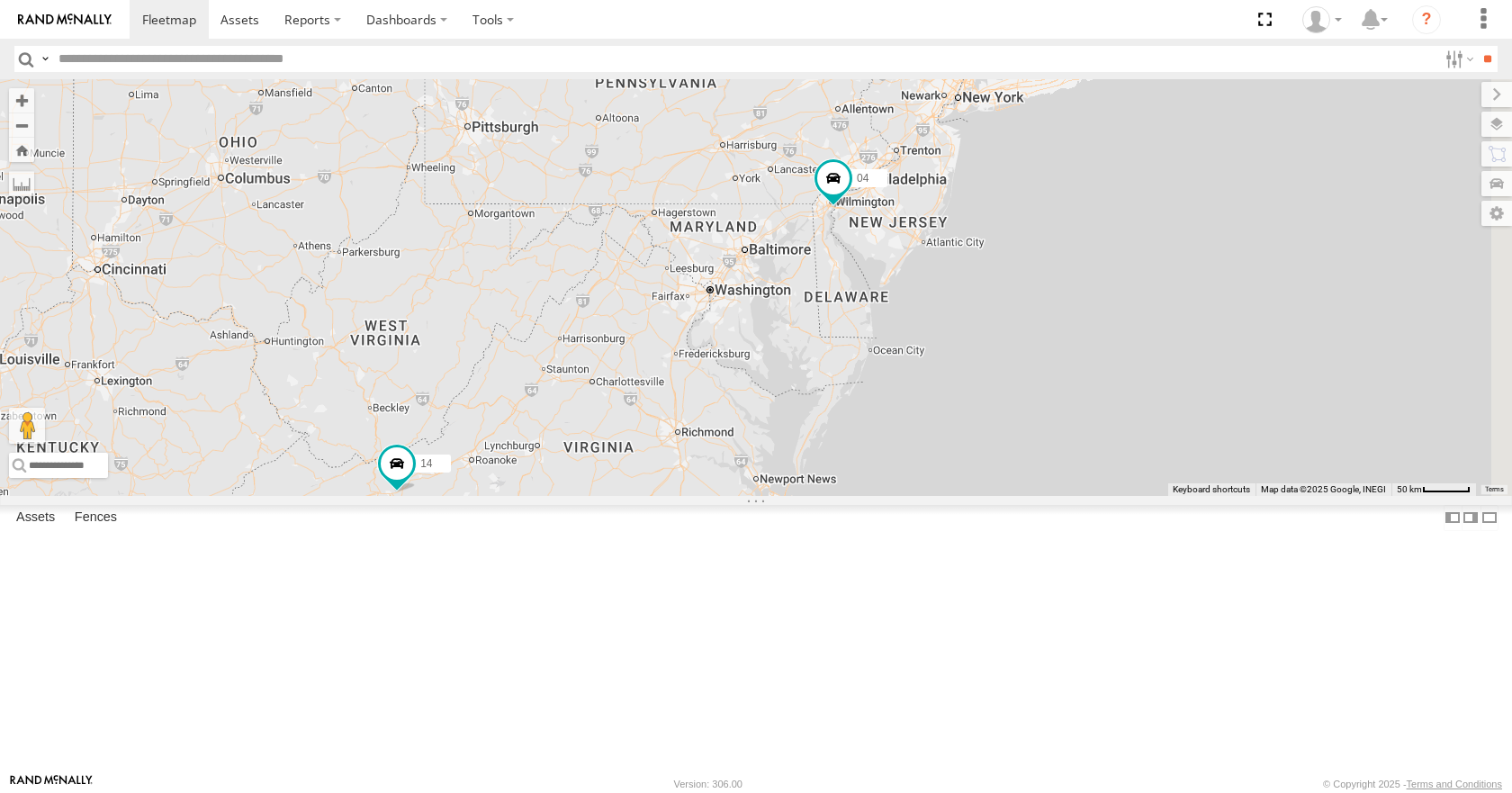
click at [989, 270] on div "35 08 04 14 03 3 9" at bounding box center [756, 287] width 1512 height 416
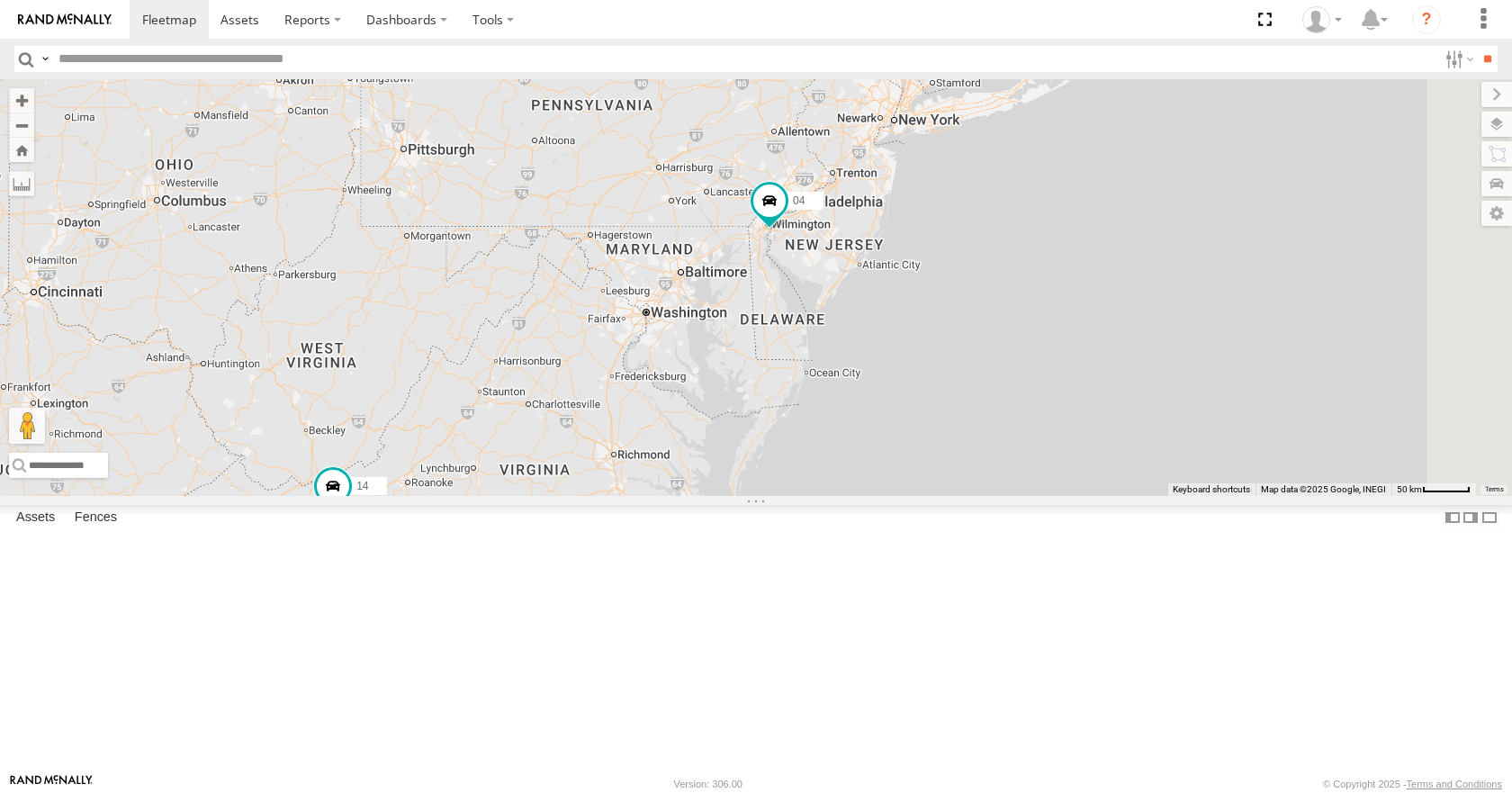
click at [1033, 249] on div "35 08 04 14 03 3 12" at bounding box center [756, 287] width 1512 height 416
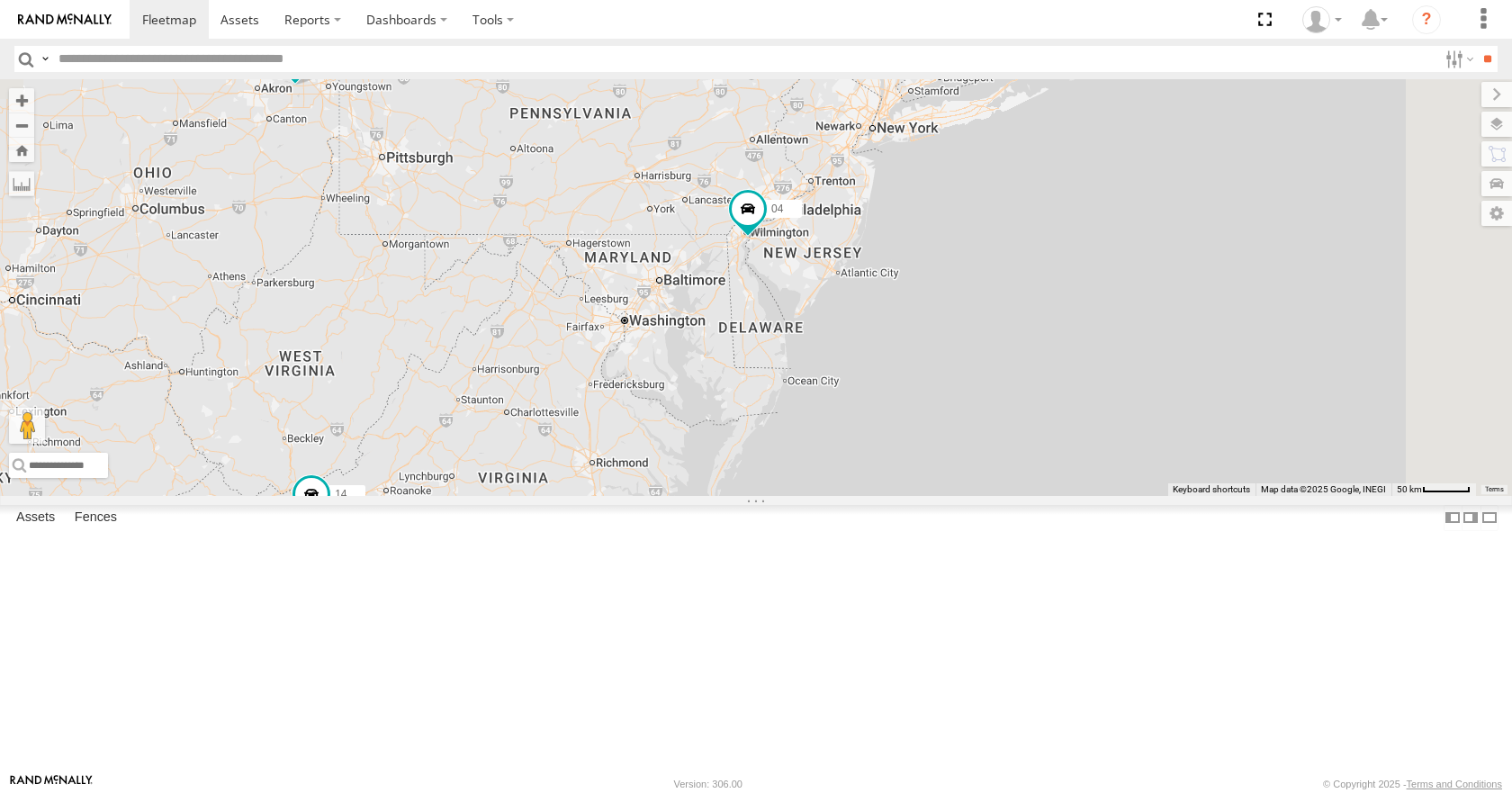
click at [1073, 250] on div "35 08 04 14 03 3 12 2" at bounding box center [756, 287] width 1512 height 416
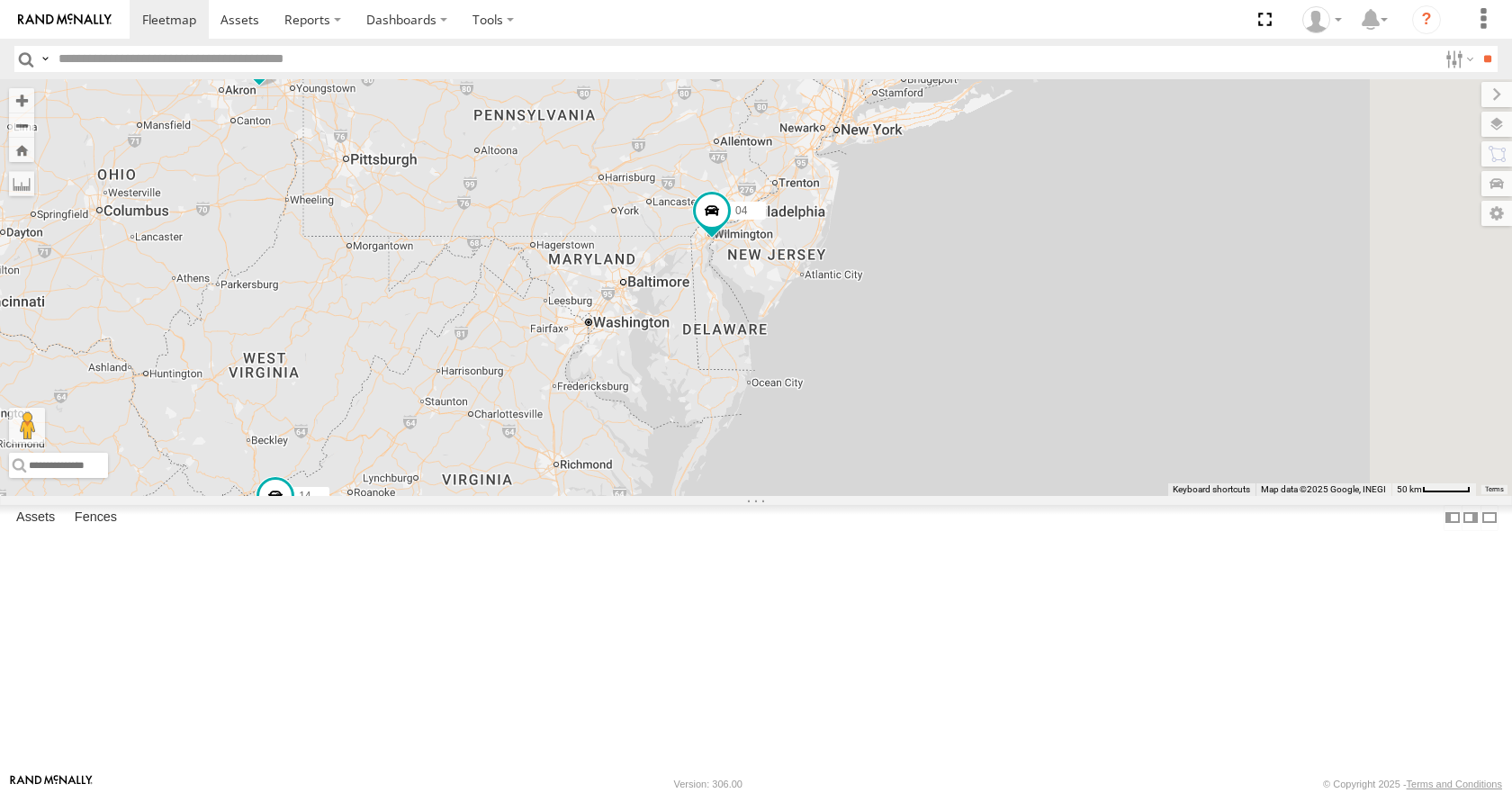
click at [1085, 266] on div "35 08 04 14 03 3 12 2" at bounding box center [756, 287] width 1512 height 416
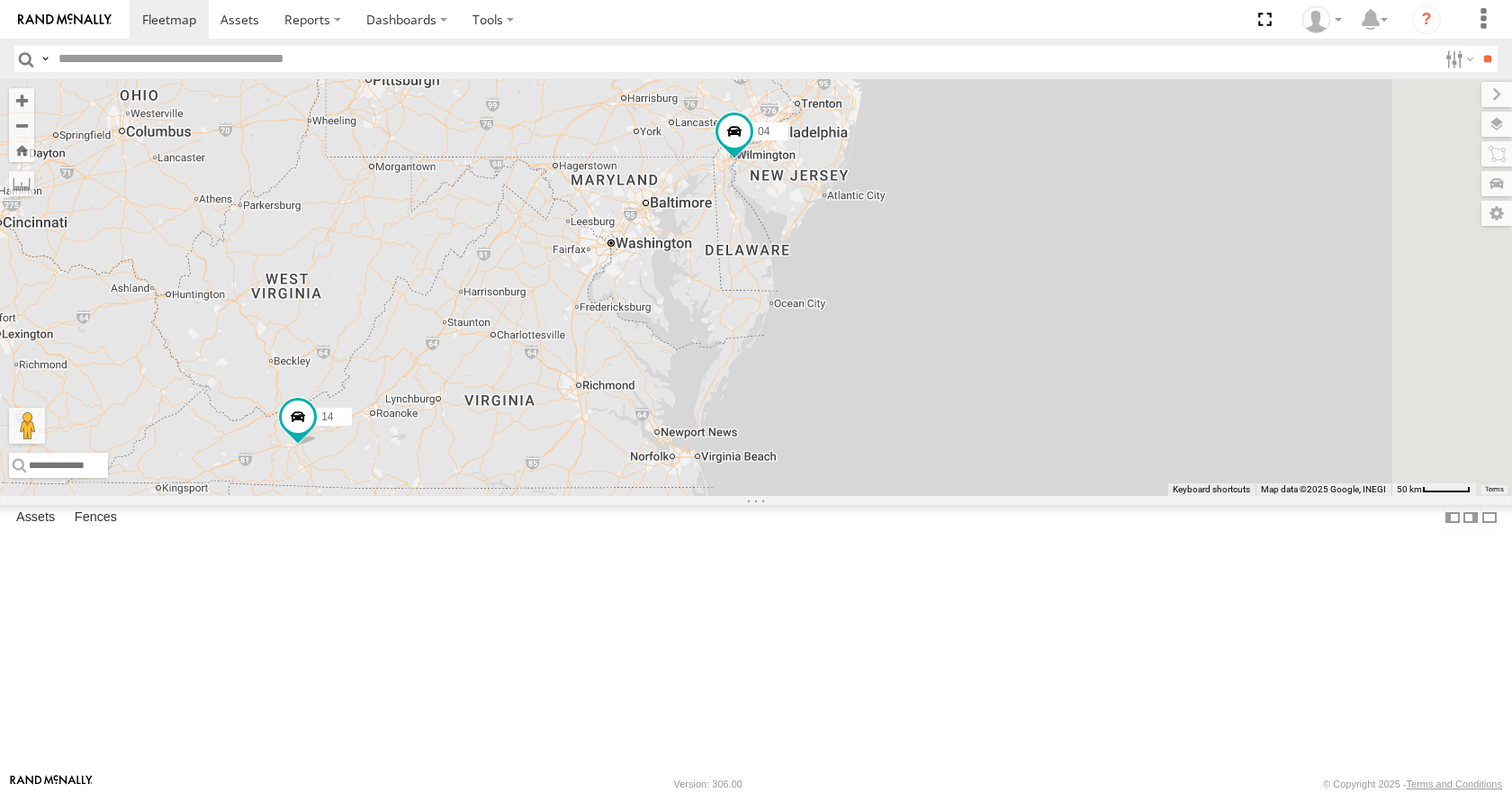
click at [1126, 232] on div "35 08 04 14 03 3 12 2" at bounding box center [756, 287] width 1512 height 416
click at [1112, 172] on div "35 08 04 14 03 3 12 2" at bounding box center [756, 287] width 1512 height 416
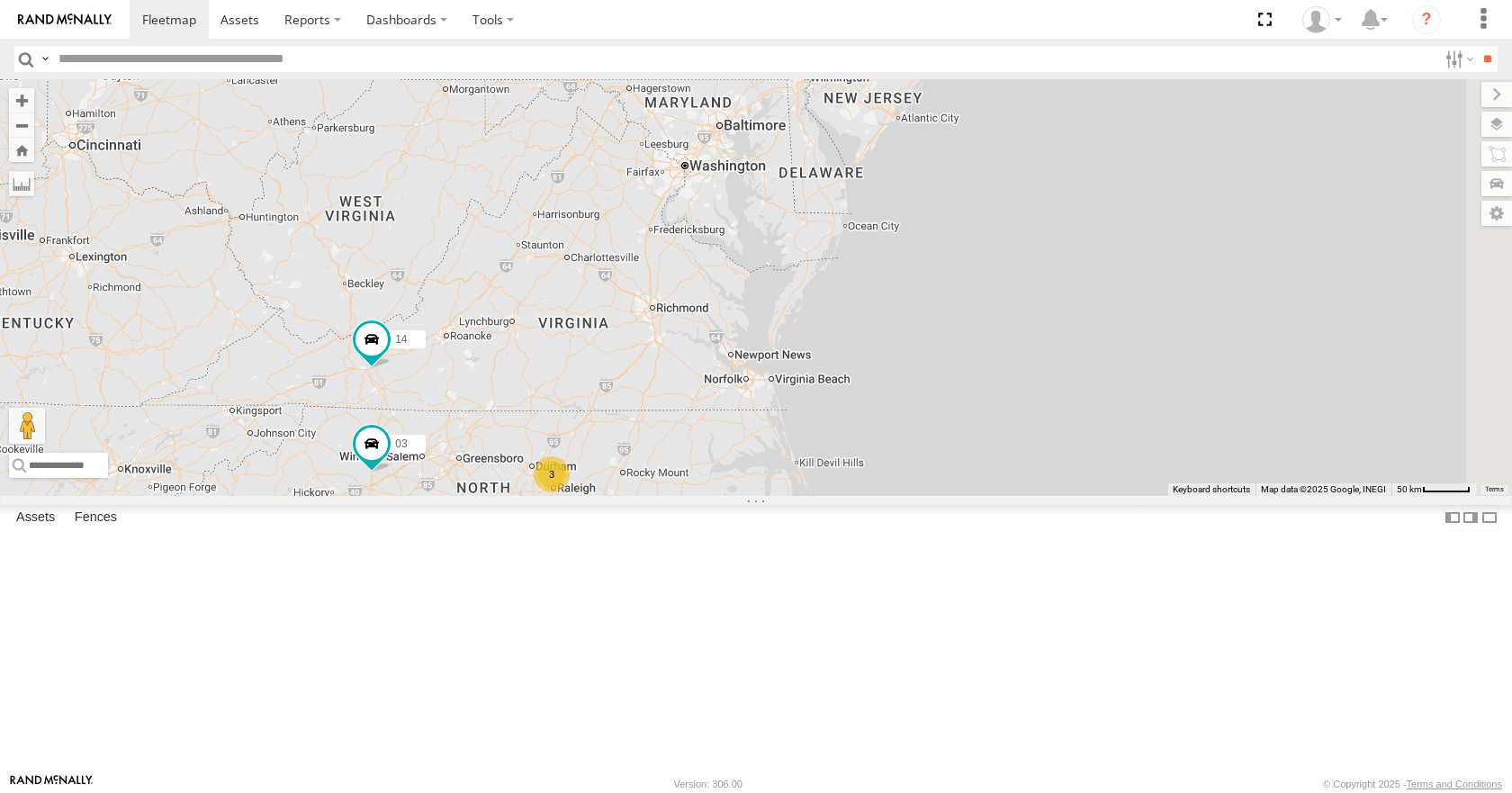
click at [1133, 178] on div "35 08 04 14 03 3 12 2" at bounding box center [756, 287] width 1512 height 416
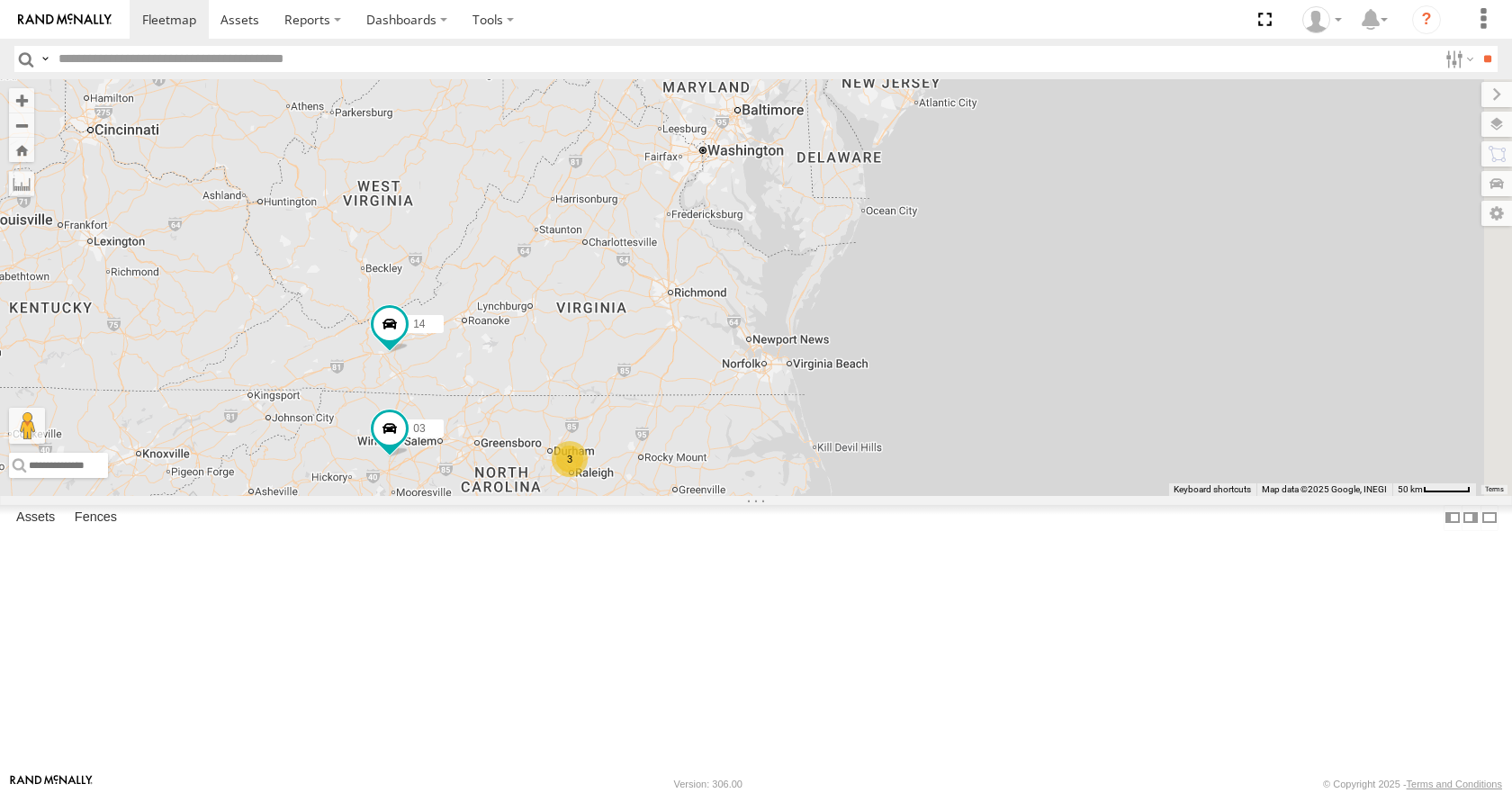
click at [1142, 201] on div "35 08 04 14 03 3 12 2" at bounding box center [756, 287] width 1512 height 416
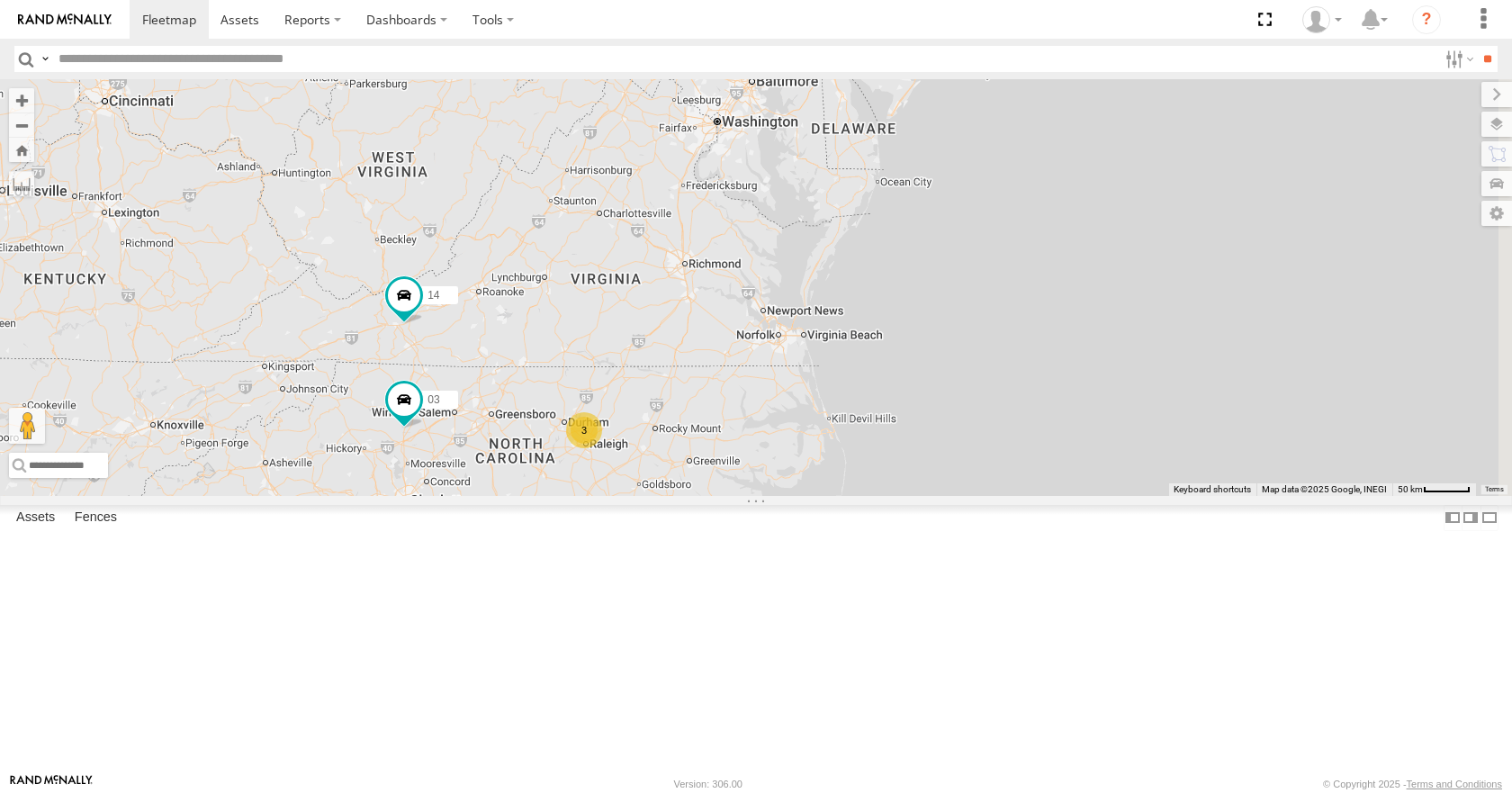
click at [1178, 201] on div "35 08 04 14 03 3 12 2" at bounding box center [756, 287] width 1512 height 416
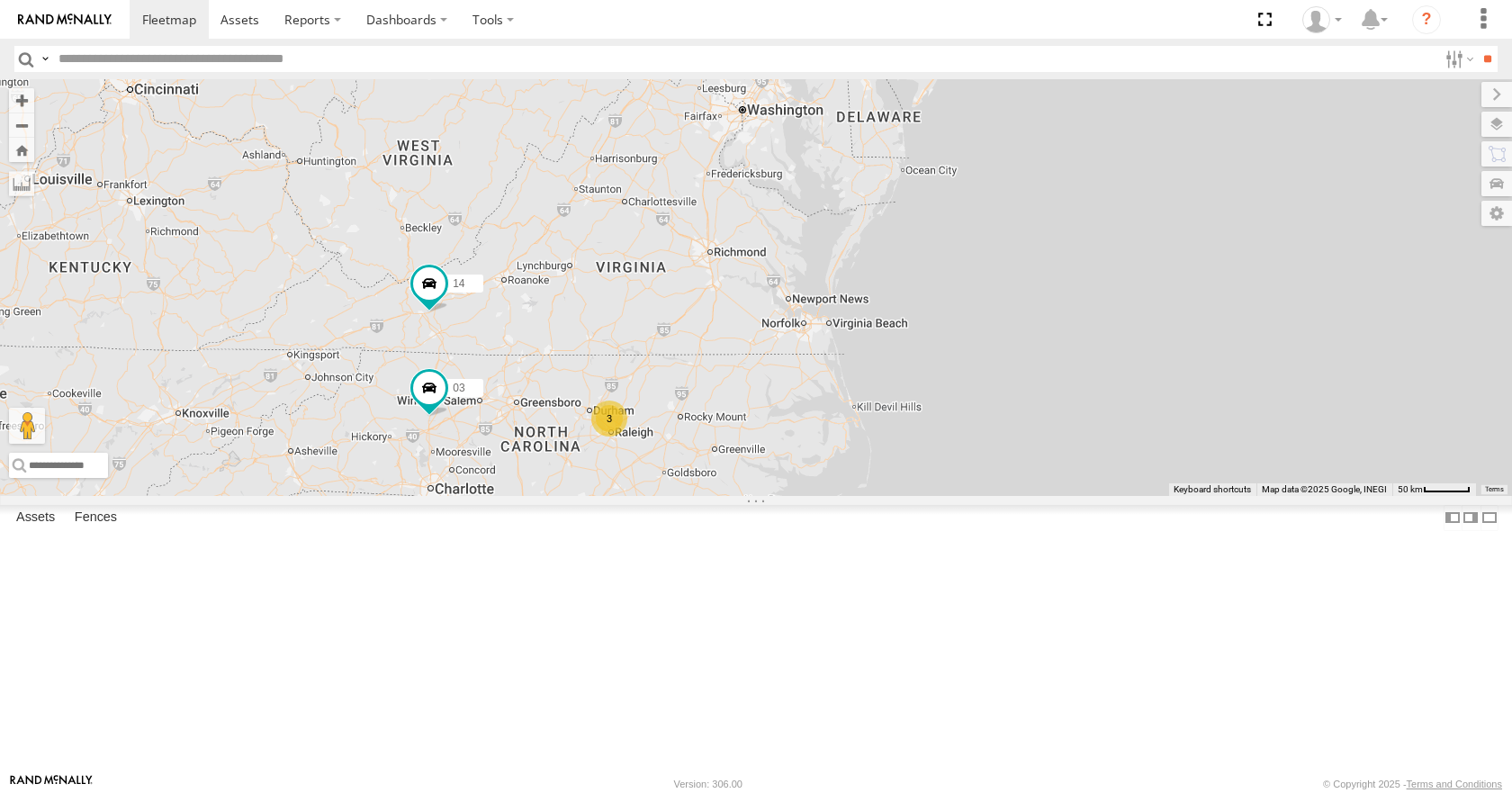
click at [1206, 225] on div "35 08 04 14 03 3 12 2" at bounding box center [756, 287] width 1512 height 416
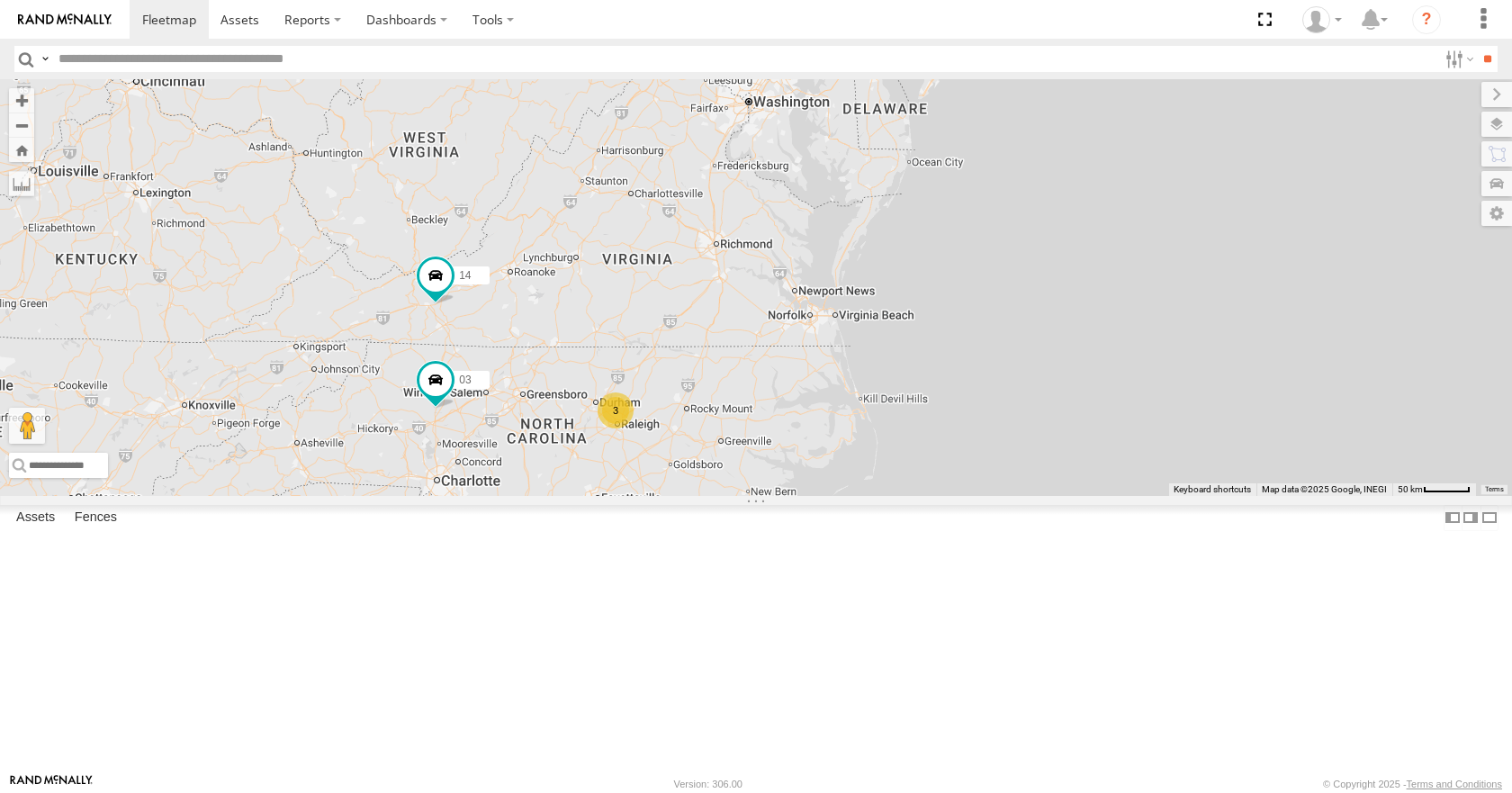
click at [1125, 224] on div "35 08 04 14 03 3 12 2" at bounding box center [756, 287] width 1512 height 416
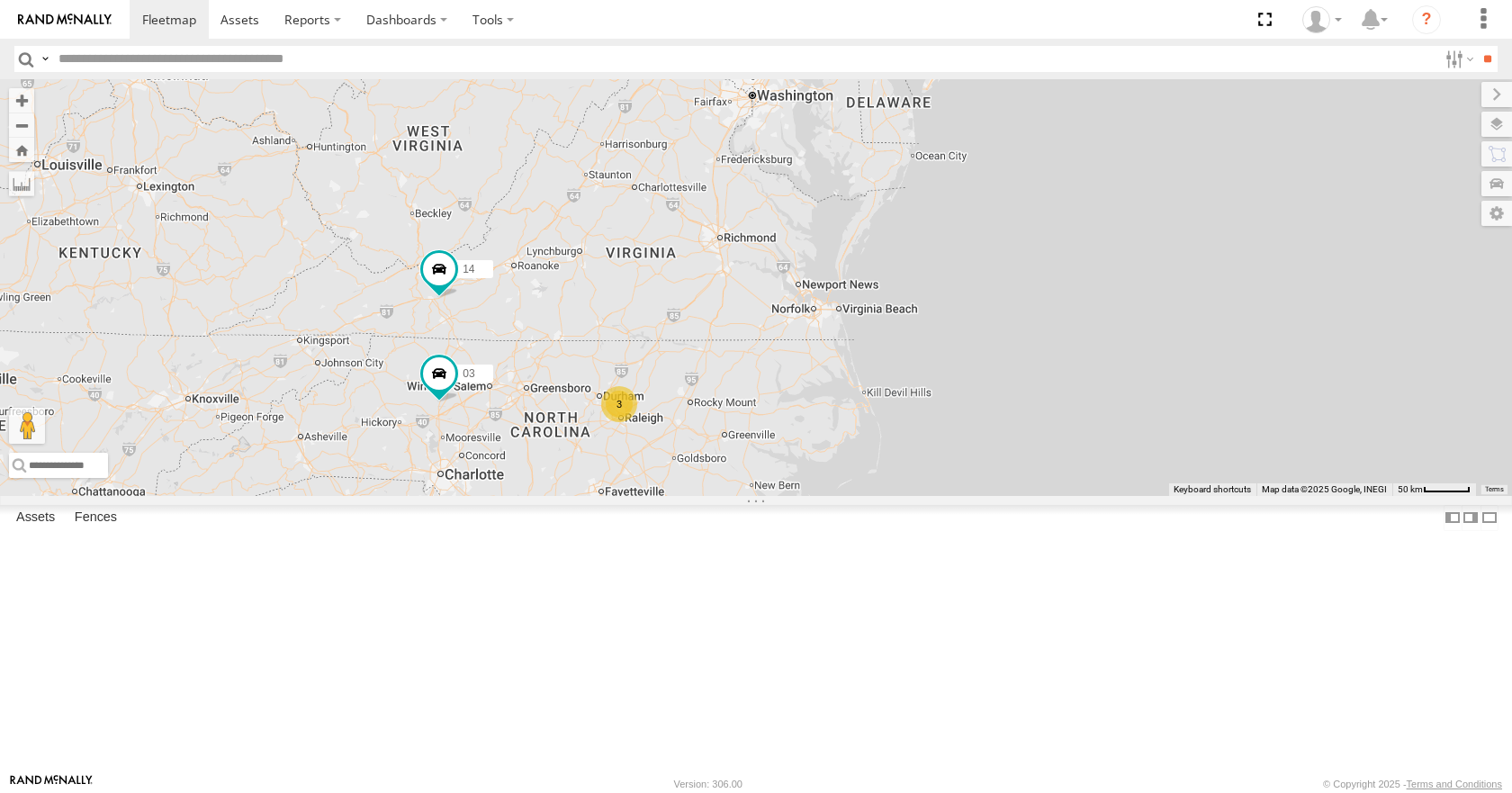
click at [1113, 236] on div "35 08 04 14 03 3 12 2" at bounding box center [756, 287] width 1512 height 416
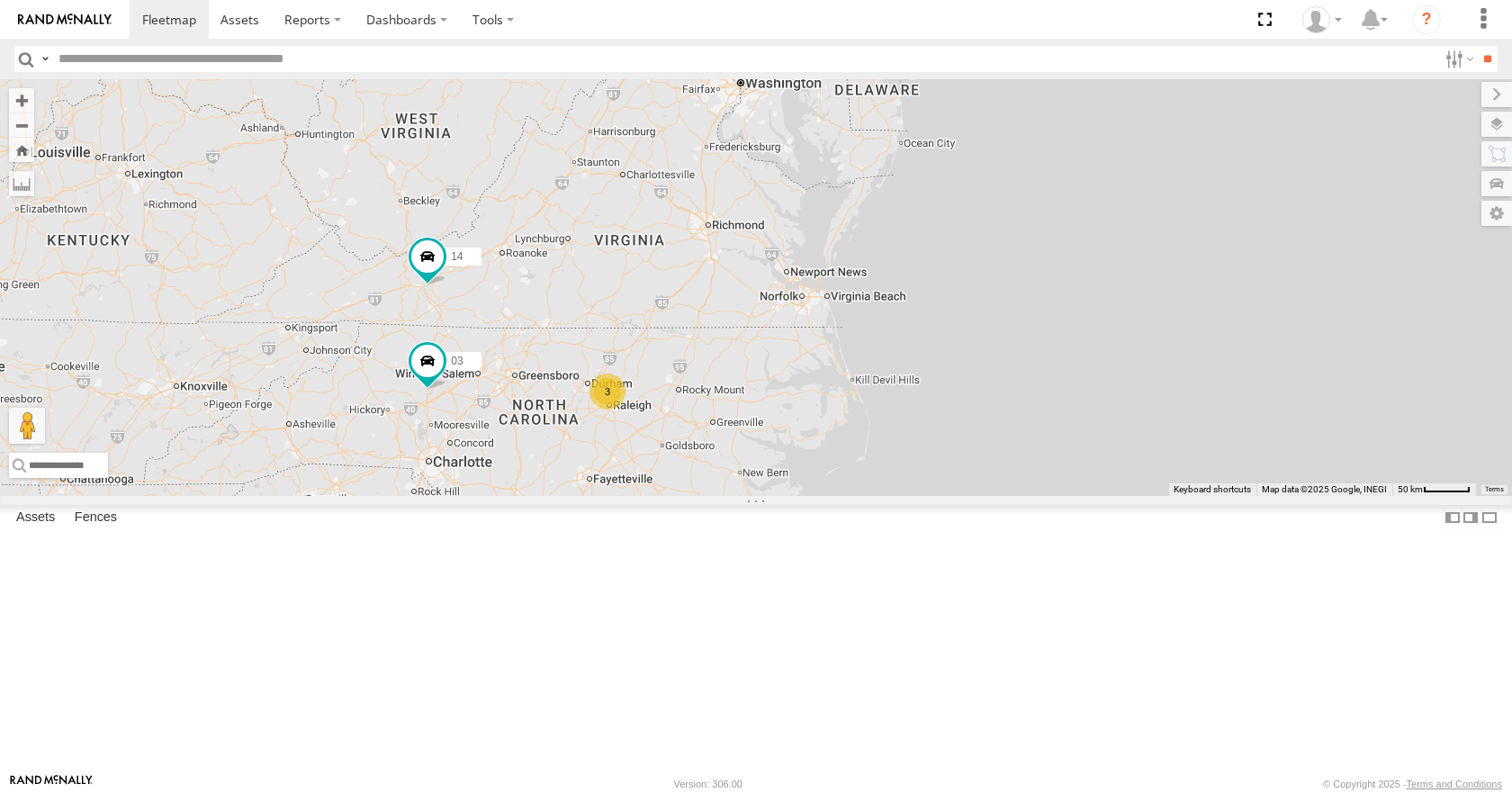
click at [1174, 227] on div "35 08 04 14 03 3 12 2" at bounding box center [756, 287] width 1512 height 416
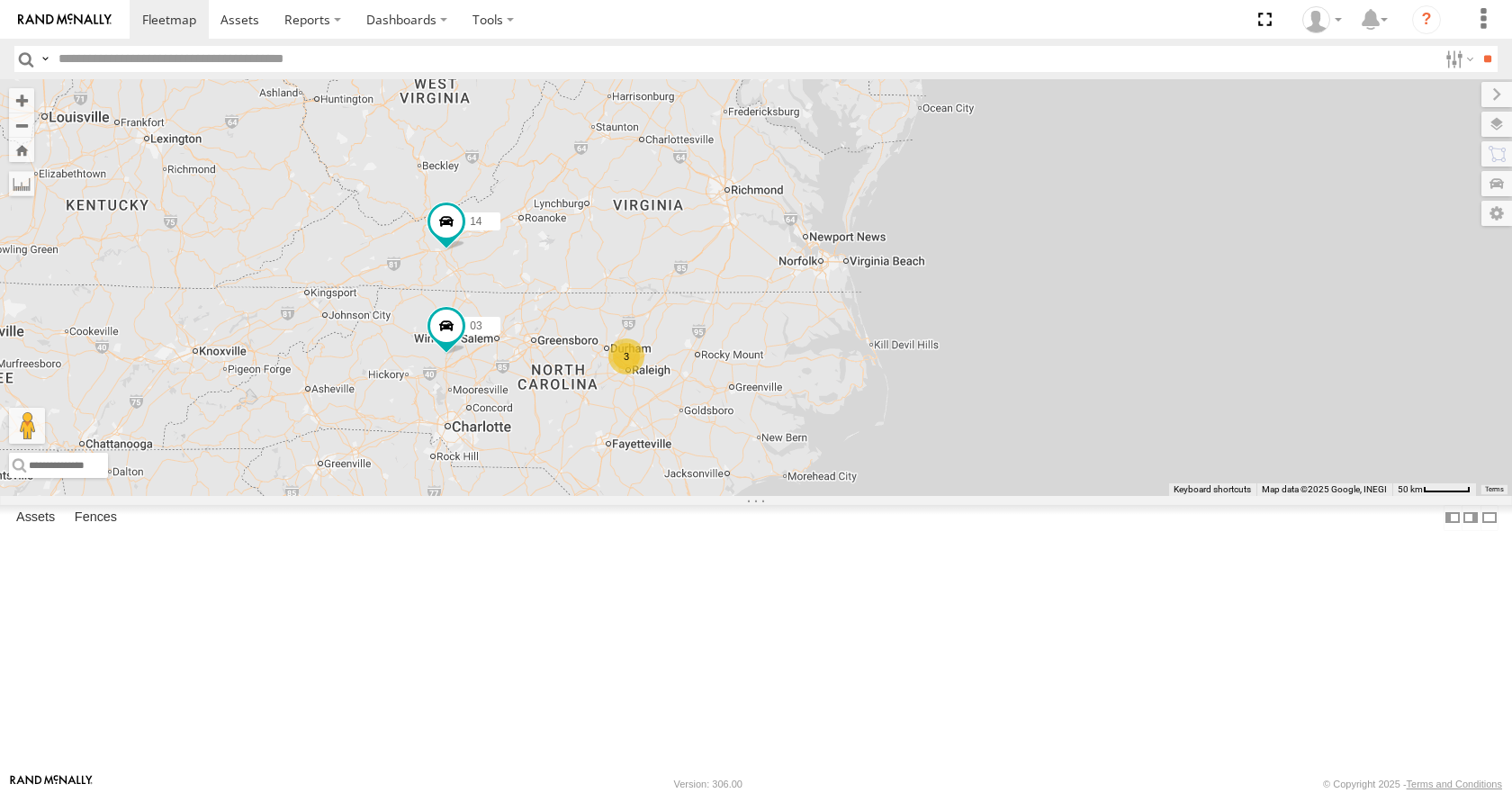
click at [1229, 285] on div "35 08 04 14 03 3 12 2" at bounding box center [756, 287] width 1512 height 416
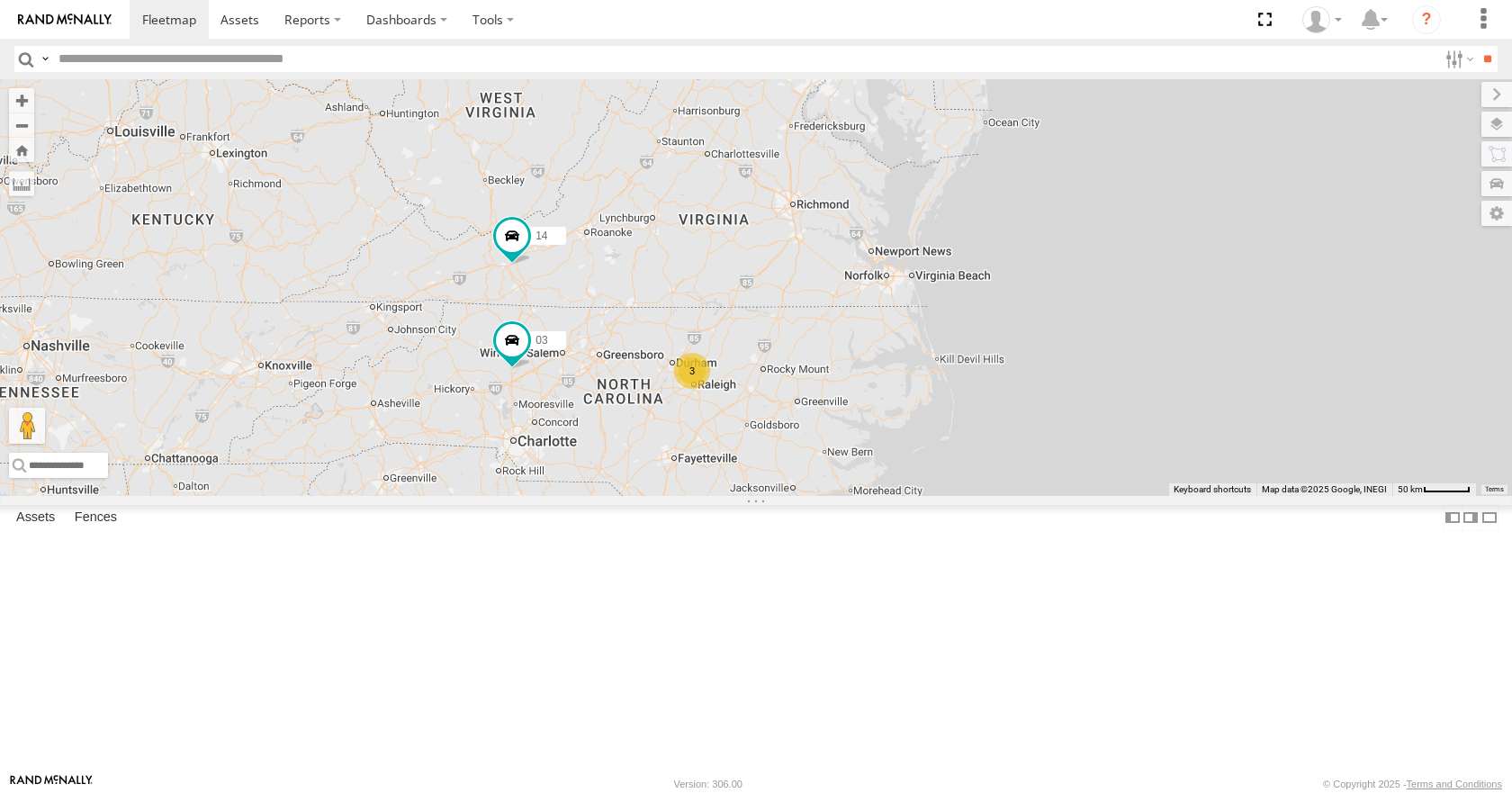
click at [1033, 323] on div "35 08 04 14 03 3 12 2" at bounding box center [756, 287] width 1512 height 416
click at [935, 348] on div "35 08 04 14 03 3 12 2" at bounding box center [756, 287] width 1512 height 416
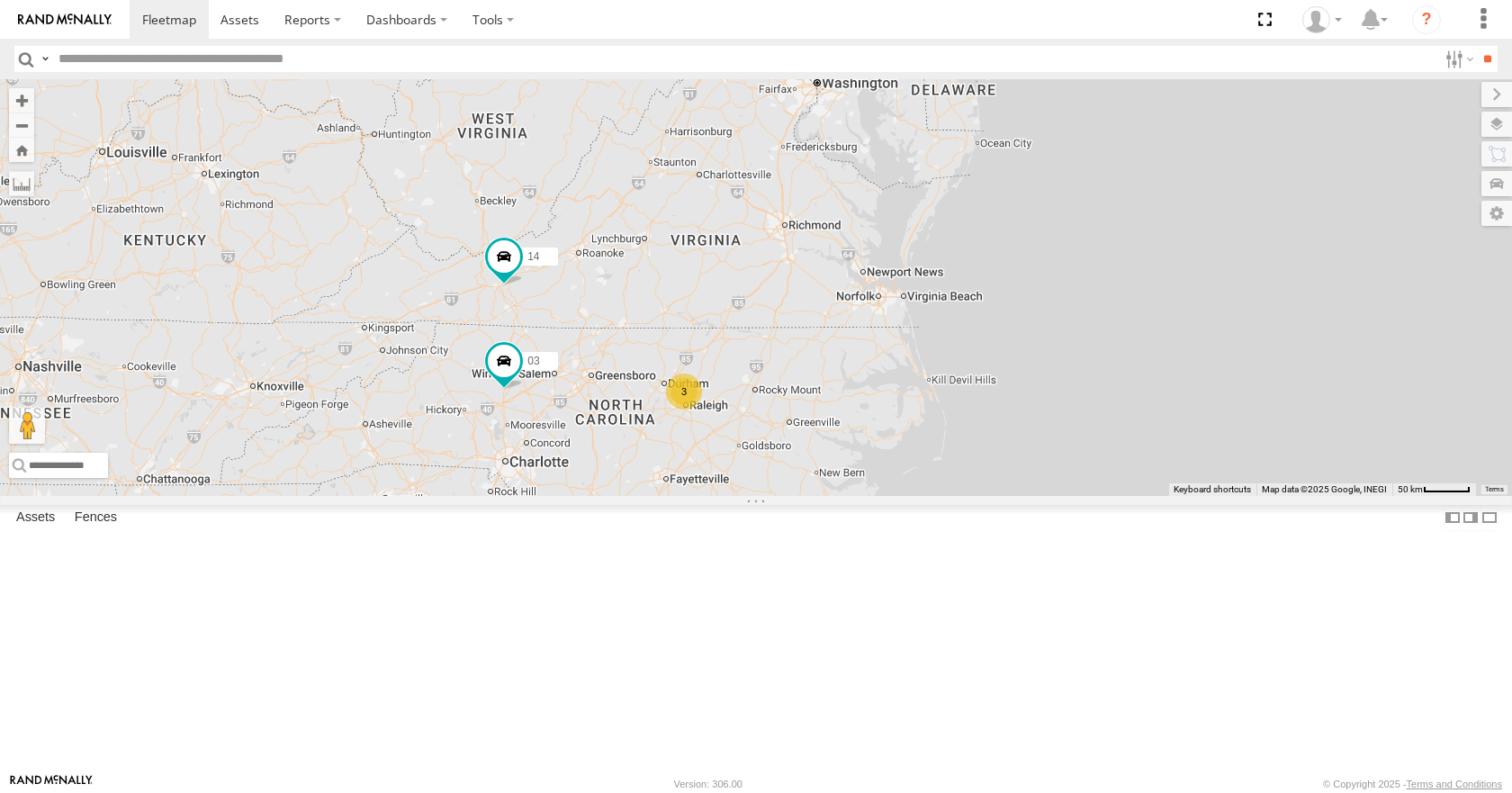
click at [946, 312] on div "35 08 04 14 03 3 12 2" at bounding box center [756, 287] width 1512 height 416
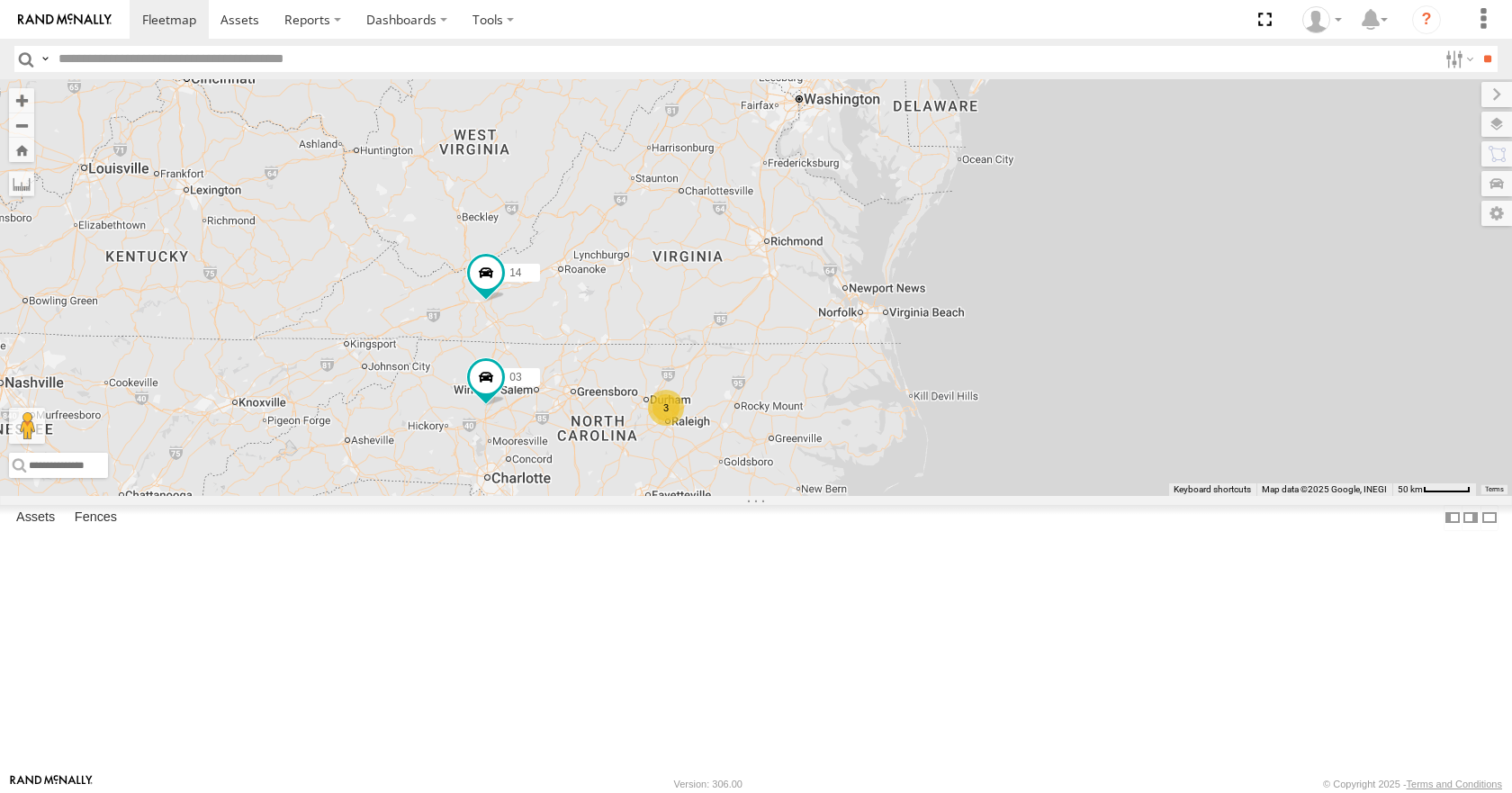
click at [1020, 286] on div "35 08 04 14 03 3 12 2" at bounding box center [756, 287] width 1512 height 416
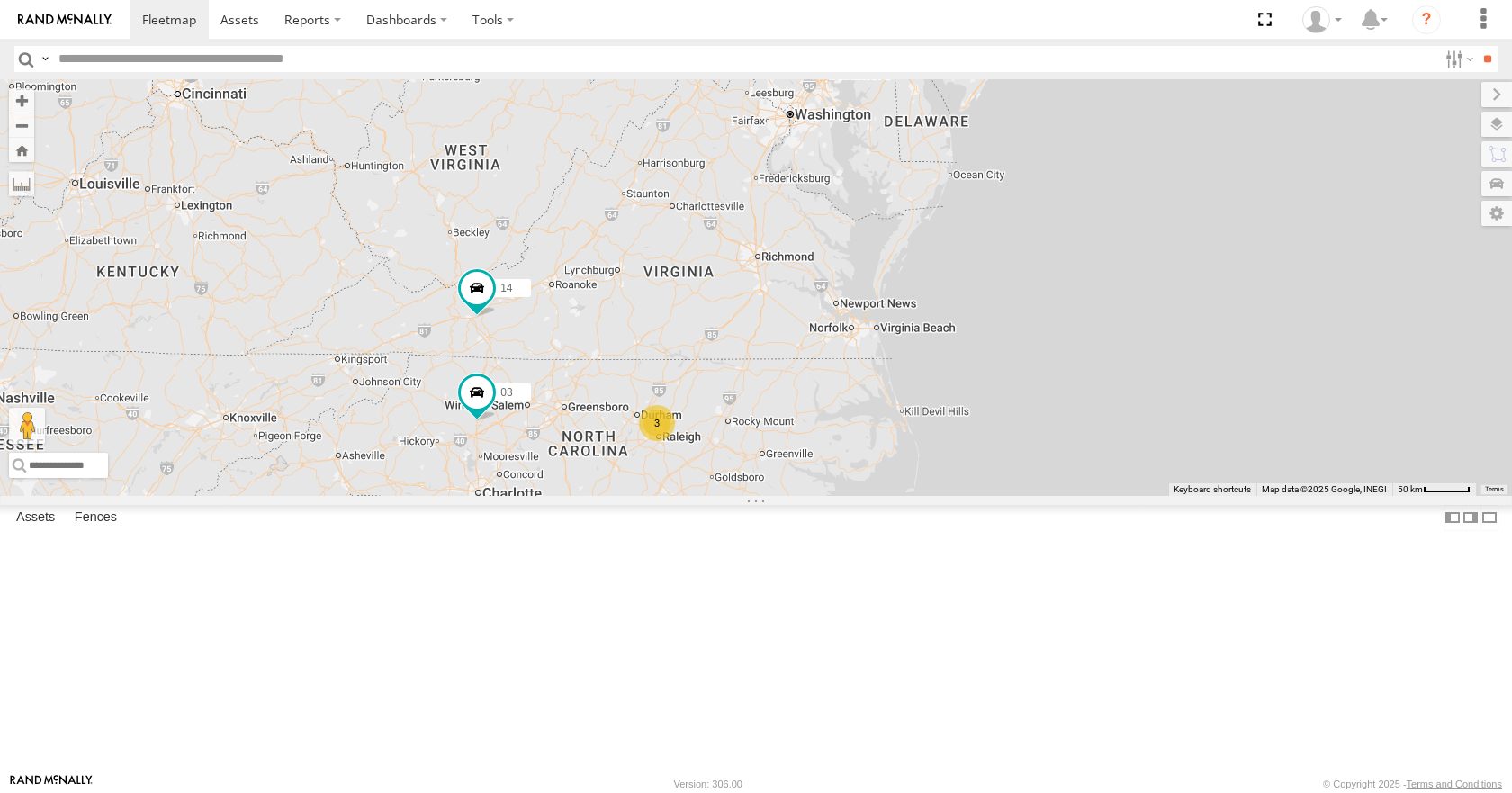
click at [1035, 161] on div "35 08 04 14 03 3 12 2" at bounding box center [756, 287] width 1512 height 416
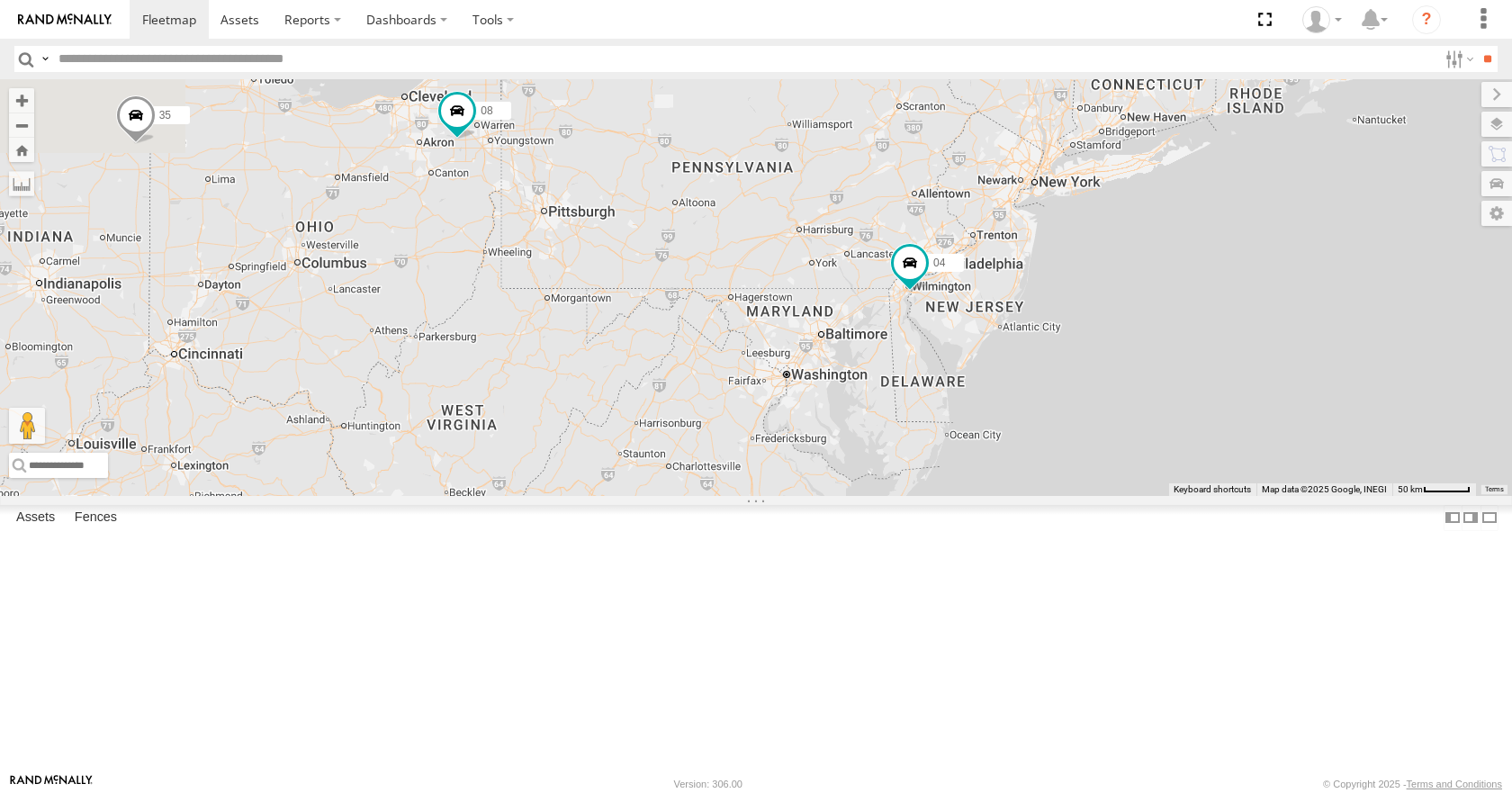
drag, startPoint x: 977, startPoint y: 211, endPoint x: 973, endPoint y: 474, distance: 263.0
click at [973, 474] on div "35 08 04 14 03 3 12 2" at bounding box center [756, 287] width 1512 height 416
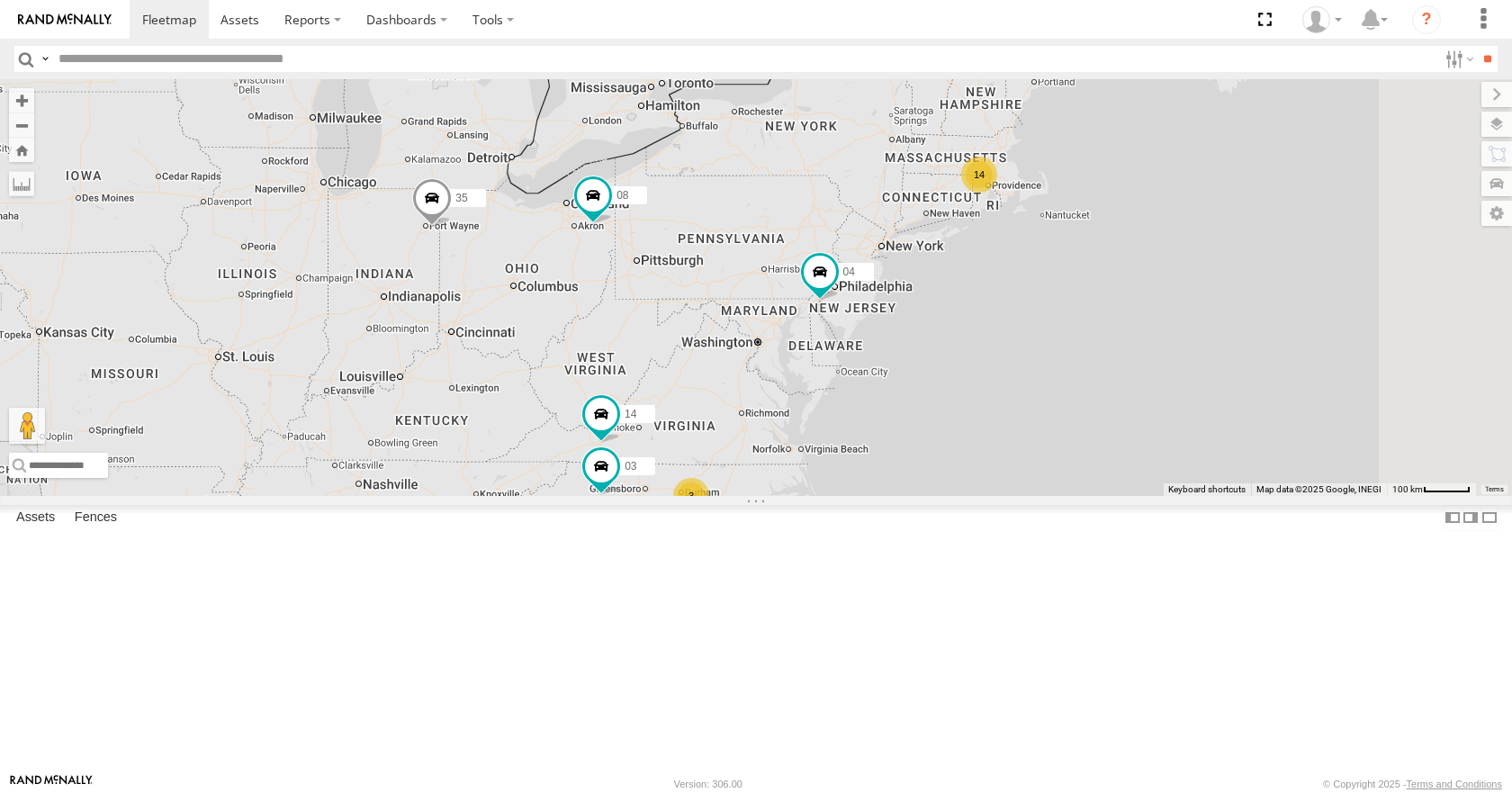
drag, startPoint x: 951, startPoint y: 443, endPoint x: 922, endPoint y: 389, distance: 61.3
click at [922, 389] on div "35 08 04 14 14 3 03" at bounding box center [756, 287] width 1512 height 416
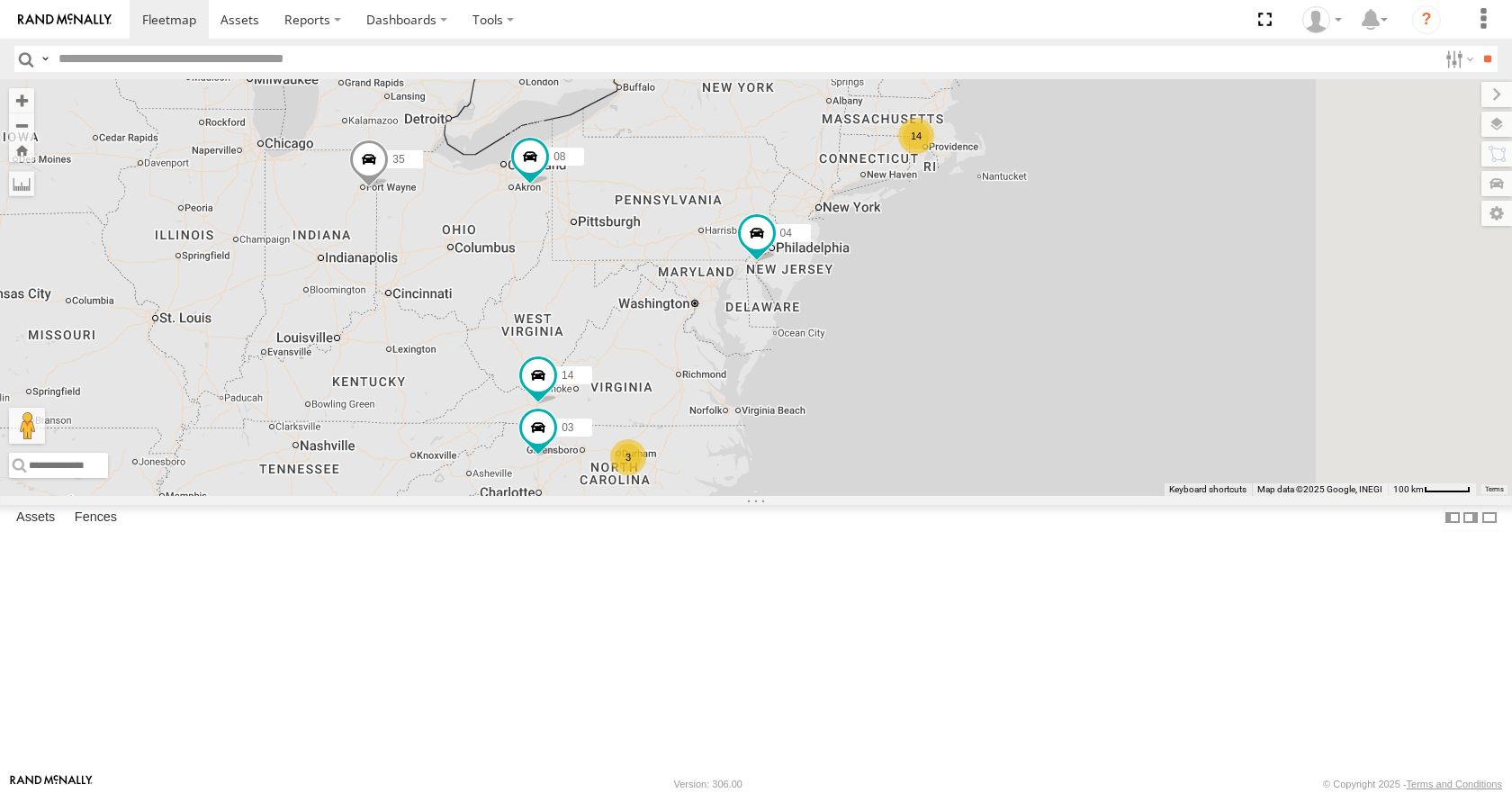
drag, startPoint x: 939, startPoint y: 270, endPoint x: 902, endPoint y: 292, distance: 43.0
click at [902, 292] on div "35 08 04 14 14 3 03" at bounding box center [756, 287] width 1512 height 416
click at [955, 211] on div "35 08 04 14 14 3 03" at bounding box center [756, 287] width 1512 height 416
drag, startPoint x: 1114, startPoint y: 123, endPoint x: 1079, endPoint y: 129, distance: 35.5
click at [1079, 129] on div "35 08 04 14 14 3 03" at bounding box center [756, 287] width 1512 height 416
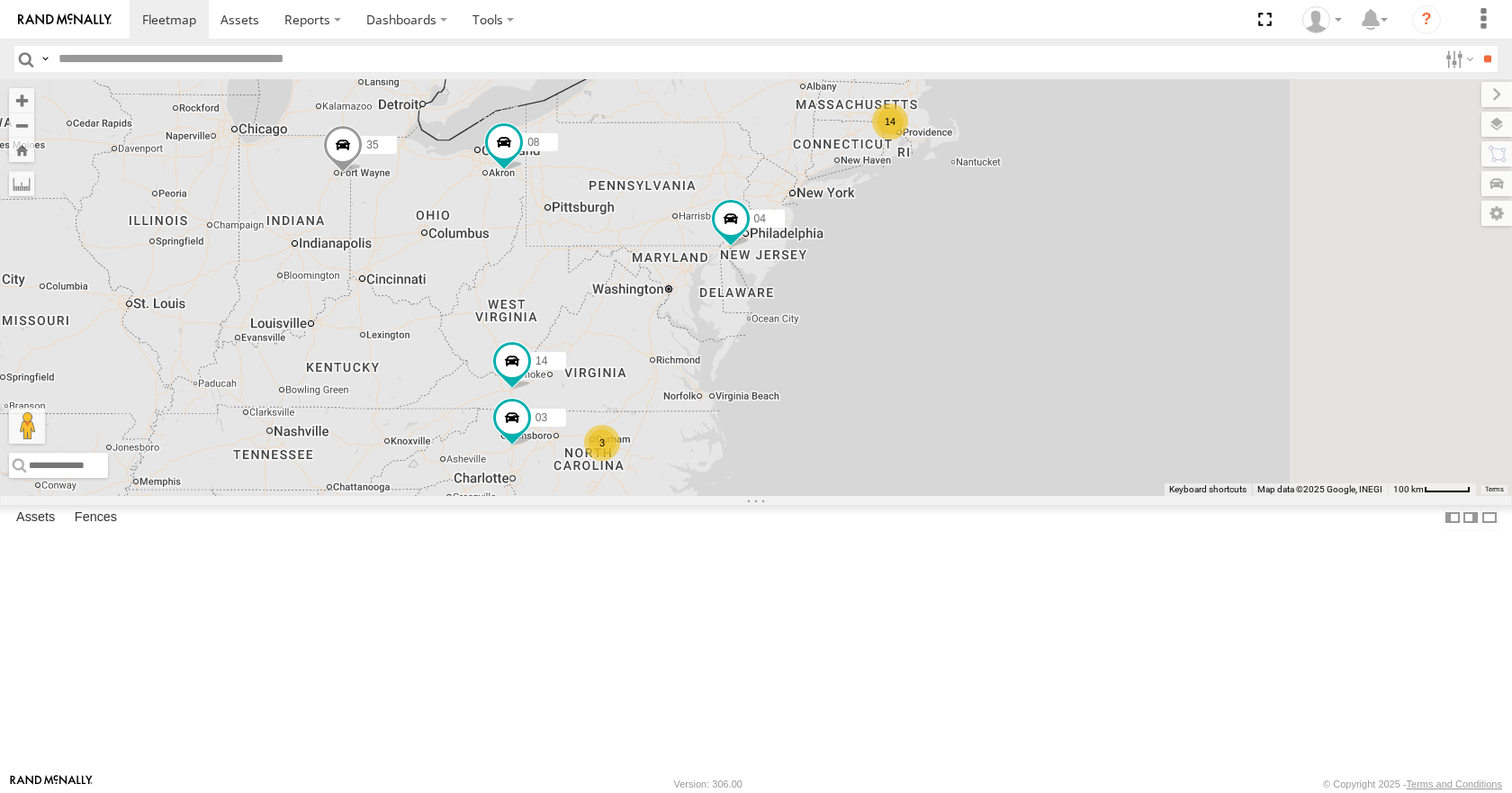
drag, startPoint x: 1155, startPoint y: 181, endPoint x: 1129, endPoint y: 167, distance: 29.5
click at [1129, 167] on div "35 08 04 14 14 3 03" at bounding box center [756, 287] width 1512 height 416
drag, startPoint x: 1119, startPoint y: 202, endPoint x: 1110, endPoint y: 215, distance: 15.8
click at [1110, 215] on div "35 08 04 14 14 3 03" at bounding box center [756, 287] width 1512 height 416
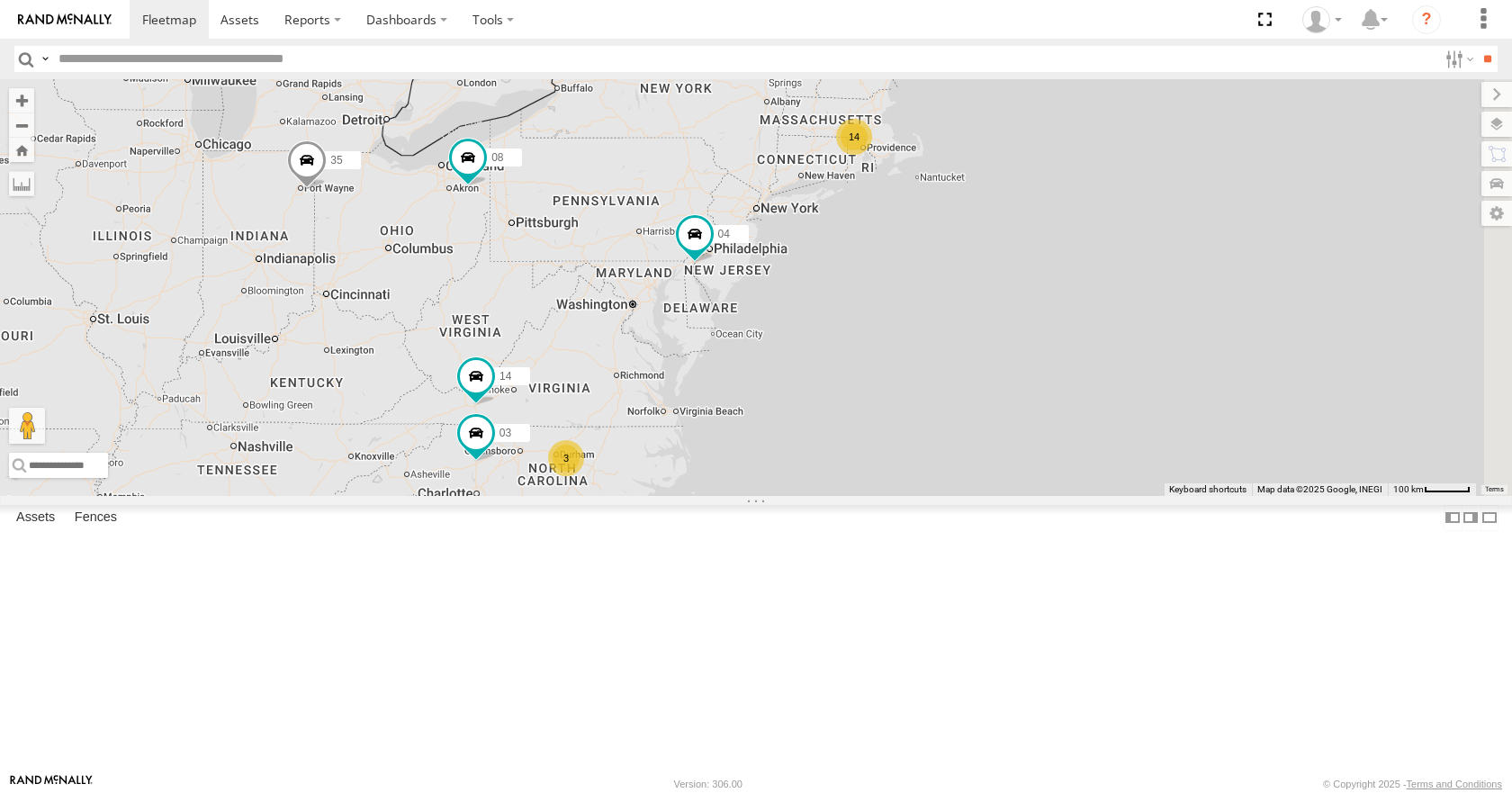
drag, startPoint x: 1108, startPoint y: 173, endPoint x: 1079, endPoint y: 178, distance: 29.4
click at [1079, 178] on div "35 08 04 14 14 3 03" at bounding box center [756, 287] width 1512 height 416
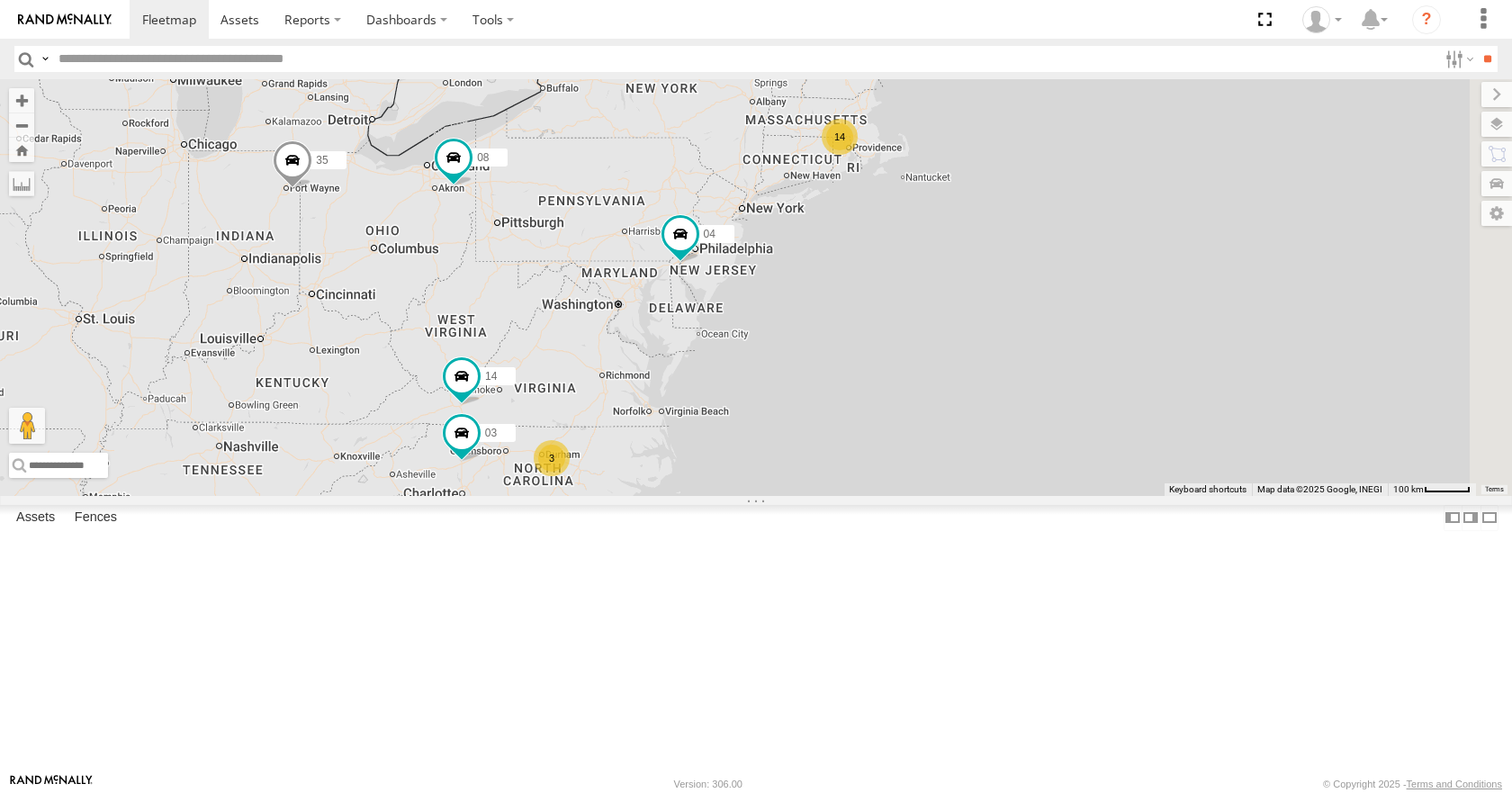
drag, startPoint x: 1043, startPoint y: 123, endPoint x: 1022, endPoint y: 123, distance: 21.0
click at [1022, 123] on div "35 08 04 14 14 3 03" at bounding box center [756, 287] width 1512 height 416
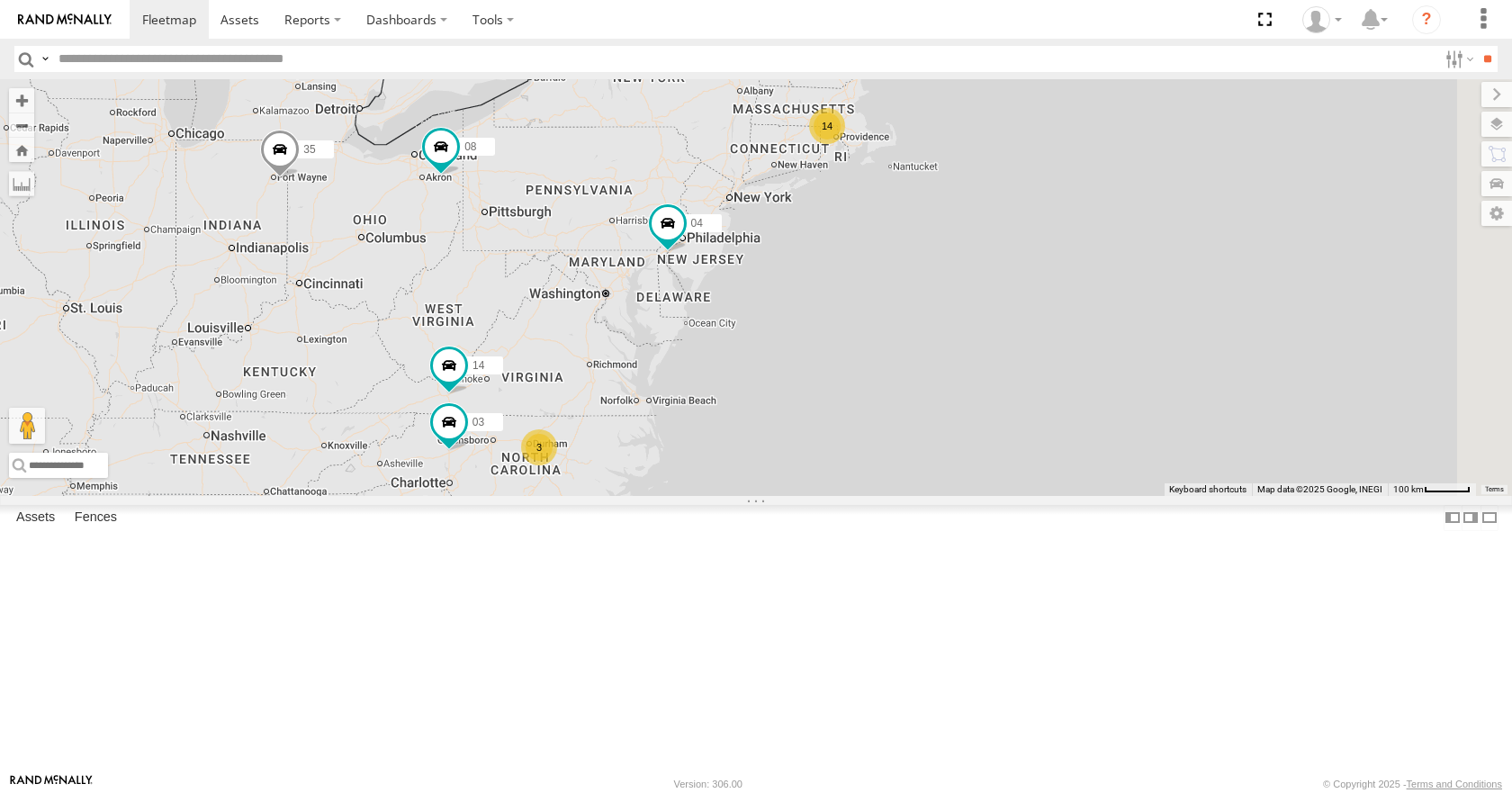
drag, startPoint x: 1015, startPoint y: 161, endPoint x: 1013, endPoint y: 147, distance: 14.1
click at [1013, 147] on div "35 08 04 14 14 3 03" at bounding box center [756, 287] width 1512 height 416
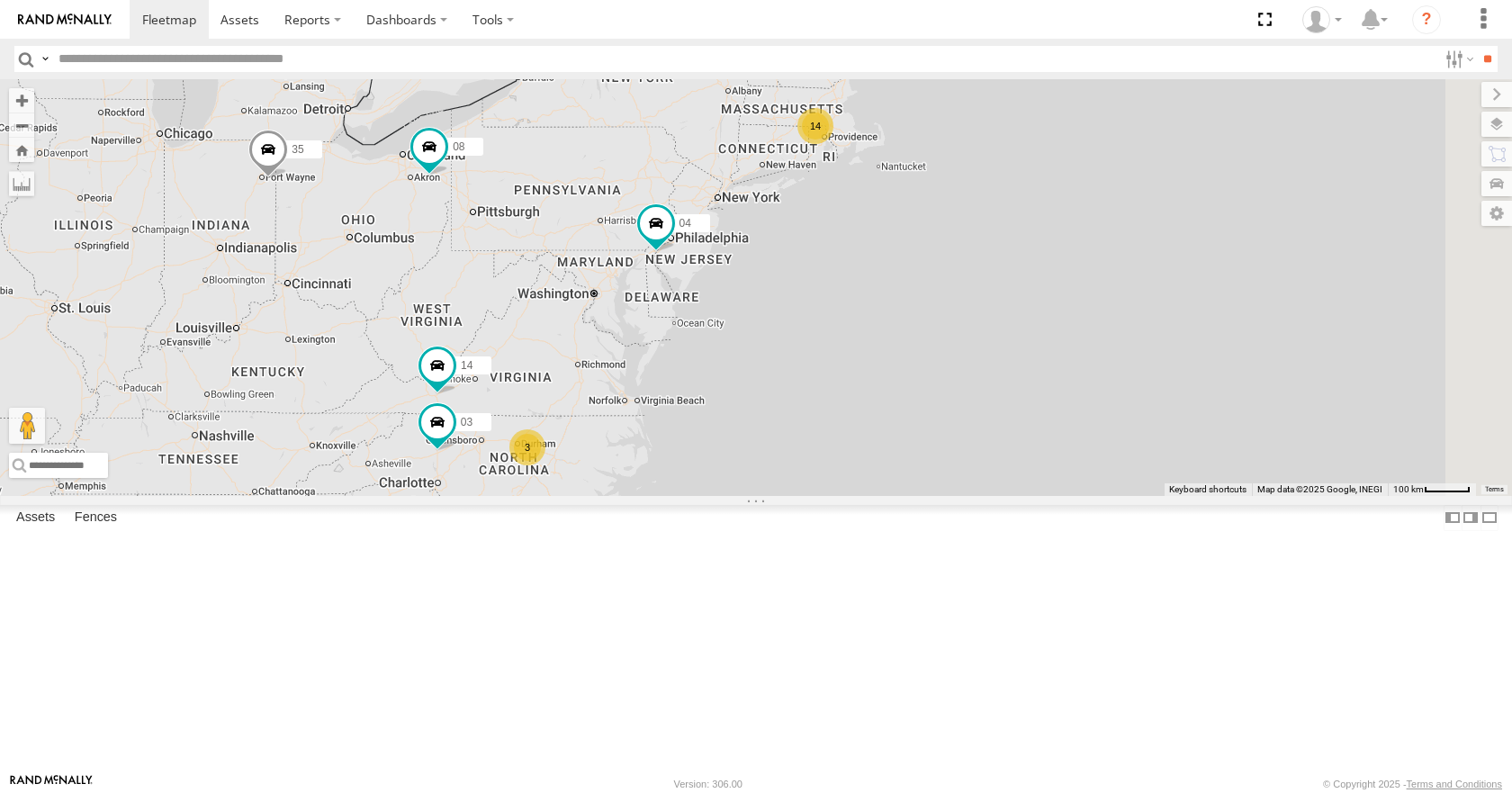
drag, startPoint x: 1010, startPoint y: 115, endPoint x: 994, endPoint y: 113, distance: 16.1
click at [994, 113] on div "35 08 04 14 14 3 03" at bounding box center [756, 287] width 1512 height 416
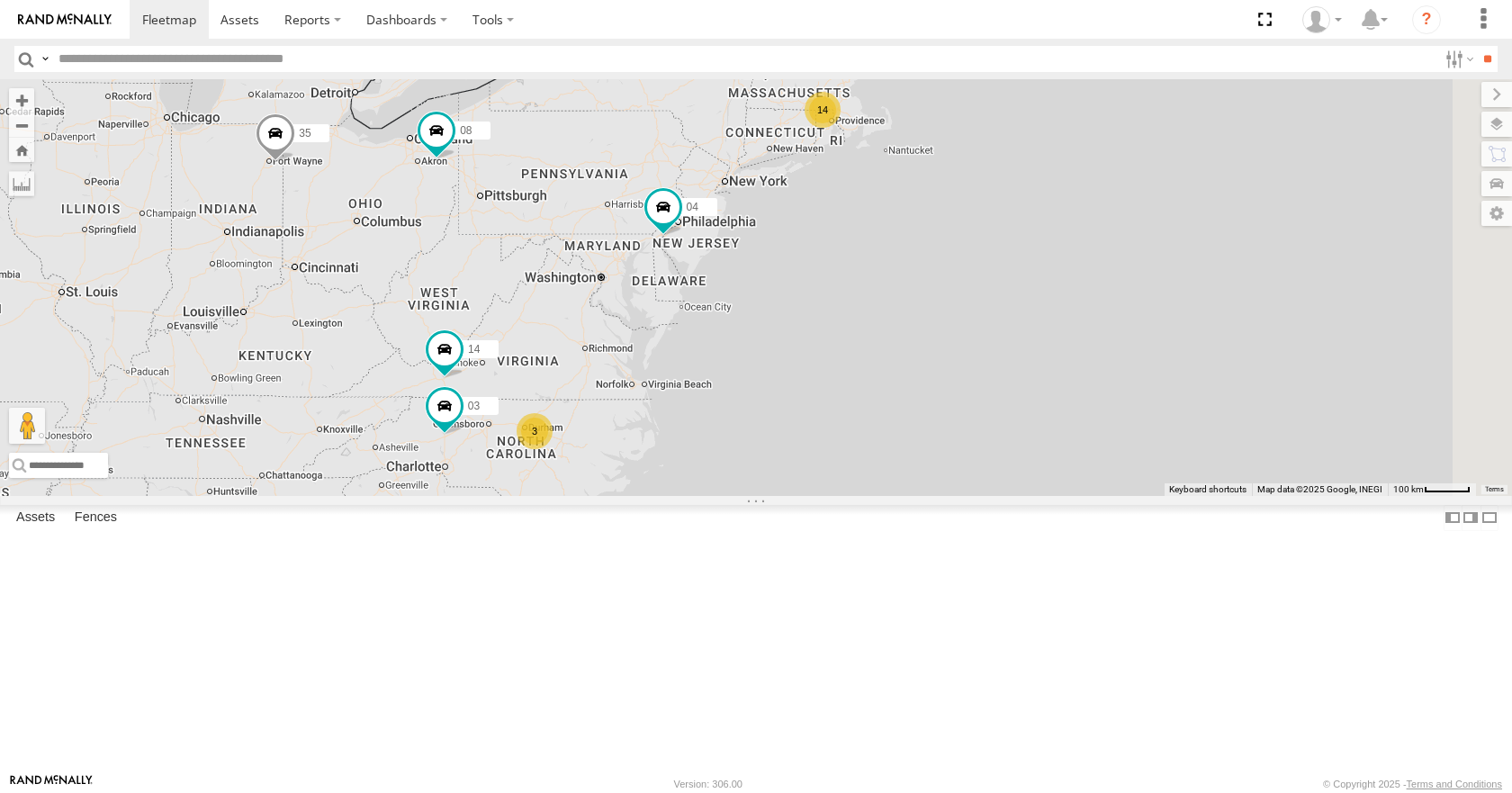
drag, startPoint x: 1033, startPoint y: 158, endPoint x: 1044, endPoint y: 142, distance: 19.4
click at [1044, 142] on div "35 08 04 14 14 3 03" at bounding box center [756, 287] width 1512 height 416
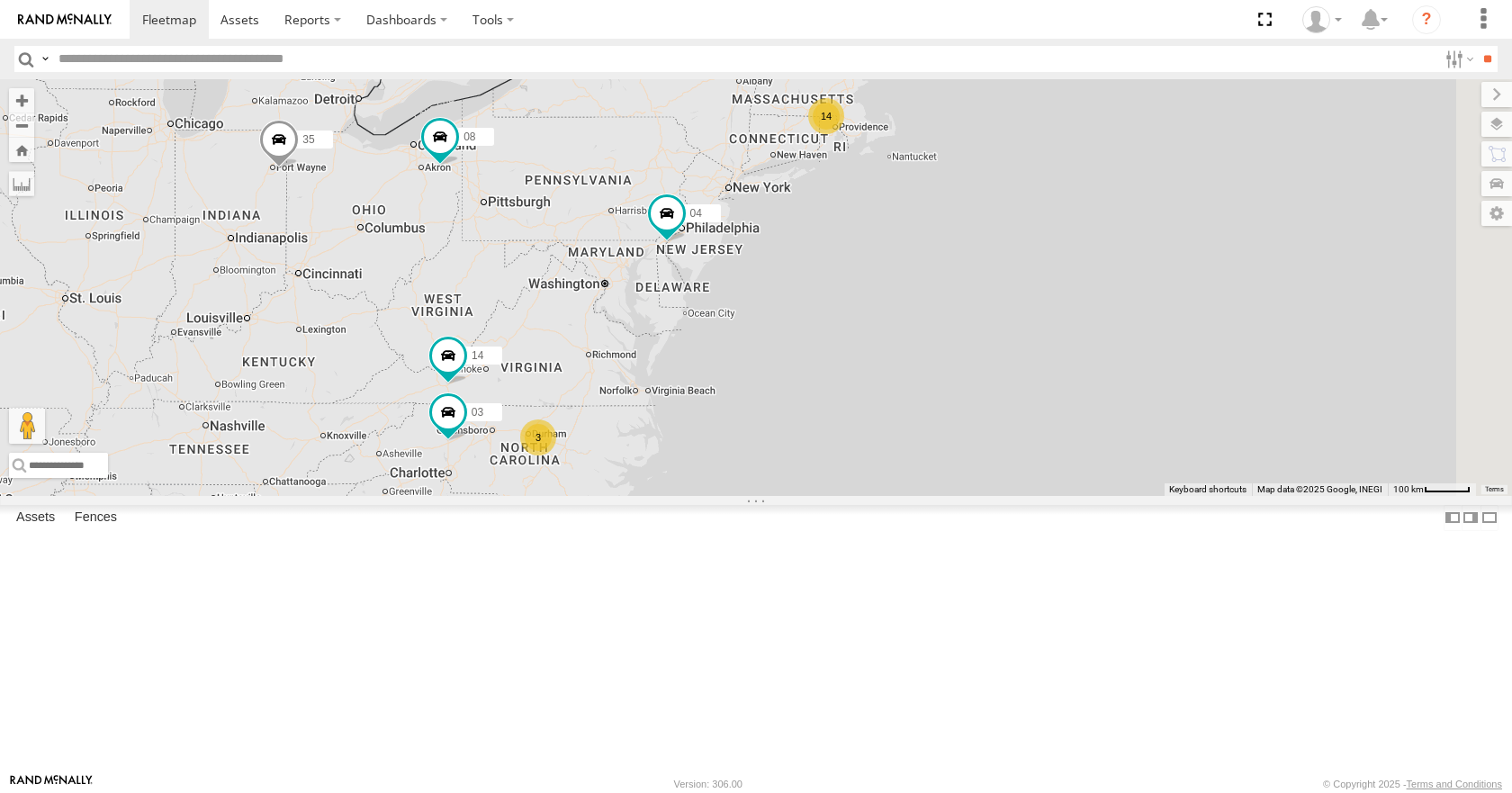
drag, startPoint x: 1054, startPoint y: 186, endPoint x: 1060, endPoint y: 203, distance: 18.0
click at [1060, 203] on div "35 08 04 14 14 3 03" at bounding box center [756, 287] width 1512 height 416
click at [1054, 162] on div "35 08 04 14 14 3 03" at bounding box center [756, 287] width 1512 height 416
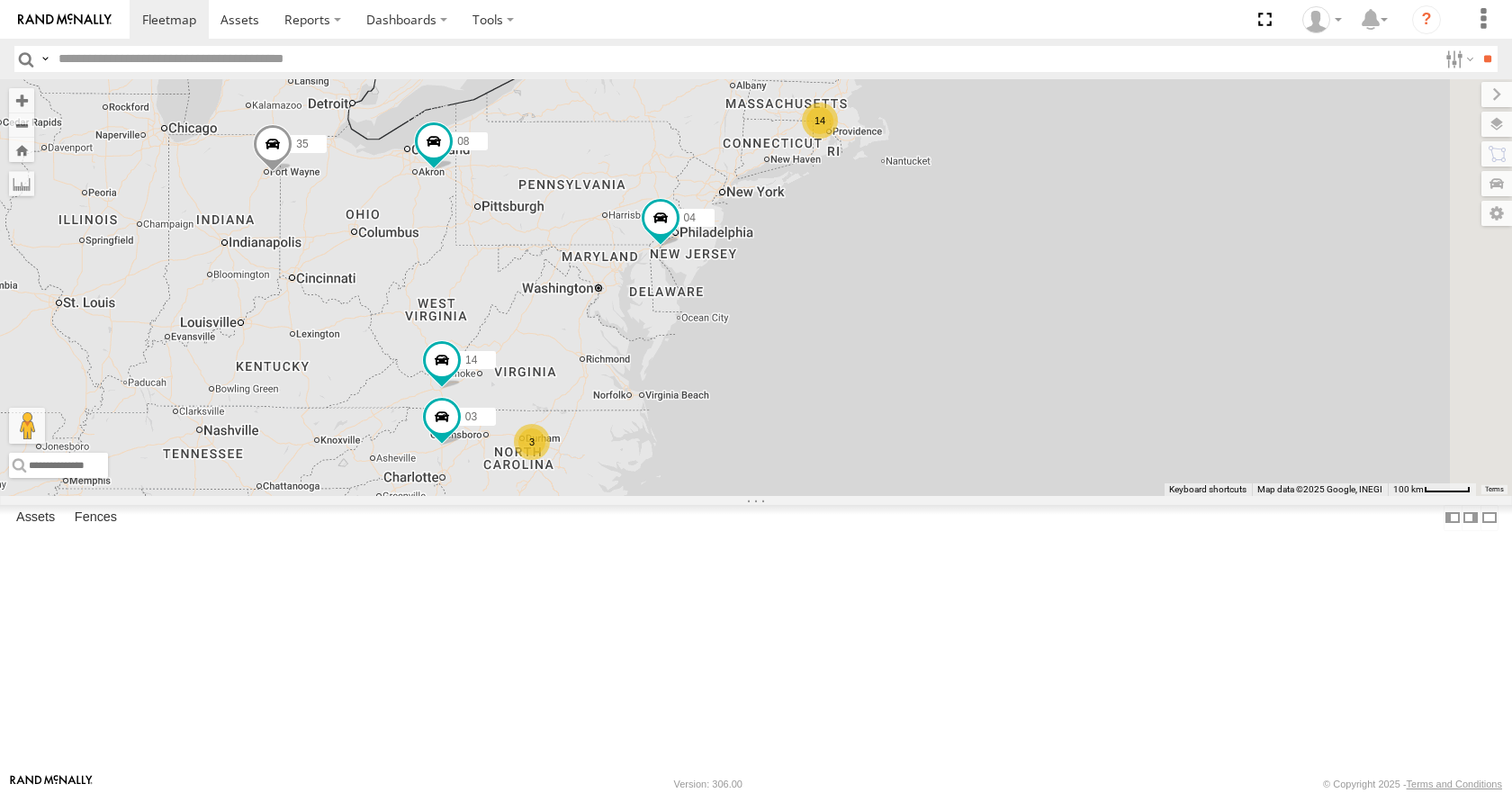
click at [991, 114] on div "35 08 04 14 14 3 03" at bounding box center [756, 287] width 1512 height 416
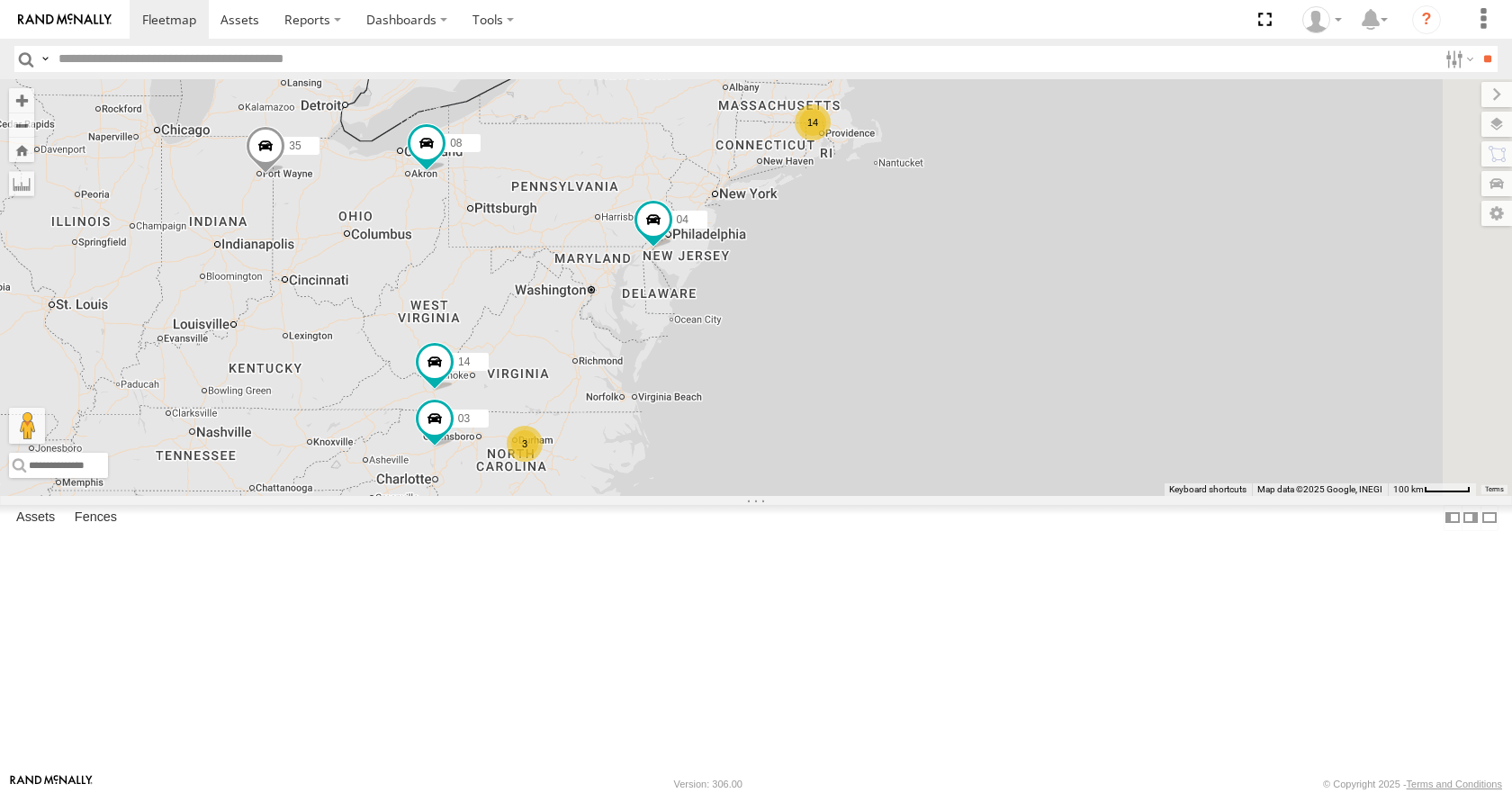
drag, startPoint x: 1128, startPoint y: 152, endPoint x: 1139, endPoint y: 134, distance: 21.1
click at [1139, 134] on div "35 08 04 14 14 3 03" at bounding box center [756, 287] width 1512 height 416
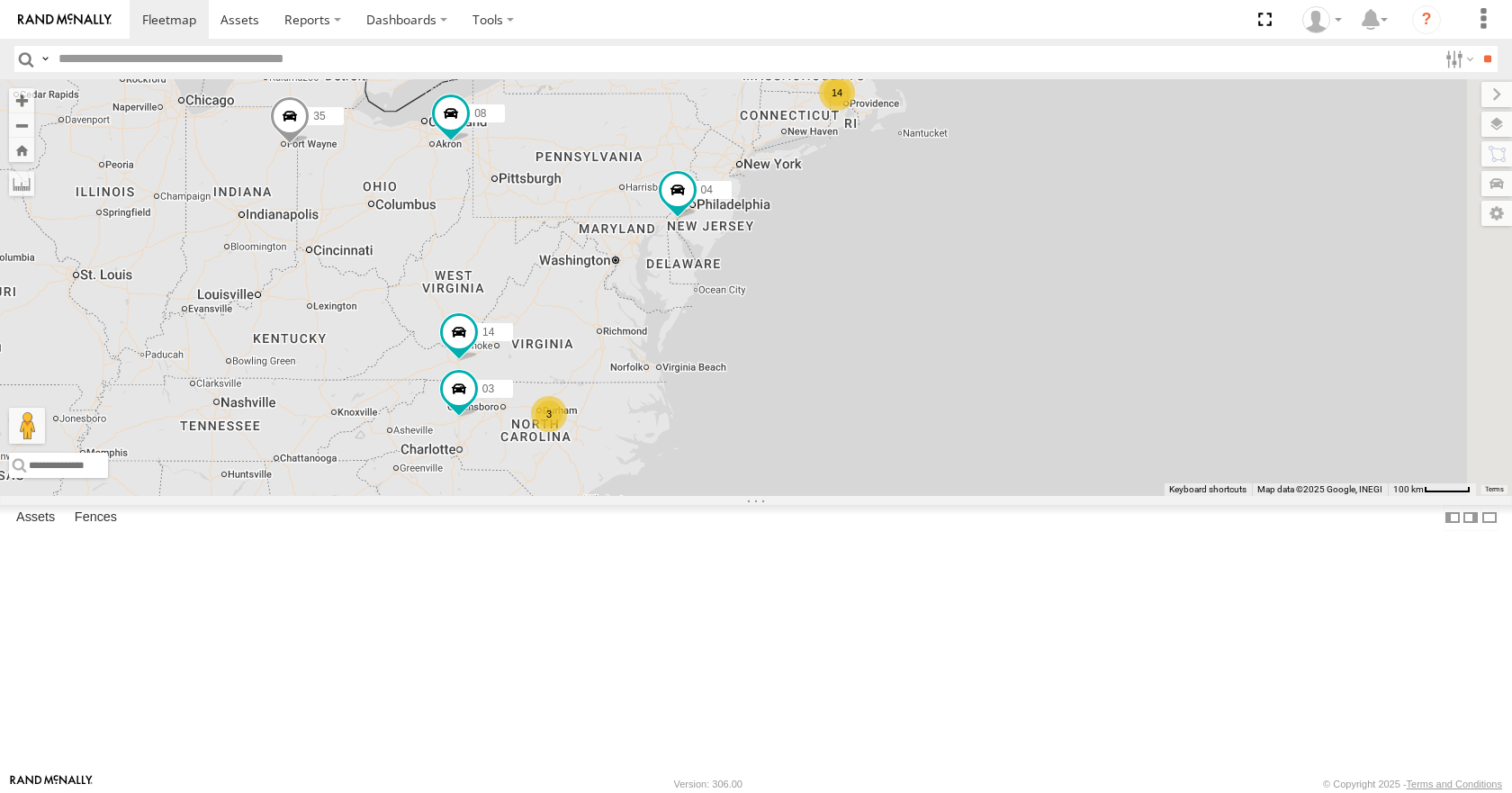
drag, startPoint x: 1136, startPoint y: 159, endPoint x: 1145, endPoint y: 153, distance: 10.8
click at [1145, 153] on div "35 08 04 14 14 3 03" at bounding box center [756, 287] width 1512 height 416
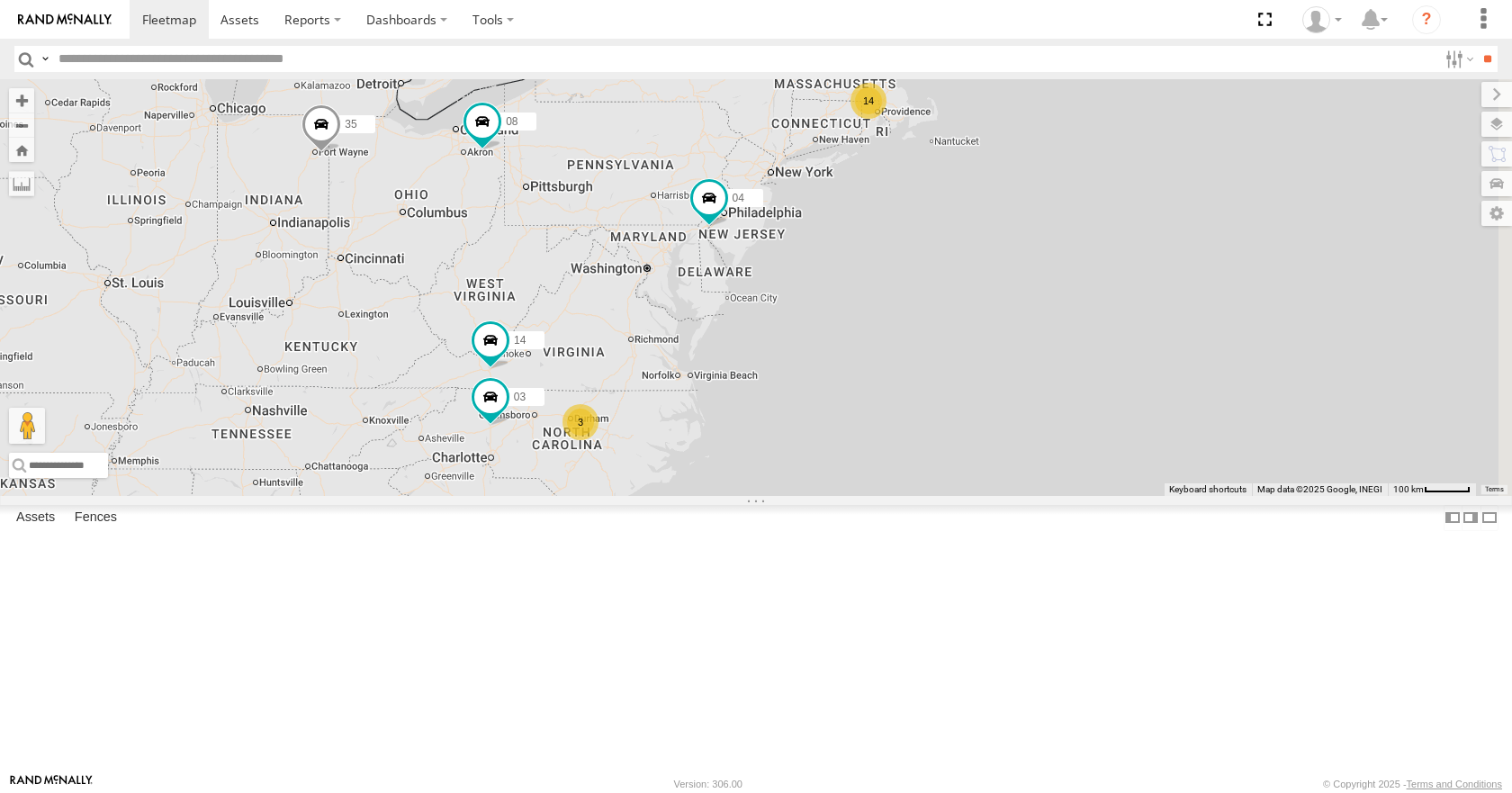
drag, startPoint x: 1079, startPoint y: 173, endPoint x: 1116, endPoint y: 188, distance: 39.9
click at [1116, 188] on div "35 08 04 14 14 3 03" at bounding box center [756, 287] width 1512 height 416
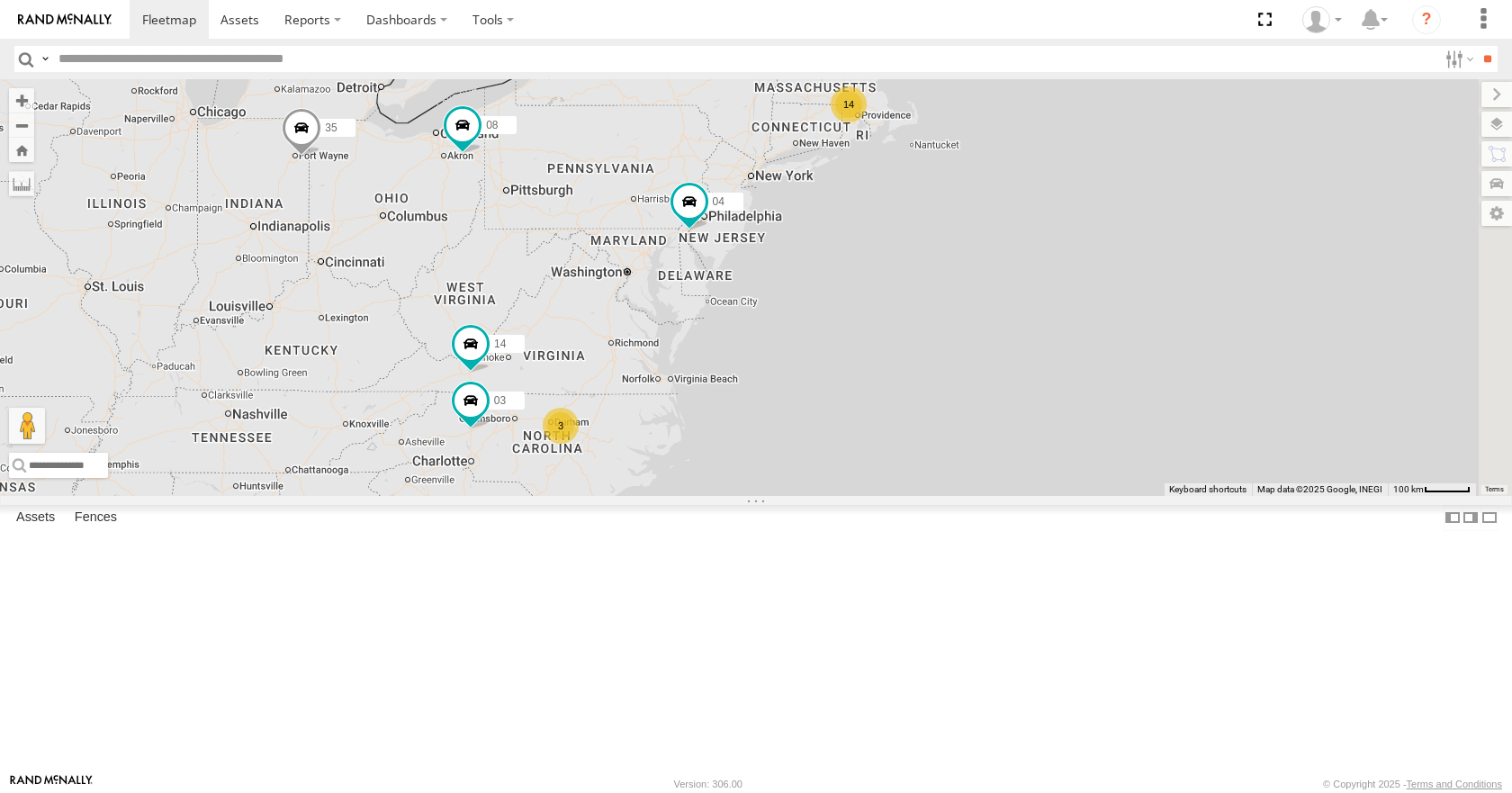
drag, startPoint x: 1051, startPoint y: 257, endPoint x: 968, endPoint y: 257, distance: 83.0
click at [968, 257] on div "35 08 04 14 14 3 03" at bounding box center [756, 287] width 1512 height 416
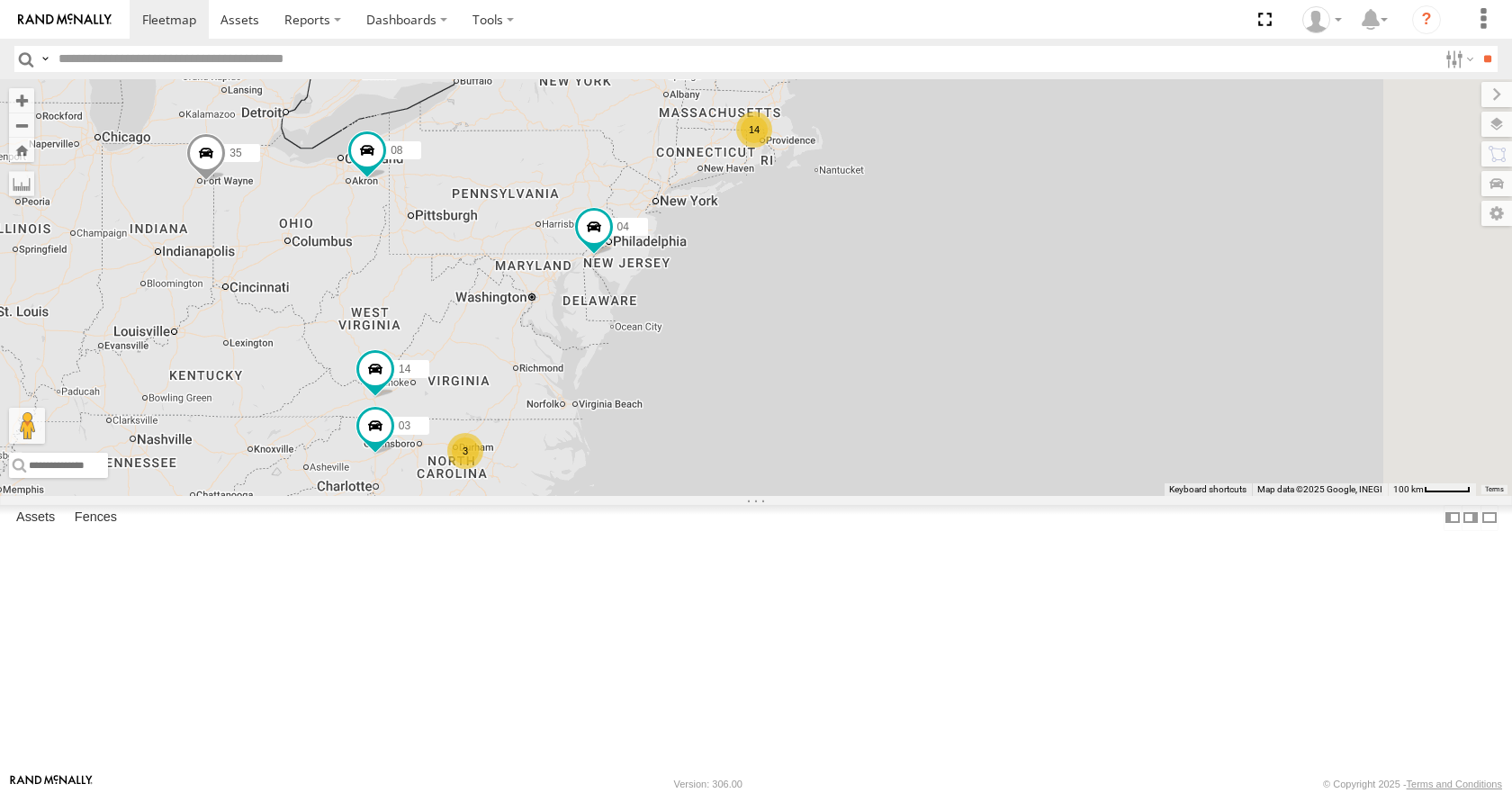
drag, startPoint x: 999, startPoint y: 297, endPoint x: 998, endPoint y: 325, distance: 28.0
click at [998, 325] on div "35 08 04 14 14 3 03" at bounding box center [756, 287] width 1512 height 416
drag, startPoint x: 1032, startPoint y: 252, endPoint x: 1027, endPoint y: 280, distance: 28.4
click at [1027, 280] on div "35 08 04 14 14 3 03" at bounding box center [756, 287] width 1512 height 416
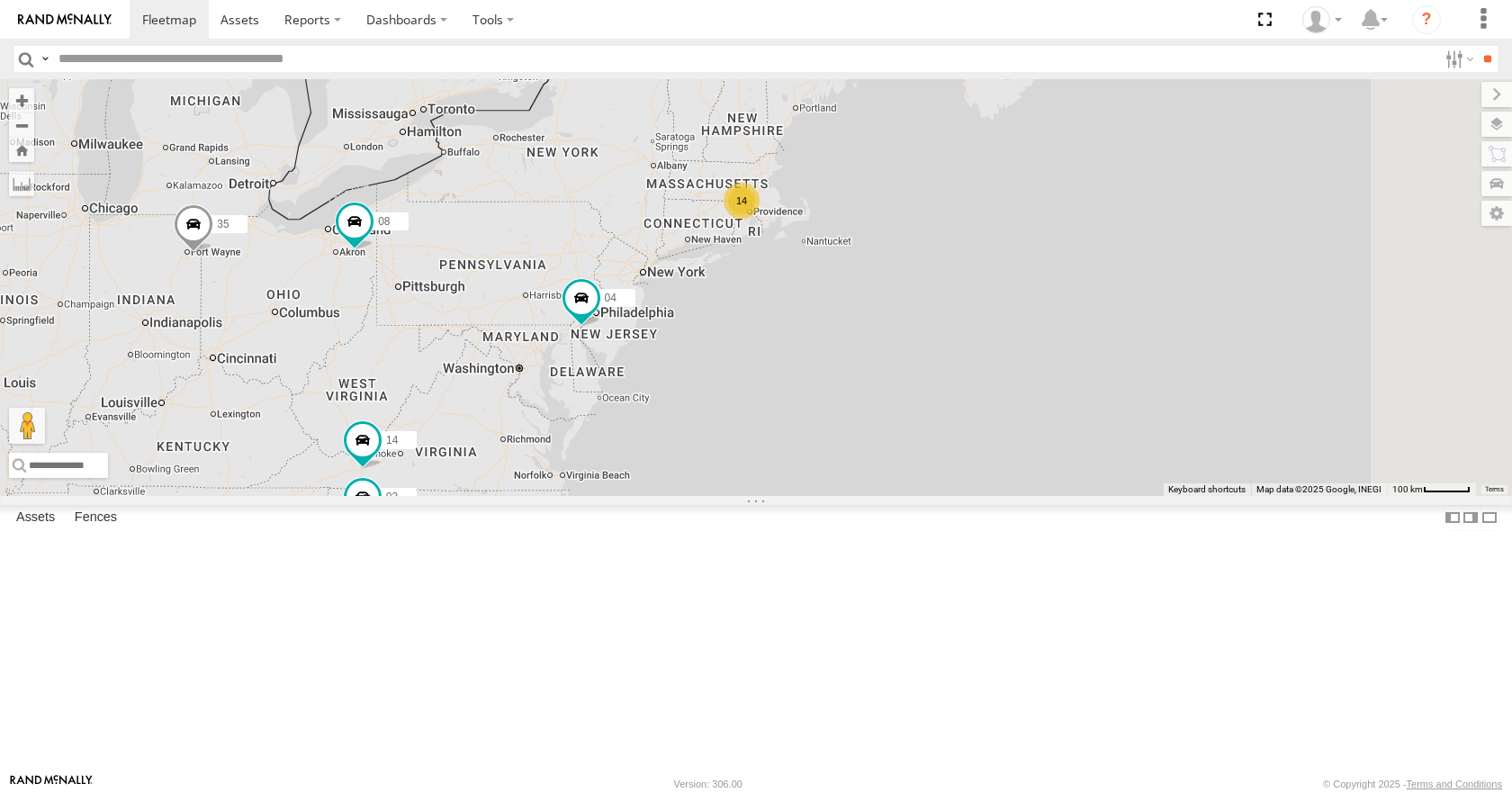
drag, startPoint x: 1062, startPoint y: 366, endPoint x: 1073, endPoint y: 313, distance: 54.1
click at [1073, 313] on div "35 08 04 14 14 3 03" at bounding box center [756, 287] width 1512 height 416
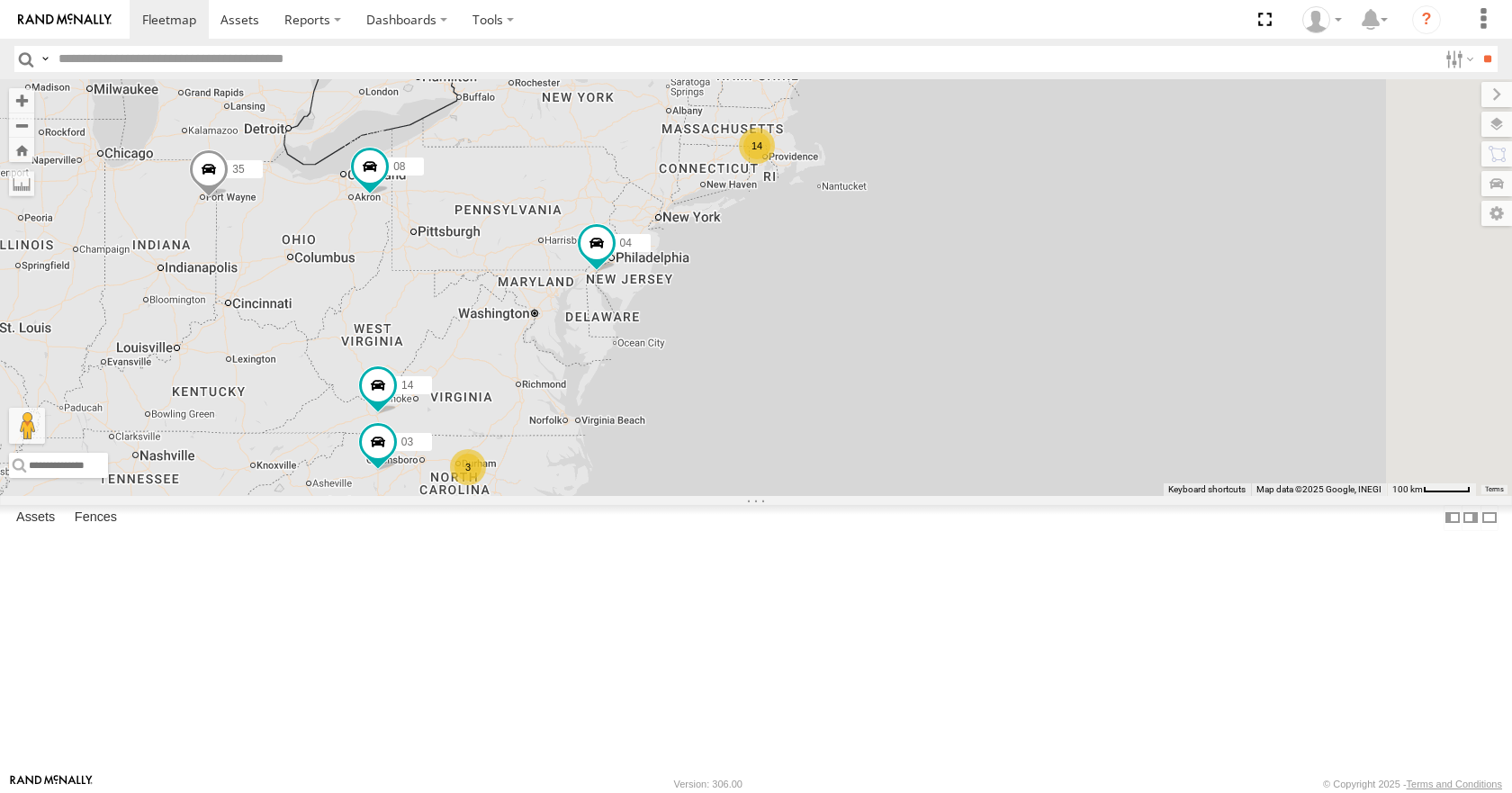
drag, startPoint x: 1067, startPoint y: 362, endPoint x: 1101, endPoint y: 348, distance: 36.8
click at [1101, 348] on div "35 08 04 14 14 3 03" at bounding box center [756, 287] width 1512 height 416
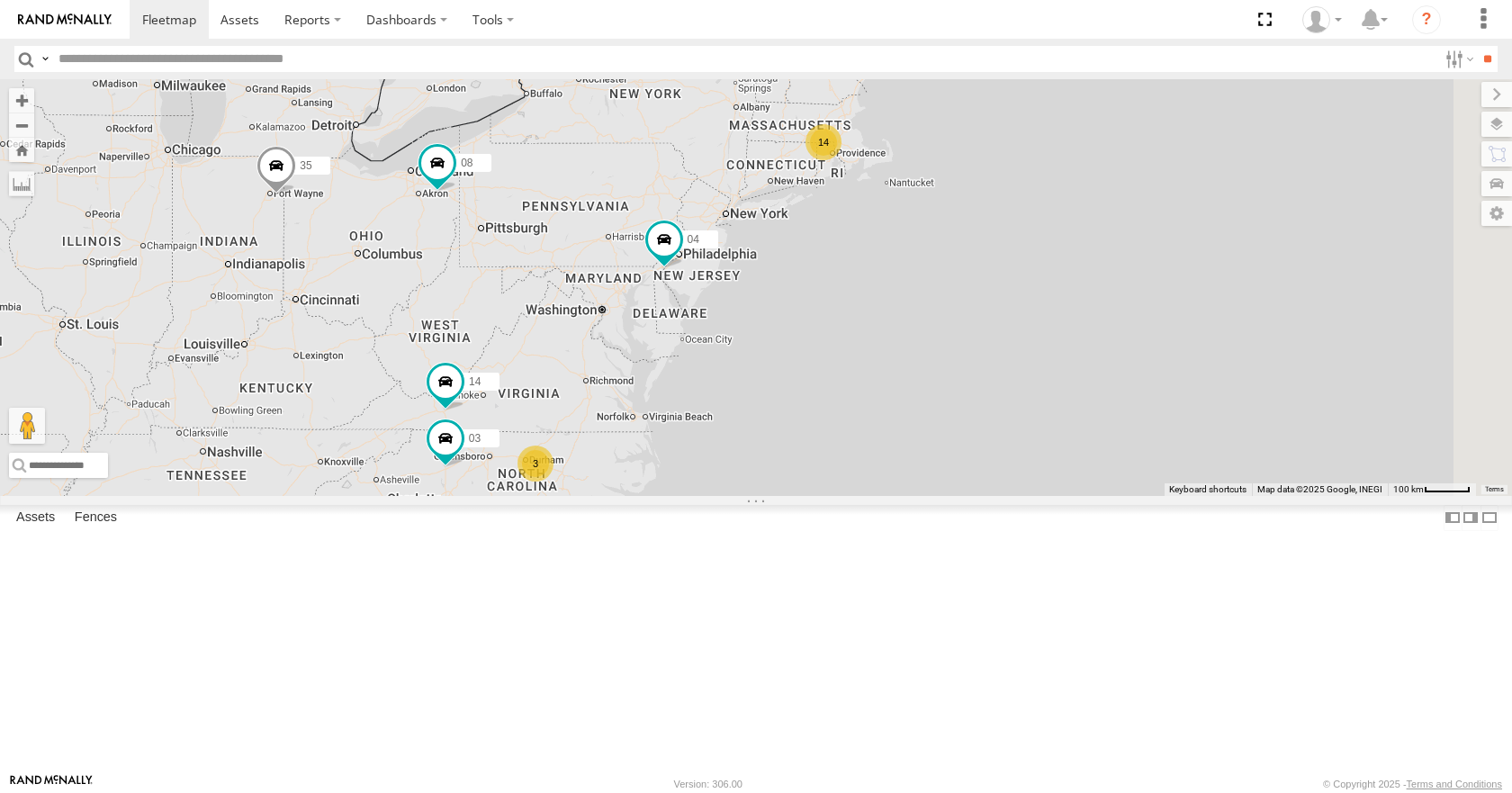
drag, startPoint x: 937, startPoint y: 324, endPoint x: 977, endPoint y: 334, distance: 41.2
click at [977, 334] on div "35 08 04 14 14 3 03" at bounding box center [756, 287] width 1512 height 416
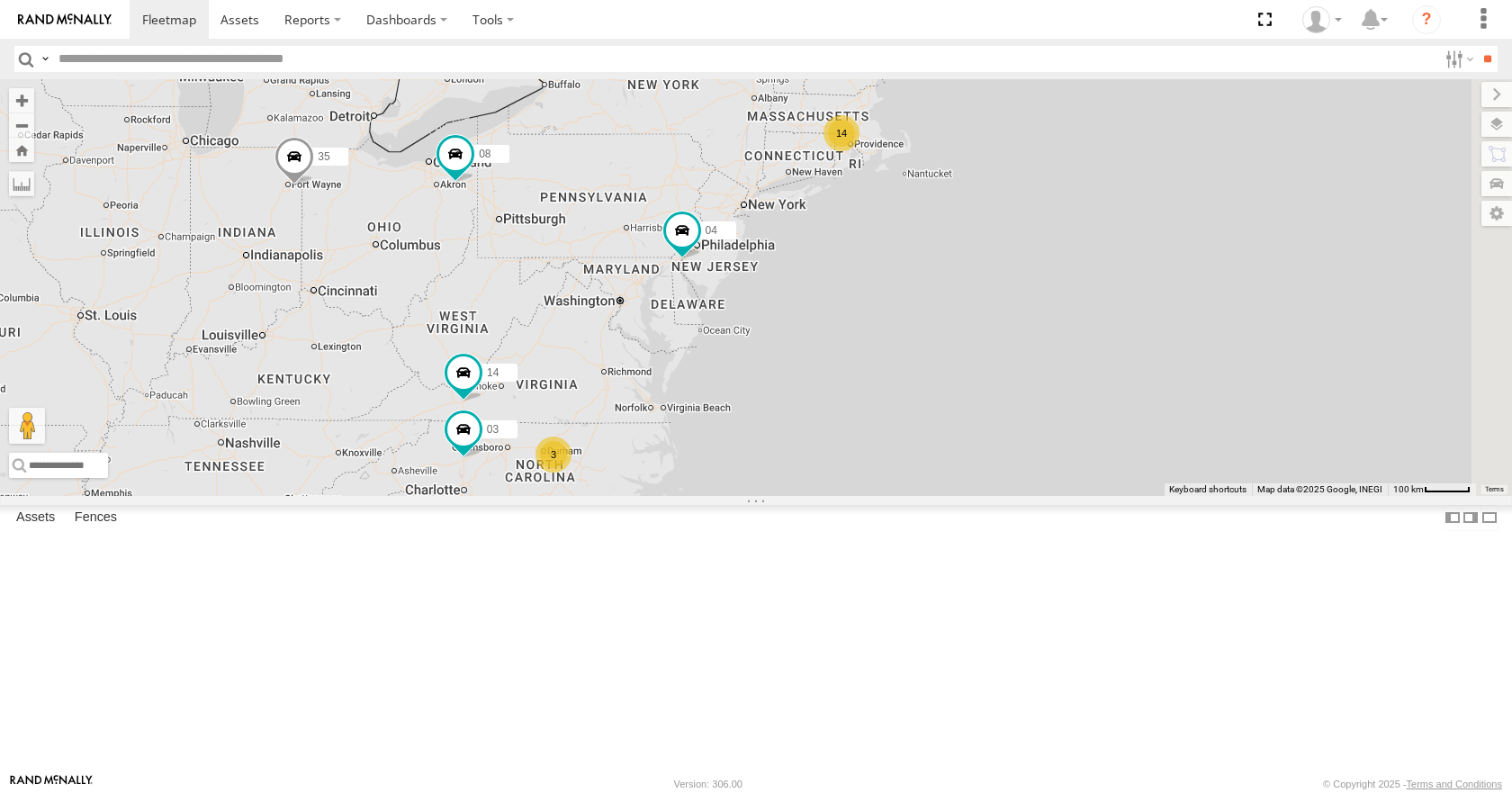
drag, startPoint x: 965, startPoint y: 396, endPoint x: 1047, endPoint y: 350, distance: 94.0
click at [1047, 350] on div "35 08 04 14 14 3 03" at bounding box center [756, 287] width 1512 height 416
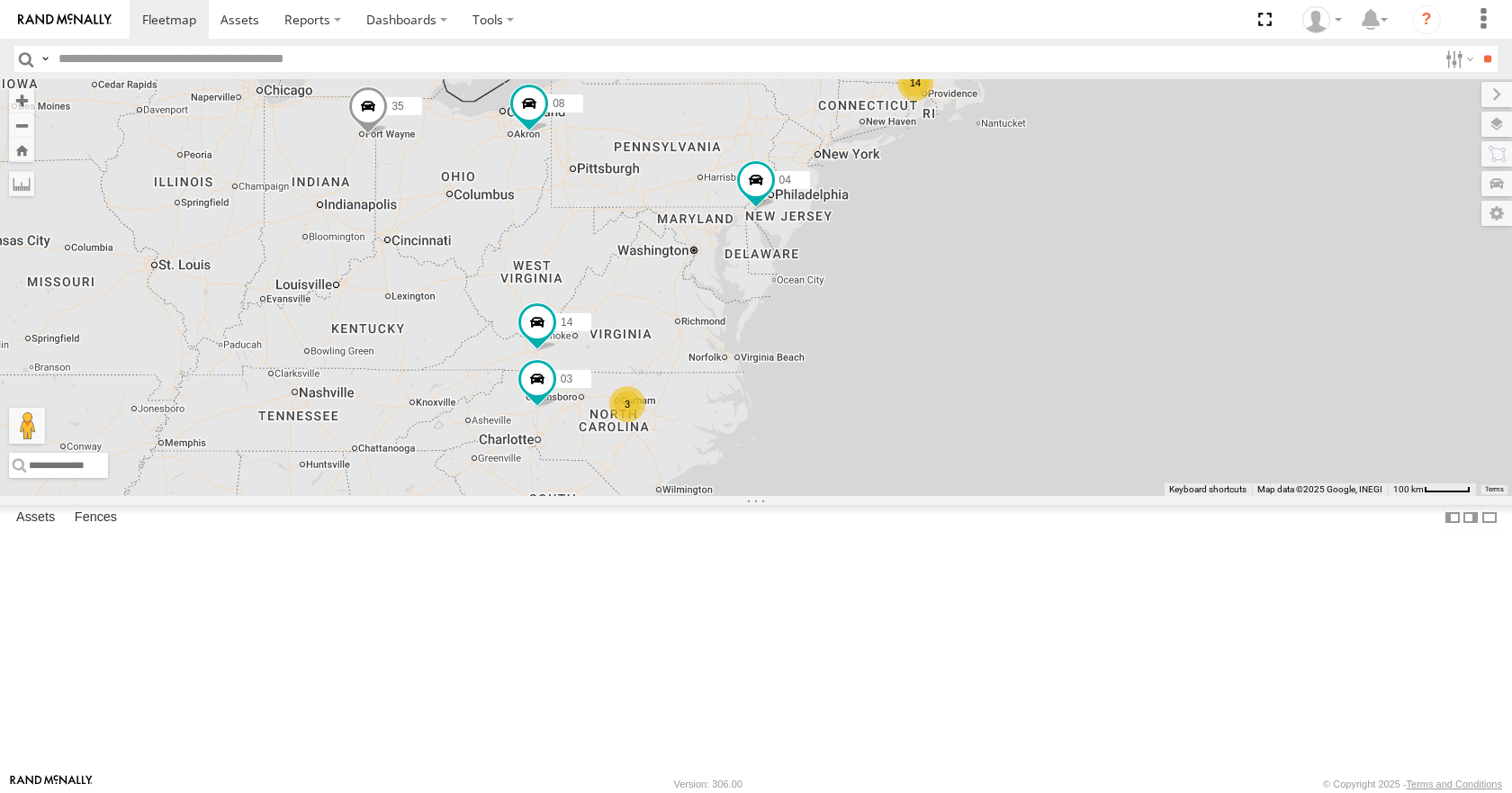
drag, startPoint x: 1011, startPoint y: 396, endPoint x: 1032, endPoint y: 375, distance: 29.7
click at [1032, 375] on div "35 08 04 14 14 3 03" at bounding box center [756, 287] width 1512 height 416
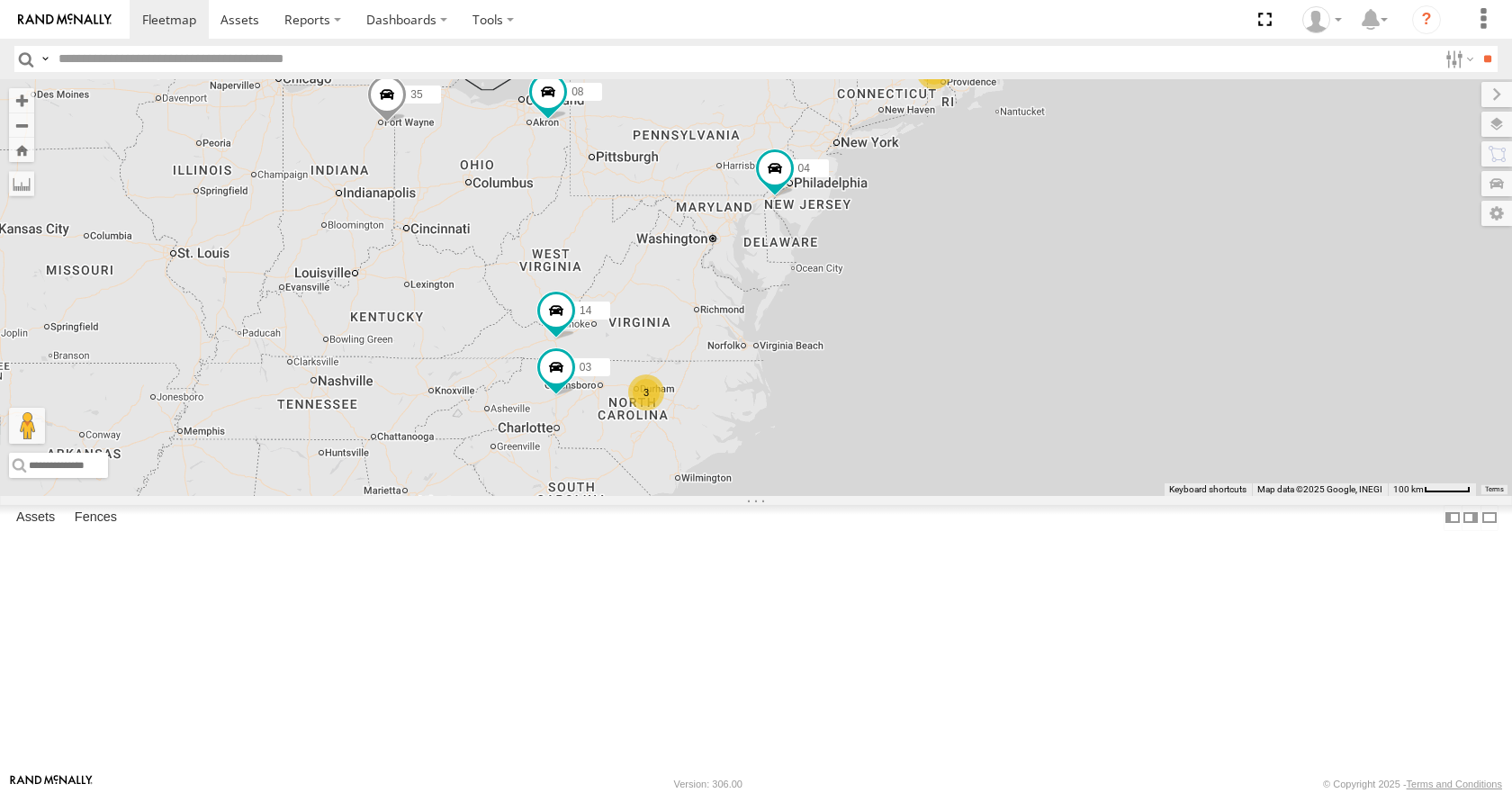
drag, startPoint x: 1002, startPoint y: 415, endPoint x: 1029, endPoint y: 399, distance: 31.4
click at [1029, 399] on div "35 08 04 14 14 3 03" at bounding box center [756, 287] width 1512 height 416
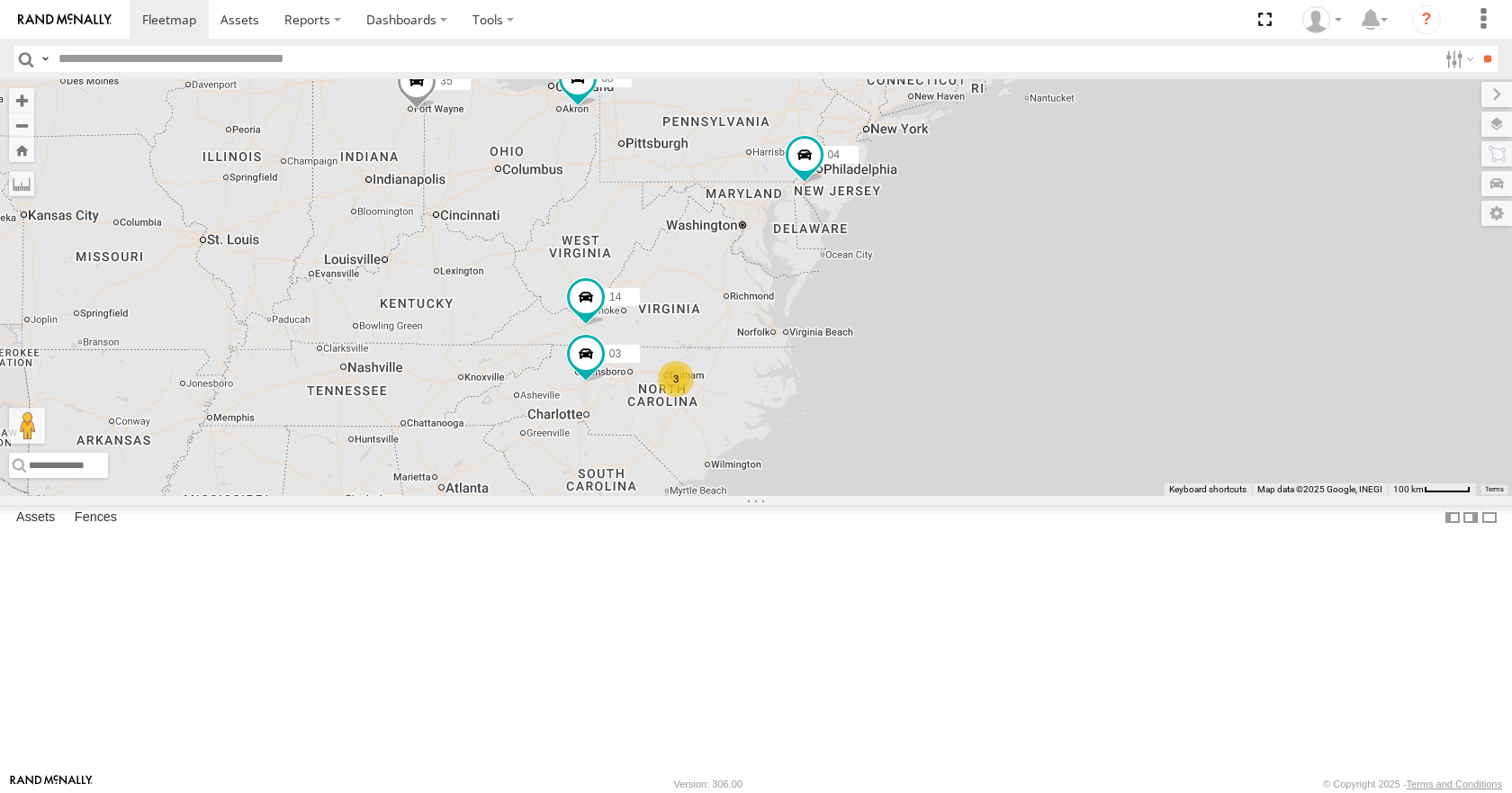
drag, startPoint x: 1030, startPoint y: 426, endPoint x: 1061, endPoint y: 413, distance: 33.6
click at [1061, 413] on div "35 08 04 14 14 3 03" at bounding box center [756, 287] width 1512 height 416
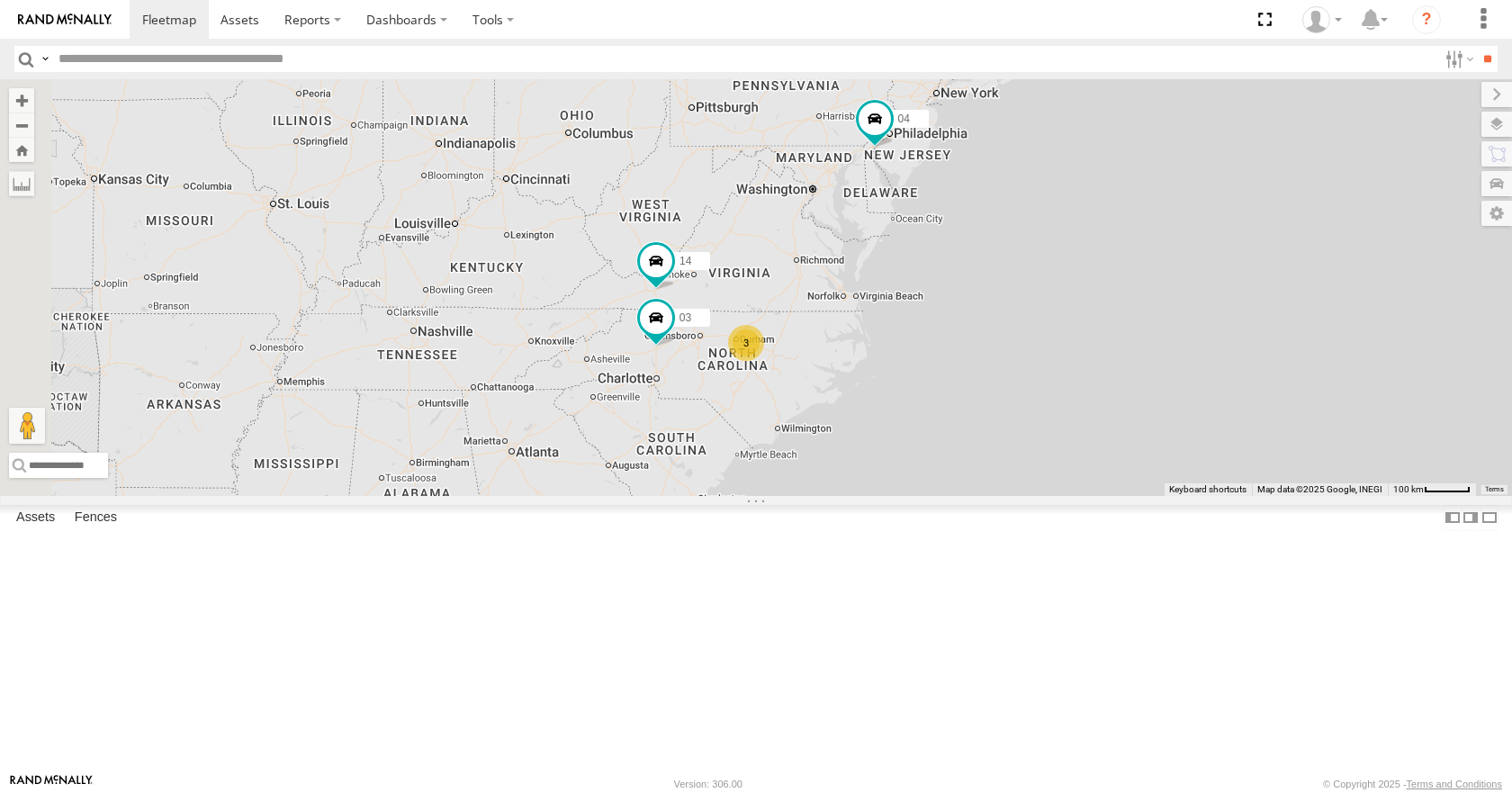
drag, startPoint x: 1021, startPoint y: 494, endPoint x: 1085, endPoint y: 461, distance: 72.0
click at [1085, 461] on div "35 08 04 14 14 3 03" at bounding box center [756, 287] width 1512 height 416
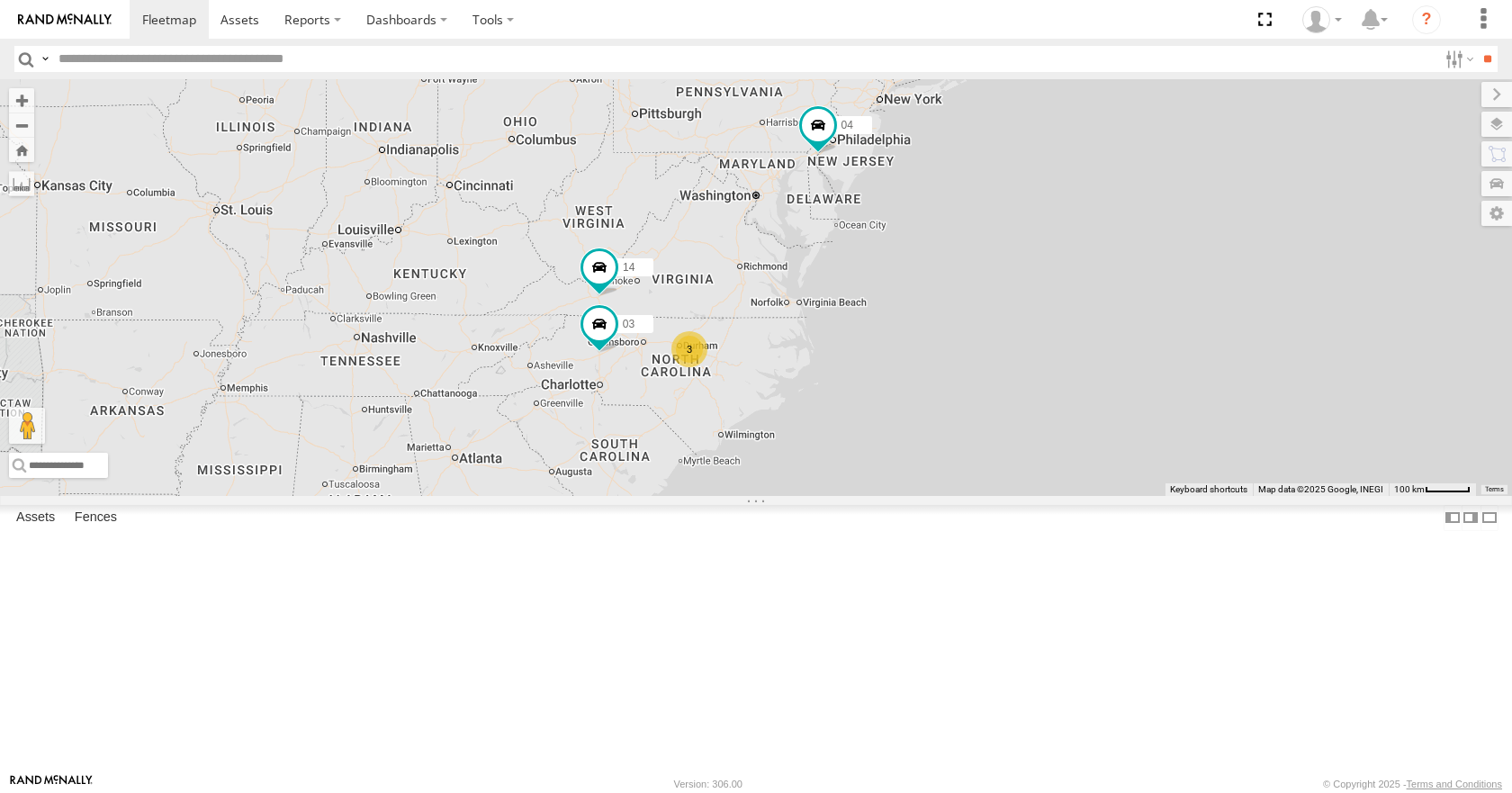
drag, startPoint x: 970, startPoint y: 445, endPoint x: 908, endPoint y: 453, distance: 62.5
click at [908, 453] on div "35 08 04 14 14 3 03" at bounding box center [756, 287] width 1512 height 416
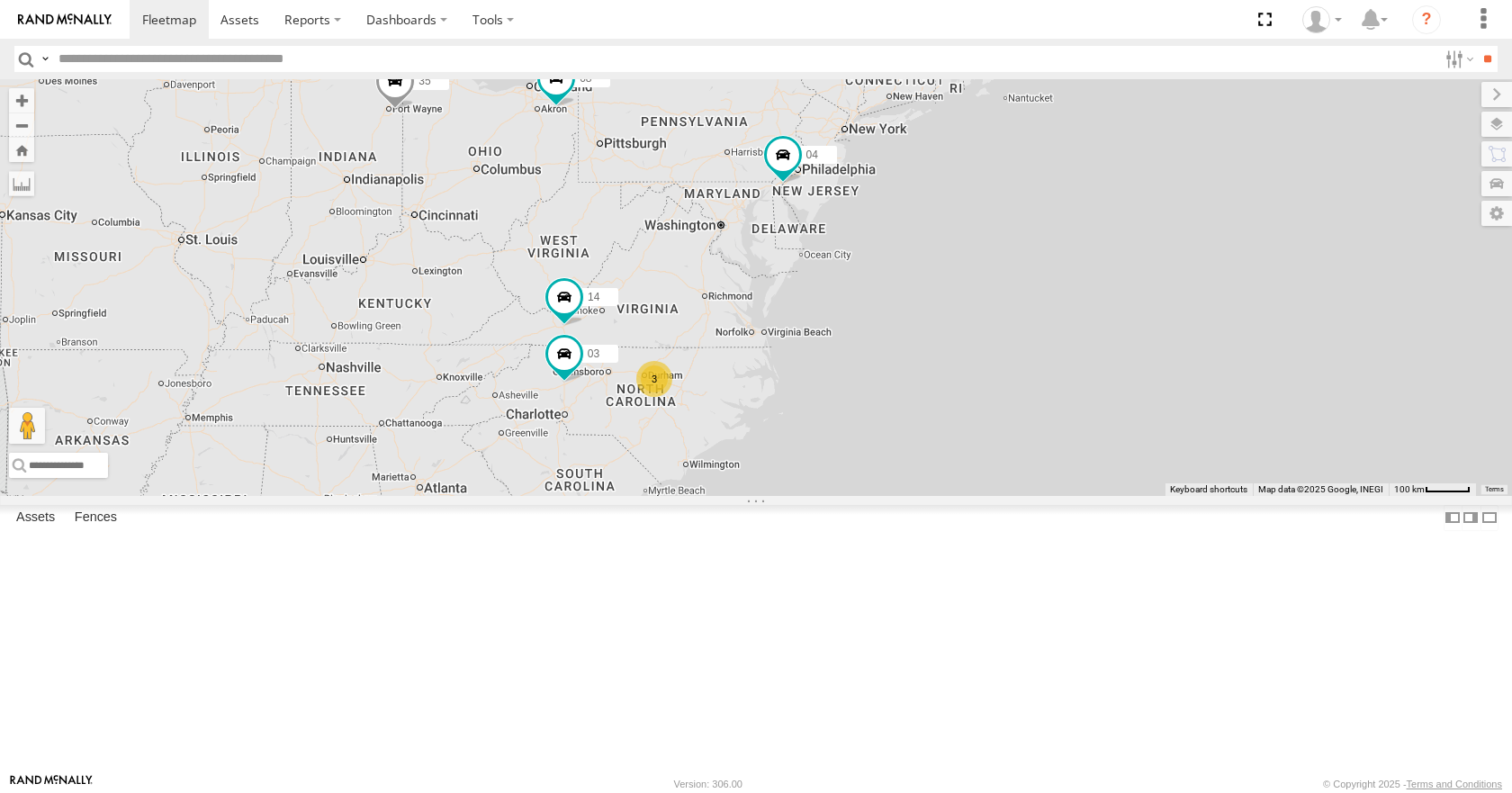
drag, startPoint x: 897, startPoint y: 538, endPoint x: 859, endPoint y: 568, distance: 48.4
click at [859, 495] on div "35 08 04 14 14 3 03" at bounding box center [756, 287] width 1512 height 416
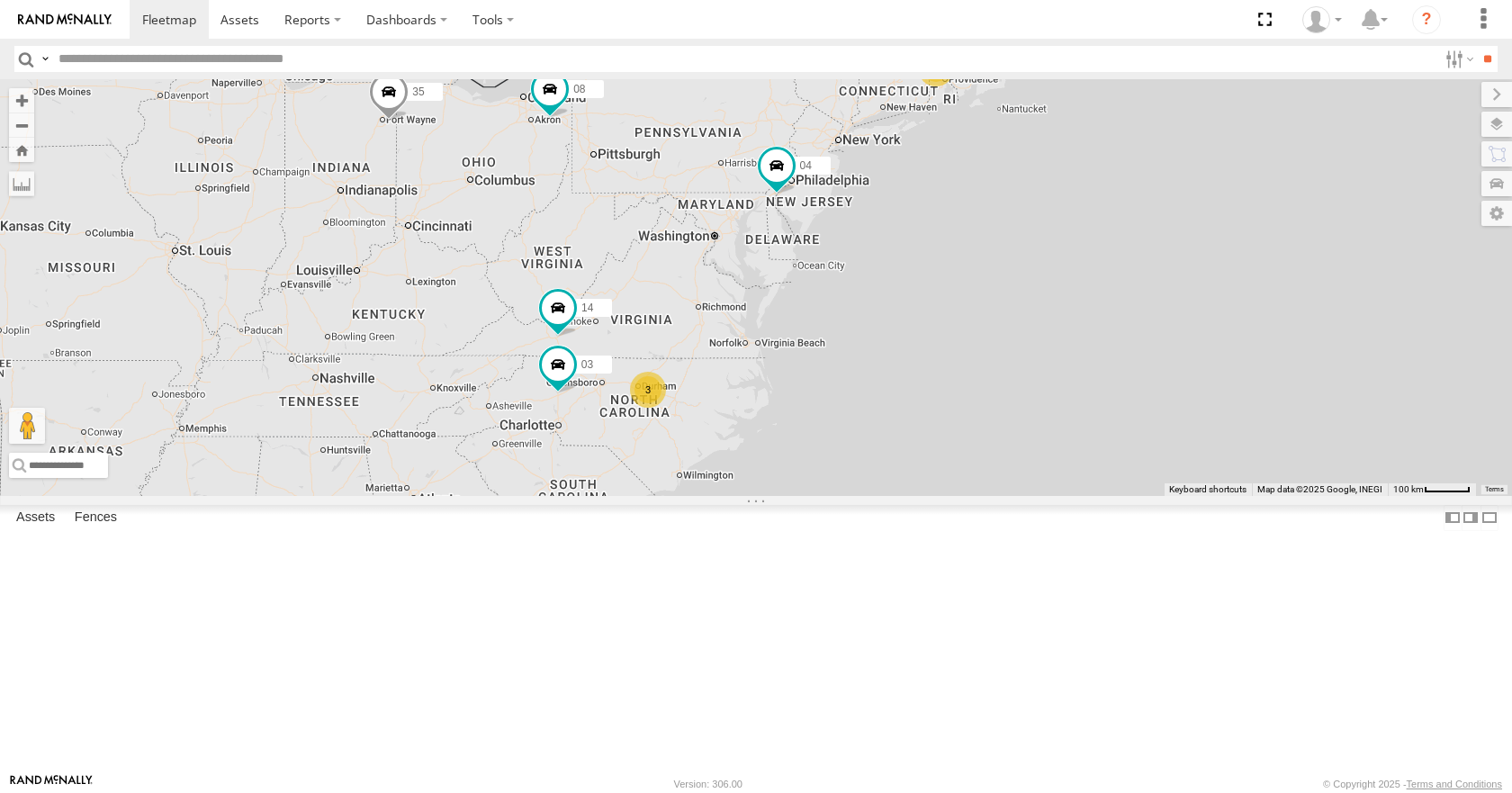
drag, startPoint x: 887, startPoint y: 410, endPoint x: 856, endPoint y: 459, distance: 58.0
click at [856, 459] on div "35 08 04 14 14 3 03" at bounding box center [756, 287] width 1512 height 416
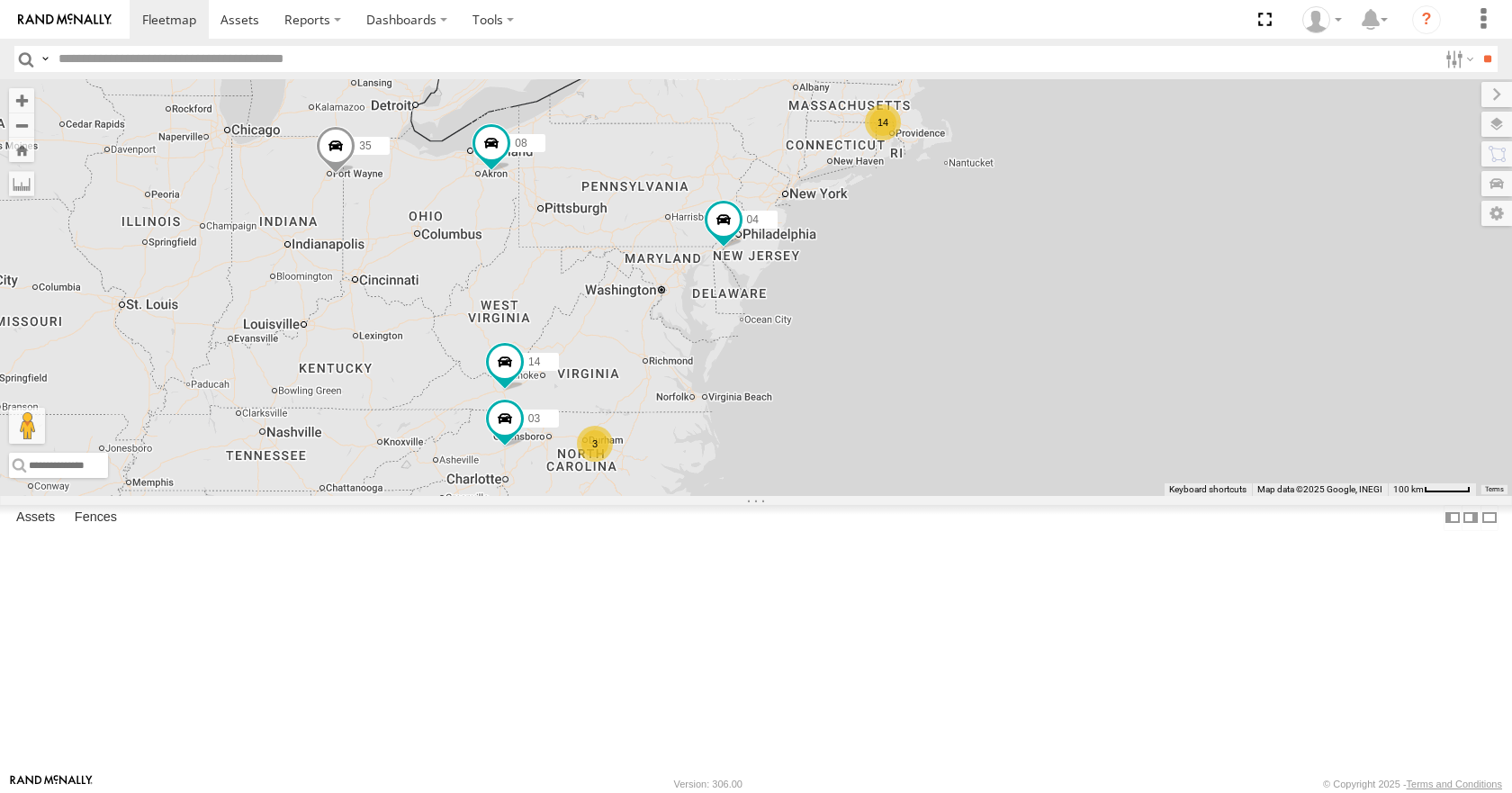
drag, startPoint x: 891, startPoint y: 370, endPoint x: 868, endPoint y: 382, distance: 25.9
click at [868, 382] on div "35 08 04 14 14 3 03" at bounding box center [756, 287] width 1512 height 416
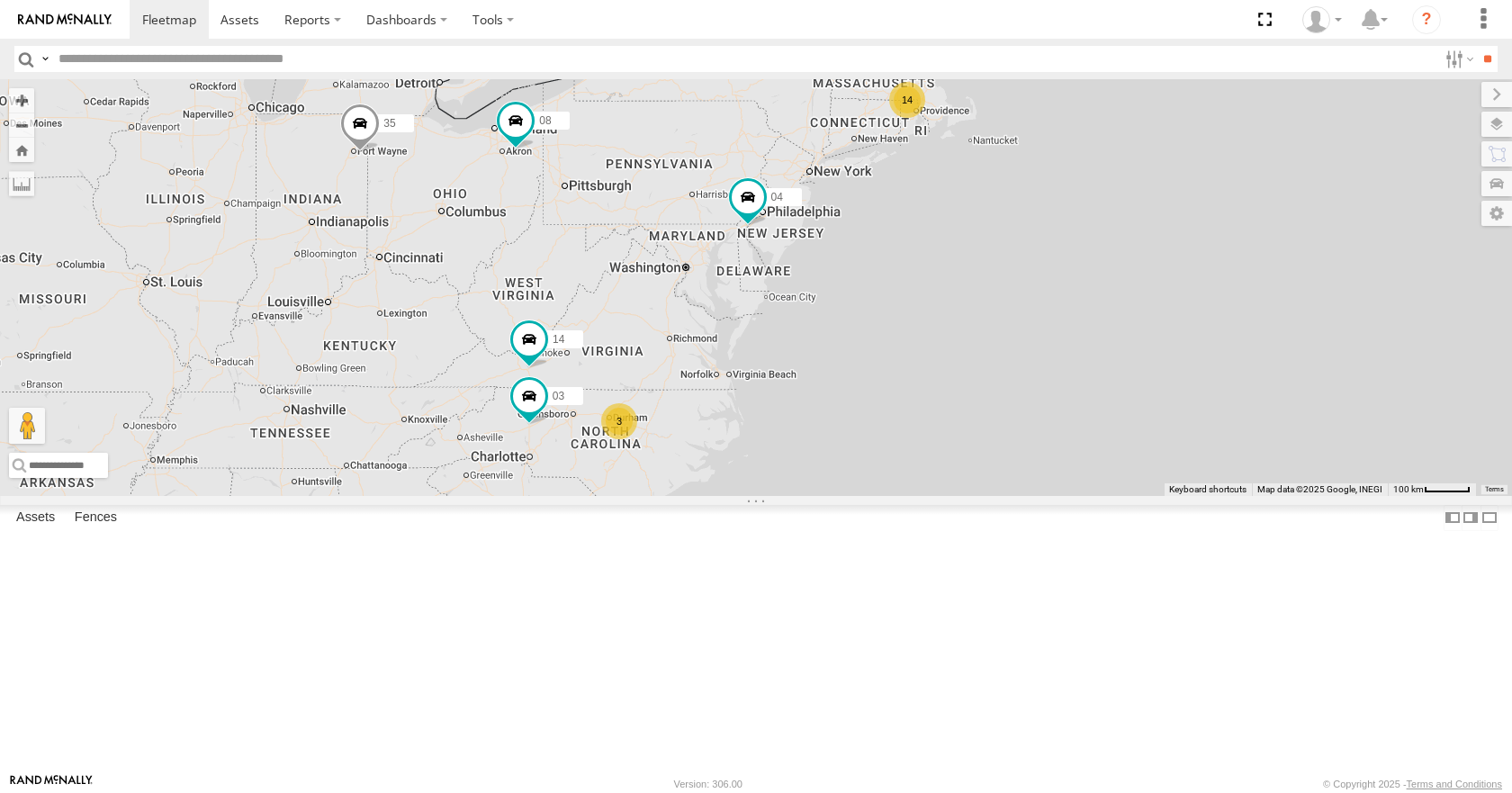
click at [929, 245] on div "35 08 04 14 14 3 03" at bounding box center [756, 287] width 1512 height 416
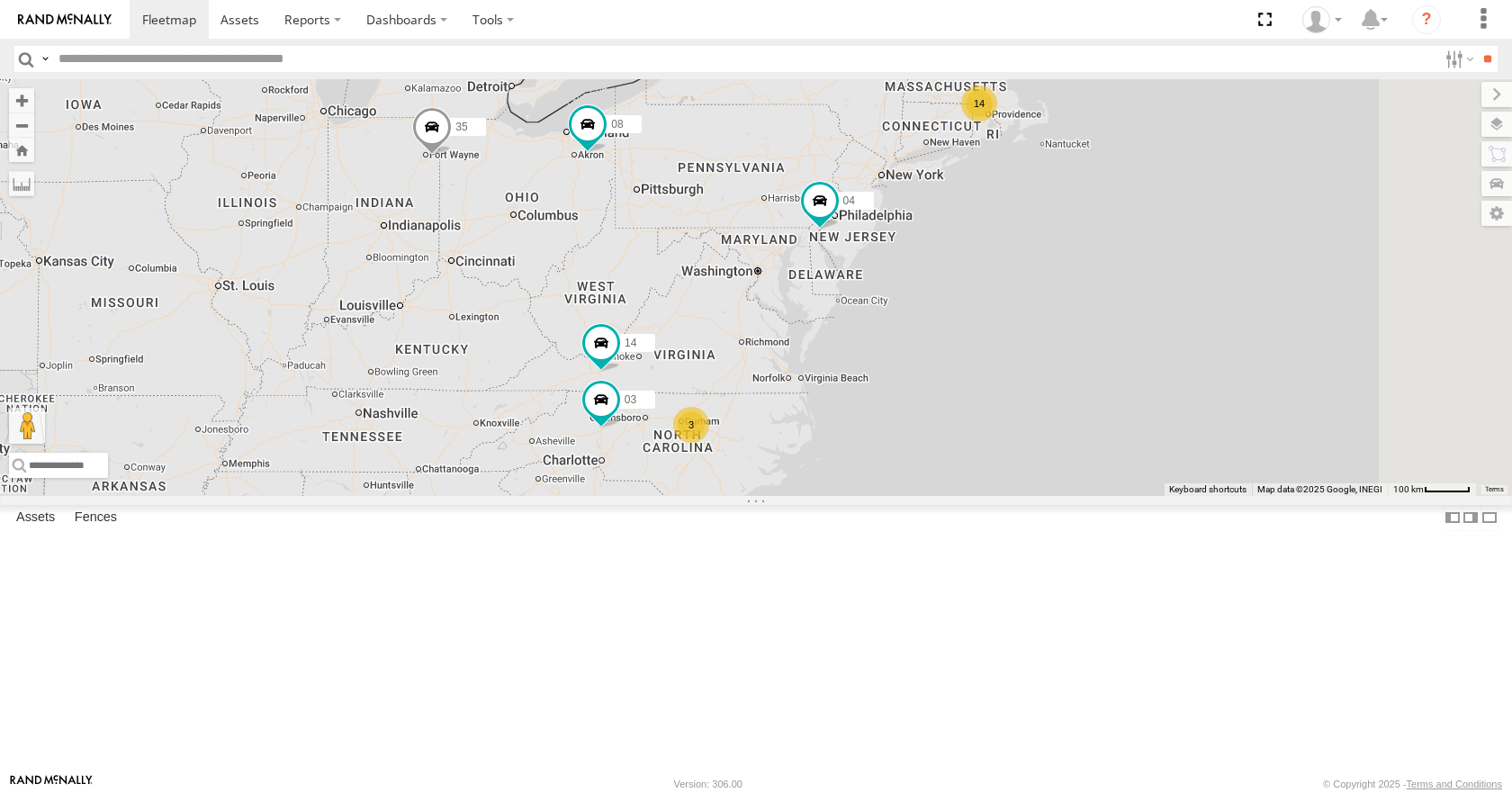
click at [1046, 173] on div "35 08 04 14 03 14 3" at bounding box center [756, 287] width 1512 height 416
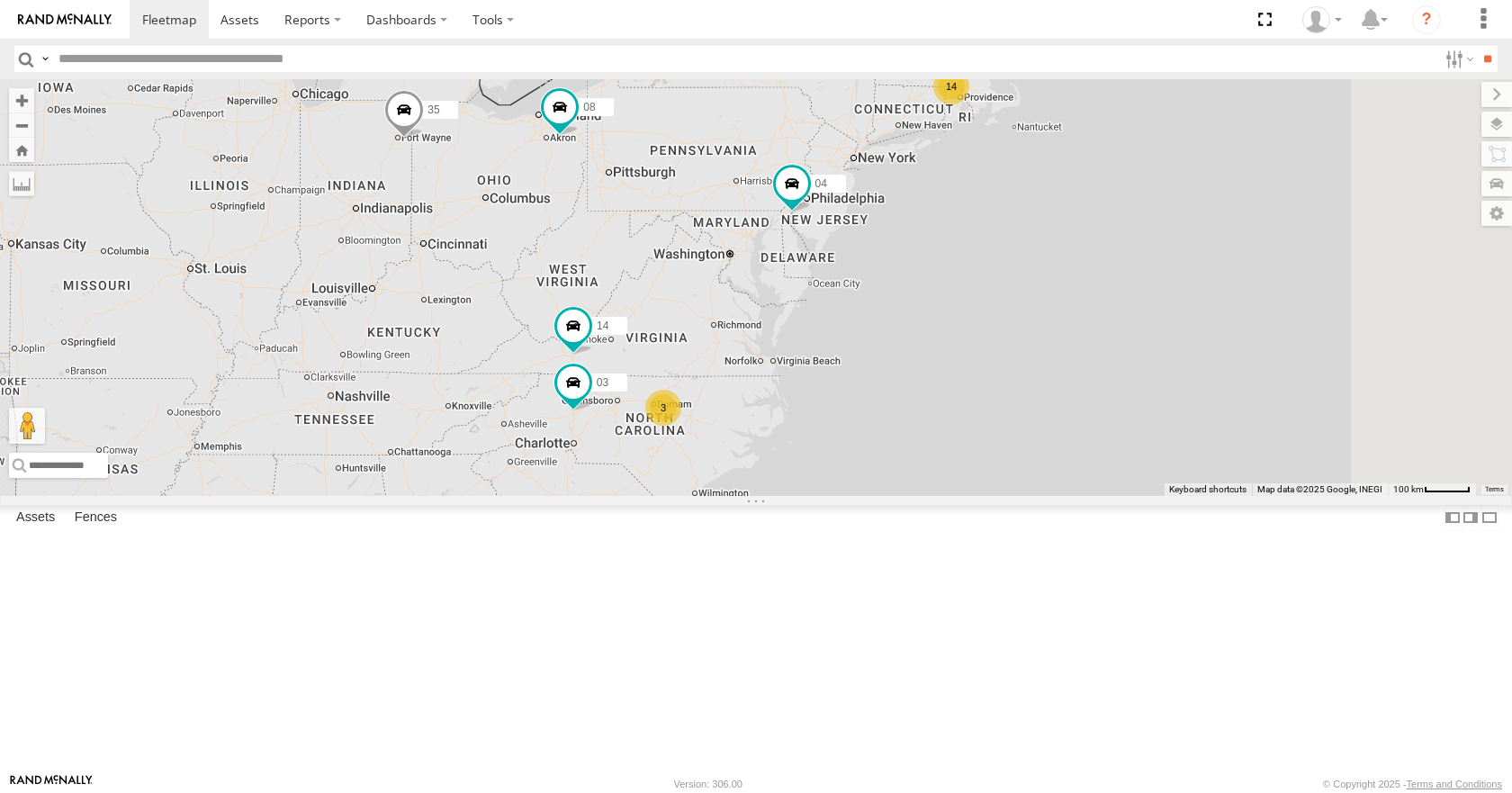
click at [953, 265] on div "35 08 04 14 03 14 3" at bounding box center [756, 287] width 1512 height 416
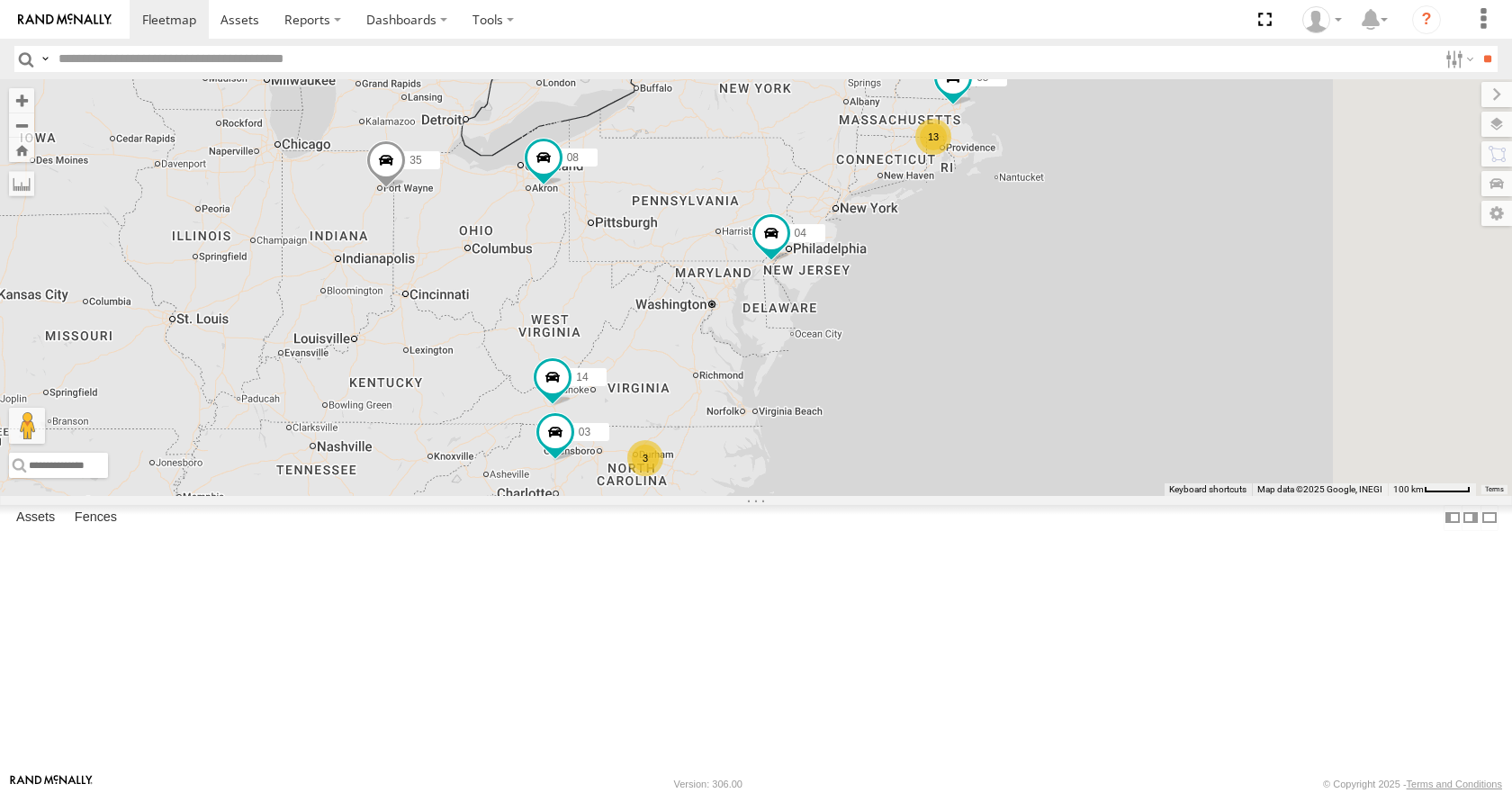
drag, startPoint x: 1029, startPoint y: 433, endPoint x: 943, endPoint y: 432, distance: 86.0
click at [943, 432] on div "13 35 14 08 05 04 3 03" at bounding box center [756, 287] width 1512 height 416
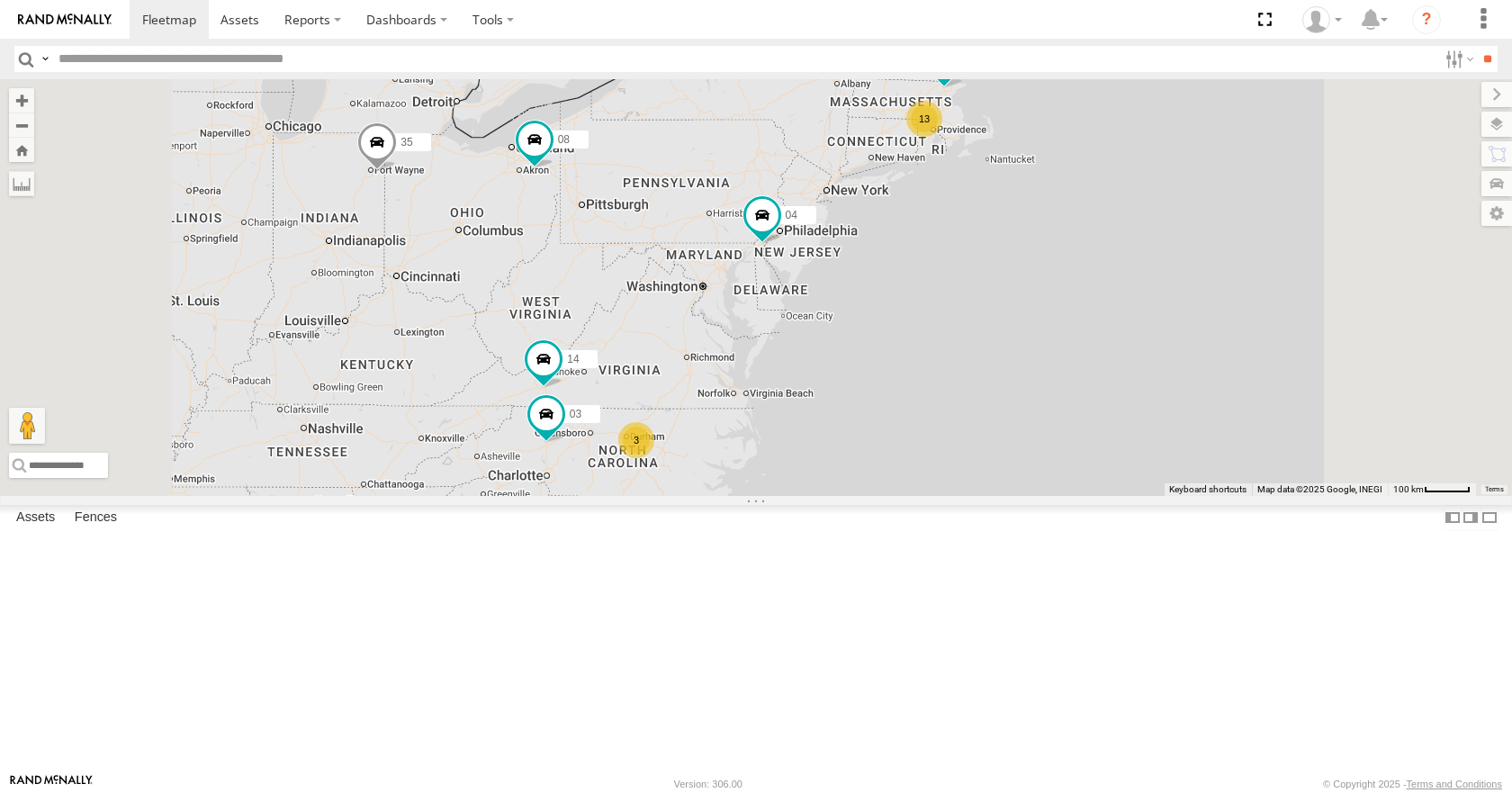
drag, startPoint x: 863, startPoint y: 556, endPoint x: 855, endPoint y: 529, distance: 28.2
click at [855, 495] on div "35 14 08 05 04 03 13 3" at bounding box center [756, 287] width 1512 height 416
drag, startPoint x: 860, startPoint y: 465, endPoint x: 841, endPoint y: 454, distance: 22.0
click at [841, 454] on div "35 14 08 05 04 03 13 3" at bounding box center [756, 287] width 1512 height 416
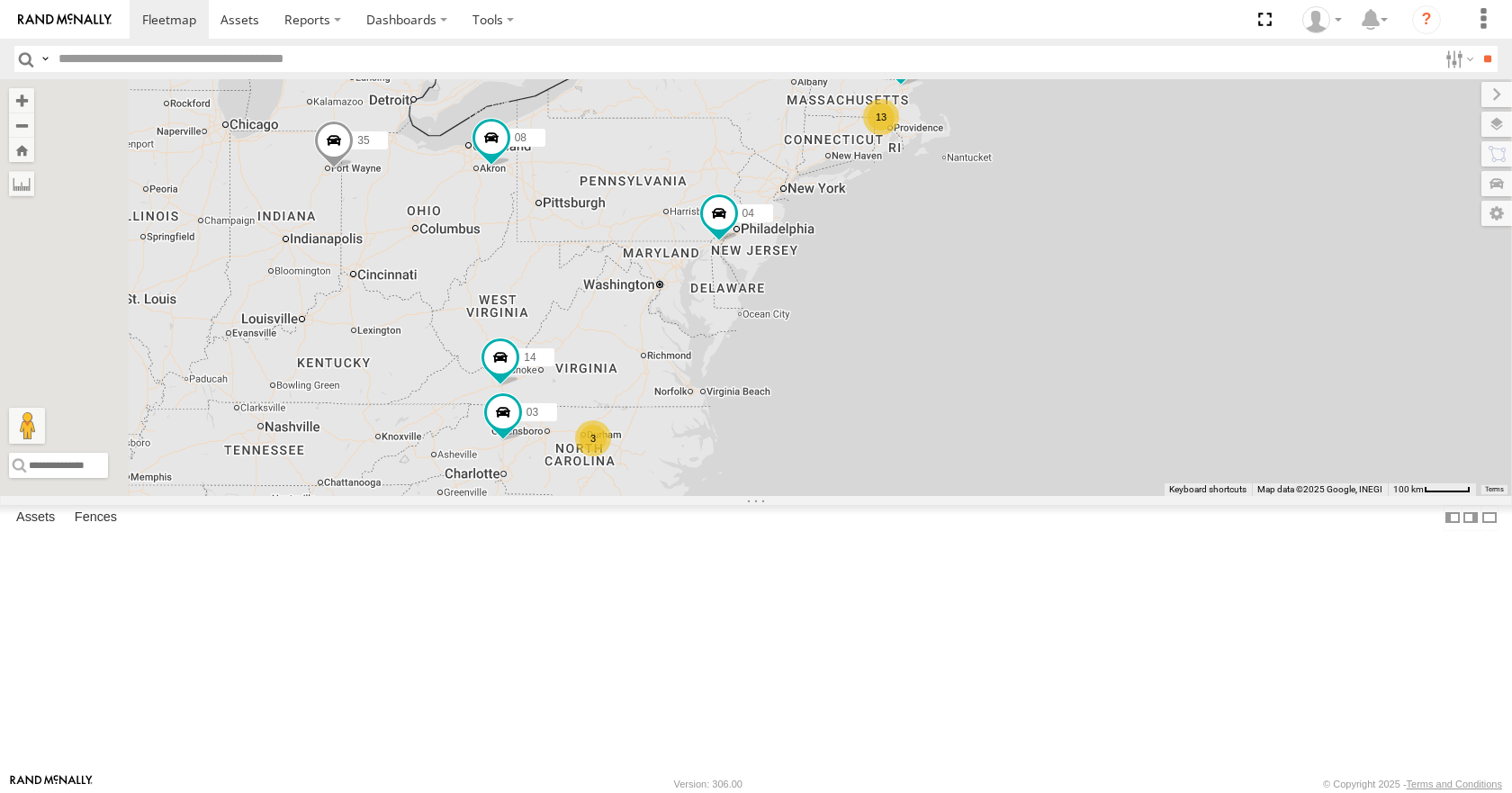
drag, startPoint x: 899, startPoint y: 351, endPoint x: 874, endPoint y: 360, distance: 26.6
click at [874, 360] on div "35 14 08 05 04 03 13 3" at bounding box center [756, 287] width 1512 height 416
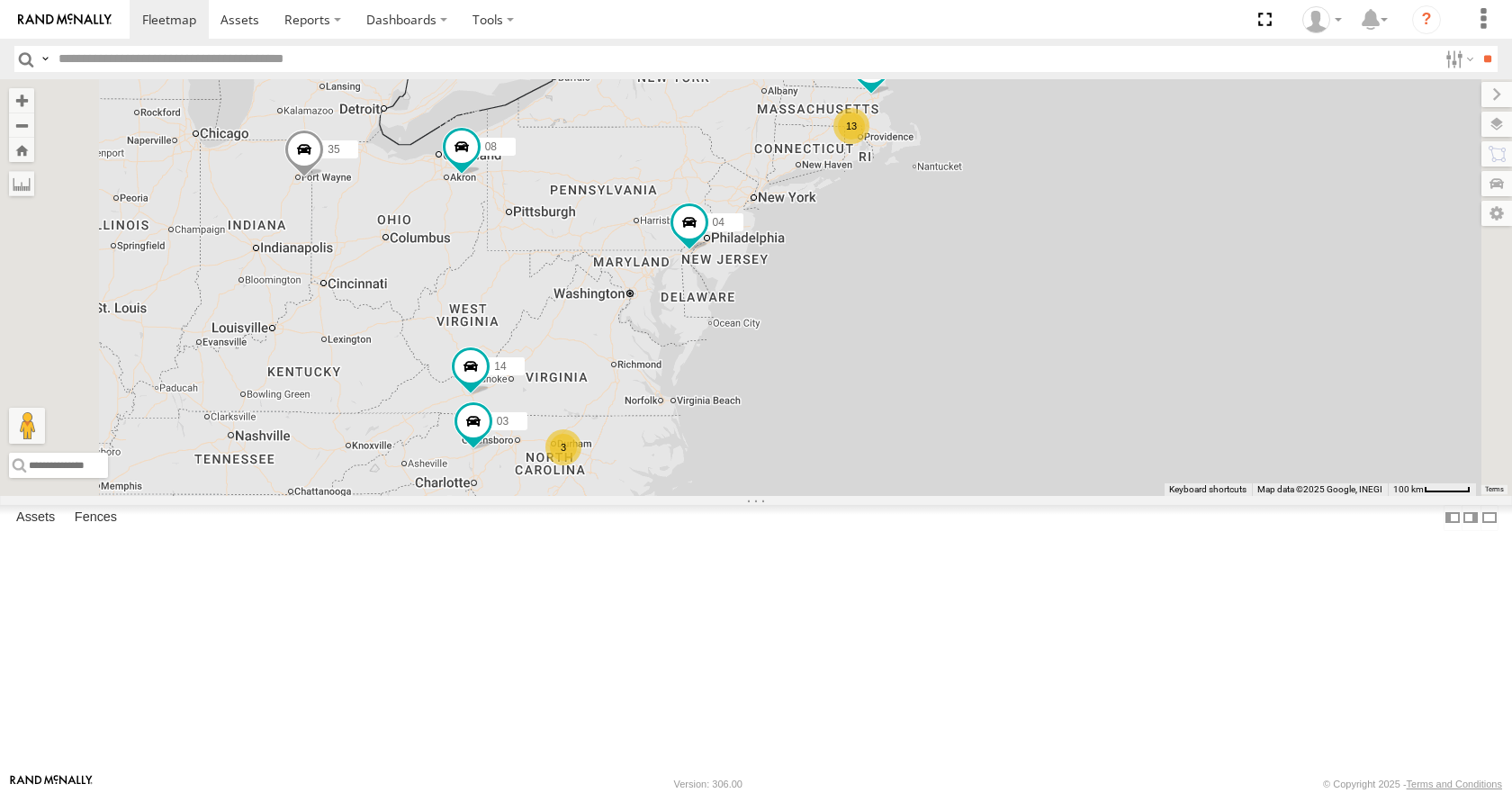
drag, startPoint x: 869, startPoint y: 308, endPoint x: 842, endPoint y: 316, distance: 28.2
click at [842, 316] on div "35 14 08 05 04 03 13 3" at bounding box center [756, 287] width 1512 height 416
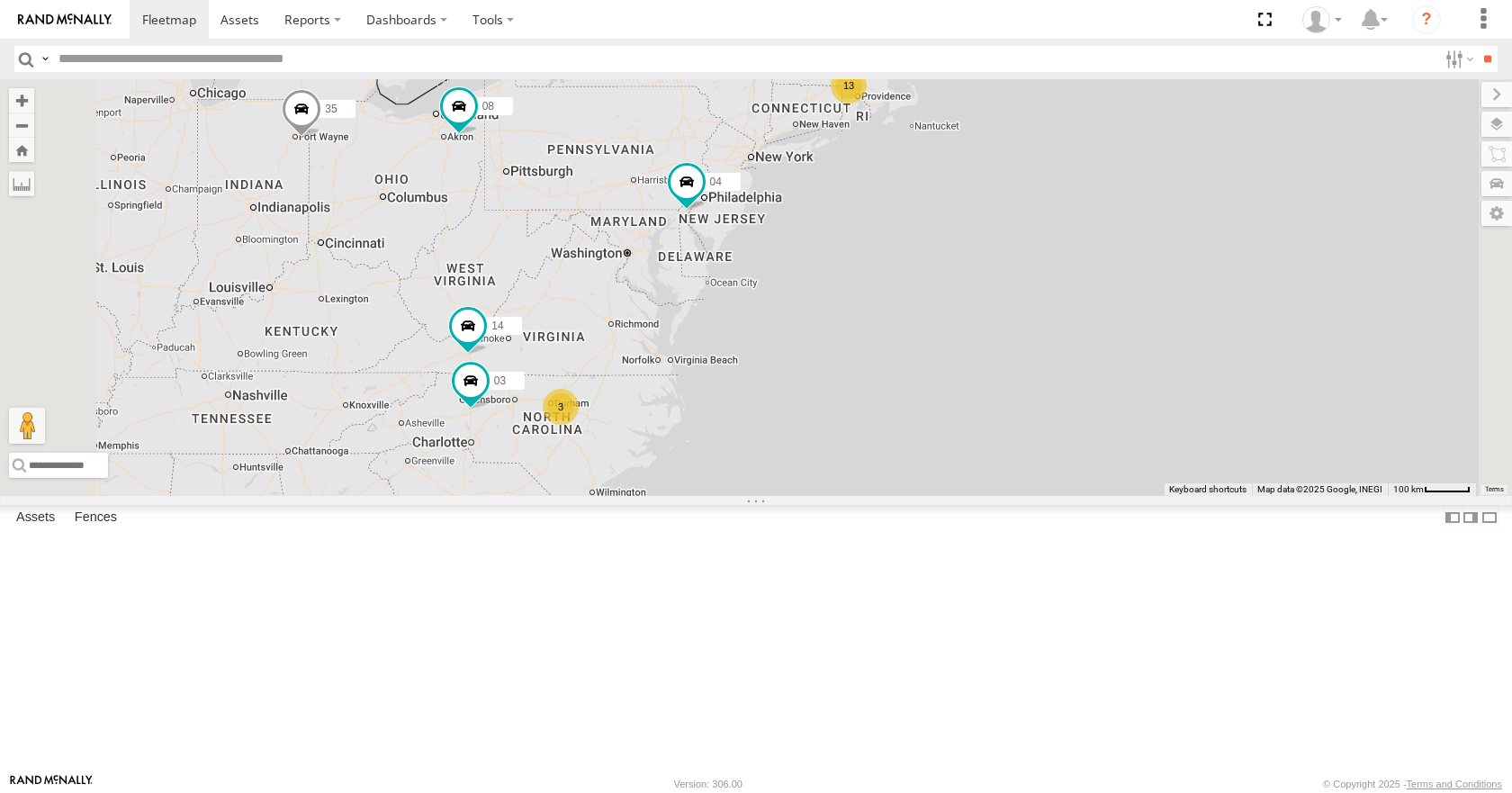
drag, startPoint x: 829, startPoint y: 523, endPoint x: 831, endPoint y: 475, distance: 48.0
click at [831, 475] on div "35 14 08 05 04 03 13 3" at bounding box center [756, 287] width 1512 height 416
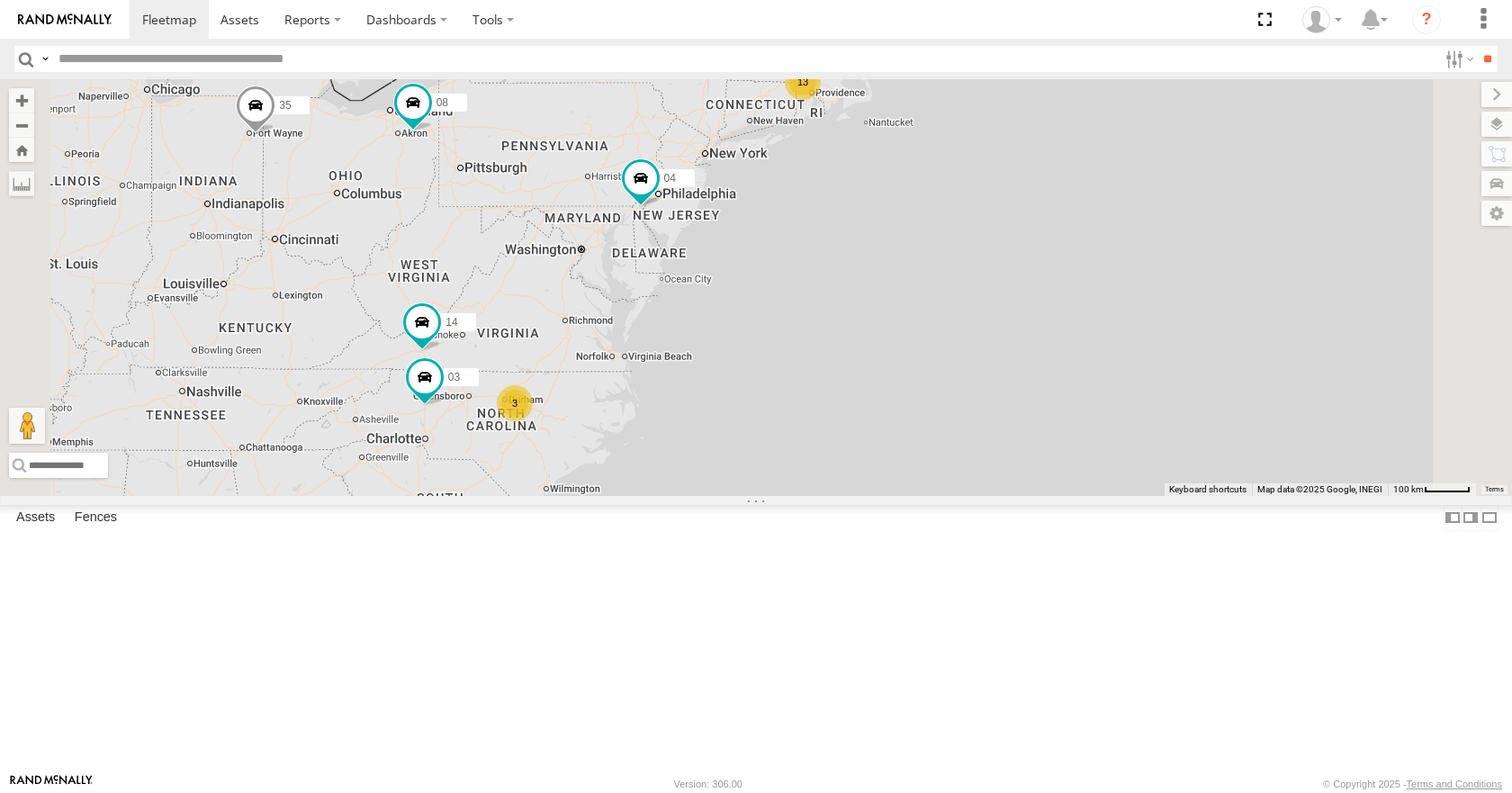
drag, startPoint x: 871, startPoint y: 434, endPoint x: 814, endPoint y: 431, distance: 57.1
click at [814, 431] on div "35 14 08 05 04 03 13 3" at bounding box center [756, 287] width 1512 height 416
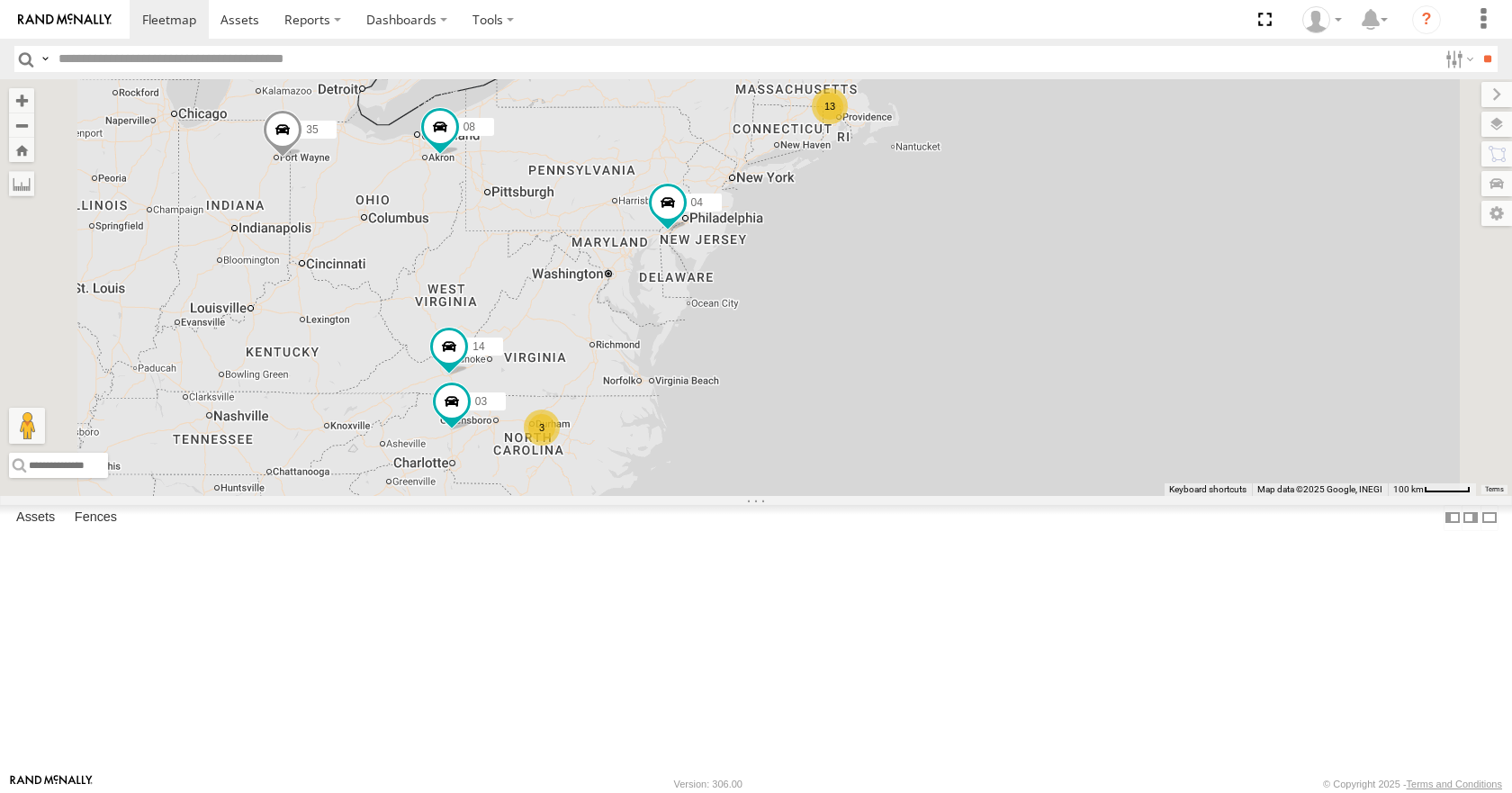
drag, startPoint x: 815, startPoint y: 477, endPoint x: 846, endPoint y: 505, distance: 41.8
click at [846, 495] on div "35 14 08 05 04 03 13 3" at bounding box center [756, 287] width 1512 height 416
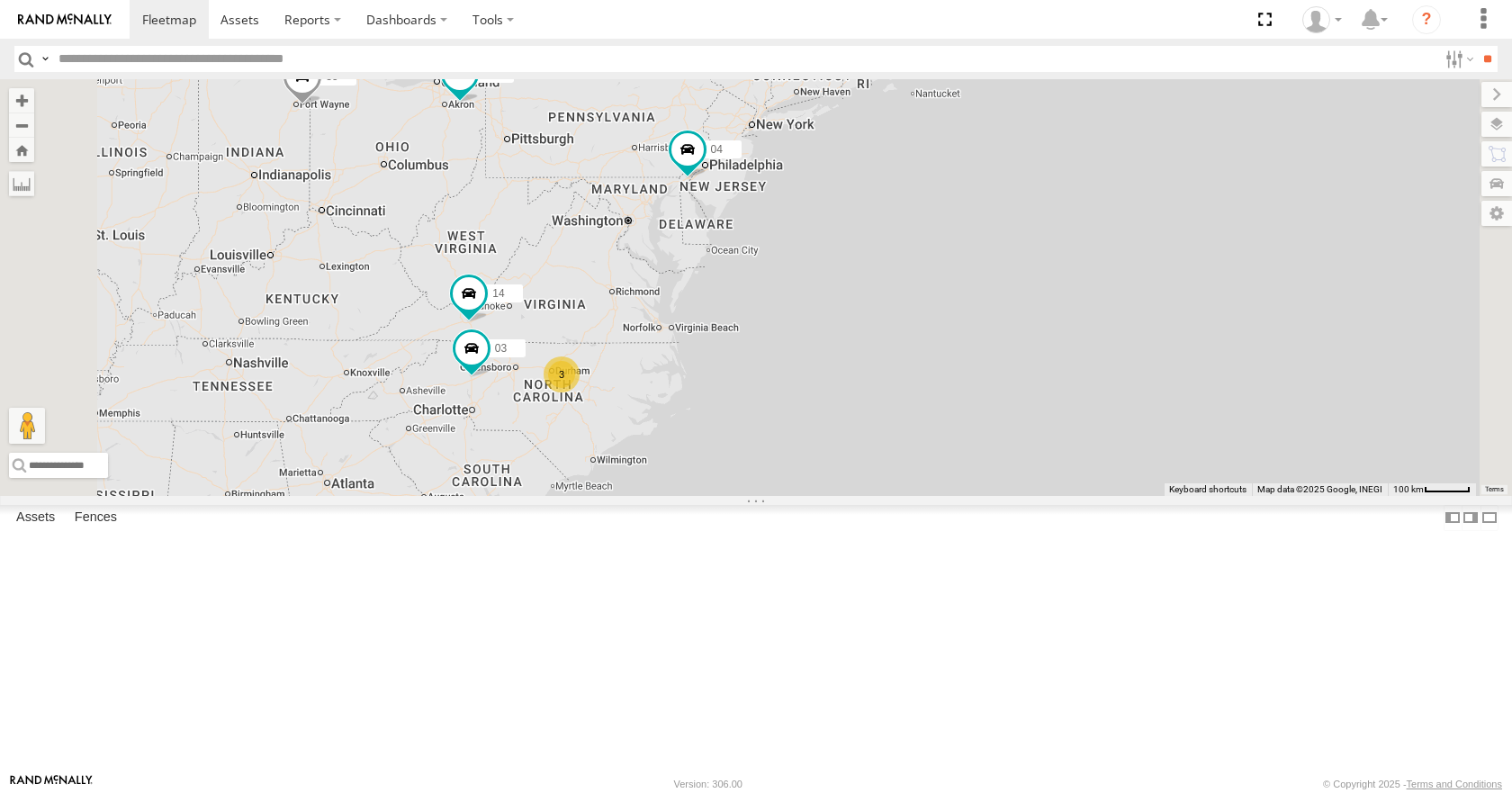
drag, startPoint x: 846, startPoint y: 472, endPoint x: 869, endPoint y: 415, distance: 61.5
click at [869, 415] on div "35 14 08 05 04 03 13 3" at bounding box center [756, 287] width 1512 height 416
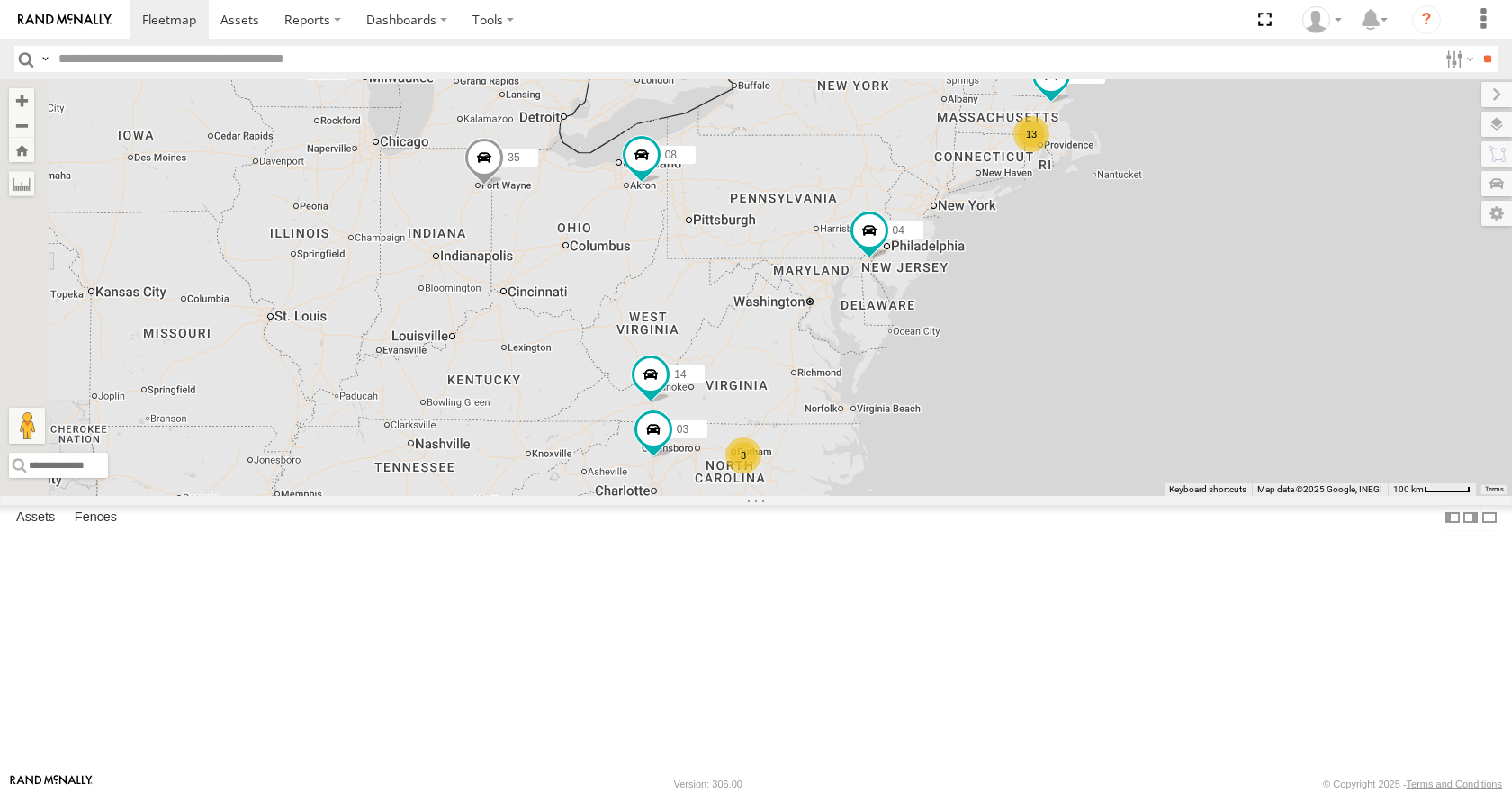
drag, startPoint x: 819, startPoint y: 255, endPoint x: 1004, endPoint y: 336, distance: 202.0
click at [1004, 336] on div "35 14 08 05 04 03 13 3" at bounding box center [756, 287] width 1512 height 416
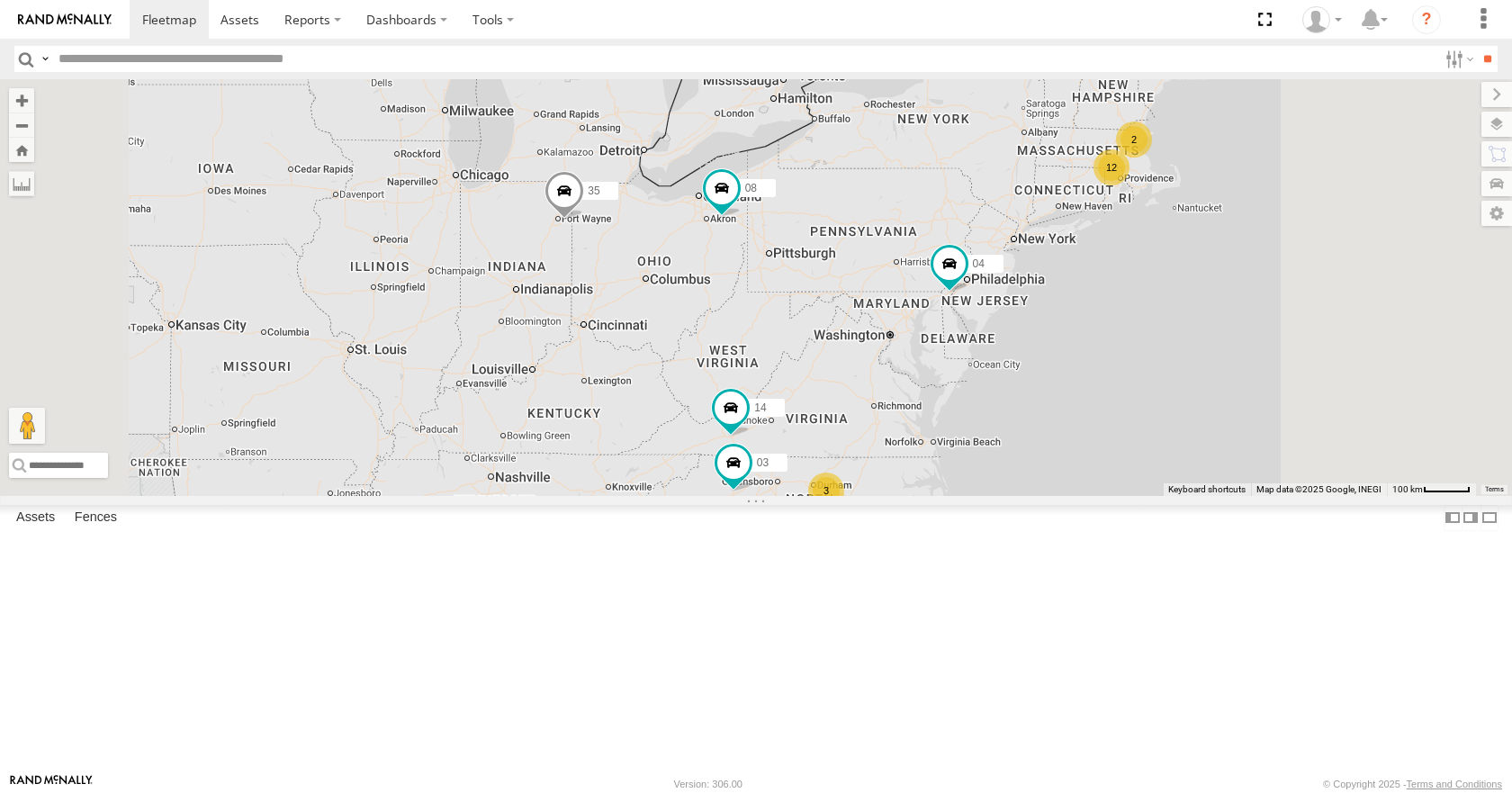
drag, startPoint x: 1016, startPoint y: 434, endPoint x: 914, endPoint y: 435, distance: 102.0
click at [914, 435] on div "35 08 04 14 03 12 2 3" at bounding box center [756, 287] width 1512 height 416
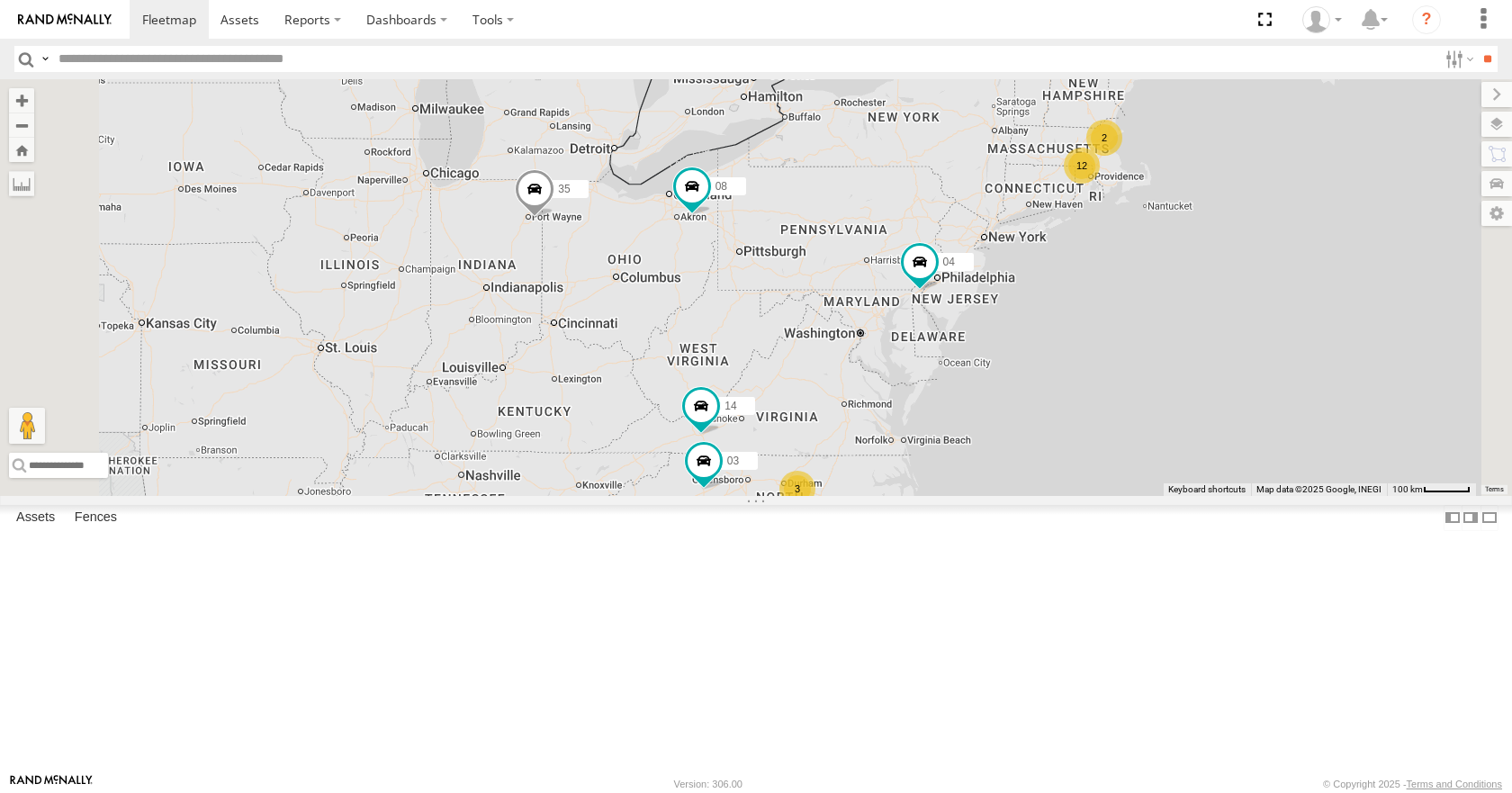
drag, startPoint x: 952, startPoint y: 358, endPoint x: 1084, endPoint y: 340, distance: 133.2
click at [1001, 354] on div "35 08 04 14 03 12 2 3" at bounding box center [756, 287] width 1512 height 416
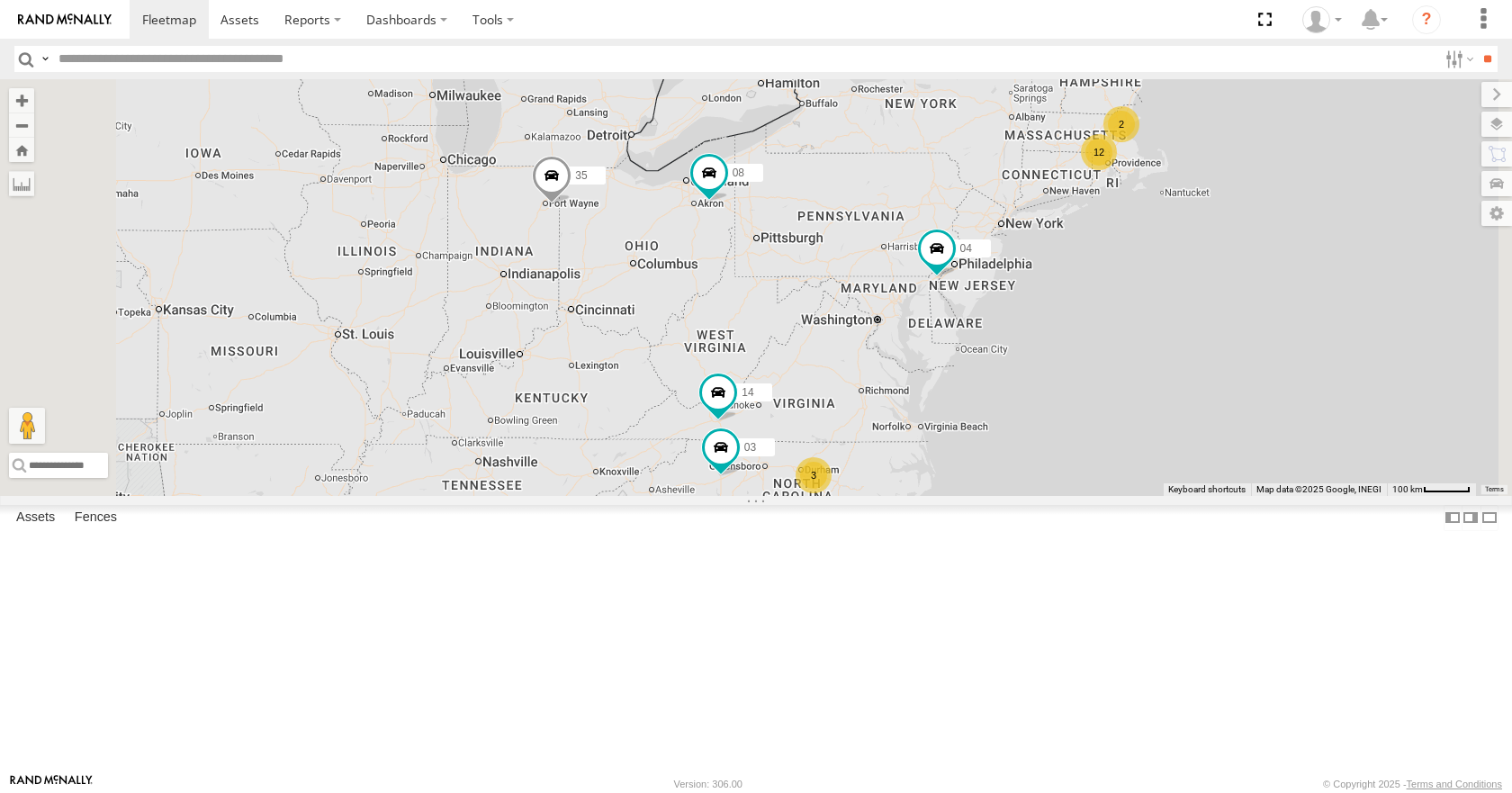
drag, startPoint x: 1085, startPoint y: 339, endPoint x: 1109, endPoint y: 319, distance: 31.2
click at [1109, 319] on div "35 08 04 14 03 12 2 3" at bounding box center [756, 287] width 1512 height 416
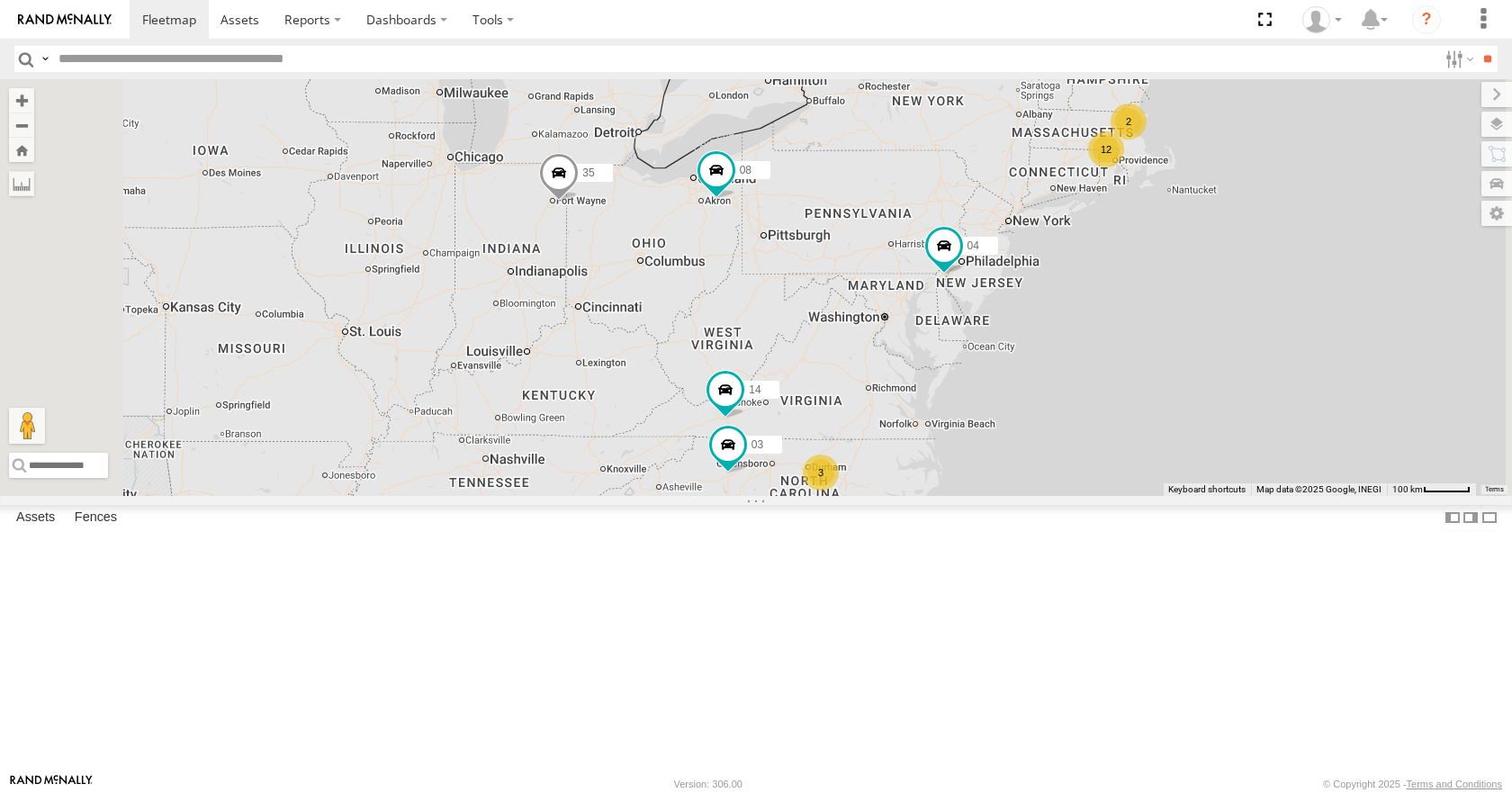
drag, startPoint x: 1056, startPoint y: 337, endPoint x: 1090, endPoint y: 323, distance: 36.8
click at [1090, 323] on div "35 08 04 14 03 12 2 3" at bounding box center [756, 287] width 1512 height 416
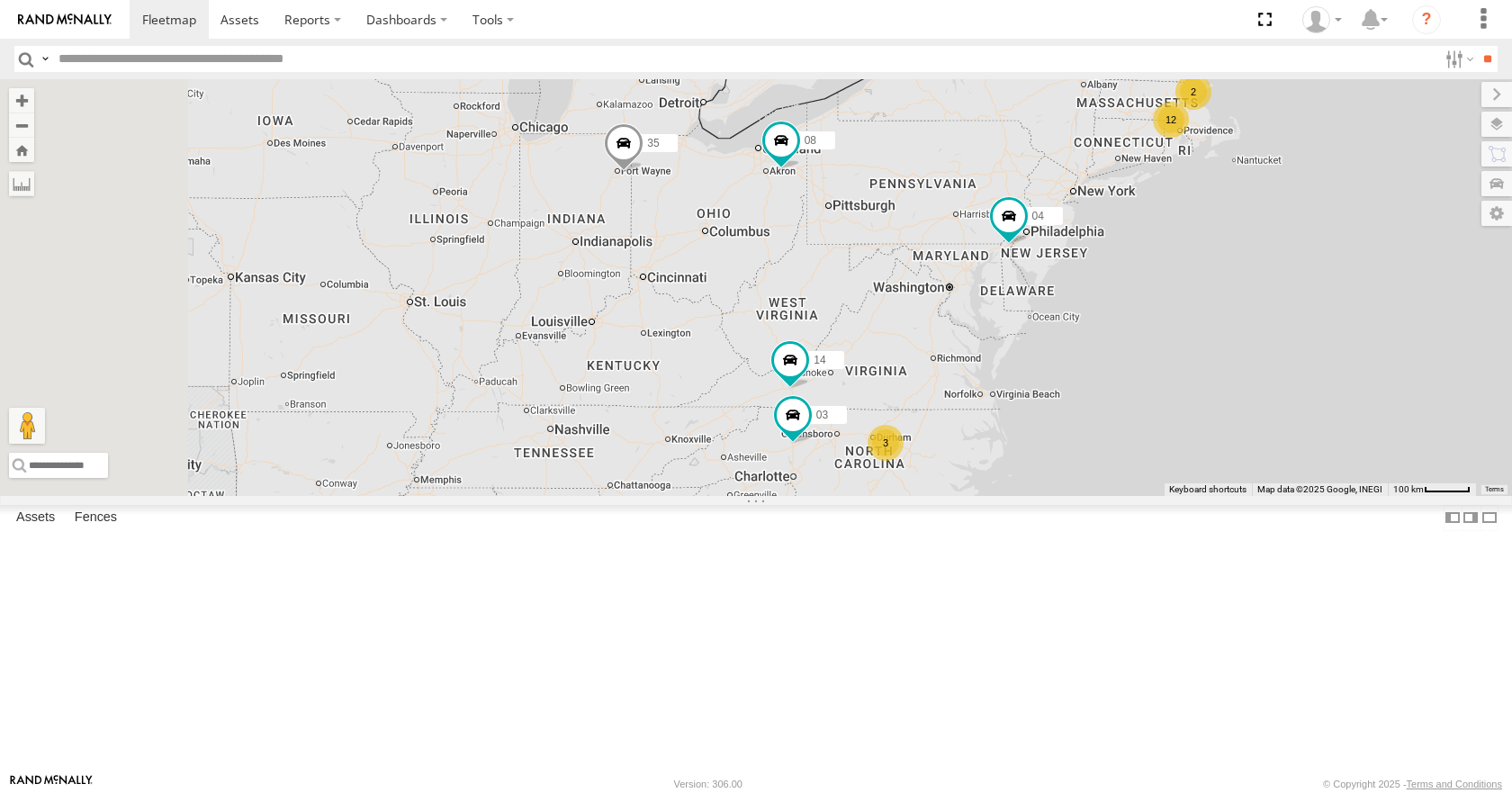
drag, startPoint x: 1108, startPoint y: 315, endPoint x: 1147, endPoint y: 300, distance: 41.8
click at [1142, 302] on div "35 08 04 14 03 12 2 3" at bounding box center [756, 287] width 1512 height 416
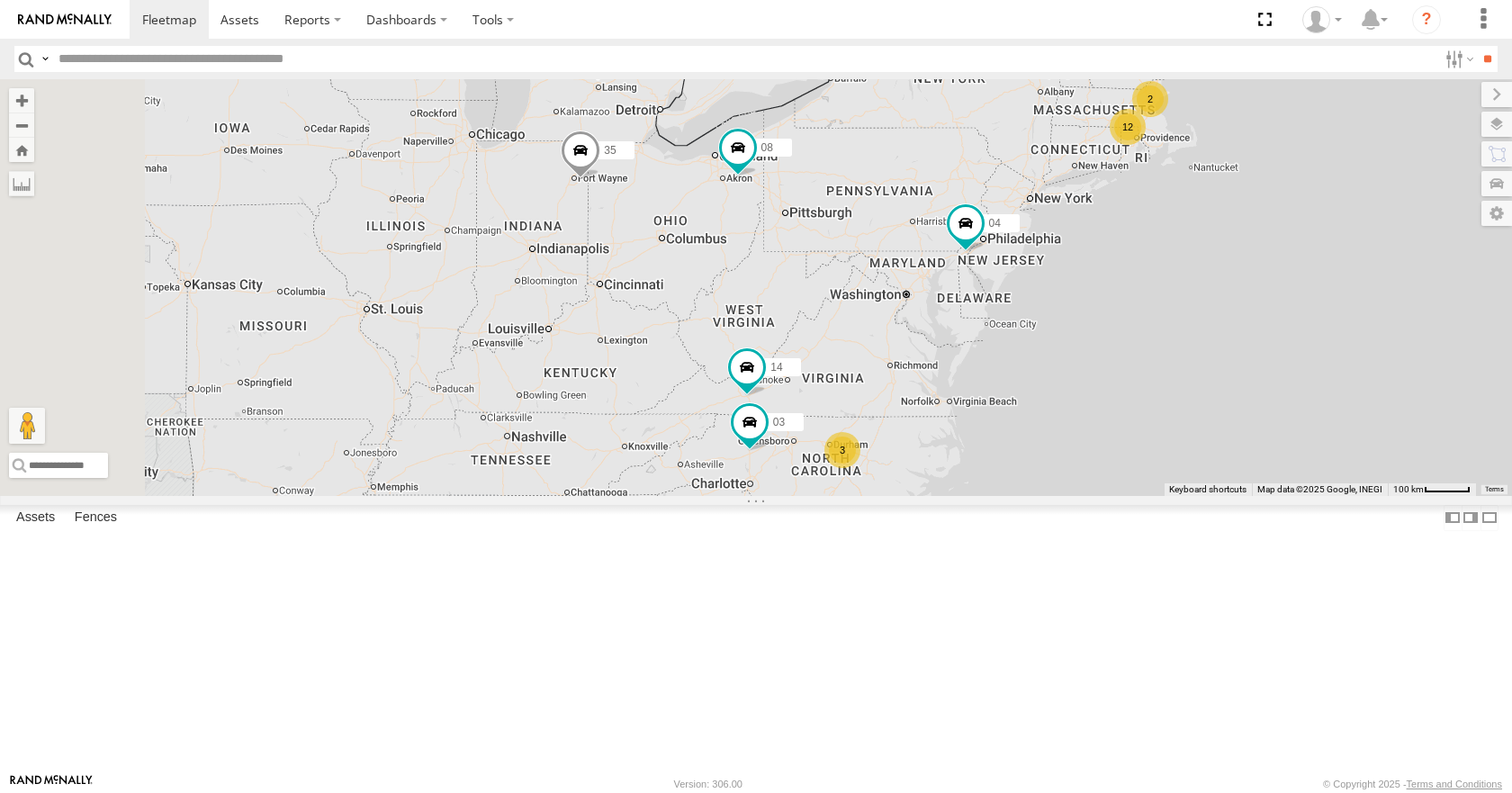
drag, startPoint x: 1159, startPoint y: 297, endPoint x: 1110, endPoint y: 306, distance: 49.8
click at [1110, 306] on div "35 08 04 14 03 12 2 3" at bounding box center [756, 287] width 1512 height 416
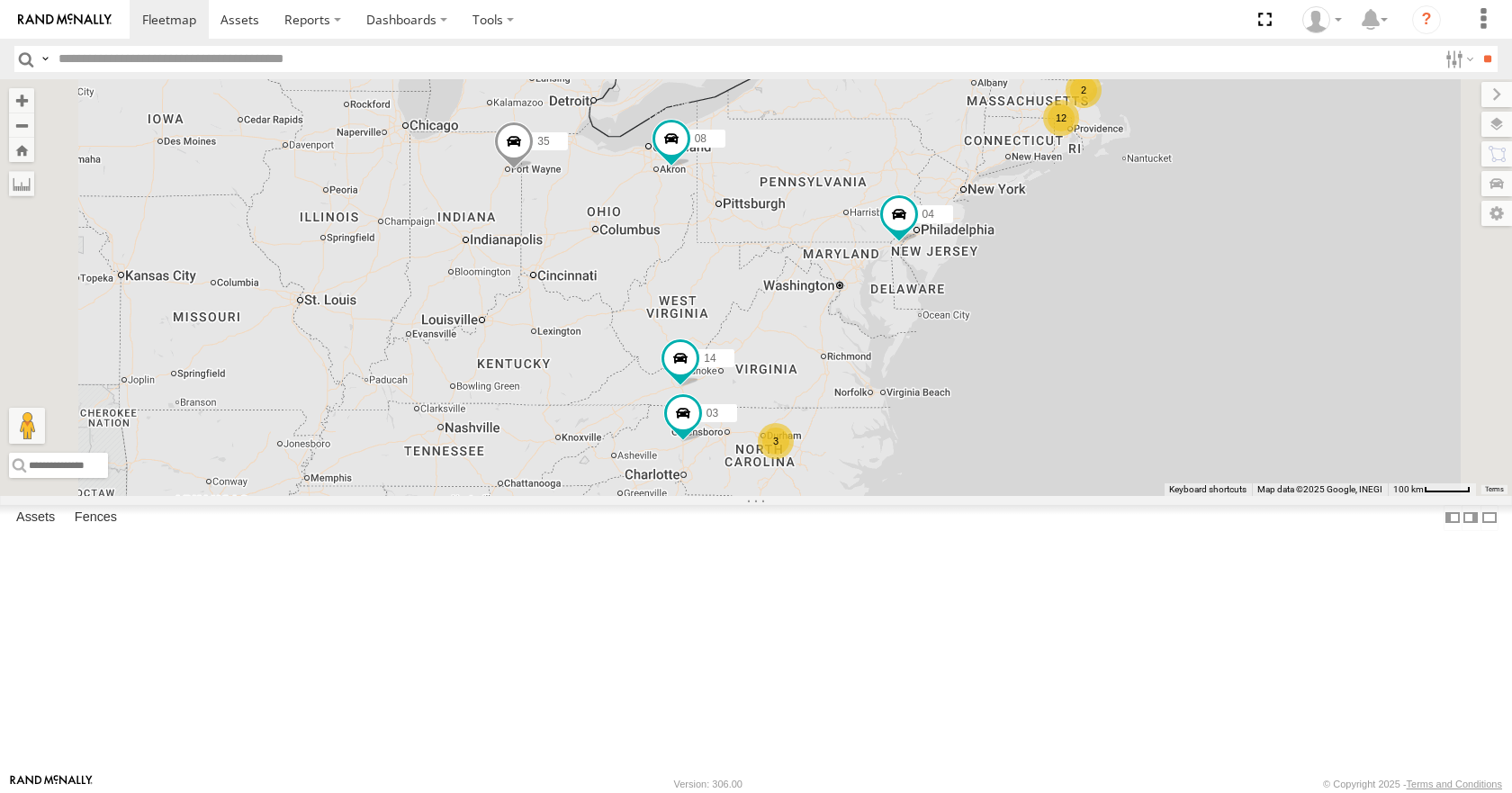
drag, startPoint x: 1104, startPoint y: 307, endPoint x: 1037, endPoint y: 300, distance: 67.4
click at [1037, 300] on div "35 08 04 14 03 12 2 3" at bounding box center [756, 287] width 1512 height 416
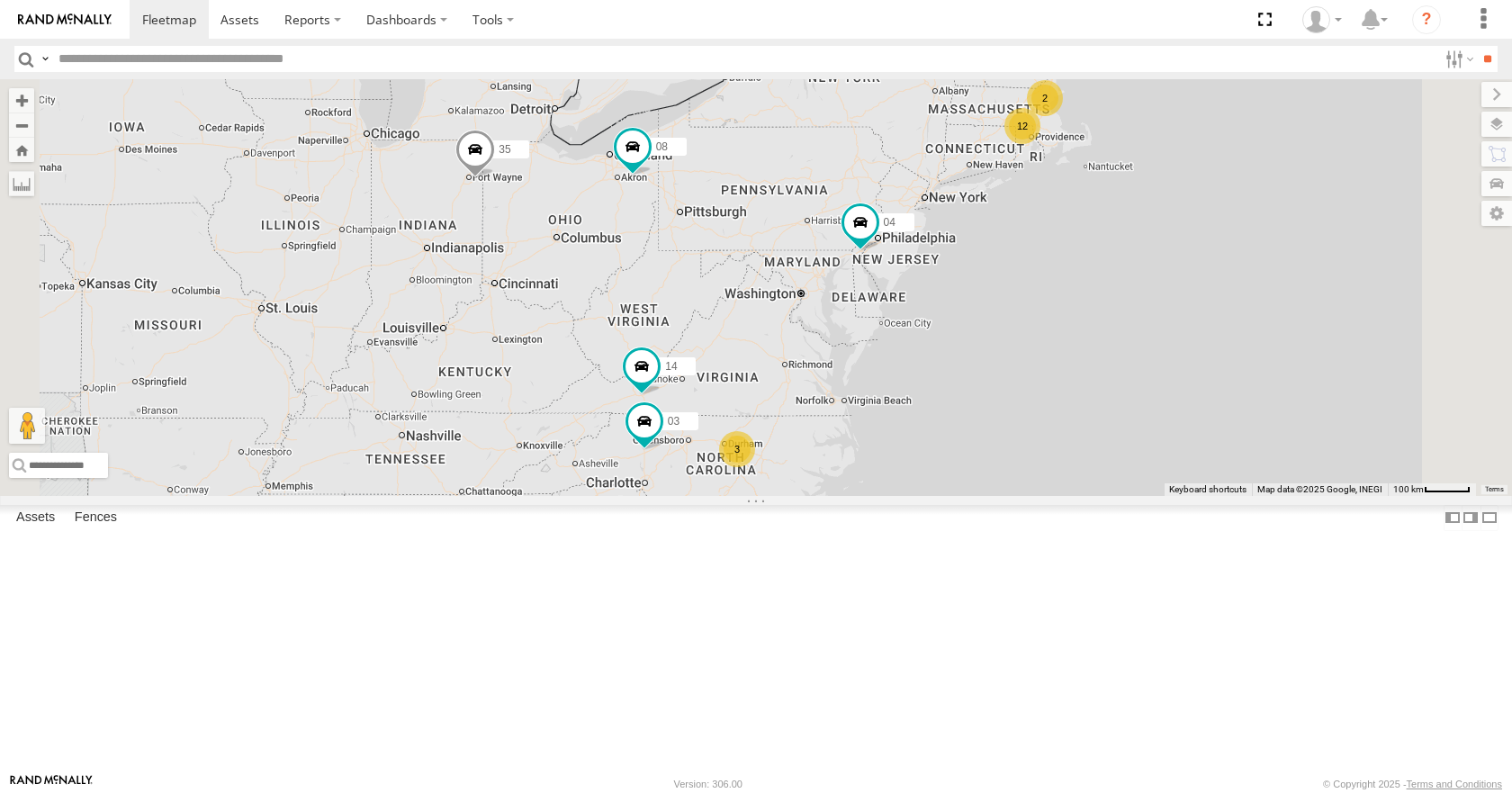
drag, startPoint x: 1060, startPoint y: 284, endPoint x: 1018, endPoint y: 297, distance: 44.0
click at [1018, 297] on div "35 08 04 14 03 12 2 3" at bounding box center [756, 287] width 1512 height 416
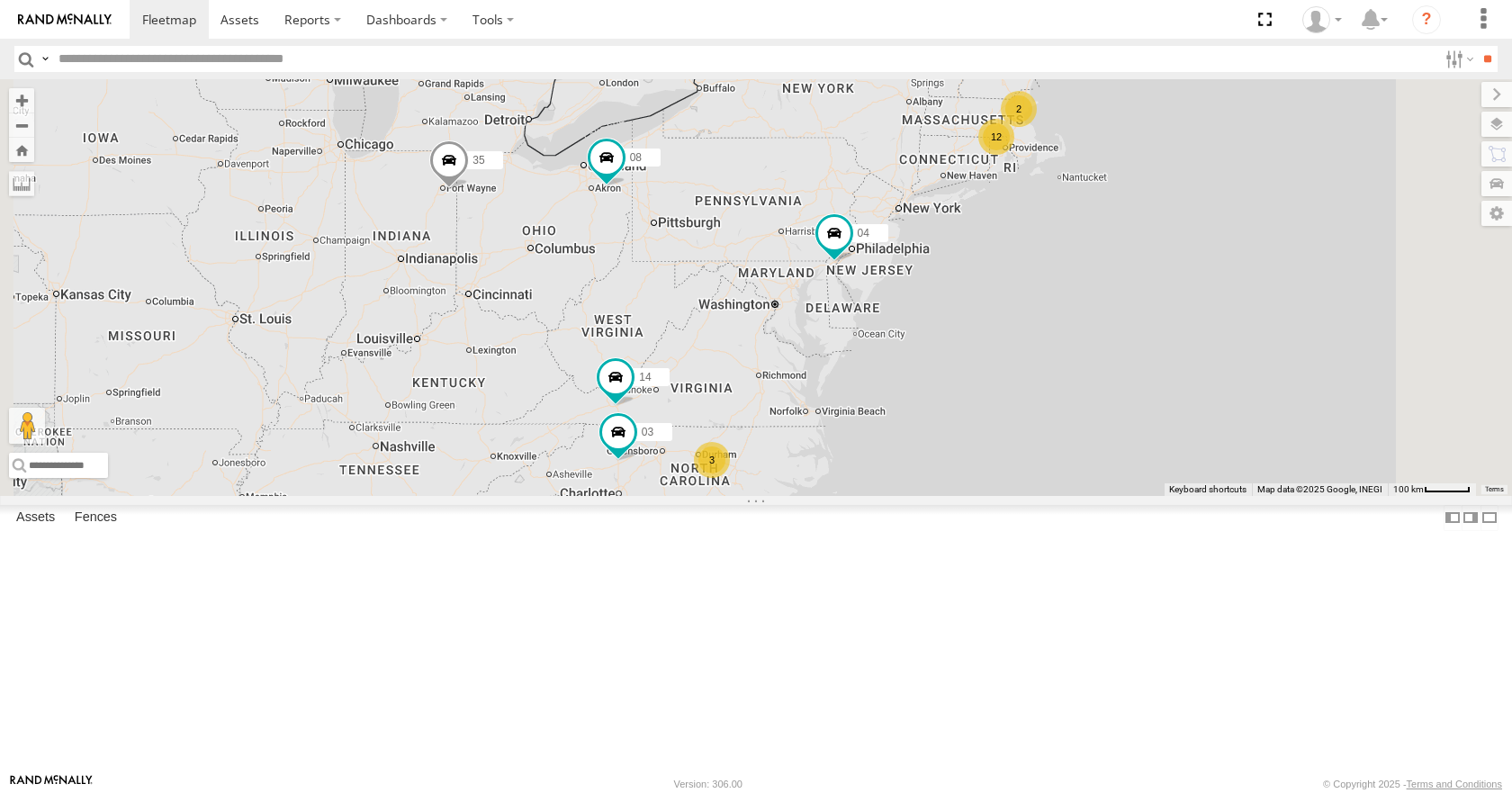
drag, startPoint x: 1063, startPoint y: 195, endPoint x: 1038, endPoint y: 207, distance: 27.7
click at [1038, 207] on div "35 08 04 14 03 12 2 3" at bounding box center [756, 287] width 1512 height 416
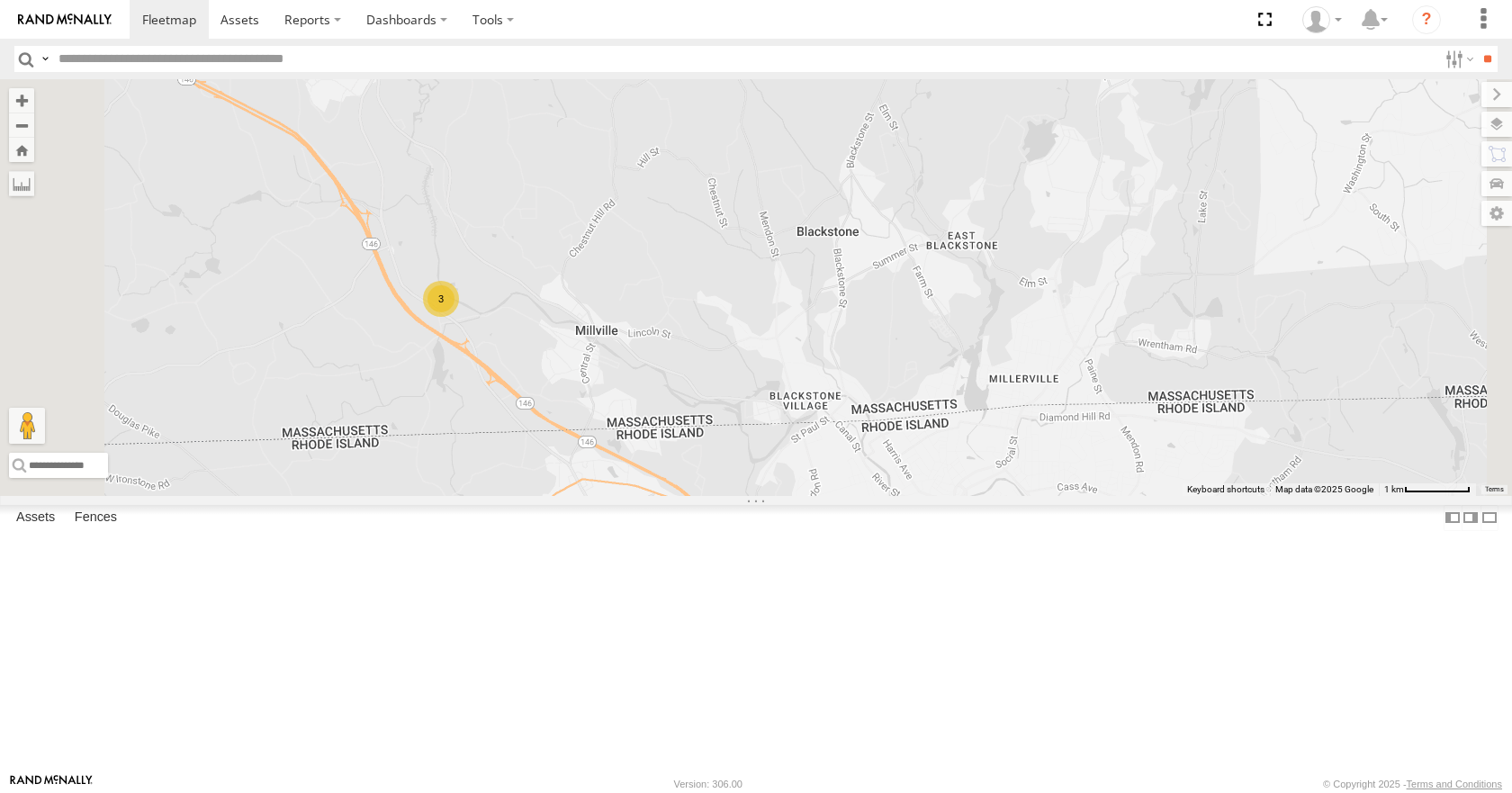
drag, startPoint x: 955, startPoint y: 336, endPoint x: 897, endPoint y: 557, distance: 228.5
click at [897, 495] on div "35 14 08 04 03 33 12 02 01 3" at bounding box center [756, 287] width 1512 height 416
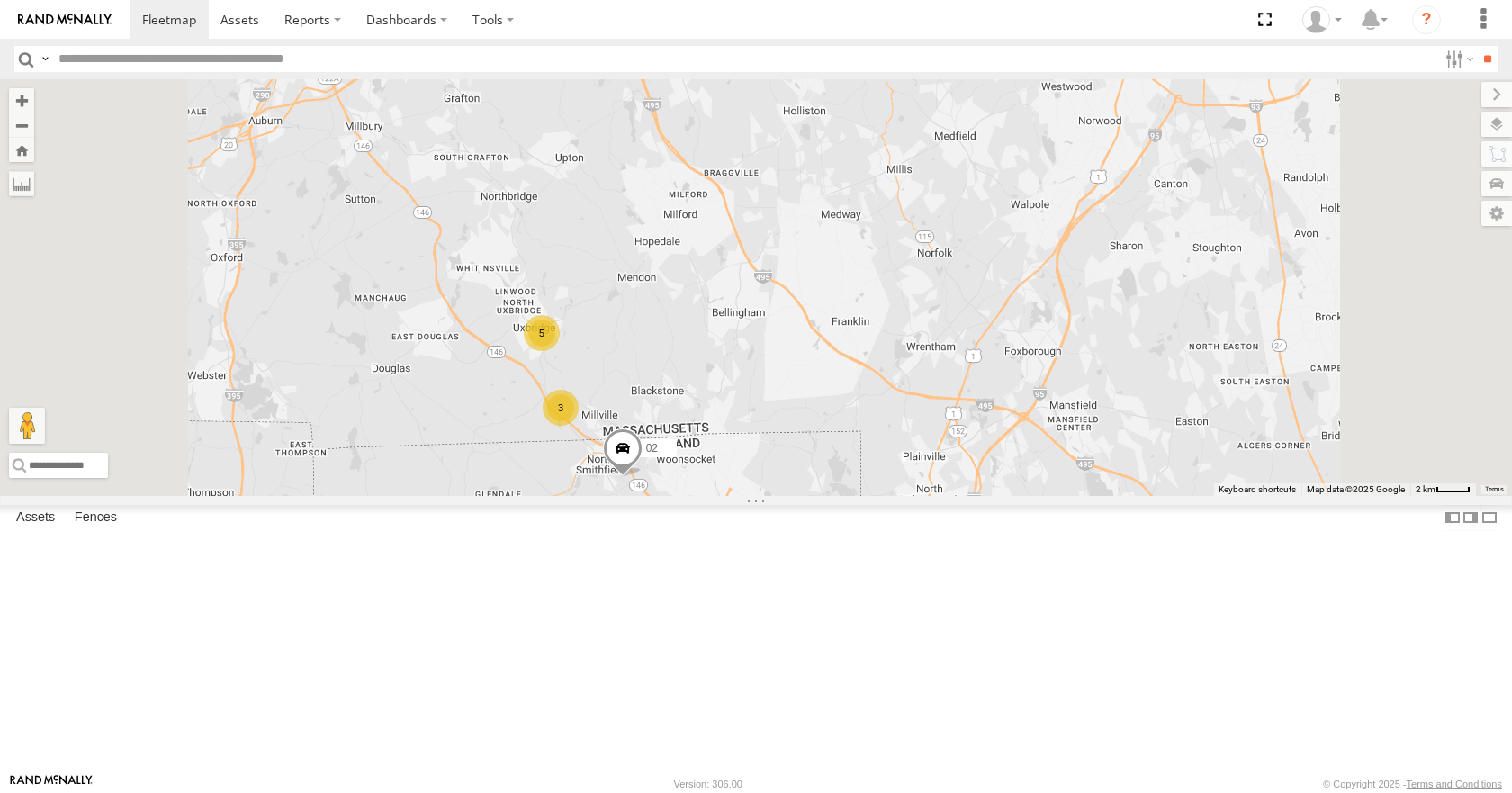
drag, startPoint x: 833, startPoint y: 272, endPoint x: 832, endPoint y: 467, distance: 195.0
click at [832, 467] on div "35 14 08 04 03 33 12 02 01 3 5" at bounding box center [756, 287] width 1512 height 416
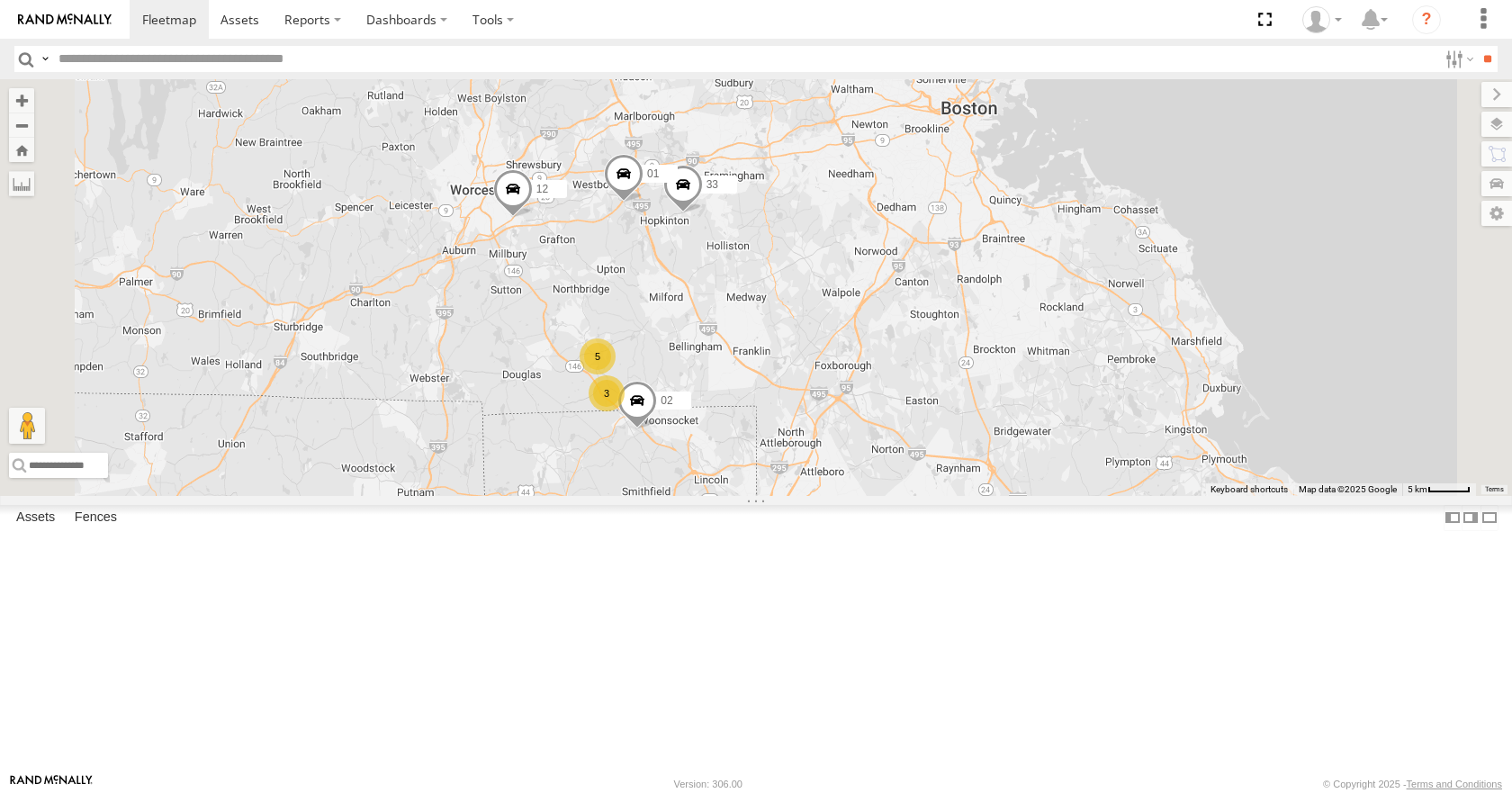
drag, startPoint x: 799, startPoint y: 288, endPoint x: 827, endPoint y: 269, distance: 33.8
click at [827, 269] on div "35 14 08 04 03 33 12 02 01 3 5 10" at bounding box center [756, 287] width 1512 height 416
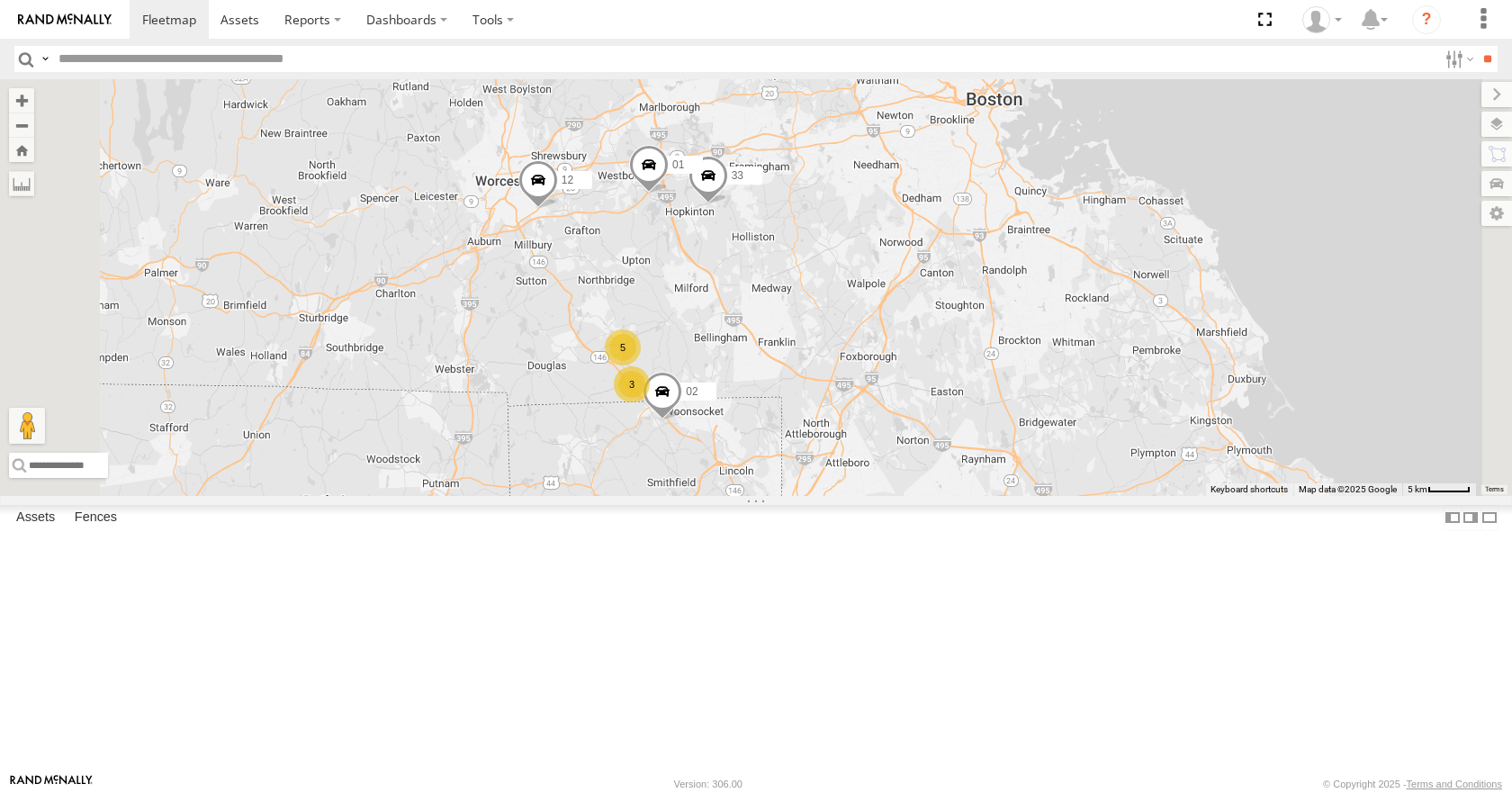
drag, startPoint x: 881, startPoint y: 228, endPoint x: 893, endPoint y: 228, distance: 12.0
click at [893, 228] on div "35 14 08 04 03 33 12 02 01 3 5 10" at bounding box center [756, 287] width 1512 height 416
click at [886, 182] on div "35 14 08 04 03 33 12 02 01 3 5 10" at bounding box center [756, 287] width 1512 height 416
drag, startPoint x: 877, startPoint y: 141, endPoint x: 890, endPoint y: 149, distance: 15.3
click at [890, 149] on div "35 14 08 04 03 33 12 02 01 3 5 10" at bounding box center [756, 287] width 1512 height 416
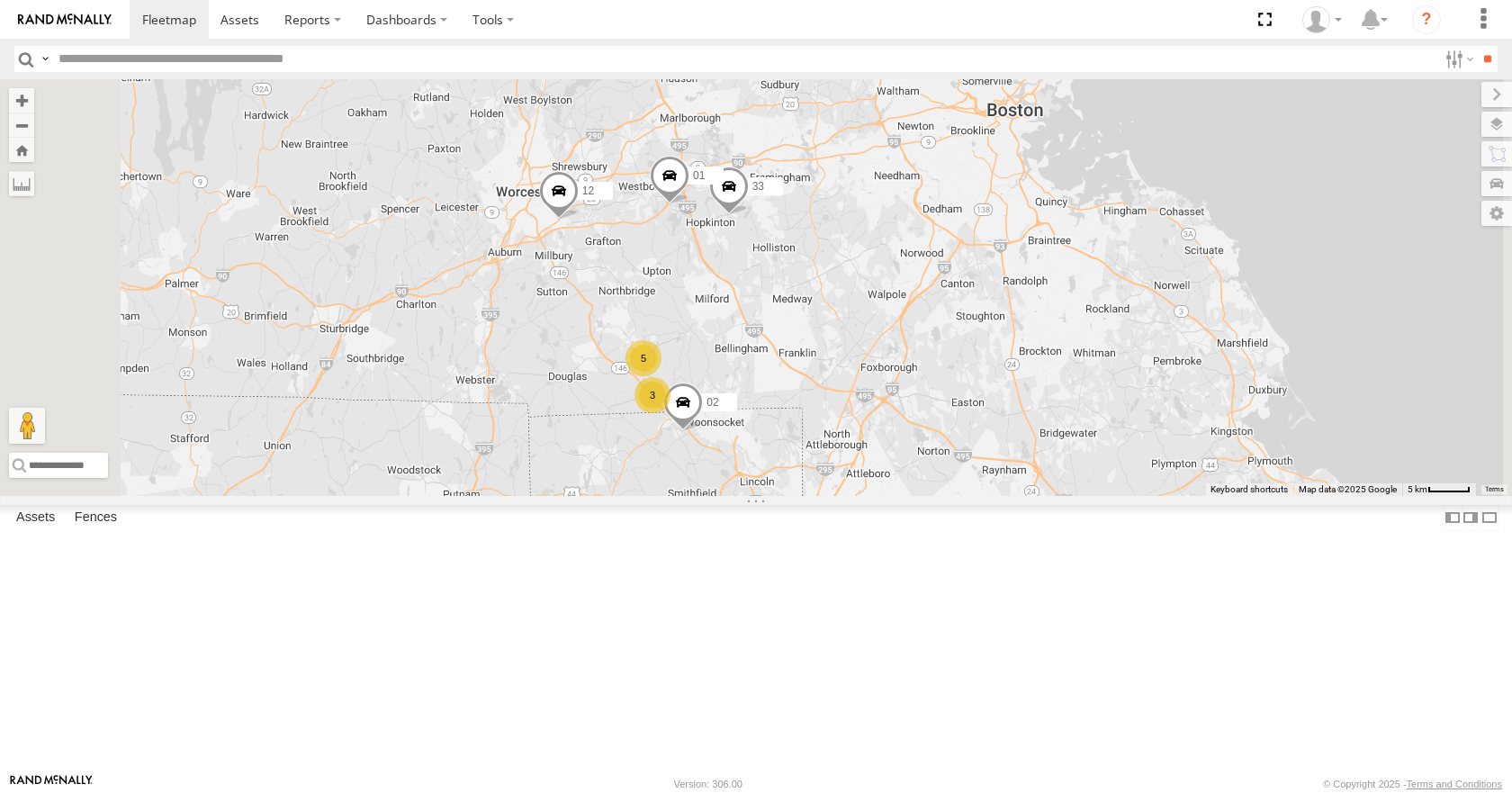
click at [901, 112] on div "35 14 08 04 03 33 12 02 01 3 5 10" at bounding box center [756, 287] width 1512 height 416
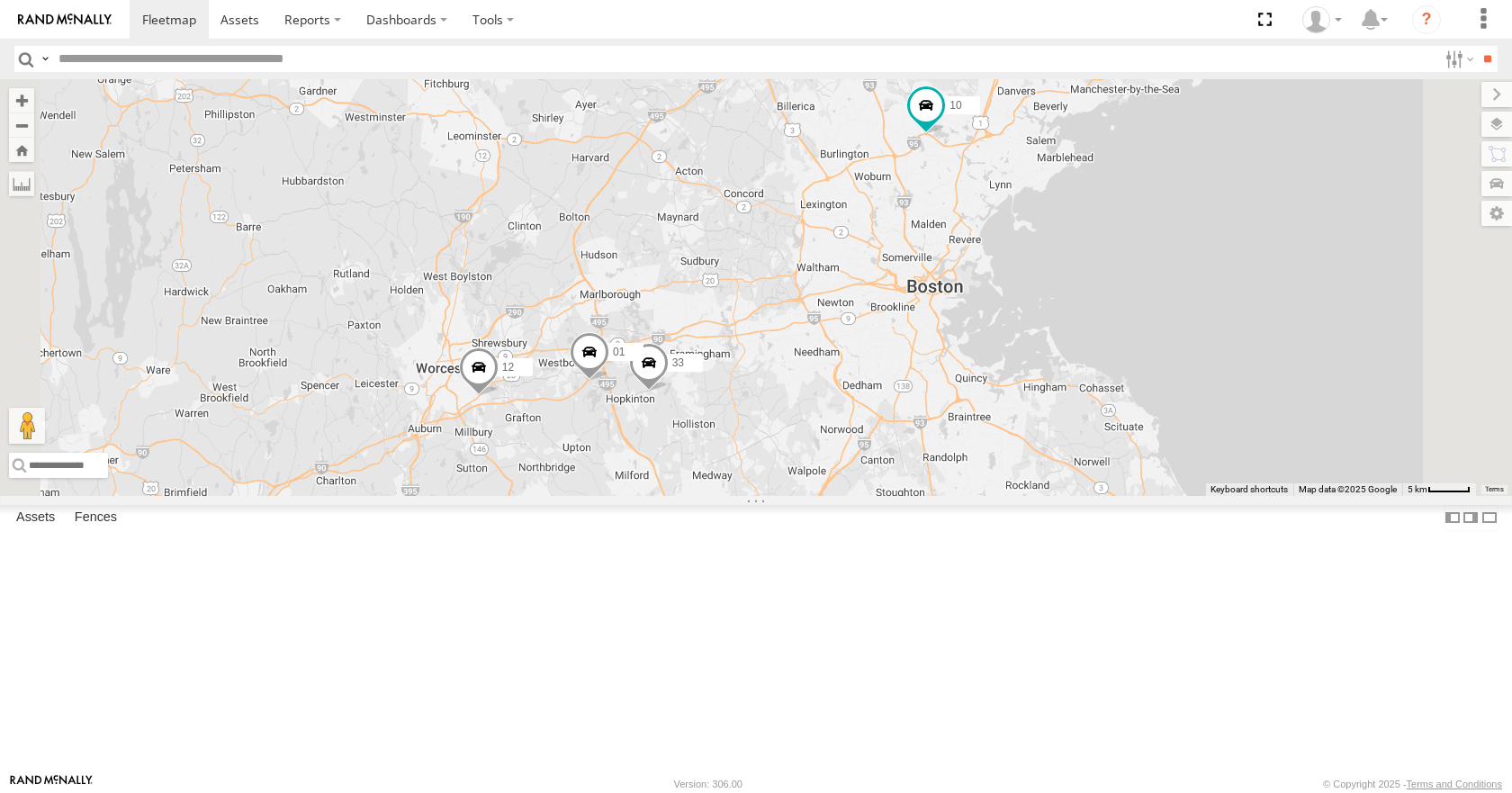
drag, startPoint x: 975, startPoint y: 190, endPoint x: 888, endPoint y: 363, distance: 193.6
click at [888, 363] on div "35 14 08 04 03 33 12 02 01 3 5 10" at bounding box center [756, 287] width 1512 height 416
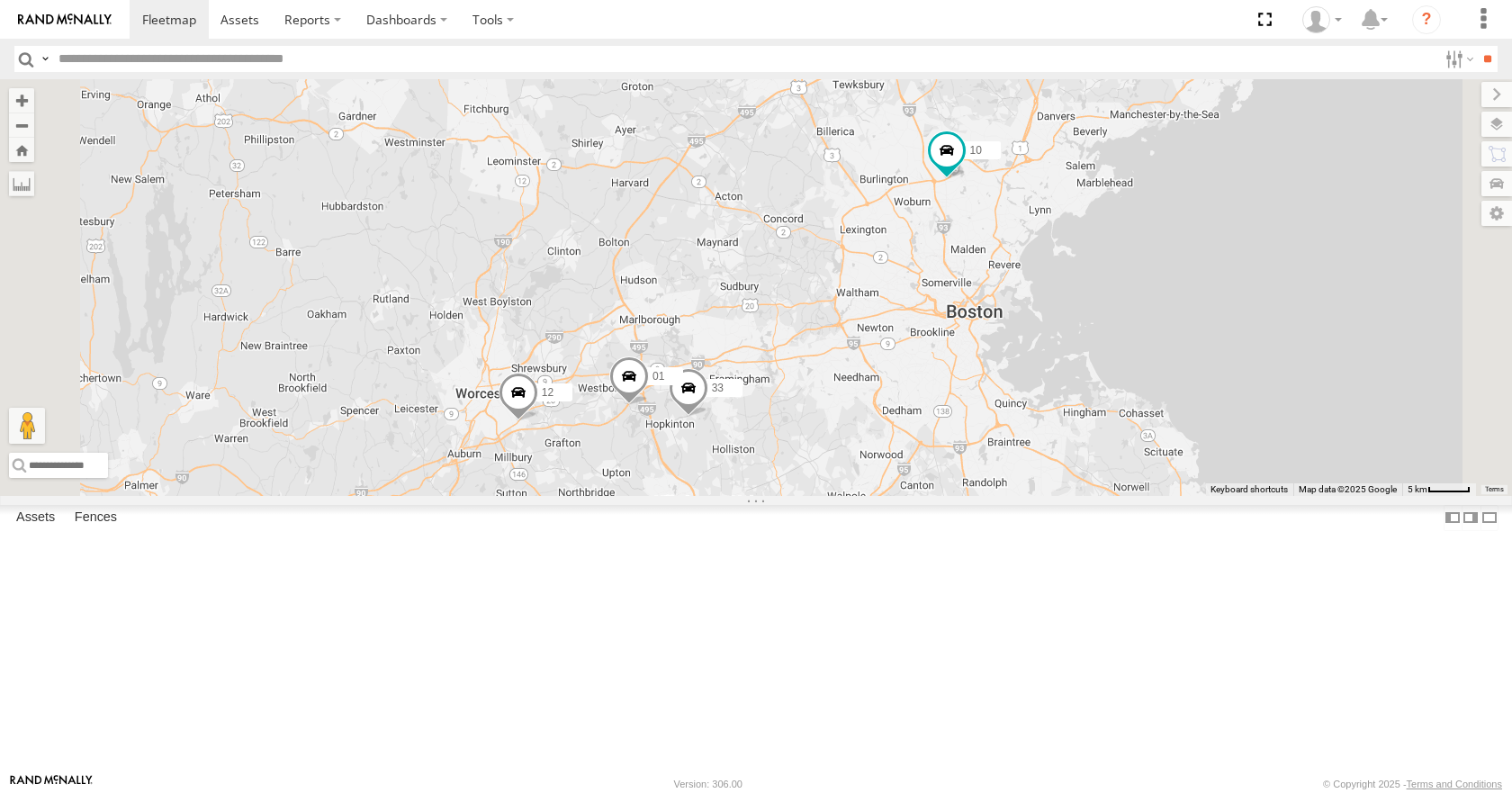
drag, startPoint x: 1044, startPoint y: 479, endPoint x: 1084, endPoint y: 500, distance: 45.2
click at [1084, 495] on div "35 14 08 04 03 33 12 02 01 3 5 10 05" at bounding box center [756, 287] width 1512 height 416
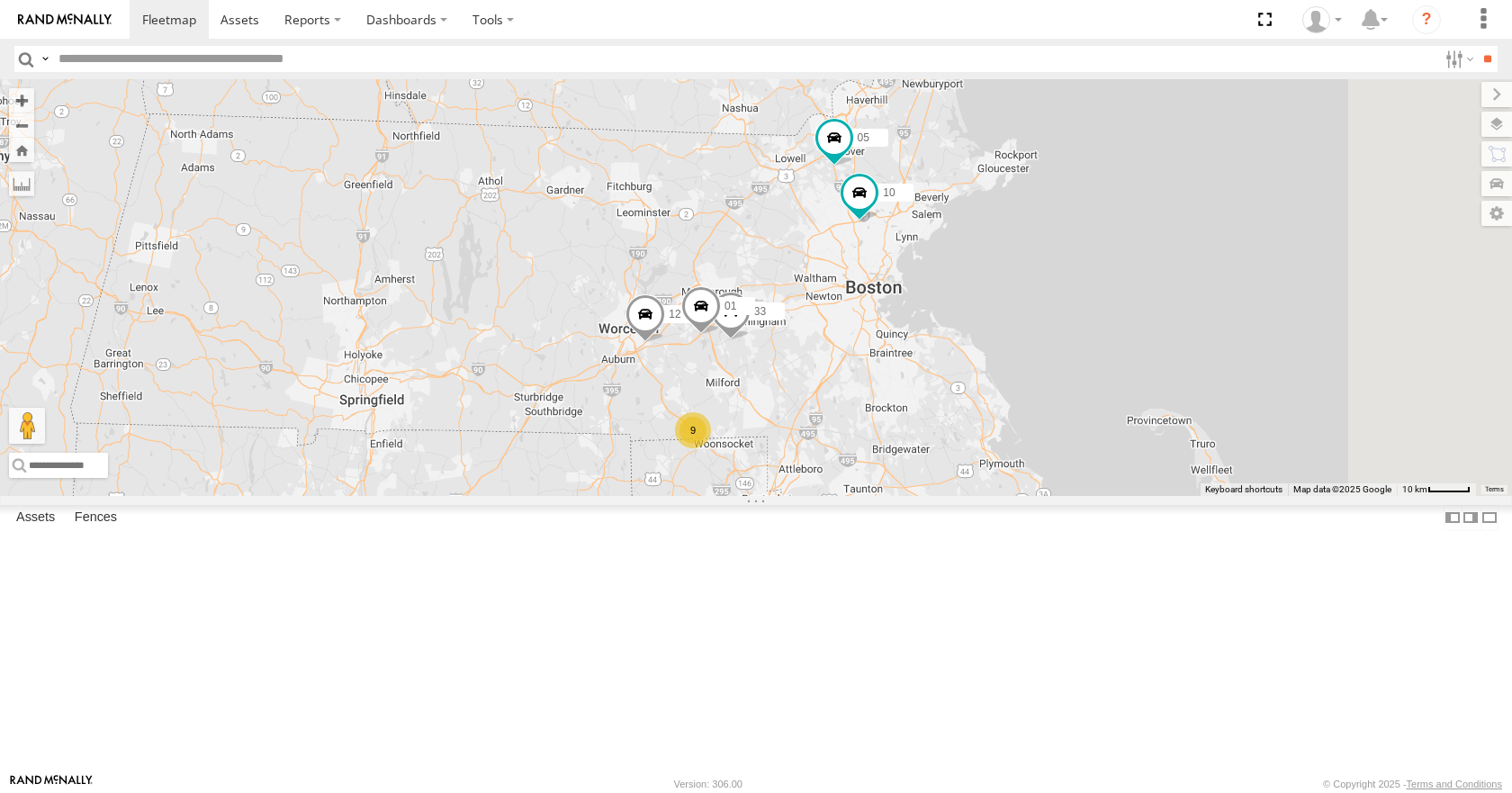
drag, startPoint x: 1051, startPoint y: 416, endPoint x: 1004, endPoint y: 363, distance: 70.8
click at [1004, 363] on div "35 14 08 04 03 33 12 01 10 05 9" at bounding box center [756, 287] width 1512 height 416
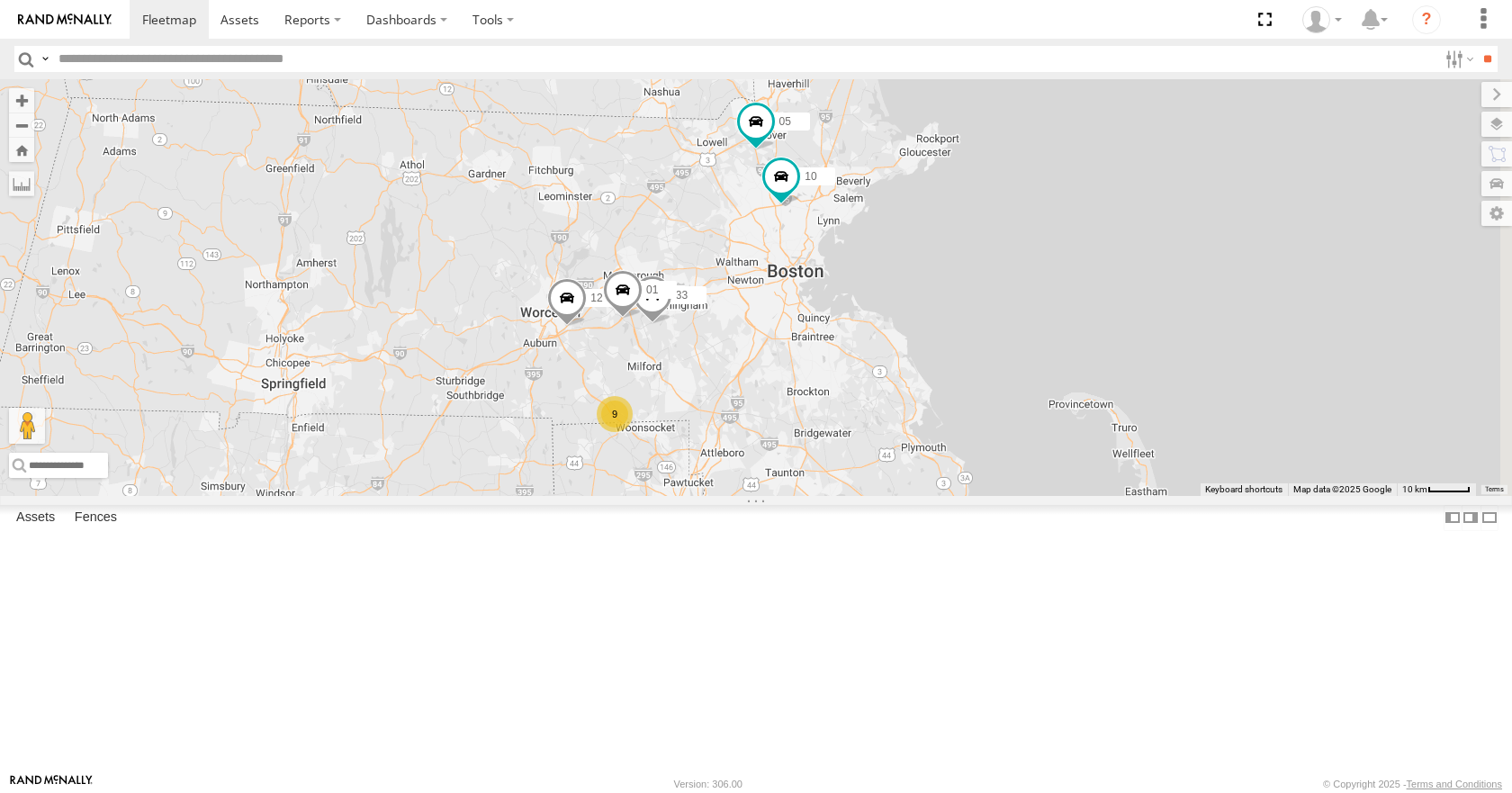
drag, startPoint x: 1113, startPoint y: 570, endPoint x: 998, endPoint y: 441, distance: 172.8
click at [998, 441] on div "35 14 08 04 03 33 12 01 10 05 9" at bounding box center [756, 287] width 1512 height 416
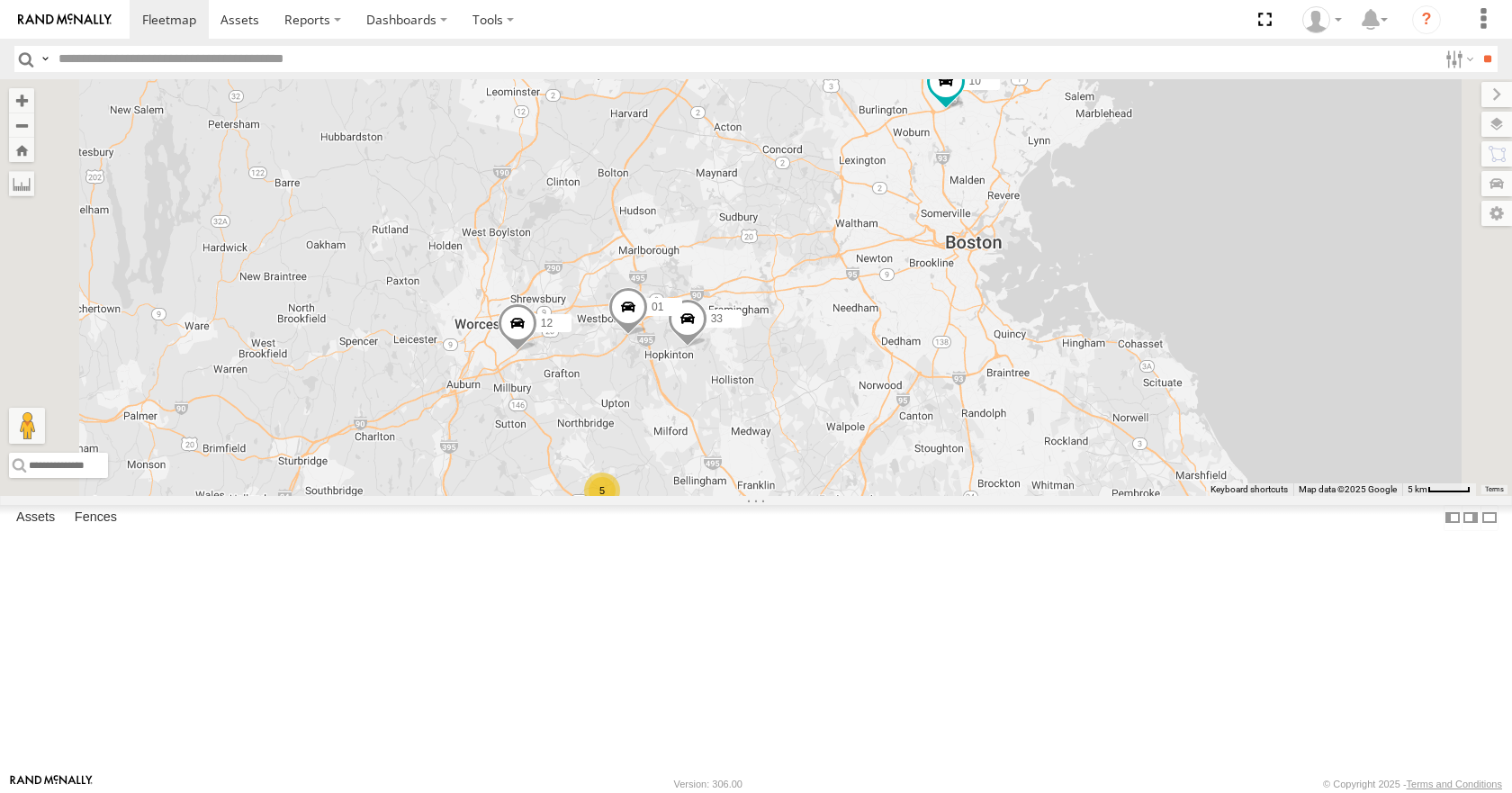
drag, startPoint x: 851, startPoint y: 507, endPoint x: 895, endPoint y: 548, distance: 60.1
click at [895, 495] on div "35 14 08 04 03 33 12 01 10 05 3 5 02" at bounding box center [756, 287] width 1512 height 416
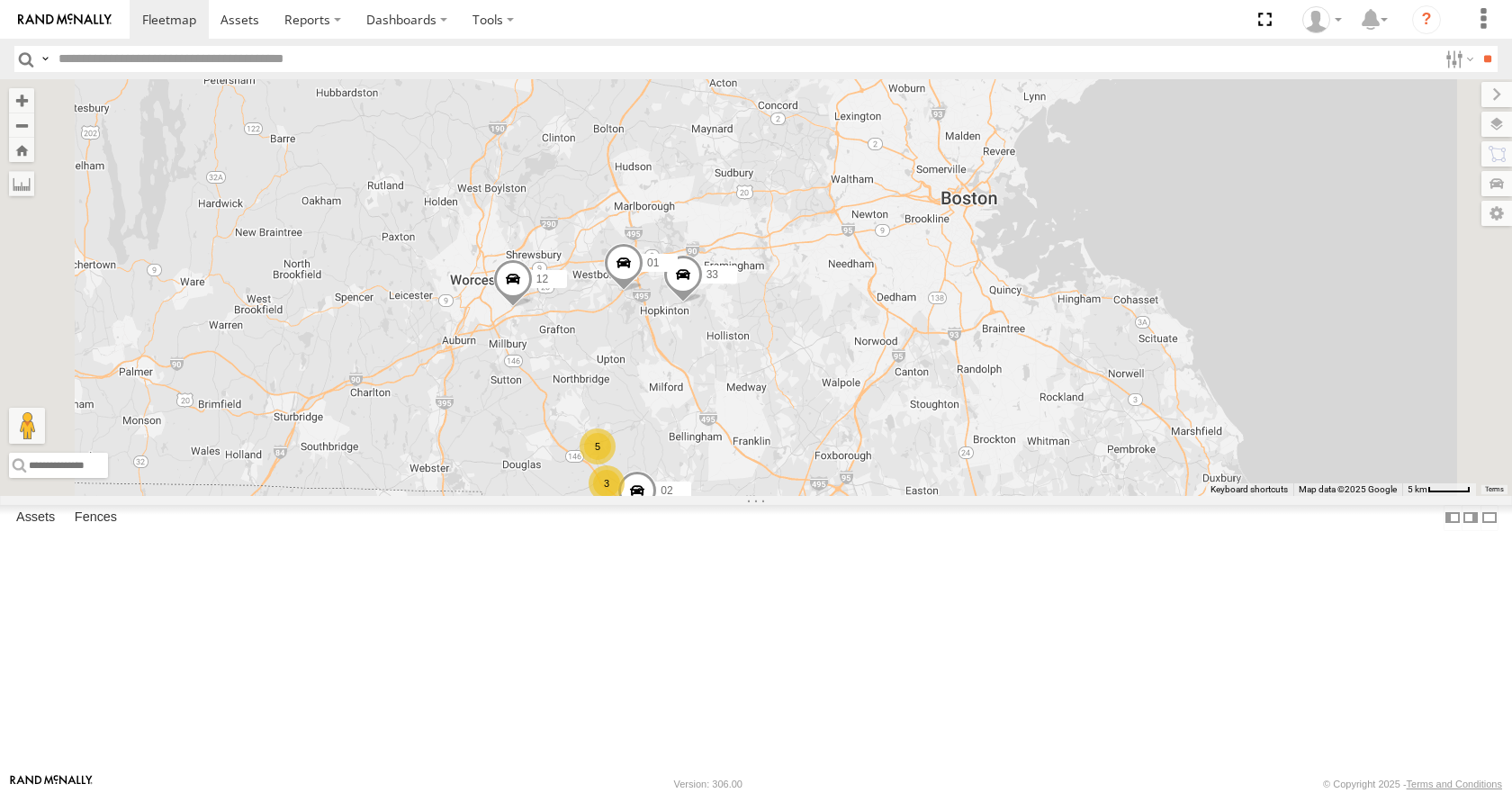
drag, startPoint x: 876, startPoint y: 381, endPoint x: 870, endPoint y: 336, distance: 45.4
click at [870, 336] on div "35 14 08 04 03 33 12 01 10 05 3 5 02" at bounding box center [756, 287] width 1512 height 416
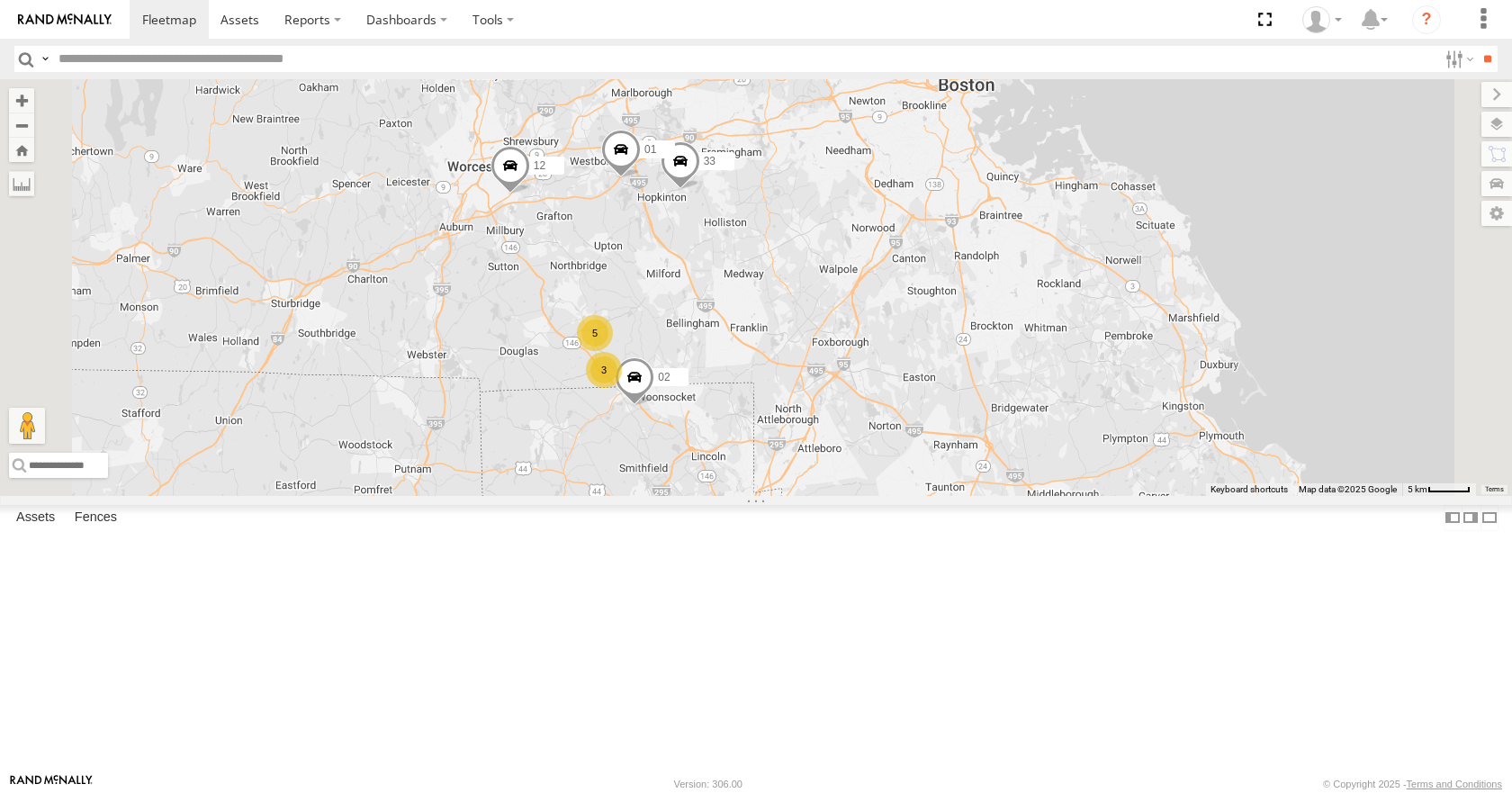
drag, startPoint x: 1058, startPoint y: 309, endPoint x: 1055, endPoint y: 187, distance: 122.0
click at [1055, 187] on div "35 14 08 04 03 33 12 01 10 05 3 5 02" at bounding box center [756, 287] width 1512 height 416
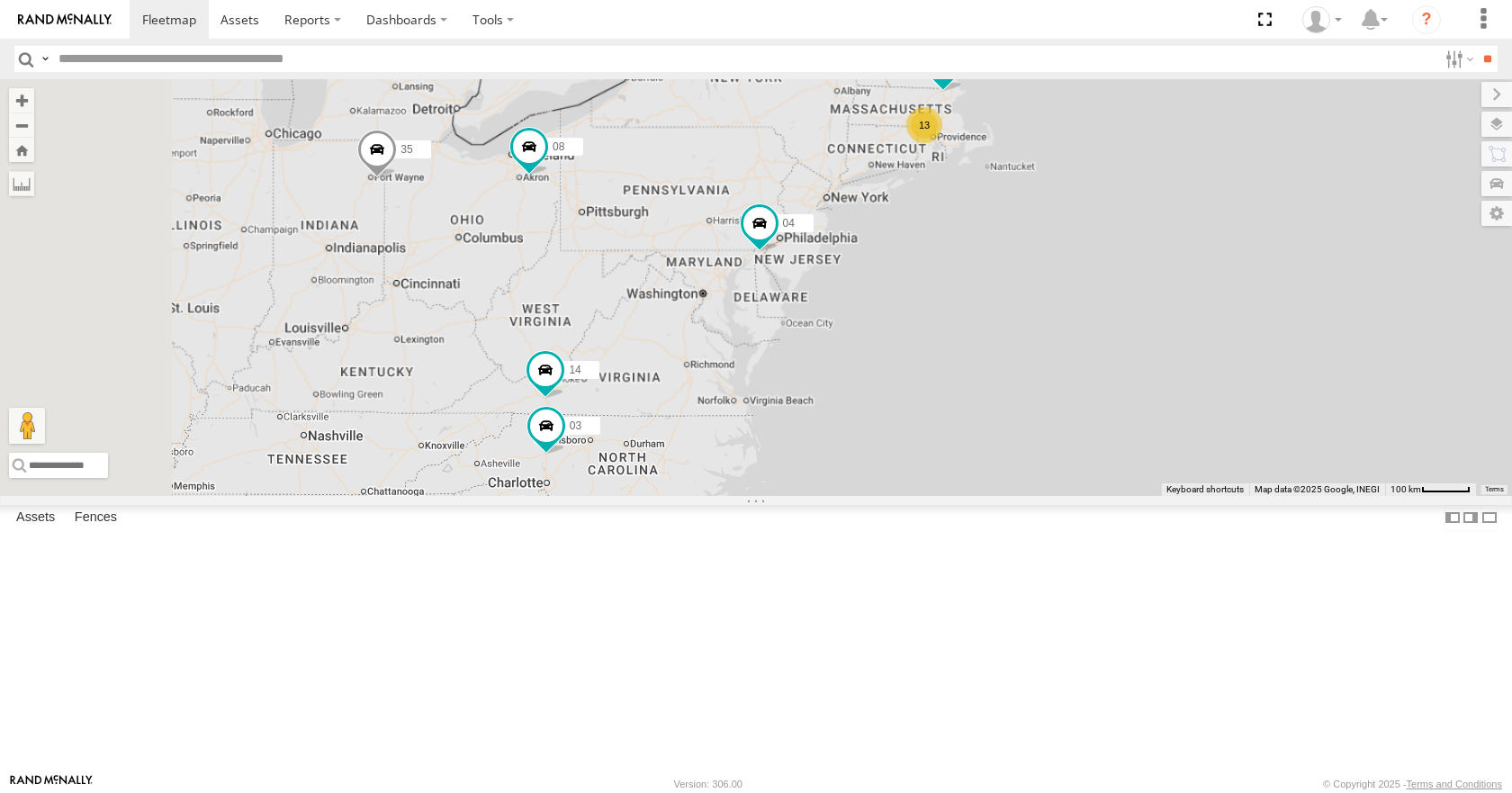
drag, startPoint x: 991, startPoint y: 549, endPoint x: 1117, endPoint y: 305, distance: 274.6
click at [1117, 305] on div "35 14 08 04 03 05 13" at bounding box center [756, 287] width 1512 height 416
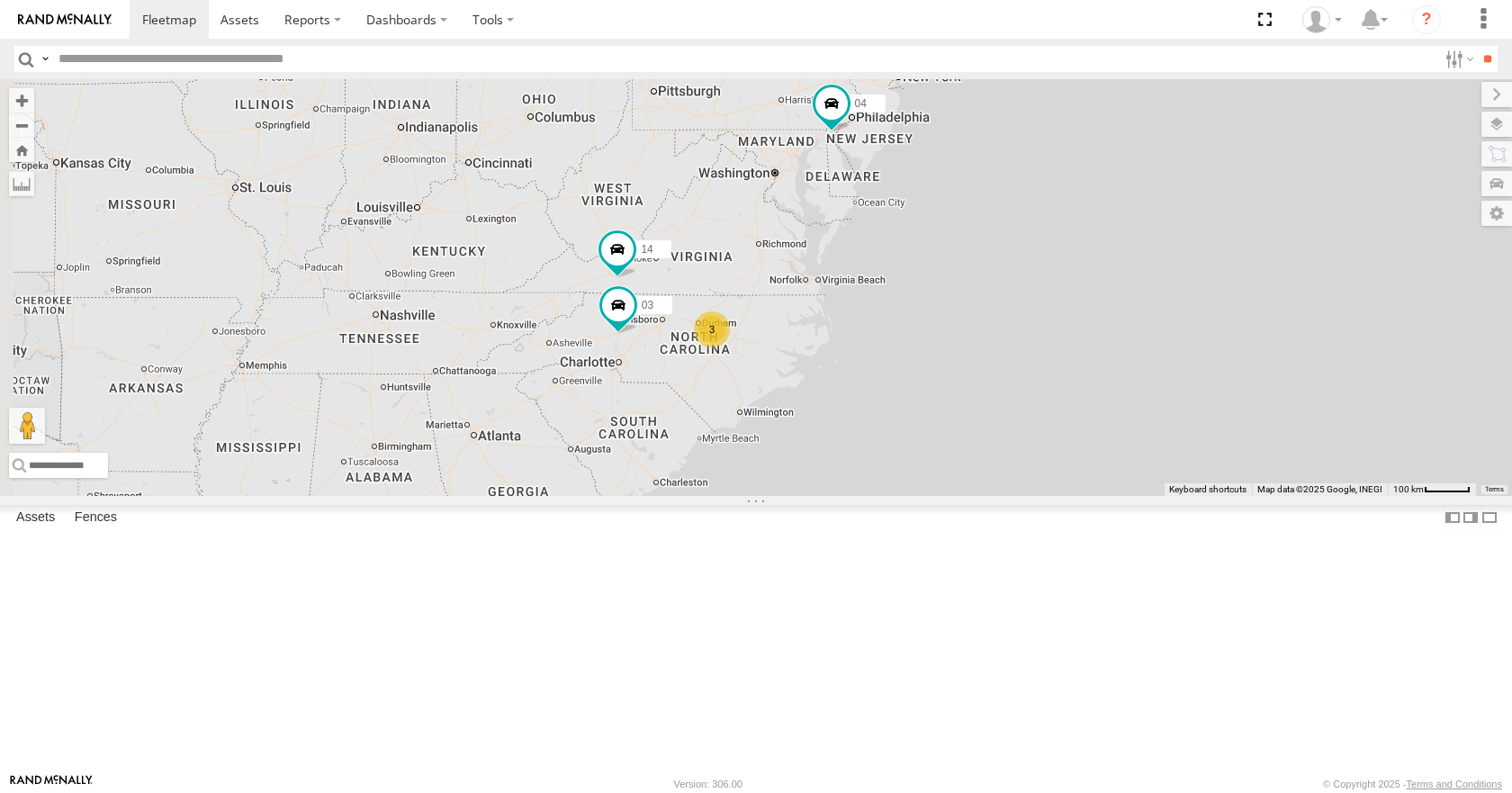
drag, startPoint x: 983, startPoint y: 560, endPoint x: 1053, endPoint y: 441, distance: 138.1
click at [1053, 441] on div "35 14 08 04 03 05 13 3" at bounding box center [756, 287] width 1512 height 416
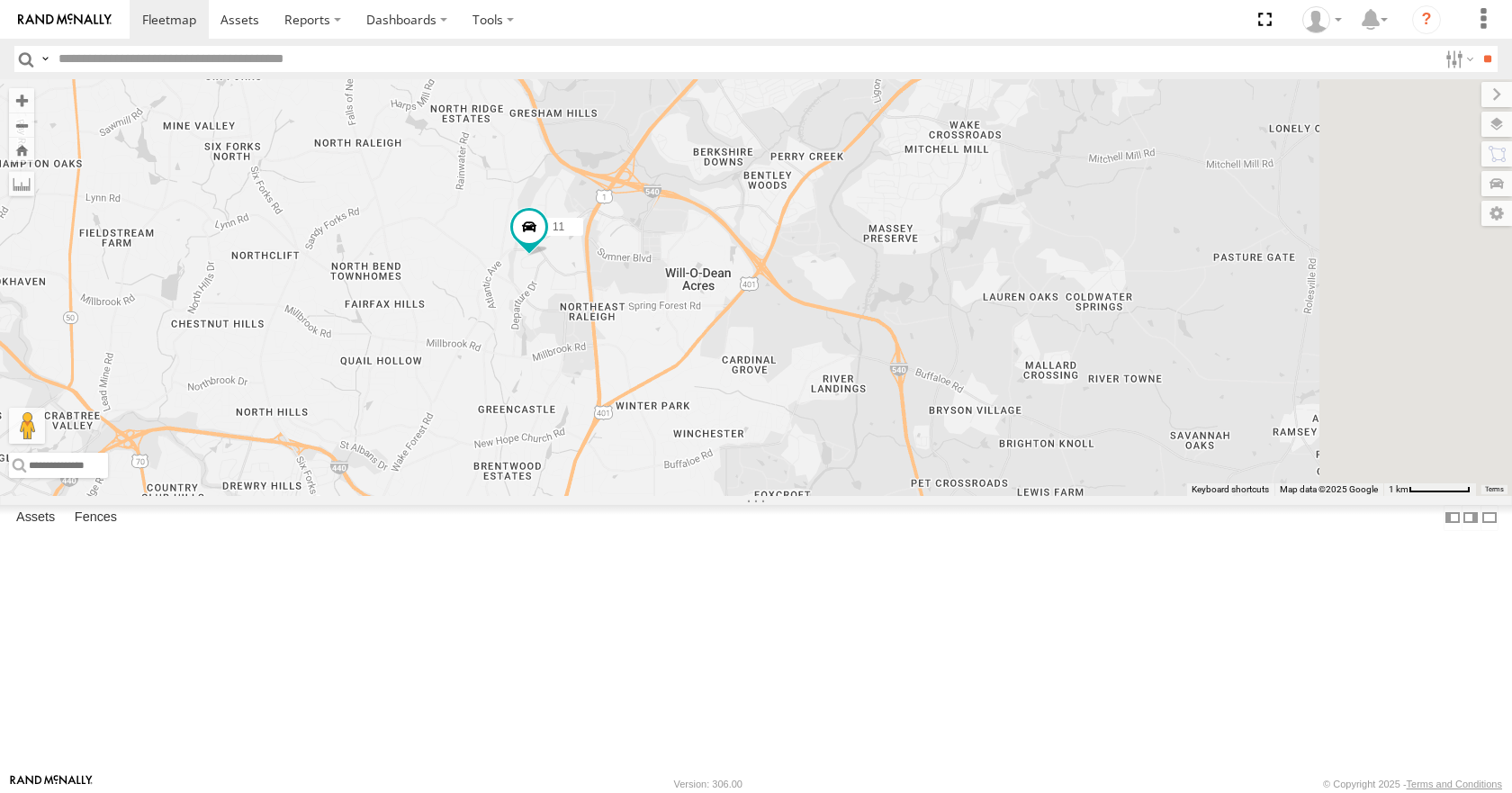
drag, startPoint x: 1160, startPoint y: 336, endPoint x: 885, endPoint y: 434, distance: 291.9
click at [885, 434] on div "35 14 08 04 03 05 11 2" at bounding box center [756, 287] width 1512 height 416
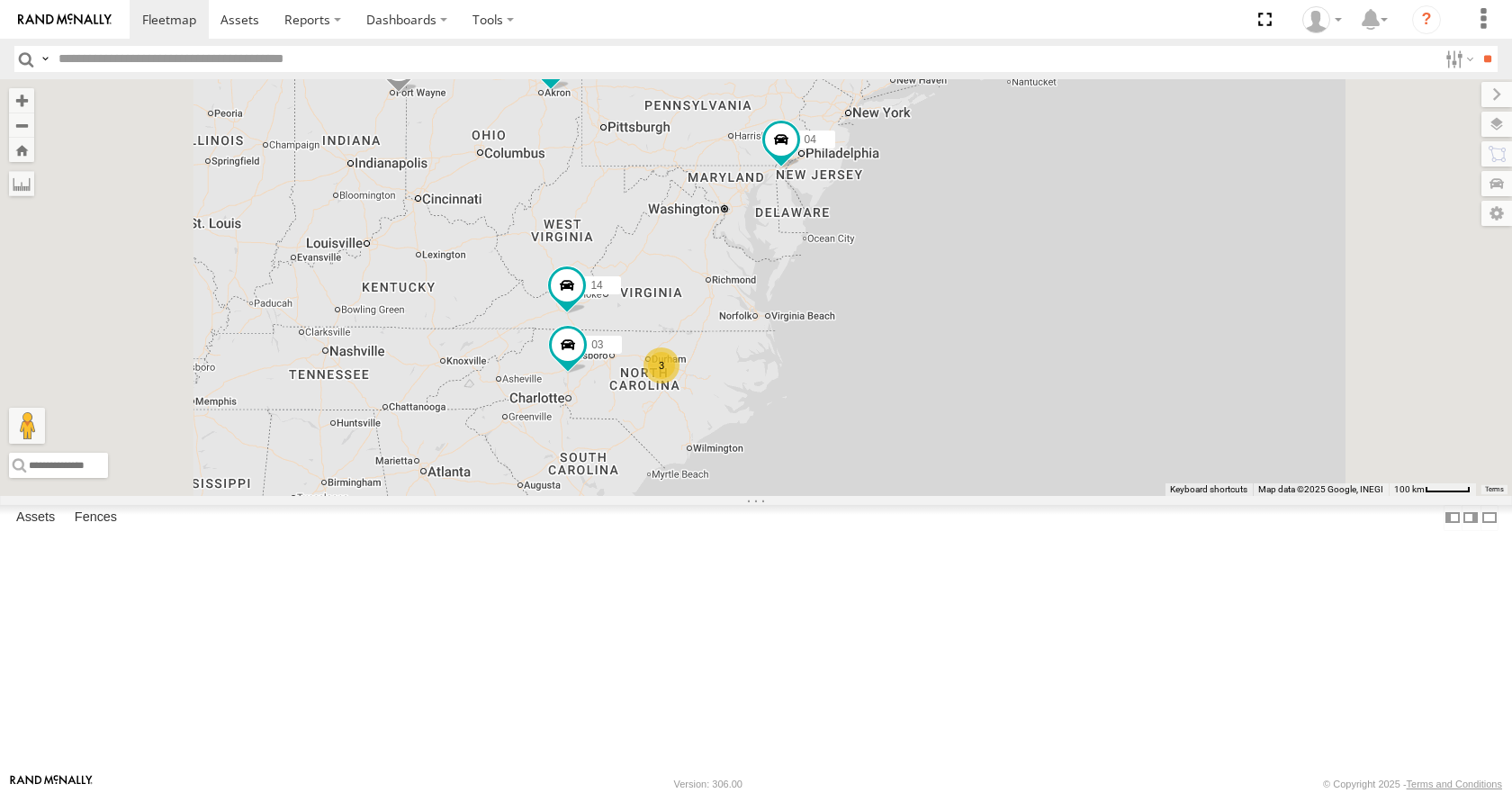
drag, startPoint x: 979, startPoint y: 223, endPoint x: 952, endPoint y: 234, distance: 29.2
click at [952, 234] on div "35 14 08 04 03 05 13 3" at bounding box center [756, 287] width 1512 height 416
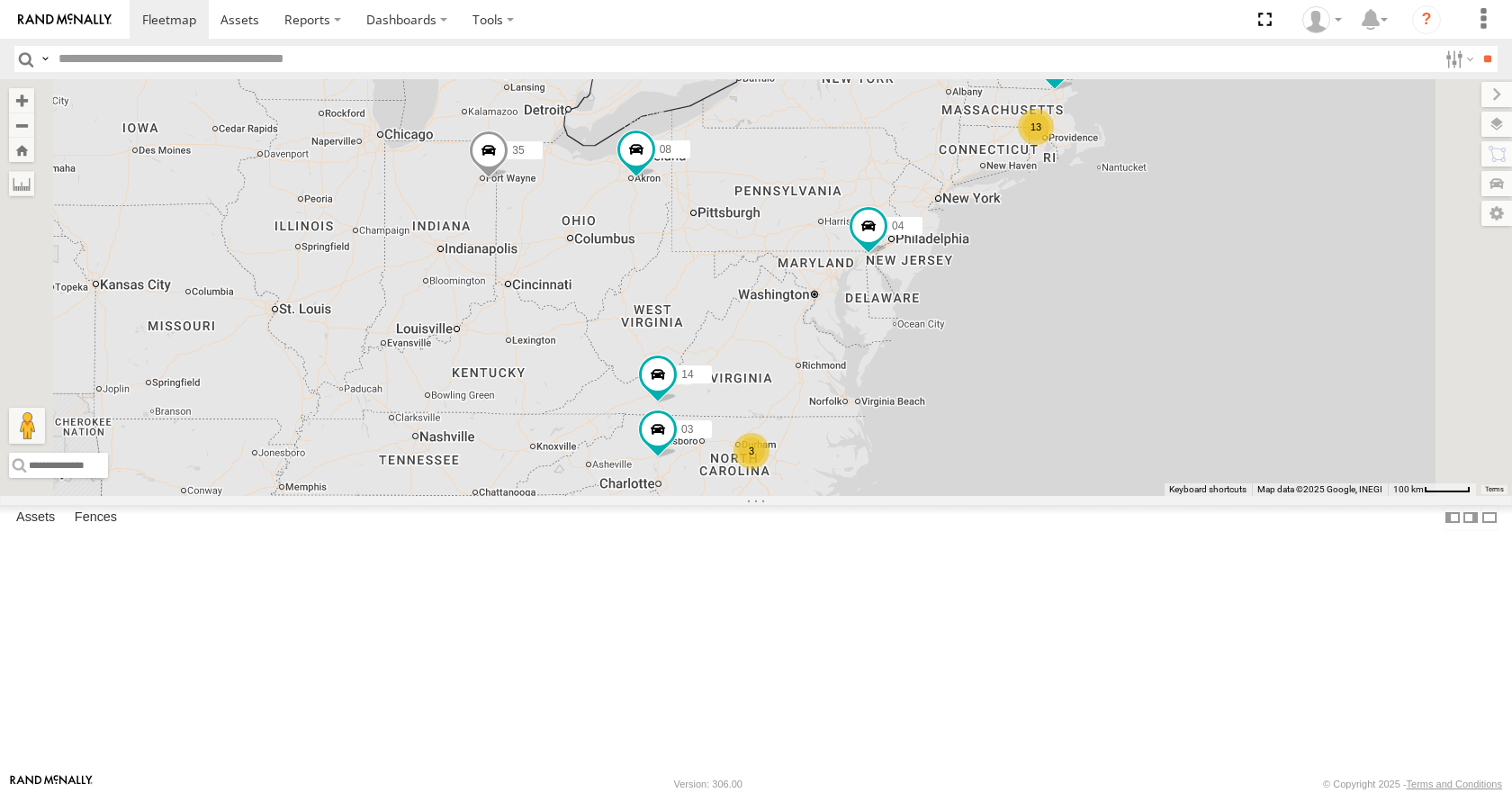
drag, startPoint x: 1140, startPoint y: 391, endPoint x: 1158, endPoint y: 374, distance: 24.8
click at [1158, 374] on div "13 35 14 08 05 04 3 03" at bounding box center [756, 287] width 1512 height 416
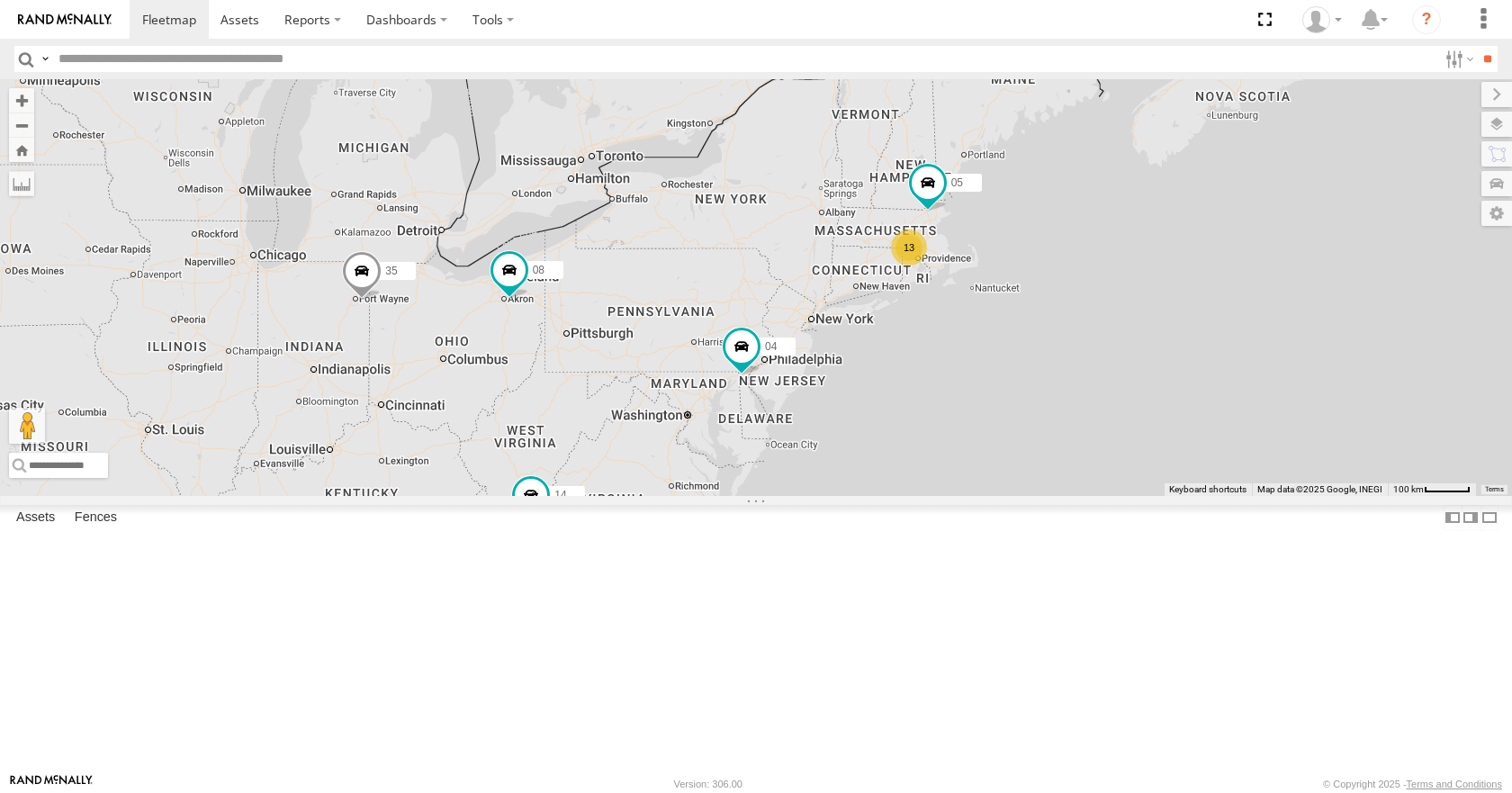
drag, startPoint x: 1141, startPoint y: 396, endPoint x: 1028, endPoint y: 511, distance: 161.2
click at [1028, 495] on div "13 35 14 08 05 04 3 03" at bounding box center [756, 287] width 1512 height 416
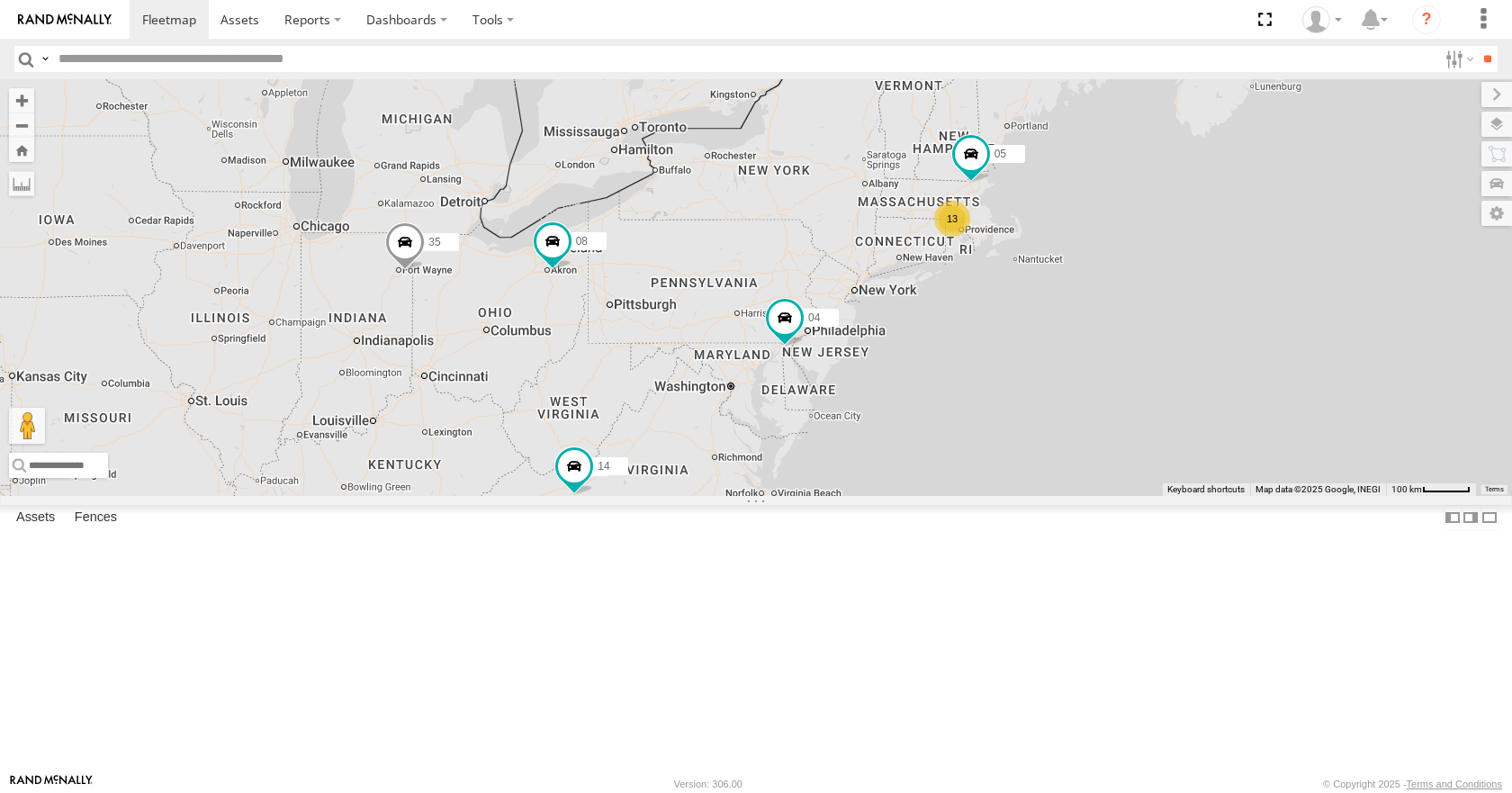
drag, startPoint x: 972, startPoint y: 331, endPoint x: 1005, endPoint y: 309, distance: 39.7
click at [1005, 309] on div "13 35 14 08 05 04 3 03" at bounding box center [756, 287] width 1512 height 416
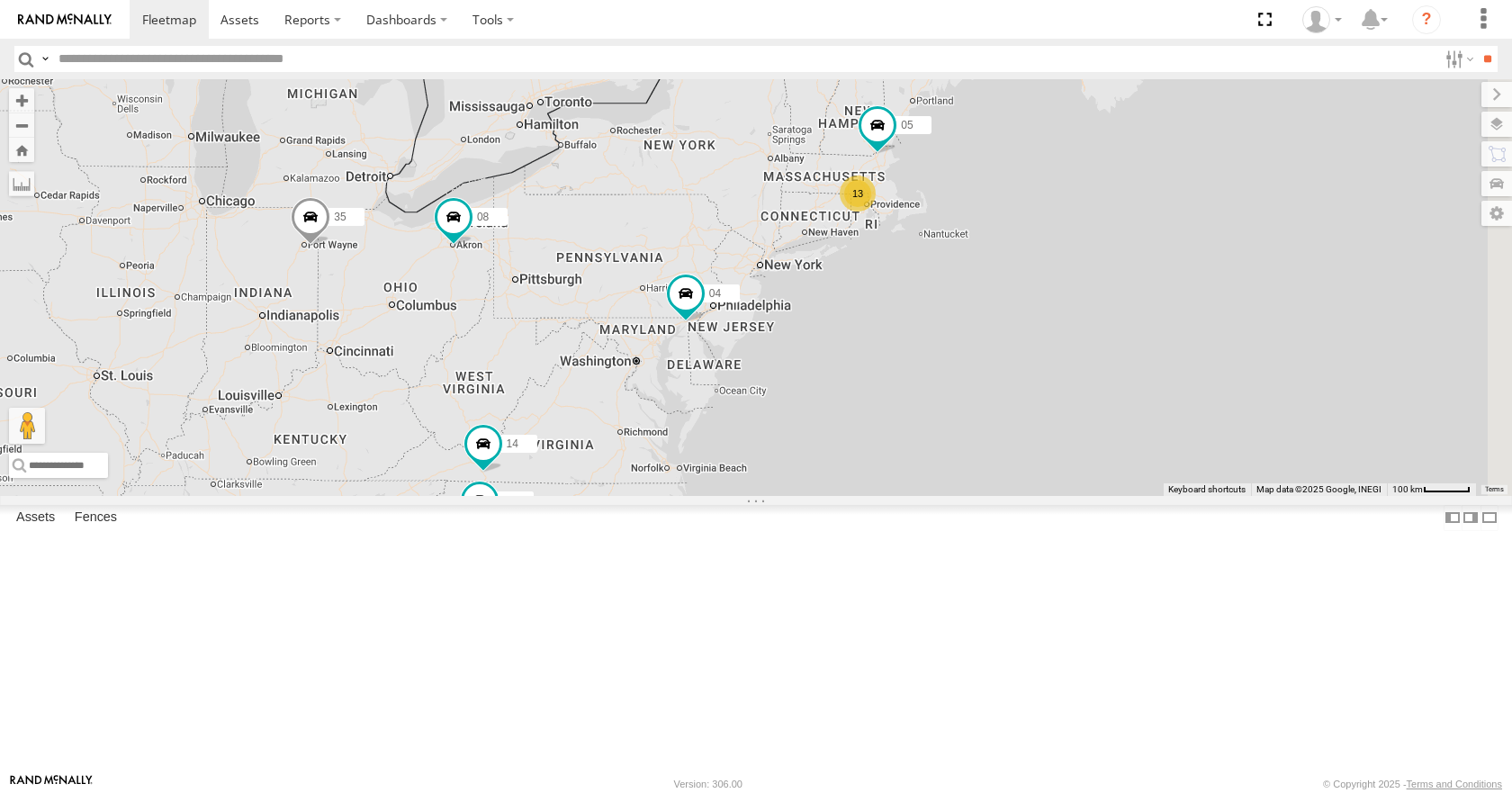
drag, startPoint x: 989, startPoint y: 351, endPoint x: 893, endPoint y: 325, distance: 99.5
click at [893, 325] on div "35 14 08 05 04 03 13 3" at bounding box center [756, 287] width 1512 height 416
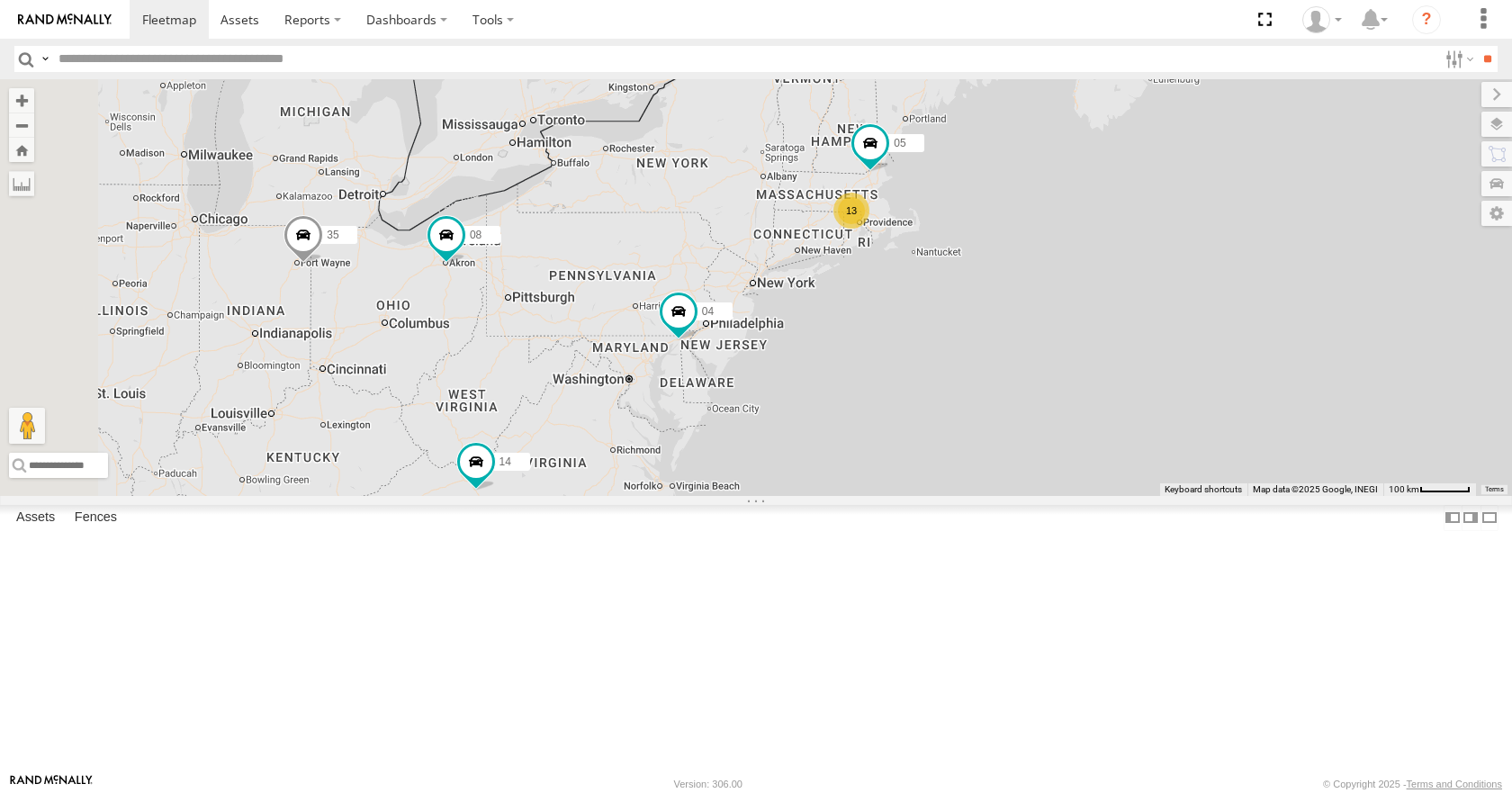
drag, startPoint x: 750, startPoint y: 574, endPoint x: 980, endPoint y: 317, distance: 344.9
click at [980, 317] on div "35 14 08 05 04 03 13" at bounding box center [756, 287] width 1512 height 416
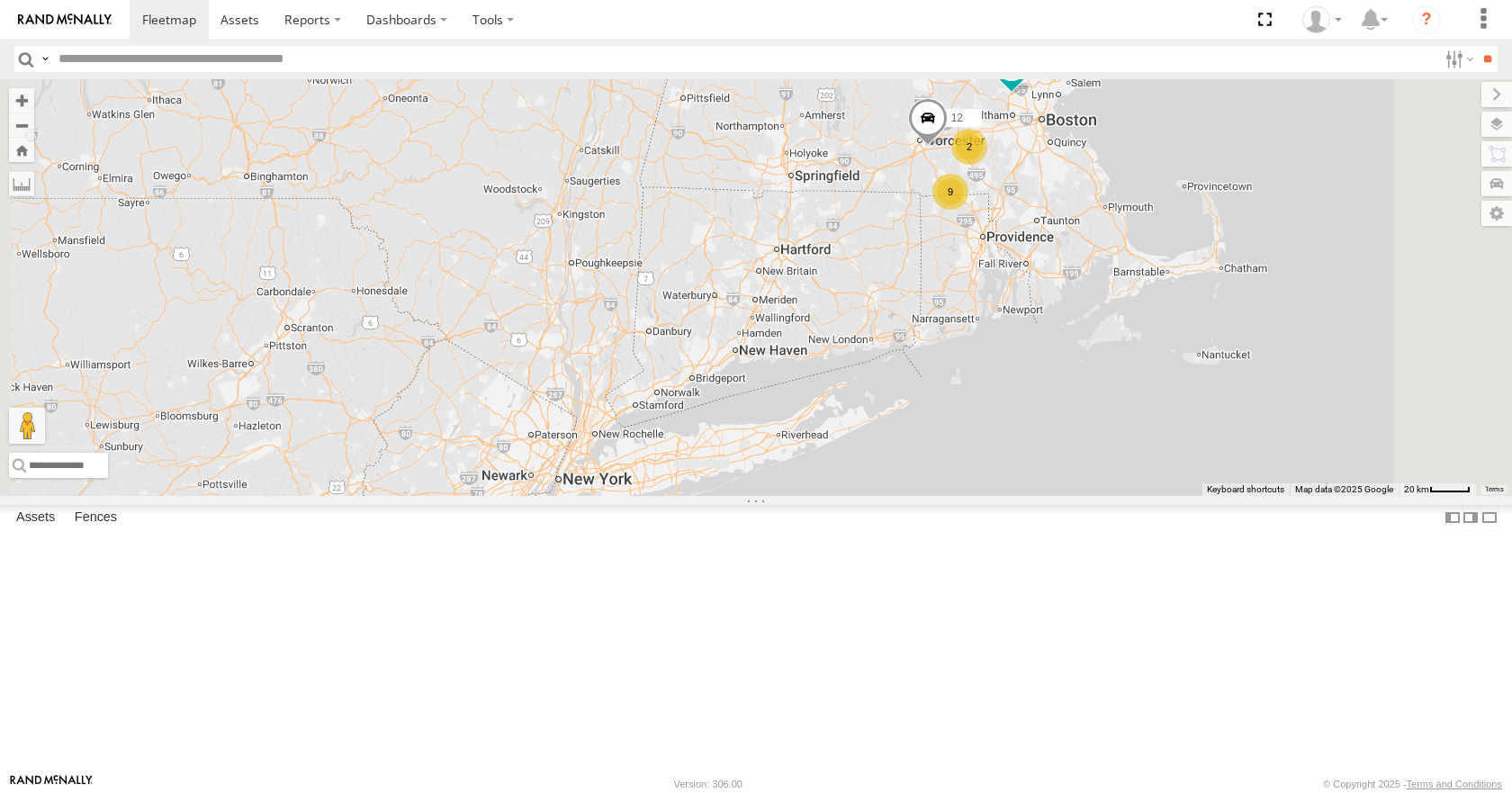
drag, startPoint x: 1037, startPoint y: 326, endPoint x: 929, endPoint y: 444, distance: 160.0
click at [929, 444] on div "35 14 08 05 04 03 10 9 2 12" at bounding box center [756, 287] width 1512 height 416
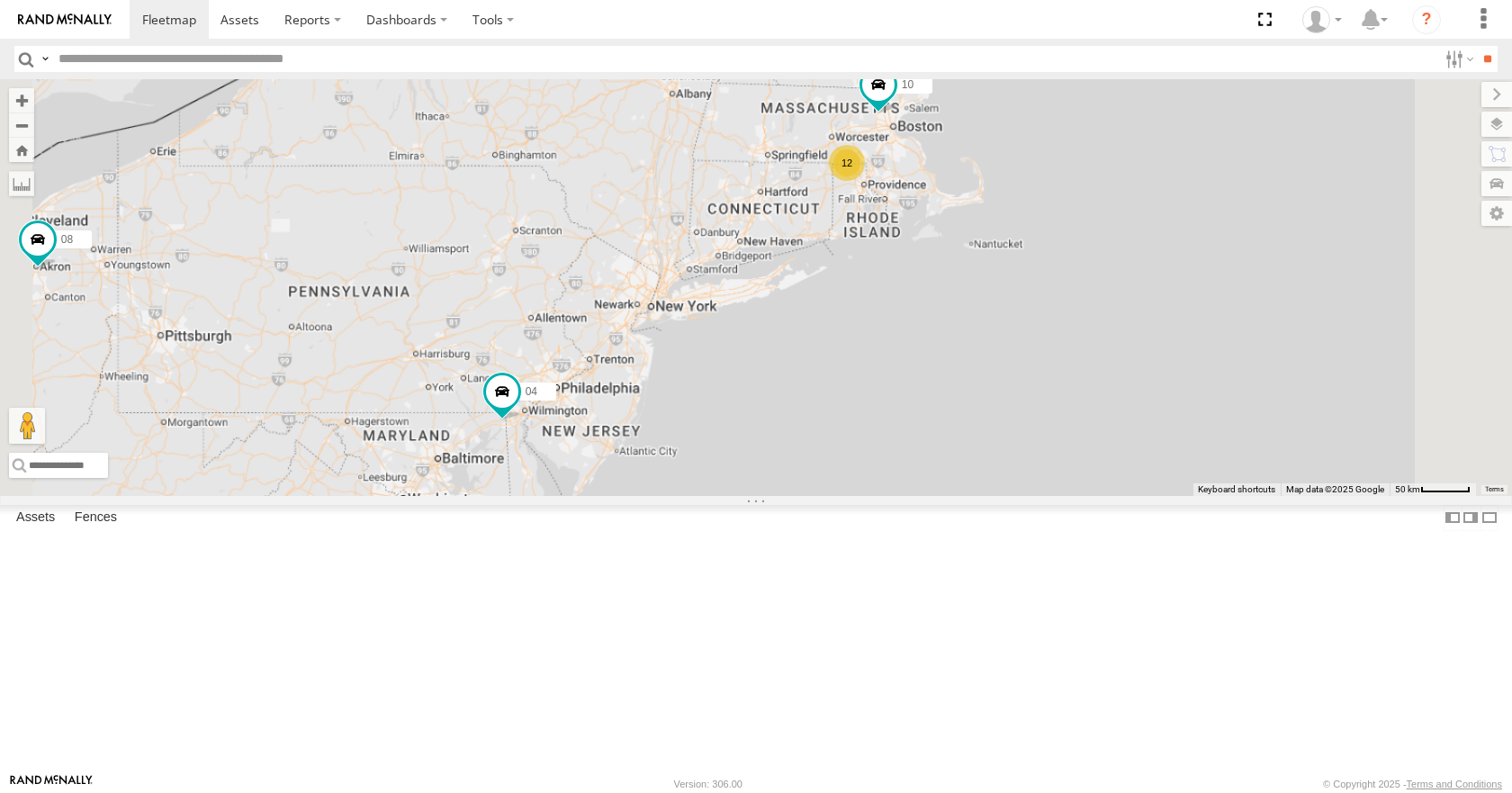
drag, startPoint x: 941, startPoint y: 456, endPoint x: 979, endPoint y: 277, distance: 183.0
click at [979, 277] on div "35 14 08 05 04 03 10 12" at bounding box center [756, 287] width 1512 height 416
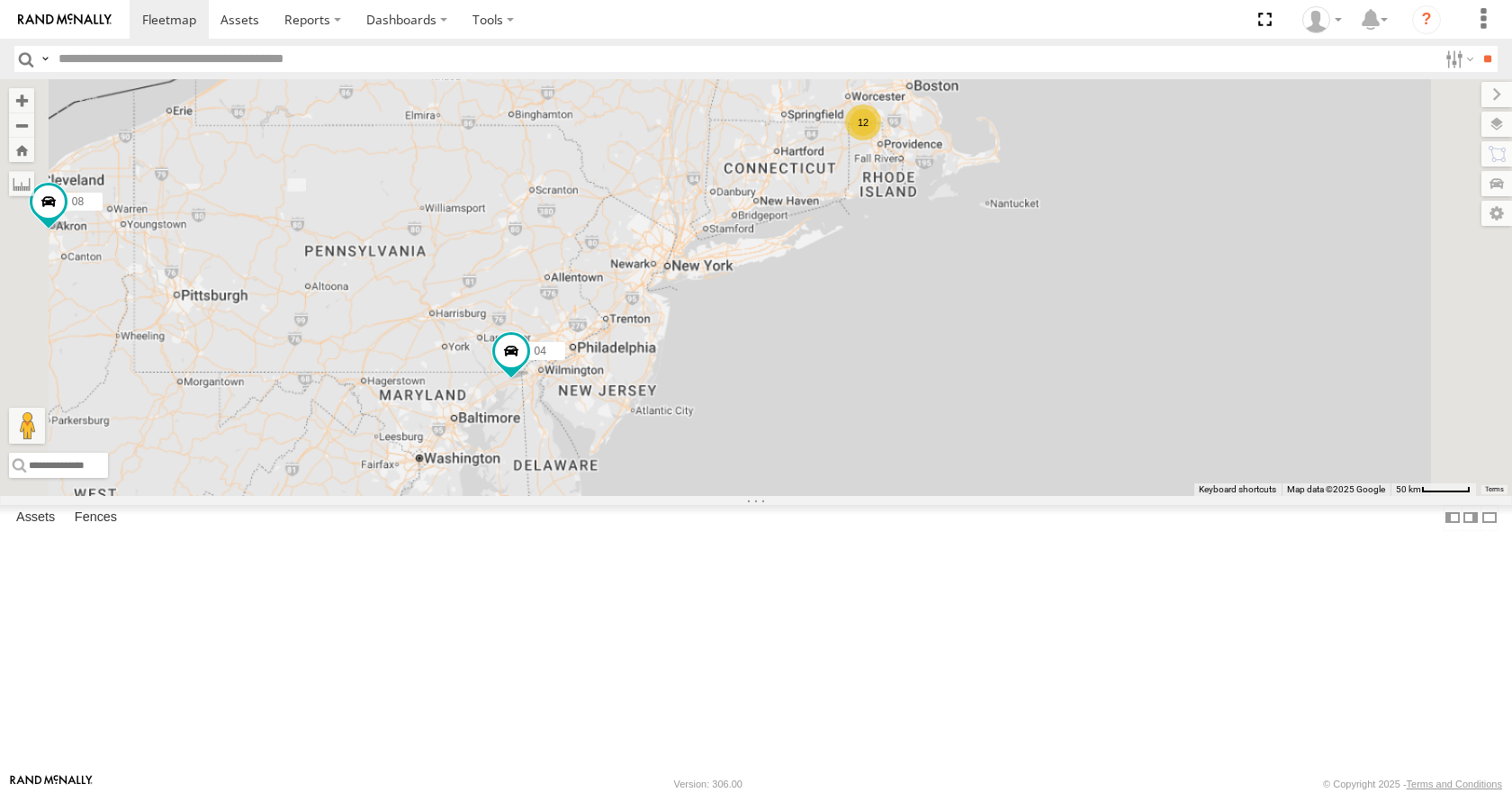
drag, startPoint x: 970, startPoint y: 276, endPoint x: 1037, endPoint y: 293, distance: 69.1
click at [969, 305] on div "35 14 08 05 04 03 10 12" at bounding box center [756, 287] width 1512 height 416
drag, startPoint x: 1025, startPoint y: 294, endPoint x: 1010, endPoint y: 313, distance: 24.2
click at [1010, 313] on div "35 14 08 05 04 03 10 12" at bounding box center [756, 287] width 1512 height 416
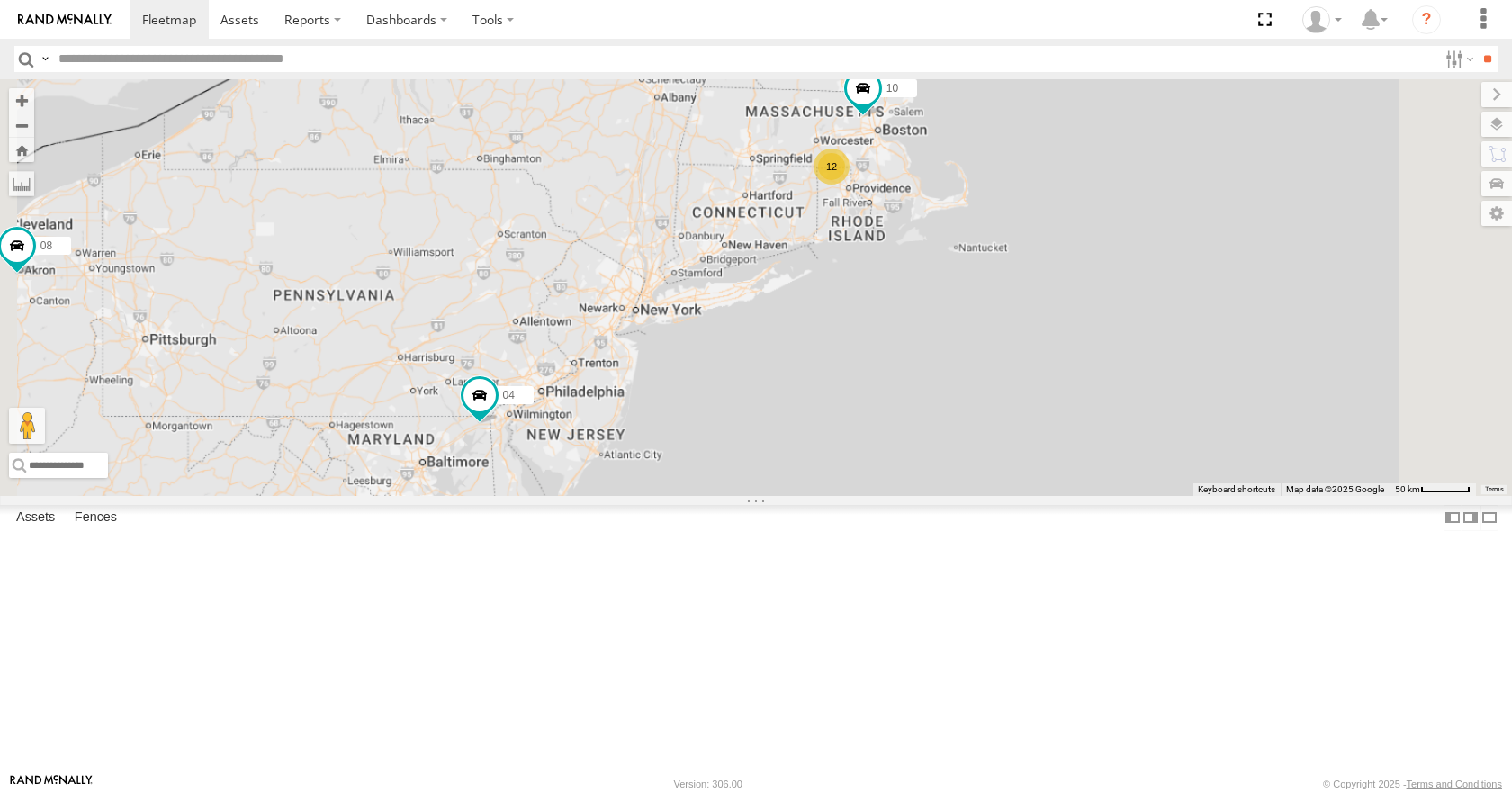
drag, startPoint x: 1014, startPoint y: 278, endPoint x: 1006, endPoint y: 300, distance: 23.4
click at [1006, 300] on div "35 14 08 05 04 03 10 12" at bounding box center [756, 287] width 1512 height 416
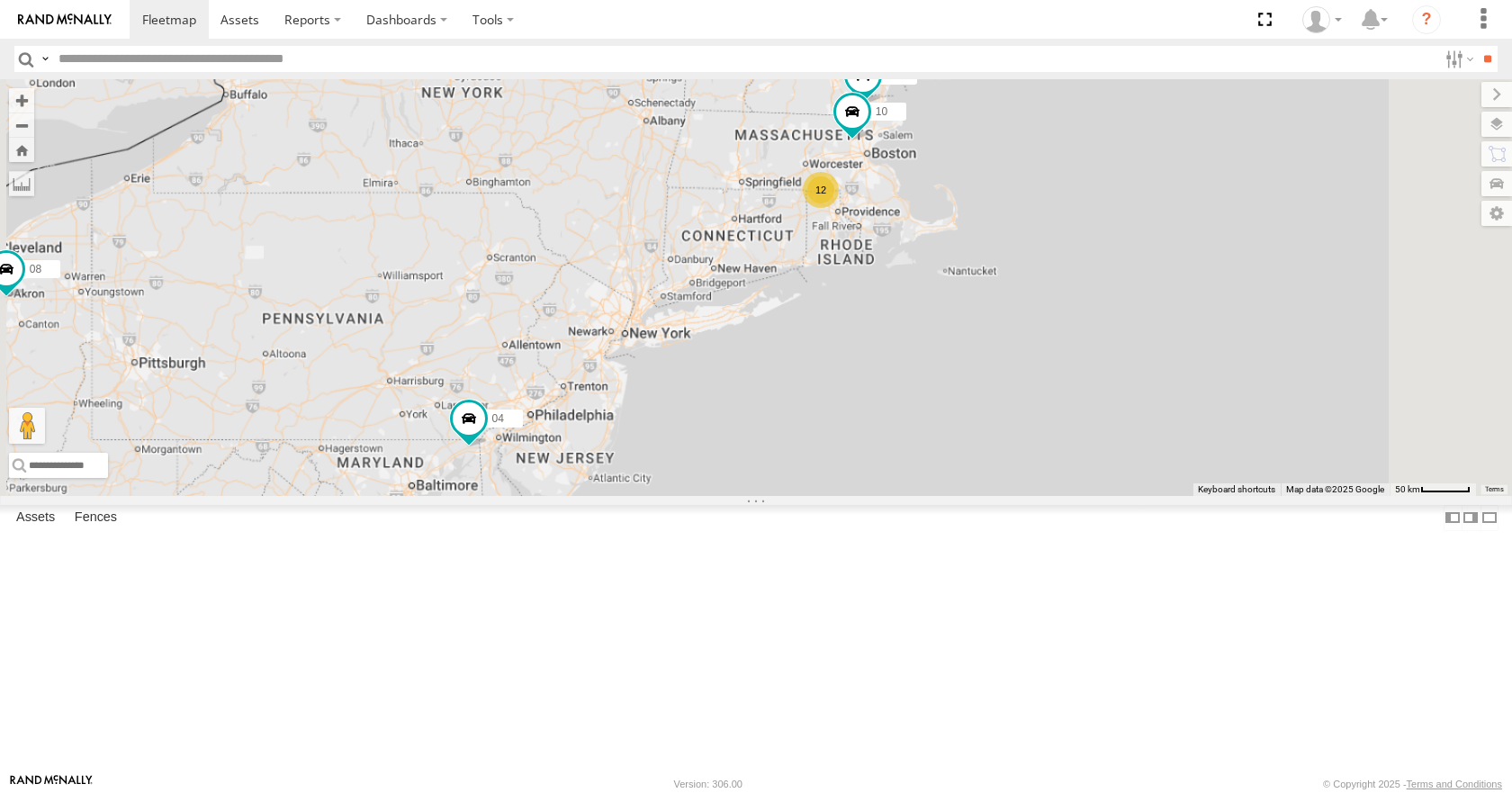
click at [1010, 260] on div "35 14 08 05 04 03 10 12" at bounding box center [756, 287] width 1512 height 416
drag, startPoint x: 1045, startPoint y: 144, endPoint x: 1023, endPoint y: 175, distance: 38.0
click at [1023, 175] on div "35 14 08 05 04 03 10 12" at bounding box center [756, 287] width 1512 height 416
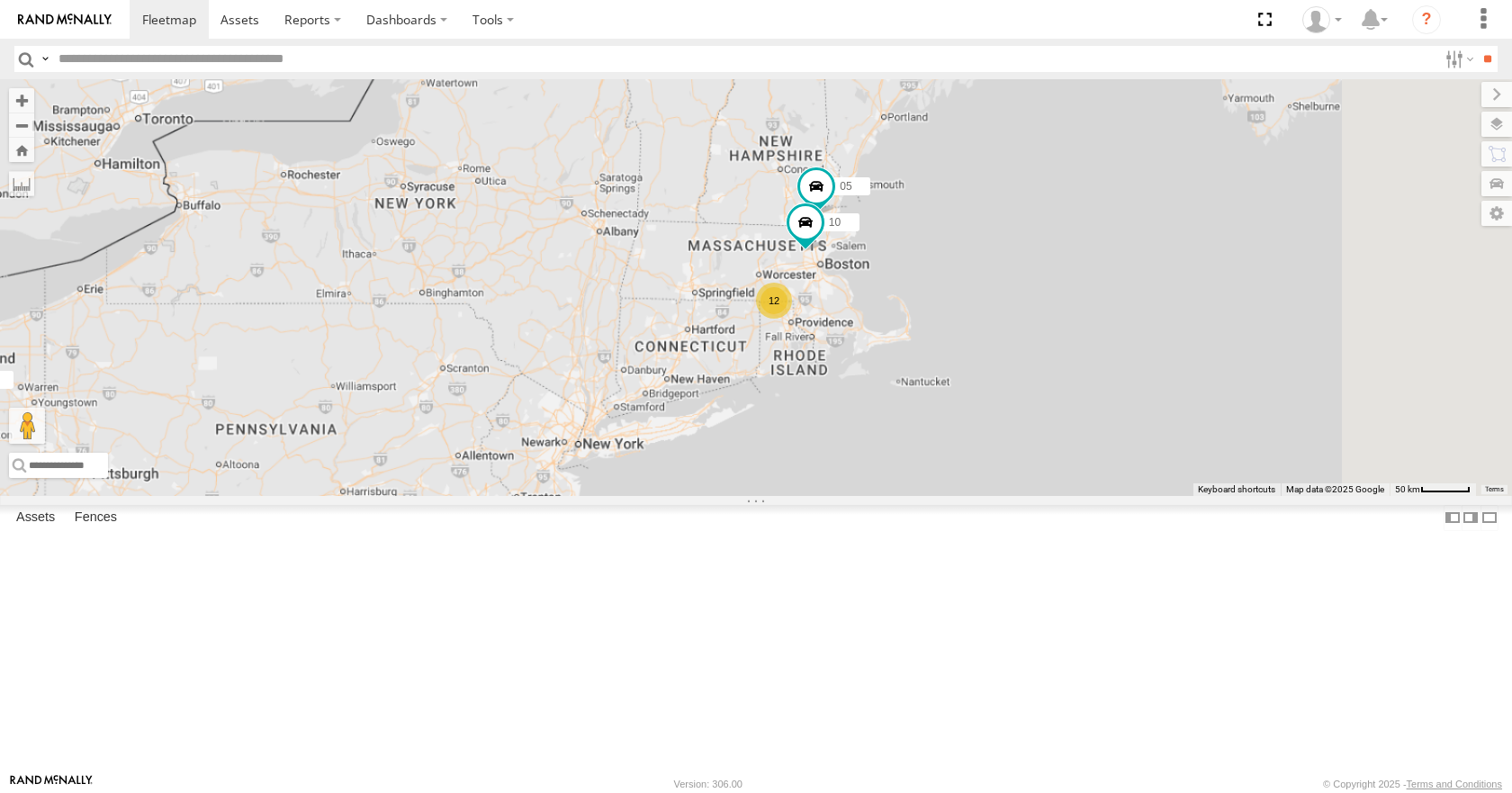
drag, startPoint x: 1140, startPoint y: 142, endPoint x: 1113, endPoint y: 222, distance: 84.4
click at [1113, 222] on div "35 14 08 05 04 03 10 12" at bounding box center [756, 287] width 1512 height 416
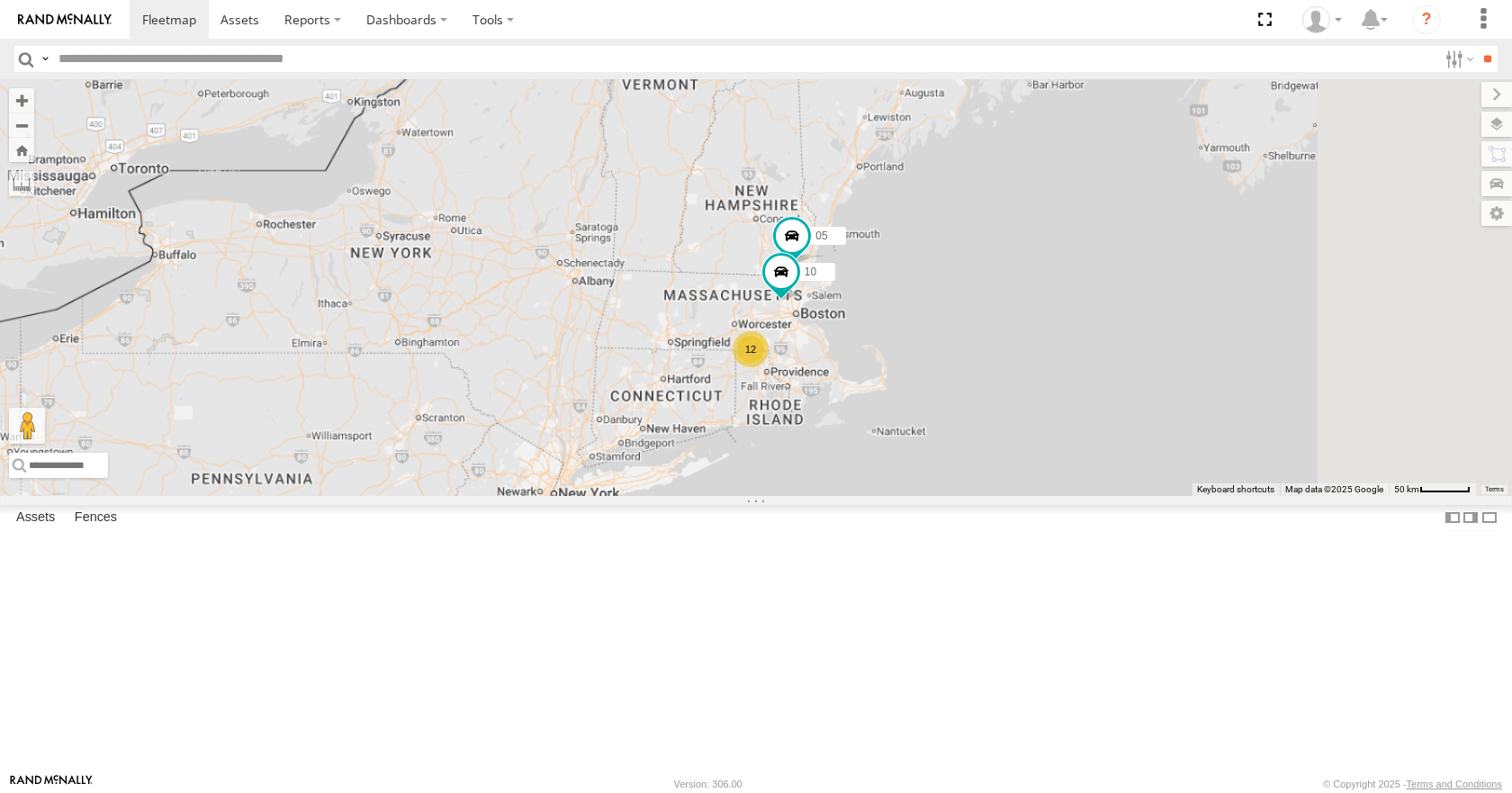
drag, startPoint x: 1163, startPoint y: 181, endPoint x: 1150, endPoint y: 203, distance: 25.6
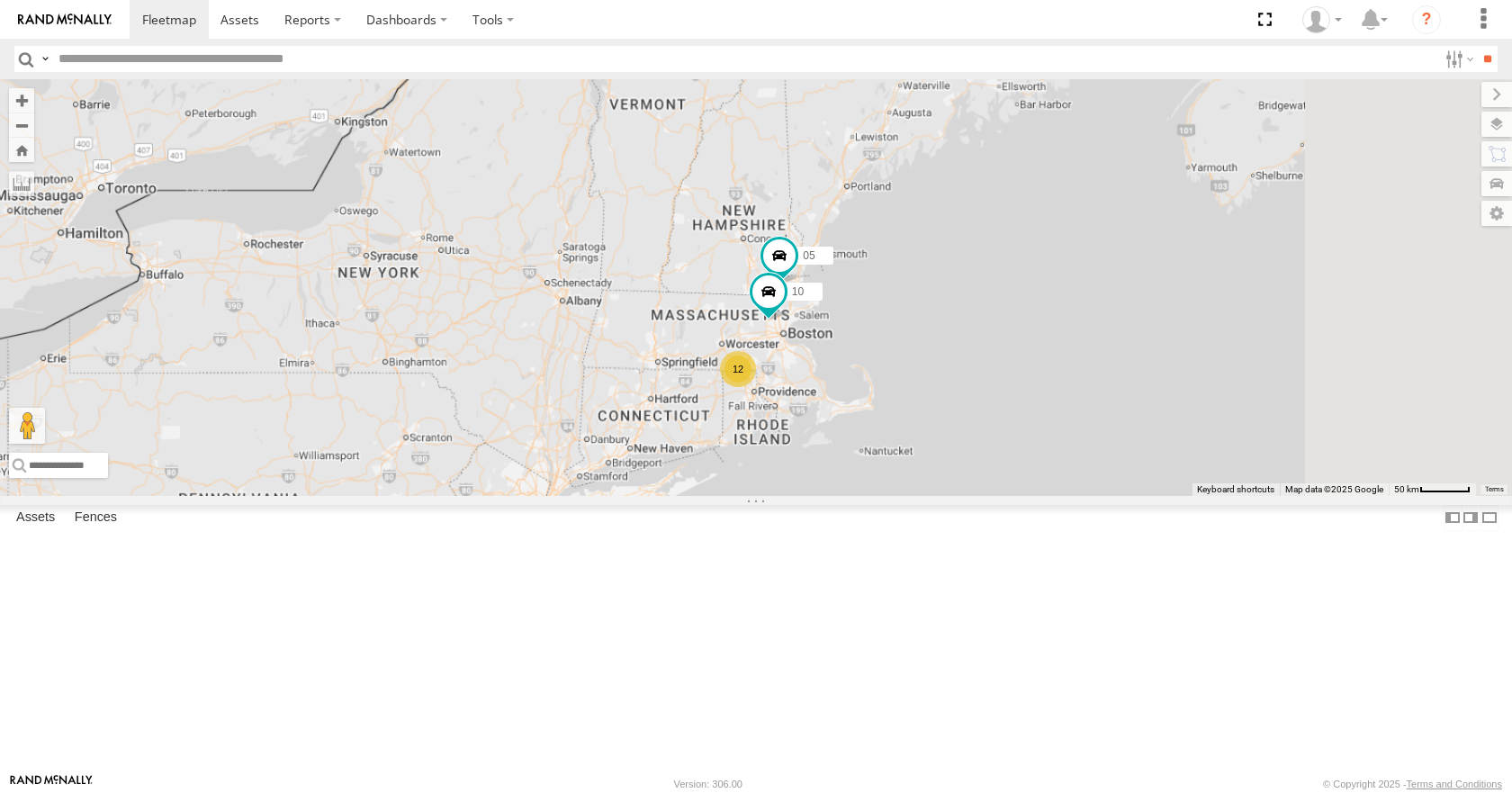
click at [1150, 203] on div "35 14 08 05 04 03 10 12" at bounding box center [756, 287] width 1512 height 416
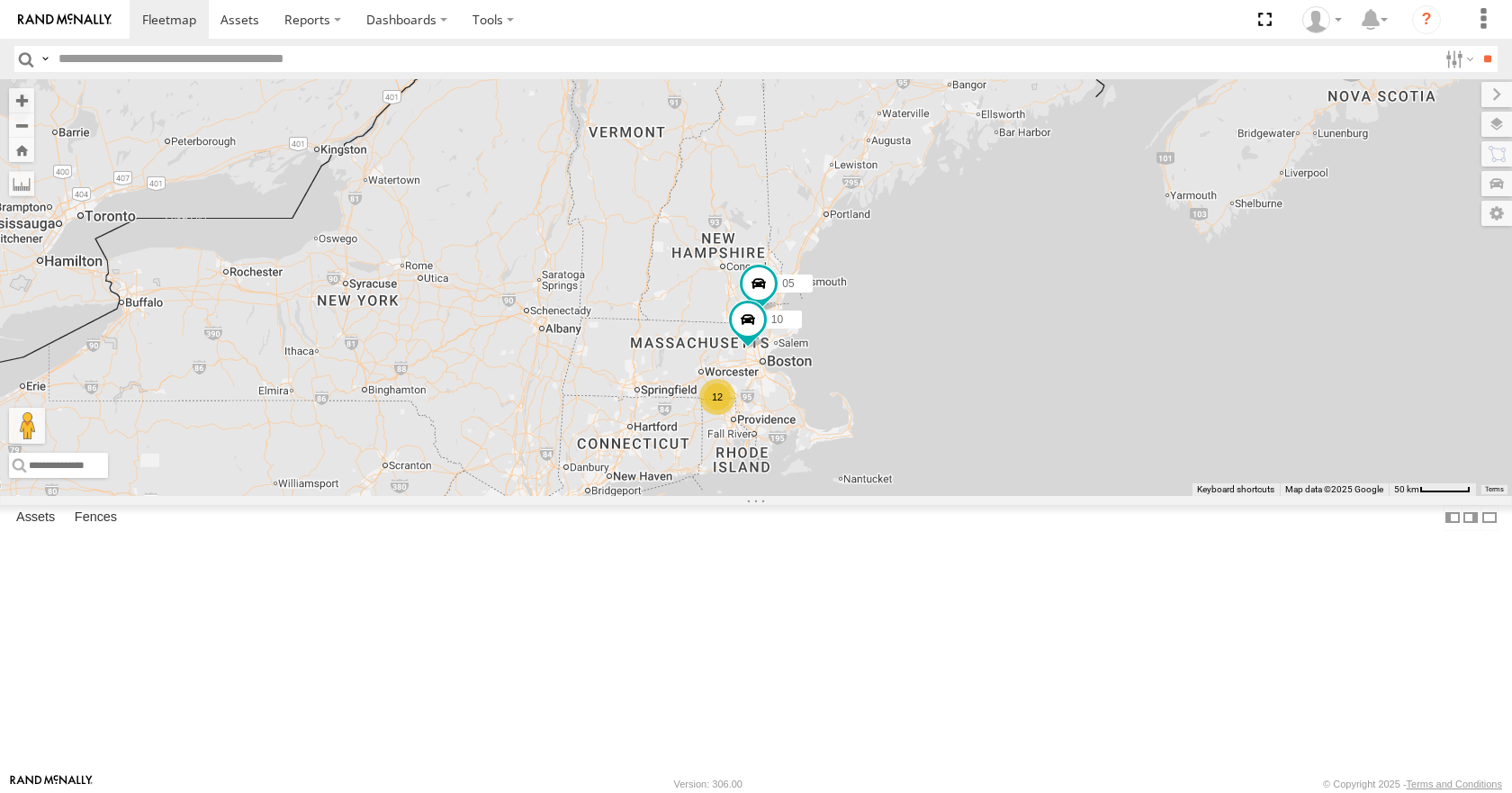
click at [1148, 167] on div "35 14 08 05 04 03 10 12" at bounding box center [756, 287] width 1512 height 416
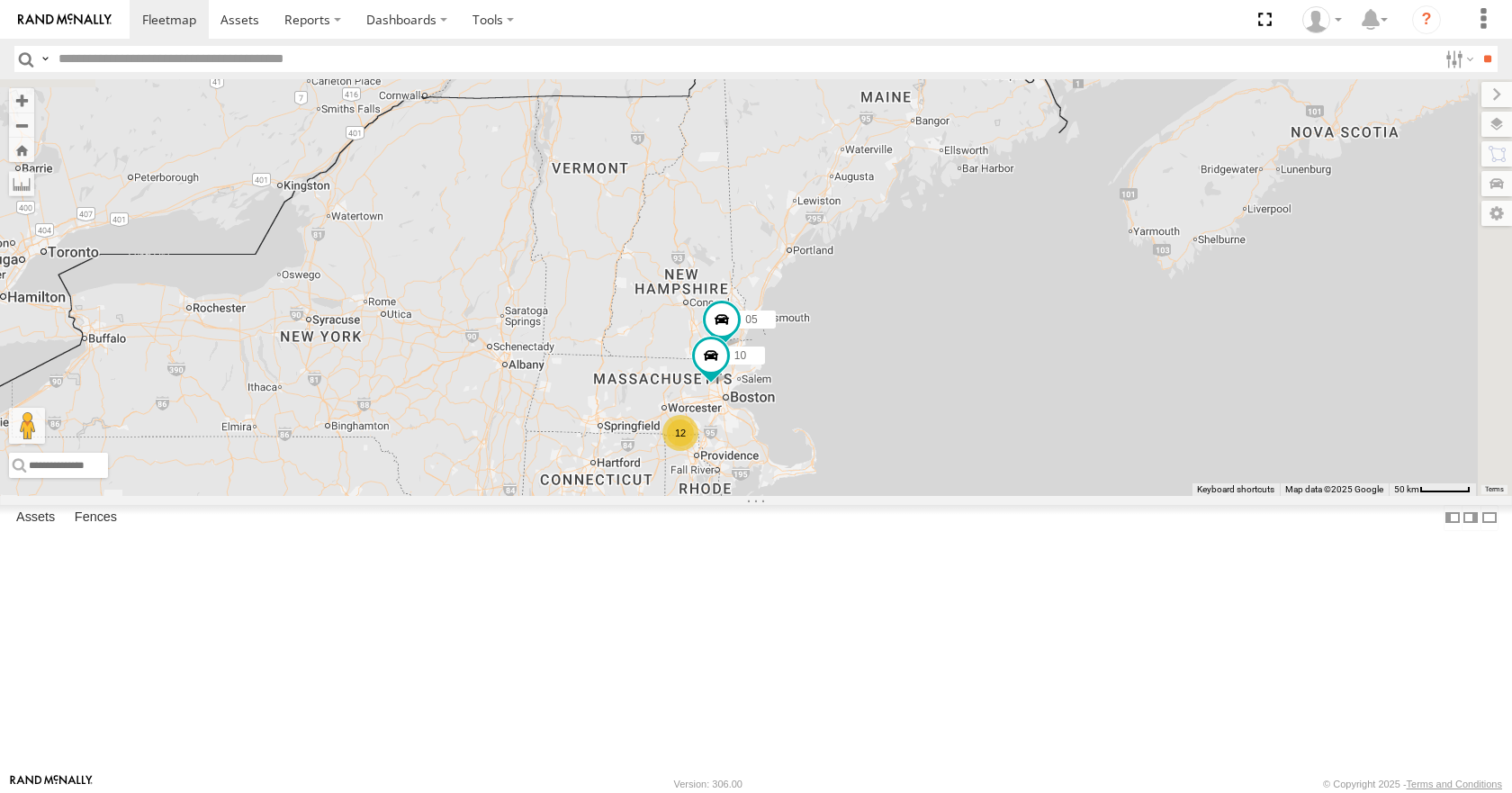
drag, startPoint x: 1208, startPoint y: 117, endPoint x: 1170, endPoint y: 152, distance: 51.7
click at [1170, 152] on div "35 14 08 05 04 03 10 12" at bounding box center [756, 287] width 1512 height 416
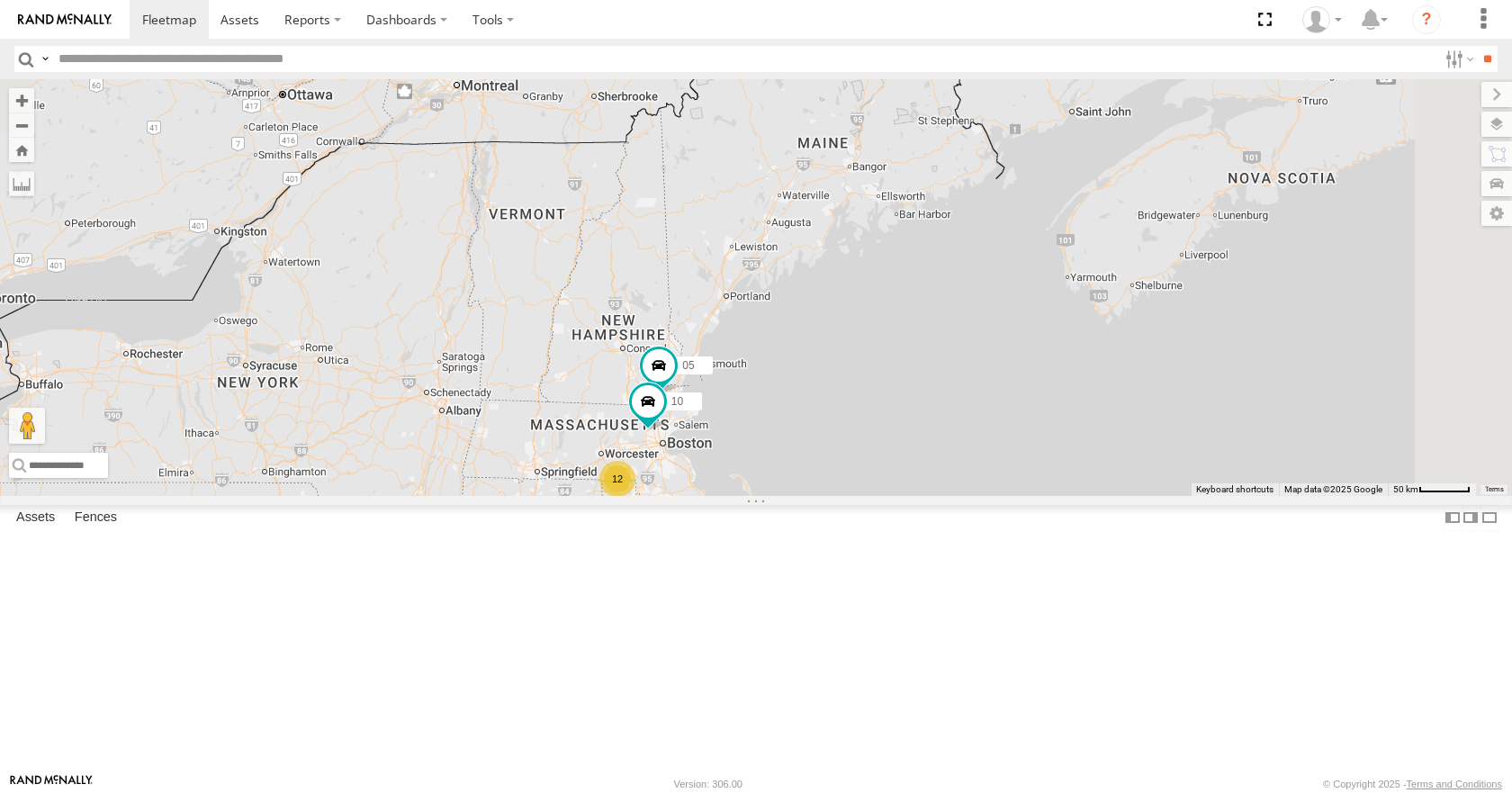
drag, startPoint x: 1127, startPoint y: 299, endPoint x: 1097, endPoint y: 309, distance: 31.6
click at [1097, 309] on div "35 14 08 05 04 03 10 12" at bounding box center [756, 287] width 1512 height 416
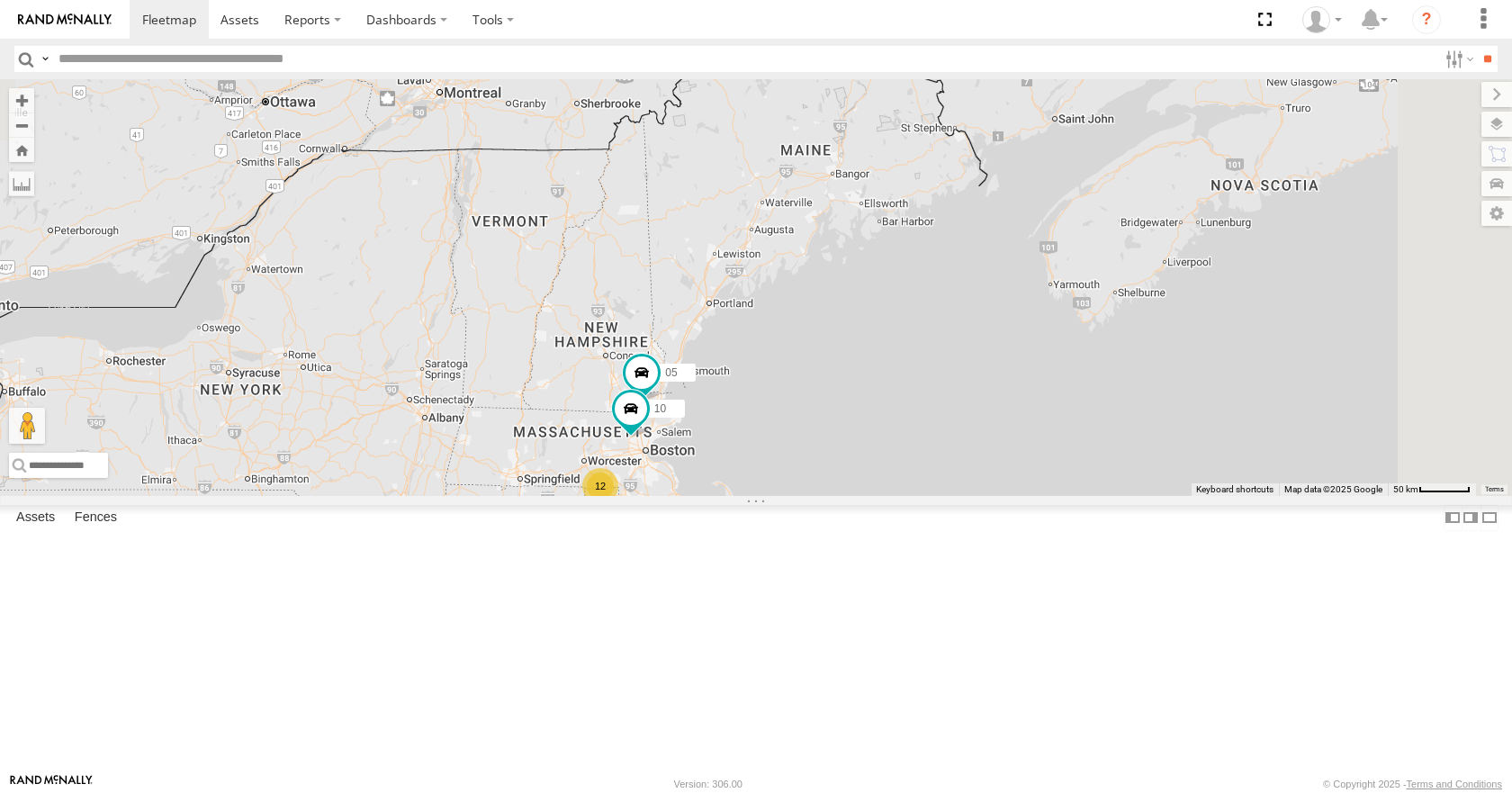
drag, startPoint x: 1116, startPoint y: 359, endPoint x: 1092, endPoint y: 316, distance: 49.2
click at [1092, 316] on div "35 14 08 05 04 03 10 12" at bounding box center [756, 287] width 1512 height 416
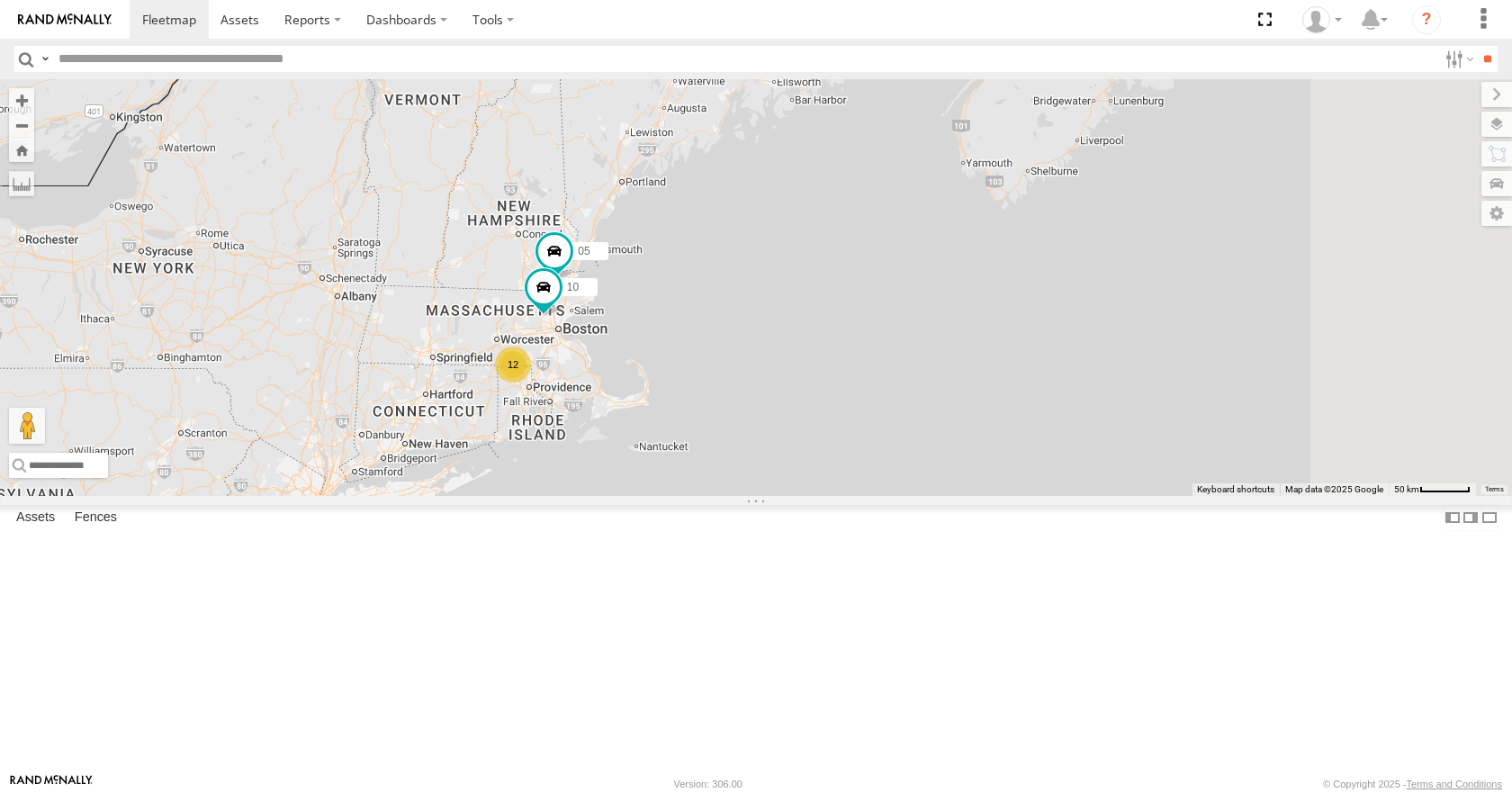
drag, startPoint x: 1047, startPoint y: 236, endPoint x: 1023, endPoint y: 220, distance: 28.8
click at [1023, 220] on div "35 14 08 05 04 03 10 12" at bounding box center [756, 287] width 1512 height 416
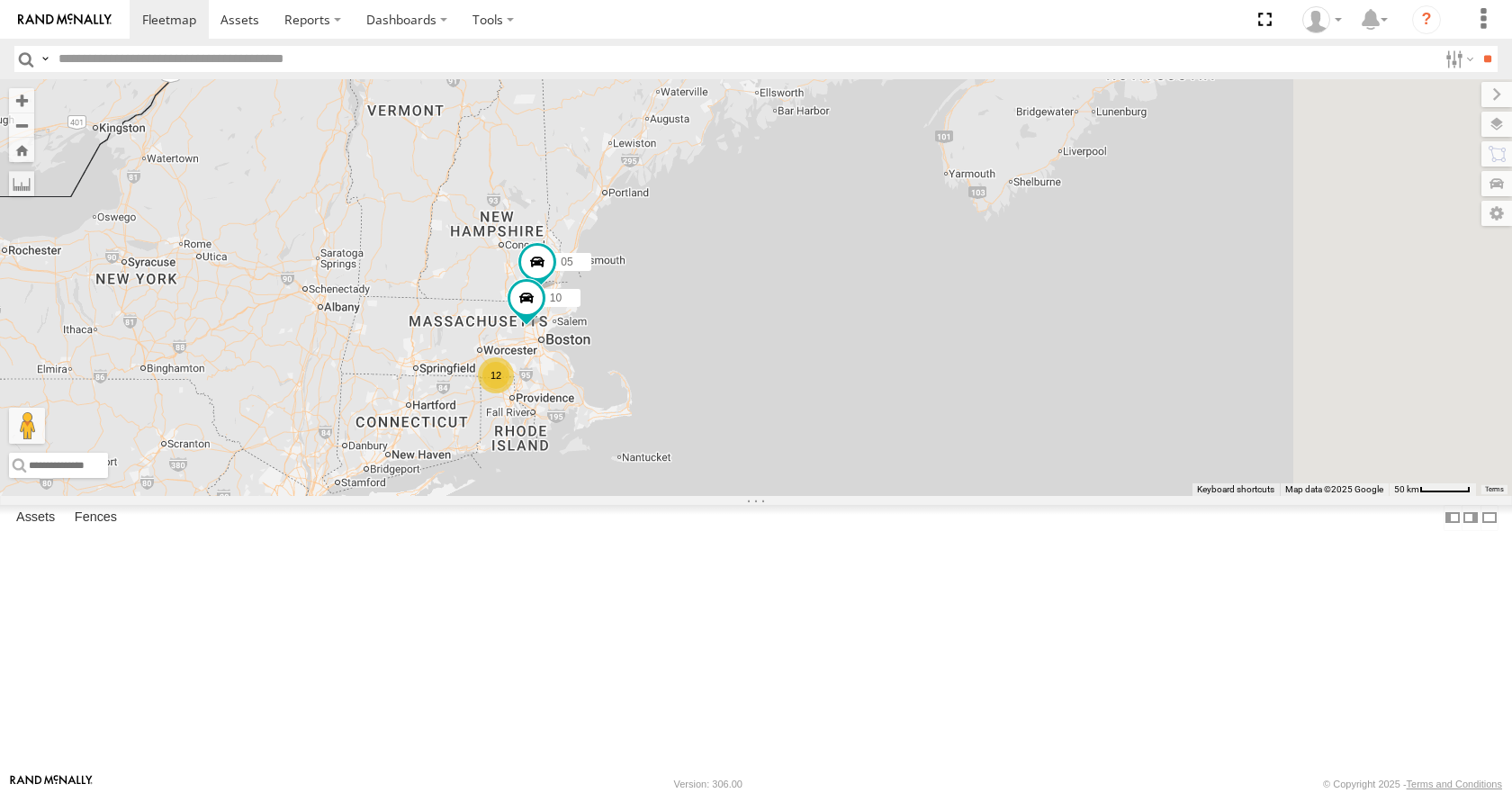
drag, startPoint x: 1034, startPoint y: 226, endPoint x: 1033, endPoint y: 259, distance: 33.0
click at [1025, 251] on div "35 14 08 05 04 03 10 12" at bounding box center [756, 287] width 1512 height 416
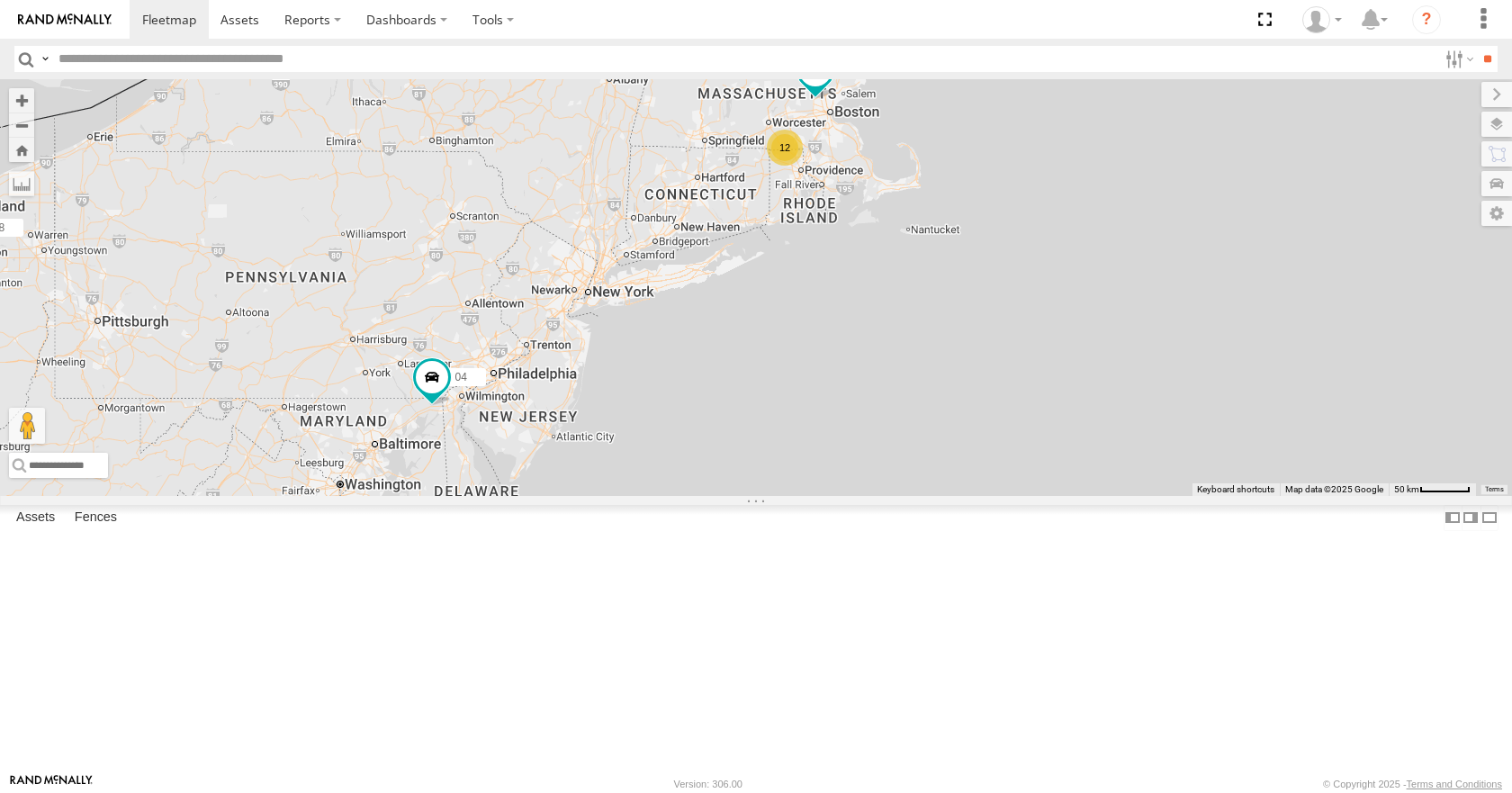
drag, startPoint x: 1039, startPoint y: 362, endPoint x: 1330, endPoint y: 127, distance: 374.0
click at [1330, 127] on div "35 14 08 05 04 03 10 12" at bounding box center [756, 287] width 1512 height 416
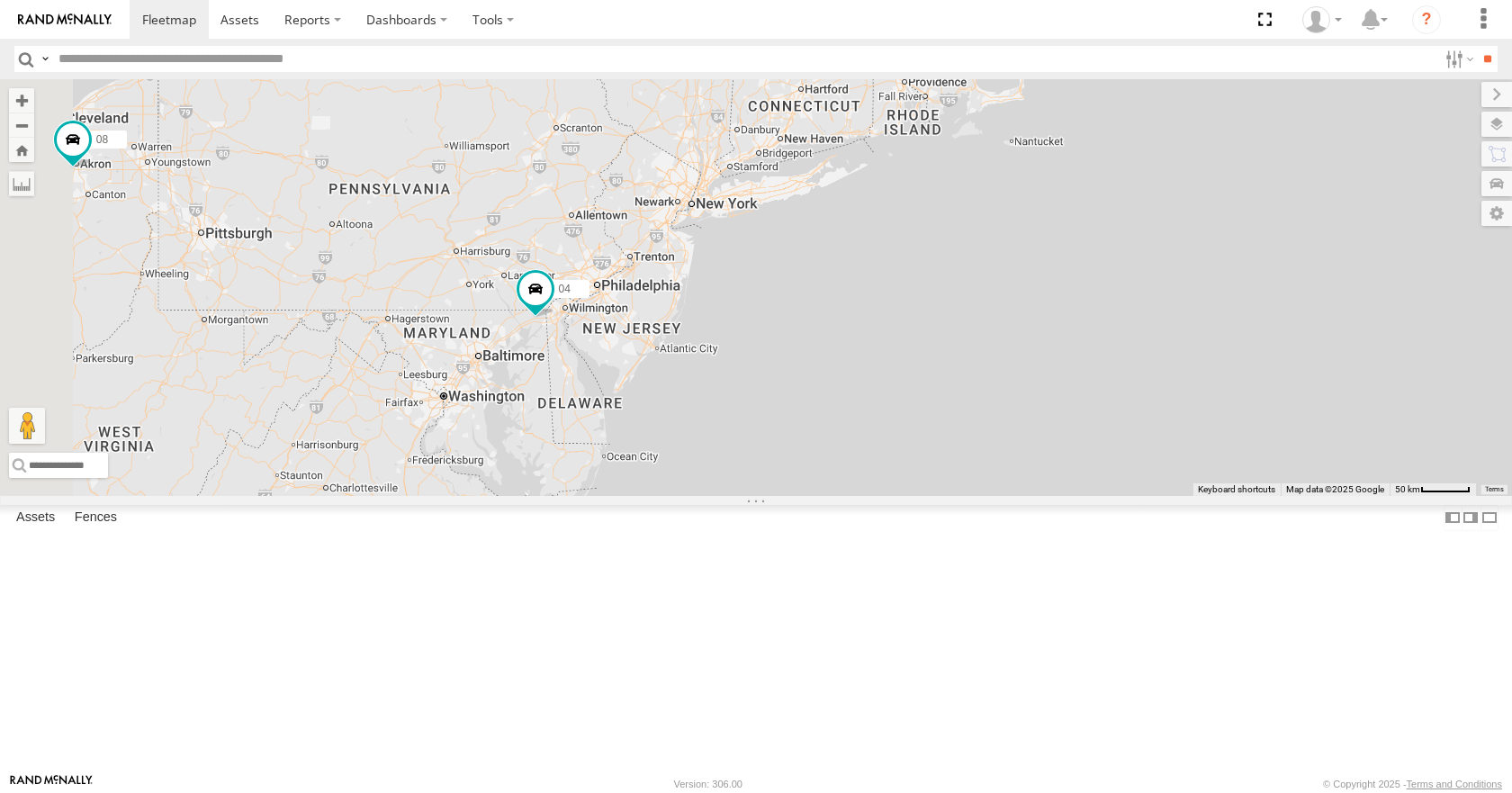
drag, startPoint x: 1221, startPoint y: 379, endPoint x: 1331, endPoint y: 286, distance: 144.0
click at [1331, 286] on div "35 14 08 05 04 03 10 12" at bounding box center [756, 287] width 1512 height 416
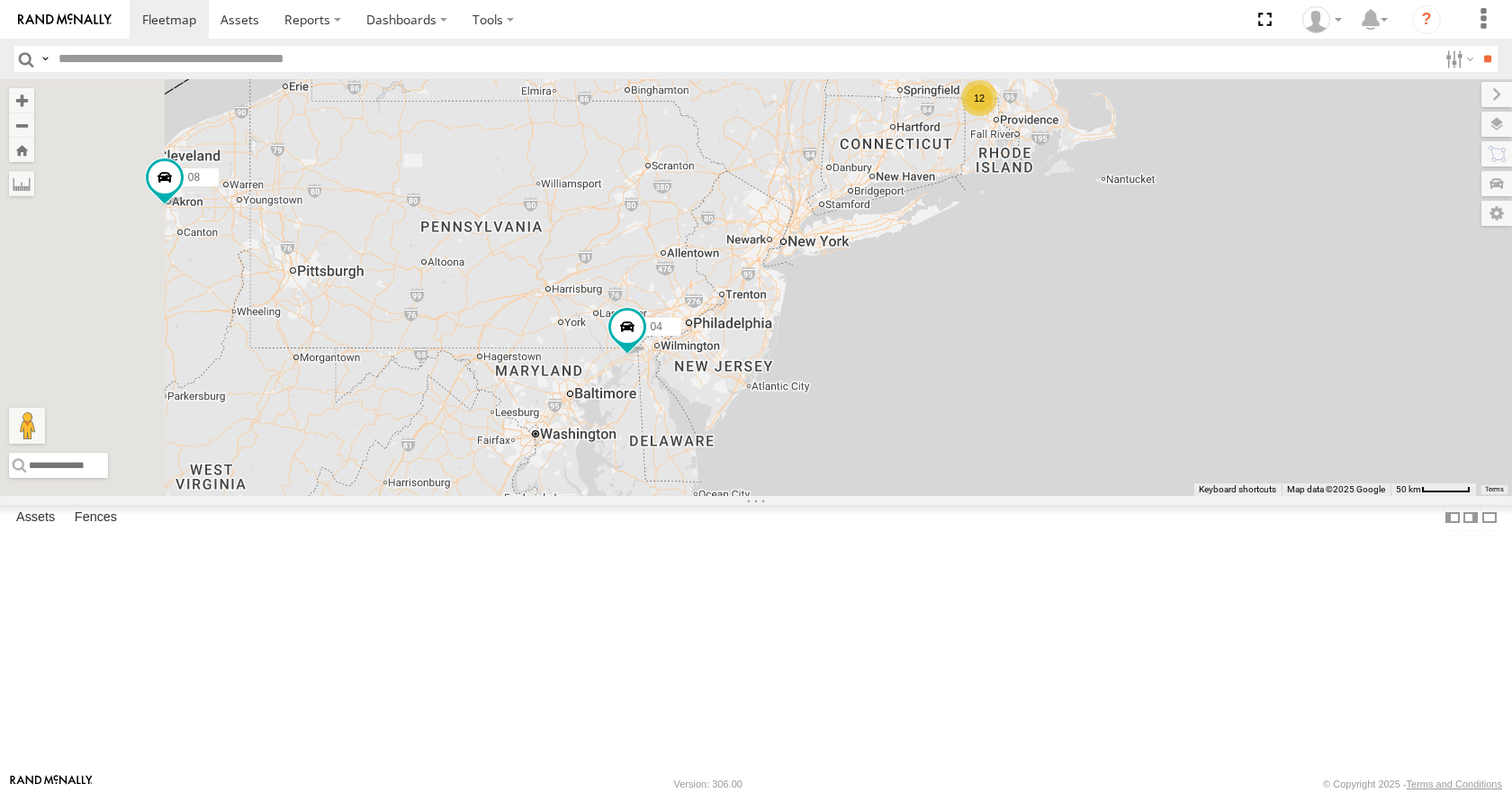
drag, startPoint x: 1227, startPoint y: 370, endPoint x: 1323, endPoint y: 408, distance: 103.2
click at [1323, 408] on div "35 14 08 05 04 03 10 12" at bounding box center [756, 287] width 1512 height 416
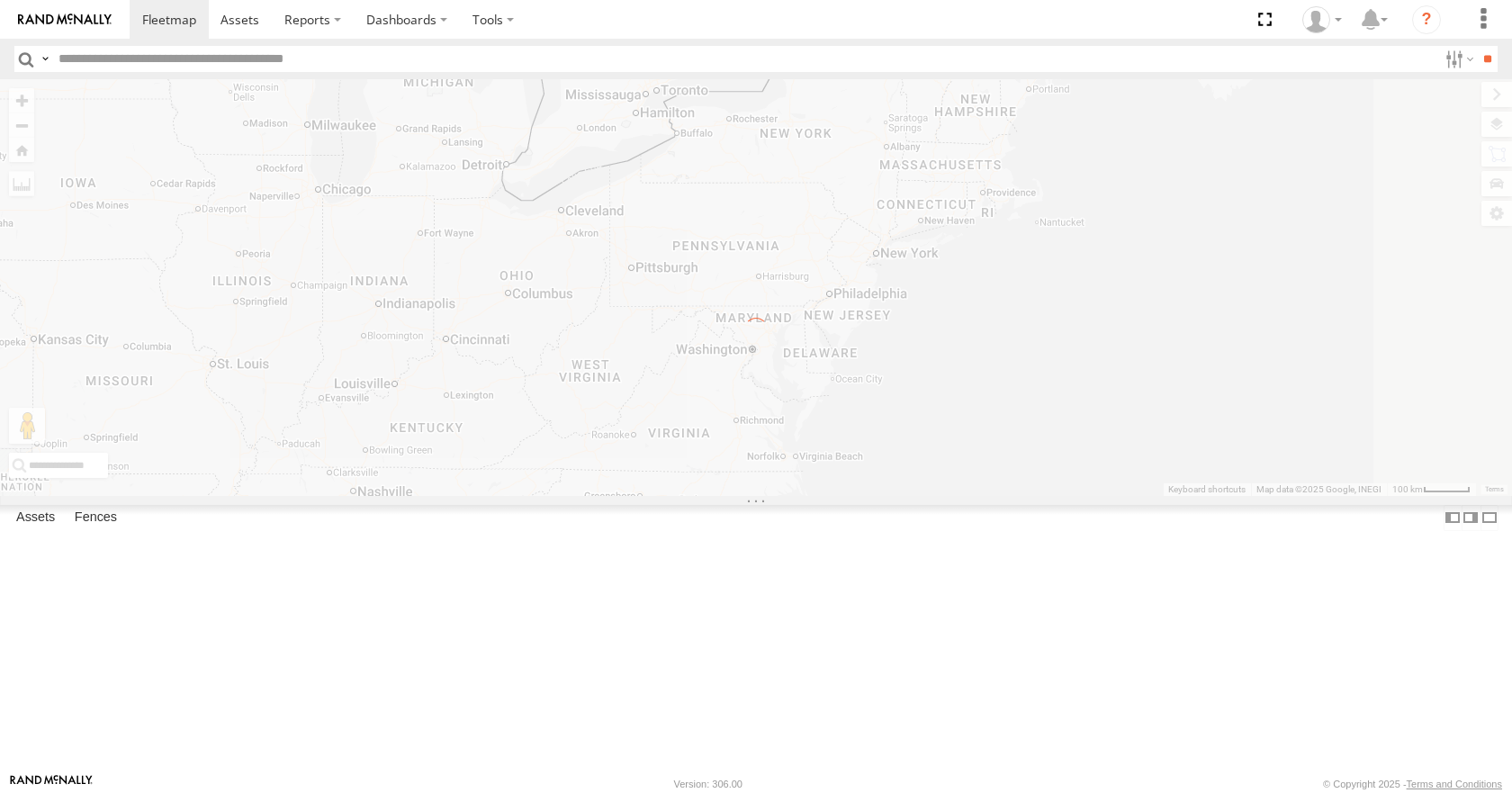
drag, startPoint x: 1127, startPoint y: 342, endPoint x: 1096, endPoint y: 269, distance: 79.3
click at [1096, 269] on div "← Move left → Move right ↑ Move up ↓ Move down + Zoom in - Zoom out Home Jump l…" at bounding box center [756, 287] width 1512 height 416
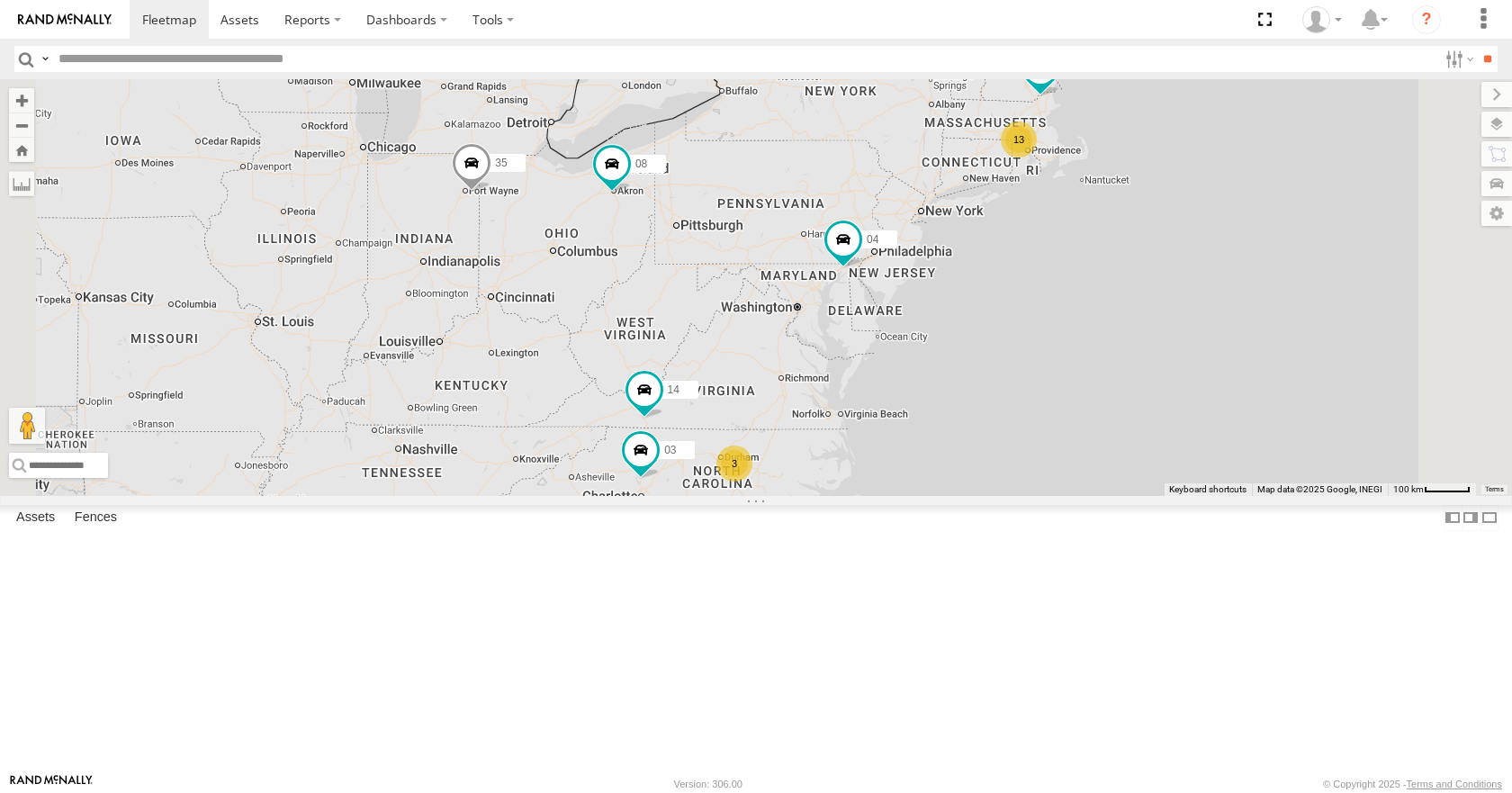
drag, startPoint x: 1204, startPoint y: 185, endPoint x: 1143, endPoint y: 178, distance: 61.4
click at [1143, 178] on div "13 35 14 08 05 04 3 03" at bounding box center [756, 287] width 1512 height 416
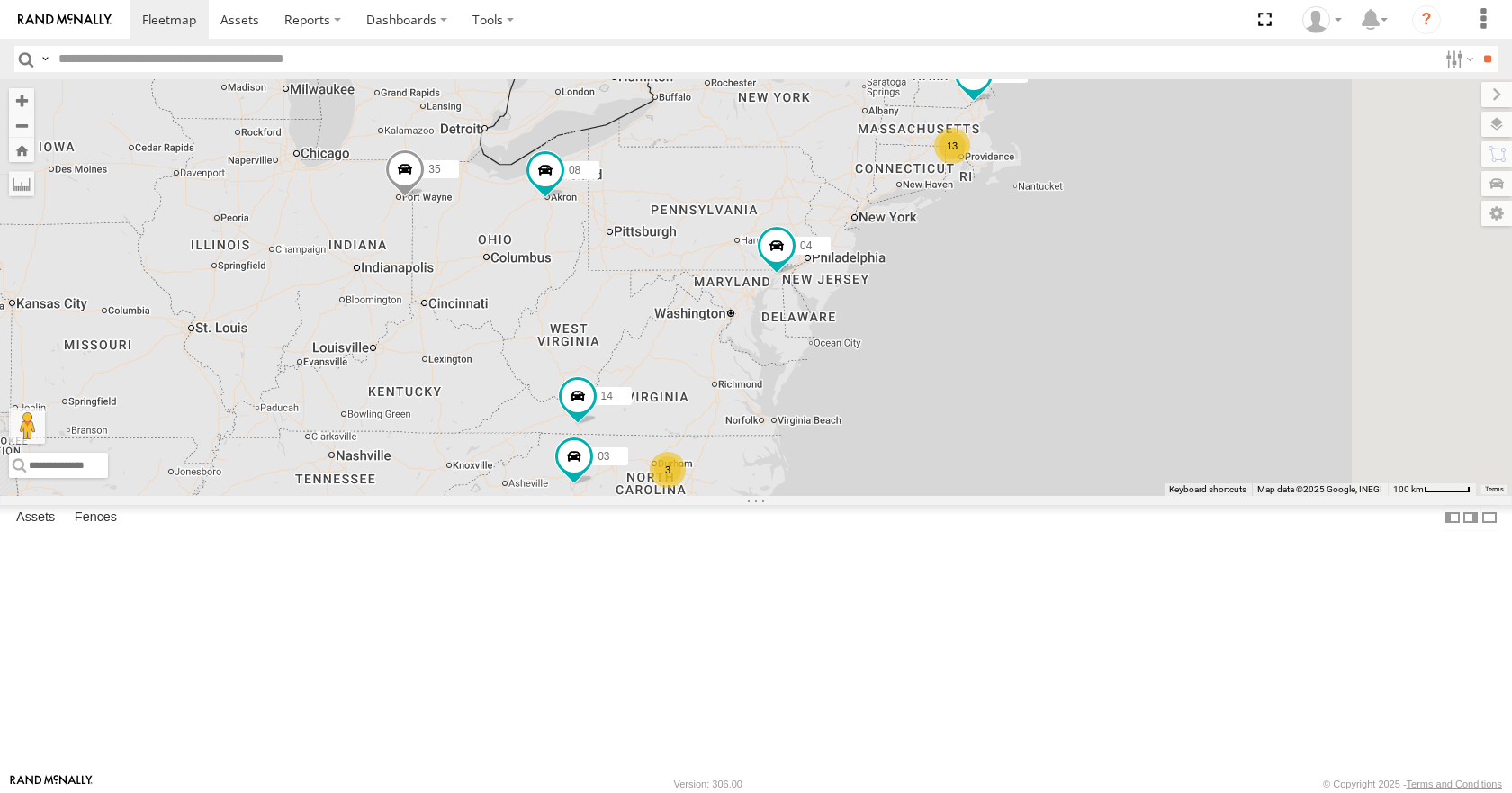
drag, startPoint x: 1151, startPoint y: 105, endPoint x: 1128, endPoint y: 121, distance: 28.0
click at [1128, 121] on div "13 35 14 08 05 04 3 03" at bounding box center [756, 287] width 1512 height 416
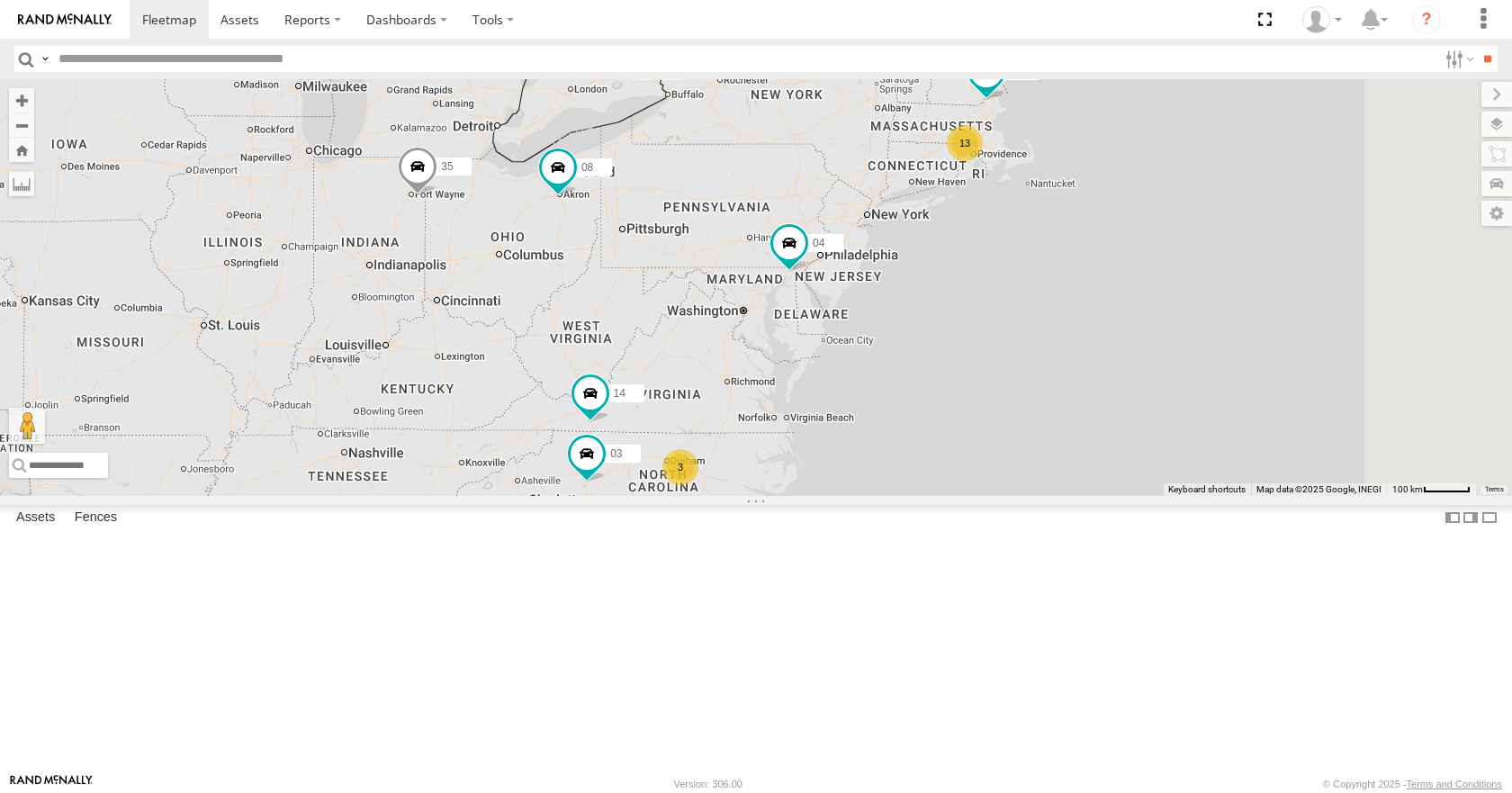
drag, startPoint x: 1128, startPoint y: 129, endPoint x: 1145, endPoint y: 125, distance: 17.5
click at [1145, 125] on div "13 35 14 08 05 04 3 03" at bounding box center [756, 287] width 1512 height 416
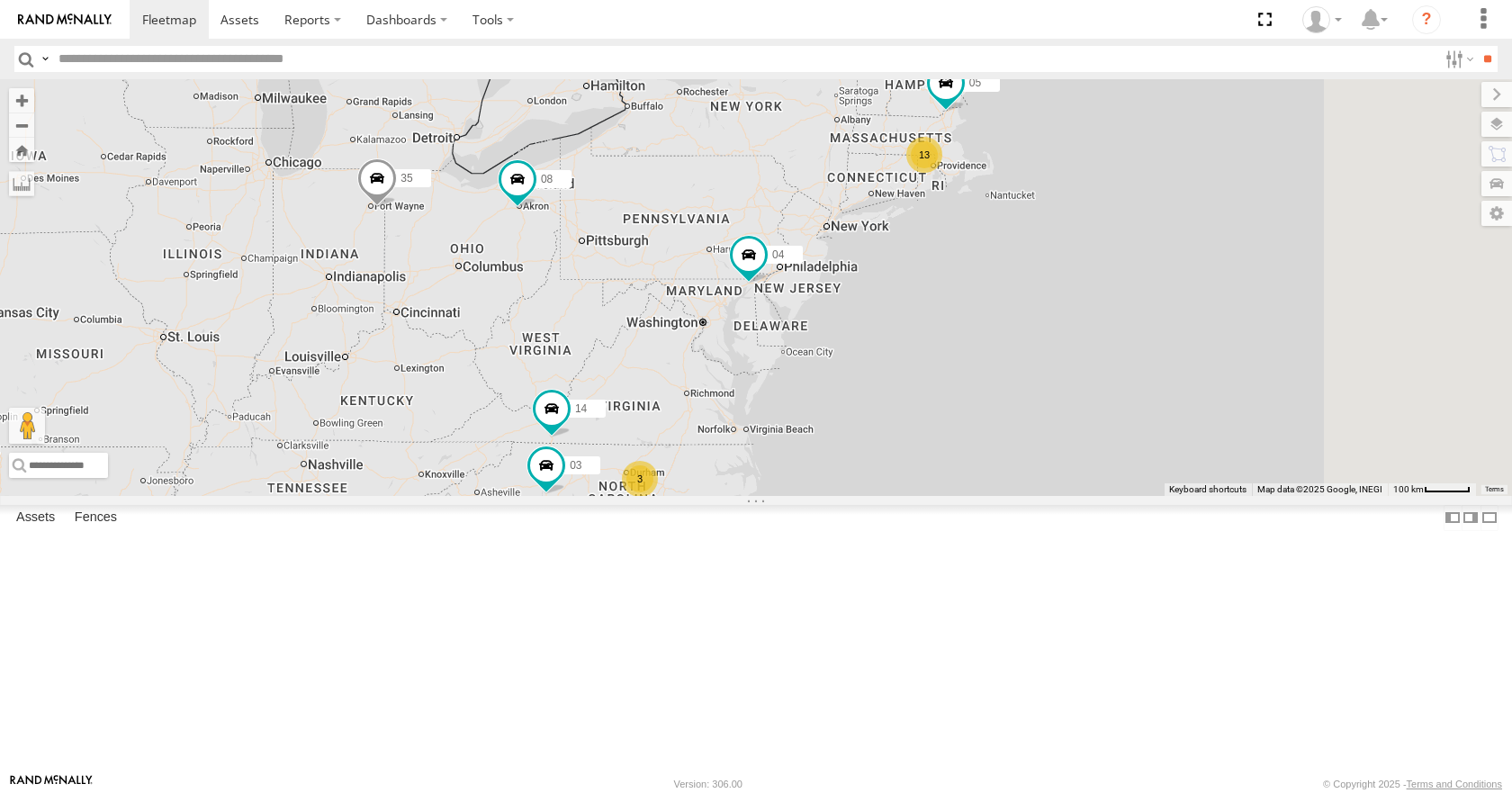
drag, startPoint x: 1152, startPoint y: 130, endPoint x: 1106, endPoint y: 143, distance: 47.8
click at [1106, 143] on div "13 35 14 08 05 04 3 03" at bounding box center [756, 287] width 1512 height 416
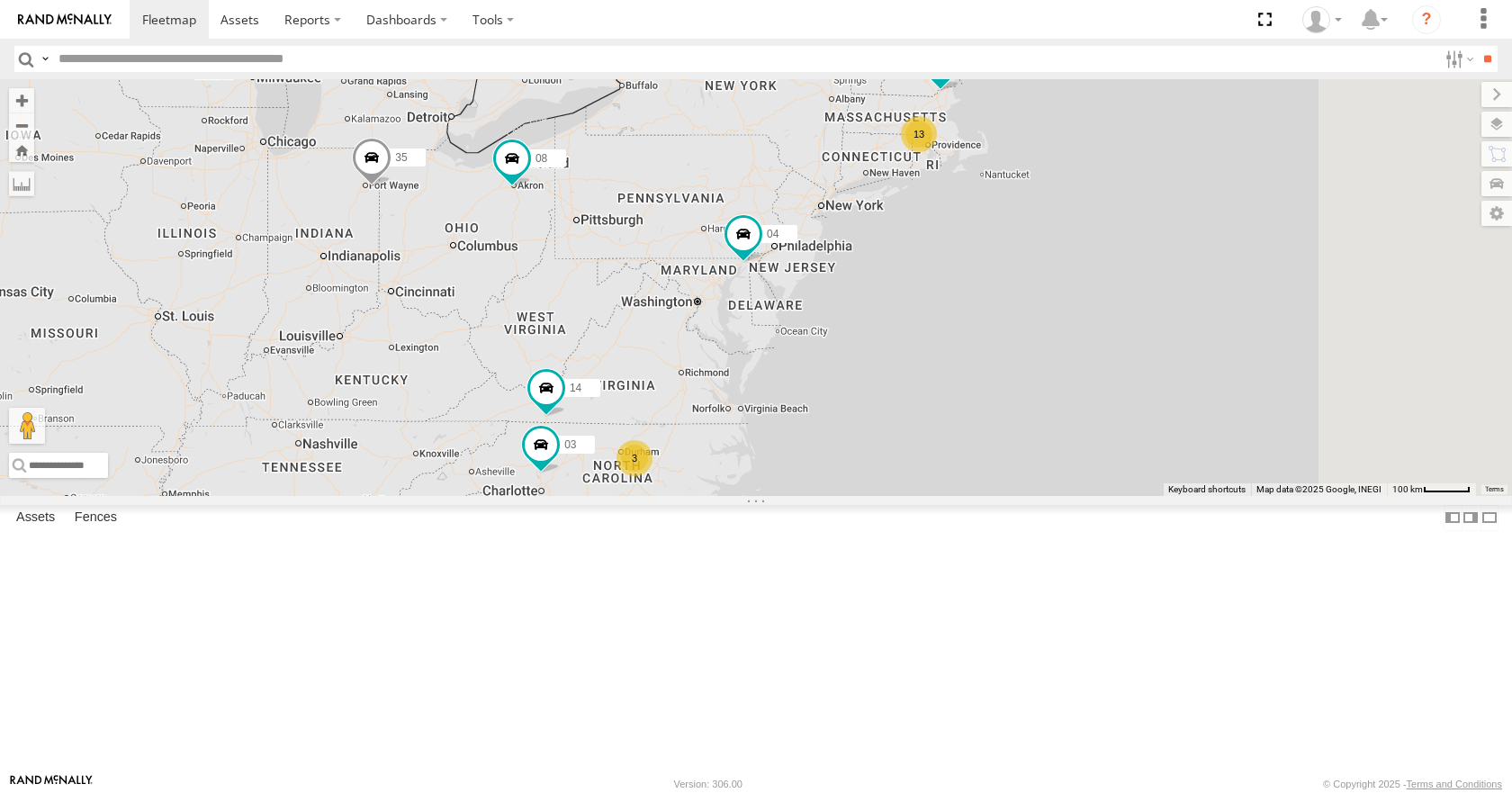
drag, startPoint x: 1106, startPoint y: 143, endPoint x: 1099, endPoint y: 121, distance: 23.1
click at [1099, 121] on div "13 35 14 08 05 04 3 03" at bounding box center [756, 287] width 1512 height 416
click at [1097, 126] on div "13 35 14 08 05 04 3 03" at bounding box center [756, 287] width 1512 height 416
drag, startPoint x: 837, startPoint y: 353, endPoint x: 957, endPoint y: 174, distance: 215.5
click at [957, 174] on div "13 35 14 08 05 04 3 03" at bounding box center [756, 287] width 1512 height 416
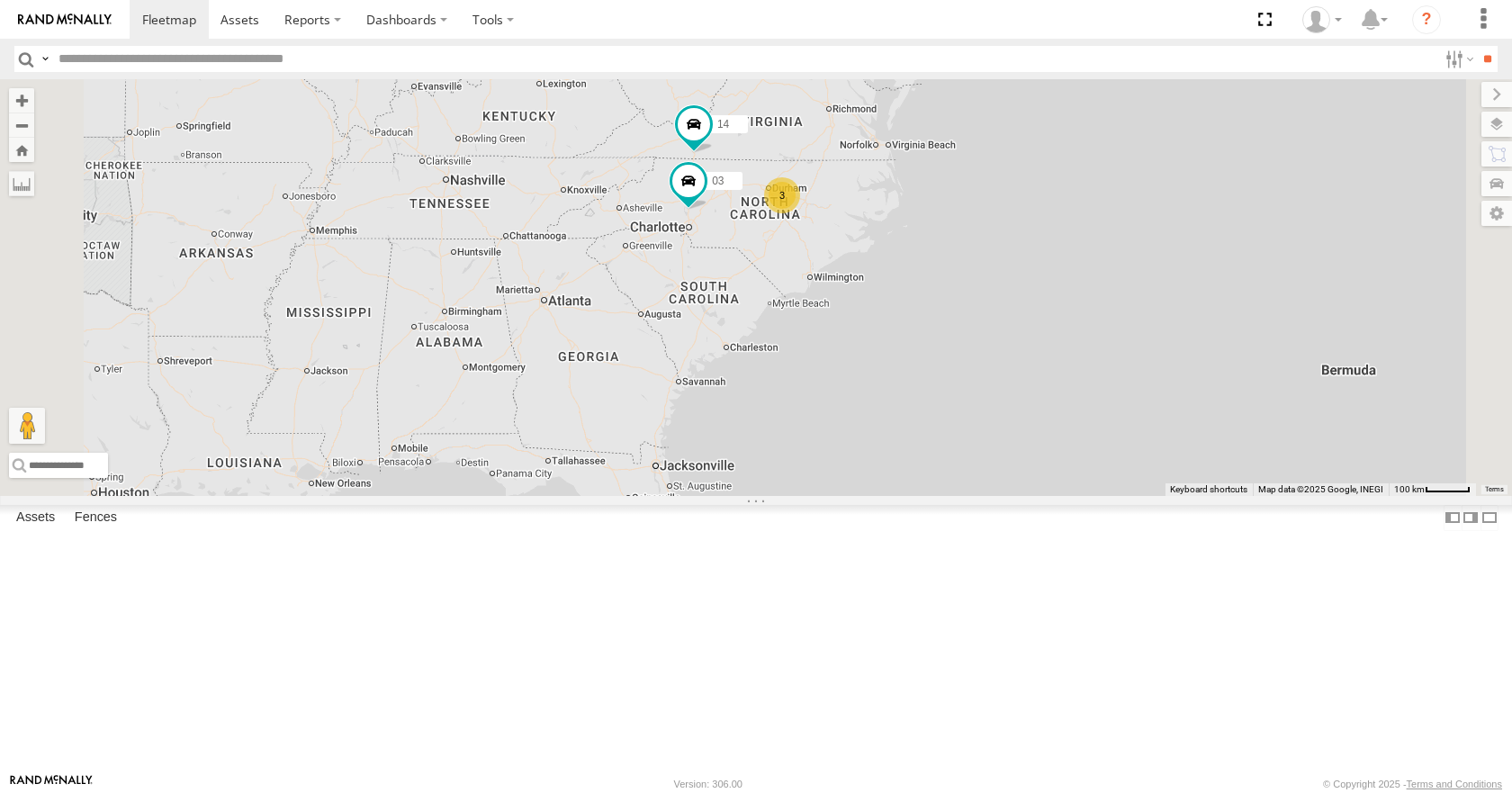
drag, startPoint x: 1030, startPoint y: 405, endPoint x: 1066, endPoint y: 317, distance: 95.1
click at [1066, 317] on div "13 35 14 08 05 04 3 03" at bounding box center [756, 287] width 1512 height 416
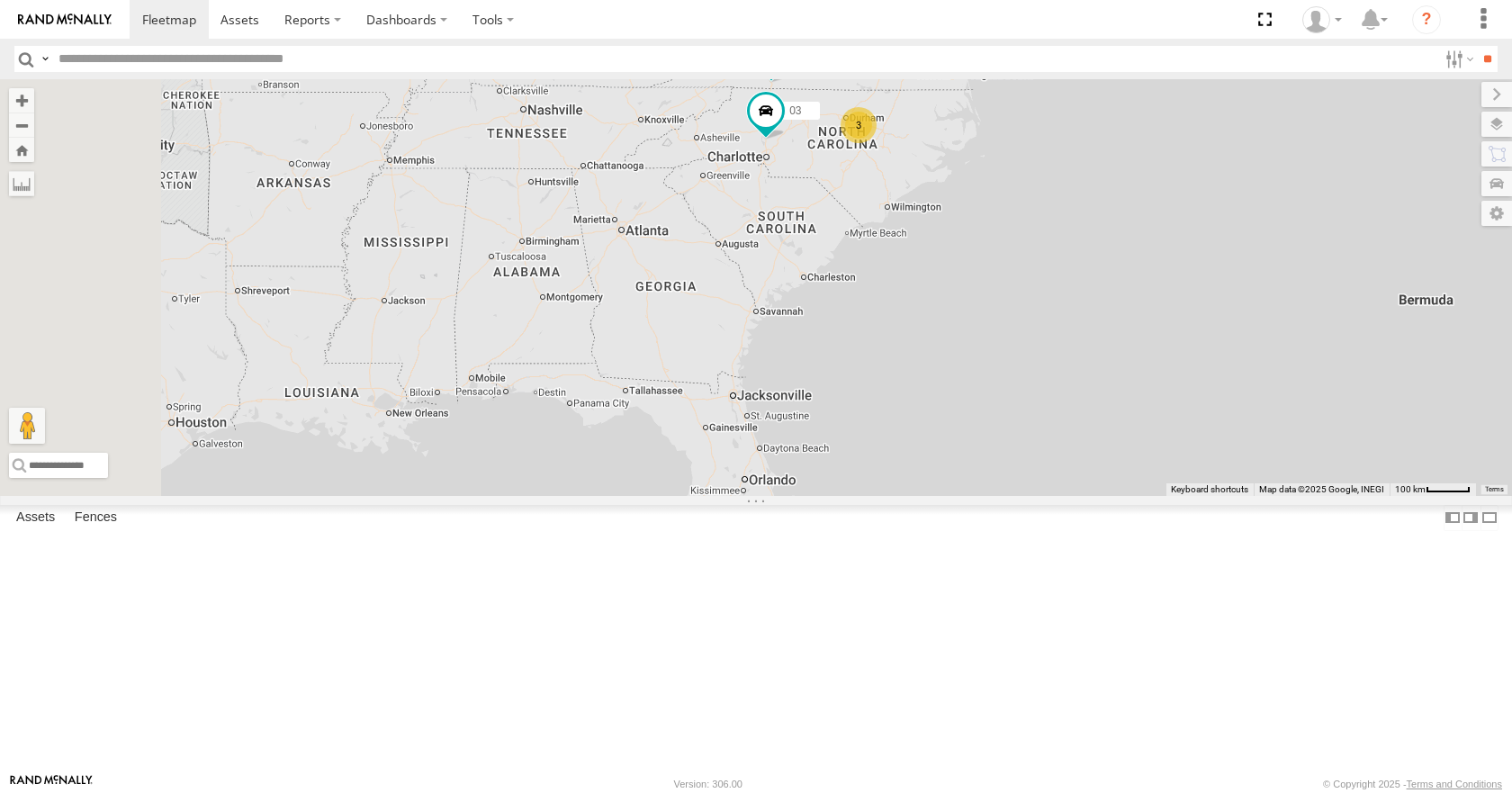
drag, startPoint x: 921, startPoint y: 480, endPoint x: 1000, endPoint y: 413, distance: 103.6
click at [1000, 413] on div "13 35 14 08 05 04 3 03" at bounding box center [756, 287] width 1512 height 416
drag, startPoint x: 1018, startPoint y: 445, endPoint x: 1027, endPoint y: 420, distance: 26.6
click at [1027, 420] on div "13 35 14 08 05 04 3 03" at bounding box center [756, 287] width 1512 height 416
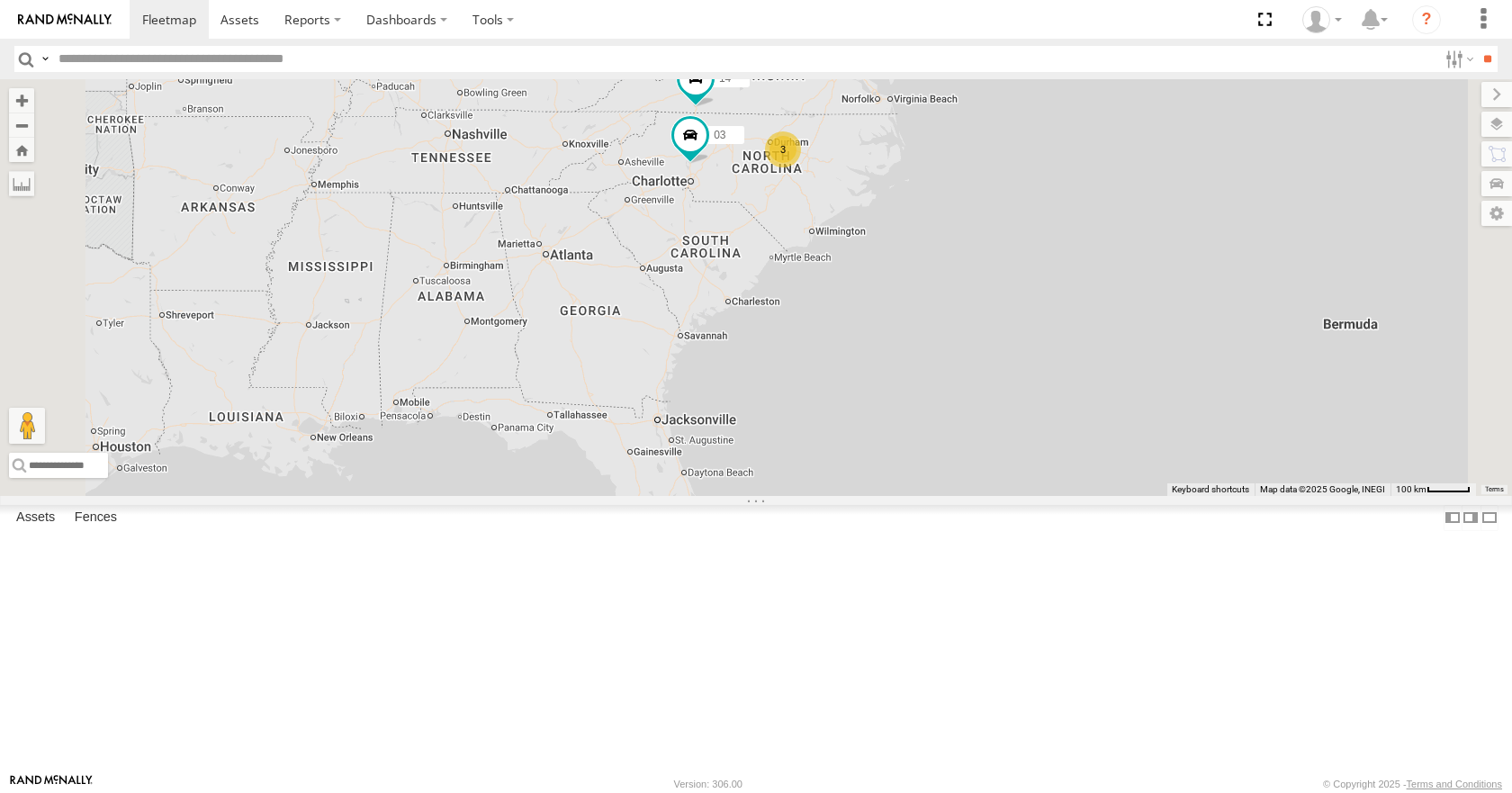
drag, startPoint x: 1091, startPoint y: 374, endPoint x: 986, endPoint y: 447, distance: 127.9
click at [986, 447] on div "13 35 14 08 05 04 3 03" at bounding box center [756, 287] width 1512 height 416
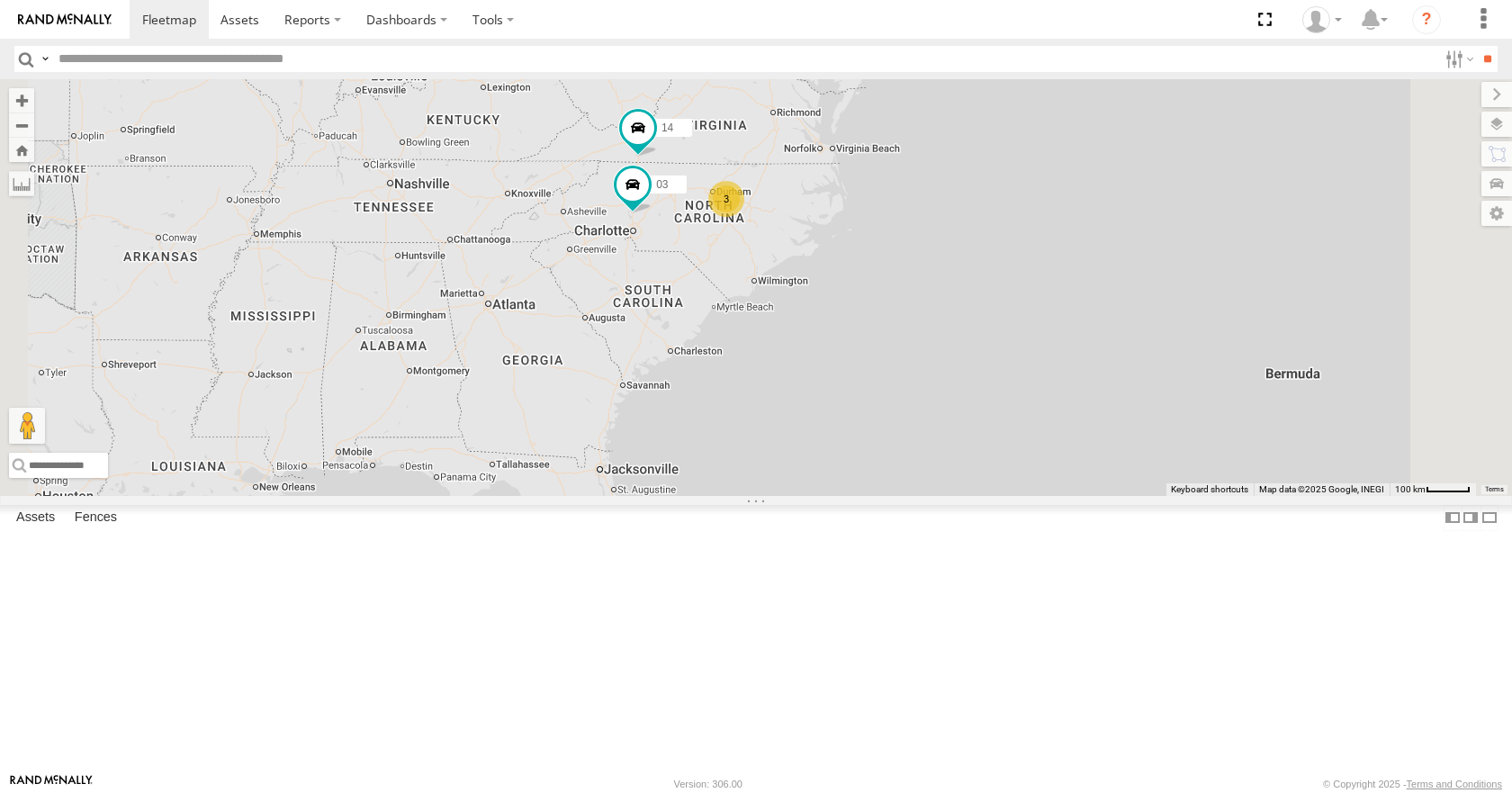
drag, startPoint x: 989, startPoint y: 432, endPoint x: 962, endPoint y: 452, distance: 33.6
click at [962, 452] on div "13 35 14 08 05 04 3 03" at bounding box center [756, 287] width 1512 height 416
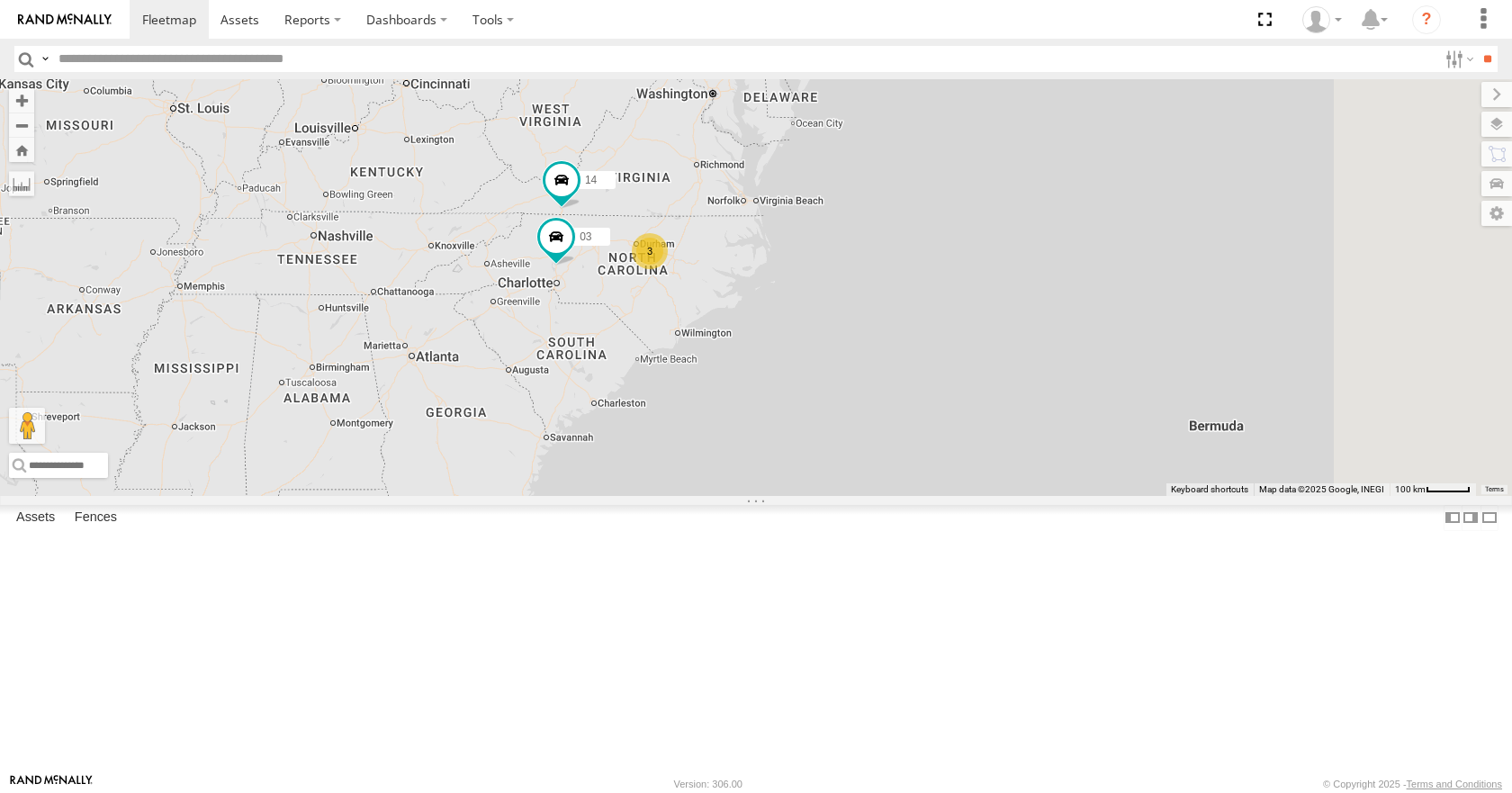
drag, startPoint x: 973, startPoint y: 437, endPoint x: 943, endPoint y: 463, distance: 39.7
click at [943, 463] on div "13 35 14 08 05 04 3 03" at bounding box center [756, 287] width 1512 height 416
drag, startPoint x: 996, startPoint y: 343, endPoint x: 1002, endPoint y: 362, distance: 19.9
click at [1002, 362] on div "13 35 14 08 05 04 3 03" at bounding box center [756, 287] width 1512 height 416
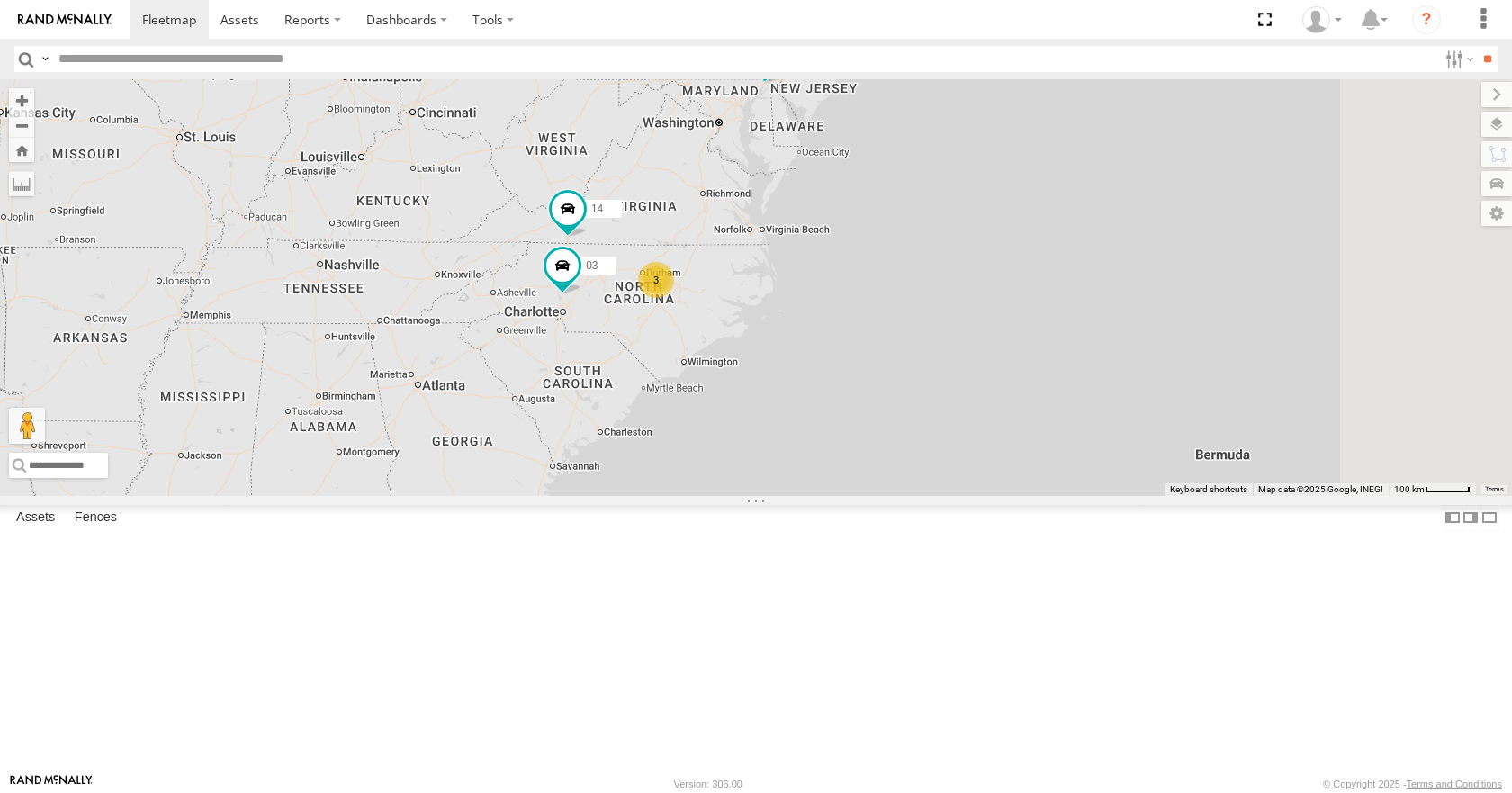
drag, startPoint x: 957, startPoint y: 371, endPoint x: 952, endPoint y: 409, distance: 38.3
click at [952, 408] on div "13 35 14 08 05 04 3 03" at bounding box center [756, 287] width 1512 height 416
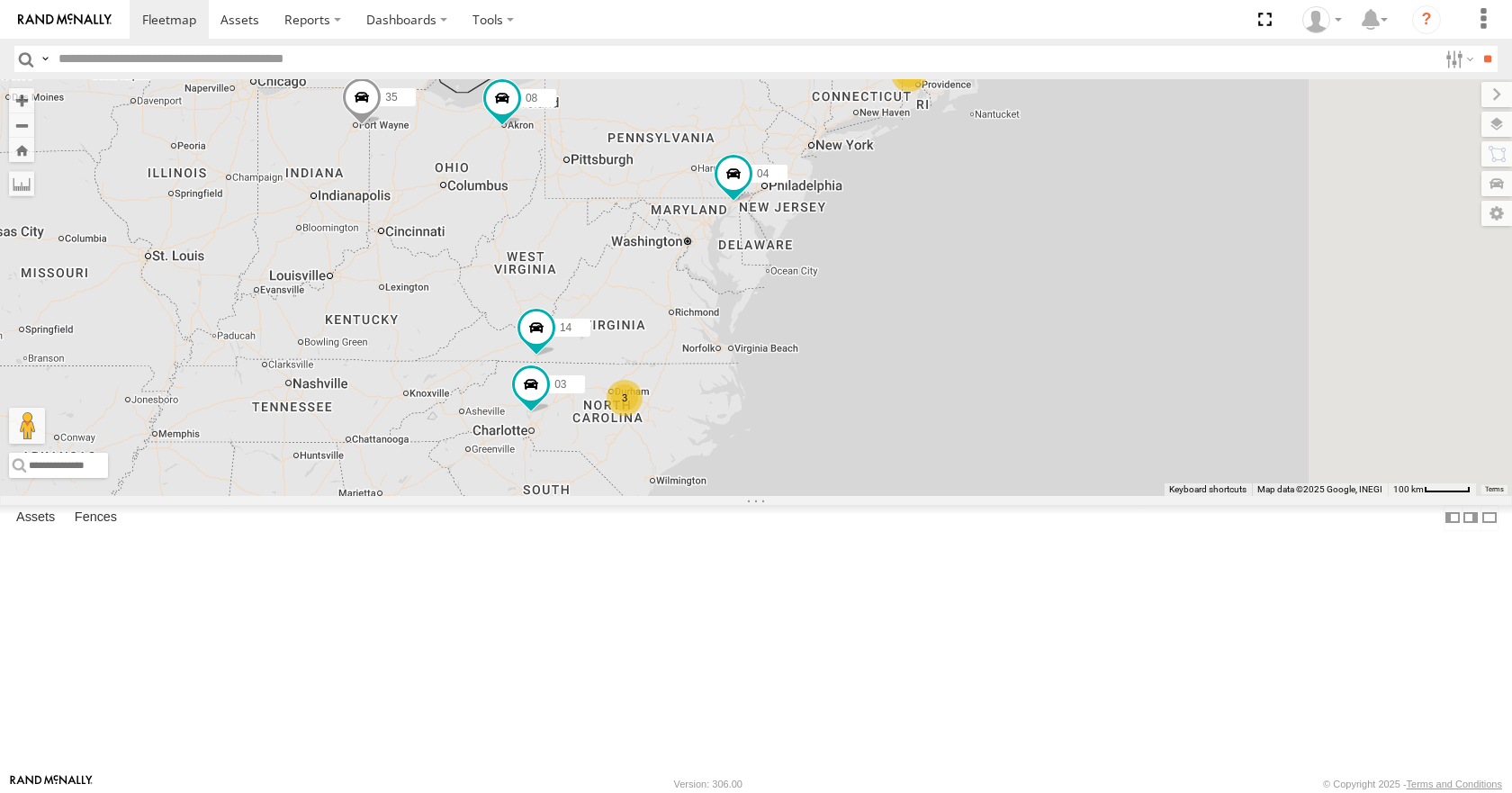
drag, startPoint x: 921, startPoint y: 434, endPoint x: 922, endPoint y: 446, distance: 12.0
click at [922, 446] on div "13 35 14 08 05 04 3 03" at bounding box center [756, 287] width 1512 height 416
drag, startPoint x: 998, startPoint y: 383, endPoint x: 990, endPoint y: 397, distance: 16.1
click at [993, 391] on div "13 35 14 08 05 04 3 03" at bounding box center [756, 287] width 1512 height 416
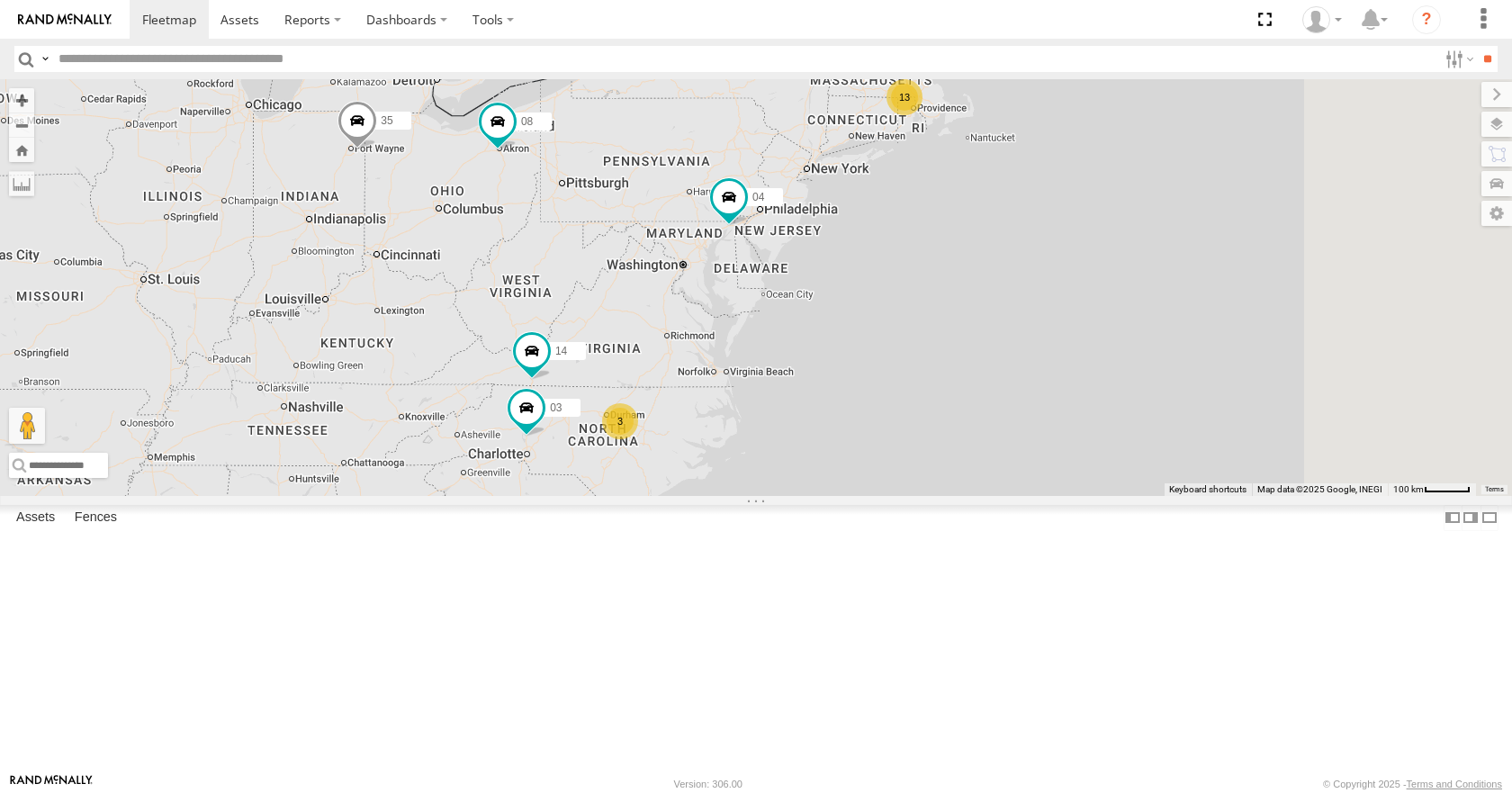
drag, startPoint x: 1001, startPoint y: 438, endPoint x: 1014, endPoint y: 450, distance: 17.7
click at [1014, 450] on div "13 35 14 08 05 04 3 03" at bounding box center [756, 287] width 1512 height 416
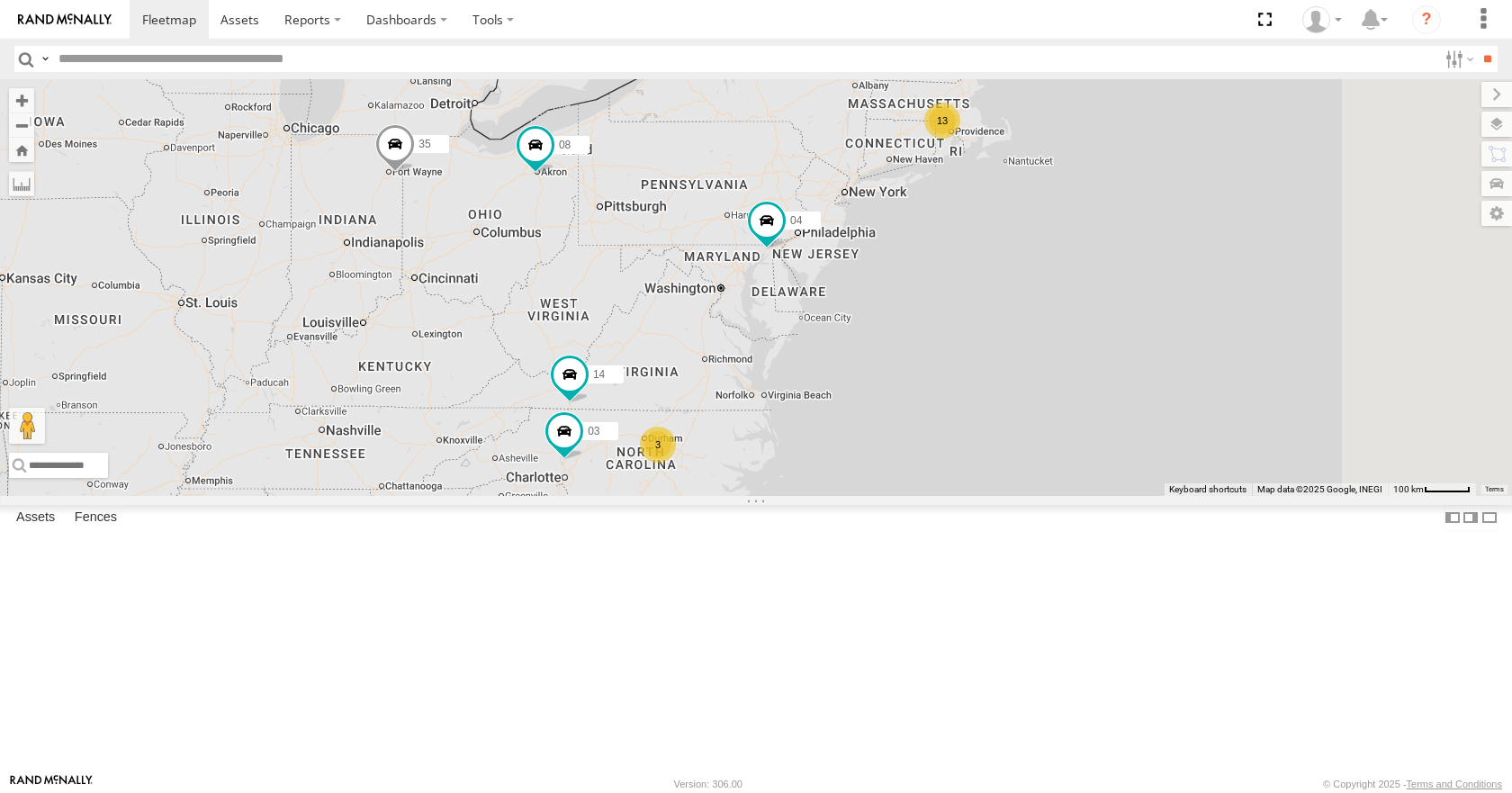
drag, startPoint x: 1032, startPoint y: 443, endPoint x: 1054, endPoint y: 457, distance: 26.1
click at [1054, 457] on div "13 35 14 08 05 04 3 03" at bounding box center [756, 287] width 1512 height 416
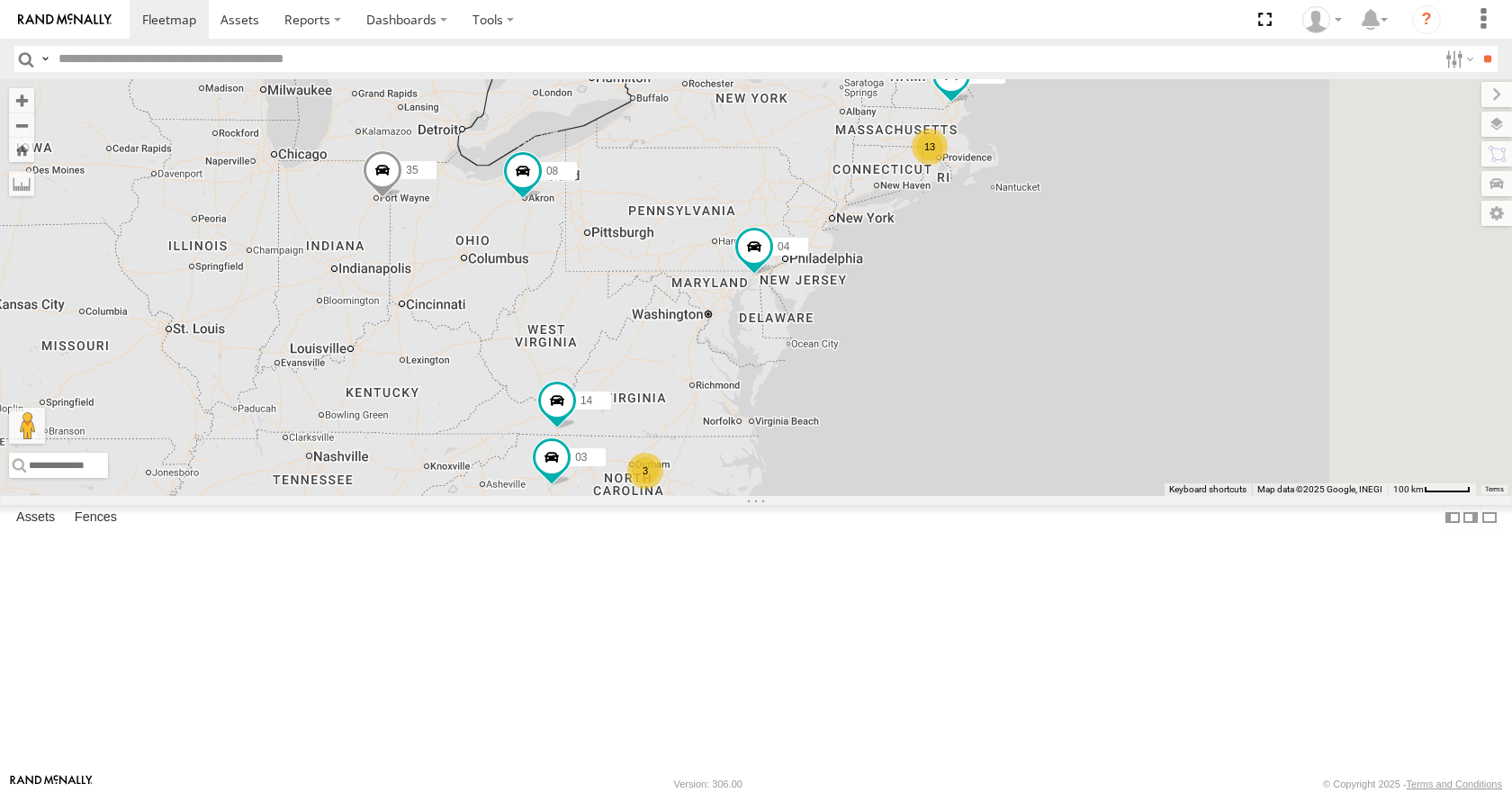
drag, startPoint x: 1018, startPoint y: 450, endPoint x: 1010, endPoint y: 454, distance: 8.9
click at [1010, 454] on div "13 35 14 08 05 04 3 03" at bounding box center [756, 287] width 1512 height 416
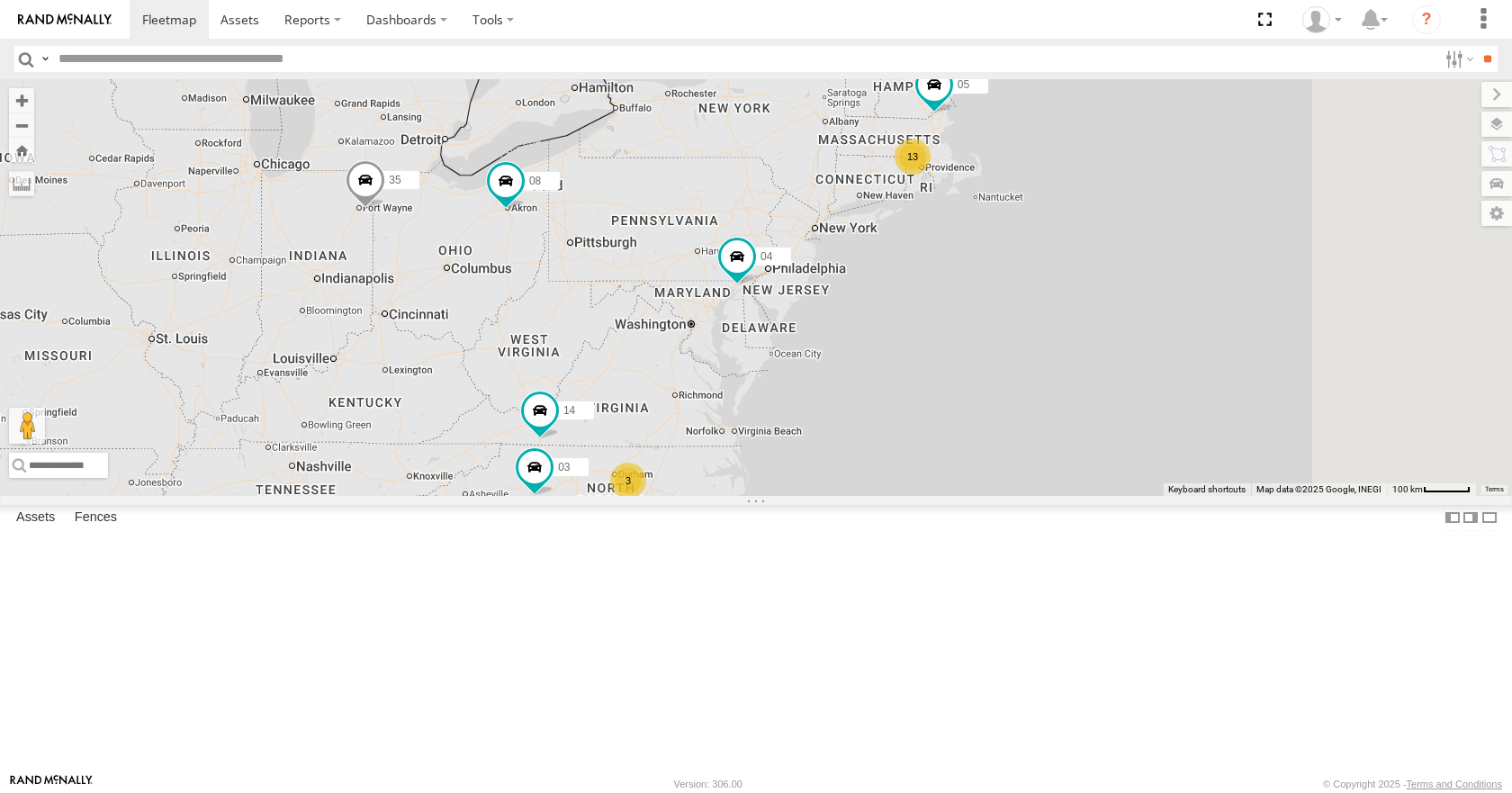
drag, startPoint x: 1014, startPoint y: 432, endPoint x: 990, endPoint y: 443, distance: 26.4
click at [990, 443] on div "13 35 14 08 05 04 3 03" at bounding box center [756, 287] width 1512 height 416
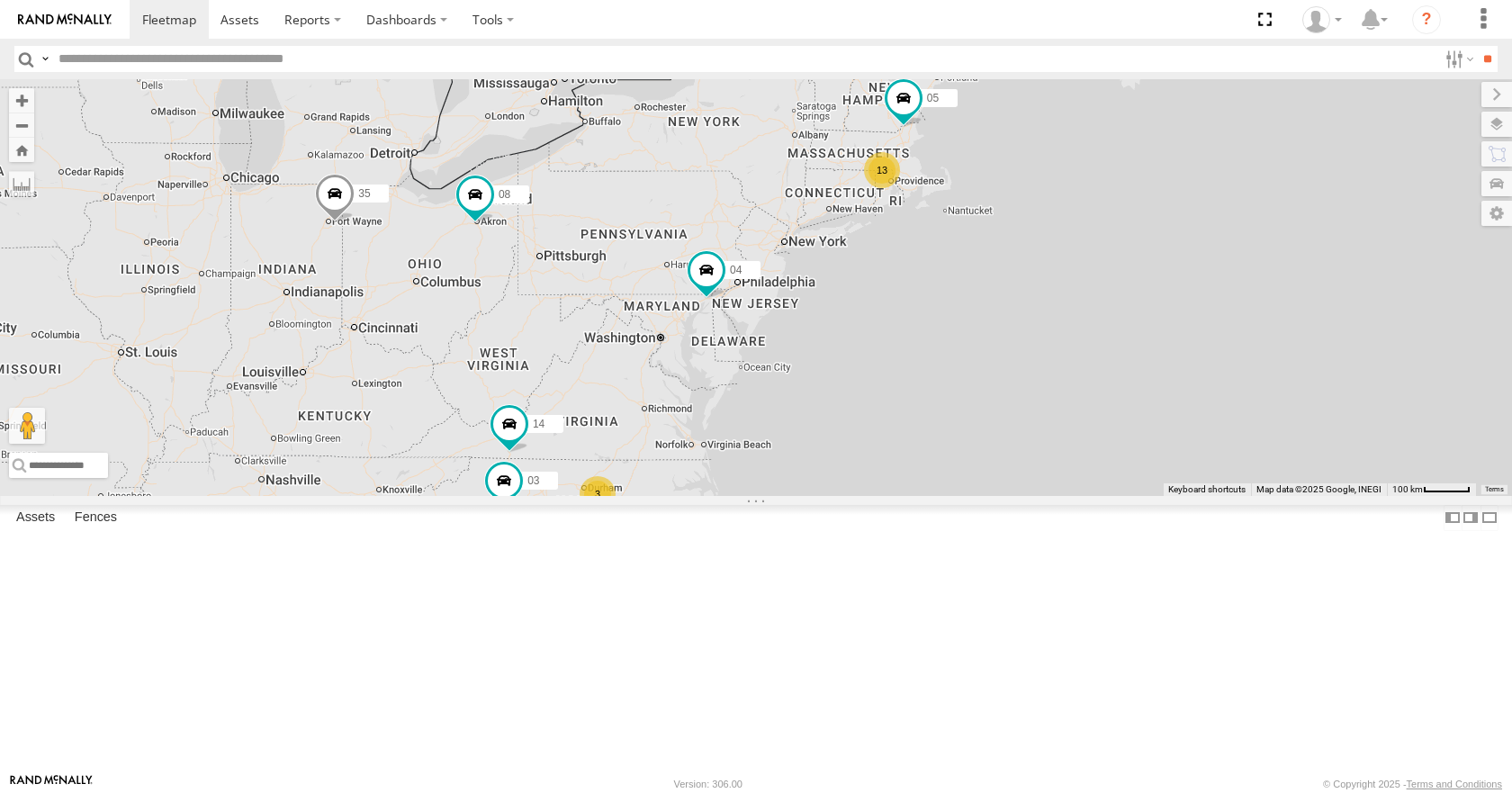
drag, startPoint x: 998, startPoint y: 423, endPoint x: 993, endPoint y: 434, distance: 12.1
click at [993, 434] on div "13 35 14 08 05 04 3 03" at bounding box center [756, 287] width 1512 height 416
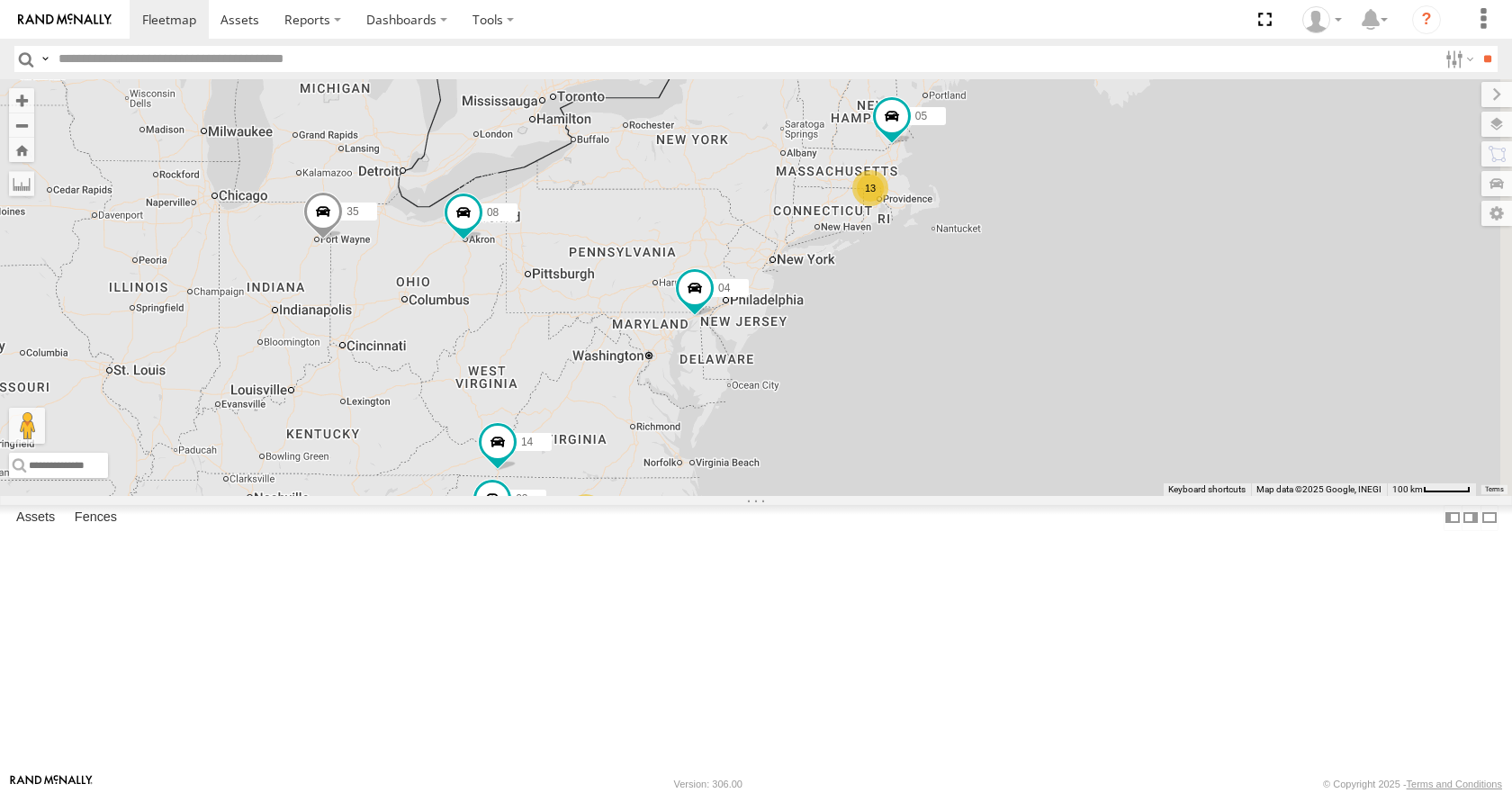
drag, startPoint x: 1029, startPoint y: 400, endPoint x: 1029, endPoint y: 413, distance: 13.0
click at [1029, 413] on div "13 35 14 08 05 04 3 03" at bounding box center [756, 287] width 1512 height 416
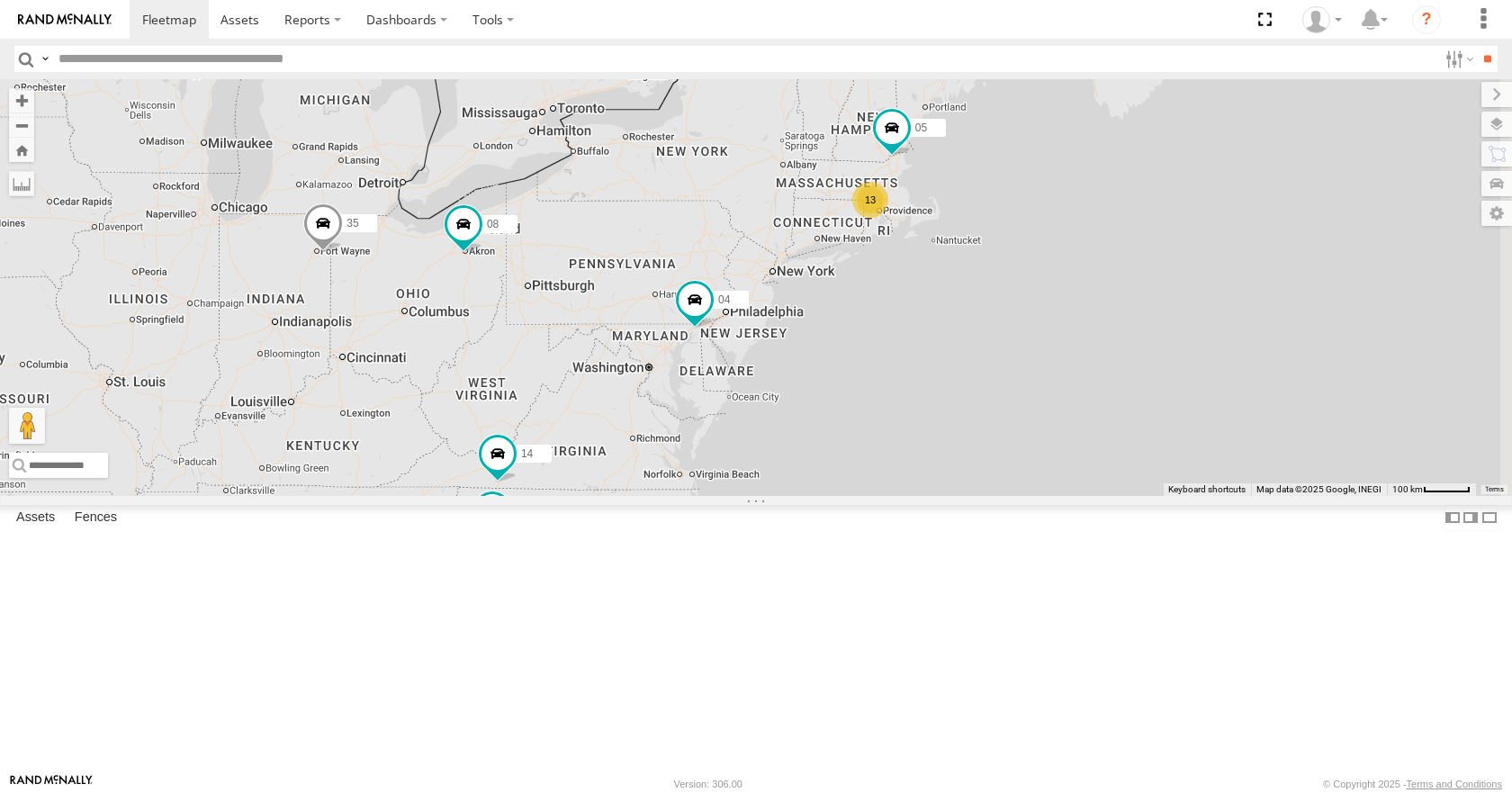
drag, startPoint x: 1070, startPoint y: 381, endPoint x: 1056, endPoint y: 386, distance: 14.9
click at [1057, 386] on div "13 35 14 08 05 04 3 03" at bounding box center [756, 287] width 1512 height 416
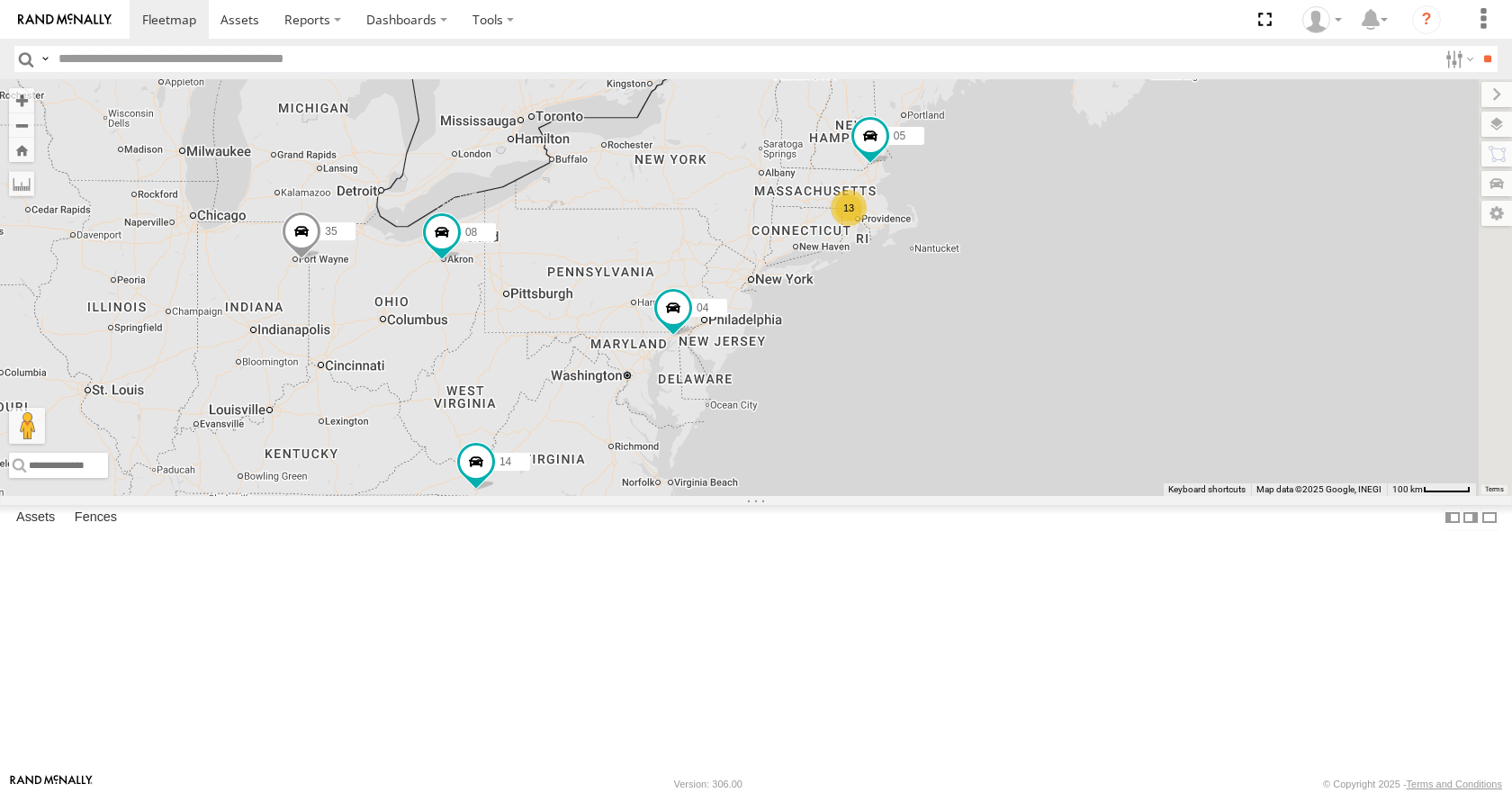
click at [1020, 373] on div "13 35 14 08 05 04 3 03" at bounding box center [756, 287] width 1512 height 416
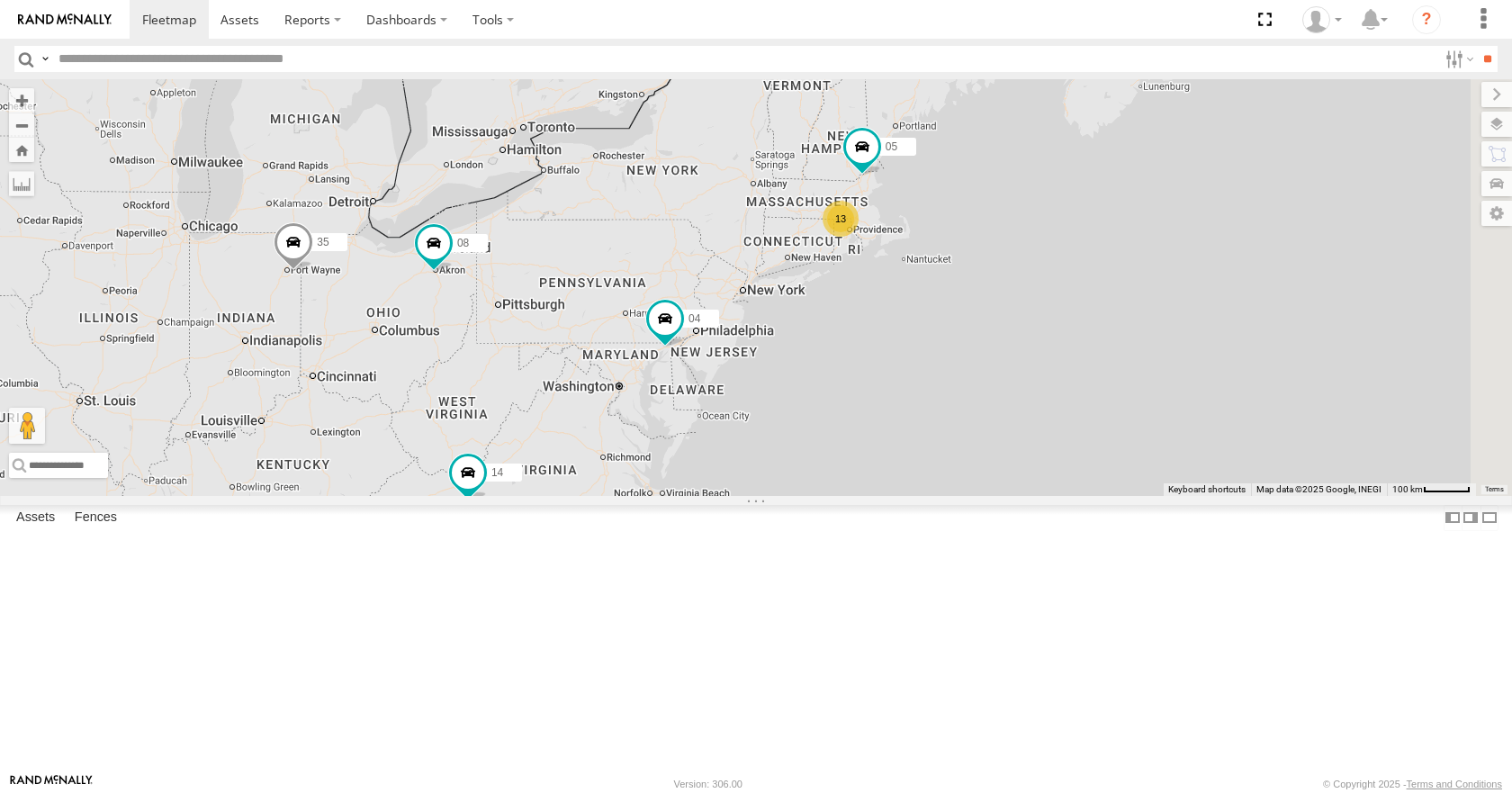
click at [1079, 388] on div "13 35 14 08 05 04 3 03" at bounding box center [756, 287] width 1512 height 416
drag, startPoint x: 1112, startPoint y: 367, endPoint x: 1112, endPoint y: 393, distance: 26.0
click at [1113, 391] on div "13 35 14 08 05 04 3 03" at bounding box center [756, 287] width 1512 height 416
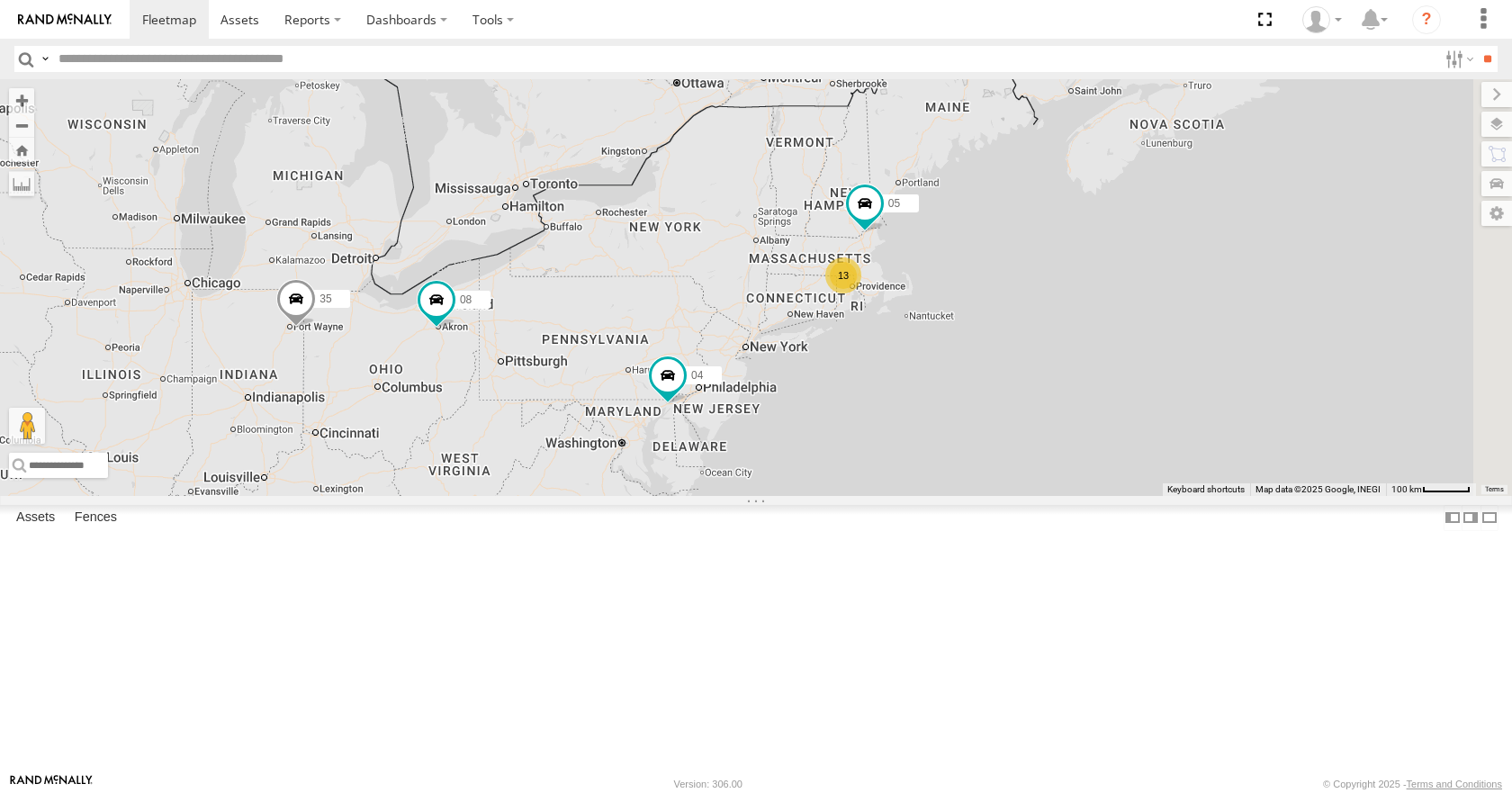
drag, startPoint x: 1154, startPoint y: 449, endPoint x: 1159, endPoint y: 459, distance: 11.2
click at [1159, 459] on div "13 35 14 08 05 04 3 03" at bounding box center [756, 287] width 1512 height 416
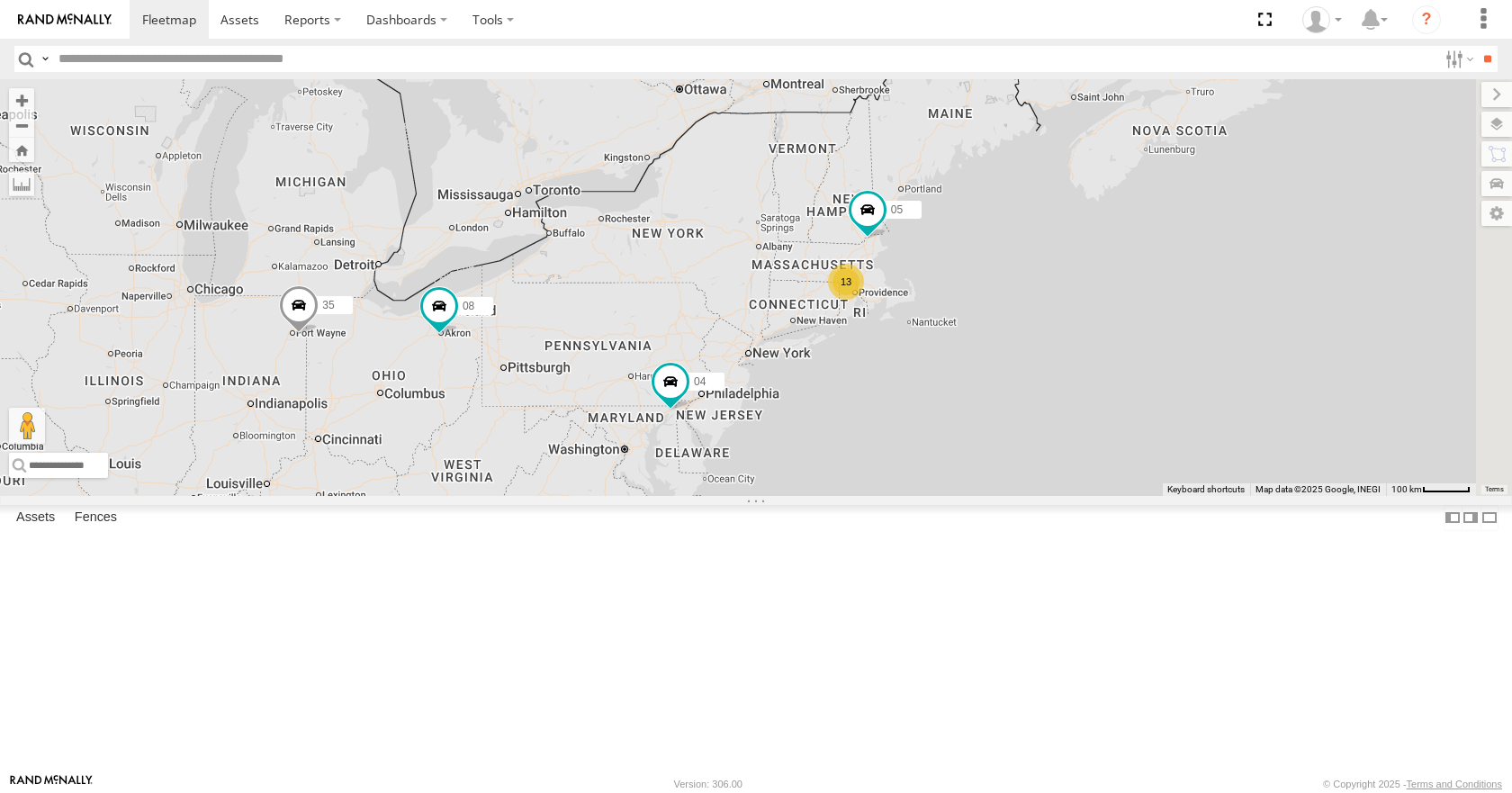
drag, startPoint x: 1023, startPoint y: 408, endPoint x: 1033, endPoint y: 401, distance: 12.2
click at [1033, 403] on div "13 35 14 08 05 04 3 03" at bounding box center [756, 287] width 1512 height 416
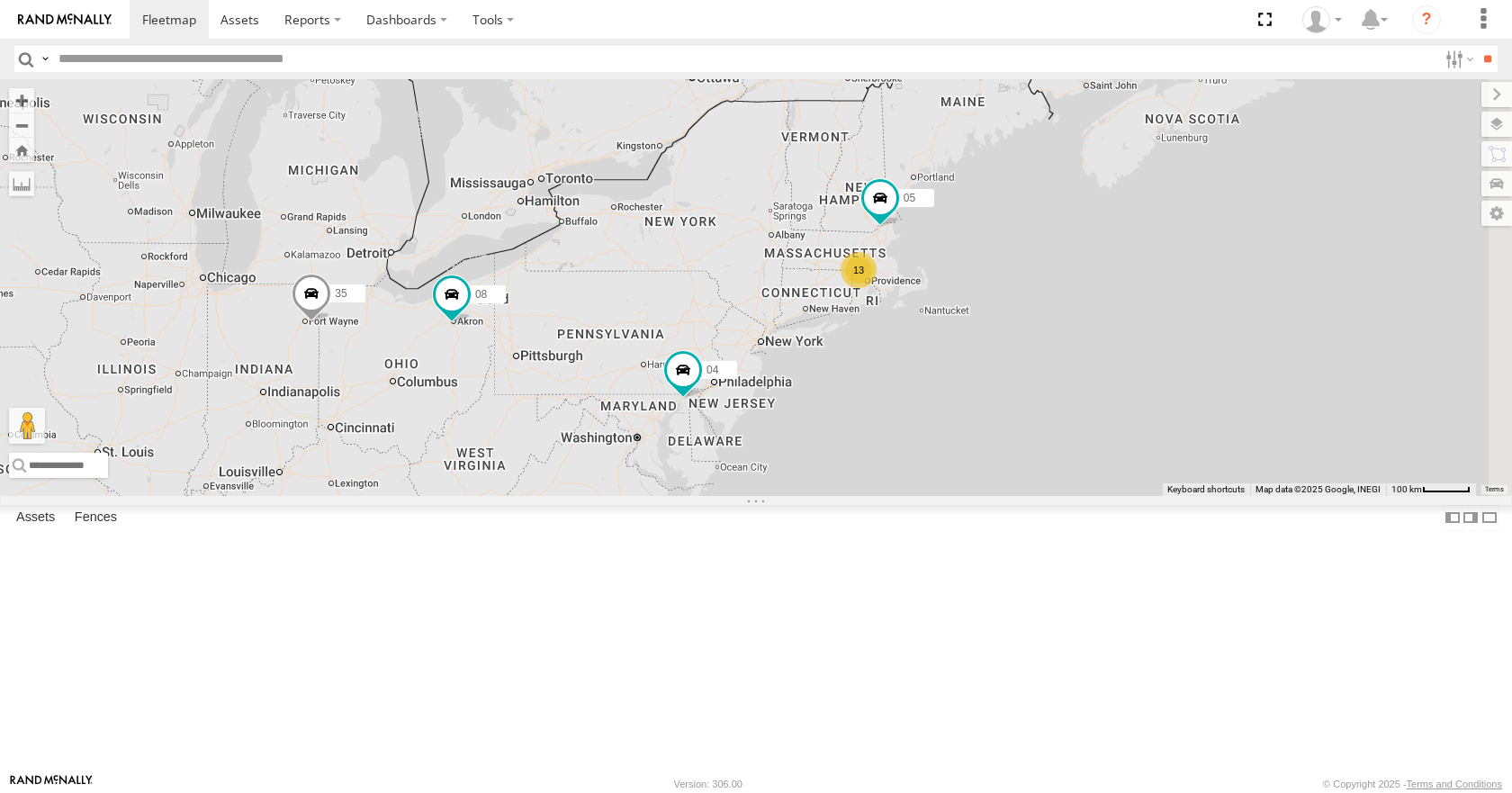
click at [1010, 367] on div "13 35 14 08 05 04 3 03" at bounding box center [756, 287] width 1512 height 416
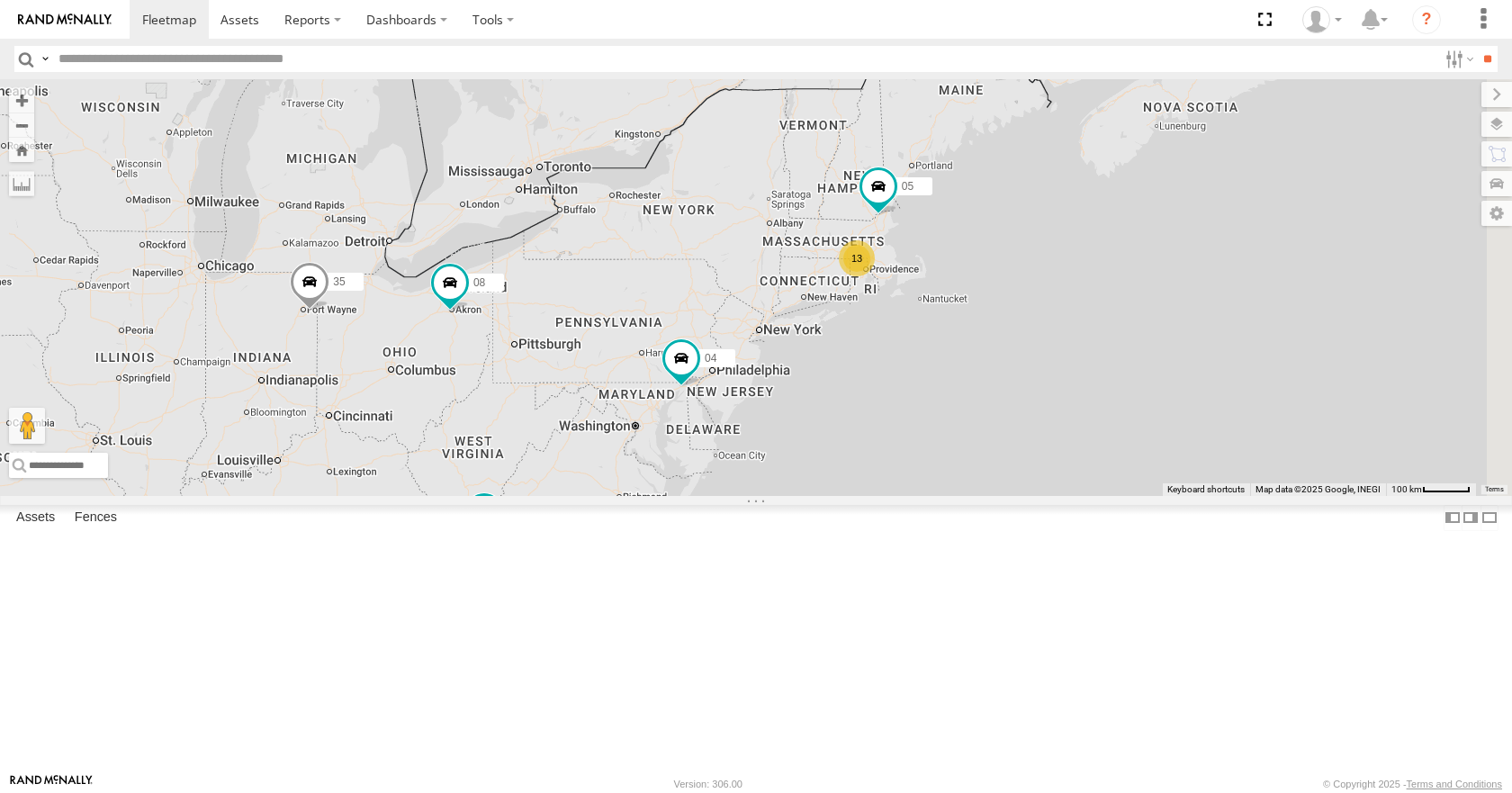
drag, startPoint x: 1012, startPoint y: 351, endPoint x: 1014, endPoint y: 339, distance: 12.2
click at [1014, 339] on div "13 35 14 08 05 04 3 03" at bounding box center [756, 287] width 1512 height 416
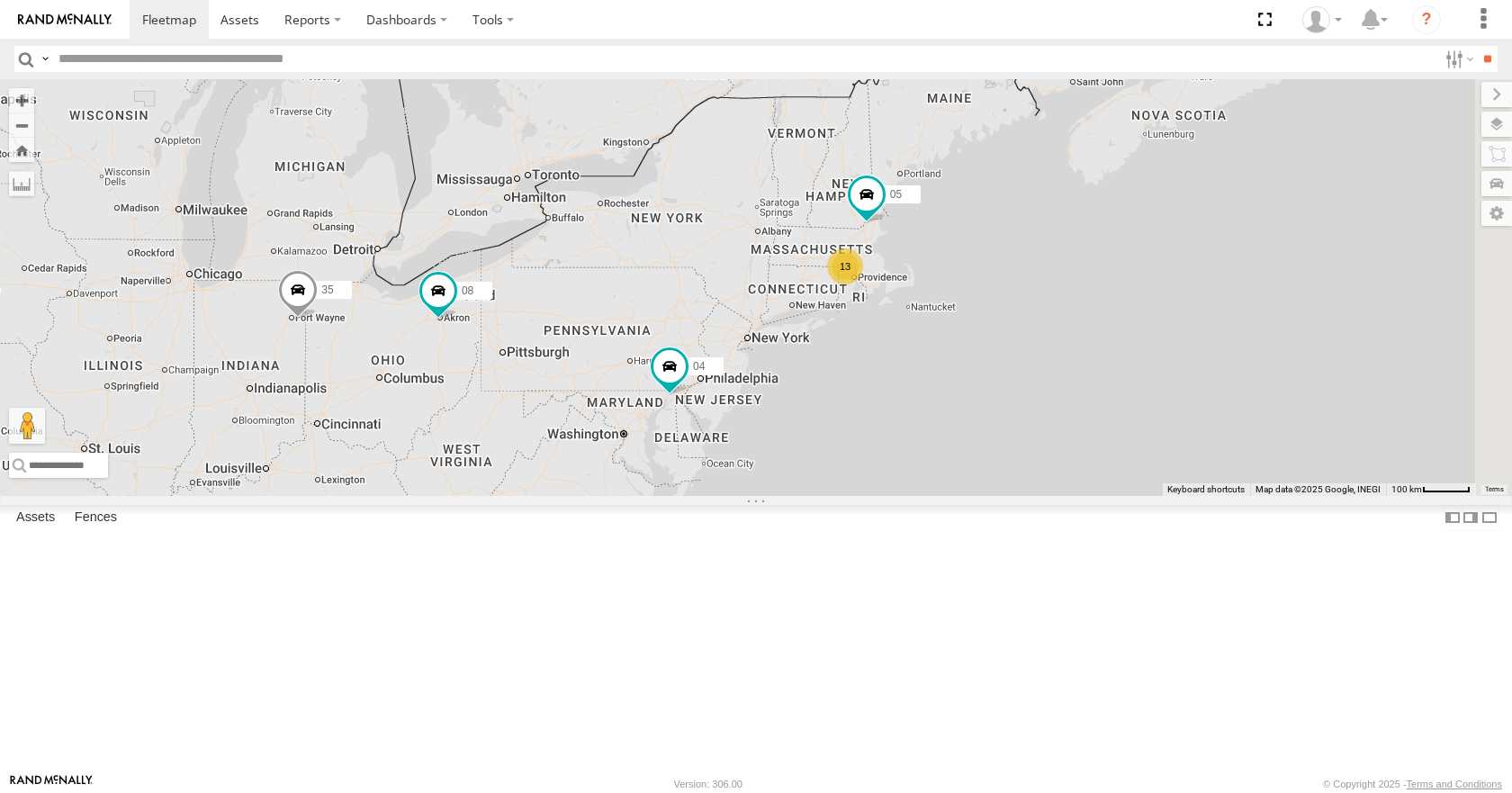
drag, startPoint x: 1076, startPoint y: 316, endPoint x: 1059, endPoint y: 327, distance: 20.2
click at [1064, 327] on div "13 35 14 08 05 04 3 03" at bounding box center [756, 287] width 1512 height 416
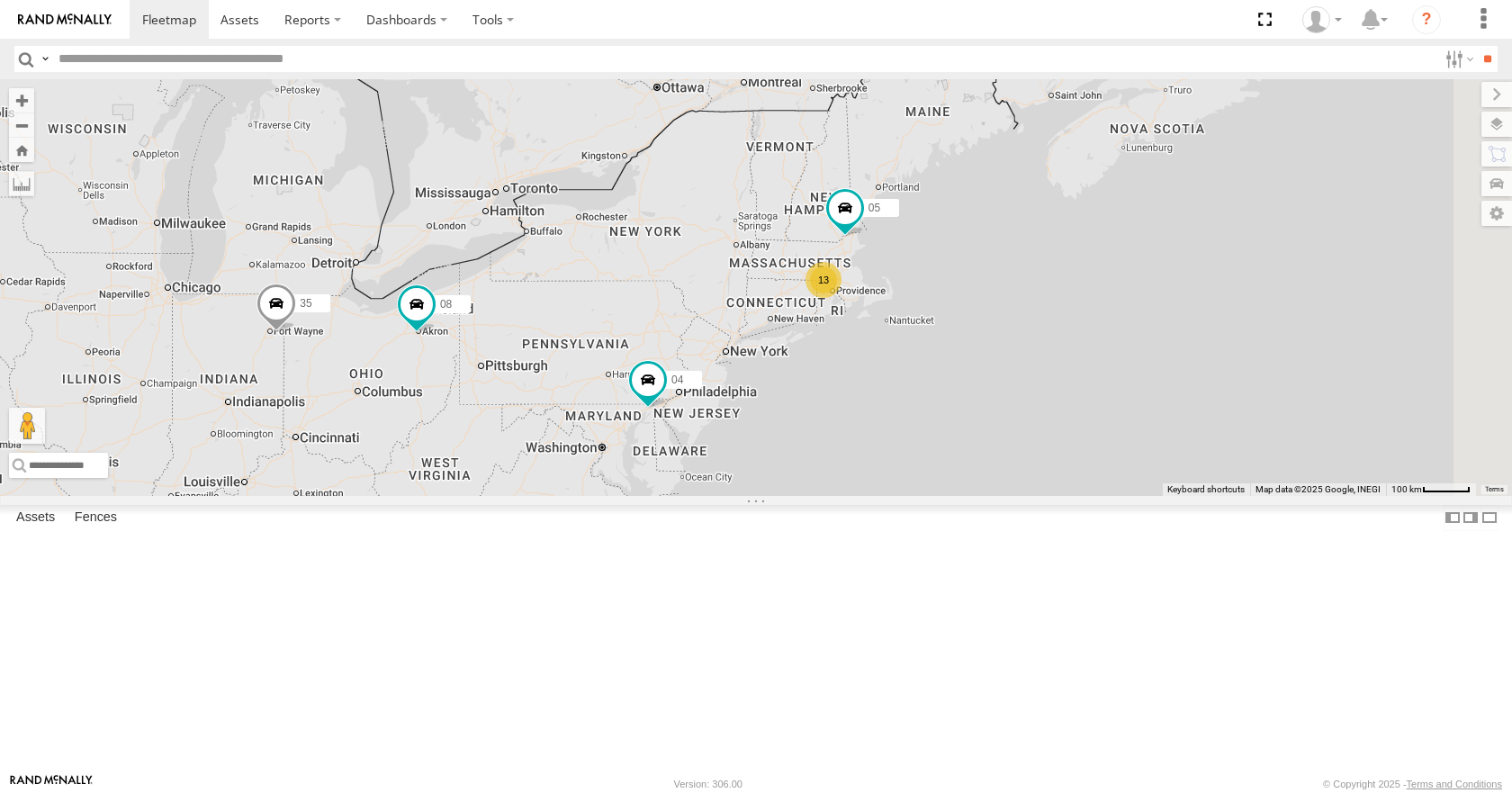
drag, startPoint x: 1009, startPoint y: 276, endPoint x: 968, endPoint y: 293, distance: 44.4
click at [968, 293] on div "13 35 14 08 05 04 3 03" at bounding box center [756, 287] width 1512 height 416
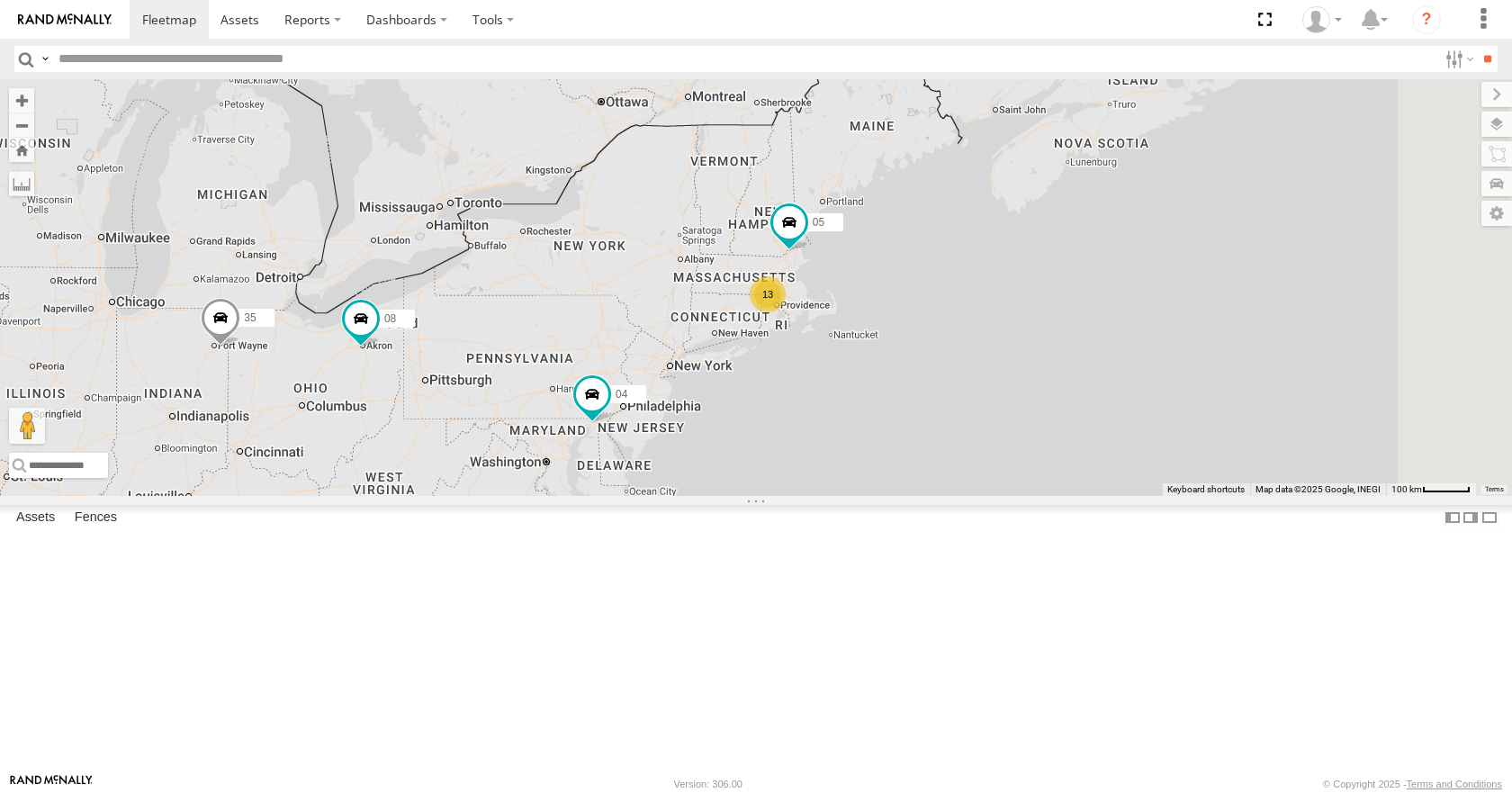
drag, startPoint x: 963, startPoint y: 236, endPoint x: 945, endPoint y: 236, distance: 18.0
click at [945, 236] on div "13 35 14 08 05 04 3 03" at bounding box center [756, 287] width 1512 height 416
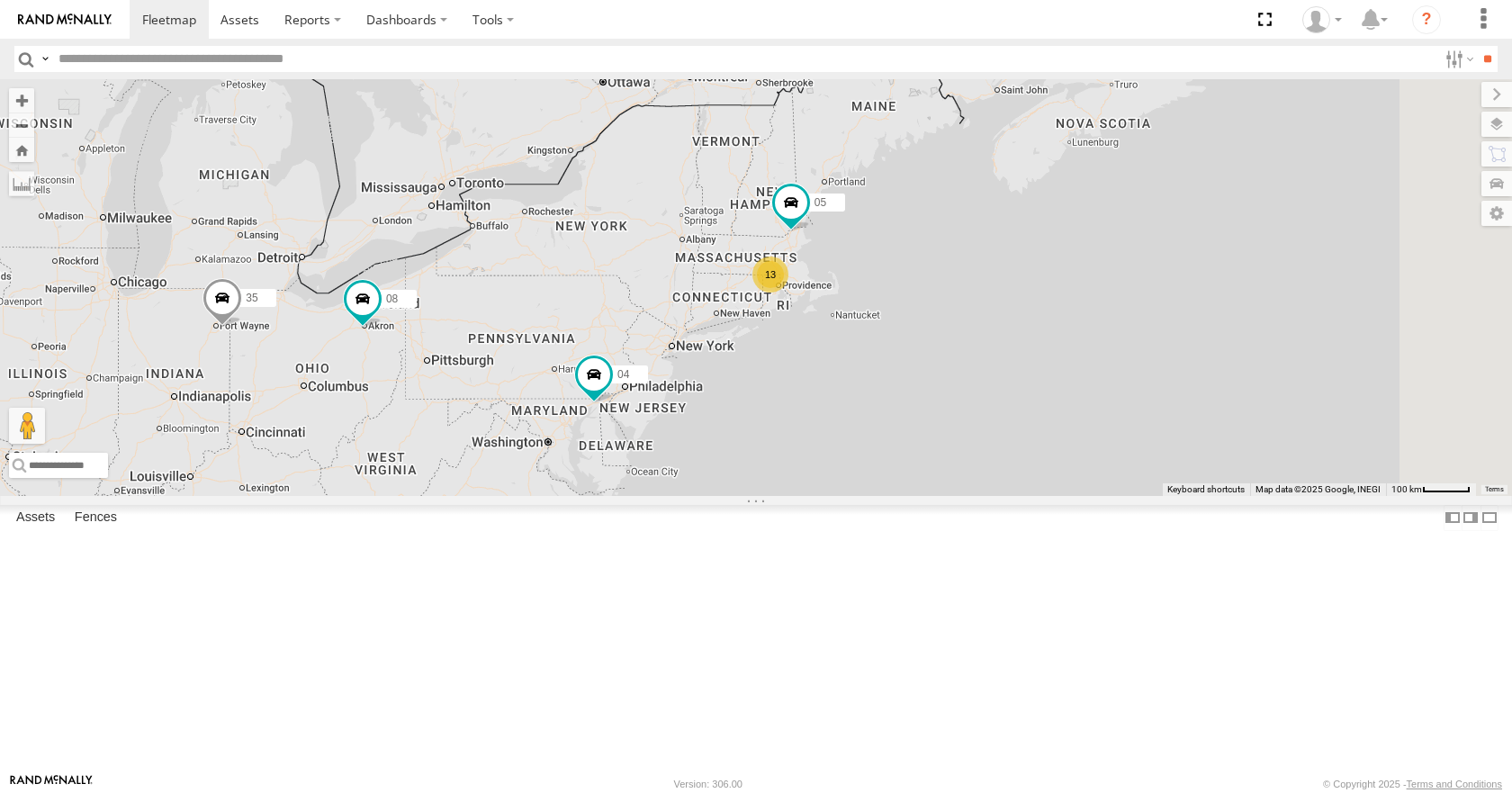
drag, startPoint x: 988, startPoint y: 238, endPoint x: 1010, endPoint y: 219, distance: 29.1
click at [1010, 219] on div "13 35 14 08 05 04 3 03" at bounding box center [756, 287] width 1512 height 416
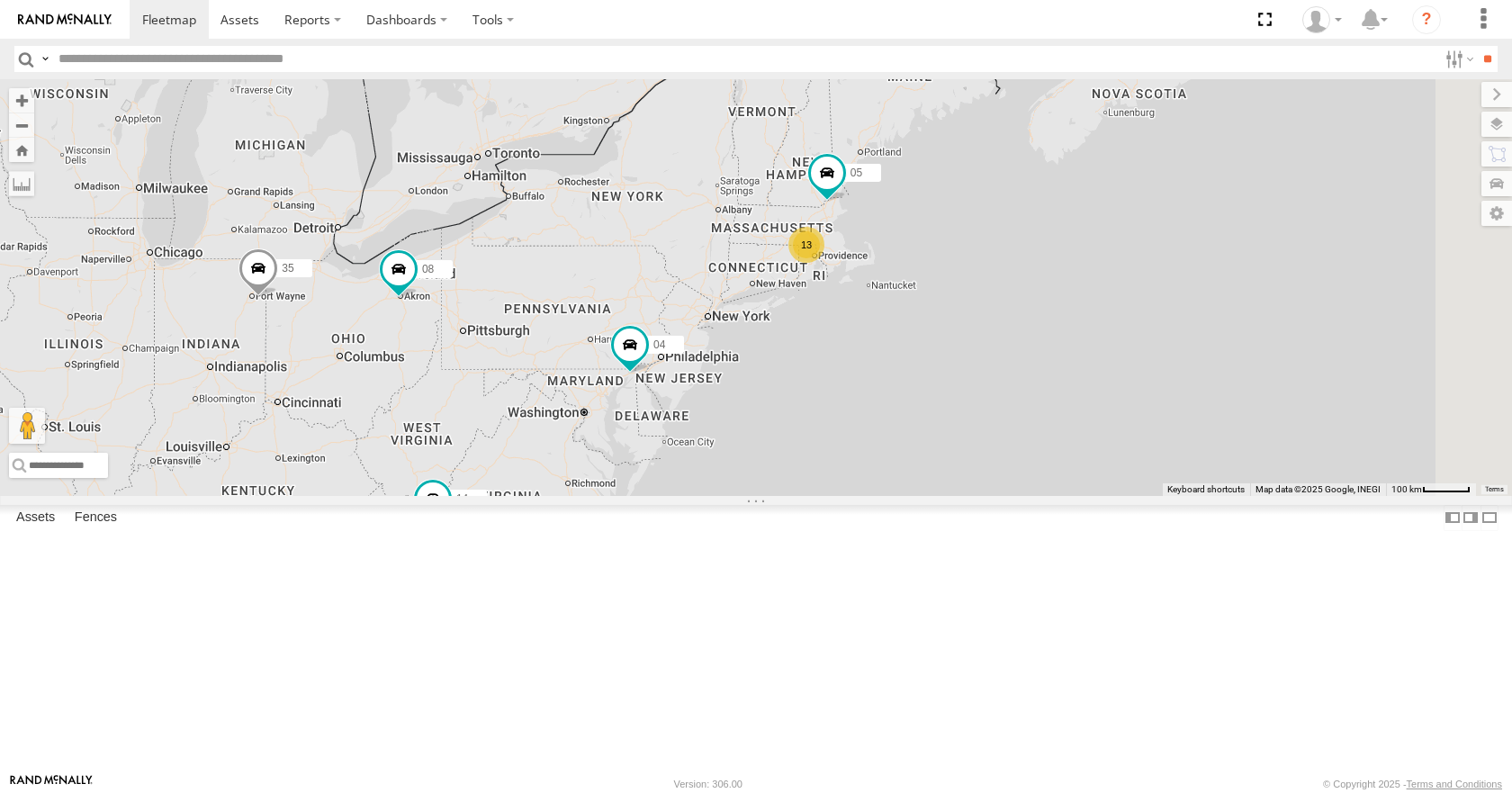
drag, startPoint x: 1097, startPoint y: 236, endPoint x: 1136, endPoint y: 213, distance: 45.3
click at [1136, 213] on div "13 35 14 08 05 04 3 03" at bounding box center [756, 287] width 1512 height 416
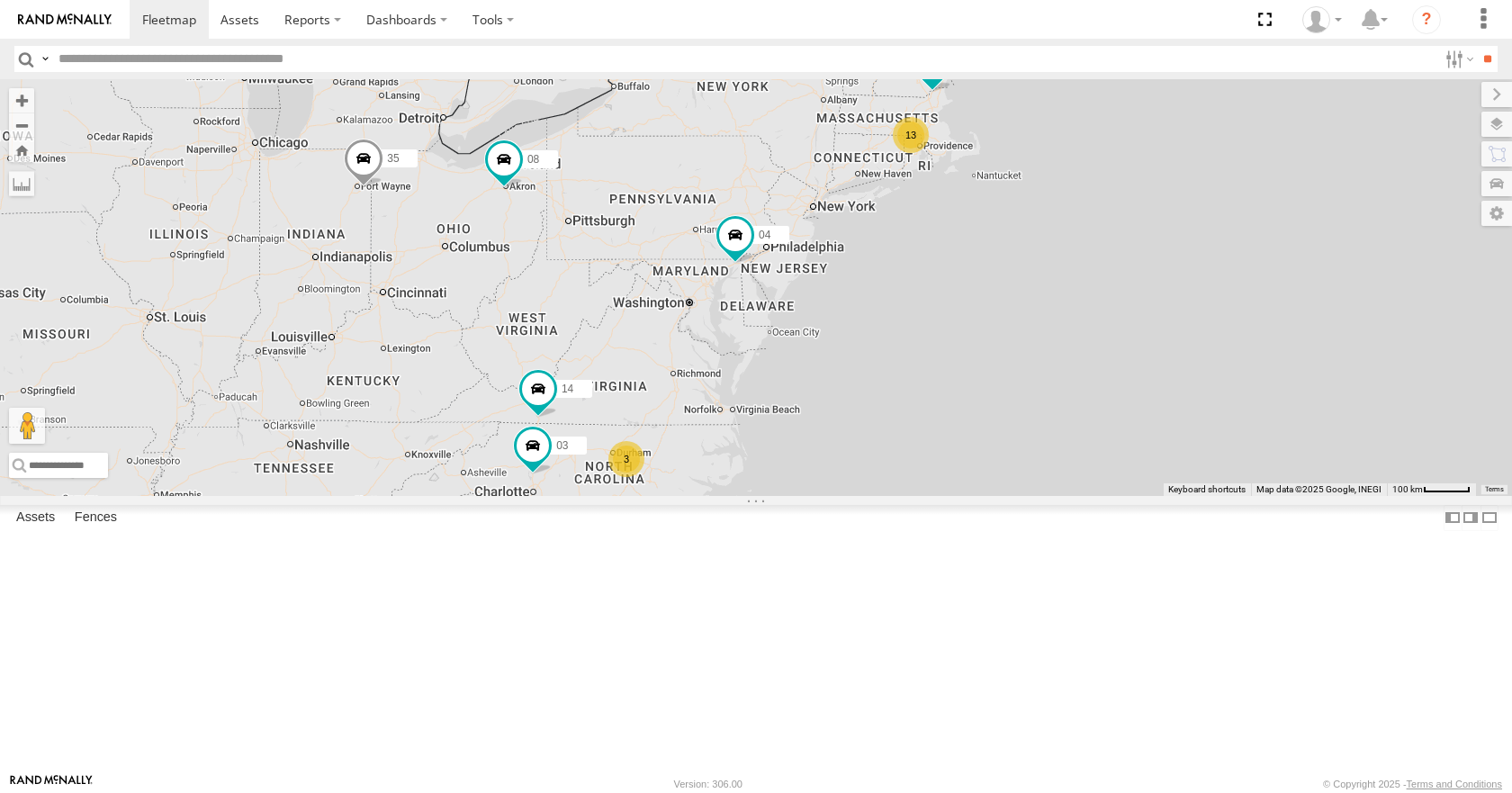
drag, startPoint x: 924, startPoint y: 353, endPoint x: 1029, endPoint y: 255, distance: 143.6
click at [1029, 255] on div "13 35 14 08 05 04 3 03" at bounding box center [756, 287] width 1512 height 416
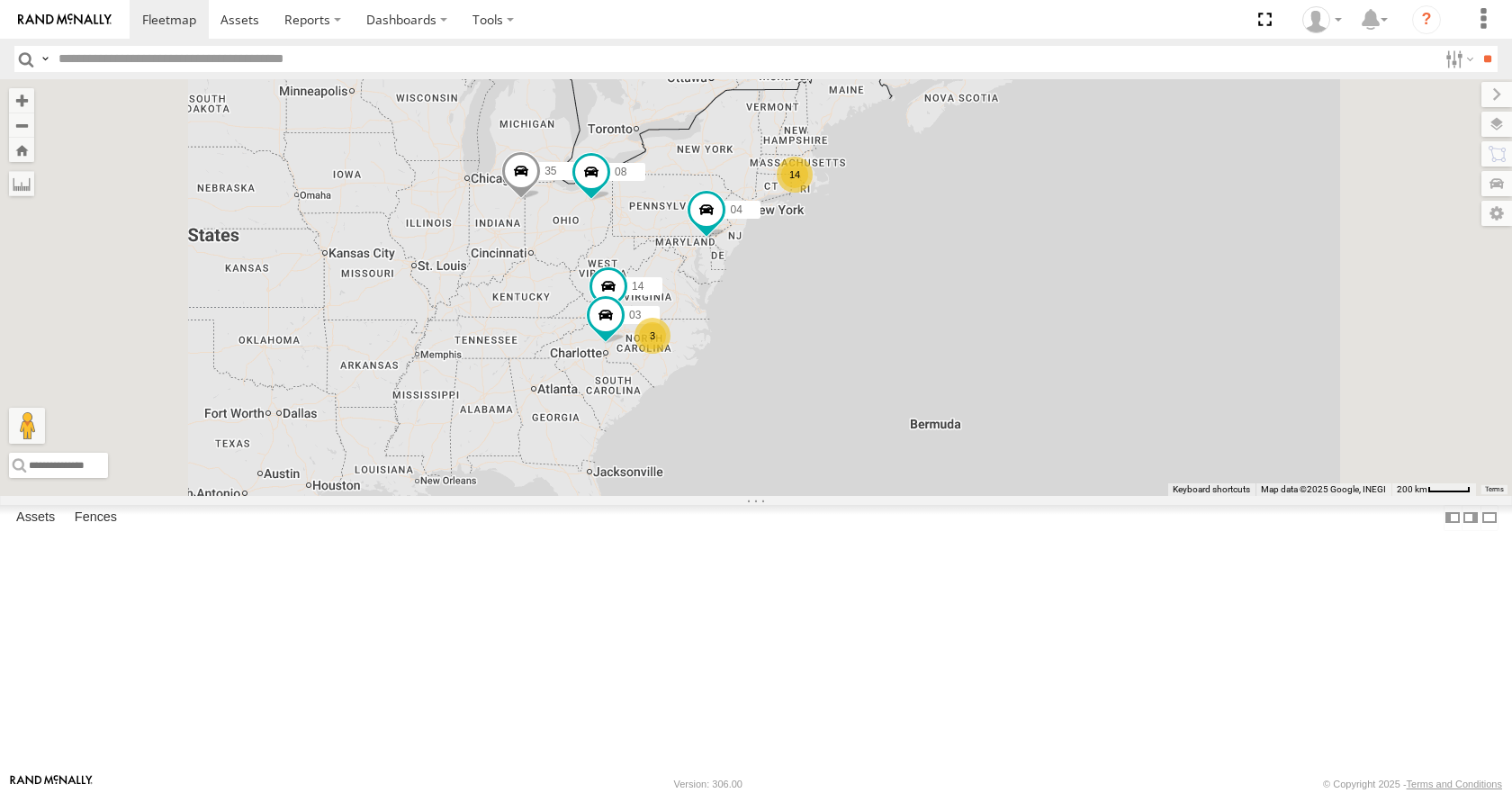
drag, startPoint x: 836, startPoint y: 371, endPoint x: 852, endPoint y: 356, distance: 21.9
click at [852, 356] on div "35 14 08 04 03 14 3" at bounding box center [756, 287] width 1512 height 416
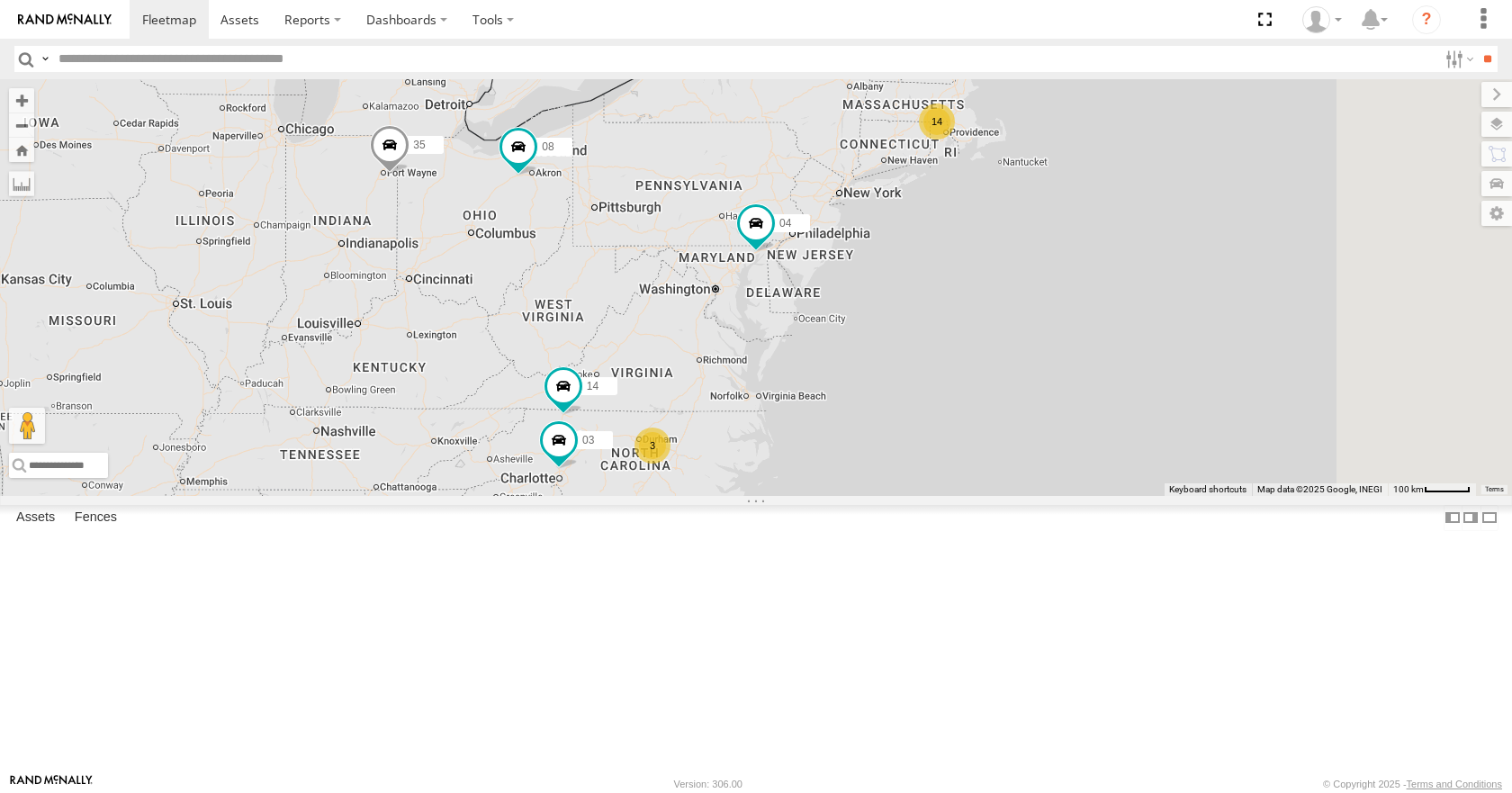
drag, startPoint x: 929, startPoint y: 398, endPoint x: 845, endPoint y: 385, distance: 85.0
click at [845, 385] on div "14 35 14 08 04 3 03" at bounding box center [756, 287] width 1512 height 416
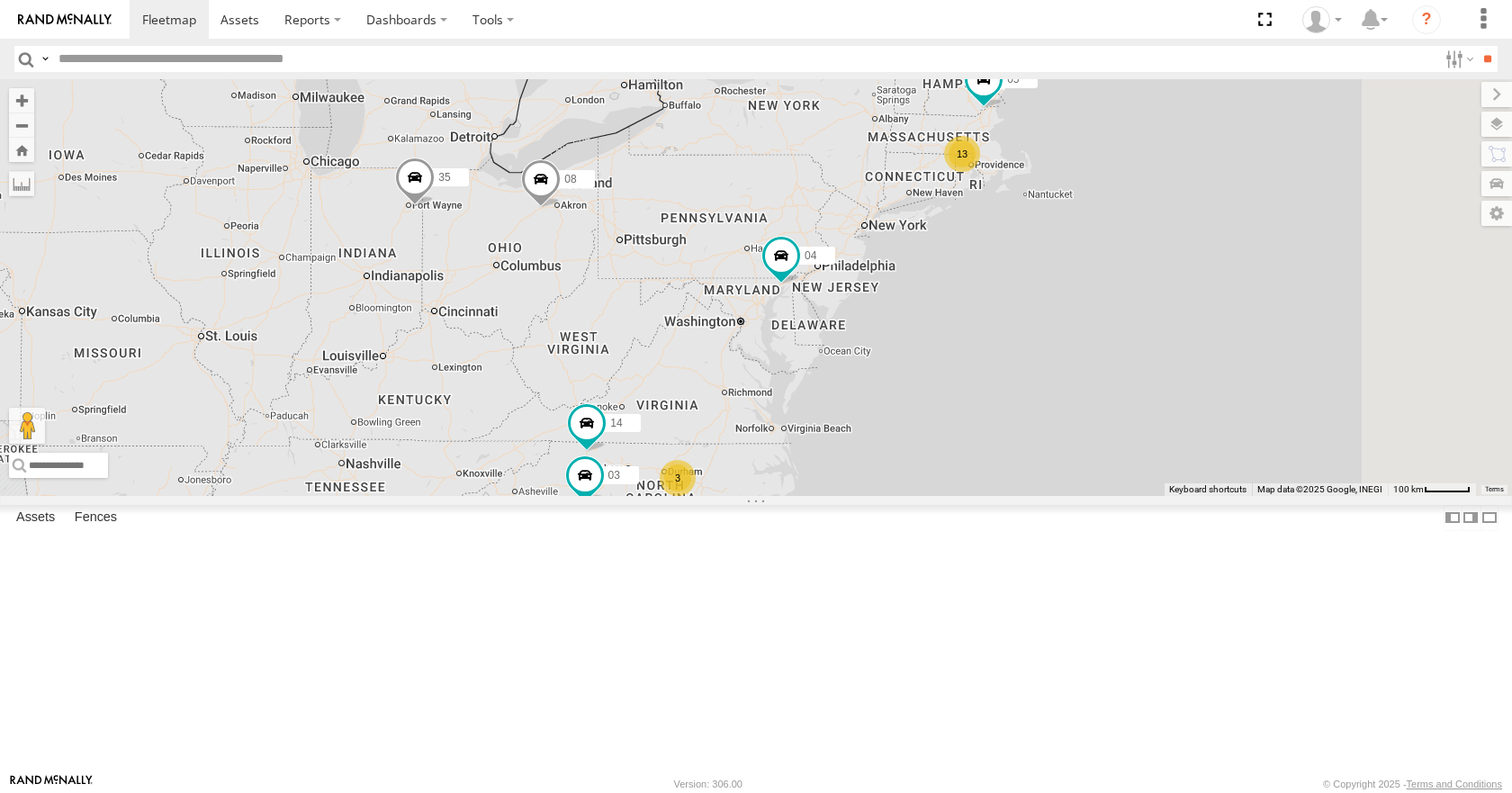
drag, startPoint x: 1169, startPoint y: 289, endPoint x: 993, endPoint y: 338, distance: 182.7
click at [993, 338] on div "13 35 14 08 05 04 3 03" at bounding box center [756, 287] width 1512 height 416
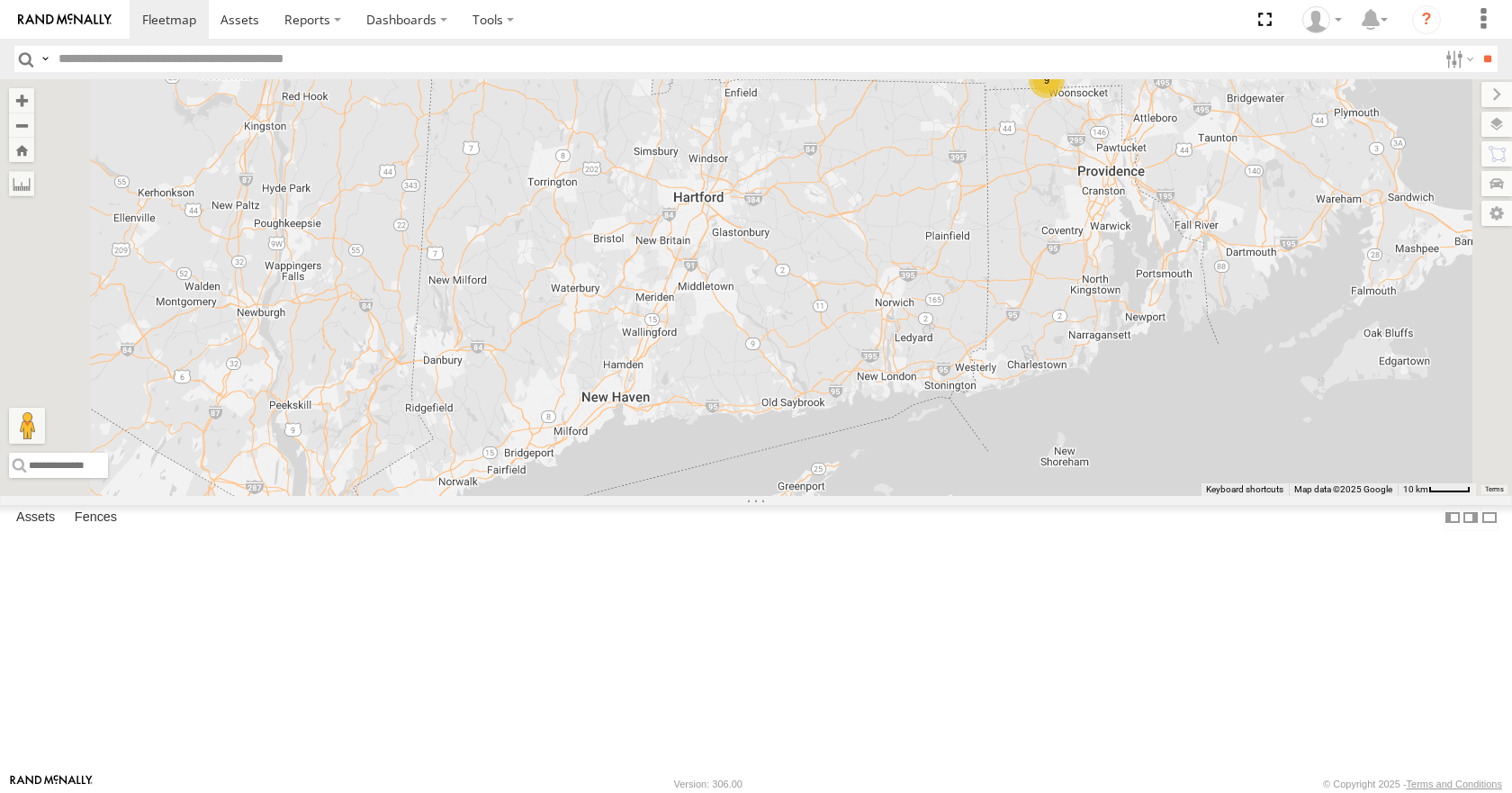
drag, startPoint x: 949, startPoint y: 318, endPoint x: 899, endPoint y: 341, distance: 55.0
click at [899, 341] on div "35 14 08 05 04 03 9 2 12 01" at bounding box center [756, 287] width 1512 height 416
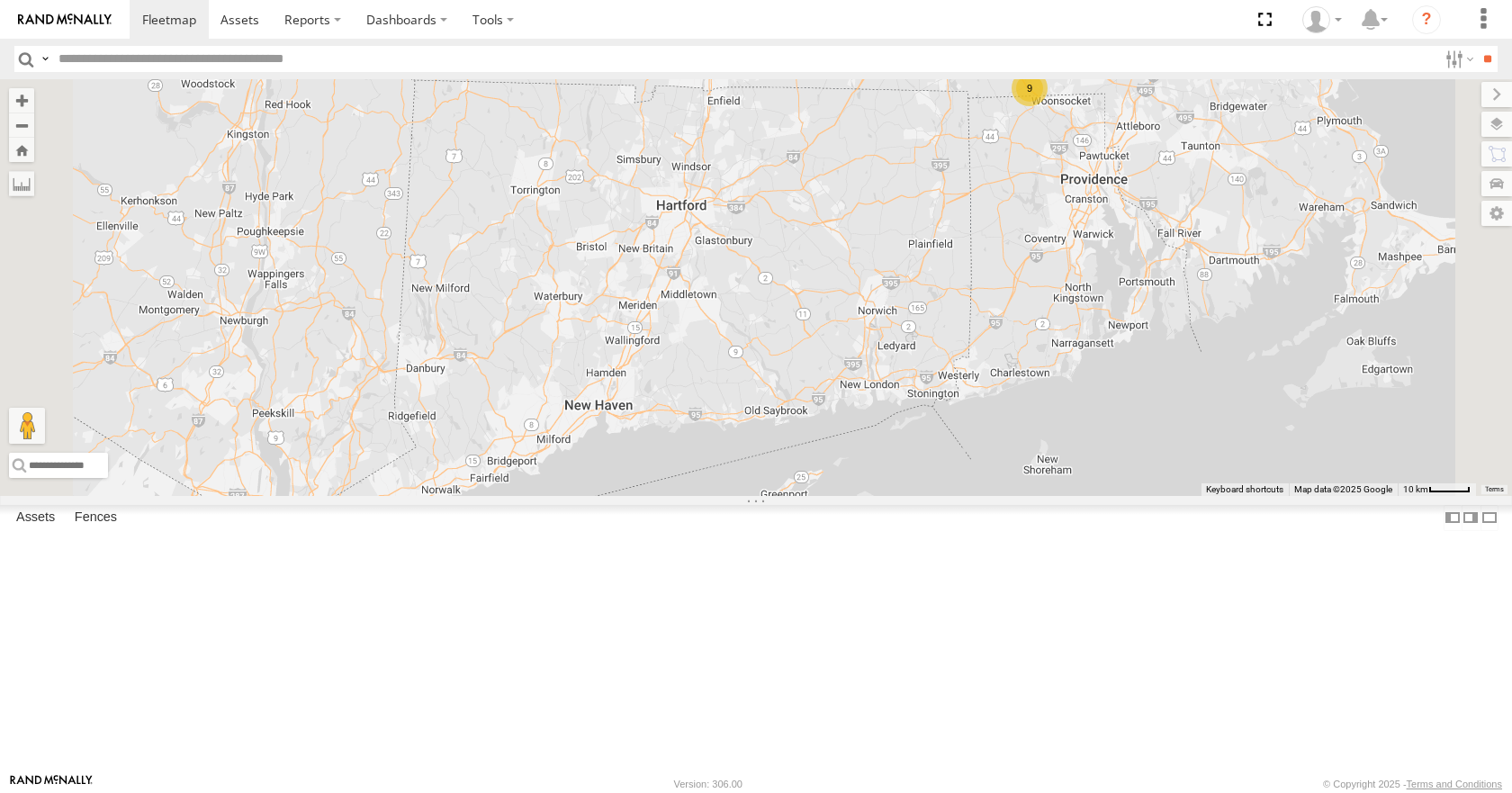
drag, startPoint x: 903, startPoint y: 286, endPoint x: 894, endPoint y: 291, distance: 10.3
click at [894, 291] on div "35 14 08 05 04 03 9 2 12 01" at bounding box center [756, 287] width 1512 height 416
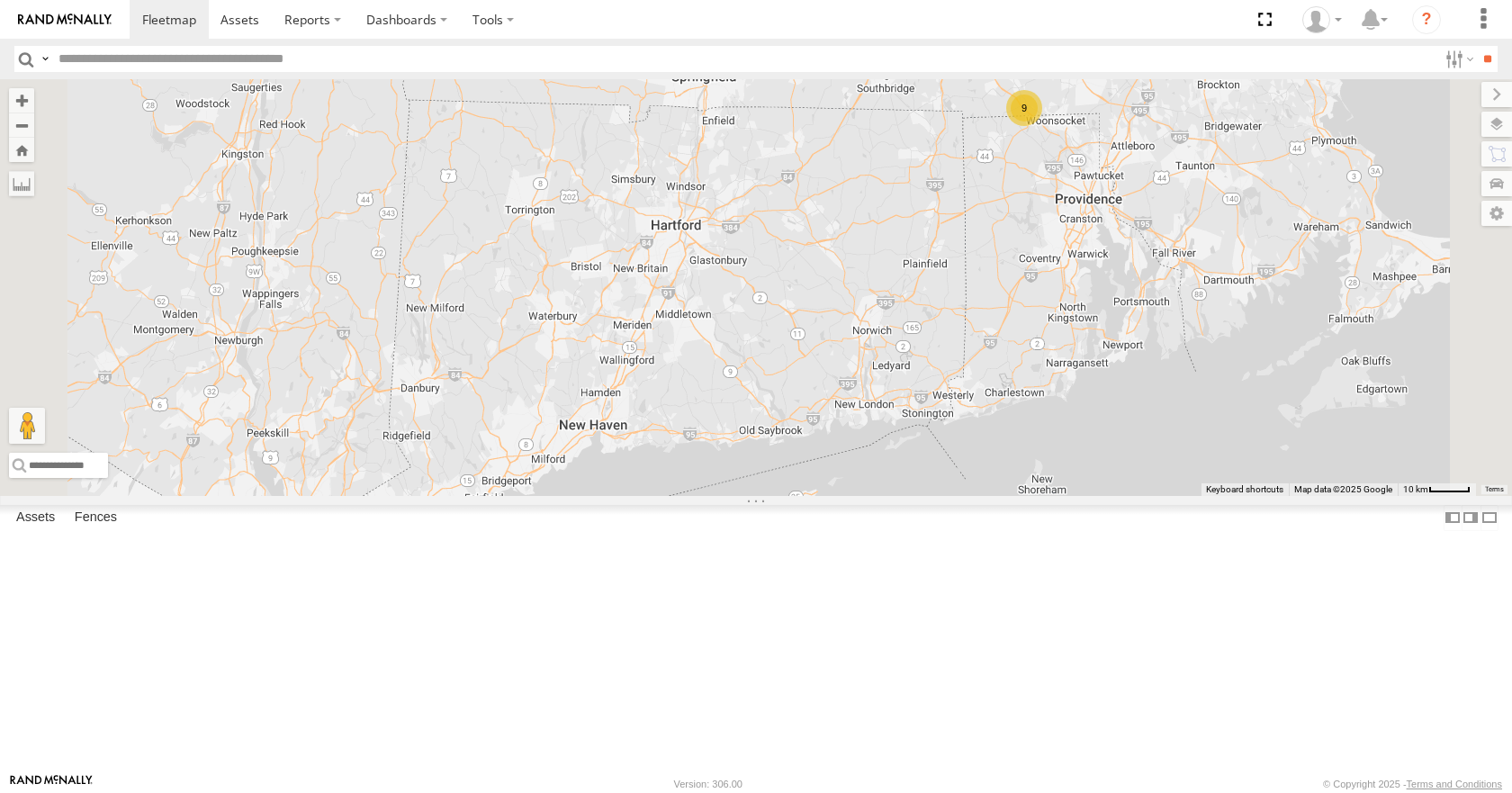
drag, startPoint x: 916, startPoint y: 283, endPoint x: 909, endPoint y: 307, distance: 25.0
click at [909, 307] on div "35 14 08 05 04 03 9 2 12 01" at bounding box center [756, 287] width 1512 height 416
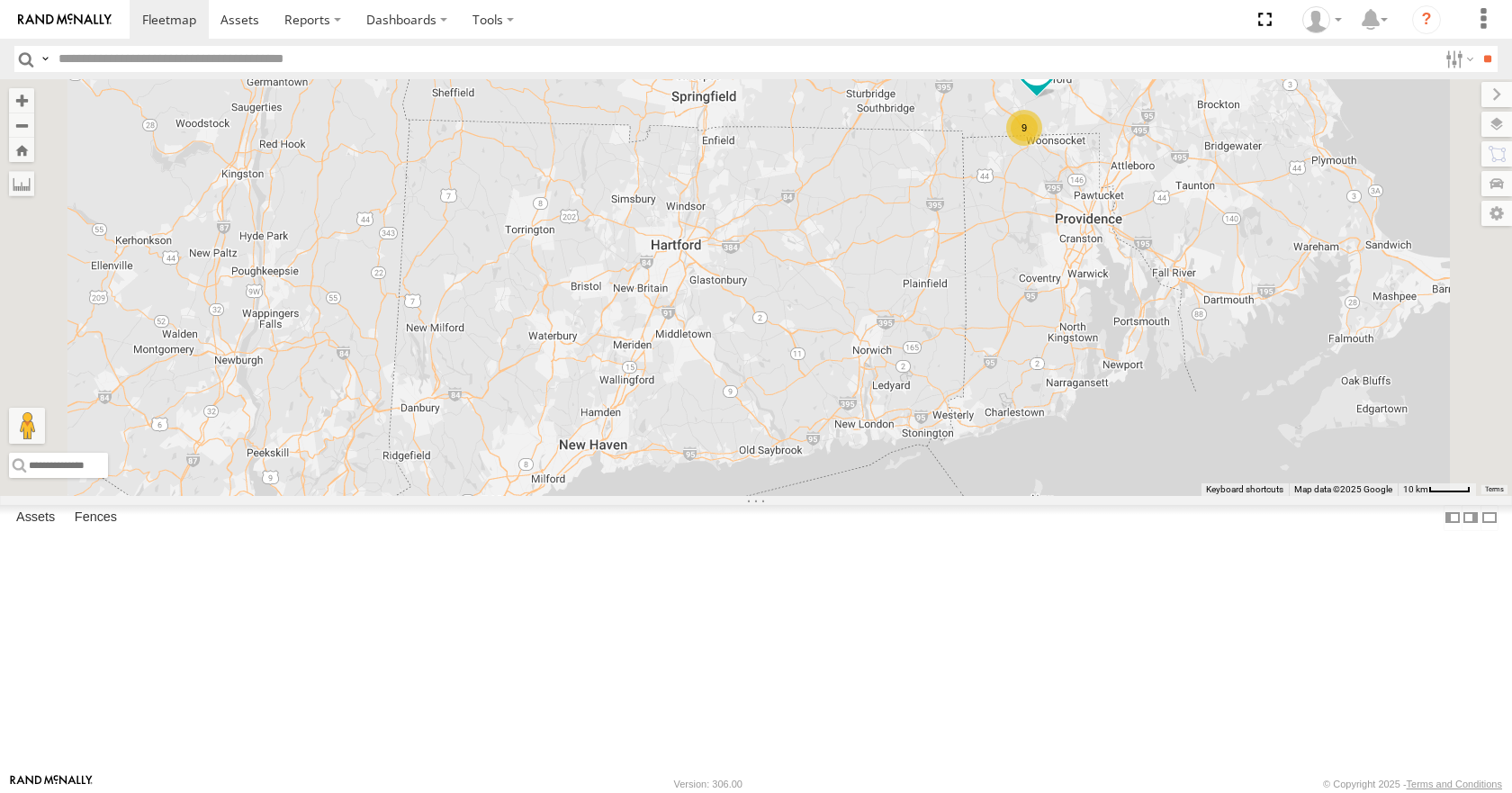
drag, startPoint x: 930, startPoint y: 201, endPoint x: 928, endPoint y: 230, distance: 29.1
click at [928, 230] on div "35 14 08 05 04 03 9 2 12 01" at bounding box center [756, 287] width 1512 height 416
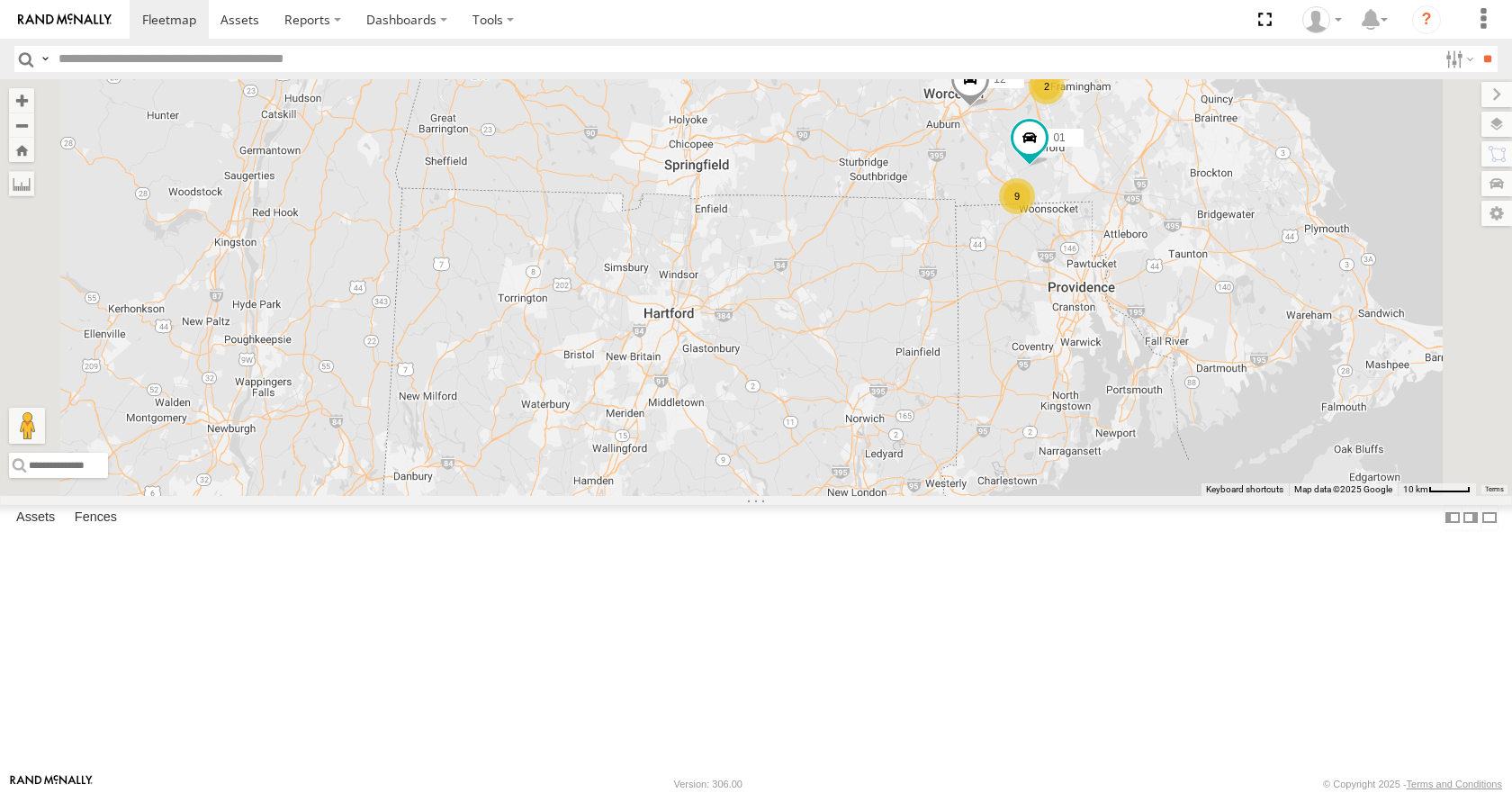
drag, startPoint x: 929, startPoint y: 195, endPoint x: 931, endPoint y: 229, distance: 34.1
click at [931, 229] on div "35 14 08 05 04 03 9 2 12 01" at bounding box center [756, 287] width 1512 height 416
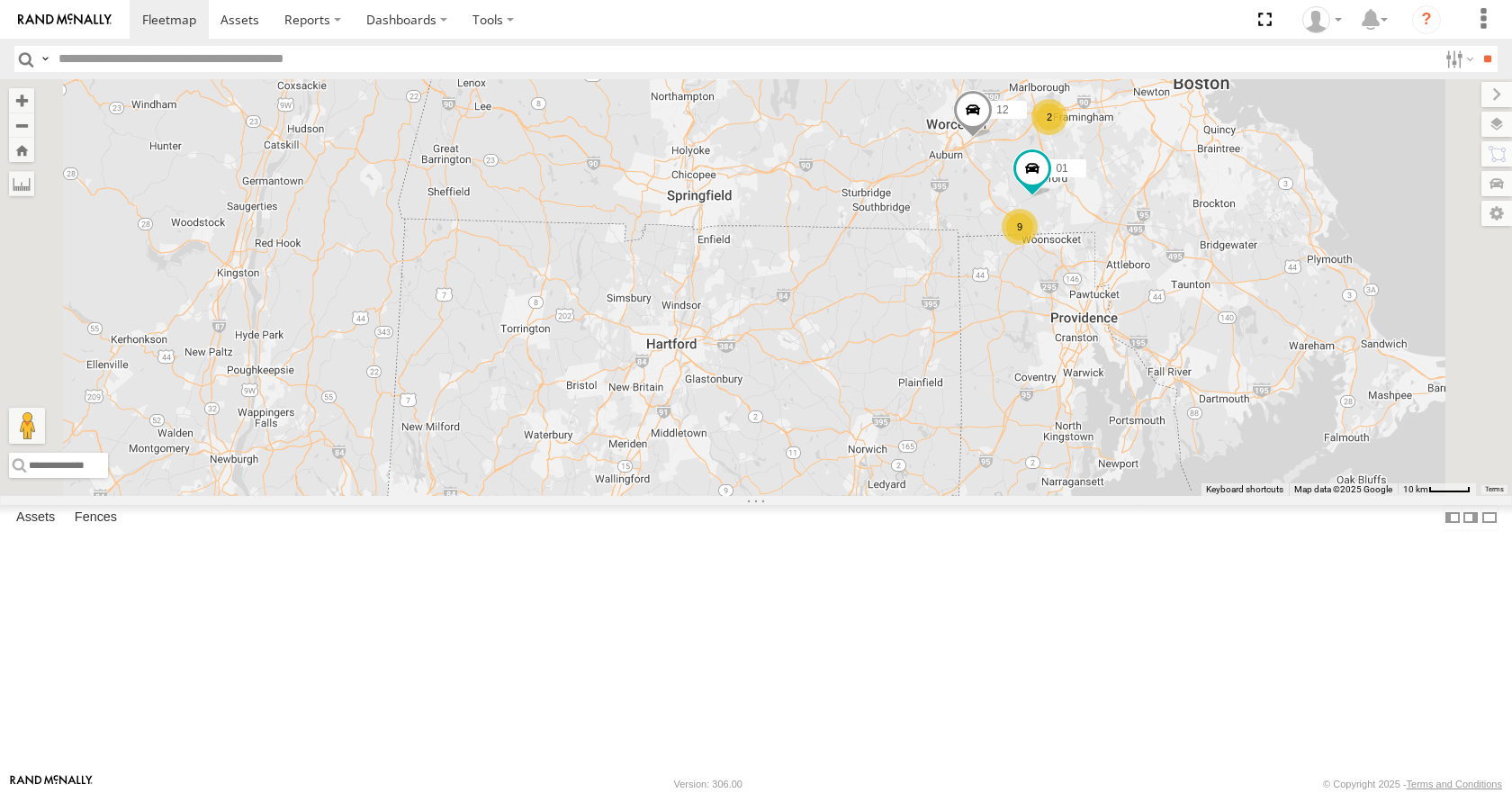
drag, startPoint x: 934, startPoint y: 216, endPoint x: 973, endPoint y: 191, distance: 46.3
click at [973, 191] on div "35 14 08 05 04 03 9 2 12 01" at bounding box center [756, 287] width 1512 height 416
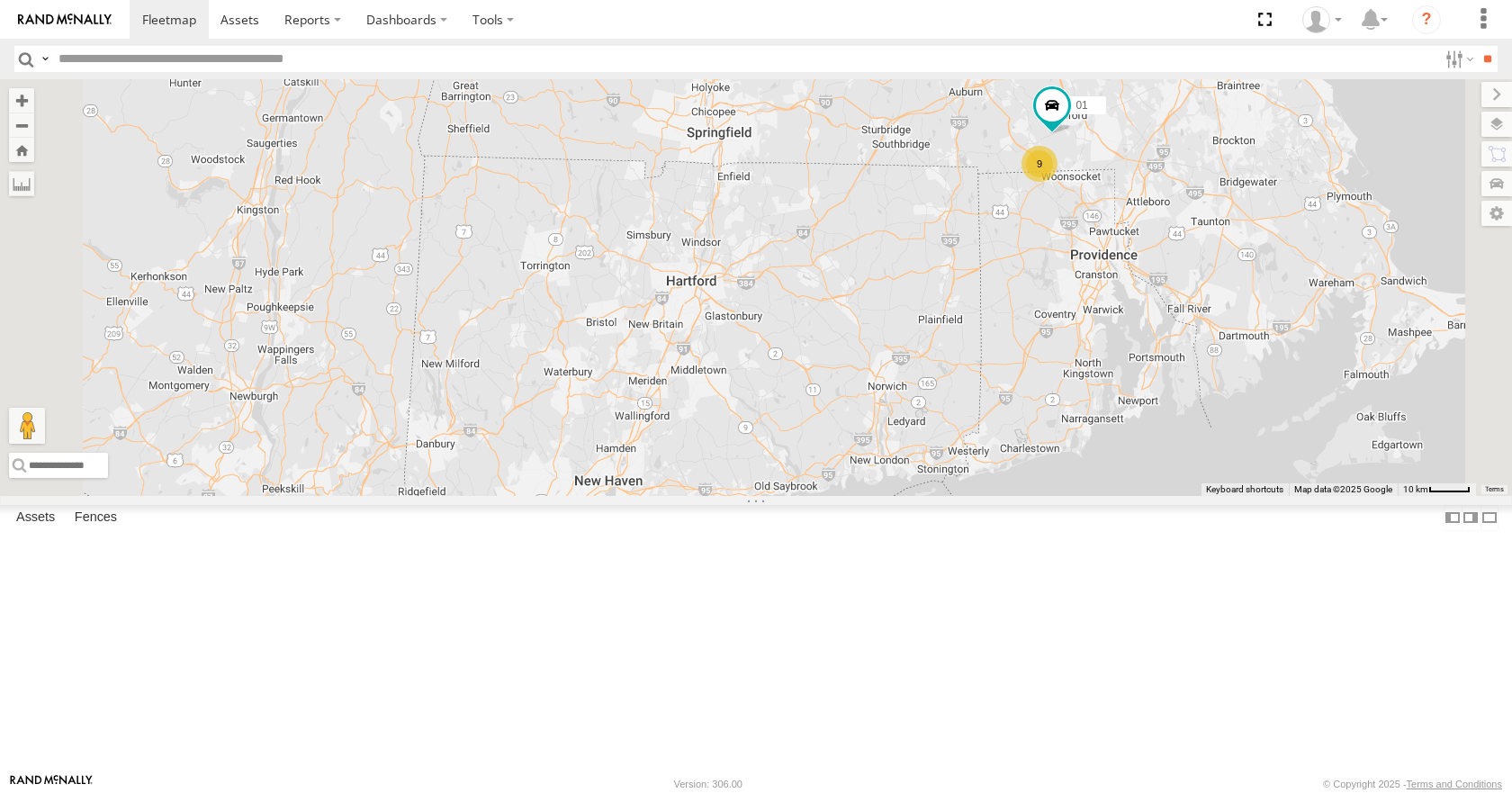
drag, startPoint x: 975, startPoint y: 191, endPoint x: 961, endPoint y: 134, distance: 58.7
click at [961, 134] on div "35 14 08 05 04 03 9 2 12 01" at bounding box center [756, 287] width 1512 height 416
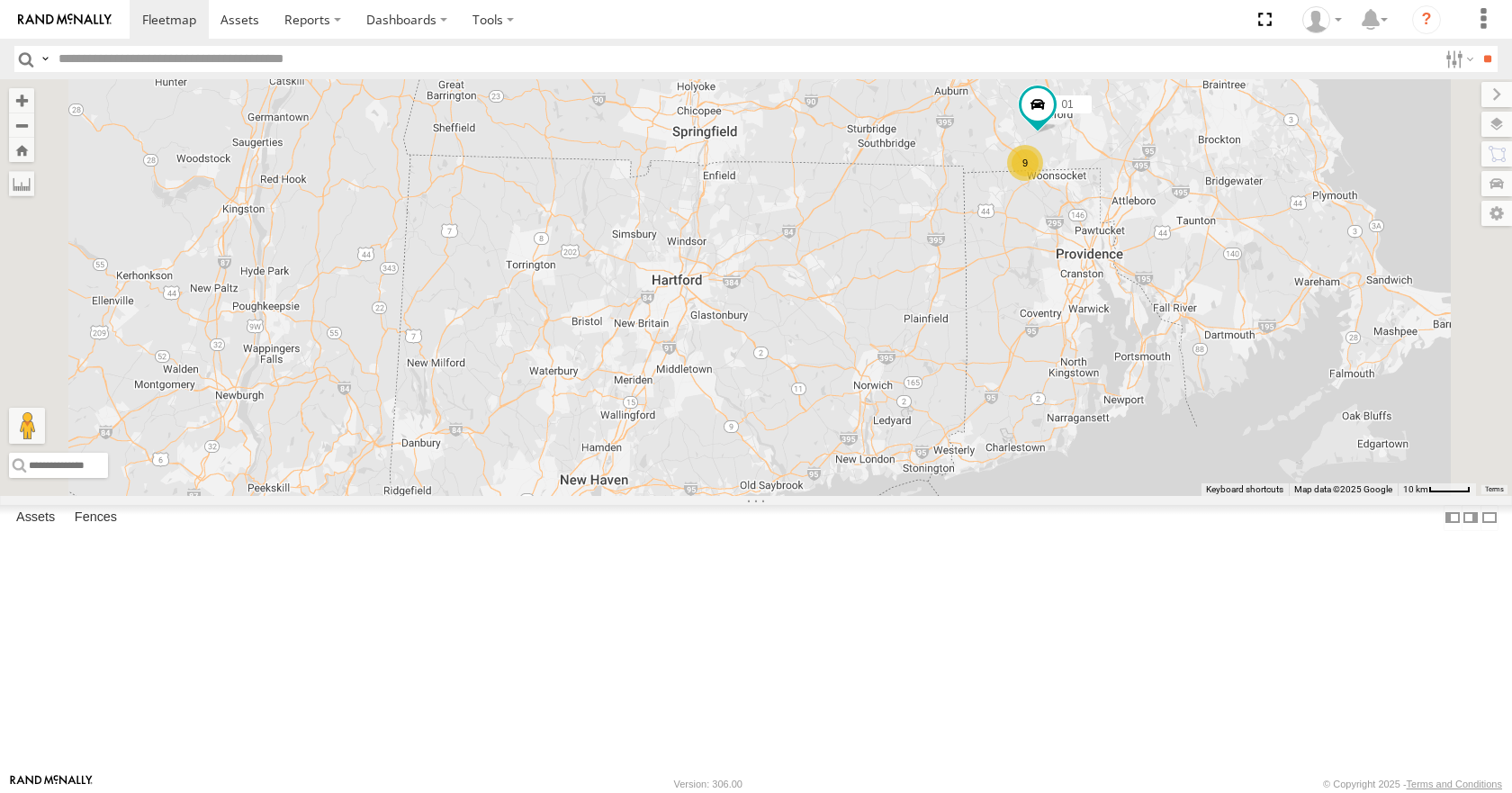
drag, startPoint x: 955, startPoint y: 193, endPoint x: 933, endPoint y: 200, distance: 23.1
click at [933, 200] on div "35 14 08 05 04 03 9 2 12 01" at bounding box center [756, 287] width 1512 height 416
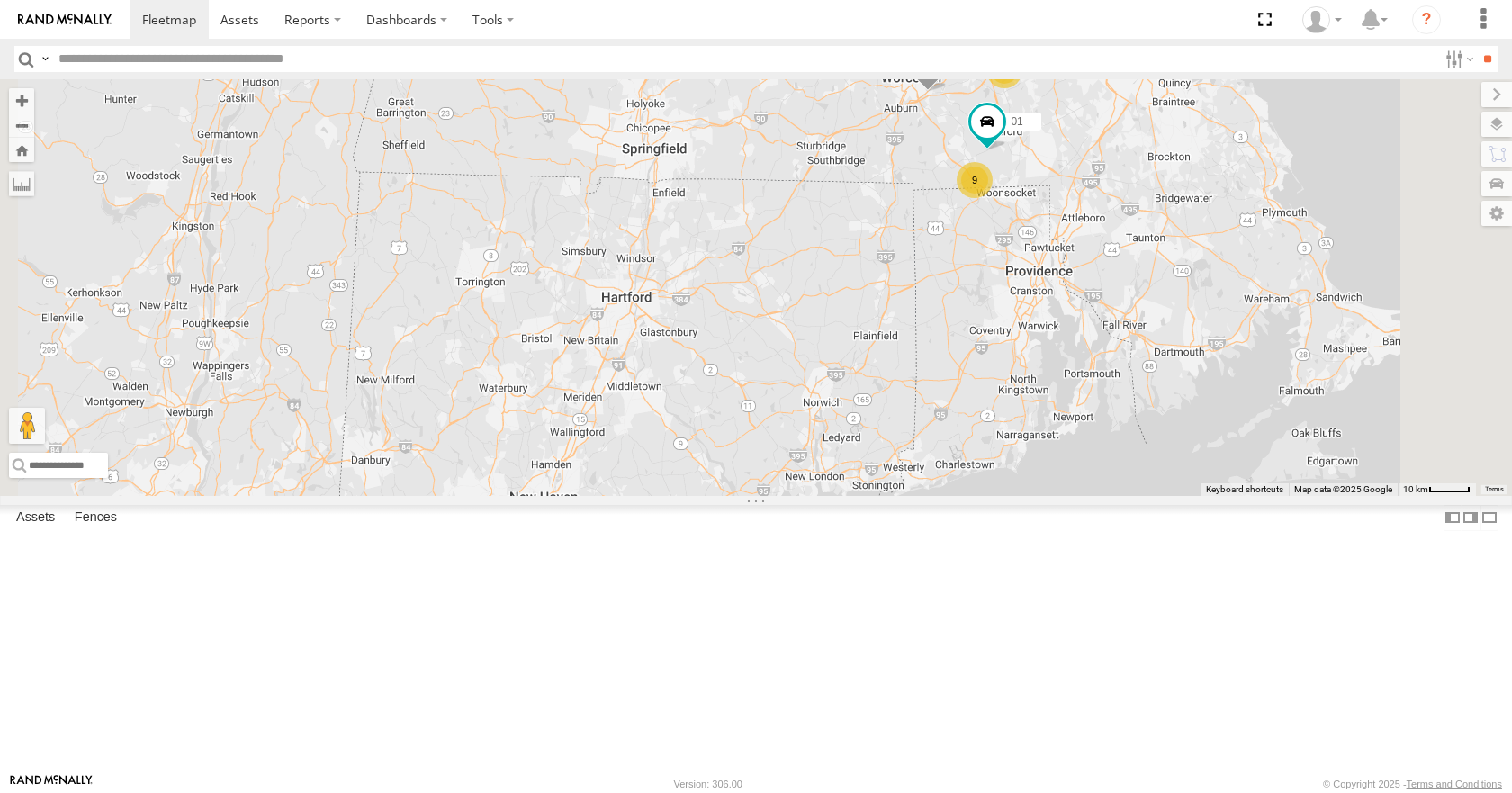
drag, startPoint x: 930, startPoint y: 159, endPoint x: 912, endPoint y: 167, distance: 19.7
click at [912, 167] on div "35 14 08 05 04 03 9 2 12 01" at bounding box center [756, 287] width 1512 height 416
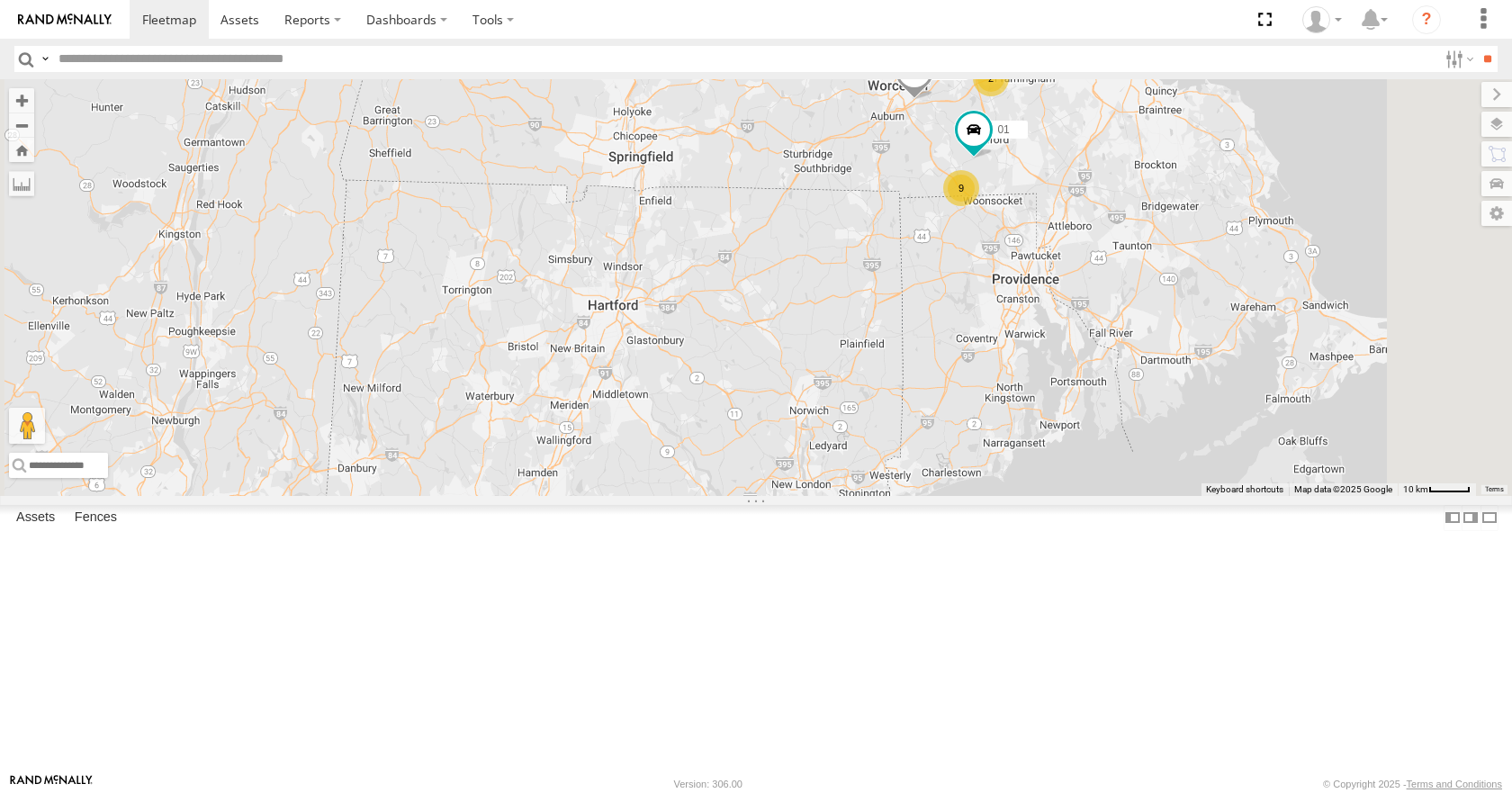
drag, startPoint x: 1042, startPoint y: 279, endPoint x: 1033, endPoint y: 288, distance: 12.7
click at [1033, 288] on div "35 14 08 05 04 03 9 2 12 01" at bounding box center [756, 287] width 1512 height 416
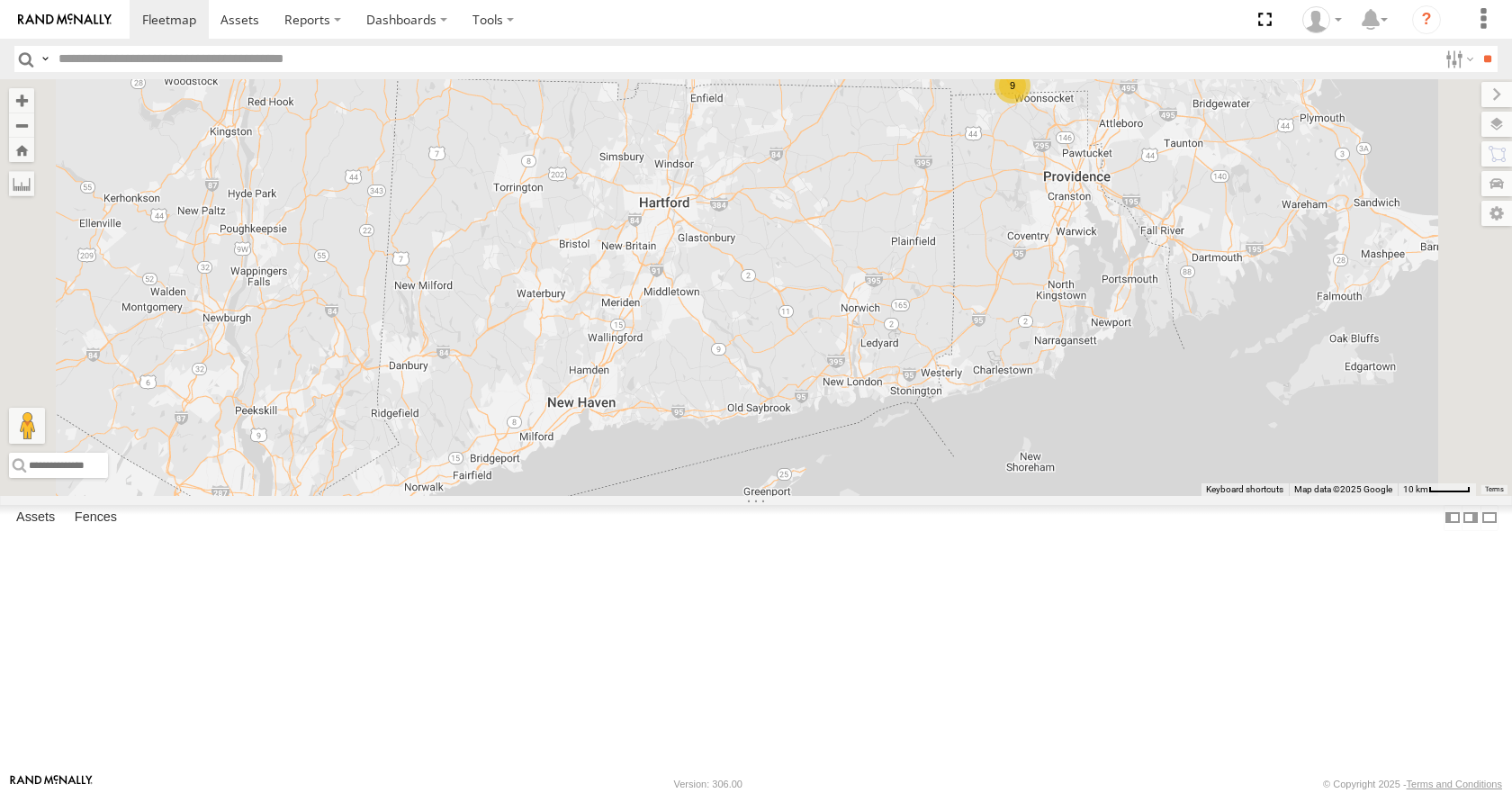
drag, startPoint x: 1027, startPoint y: 316, endPoint x: 1092, endPoint y: 201, distance: 132.1
click at [1092, 201] on div "35 14 08 05 04 03 9 2 12 01" at bounding box center [756, 287] width 1512 height 416
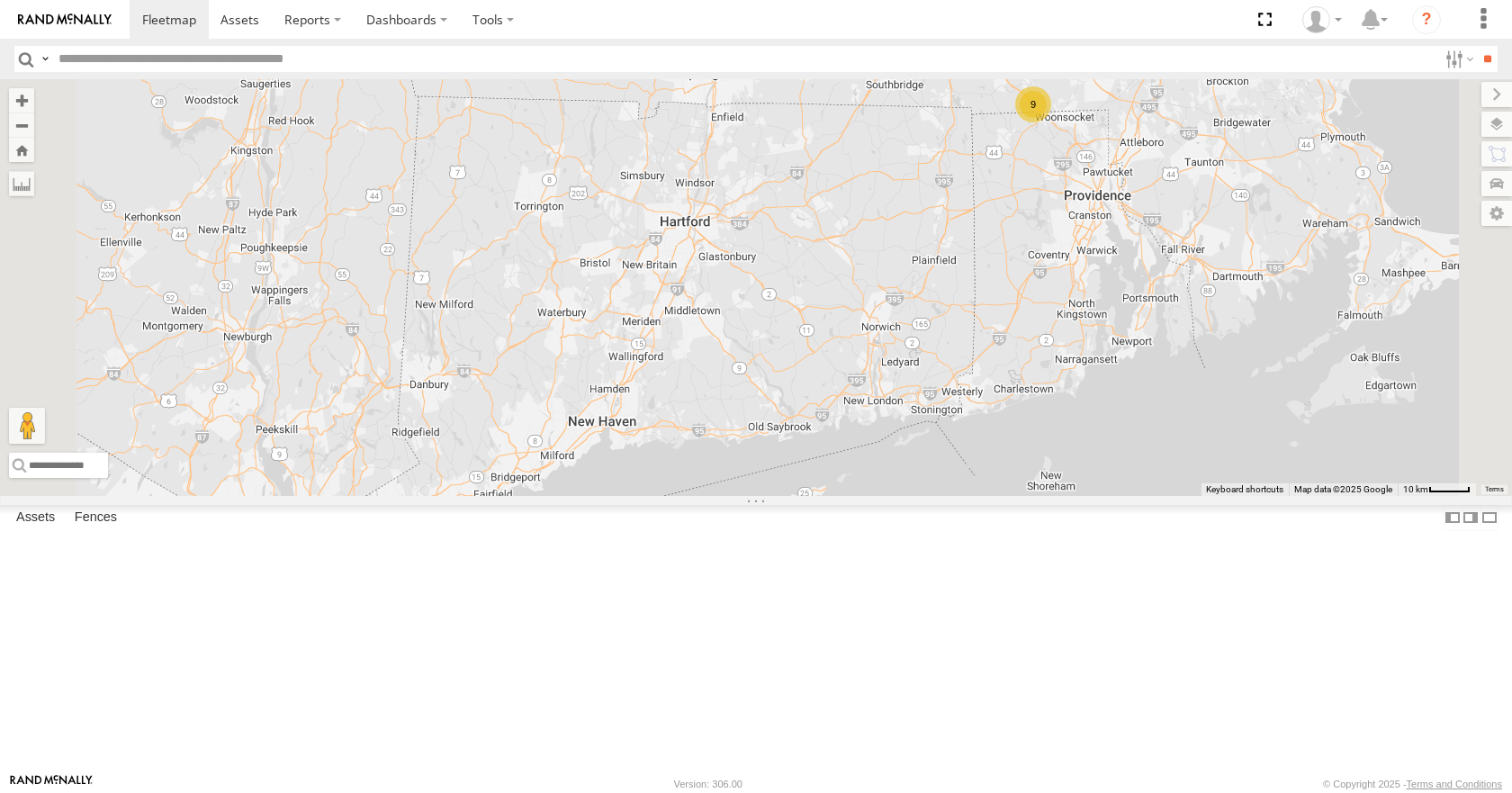
drag, startPoint x: 920, startPoint y: 247, endPoint x: 943, endPoint y: 268, distance: 31.1
click at [943, 268] on div "35 14 08 05 04 03 12 9 2 01" at bounding box center [756, 287] width 1512 height 416
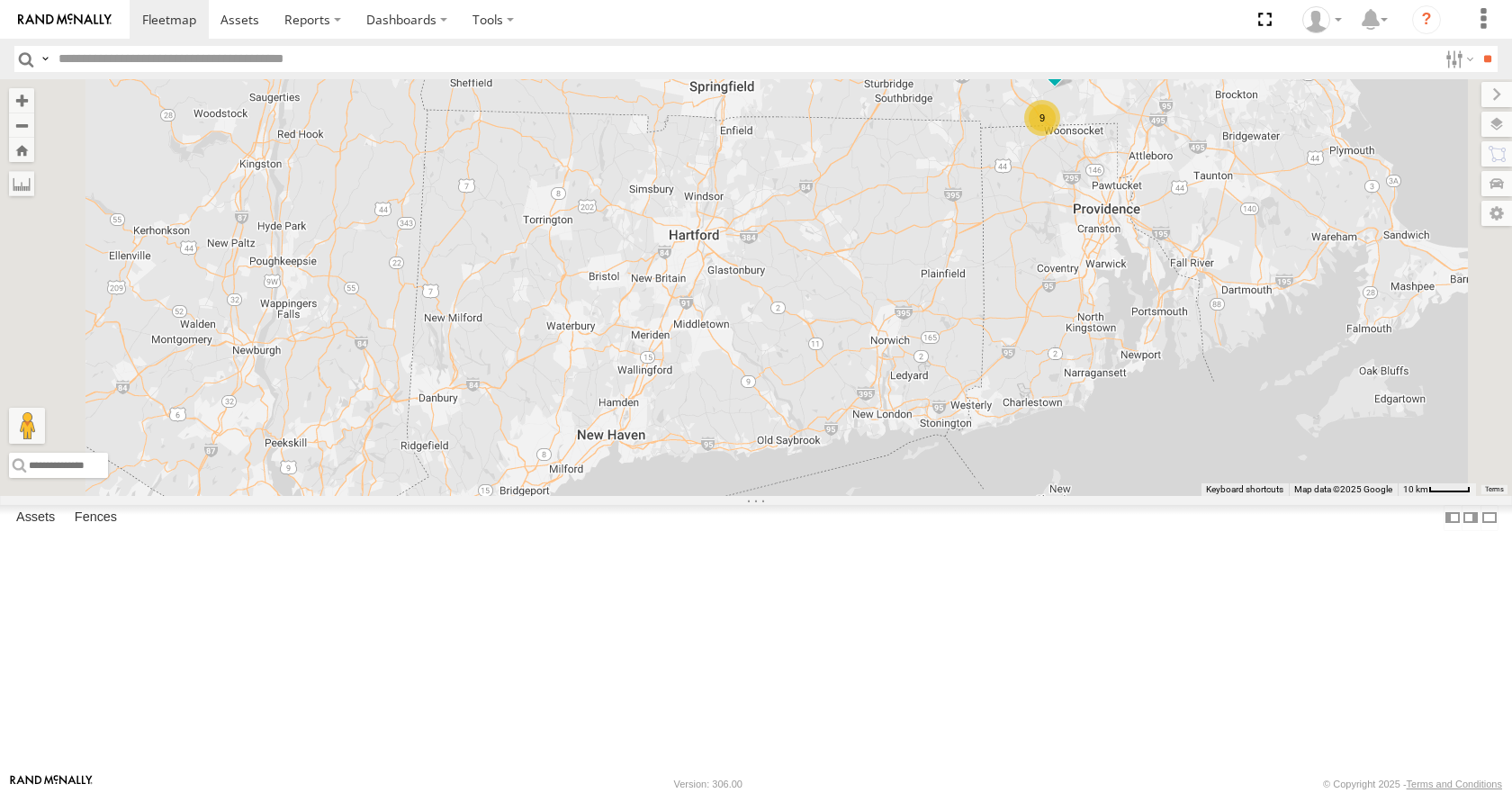
drag, startPoint x: 947, startPoint y: 171, endPoint x: 962, endPoint y: 180, distance: 17.5
click at [962, 180] on div "35 14 08 05 04 03 12 9 2 01" at bounding box center [756, 287] width 1512 height 416
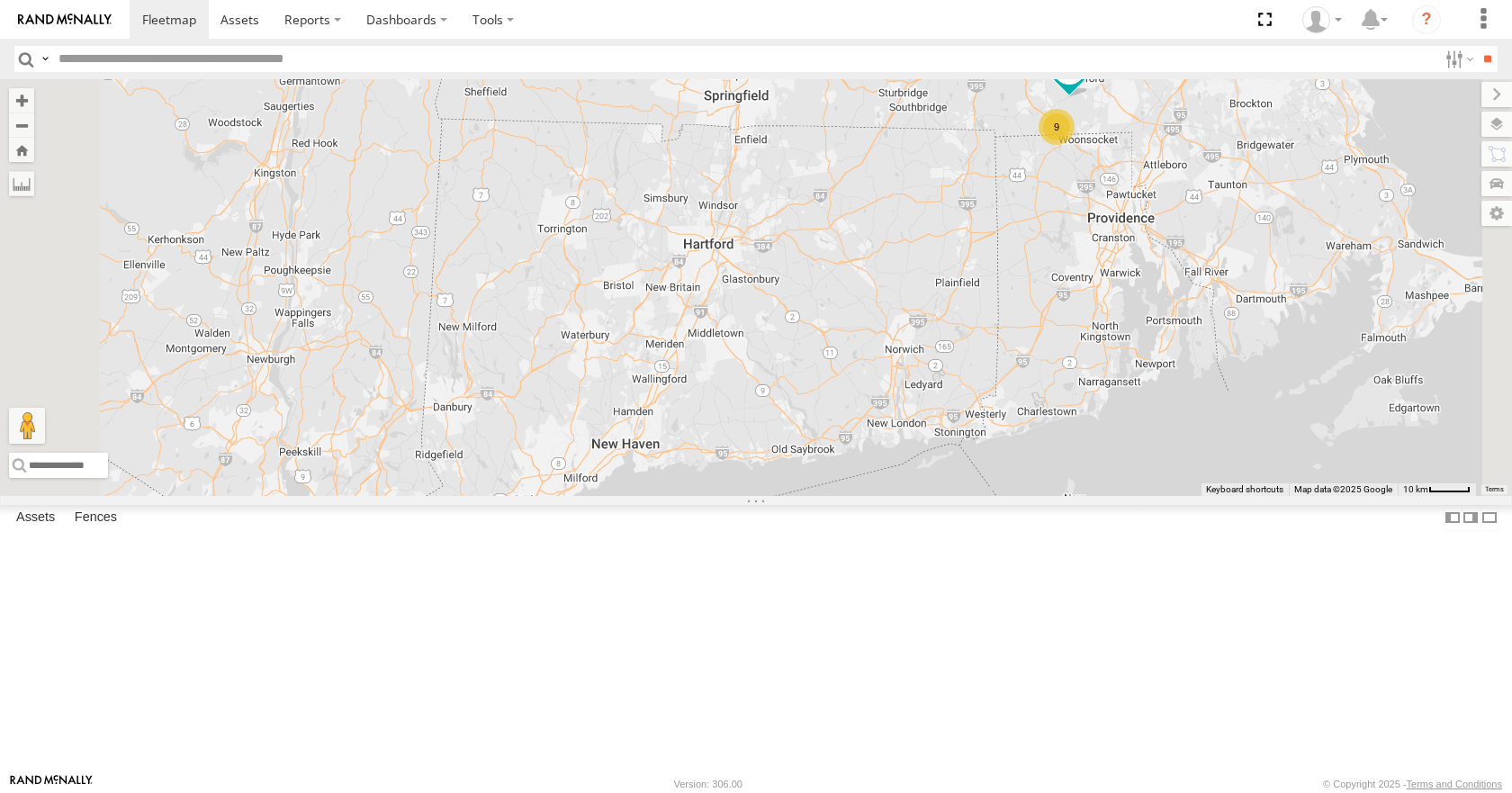
click at [962, 132] on div "35 14 08 05 04 03 12 9 2 01" at bounding box center [756, 287] width 1512 height 416
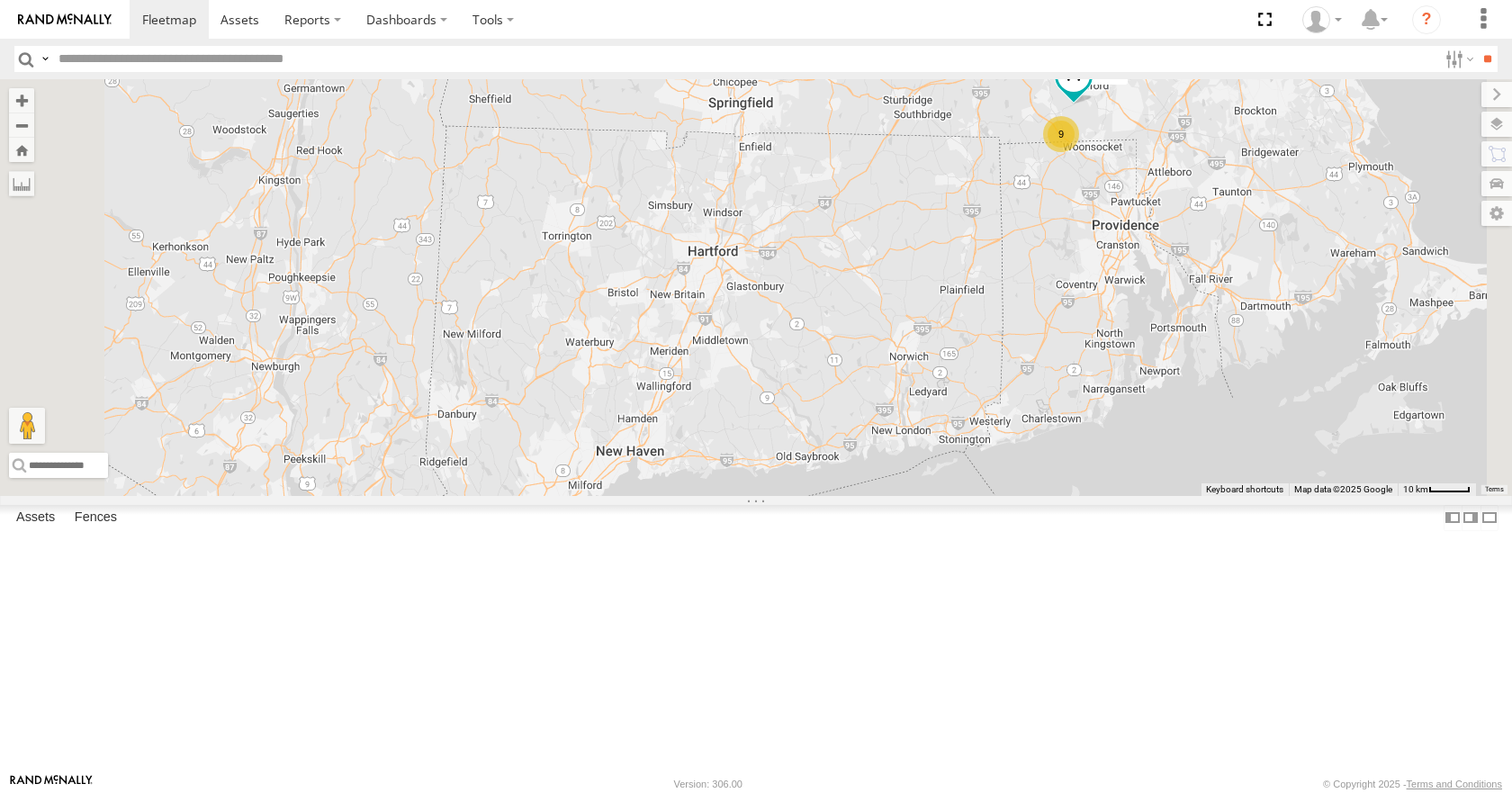
click at [987, 106] on div "35 14 08 05 04 03 12 9 2 01" at bounding box center [756, 287] width 1512 height 416
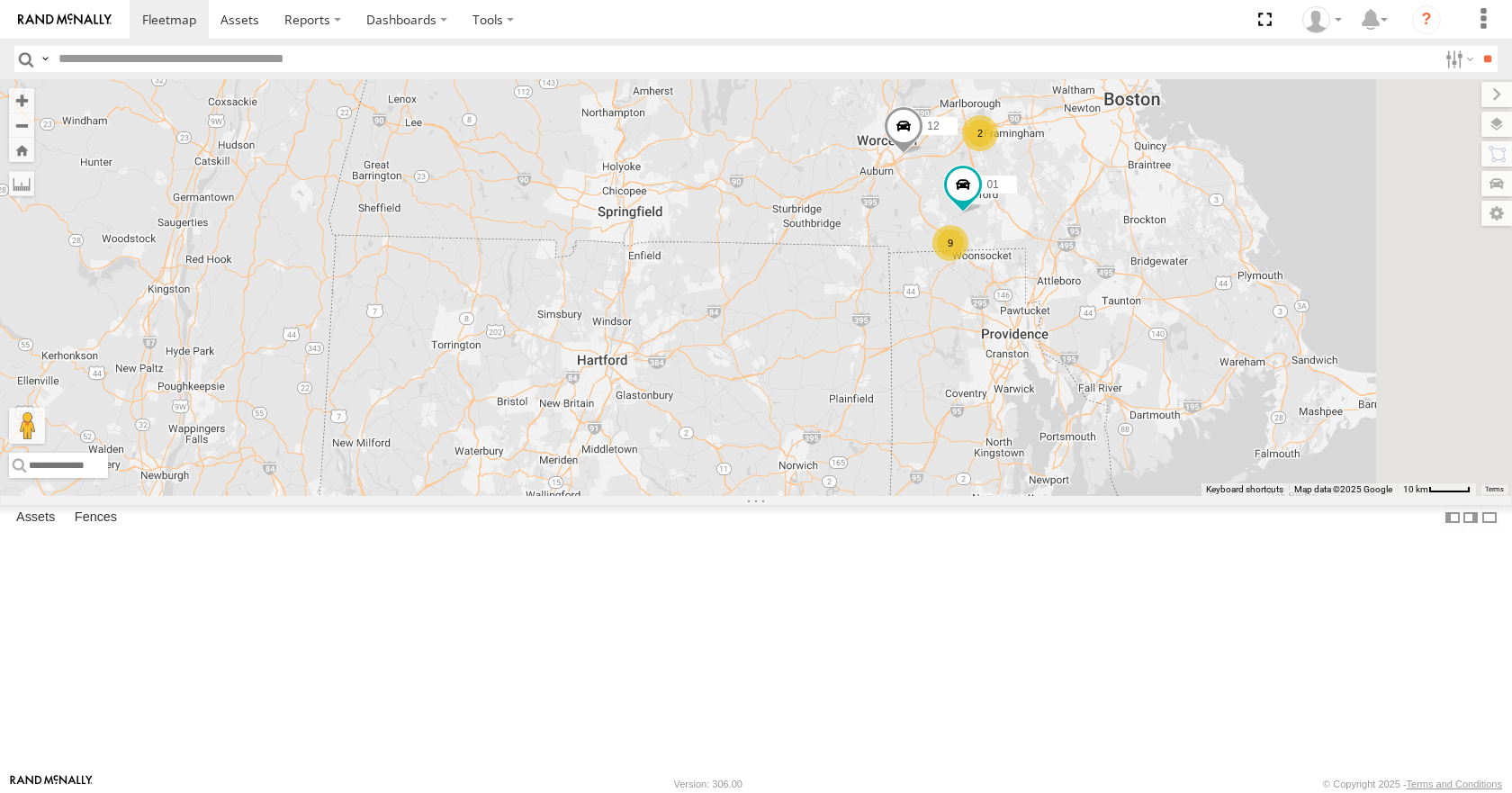
drag, startPoint x: 992, startPoint y: 140, endPoint x: 876, endPoint y: 251, distance: 160.6
click at [876, 251] on div "35 14 08 05 04 03 12 9 2 01" at bounding box center [756, 287] width 1512 height 416
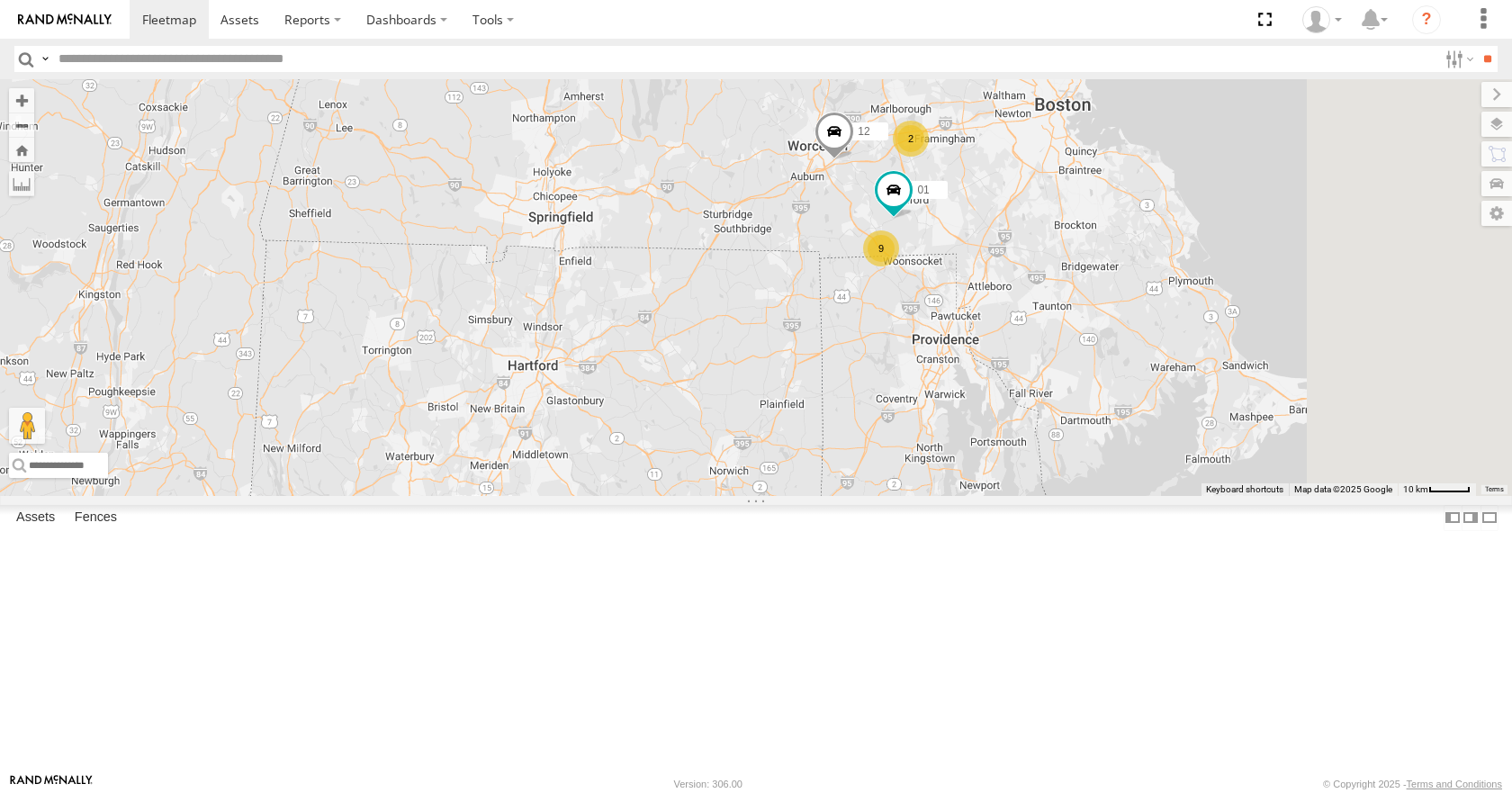
drag, startPoint x: 981, startPoint y: 286, endPoint x: 906, endPoint y: 293, distance: 75.3
click at [906, 293] on div "35 14 08 05 04 03 12 9 2 01" at bounding box center [756, 287] width 1512 height 416
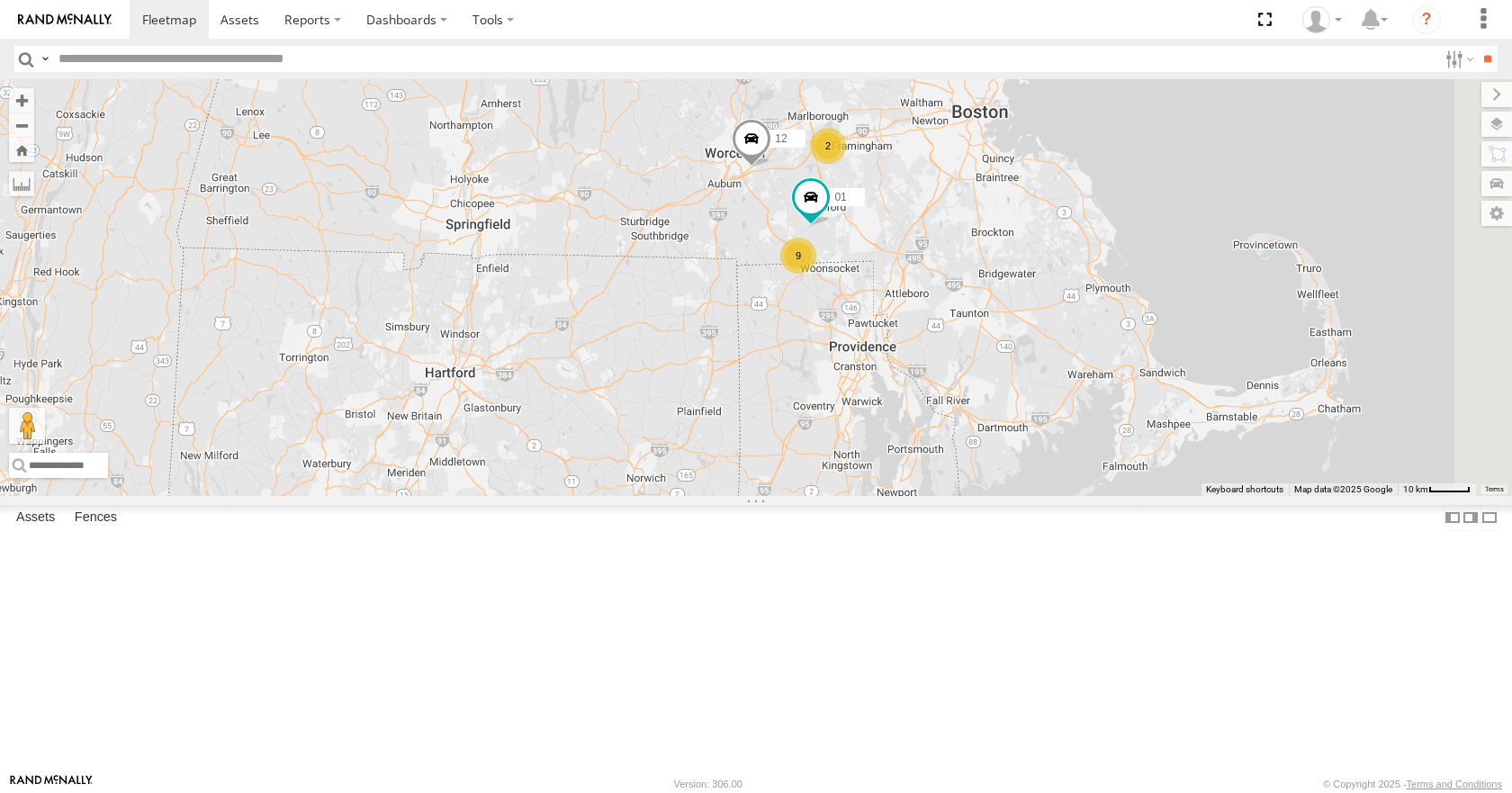
drag, startPoint x: 1000, startPoint y: 290, endPoint x: 910, endPoint y: 299, distance: 90.4
click at [910, 299] on div "35 14 08 05 04 03 12 9 2 01" at bounding box center [756, 287] width 1512 height 416
drag, startPoint x: 966, startPoint y: 240, endPoint x: 964, endPoint y: 268, distance: 28.1
click at [964, 268] on div "35 14 08 05 04 03 12 9 2 01" at bounding box center [756, 287] width 1512 height 416
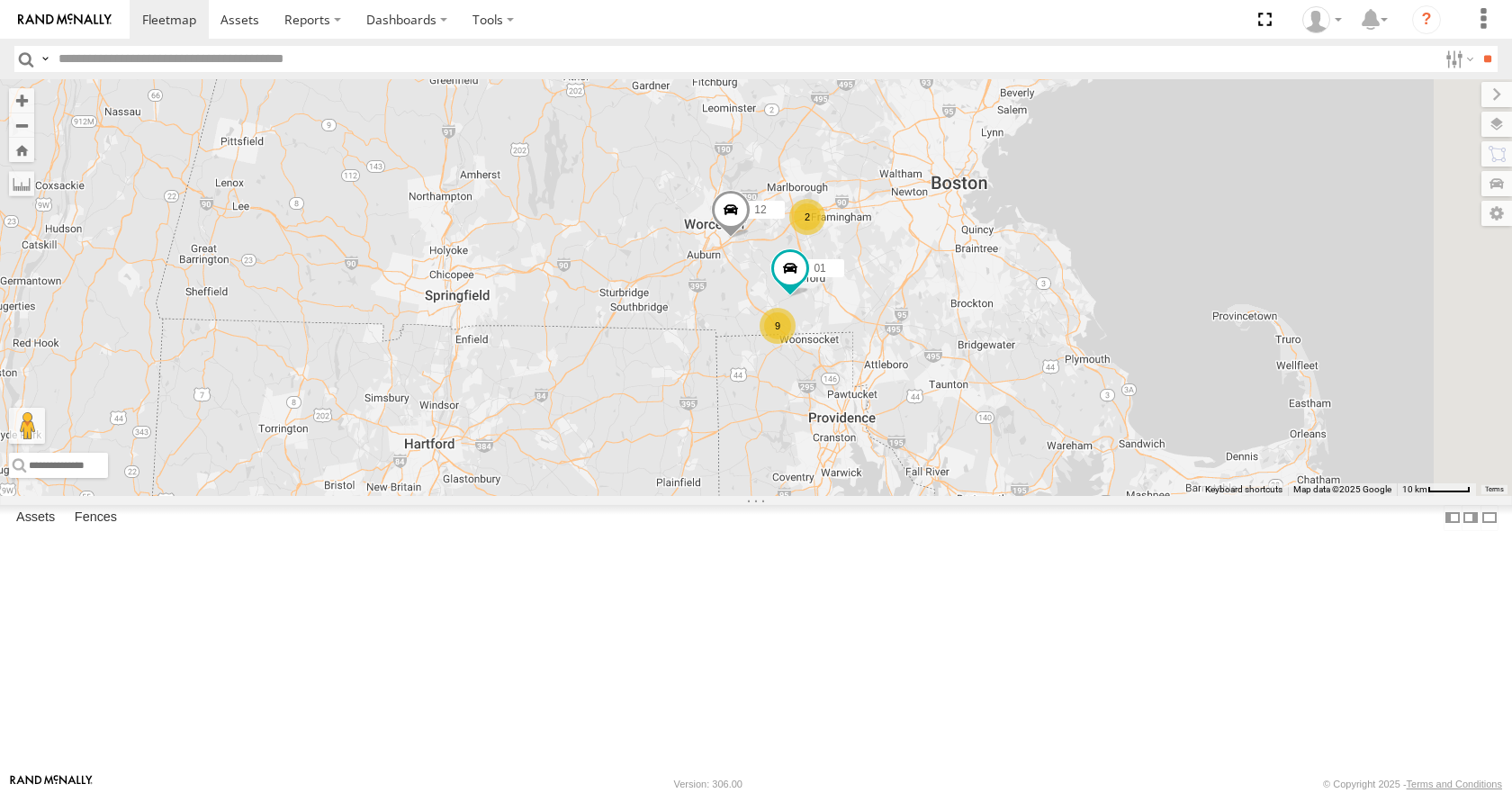
drag, startPoint x: 963, startPoint y: 194, endPoint x: 953, endPoint y: 215, distance: 23.3
click at [953, 215] on div "35 14 08 05 04 03 12 9 2 01" at bounding box center [756, 287] width 1512 height 416
drag, startPoint x: 1062, startPoint y: 138, endPoint x: 1054, endPoint y: 163, distance: 26.2
click at [1054, 163] on div "35 14 08 05 04 03 12 9 2 01" at bounding box center [756, 287] width 1512 height 416
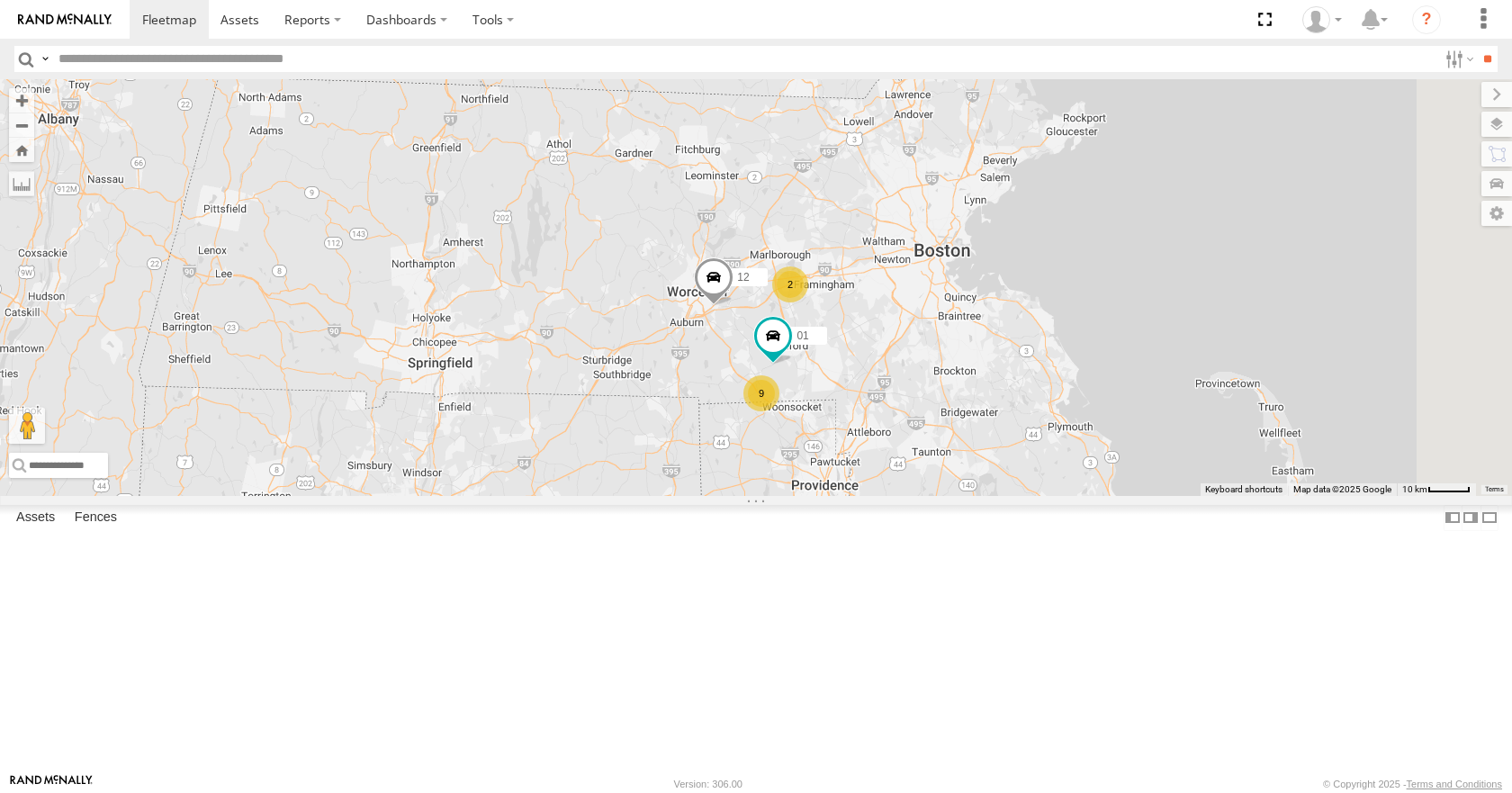
drag, startPoint x: 1140, startPoint y: 234, endPoint x: 1138, endPoint y: 246, distance: 12.2
click at [1138, 246] on div "35 14 08 05 04 03 12 9 2 01" at bounding box center [756, 287] width 1512 height 416
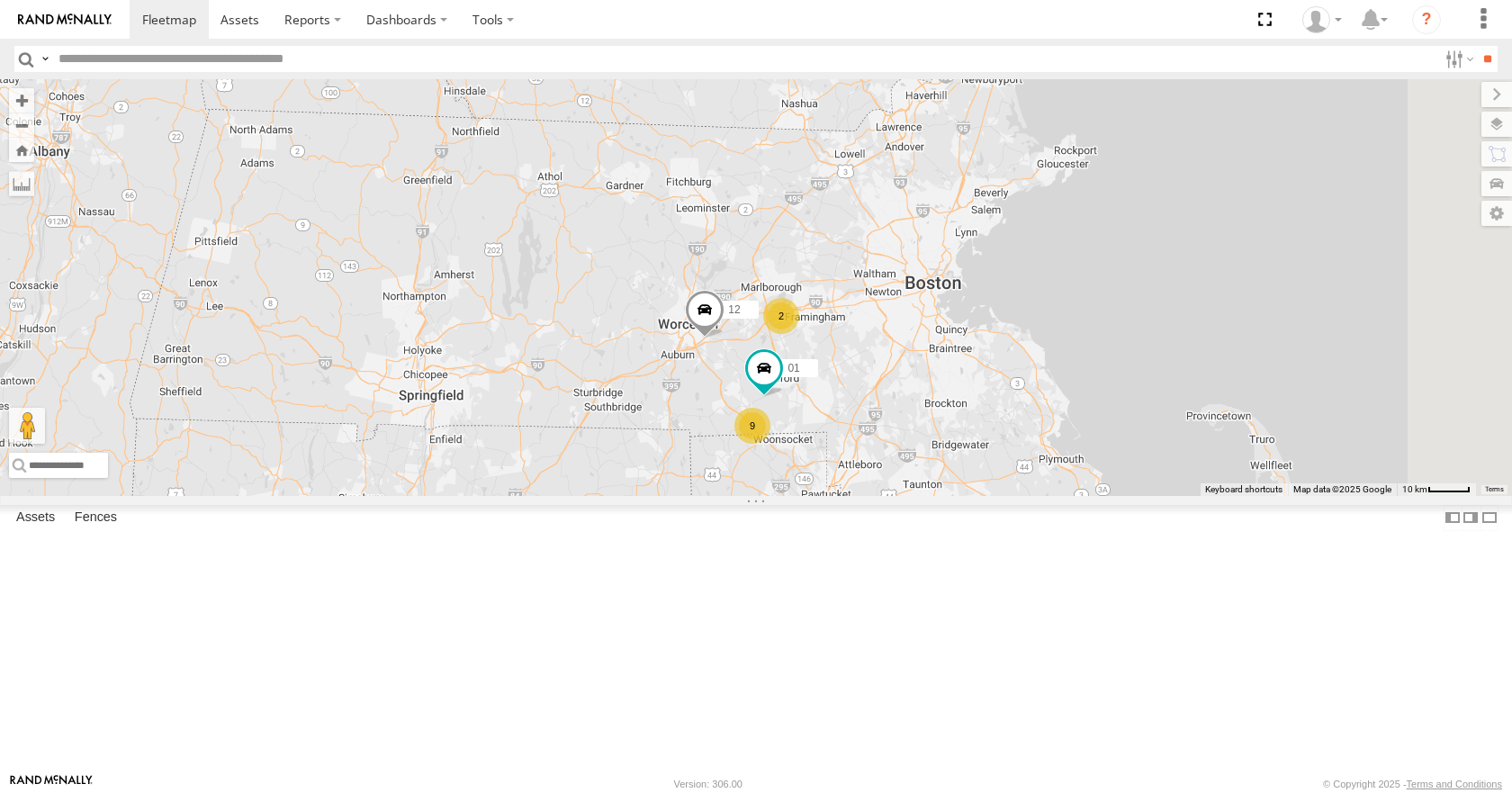
drag, startPoint x: 1148, startPoint y: 221, endPoint x: 1142, endPoint y: 239, distance: 19.0
click at [1142, 238] on div "35 14 08 05 04 03 12 9 2 01" at bounding box center [756, 287] width 1512 height 416
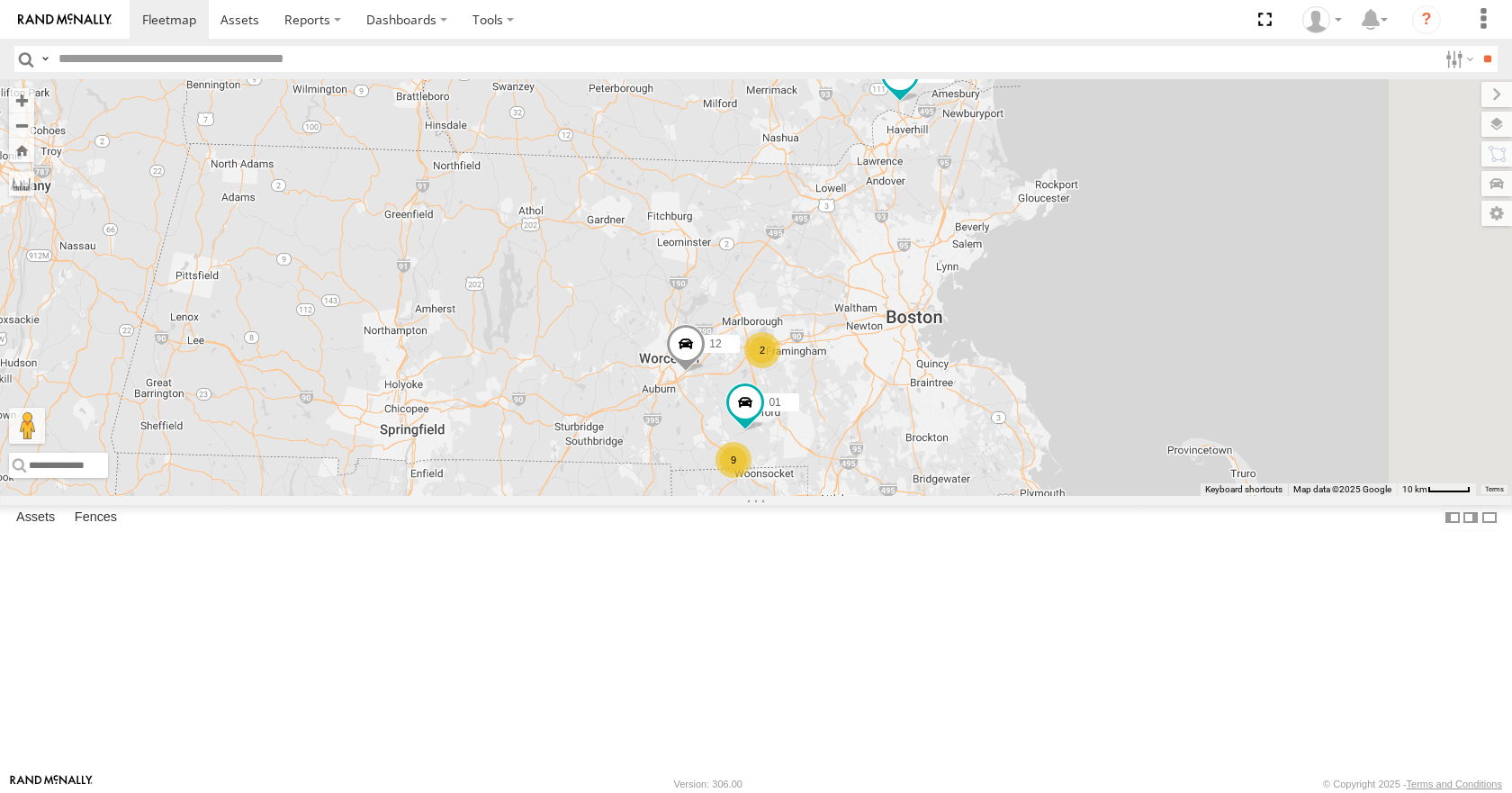
drag, startPoint x: 1201, startPoint y: 217, endPoint x: 1169, endPoint y: 268, distance: 60.2
click at [1169, 268] on div "35 14 08 05 04 03 12 9 2 01" at bounding box center [756, 287] width 1512 height 416
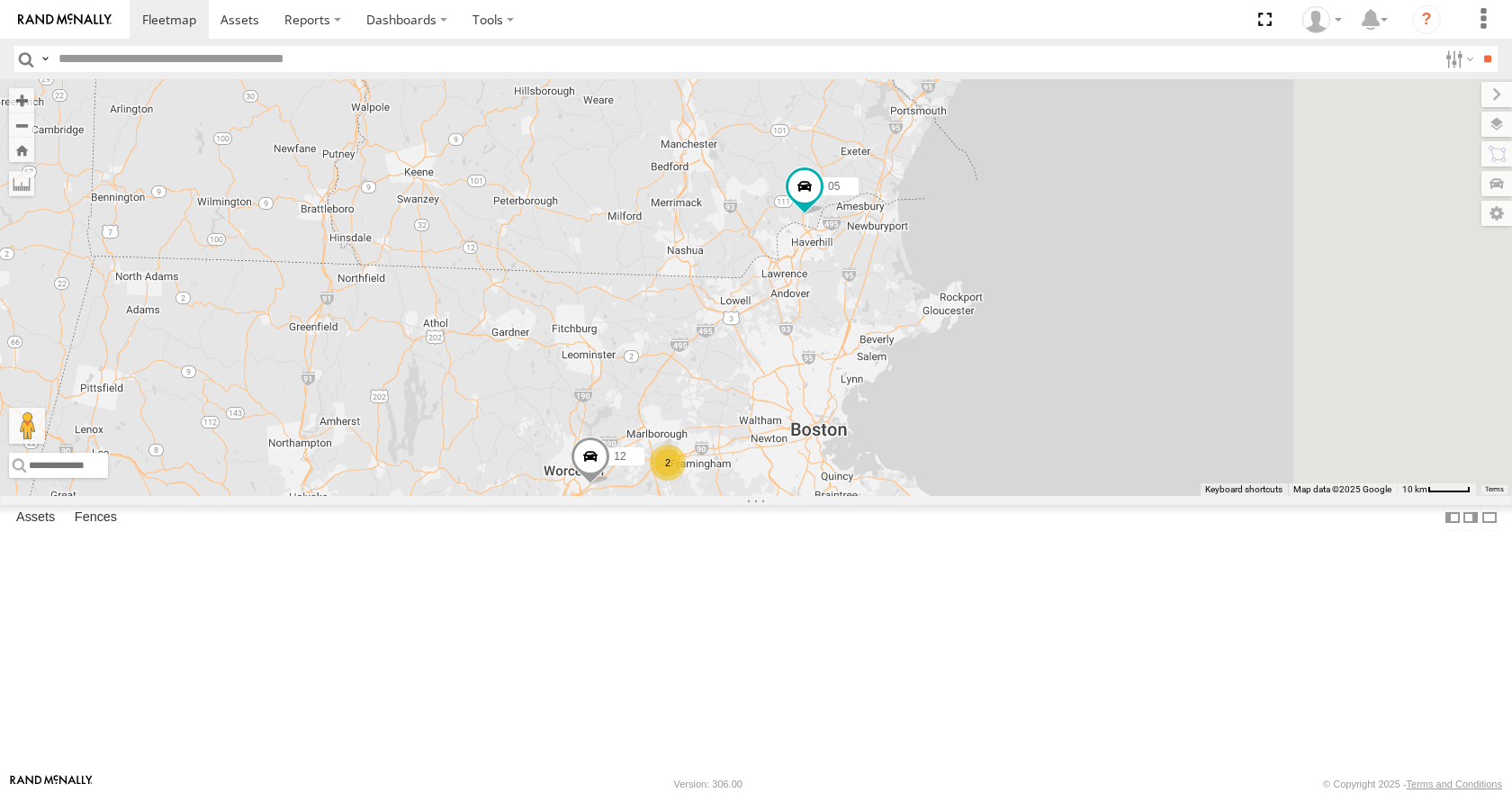
drag, startPoint x: 1197, startPoint y: 215, endPoint x: 1154, endPoint y: 250, distance: 55.4
click at [1154, 250] on div "35 14 08 05 04 03 12 9 2 01" at bounding box center [756, 287] width 1512 height 416
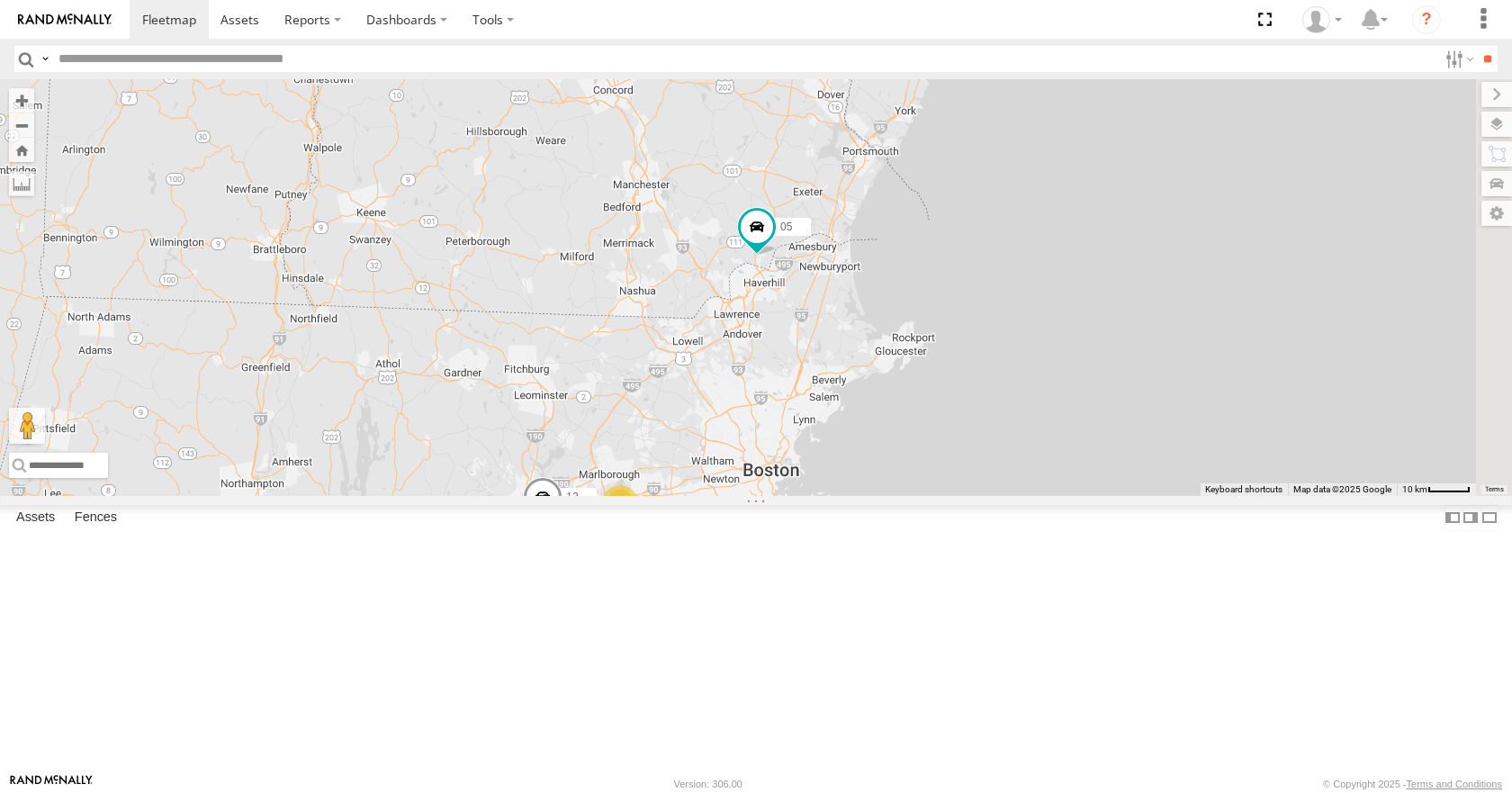
drag, startPoint x: 1148, startPoint y: 228, endPoint x: 1127, endPoint y: 268, distance: 45.2
click at [1127, 268] on div "35 14 08 05 04 03 12 9 2 01" at bounding box center [756, 287] width 1512 height 416
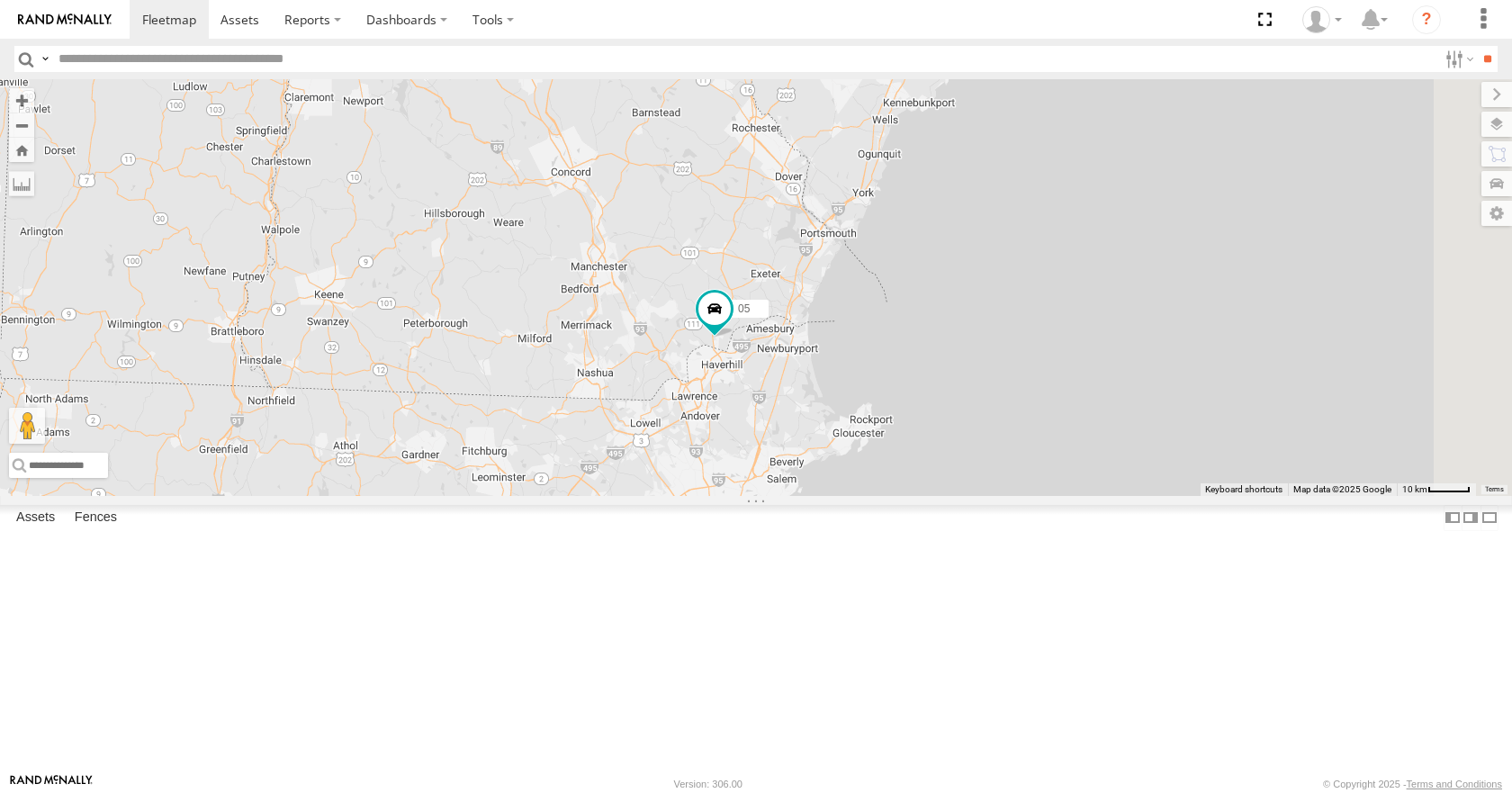
drag, startPoint x: 1115, startPoint y: 274, endPoint x: 1098, endPoint y: 300, distance: 31.1
click at [1111, 283] on div "35 14 08 05 04 03 12 9 2 01" at bounding box center [756, 287] width 1512 height 416
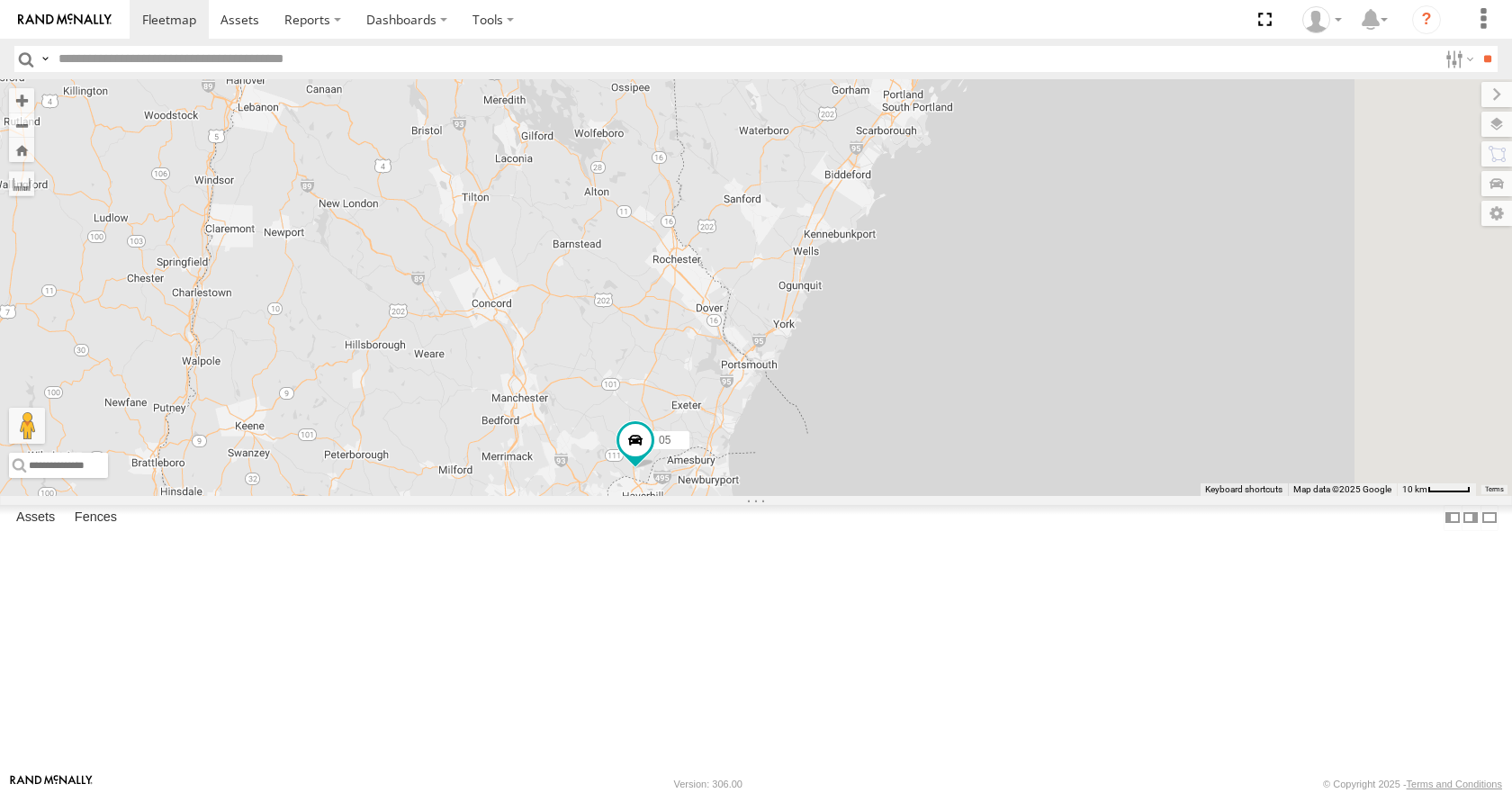
drag, startPoint x: 1145, startPoint y: 251, endPoint x: 1114, endPoint y: 291, distance: 50.6
click at [1114, 290] on div "35 14 08 05 04 03 12 9 2 01" at bounding box center [756, 287] width 1512 height 416
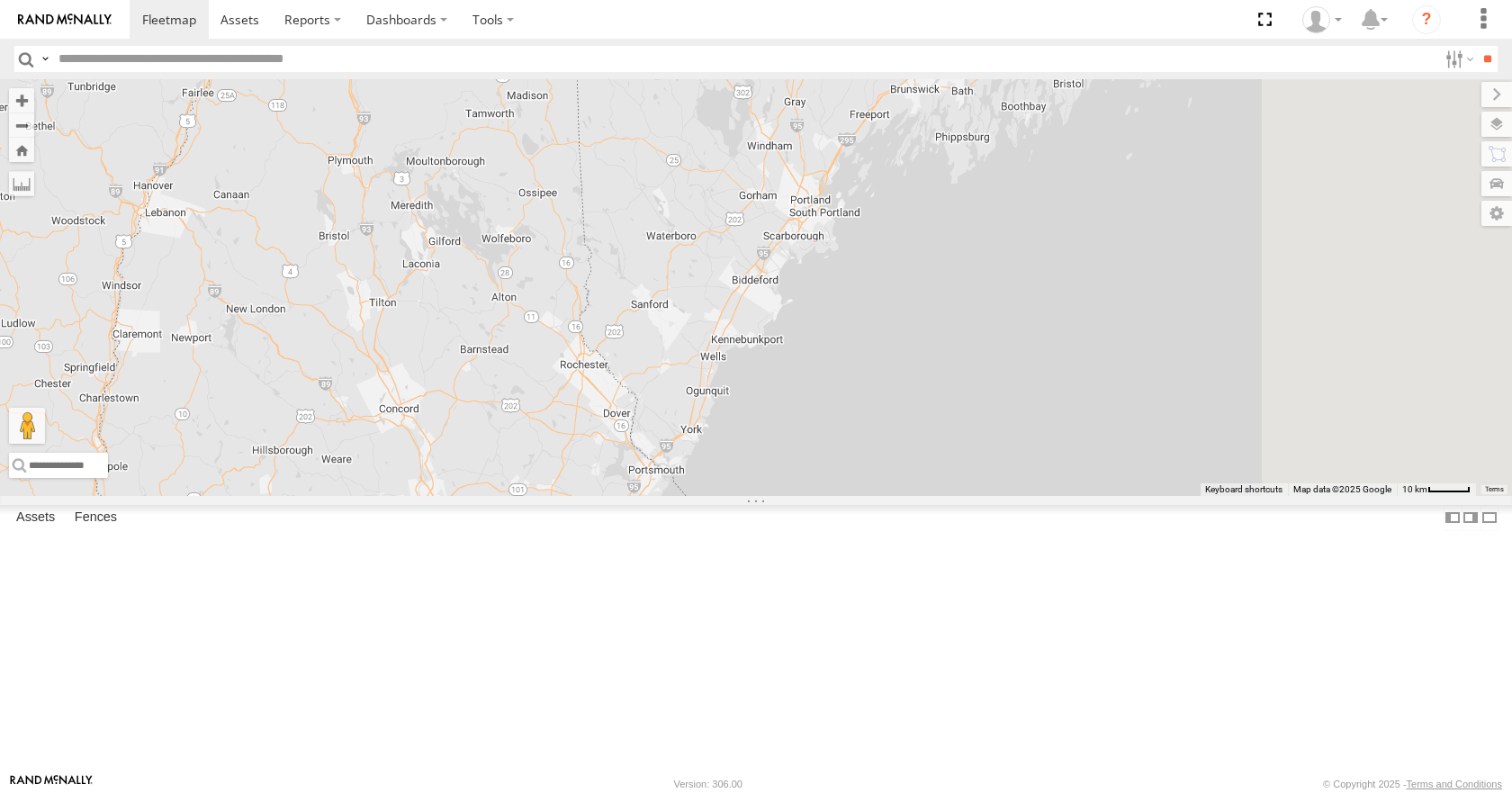
drag, startPoint x: 1122, startPoint y: 275, endPoint x: 1053, endPoint y: 349, distance: 101.2
click at [1058, 343] on div "35 14 08 05 04 03 12 9 2 01" at bounding box center [756, 287] width 1512 height 416
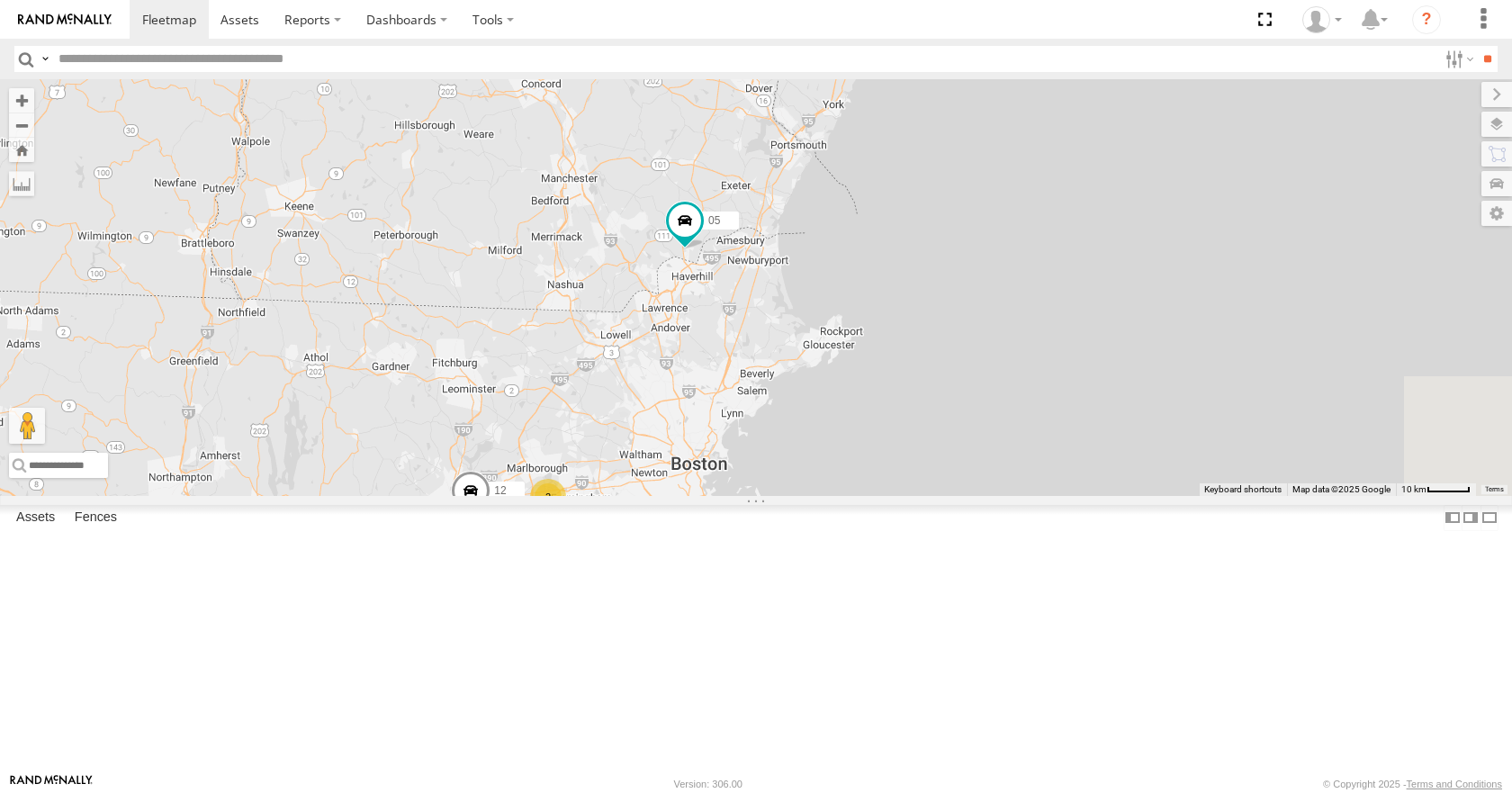
drag, startPoint x: 970, startPoint y: 523, endPoint x: 1181, endPoint y: 207, distance: 380.0
click at [1232, 59] on body at bounding box center [756, 396] width 1512 height 793
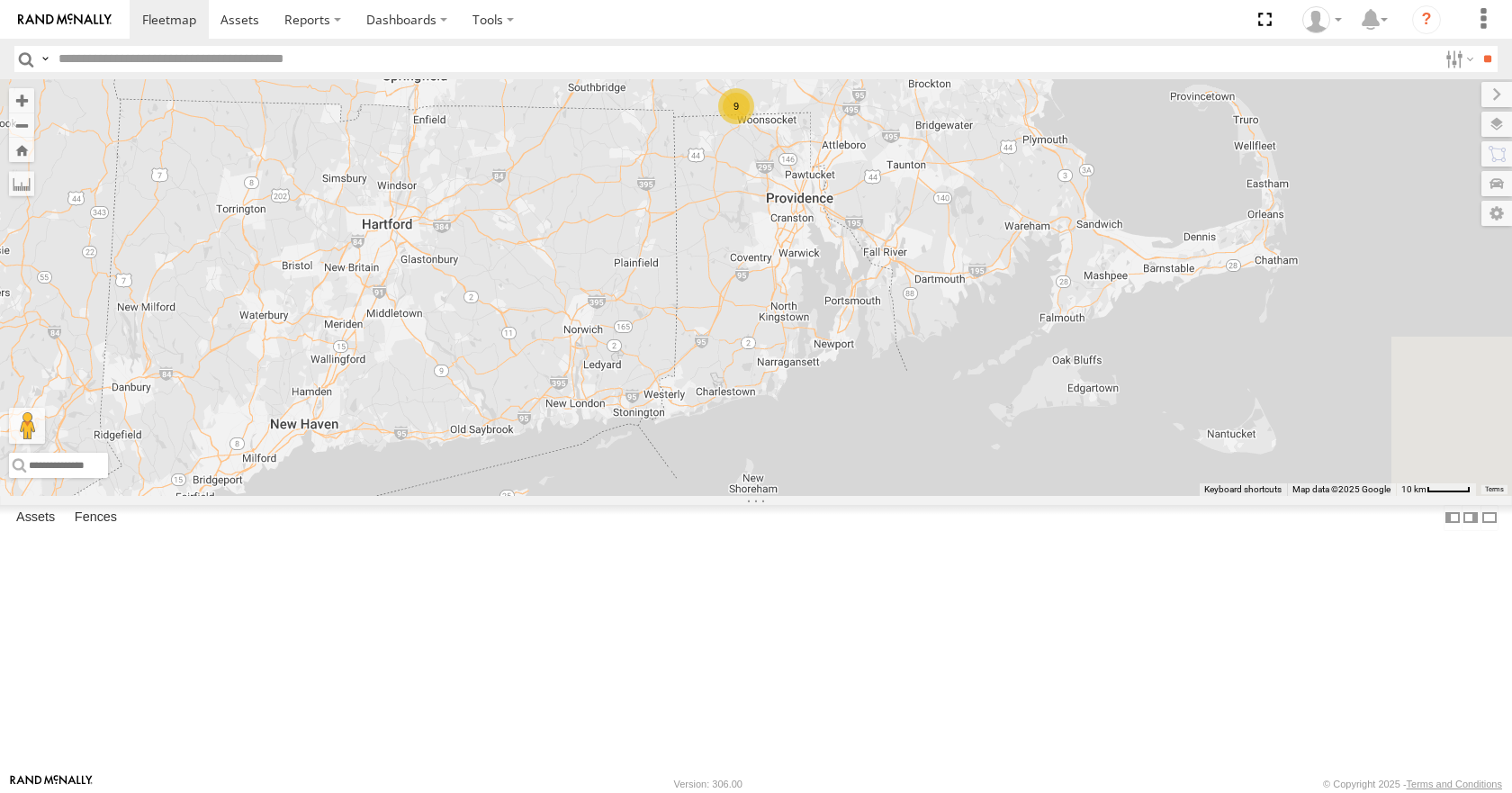
drag, startPoint x: 1096, startPoint y: 375, endPoint x: 863, endPoint y: 595, distance: 320.5
click at [854, 495] on div "35 14 08 05 04 03 12 9 2 01" at bounding box center [756, 287] width 1512 height 416
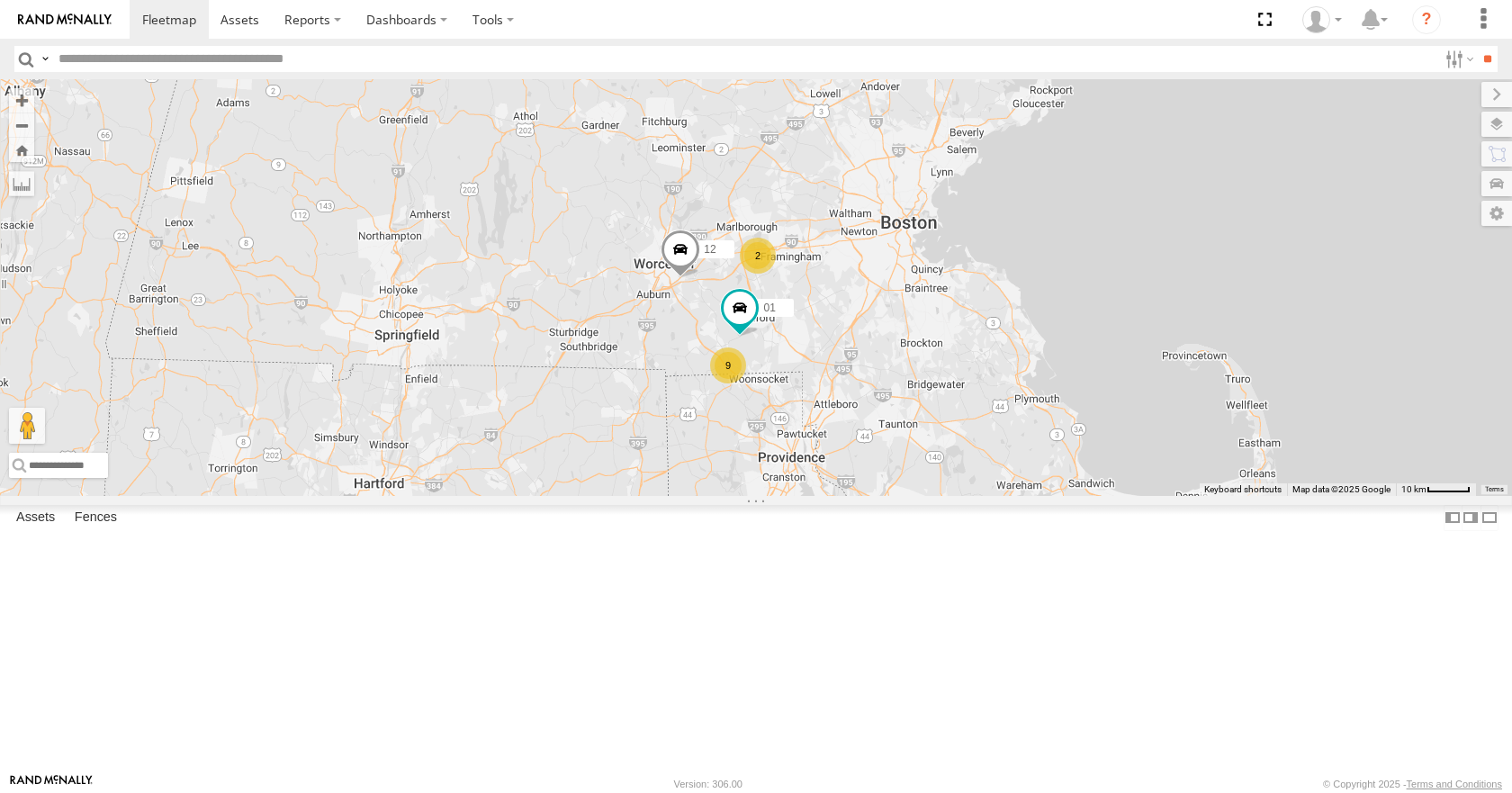
drag
click at [1017, 495] on div "35 14 08 05 04 03 12 9 2 01" at bounding box center [756, 287] width 1512 height 416
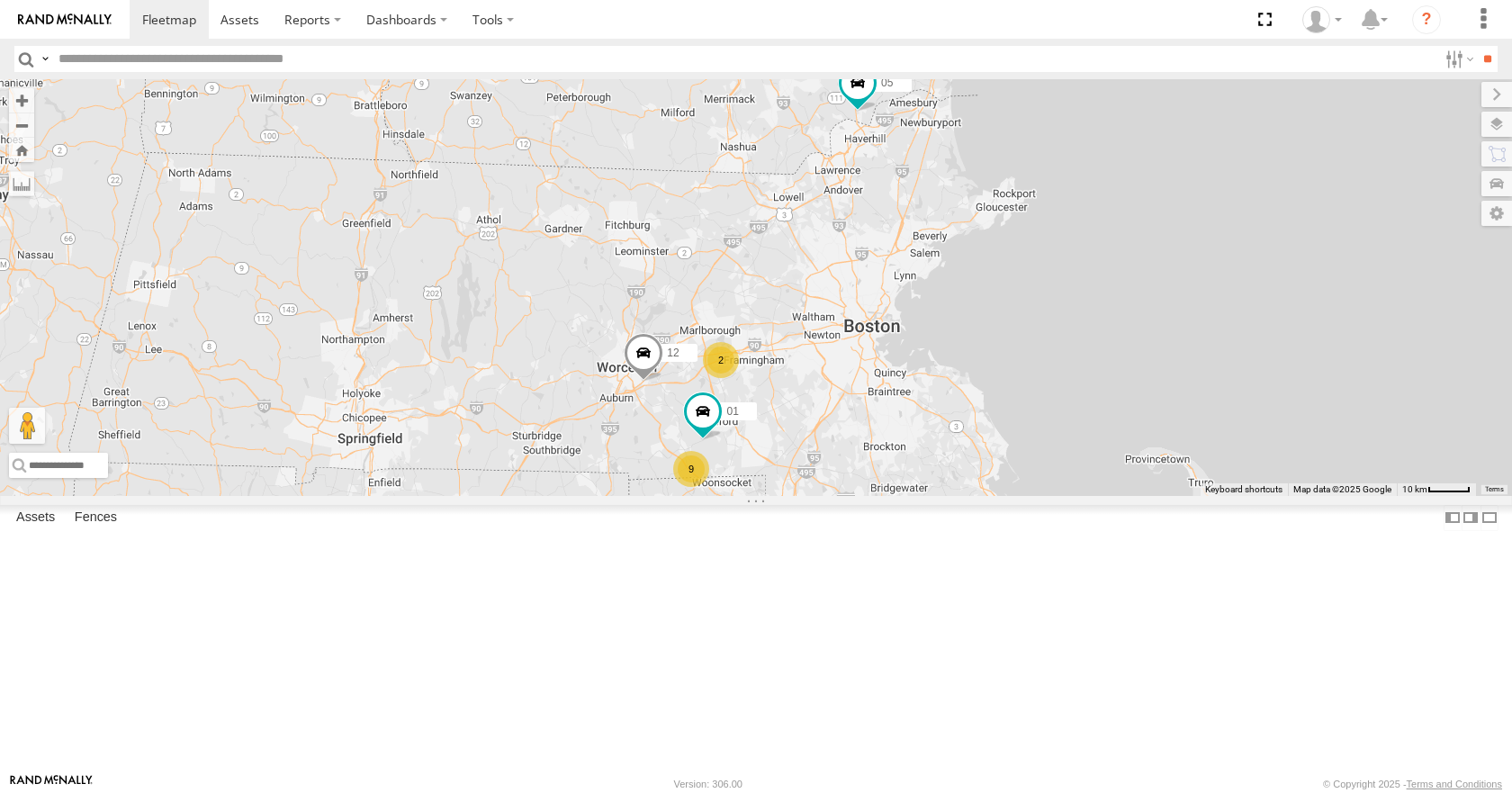
click at [652, 314] on div "35 14 08 05 04 03 12 9 2 01" at bounding box center [756, 287] width 1512 height 416
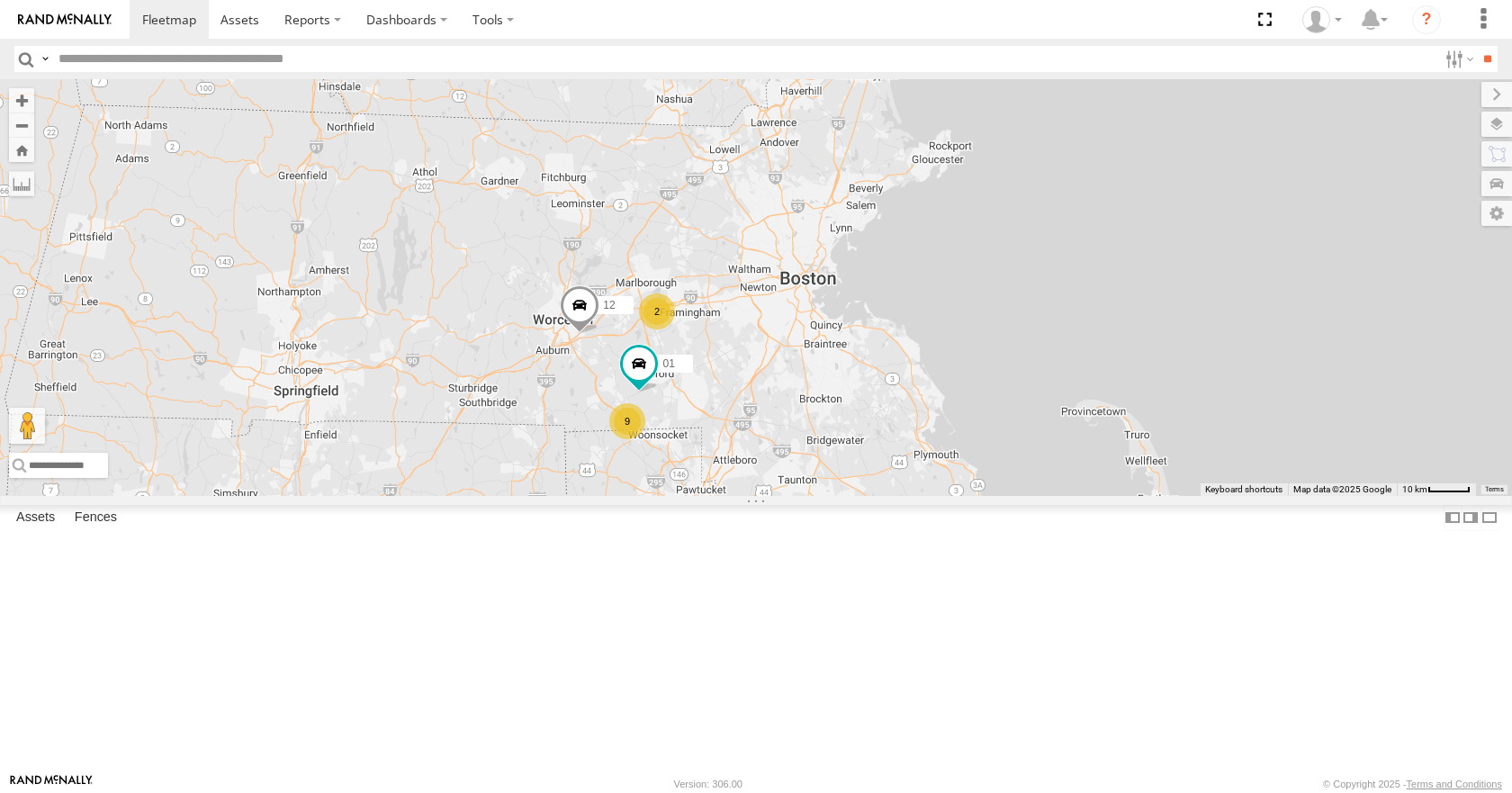
click at [839, 358] on div "35 14 08 05 04 03 12 9 2 01" at bounding box center [756, 287] width 1512 height 416
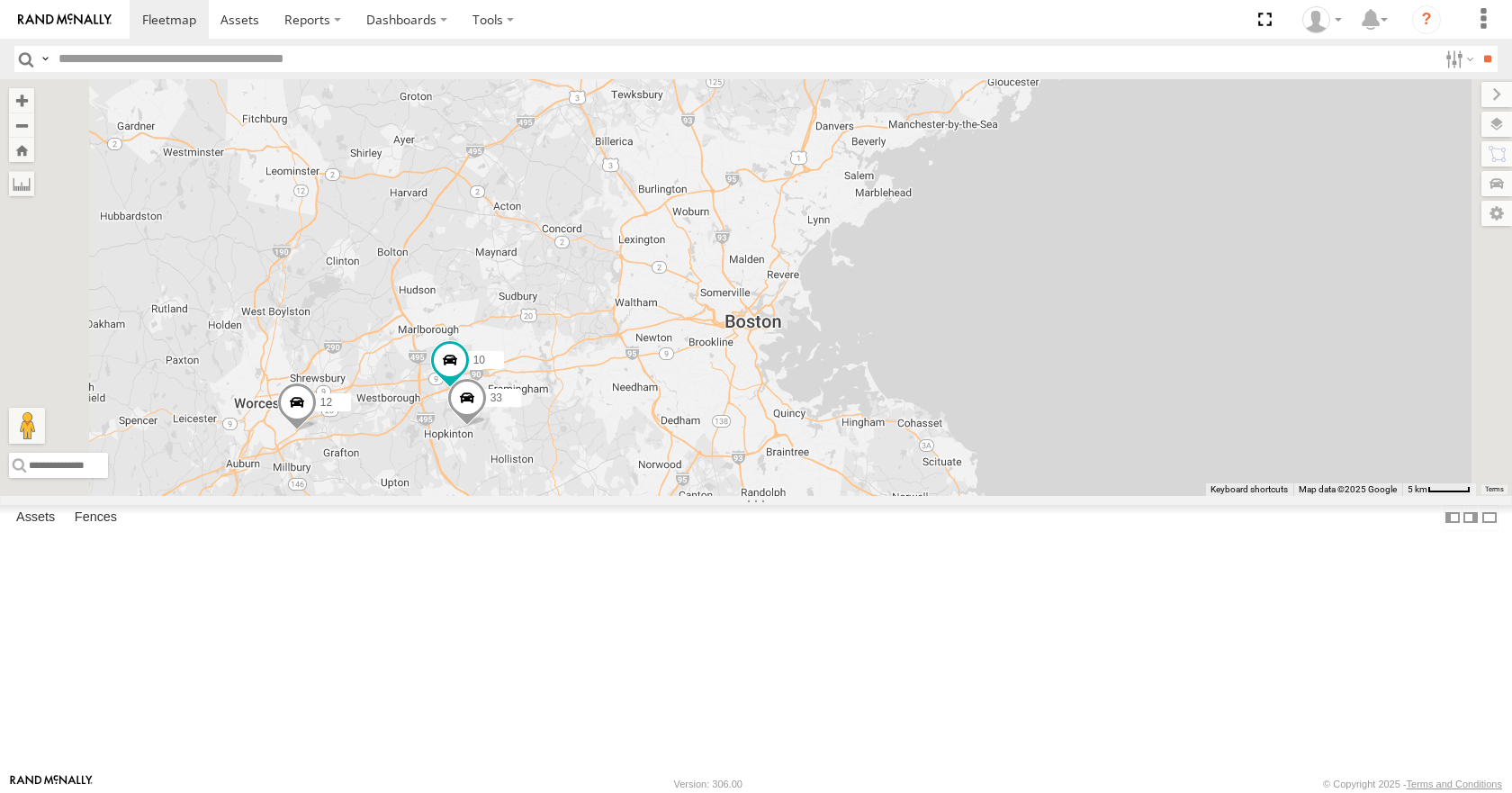
click at [938, 392] on div "35 14 08 05 04 03 12 01 3 5 10 33" at bounding box center [756, 287] width 1512 height 416
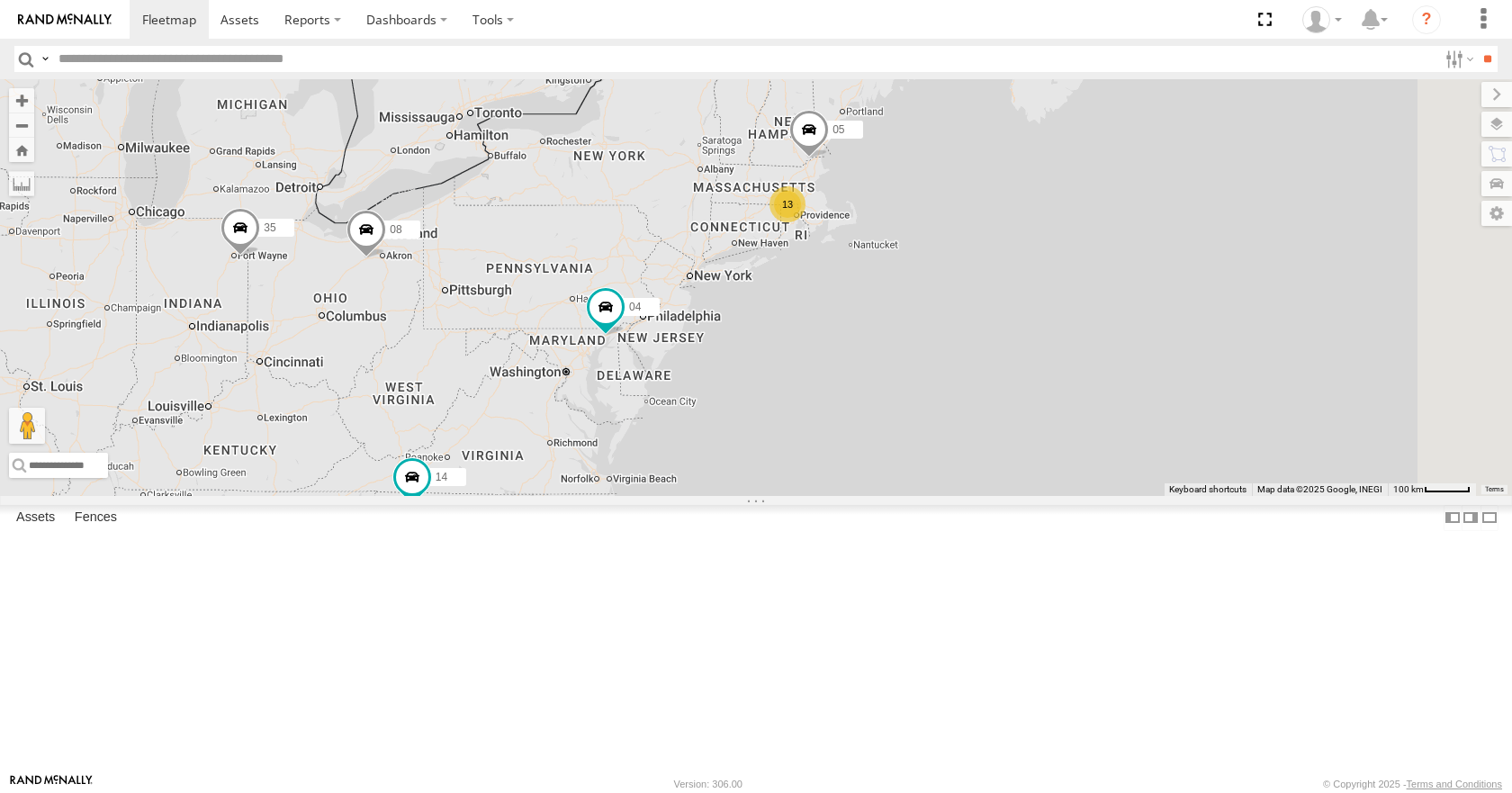
drag, startPoint x: 998, startPoint y: 354, endPoint x: 765, endPoint y: 426, distance: 243.9
click at [765, 426] on div "13 35 14 08 05 04 3 03" at bounding box center [756, 287] width 1512 height 416
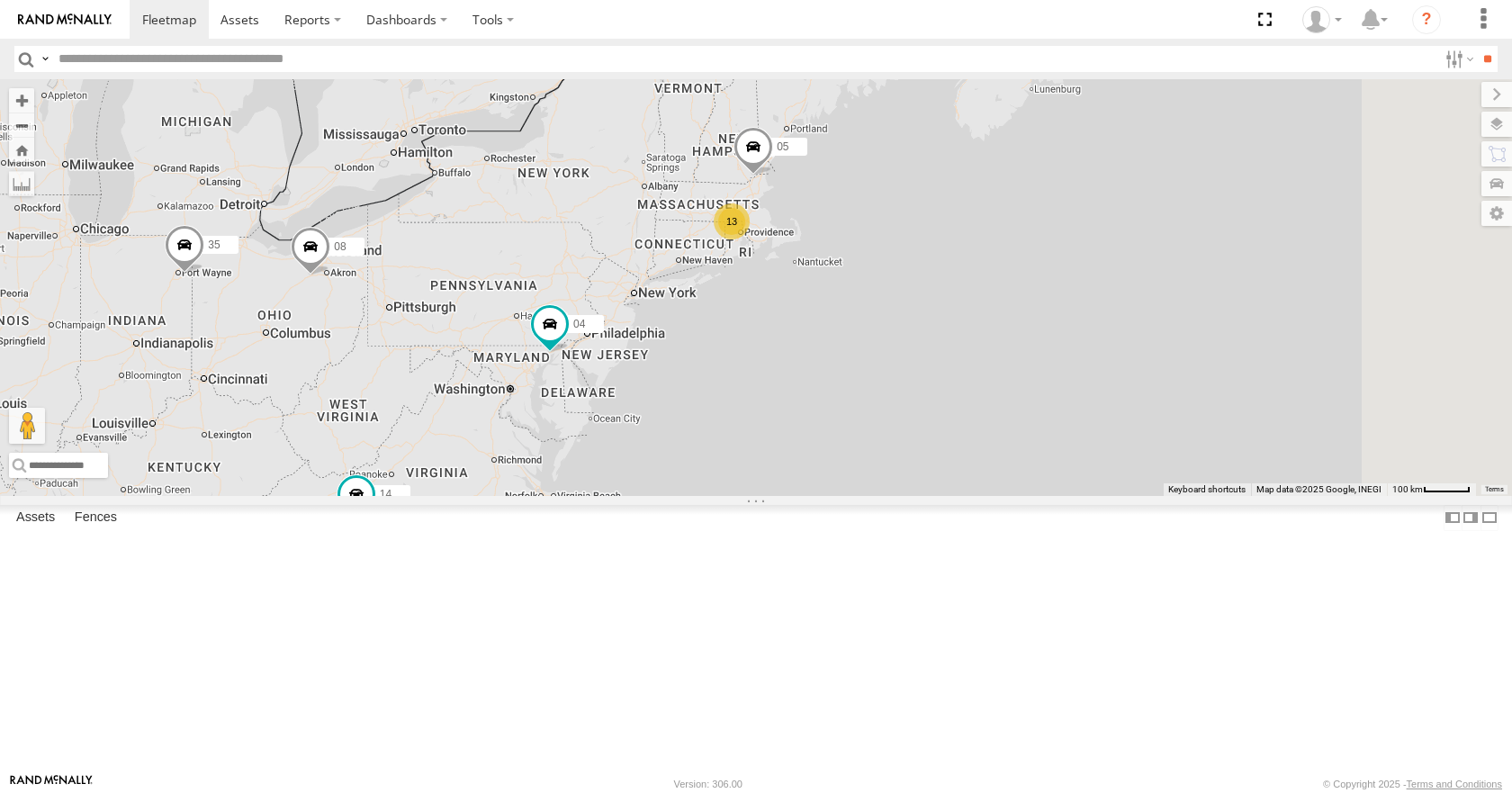
drag, startPoint x: 929, startPoint y: 362, endPoint x: 867, endPoint y: 379, distance: 64.3
click at [867, 379] on div "13 35 14 08 05 04 3 03" at bounding box center [756, 287] width 1512 height 416
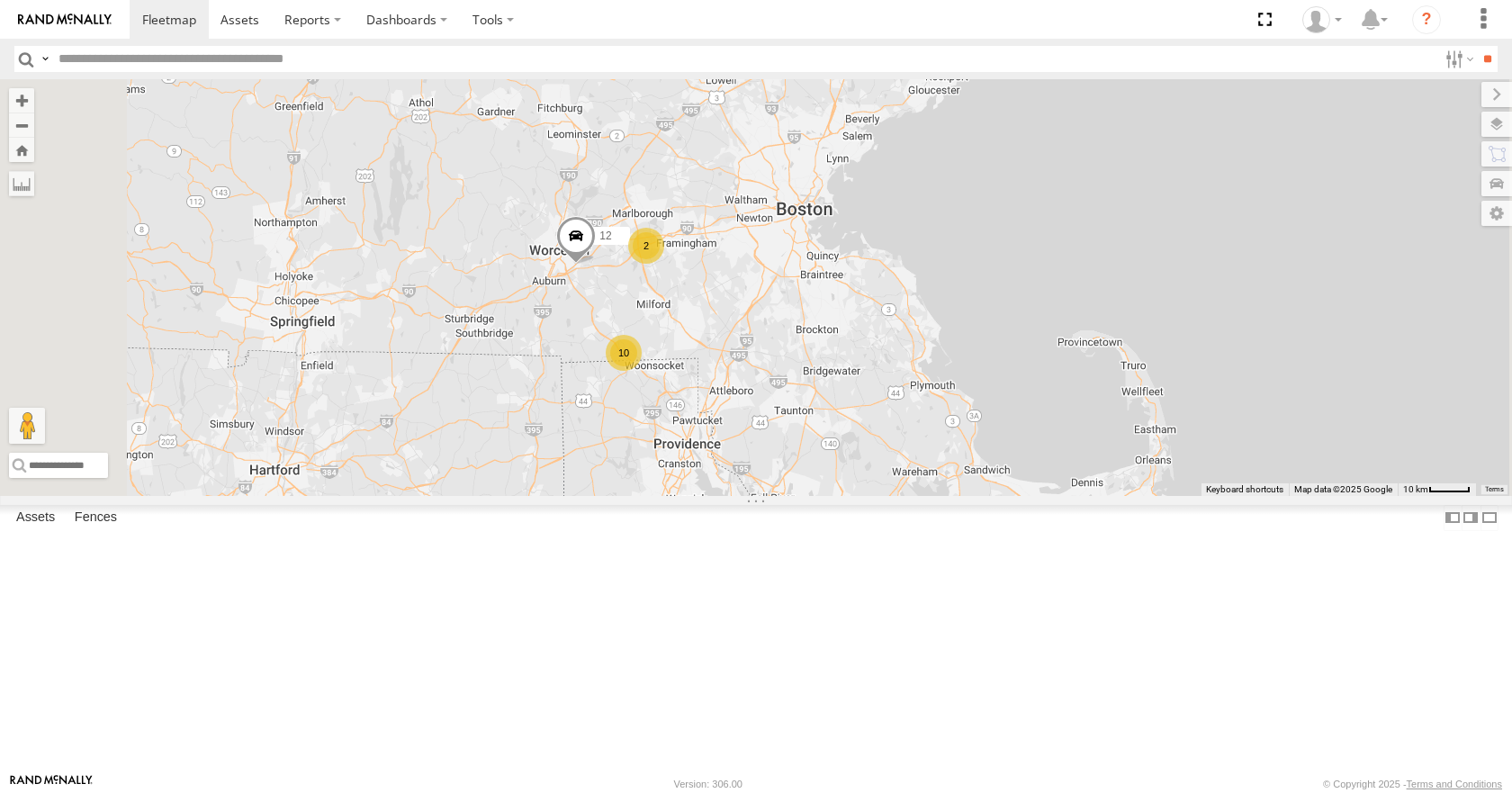
drag, startPoint x: 1010, startPoint y: 324, endPoint x: 938, endPoint y: 453, distance: 147.7
click at [938, 453] on div "35 14 08 05 04 03 12 10 2" at bounding box center [756, 287] width 1512 height 416
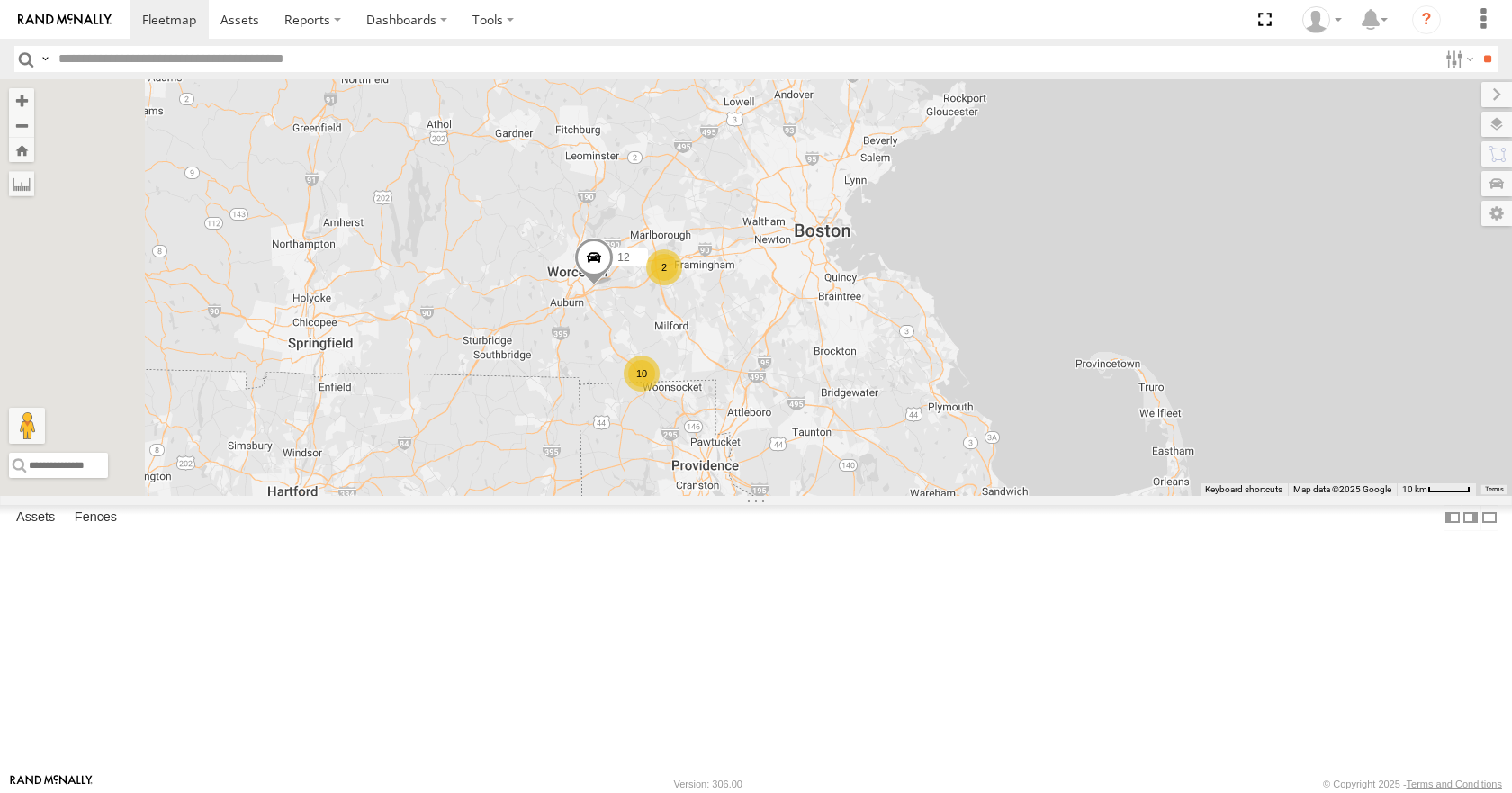
drag, startPoint x: 950, startPoint y: 354, endPoint x: 970, endPoint y: 380, distance: 32.8
click at [970, 380] on div "35 14 08 05 04 03 12 10 2" at bounding box center [756, 287] width 1512 height 416
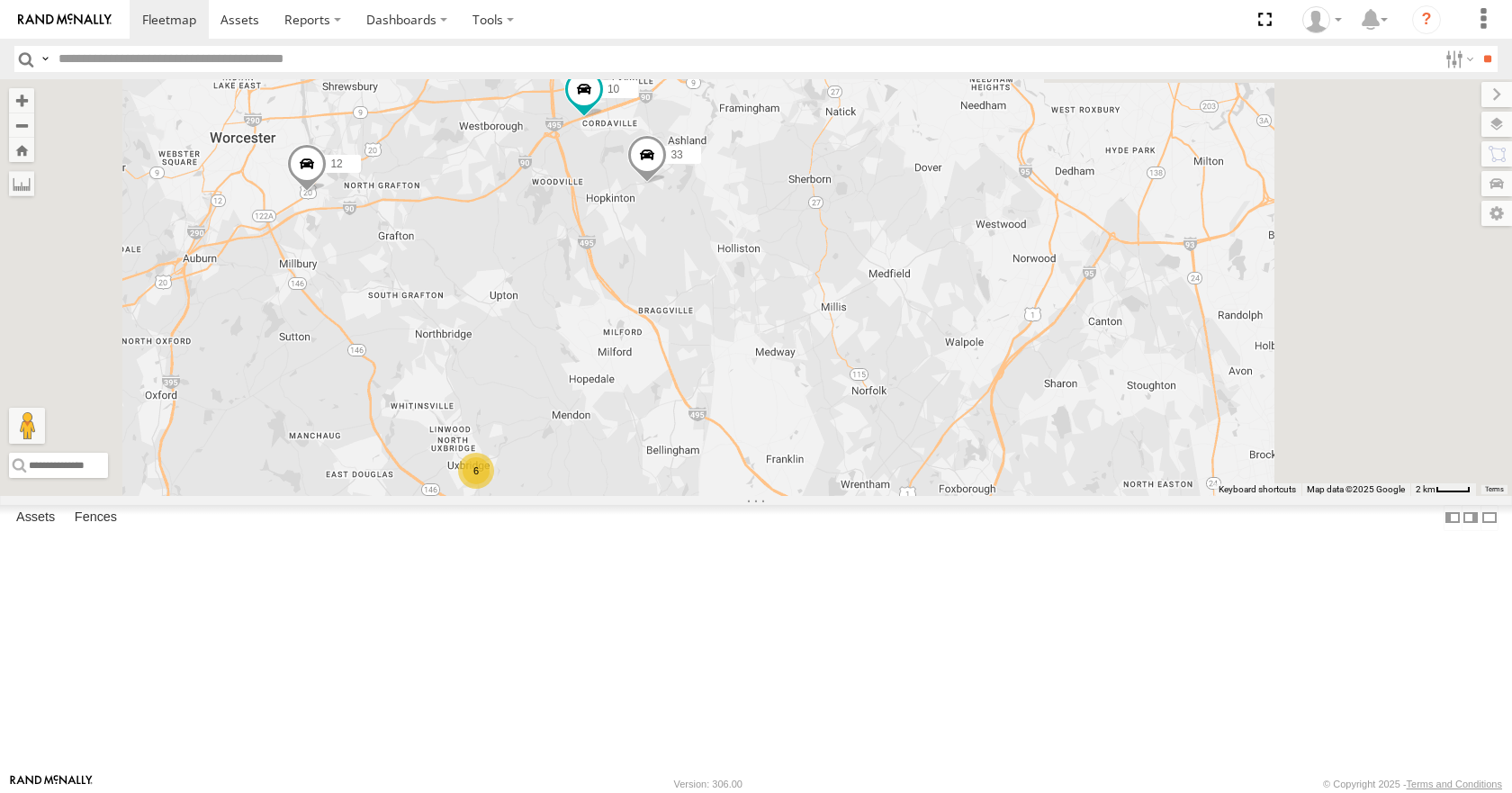
drag, startPoint x: 935, startPoint y: 234, endPoint x: 833, endPoint y: 606, distance: 385.7
click at [833, 495] on div "35 14 08 05 04 03 12 10 33 02 3 6" at bounding box center [756, 287] width 1512 height 416
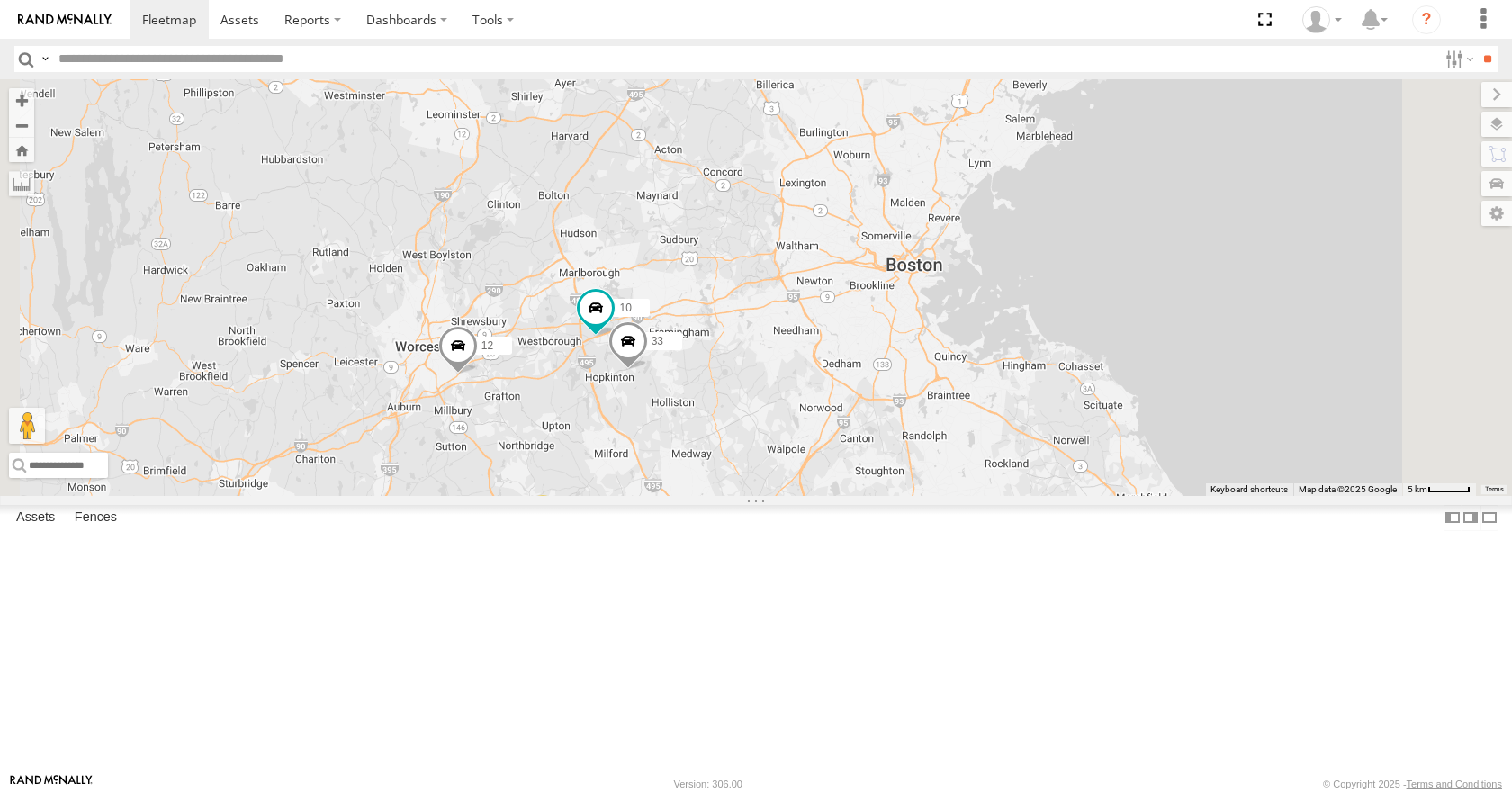
drag, startPoint x: 843, startPoint y: 284, endPoint x: 844, endPoint y: 332, distance: 48.0
click at [844, 332] on div "35 14 08 05 04 03 12 3 6 10 33 02" at bounding box center [756, 287] width 1512 height 416
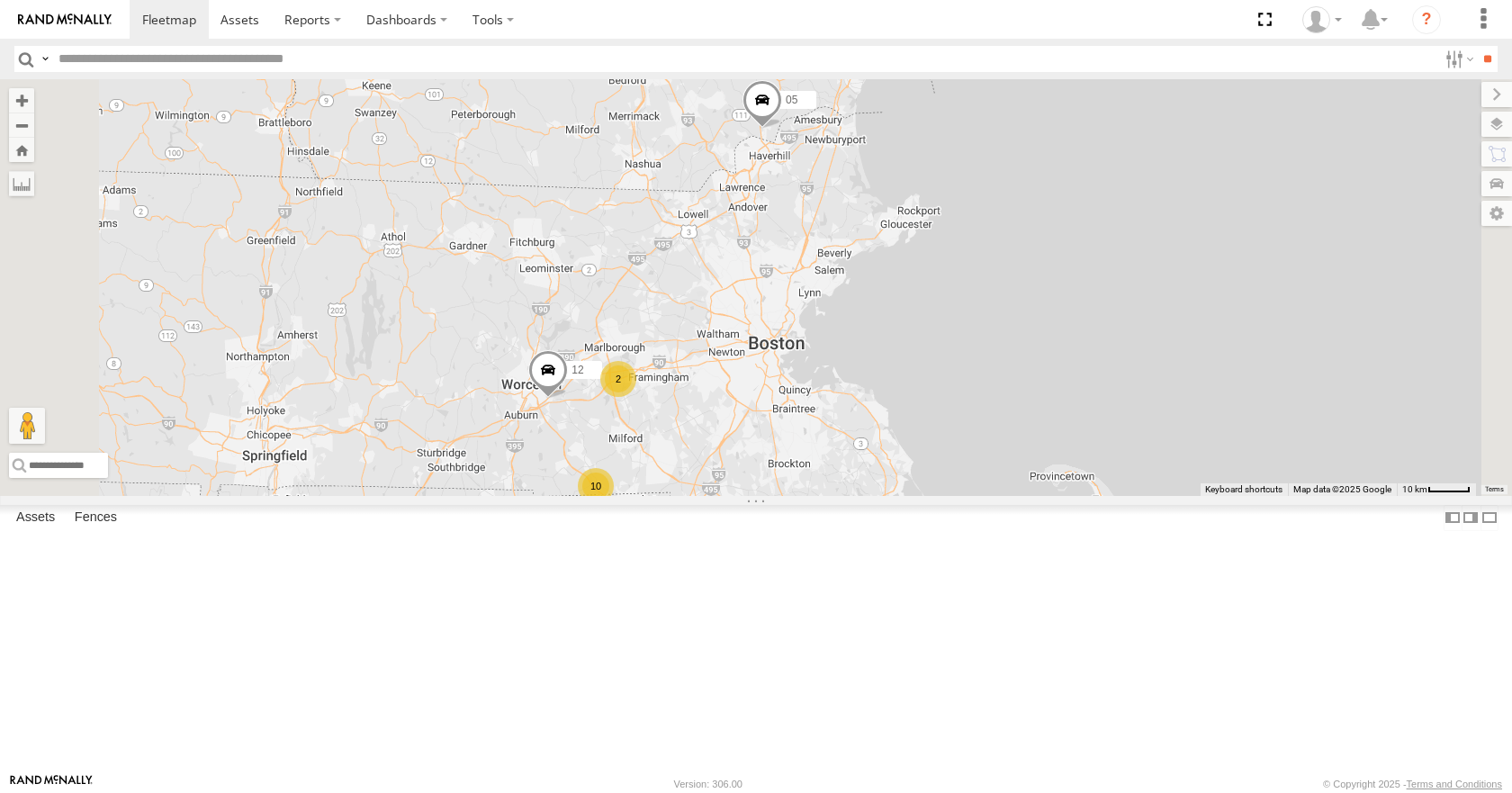
drag, startPoint x: 915, startPoint y: 287, endPoint x: 942, endPoint y: 322, distance: 44.2
click at [942, 322] on div "35 14 08 05 04 03 12 10 2" at bounding box center [756, 287] width 1512 height 416
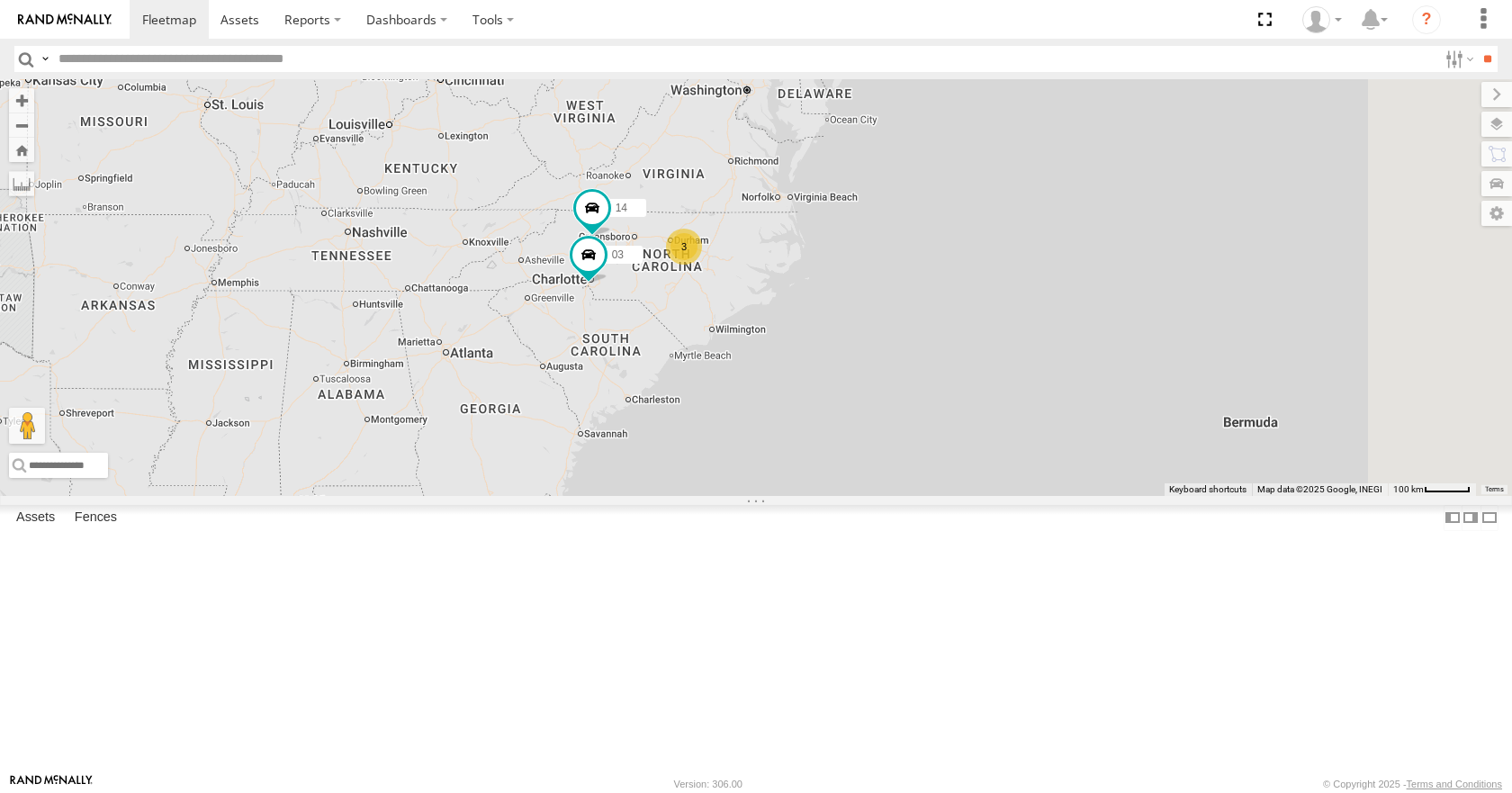
drag, startPoint x: 846, startPoint y: 688, endPoint x: 793, endPoint y: 474, distance: 220.5
click at [793, 474] on div "35 14 08 05 04 03 13 3" at bounding box center [756, 287] width 1512 height 416
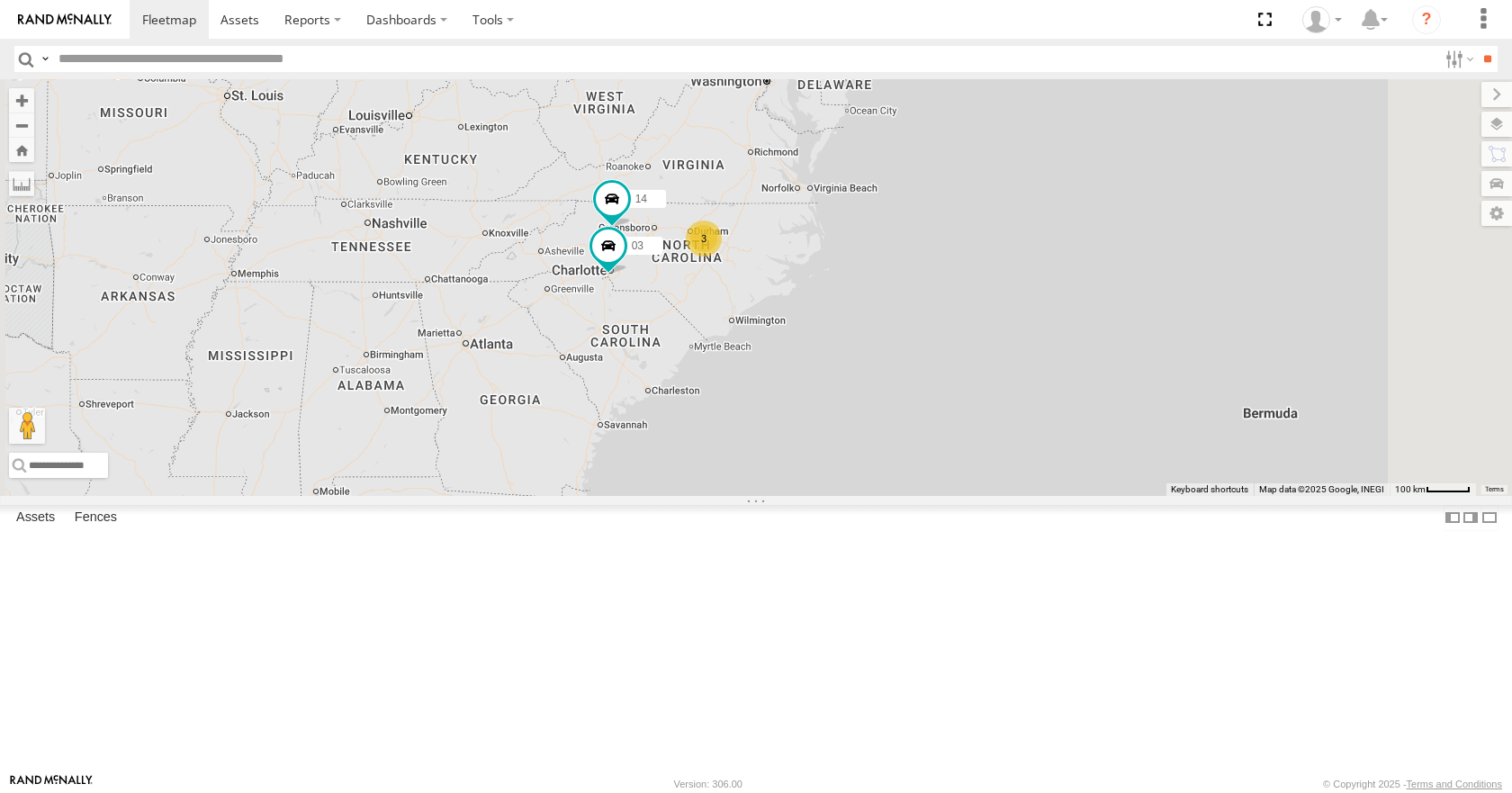
drag, startPoint x: 790, startPoint y: 517, endPoint x: 820, endPoint y: 505, distance: 32.3
click at [820, 495] on div "35 14 08 05 04 03 13 3" at bounding box center [756, 287] width 1512 height 416
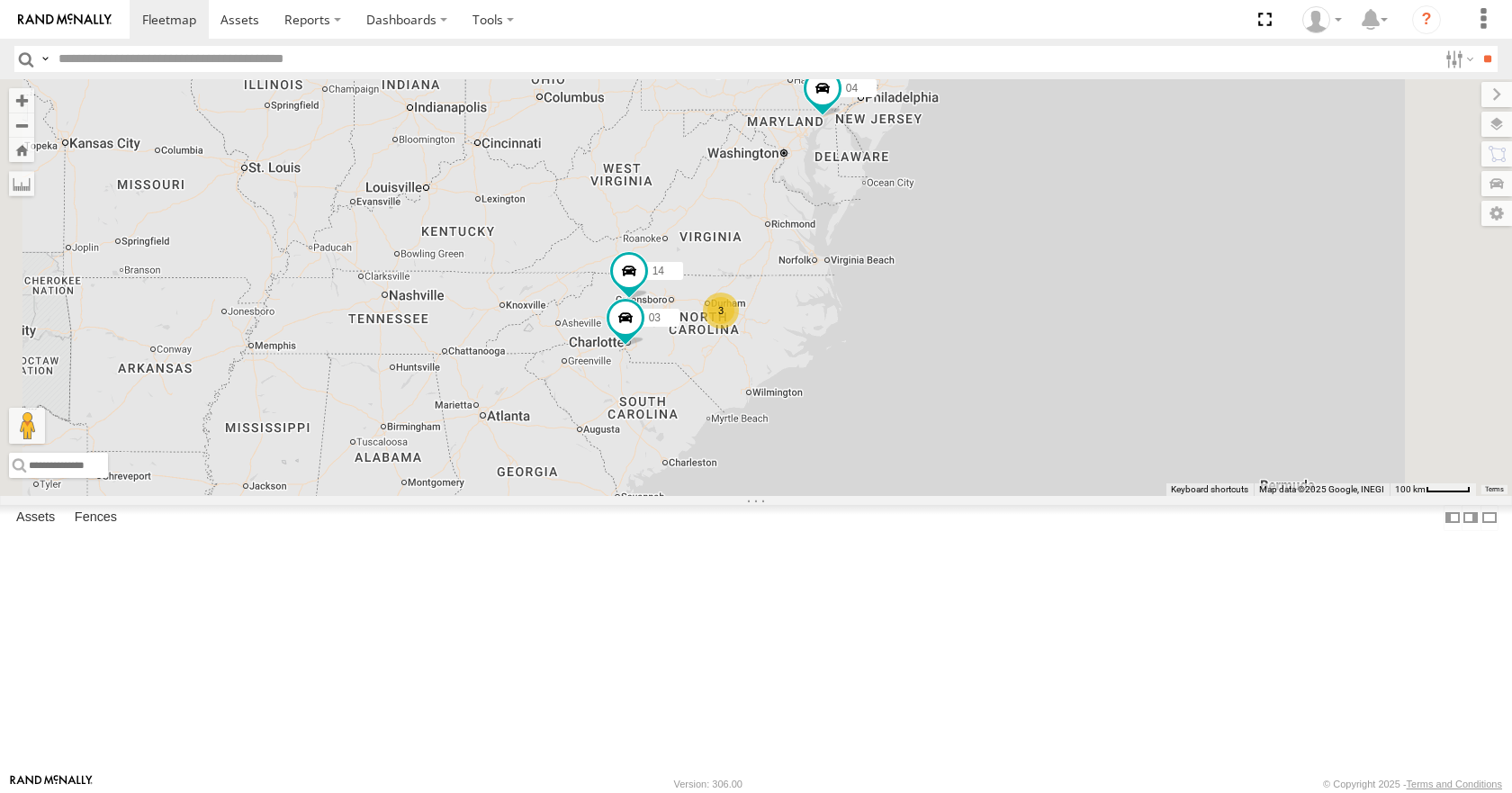
drag, startPoint x: 830, startPoint y: 481, endPoint x: 840, endPoint y: 565, distance: 84.6
click at [840, 495] on div "35 08 04 14 3 03" at bounding box center [756, 287] width 1512 height 416
